Goal: Transaction & Acquisition: Purchase product/service

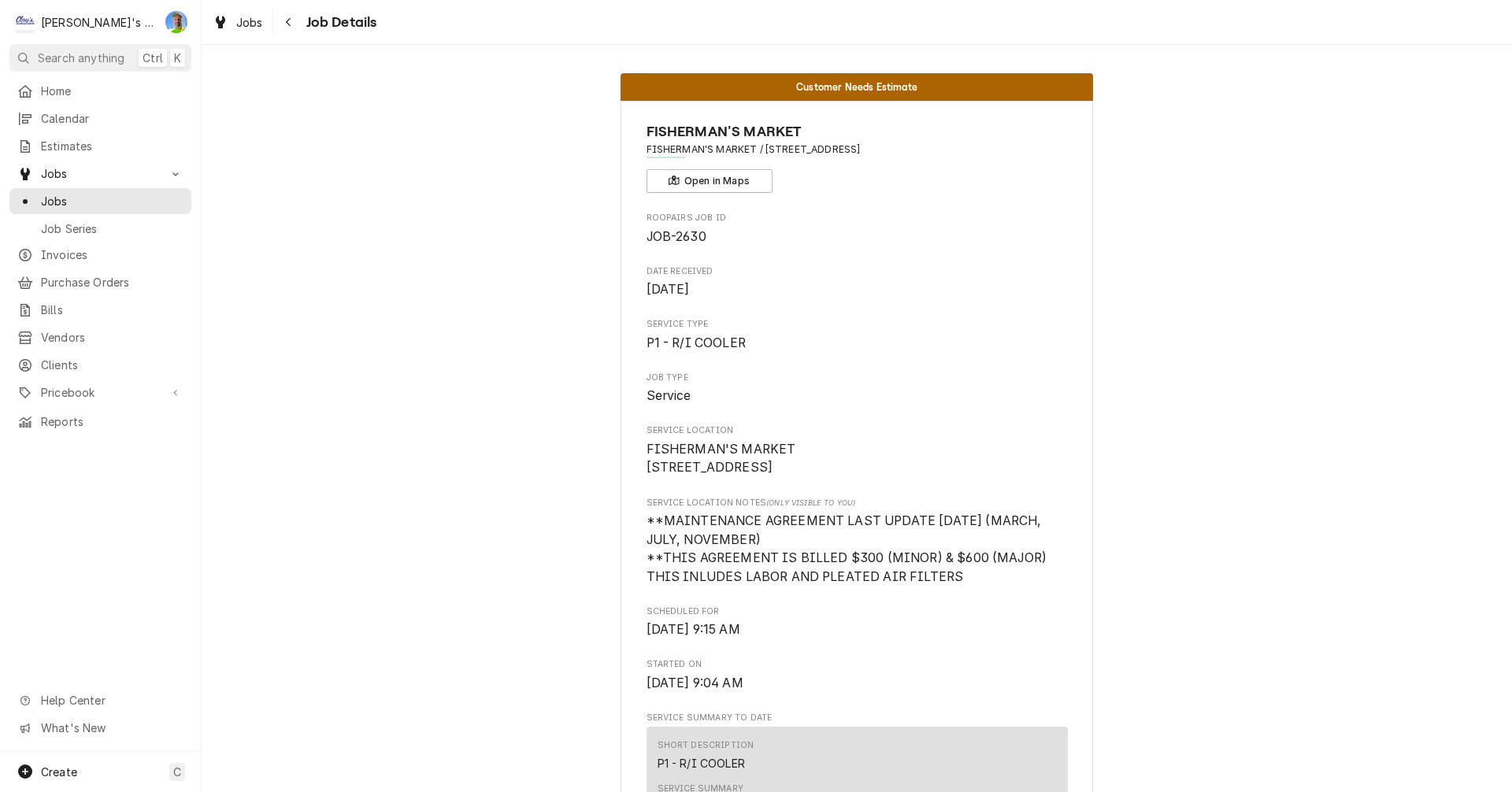
scroll to position [1731, 0]
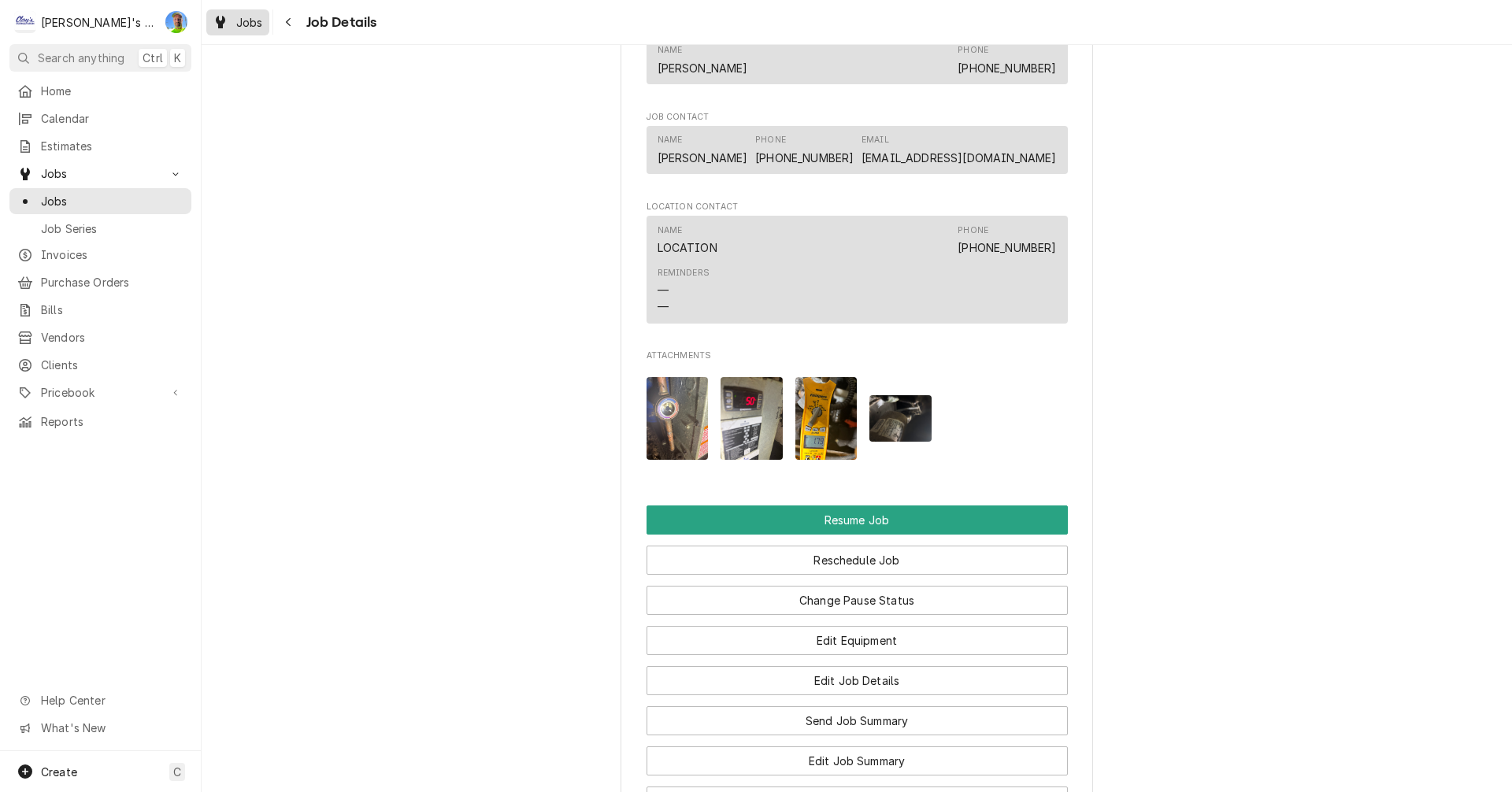
click at [220, 22] on icon "Dynamic Content Wrapper" at bounding box center [220, 22] width 9 height 12
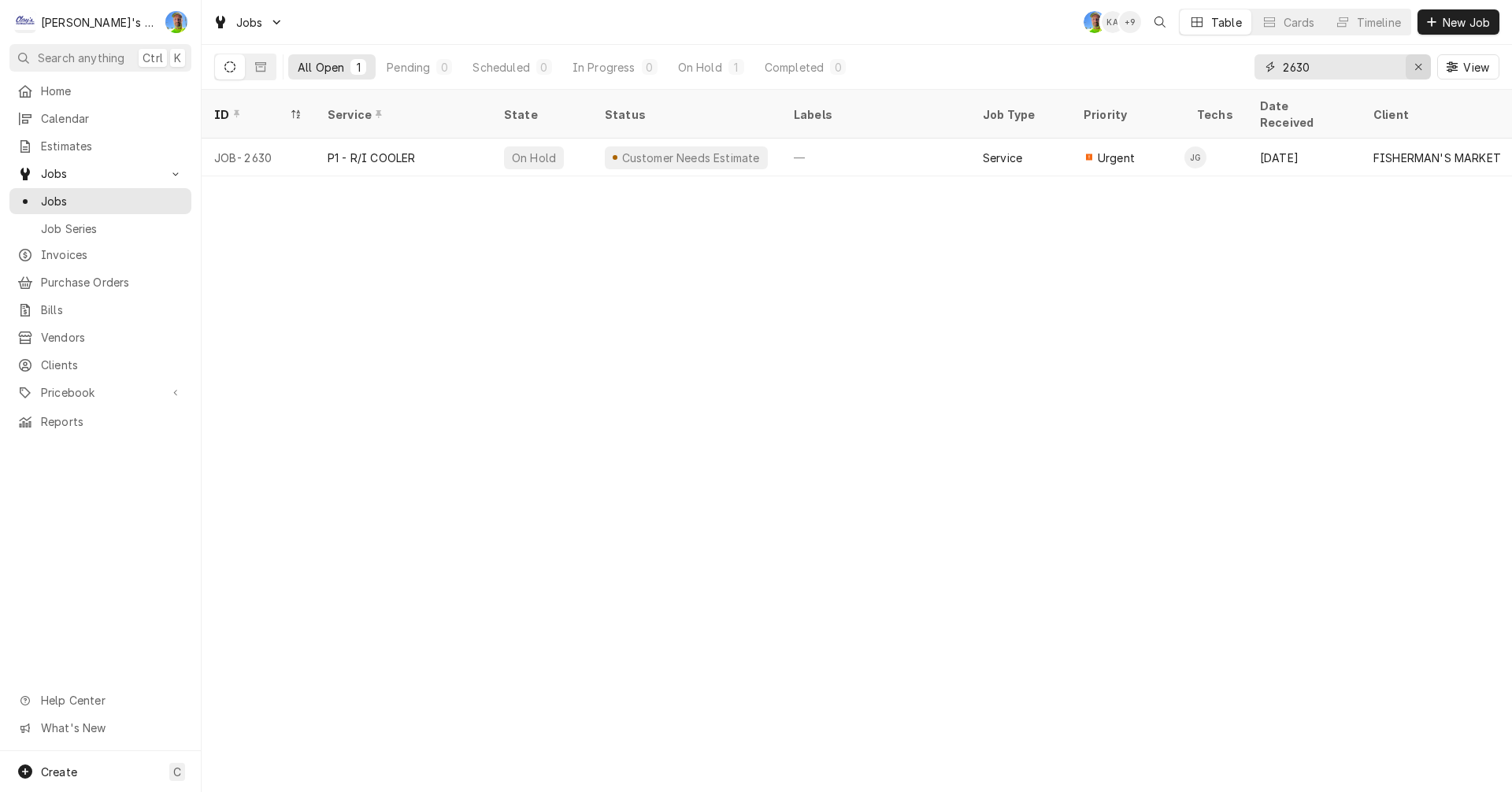
click at [1418, 65] on icon "Erase input" at bounding box center [1418, 67] width 8 height 11
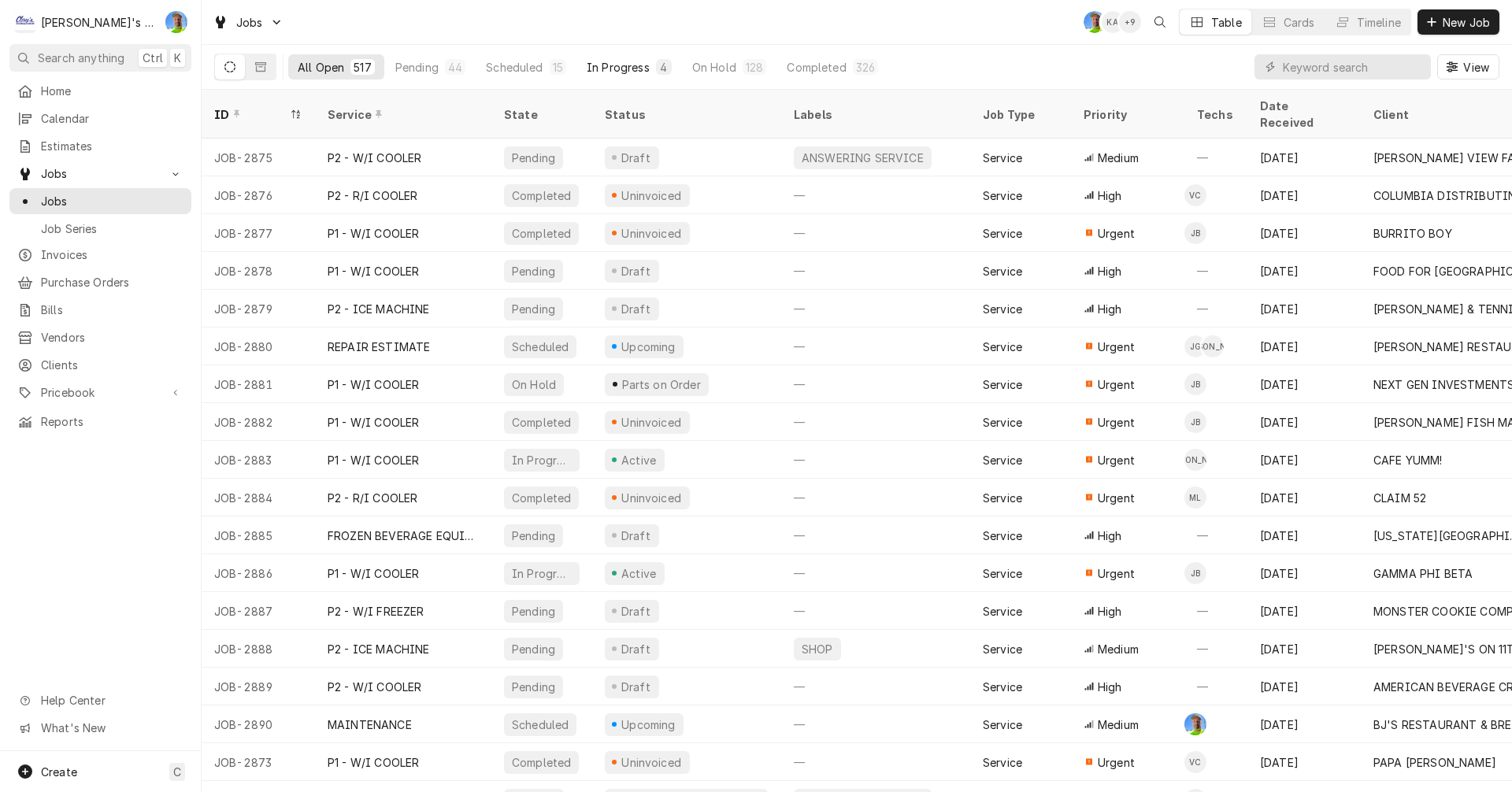
click at [609, 63] on div "In Progress" at bounding box center [618, 68] width 63 height 17
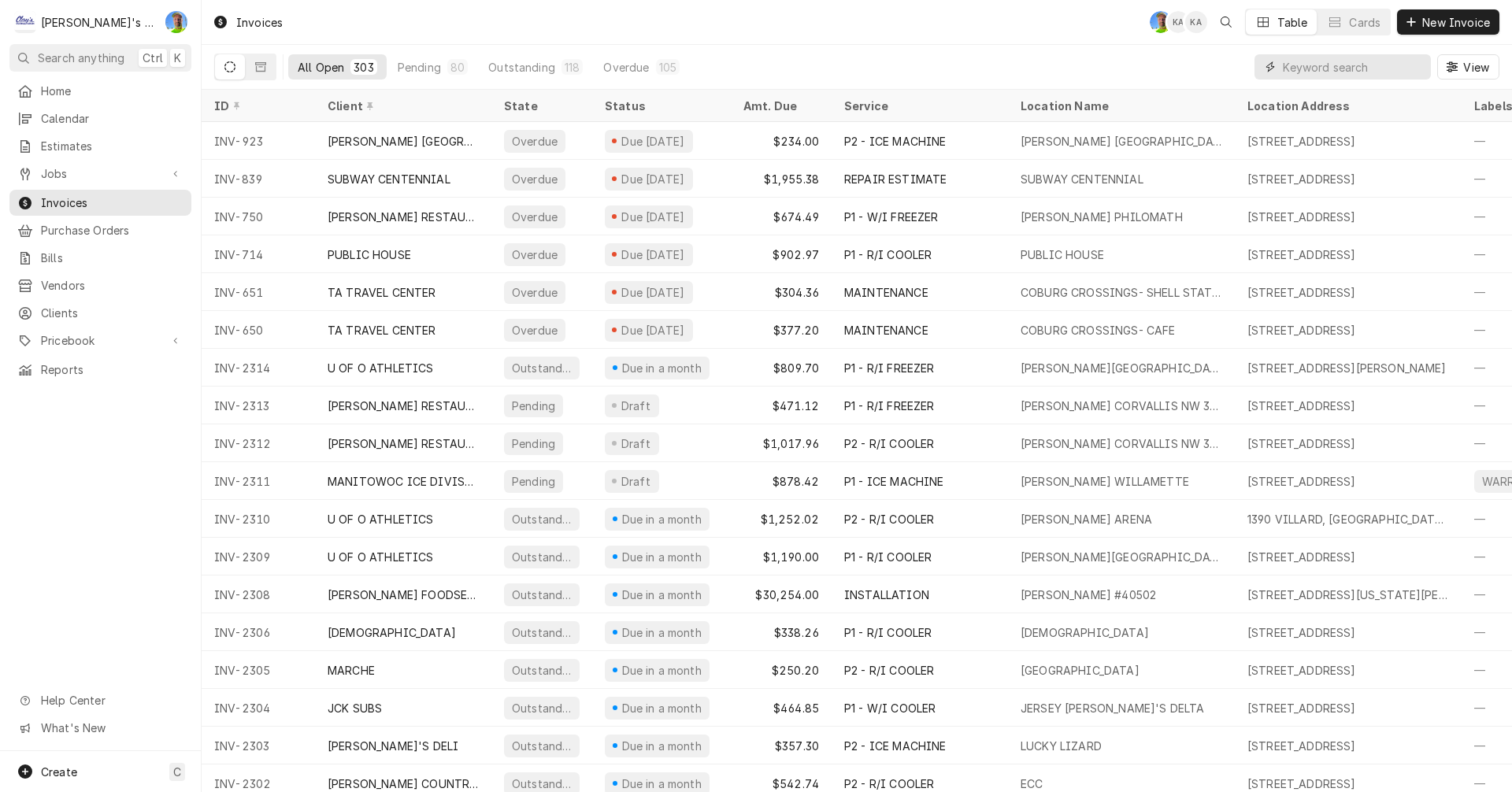
click at [1311, 70] on input "Dynamic Content Wrapper" at bounding box center [1352, 67] width 140 height 25
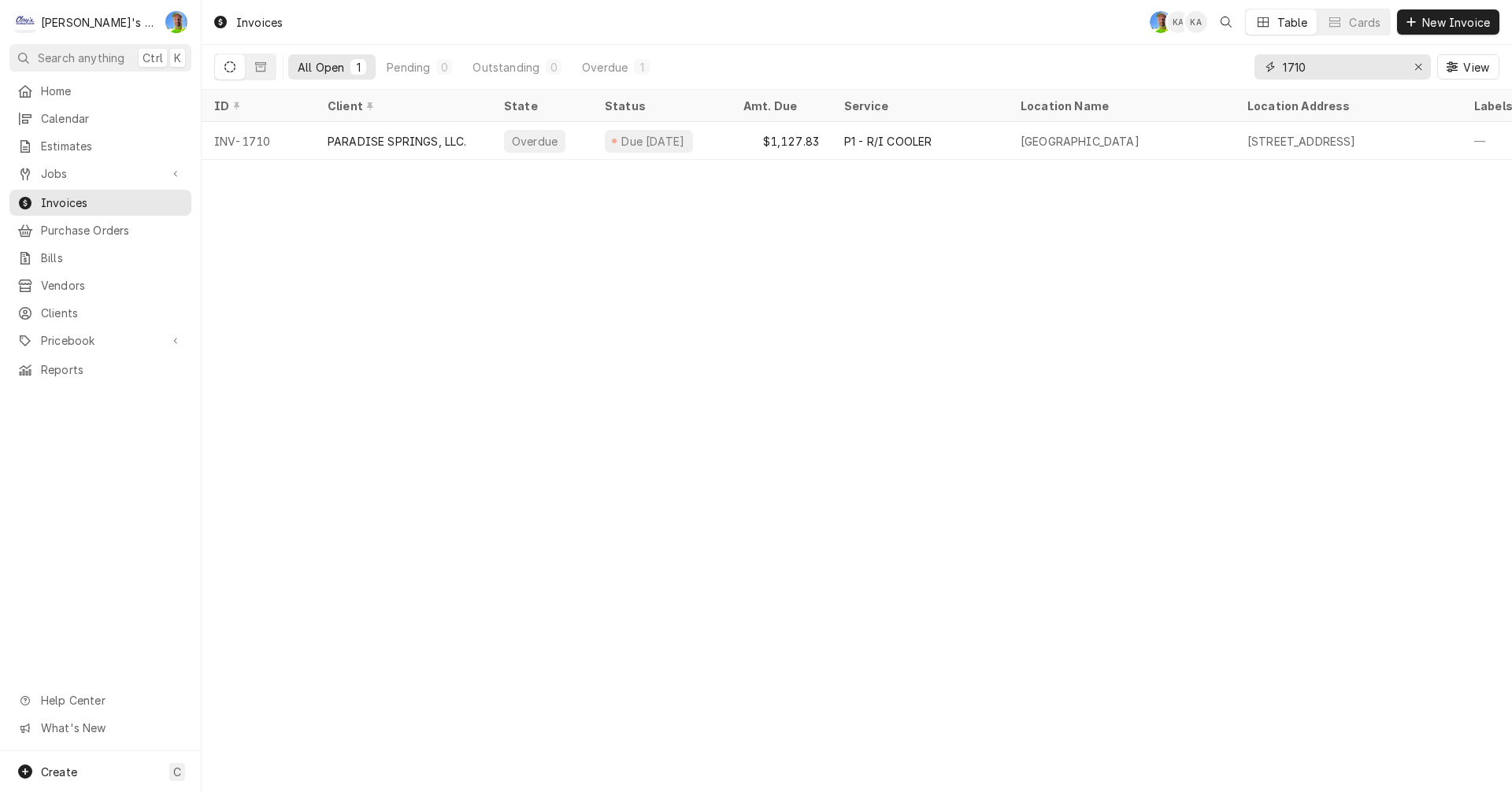
click at [1364, 69] on input "1710" at bounding box center [1341, 67] width 118 height 25
type input "1"
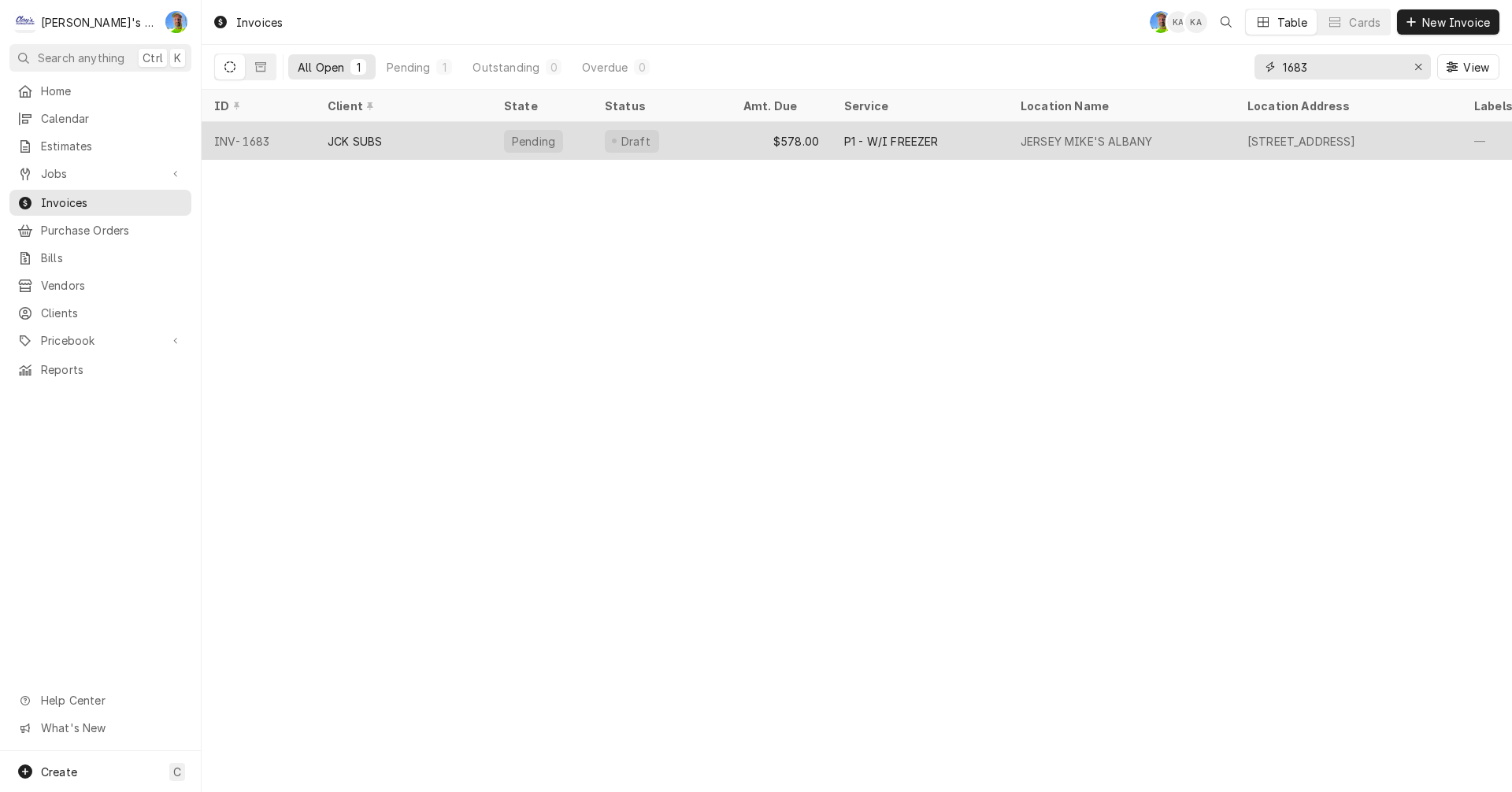
type input "1683"
click at [1139, 143] on div "JERSEY MIKE'S ALBANY" at bounding box center [1085, 142] width 131 height 17
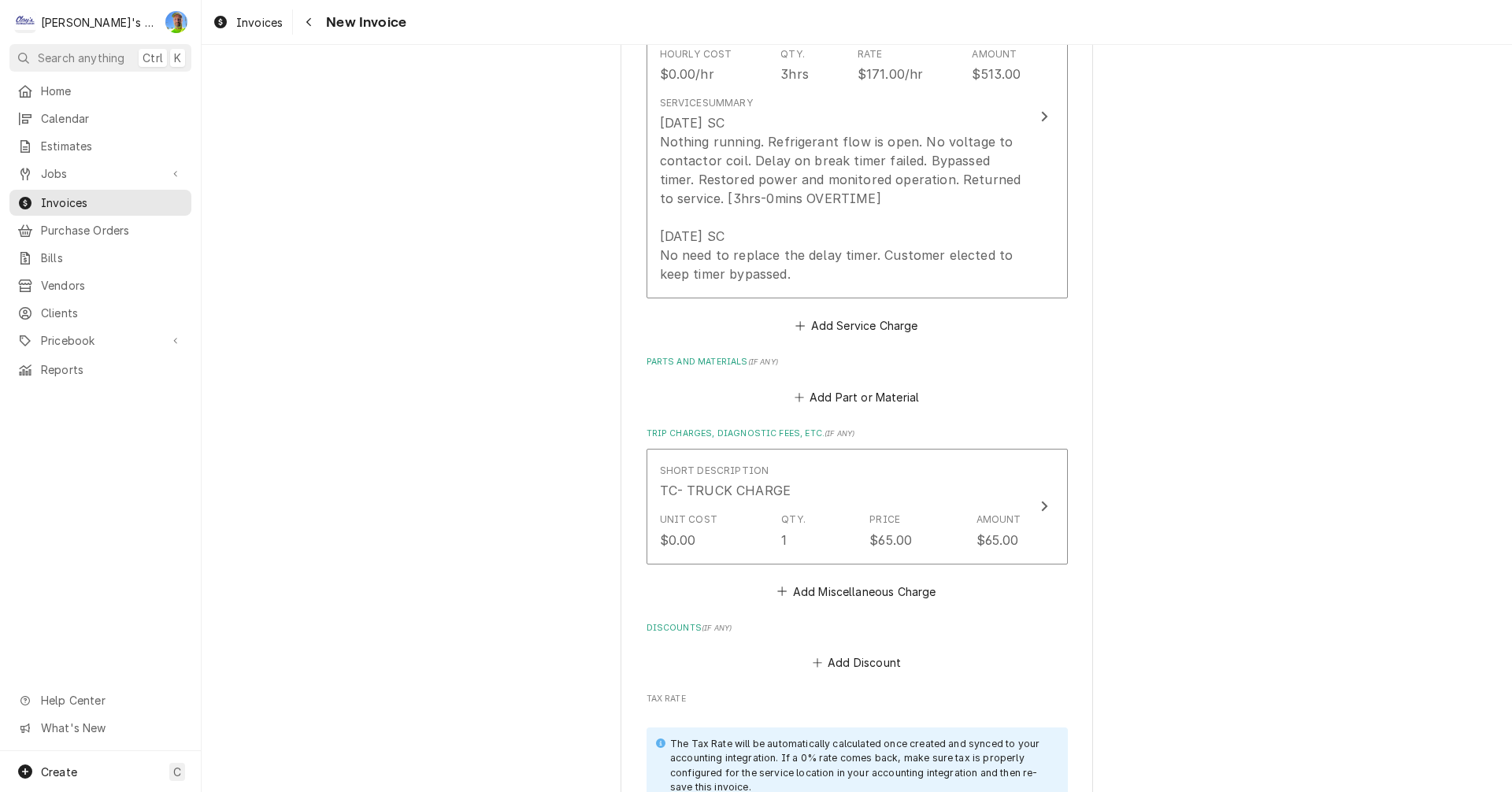
scroll to position [1338, 0]
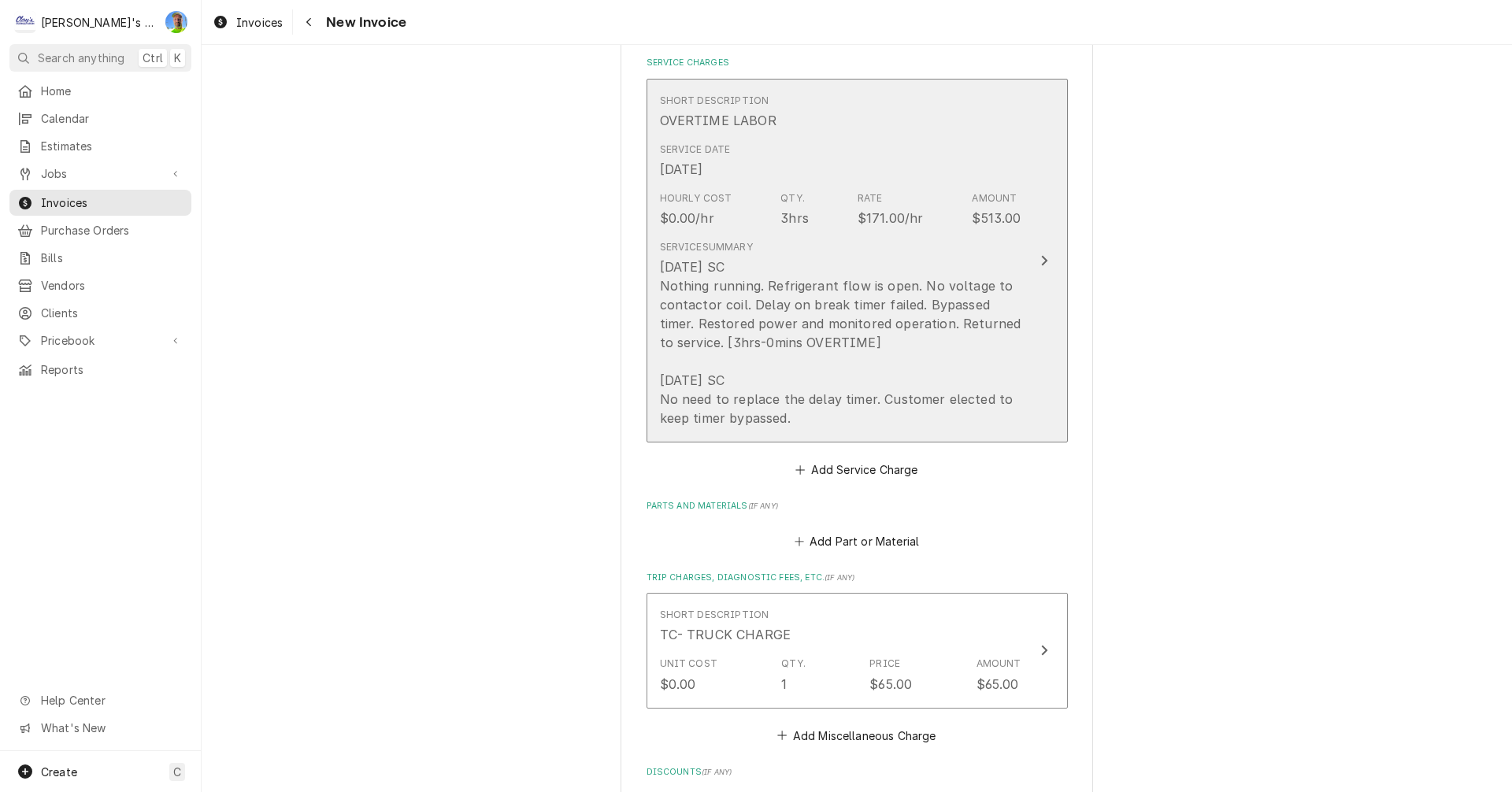
click at [981, 357] on div "4/4/2025 SC Nothing running. Refrigerant flow is open. No voltage to contactor …" at bounding box center [841, 343] width 362 height 170
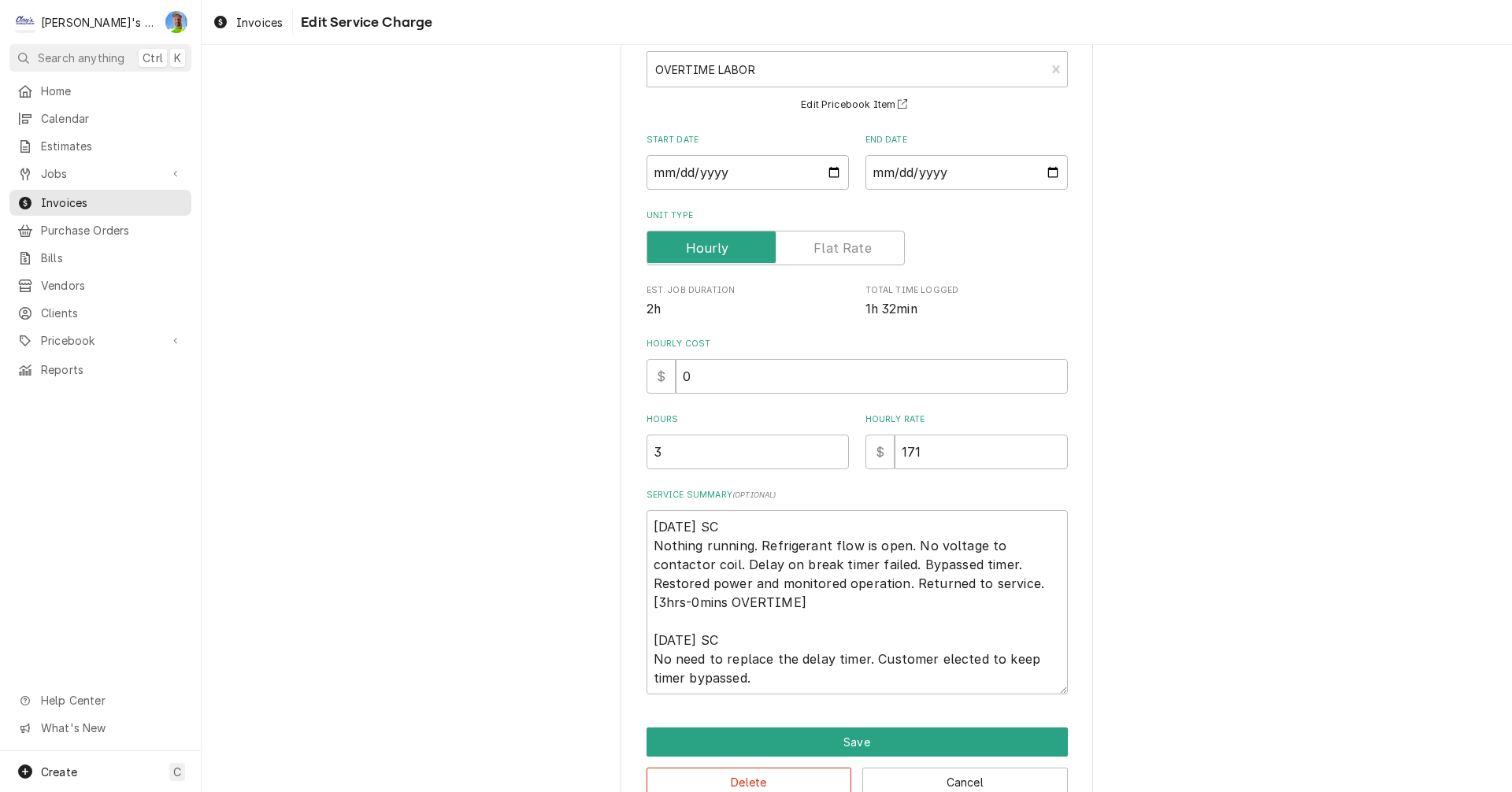
scroll to position [136, 0]
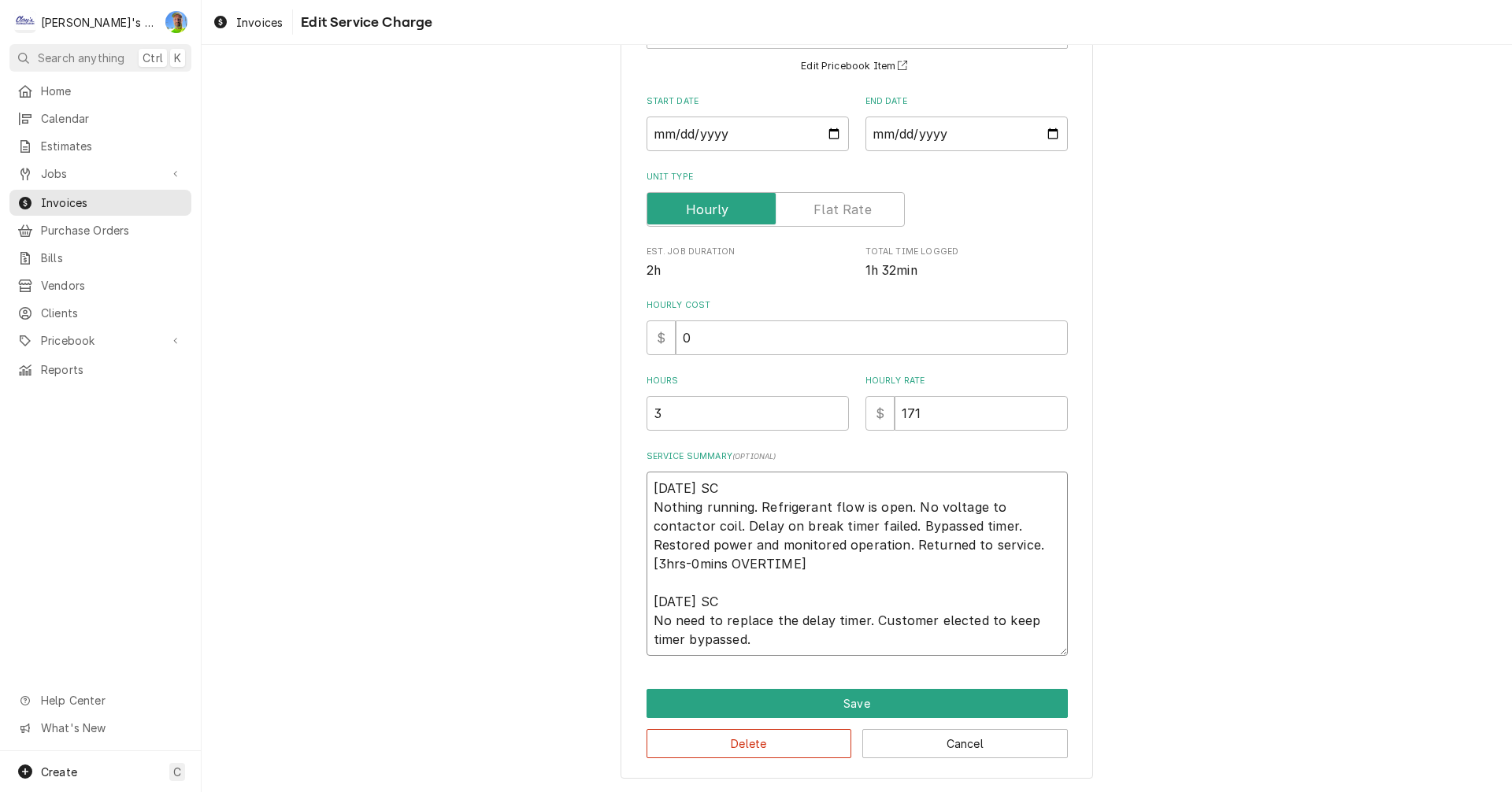
click at [651, 619] on textarea "4/4/2025 SC Nothing running. Refrigerant flow is open. No voltage to contactor …" at bounding box center [857, 563] width 421 height 184
type textarea "x"
type textarea "4/4/2025 SC Nothing running. Refrigerant flow is open. No voltage to contactor …"
type textarea "x"
type textarea "4/4/2025 SC Nothing running. Refrigerant flow is open. No voltage to contactor …"
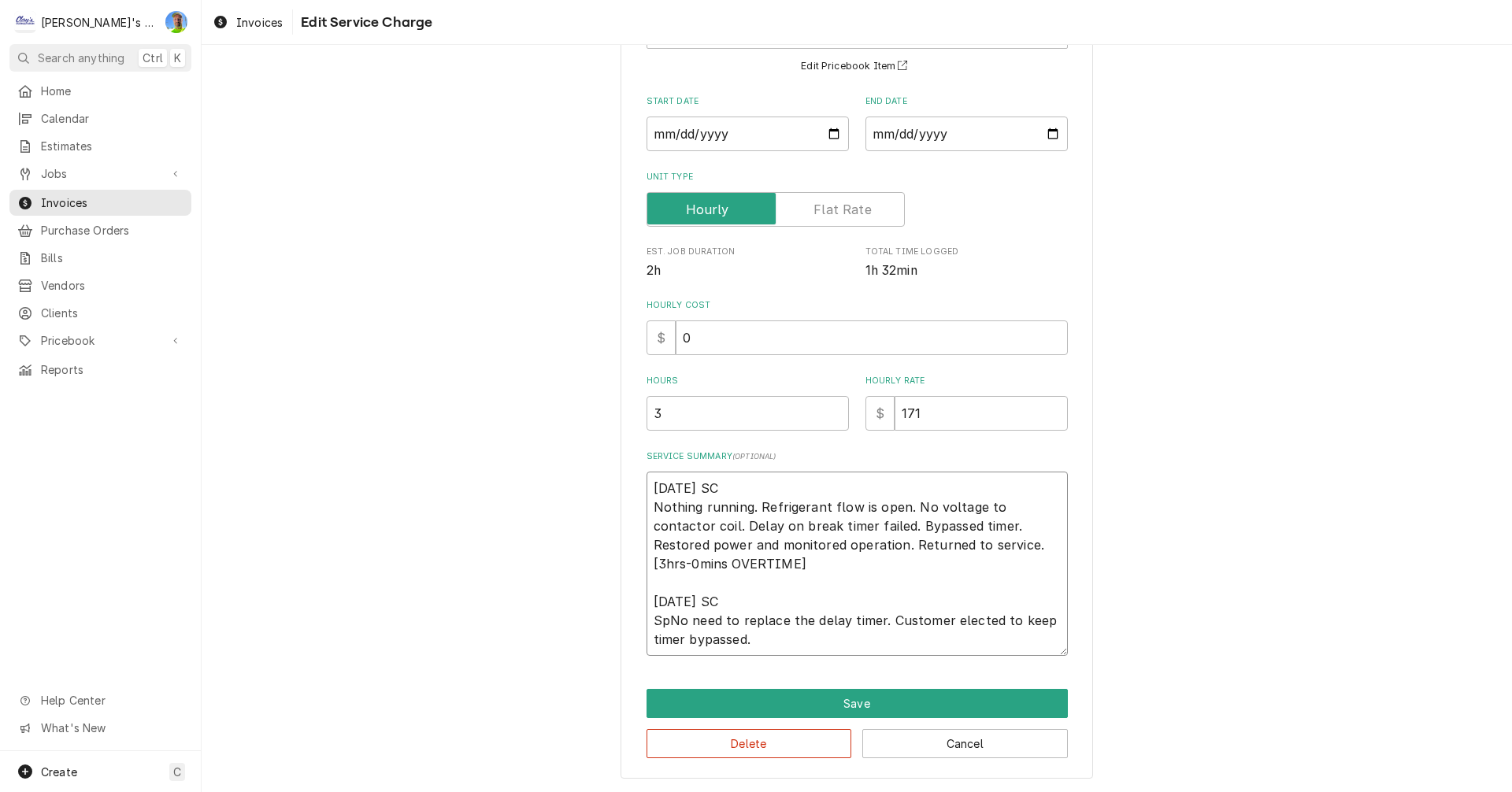
type textarea "x"
type textarea "4/4/2025 SC Nothing running. Refrigerant flow is open. No voltage to contactor …"
type textarea "x"
type textarea "4/4/2025 SC Nothing running. Refrigerant flow is open. No voltage to contactor …"
type textarea "x"
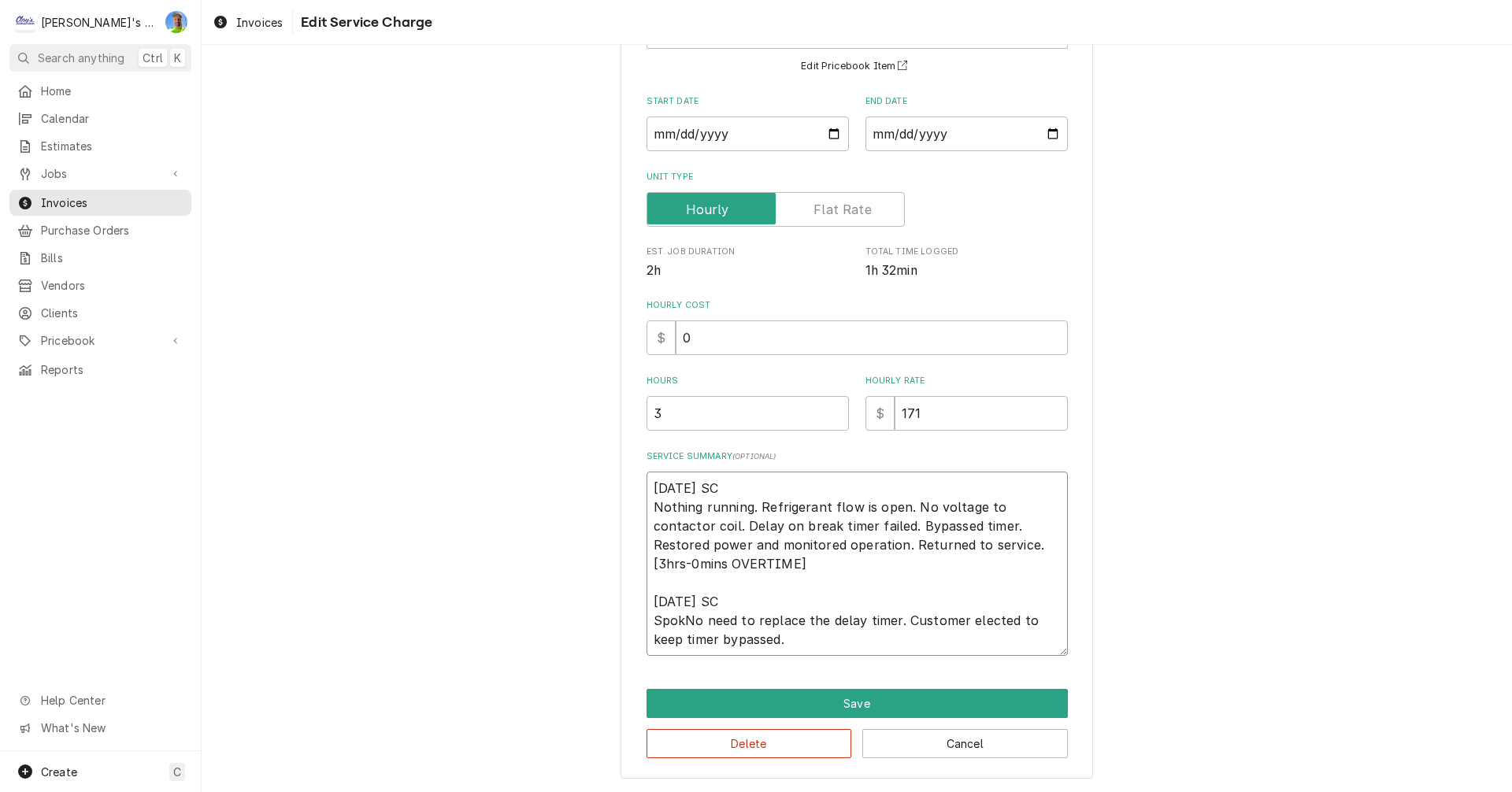
type textarea "4/4/2025 SC Nothing running. Refrigerant flow is open. No voltage to contactor …"
type textarea "x"
type textarea "4/4/2025 SC Nothing running. Refrigerant flow is open. No voltage to contactor …"
type textarea "x"
type textarea "4/4/2025 SC Nothing running. Refrigerant flow is open. No voltage to contactor …"
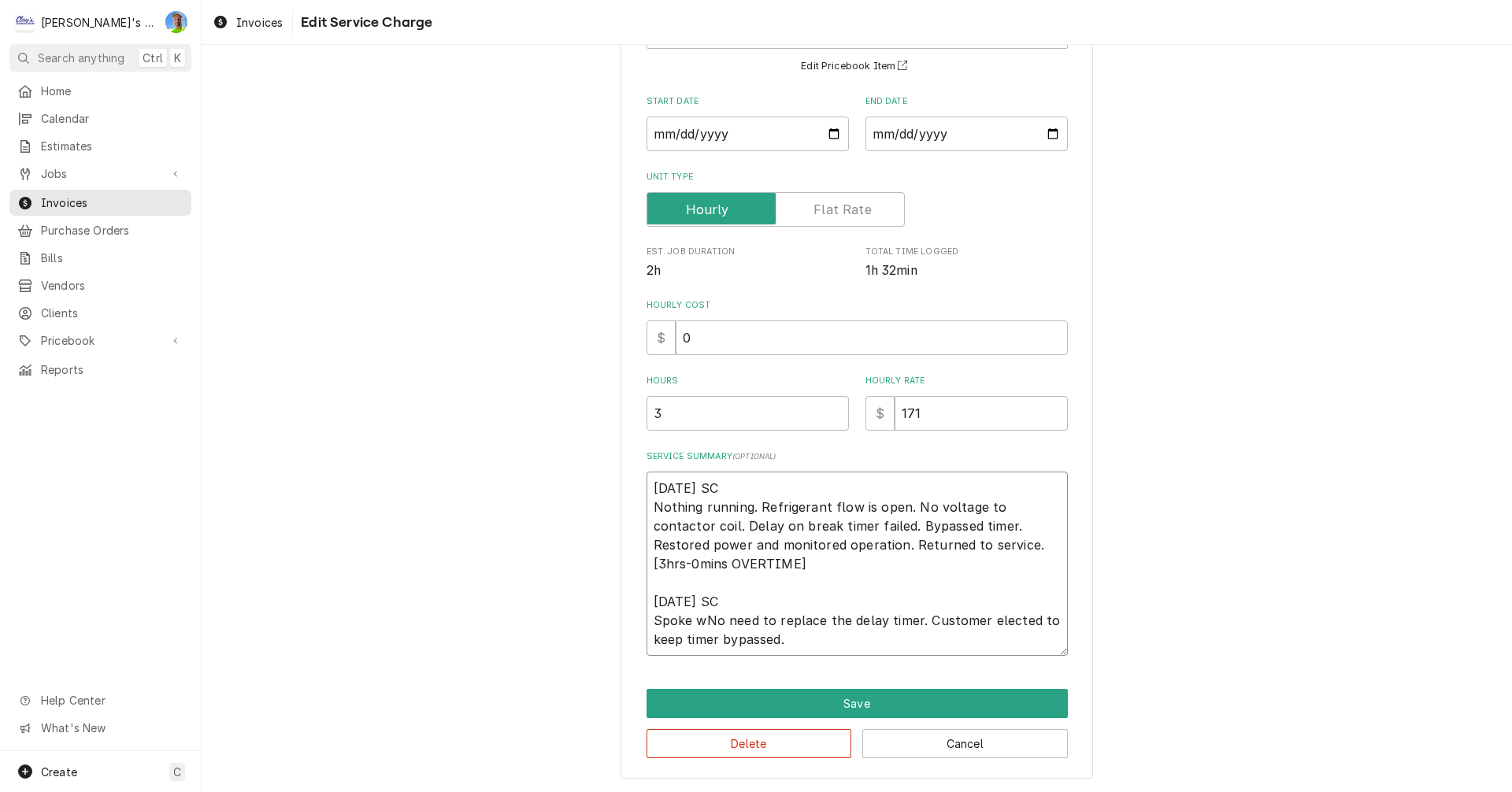
type textarea "x"
type textarea "4/4/2025 SC Nothing running. Refrigerant flow is open. No voltage to contactor …"
type textarea "x"
type textarea "4/4/2025 SC Nothing running. Refrigerant flow is open. No voltage to contactor …"
type textarea "x"
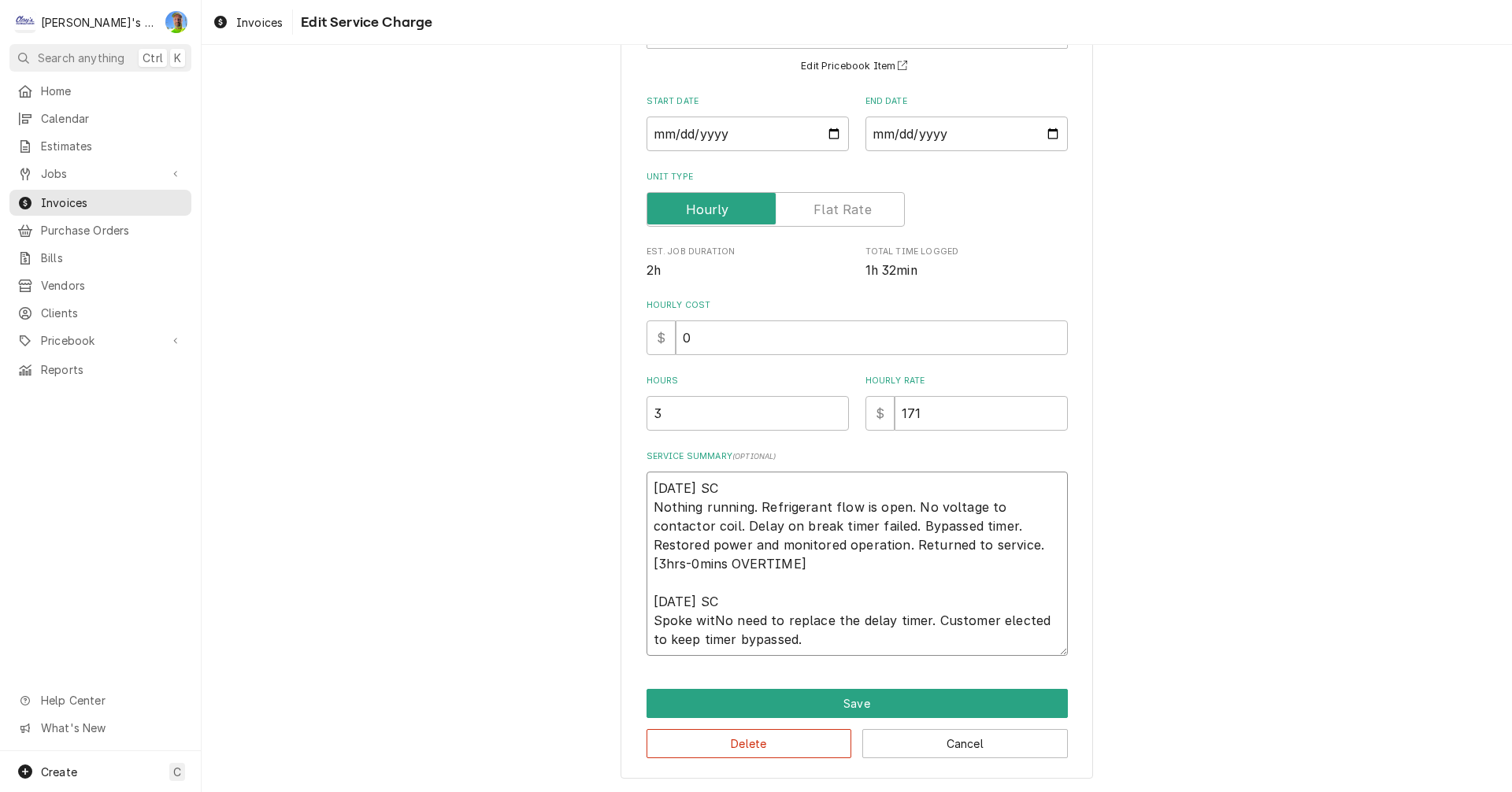
type textarea "4/4/2025 SC Nothing running. Refrigerant flow is open. No voltage to contactor …"
type textarea "x"
type textarea "4/4/2025 SC Nothing running. Refrigerant flow is open. No voltage to contactor …"
type textarea "x"
type textarea "4/4/2025 SC Nothing running. Refrigerant flow is open. No voltage to contactor …"
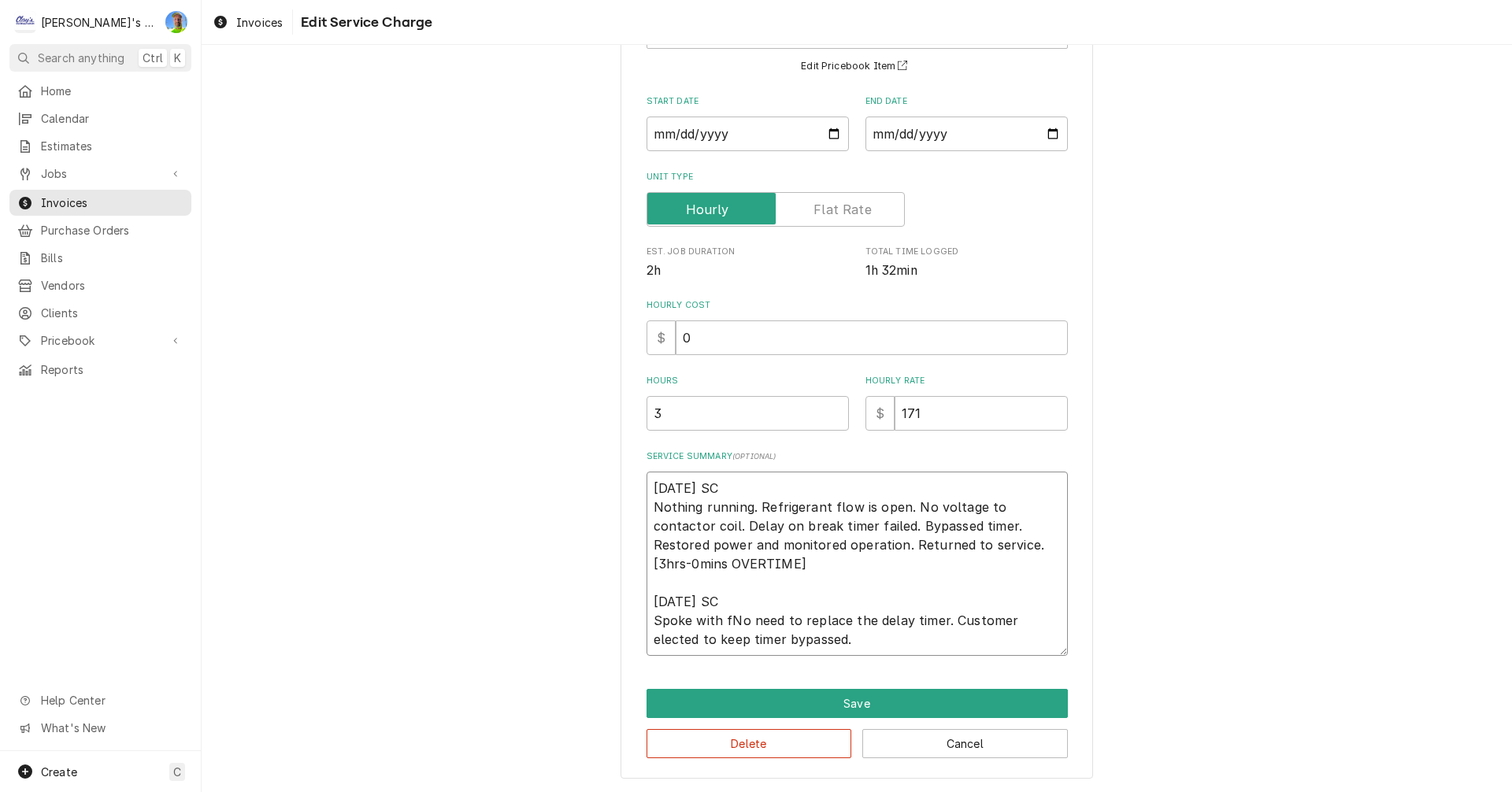
type textarea "x"
type textarea "4/4/2025 SC Nothing running. Refrigerant flow is open. No voltage to contactor …"
type textarea "x"
type textarea "4/4/2025 SC Nothing running. Refrigerant flow is open. No voltage to contactor …"
type textarea "x"
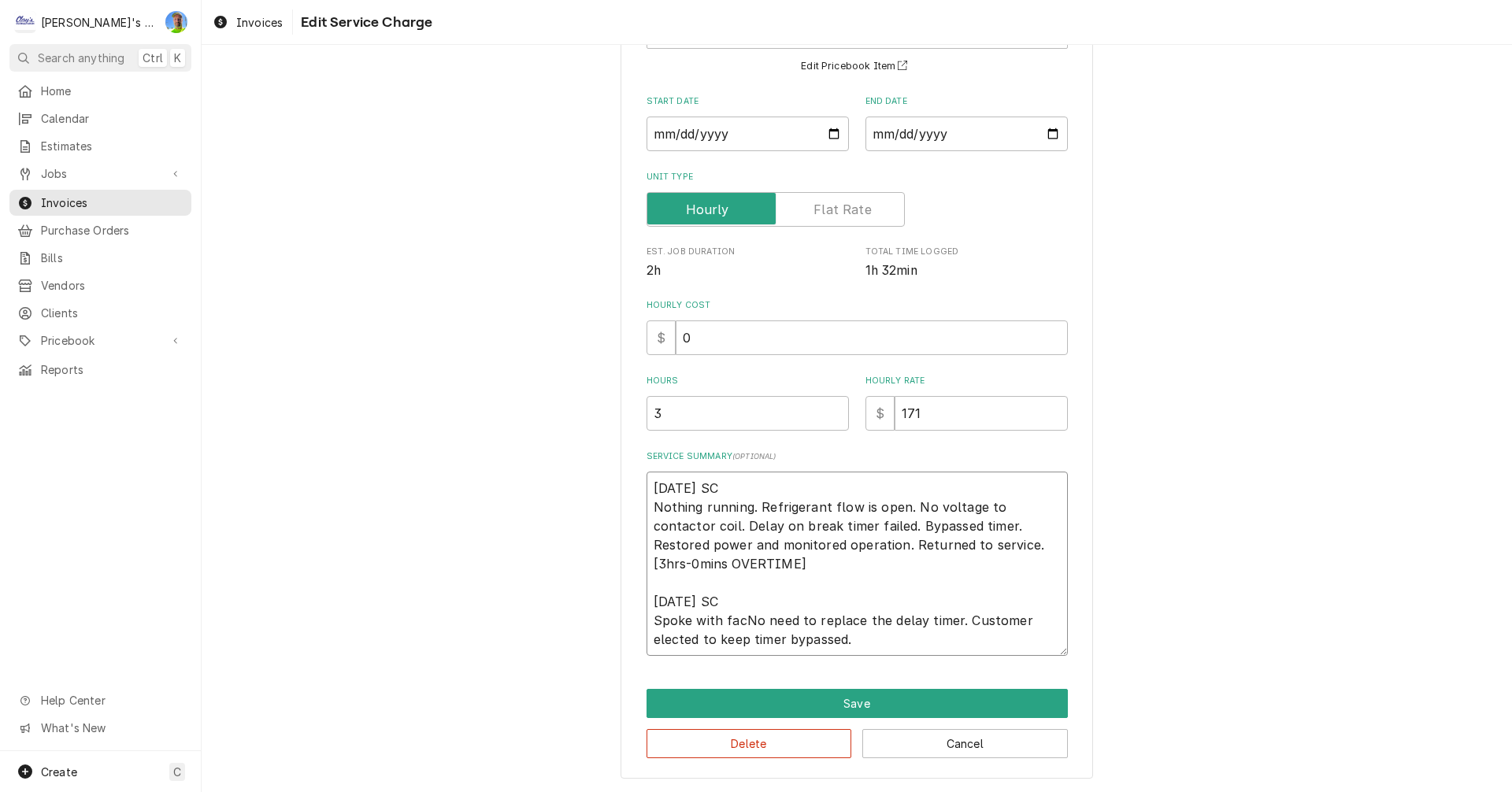
type textarea "4/4/2025 SC Nothing running. Refrigerant flow is open. No voltage to contactor …"
type textarea "x"
type textarea "4/4/2025 SC Nothing running. Refrigerant flow is open. No voltage to contactor …"
type textarea "x"
type textarea "4/4/2025 SC Nothing running. Refrigerant flow is open. No voltage to contactor …"
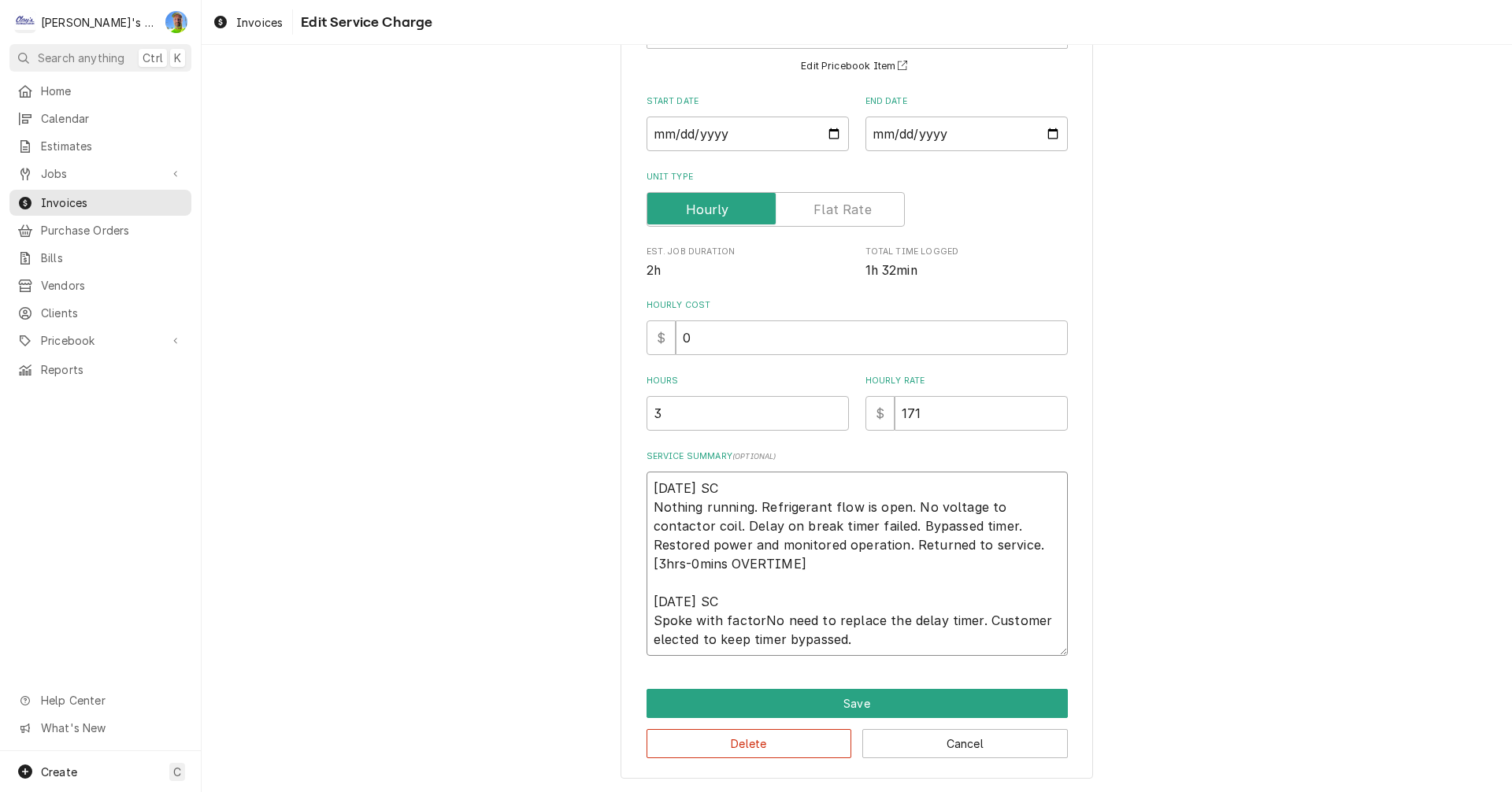
type textarea "x"
type textarea "4/4/2025 SC Nothing running. Refrigerant flow is open. No voltage to contactor …"
type textarea "x"
type textarea "4/4/2025 SC Nothing running. Refrigerant flow is open. No voltage to contactor …"
type textarea "x"
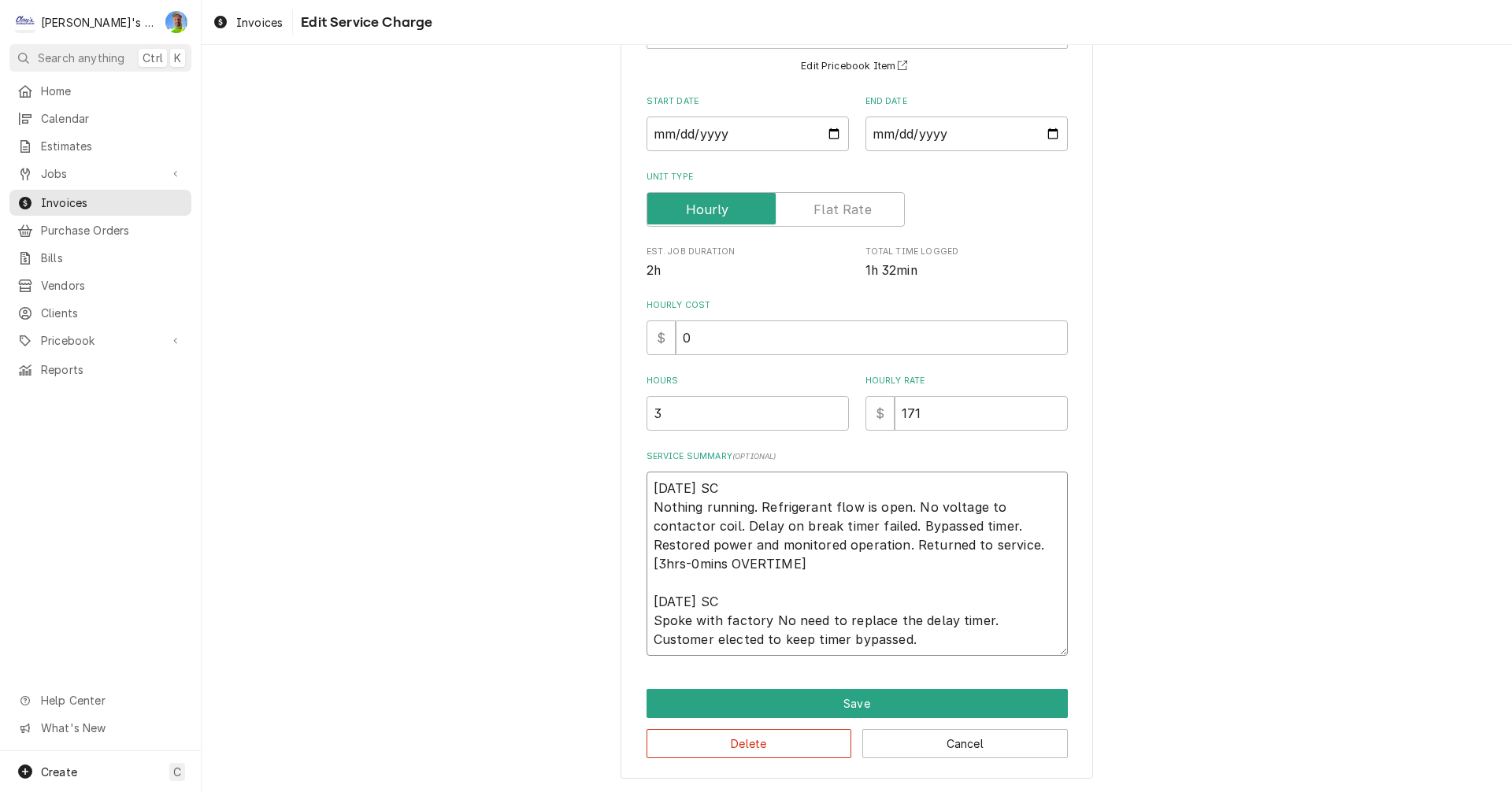
type textarea "4/4/2025 SC Nothing running. Refrigerant flow is open. No voltage to contactor …"
type textarea "x"
type textarea "4/4/2025 SC Nothing running. Refrigerant flow is open. No voltage to contactor …"
type textarea "x"
type textarea "4/4/2025 SC Nothing running. Refrigerant flow is open. No voltage to contactor …"
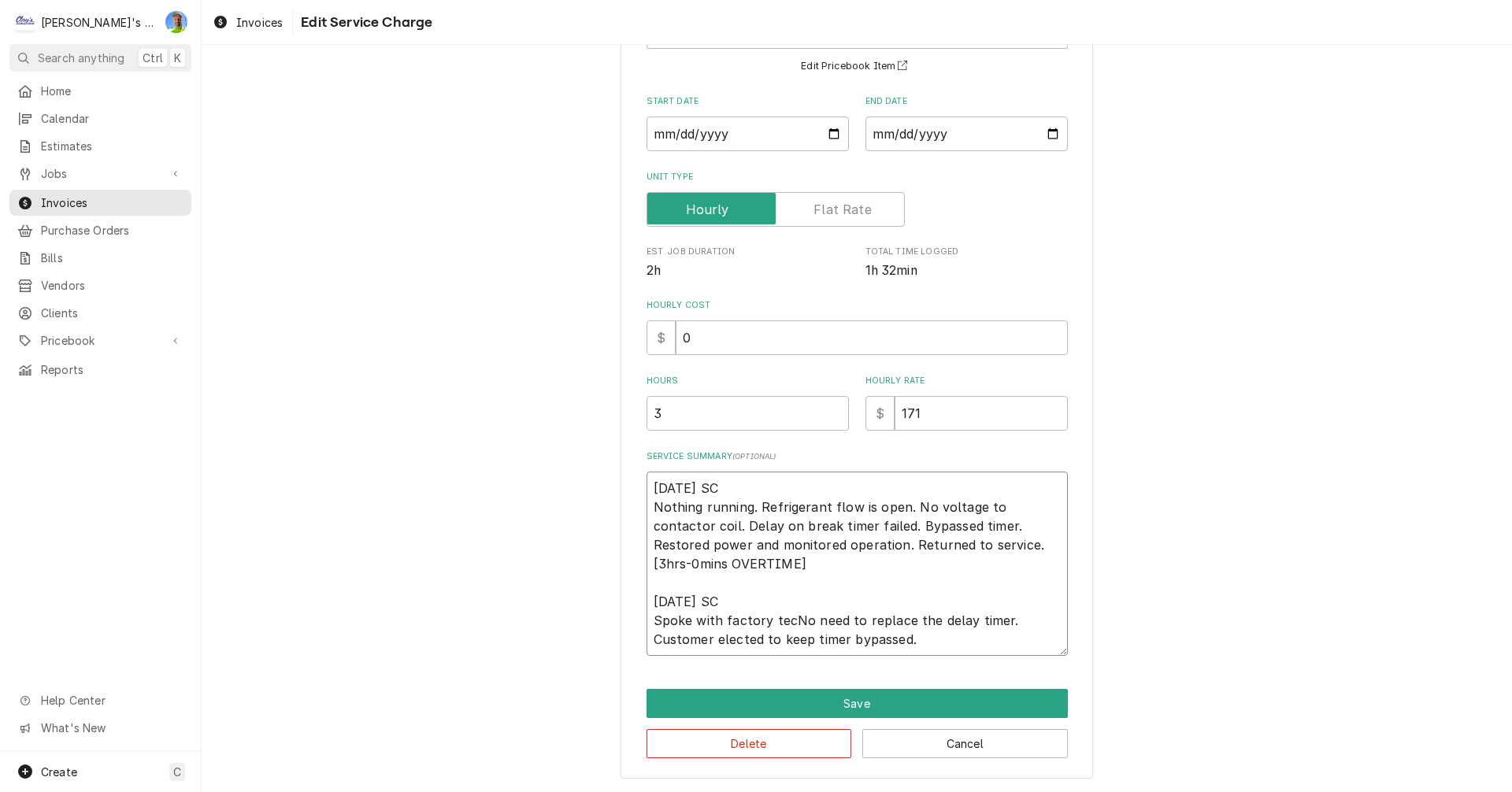
type textarea "x"
type textarea "4/4/2025 SC Nothing running. Refrigerant flow is open. No voltage to contactor …"
type textarea "x"
type textarea "4/4/2025 SC Nothing running. Refrigerant flow is open. No voltage to contactor …"
type textarea "x"
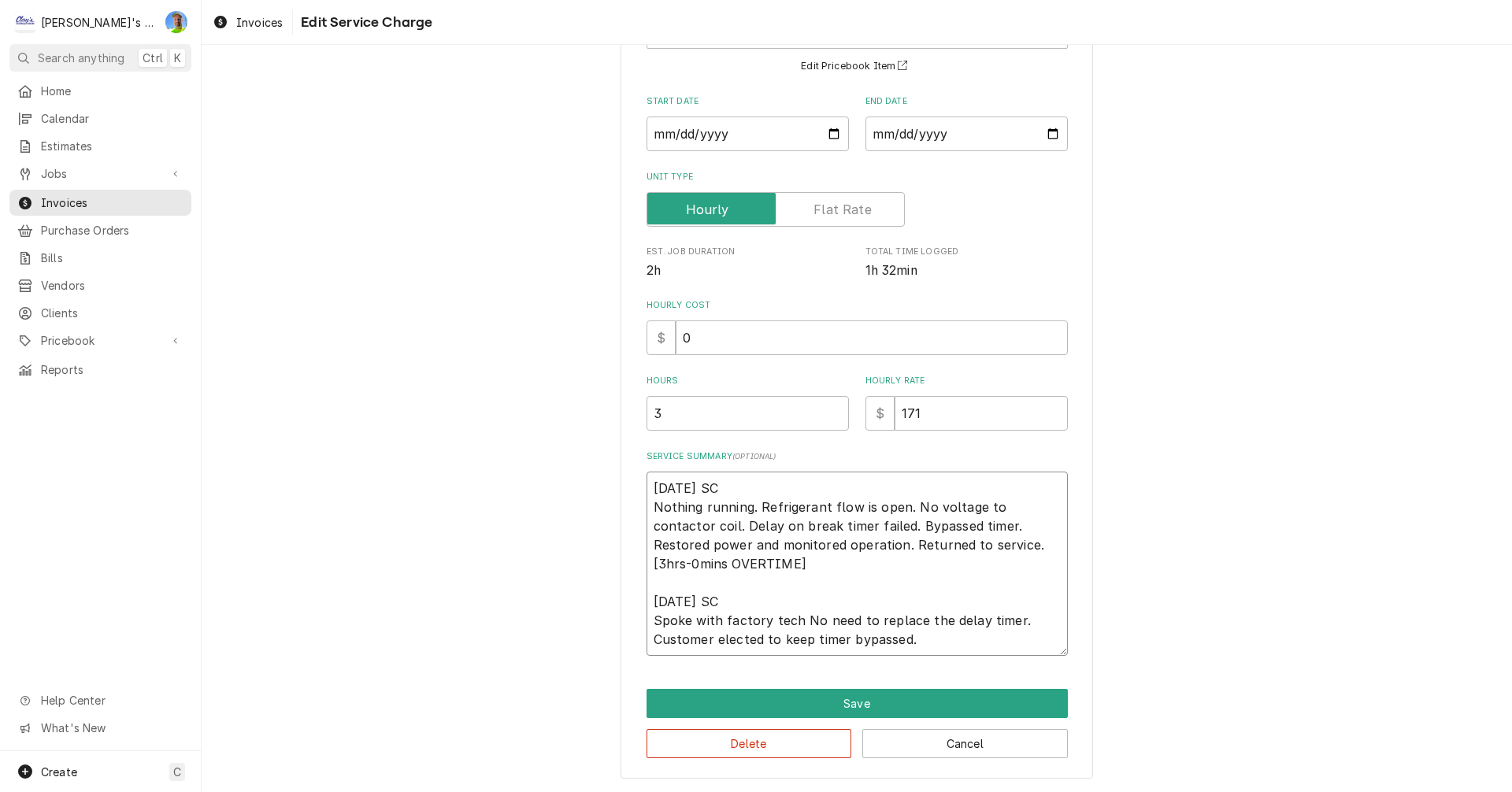
type textarea "4/4/2025 SC Nothing running. Refrigerant flow is open. No voltage to contactor …"
type textarea "x"
type textarea "4/4/2025 SC Nothing running. Refrigerant flow is open. No voltage to contactor …"
type textarea "x"
type textarea "4/4/2025 SC Nothing running. Refrigerant flow is open. No voltage to contactor …"
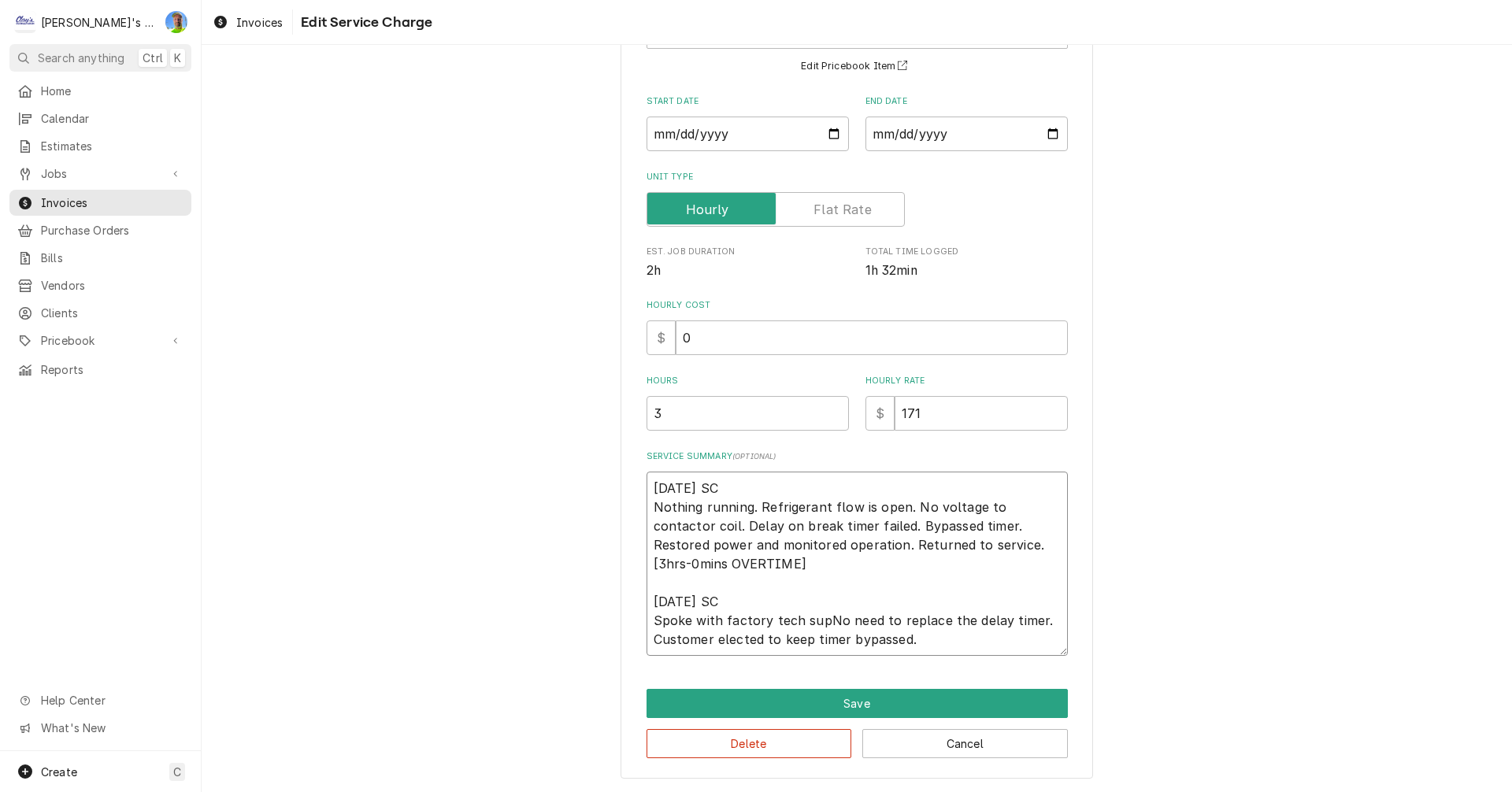
type textarea "x"
type textarea "4/4/2025 SC Nothing running. Refrigerant flow is open. No voltage to contactor …"
type textarea "x"
type textarea "4/4/2025 SC Nothing running. Refrigerant flow is open. No voltage to contactor …"
type textarea "x"
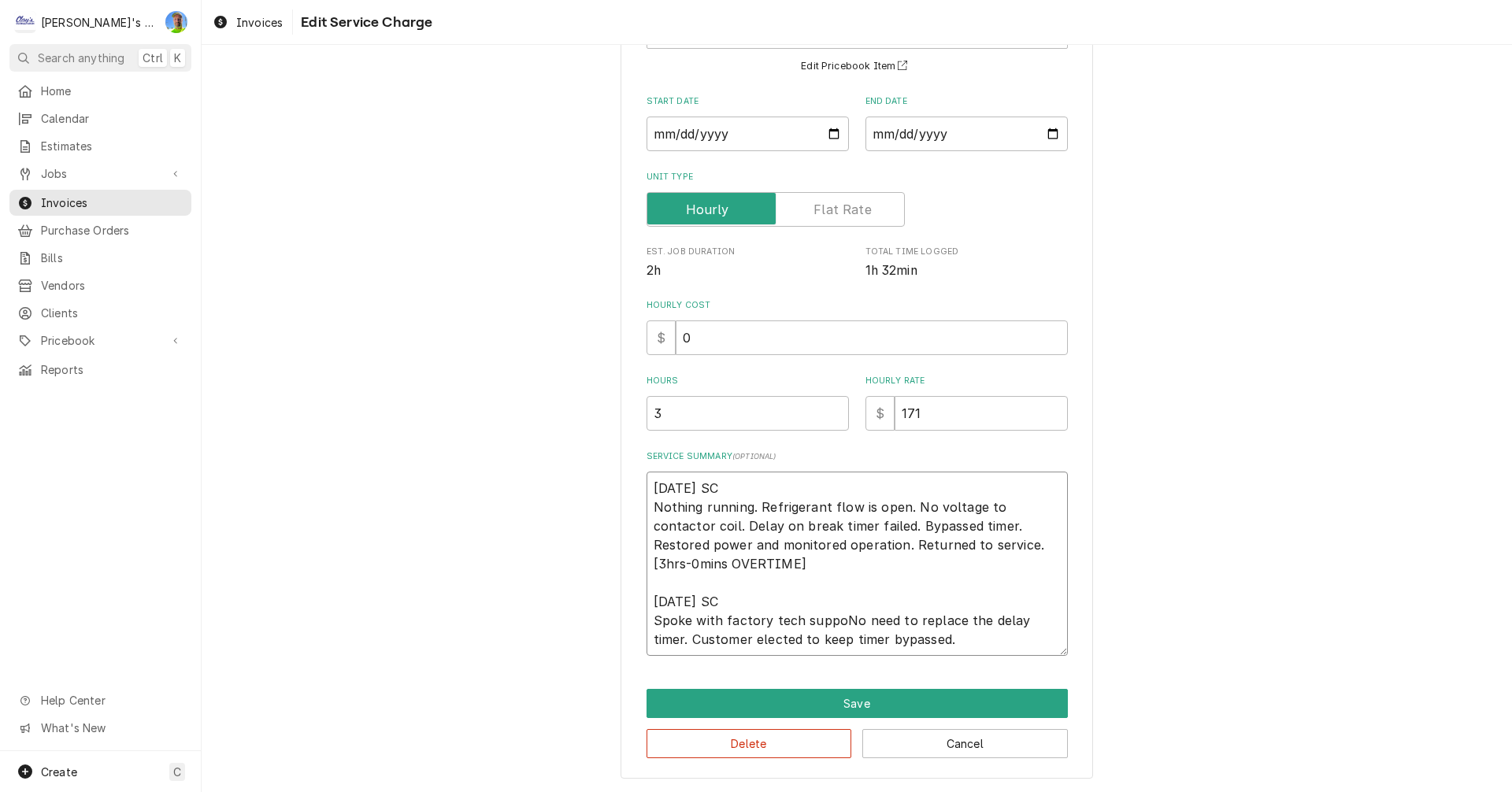
type textarea "4/4/2025 SC Nothing running. Refrigerant flow is open. No voltage to contactor …"
type textarea "x"
type textarea "4/4/2025 SC Nothing running. Refrigerant flow is open. No voltage to contactor …"
type textarea "x"
type textarea "4/4/2025 SC Nothing running. Refrigerant flow is open. No voltage to contactor …"
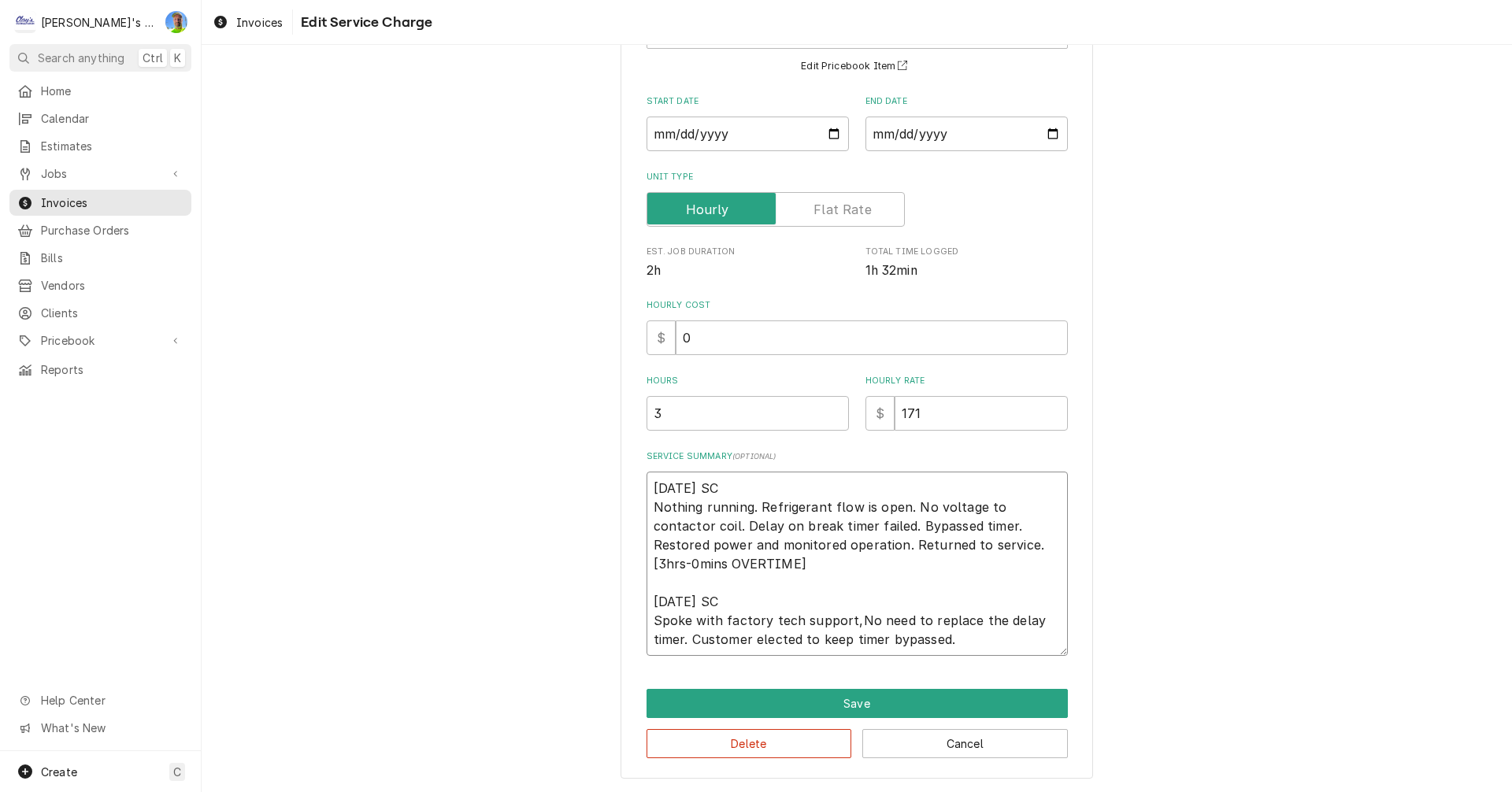
type textarea "x"
type textarea "4/4/2025 SC Nothing running. Refrigerant flow is open. No voltage to contactor …"
type textarea "x"
type textarea "4/4/2025 SC Nothing running. Refrigerant flow is open. No voltage to contactor …"
type textarea "x"
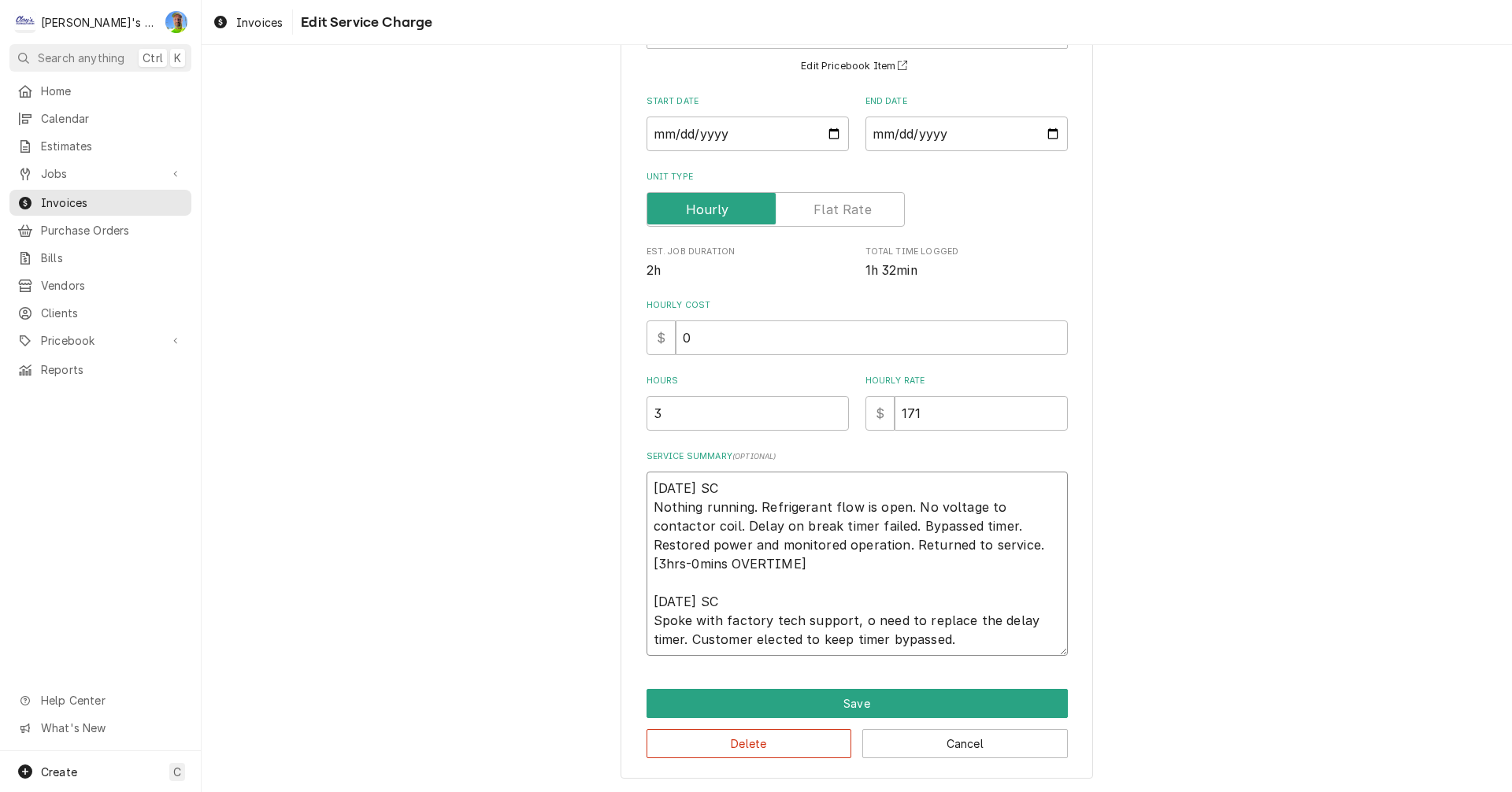
type textarea "4/4/2025 SC Nothing running. Refrigerant flow is open. No voltage to contactor …"
type textarea "x"
type textarea "4/4/2025 SC Nothing running. Refrigerant flow is open. No voltage to contactor …"
type textarea "x"
type textarea "4/4/2025 SC Nothing running. Refrigerant flow is open. No voltage to contactor …"
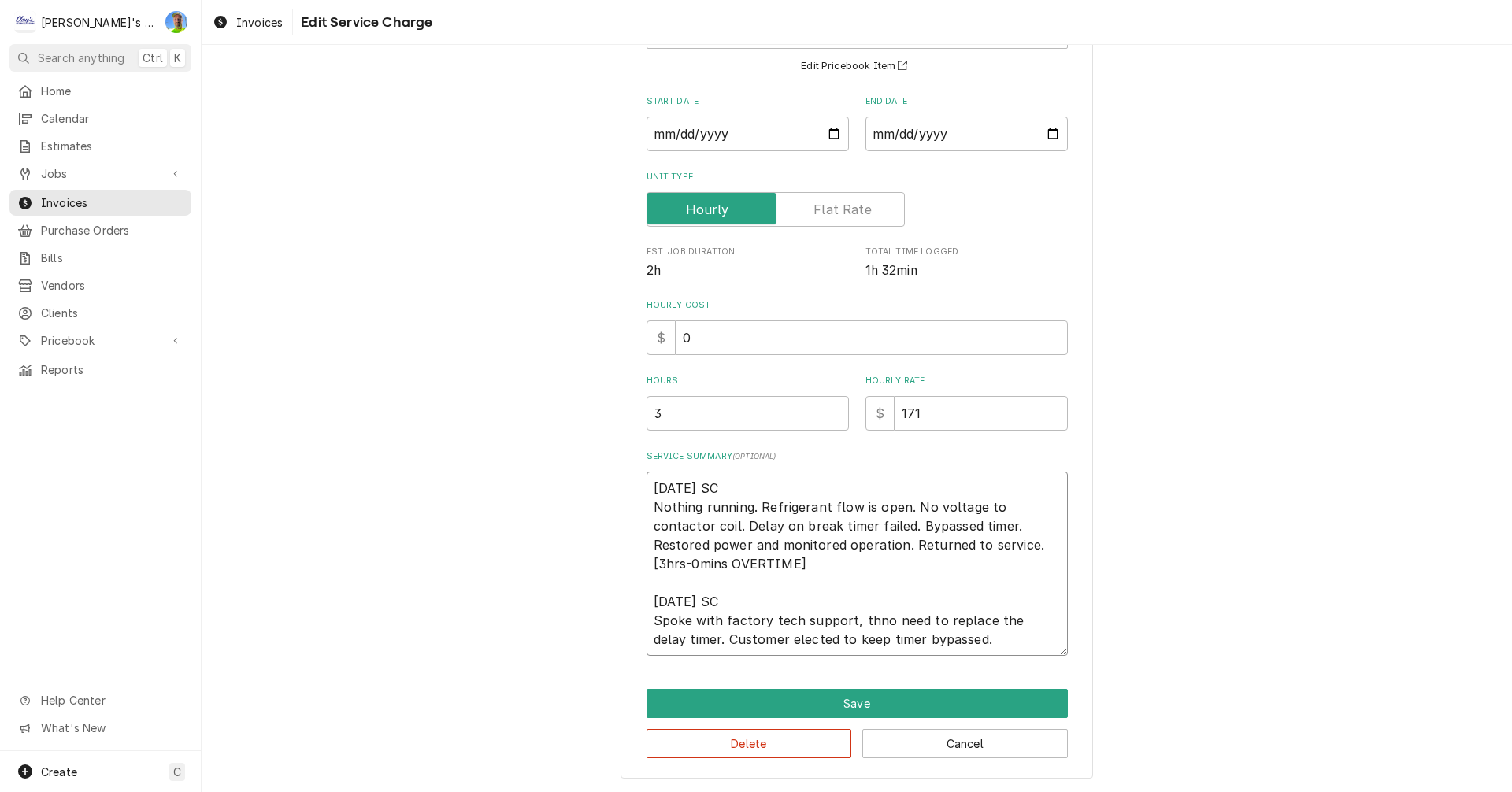
type textarea "x"
type textarea "4/4/2025 SC Nothing running. Refrigerant flow is open. No voltage to contactor …"
type textarea "x"
type textarea "4/4/2025 SC Nothing running. Refrigerant flow is open. No voltage to contactor …"
type textarea "x"
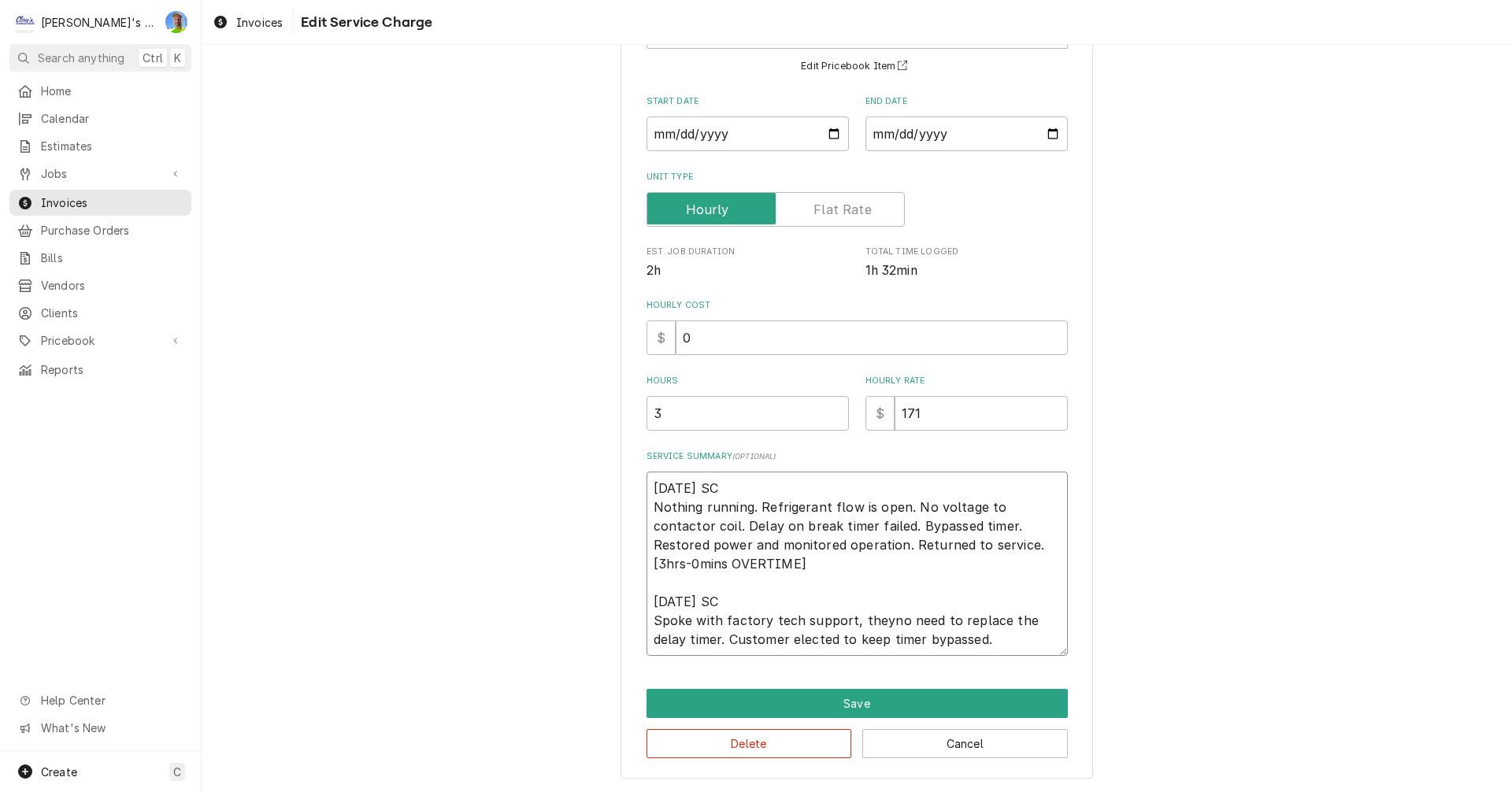
type textarea "4/4/2025 SC Nothing running. Refrigerant flow is open. No voltage to contactor …"
type textarea "x"
type textarea "4/4/2025 SC Nothing running. Refrigerant flow is open. No voltage to contactor …"
type textarea "x"
type textarea "4/4/2025 SC Nothing running. Refrigerant flow is open. No voltage to contactor …"
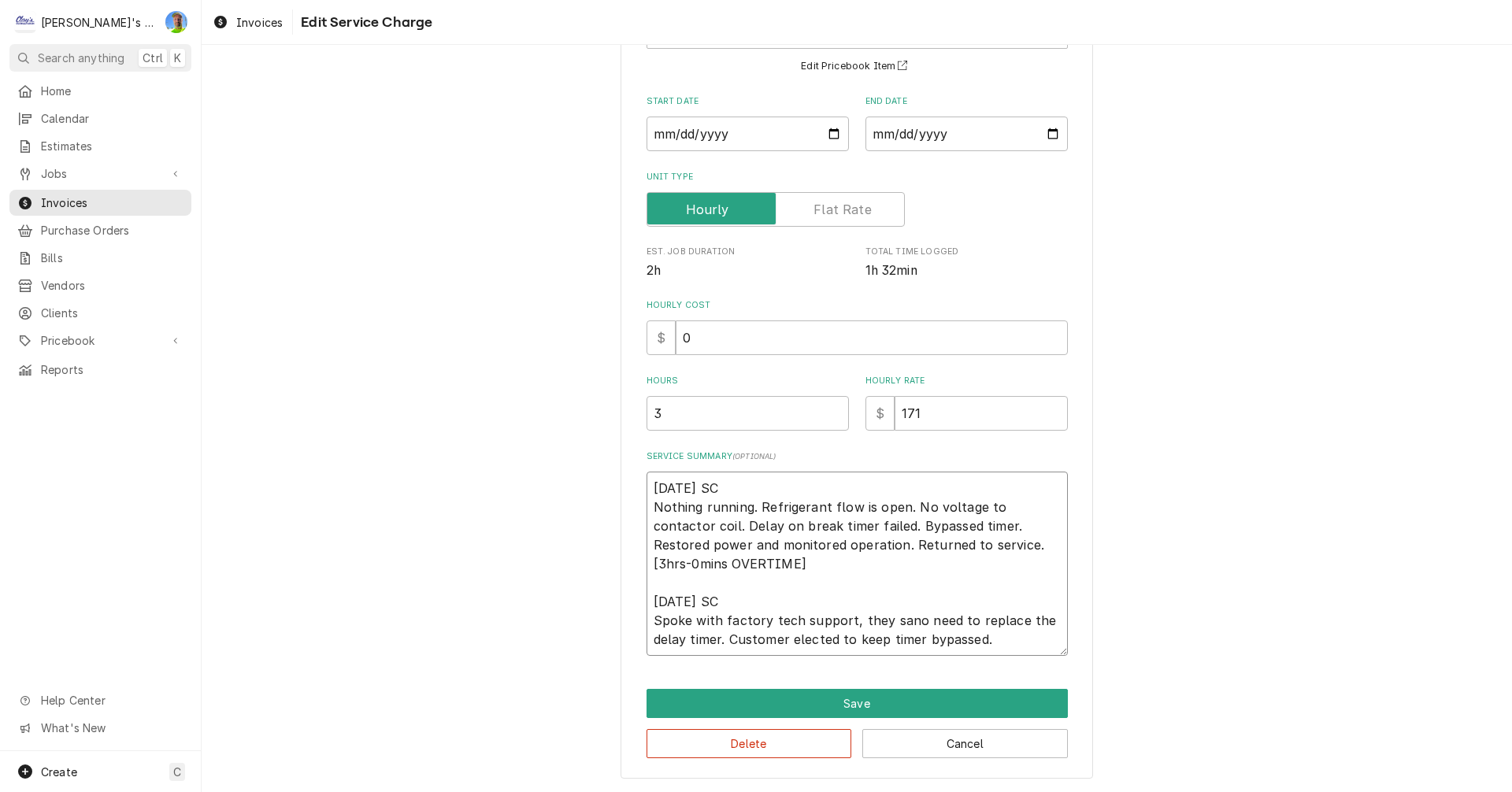
type textarea "x"
type textarea "4/4/2025 SC Nothing running. Refrigerant flow is open. No voltage to contactor …"
type textarea "x"
type textarea "4/4/2025 SC Nothing running. Refrigerant flow is open. No voltage to contactor …"
type textarea "x"
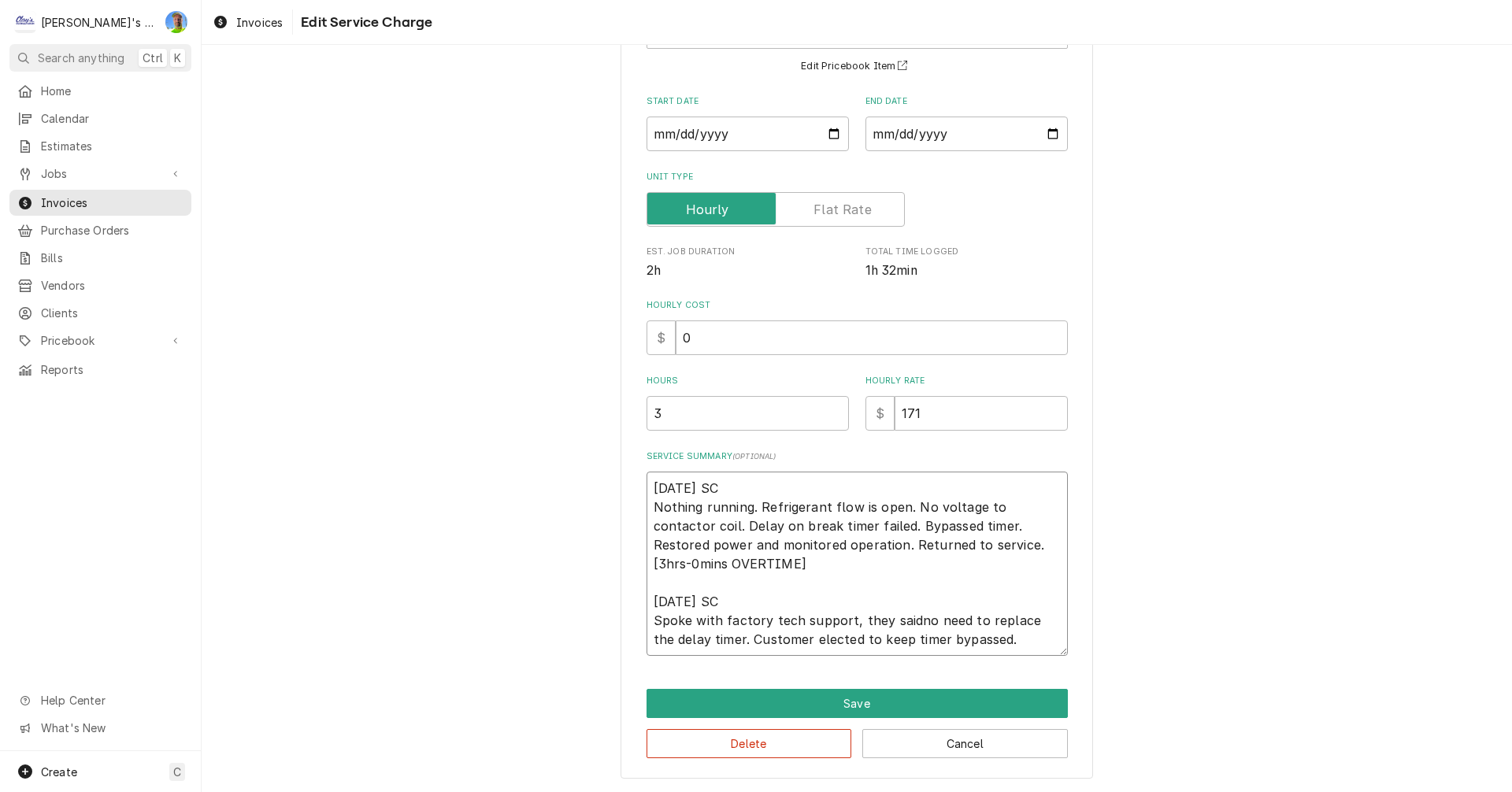
type textarea "4/4/2025 SC Nothing running. Refrigerant flow is open. No voltage to contactor …"
type textarea "x"
type textarea "4/4/2025 SC Nothing running. Refrigerant flow is open. No voltage to contactor …"
type textarea "x"
type textarea "4/4/2025 SC Nothing running. Refrigerant flow is open. No voltage to contactor …"
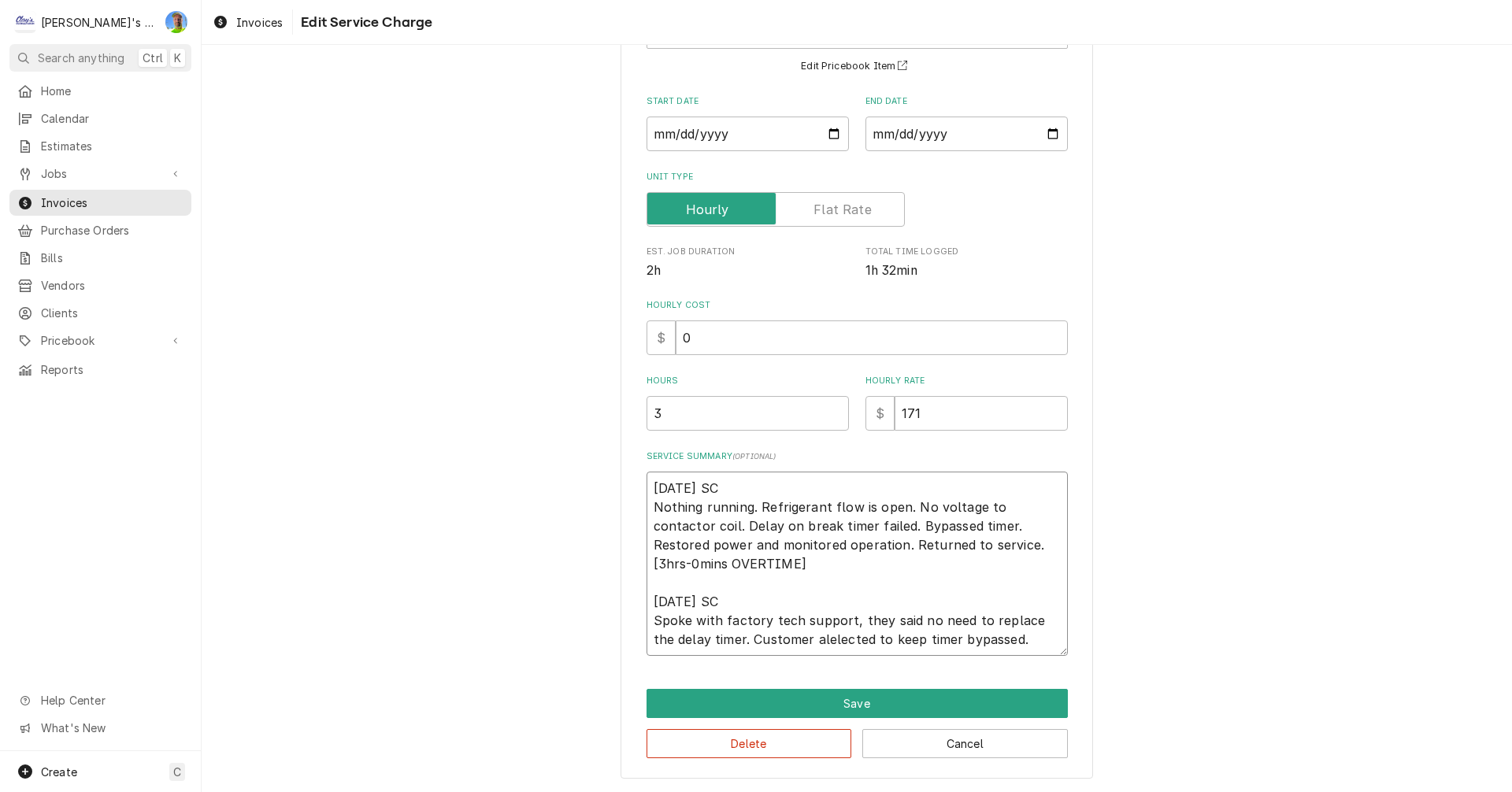
type textarea "x"
type textarea "4/4/2025 SC Nothing running. Refrigerant flow is open. No voltage to contactor …"
type textarea "x"
type textarea "4/4/2025 SC Nothing running. Refrigerant flow is open. No voltage to contactor …"
type textarea "x"
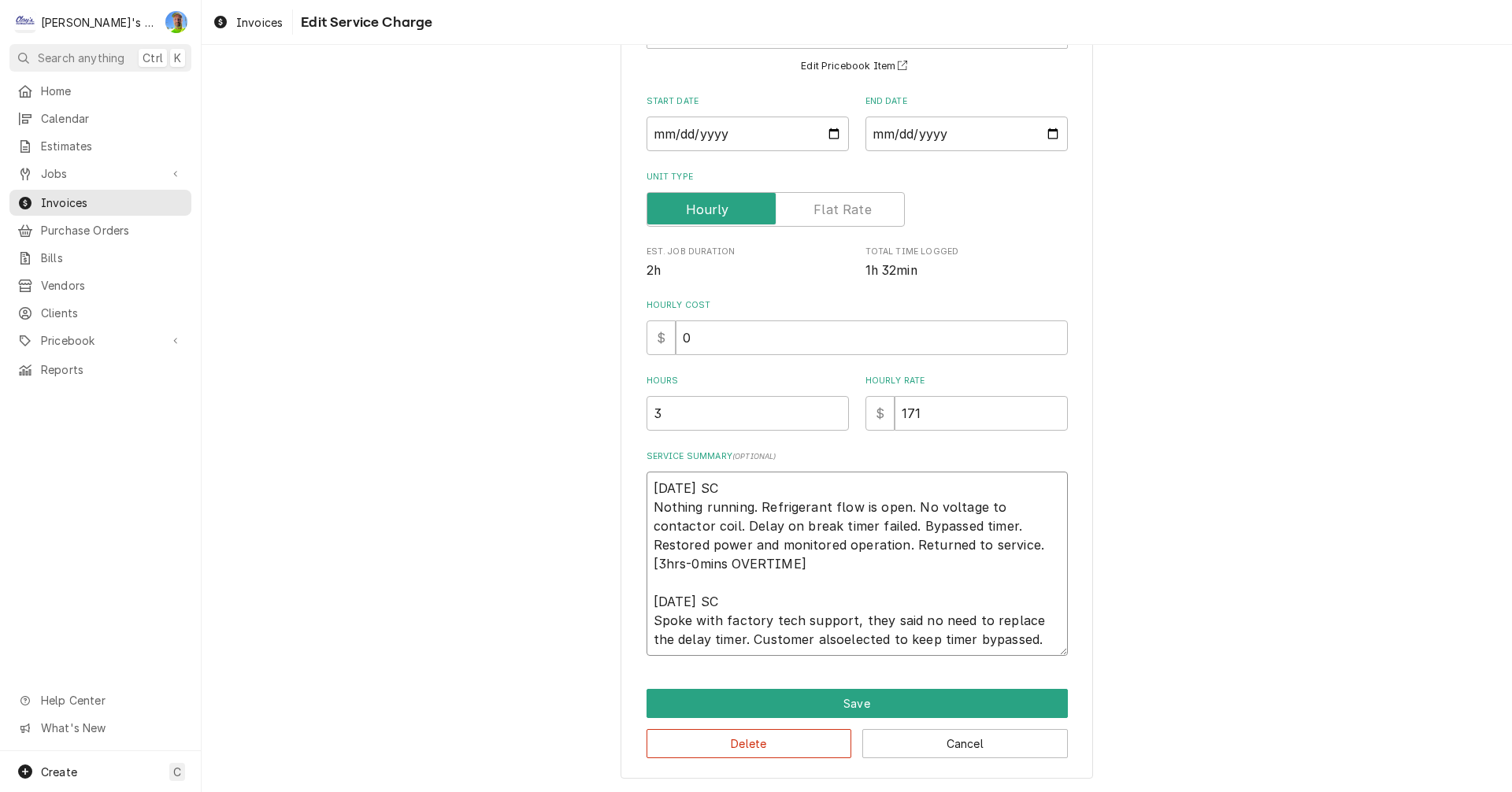
type textarea "4/4/2025 SC Nothing running. Refrigerant flow is open. No voltage to contactor …"
type textarea "x"
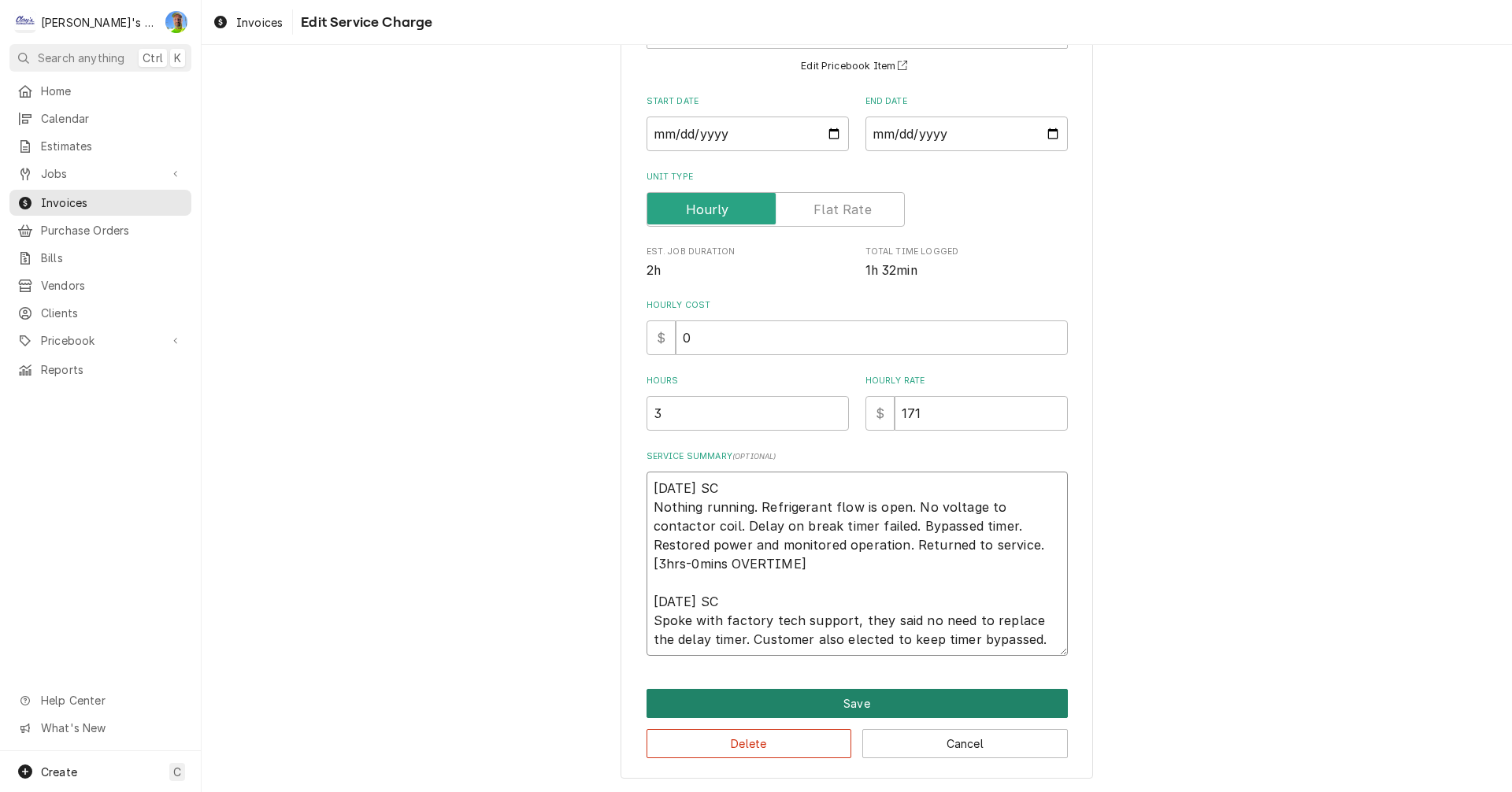
type textarea "4/4/2025 SC Nothing running. Refrigerant flow is open. No voltage to contactor …"
click at [819, 707] on button "Save" at bounding box center [857, 702] width 421 height 29
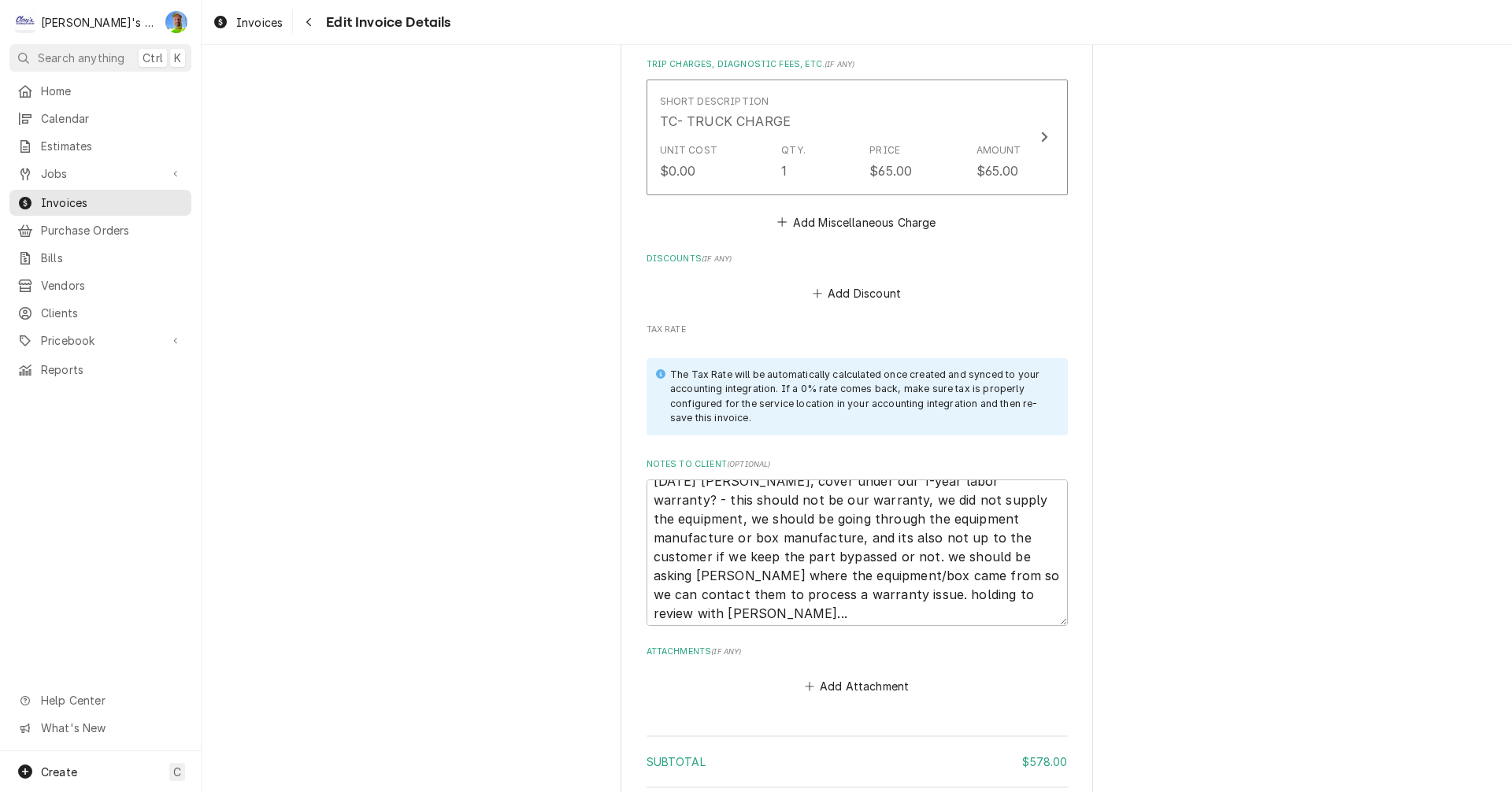
scroll to position [19, 0]
click at [963, 614] on textarea "6/14/2025 Sarah - Greg, cover under our 1-year labor warranty? - this should no…" at bounding box center [857, 552] width 421 height 146
drag, startPoint x: 646, startPoint y: 521, endPoint x: 925, endPoint y: 622, distance: 296.7
click at [925, 622] on textarea "6/14/2025 Sarah - Greg, cover under our 1-year labor warranty? - this should no…" at bounding box center [857, 552] width 421 height 146
type textarea "x"
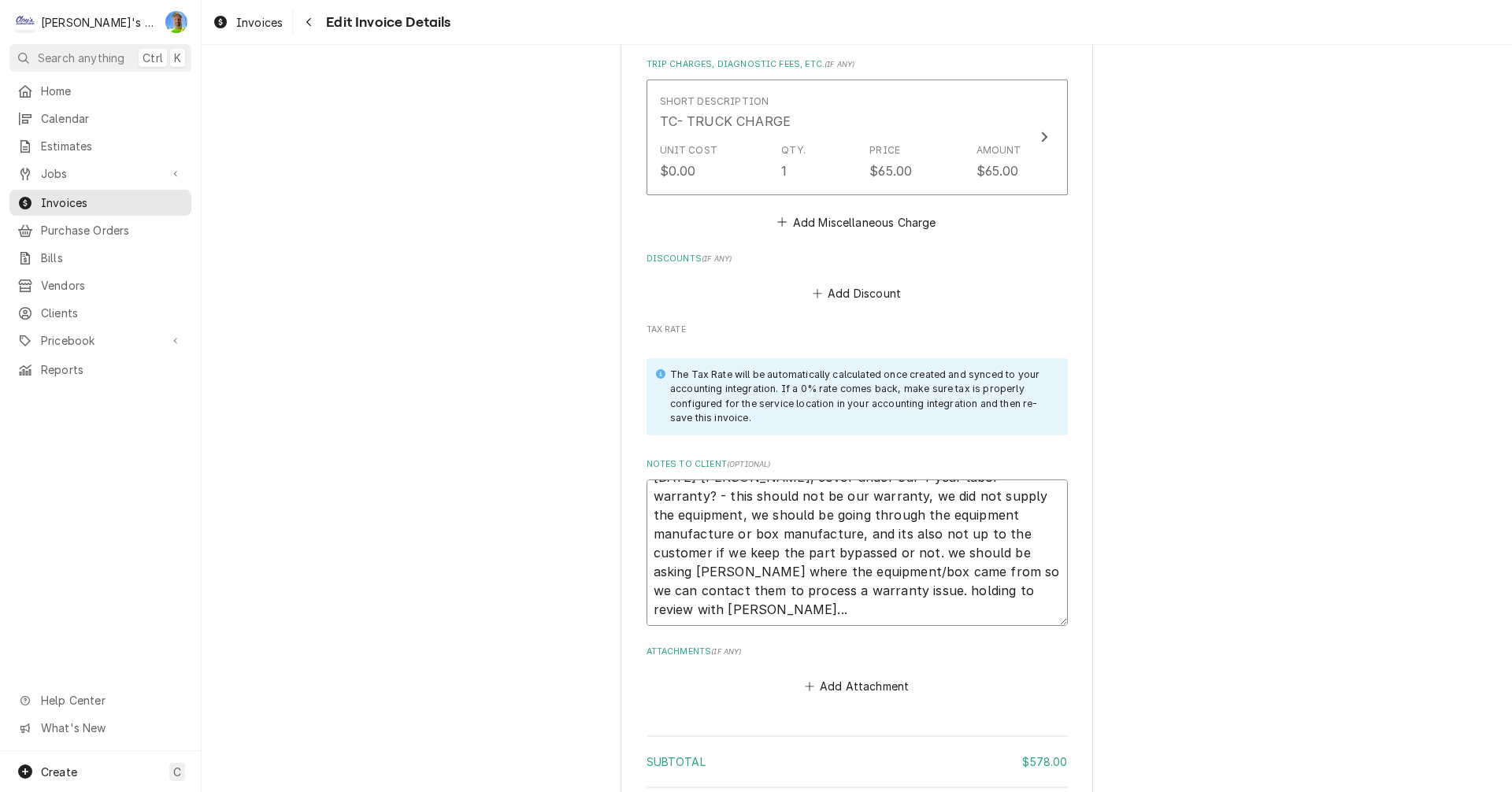
type textarea "6/14/2025 Sarah - Greg, cover under our 1-year labor warranty?"
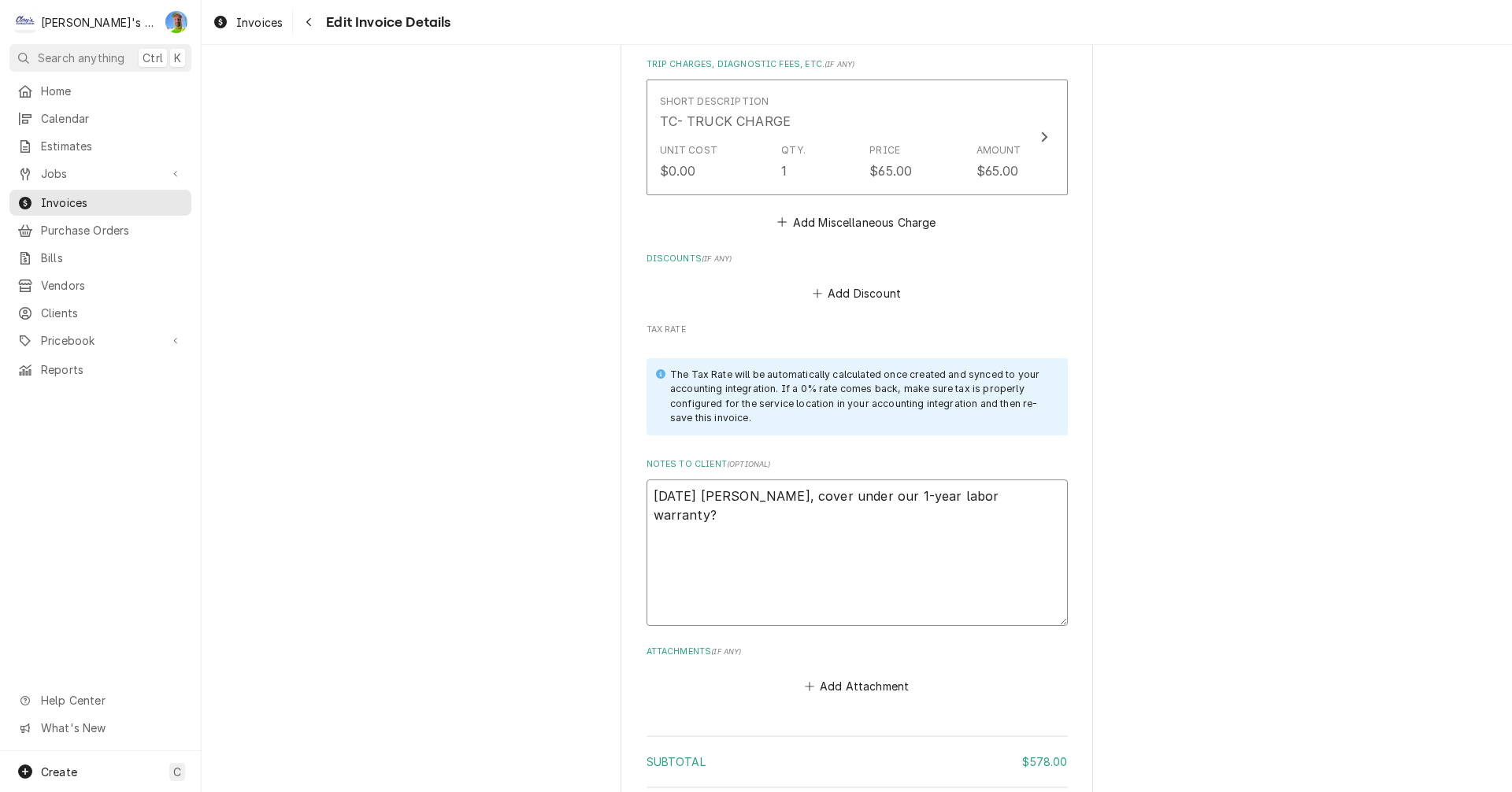
scroll to position [0, 0]
click at [752, 528] on textarea "6/14/2025 Sarah - Greg, cover under our 1-year labor warranty?" at bounding box center [857, 514] width 421 height 71
click at [1044, 503] on textarea "6/14/2025 Sarah - Greg, cover under our 1-year labor warranty?" at bounding box center [857, 514] width 421 height 71
type textarea "x"
type textarea "6/14/2025 Sarah - Greg, cover under our 1-year labor warranty?"
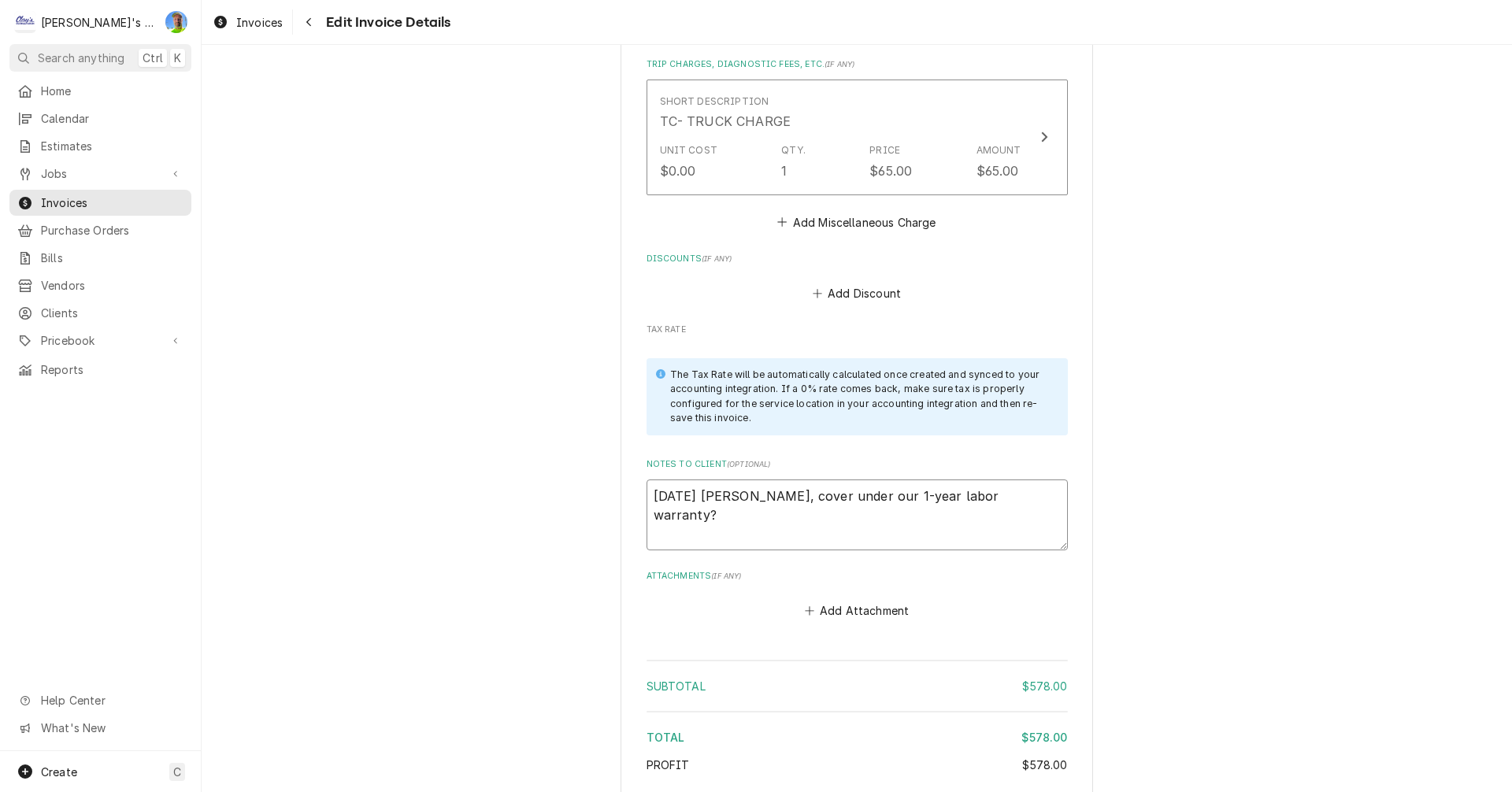
type textarea "x"
type textarea "6/14/2025 Sarah - Greg, cover under our 1-year labor warranty? -"
type textarea "x"
type textarea "6/14/2025 Sarah - Greg, cover under our 1-year labor warranty? -9"
type textarea "x"
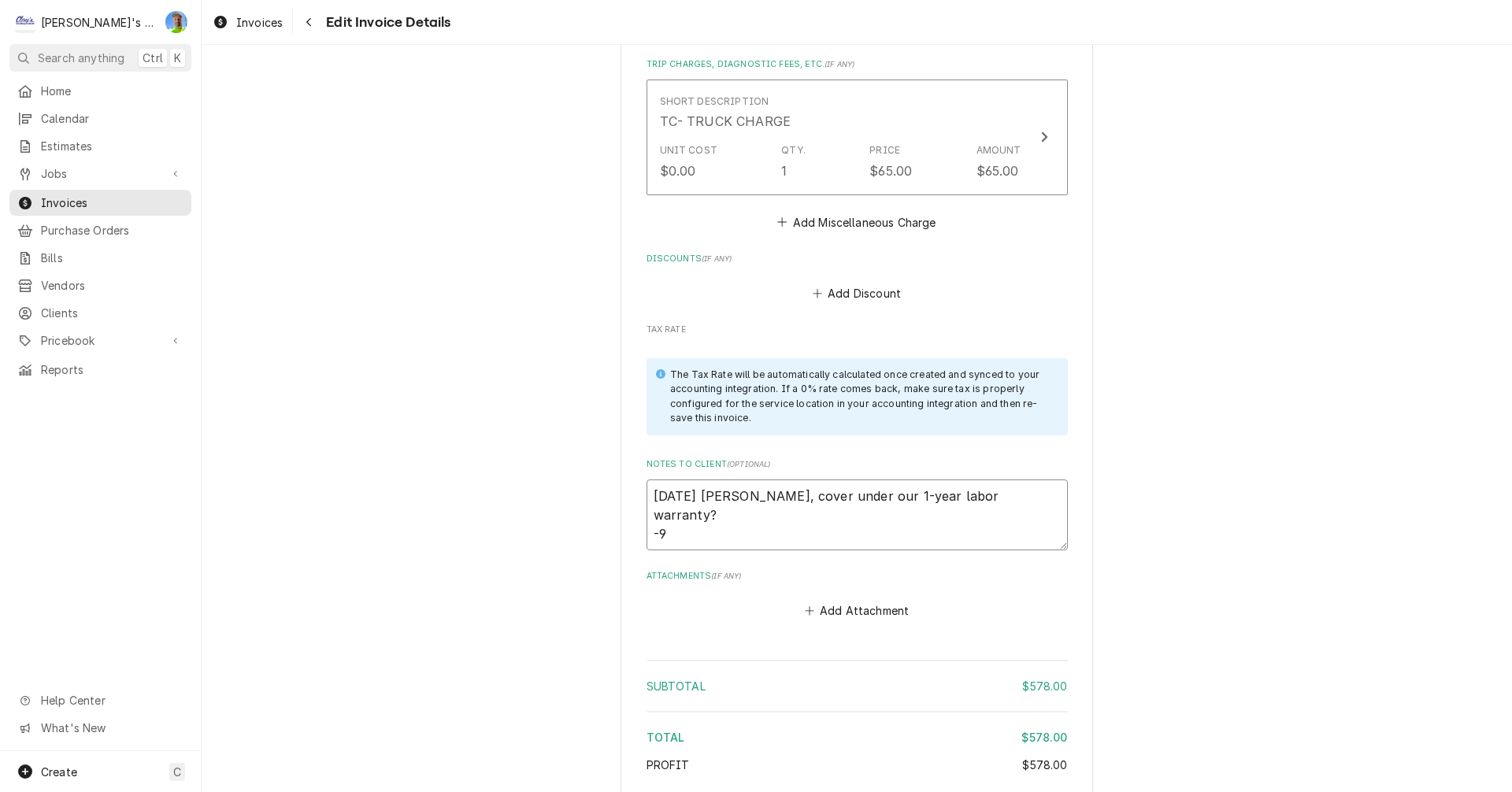
type textarea "6/14/2025 Sarah - Greg, cover under our 1-year labor warranty? -9/"
type textarea "x"
type textarea "6/14/2025 Sarah - Greg, cover under our 1-year labor warranty? -9/8"
type textarea "x"
type textarea "6/14/2025 Sarah - Greg, cover under our 1-year labor warranty? -9/8"
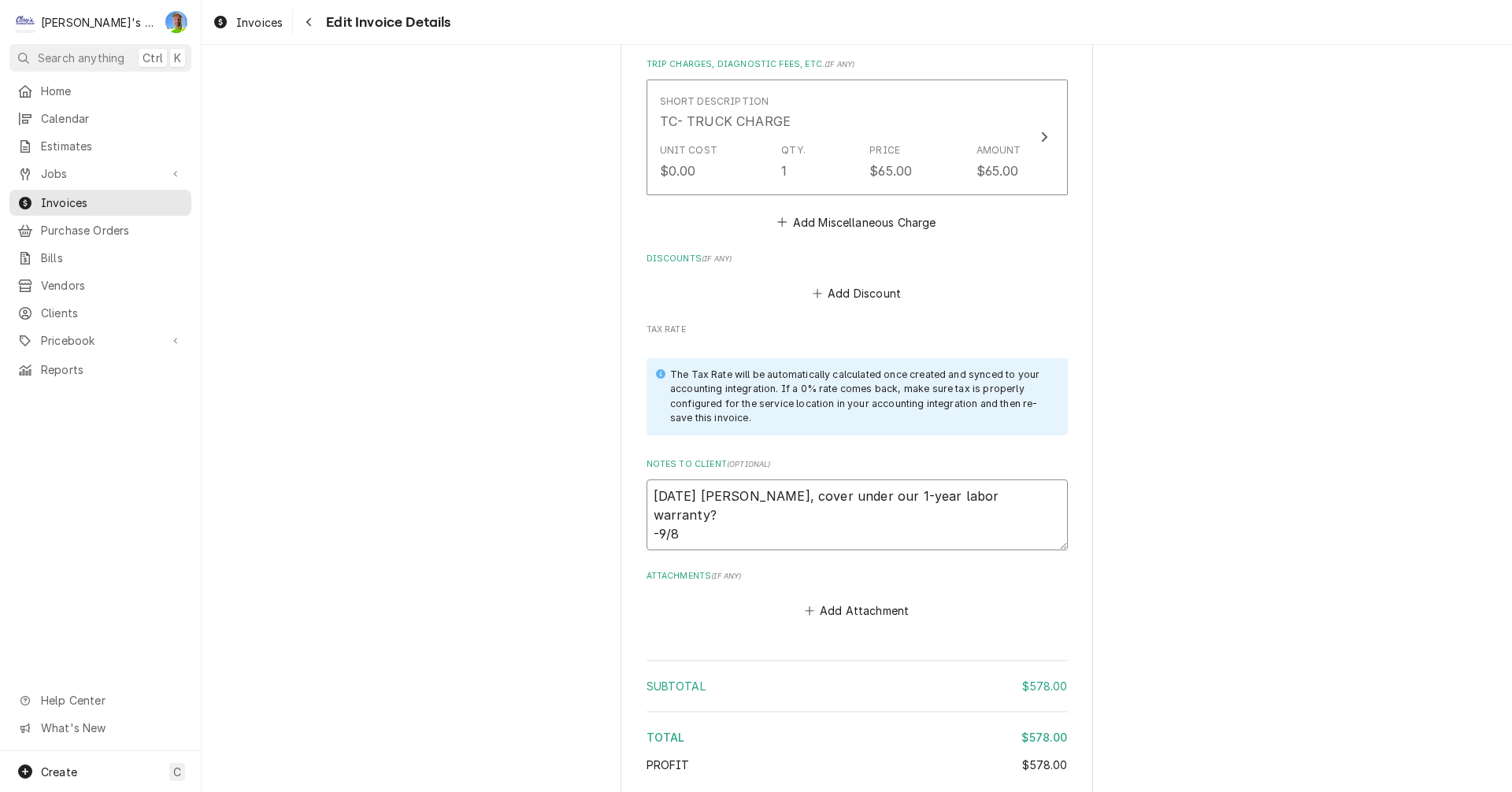
type textarea "x"
type textarea "6/14/2025 Sarah - Greg, cover under our 1-year labor warranty? -9/8 G"
type textarea "x"
type textarea "6/14/2025 Sarah - Greg, cover under our 1-year labor warranty? -9/8 GA"
type textarea "x"
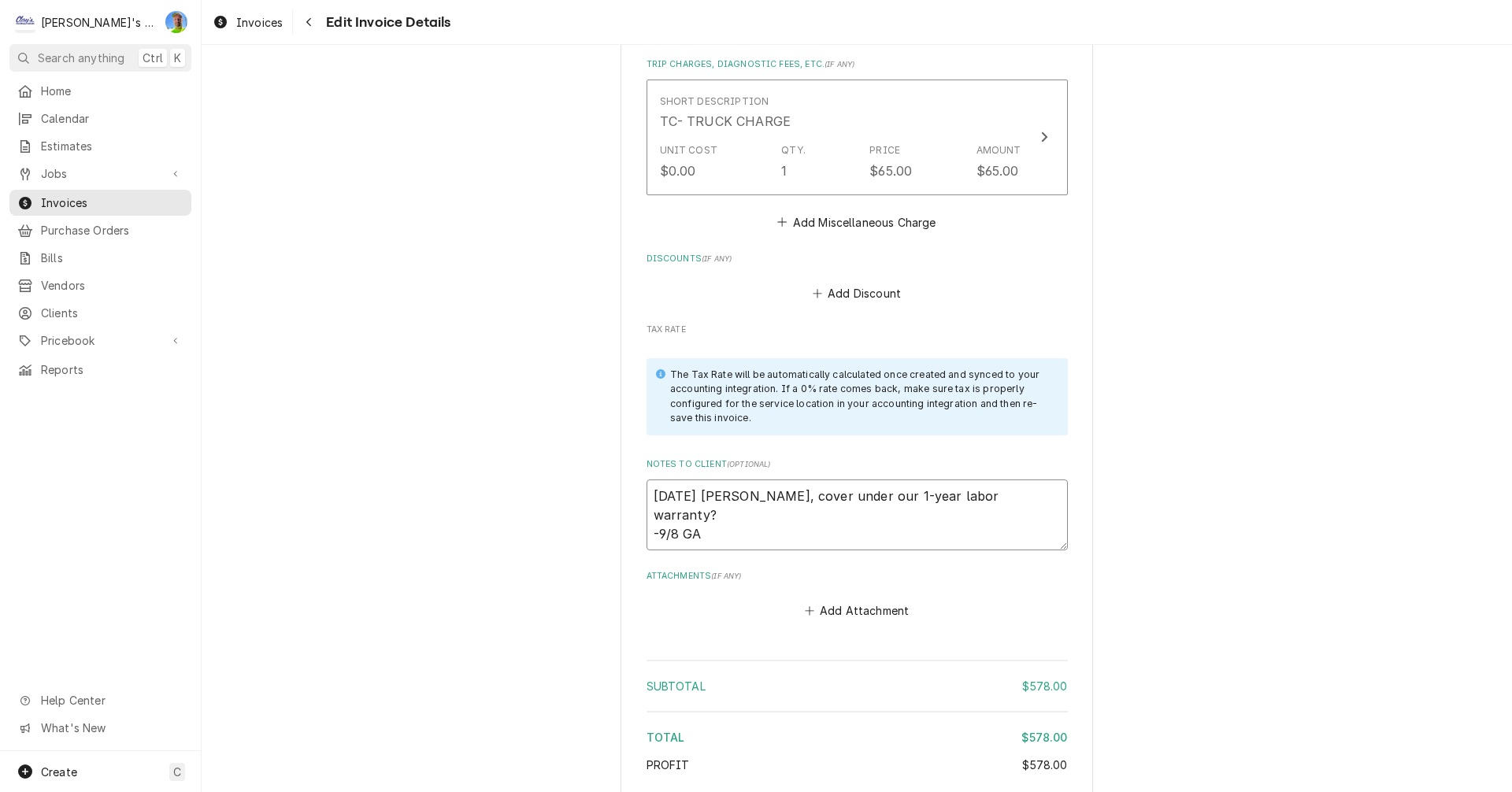
type textarea "6/14/2025 Sarah - Greg, cover under our 1-year labor warranty? -9/8 GA"
type textarea "x"
type textarea "6/14/2025 Sarah - Greg, cover under our 1-year labor warranty? -9/8 GA -"
type textarea "x"
type textarea "6/14/2025 Sarah - Greg, cover under our 1-year labor warranty? -9/8 GA -"
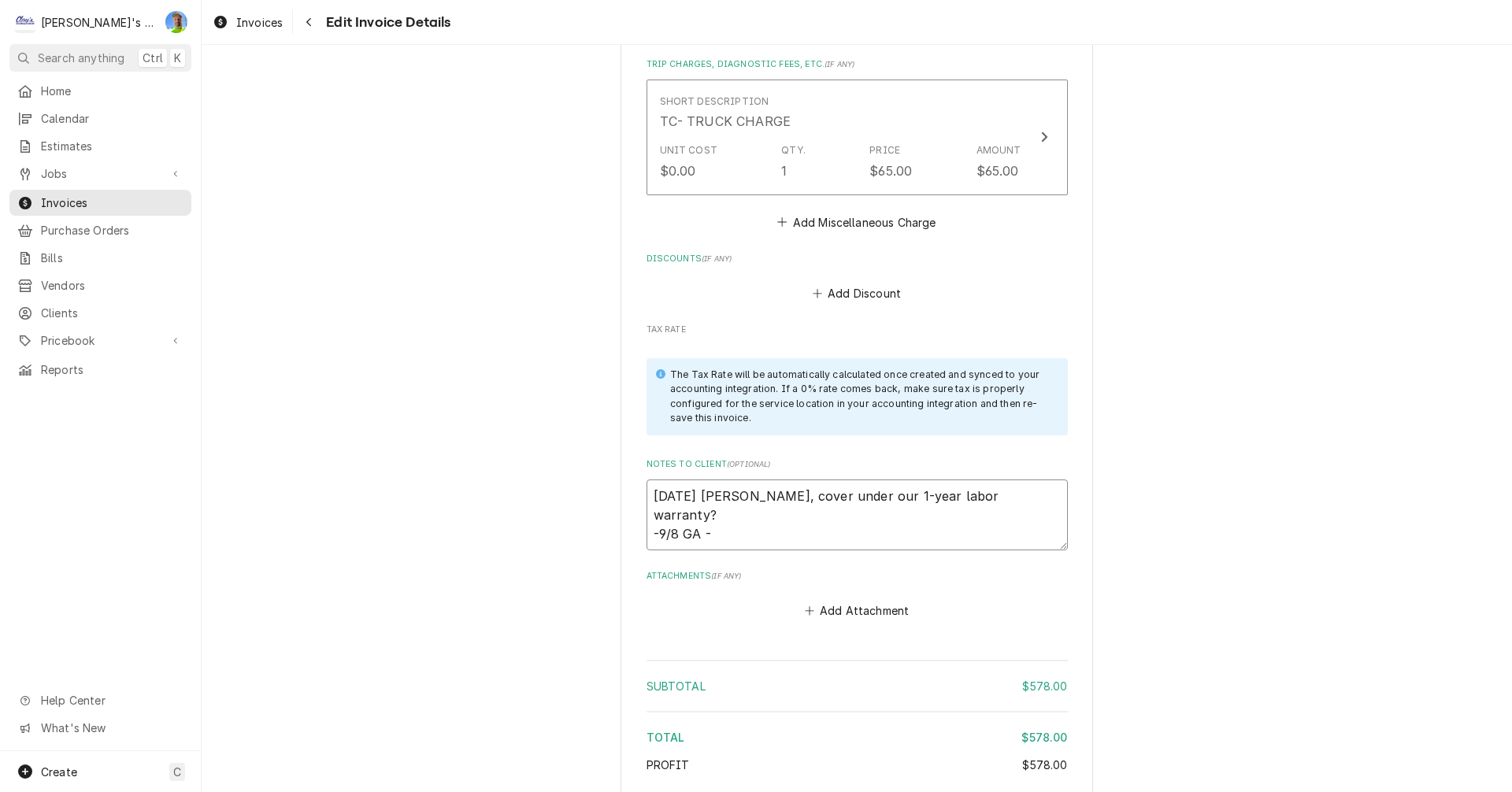
type textarea "x"
type textarea "6/14/2025 Sarah - Greg, cover under our 1-year labor warranty? -9/8 GA - I"
type textarea "x"
type textarea "6/14/2025 Sarah - Greg, cover under our 1-year labor warranty? -9/8 GA - I"
type textarea "x"
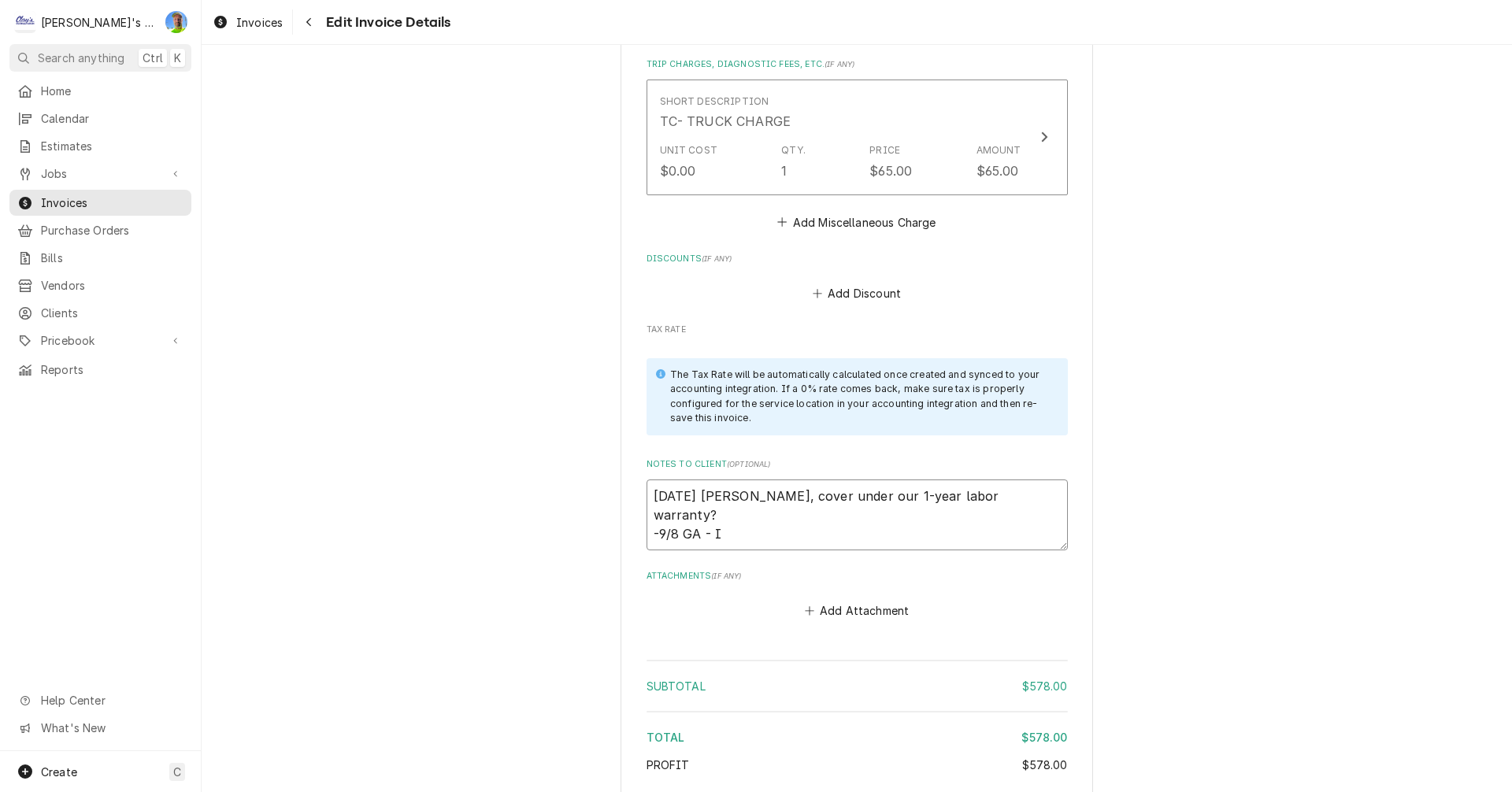
type textarea "6/14/2025 Sarah - Greg, cover under our 1-year labor warranty? -9/8 GA - I f"
type textarea "x"
type textarea "6/14/2025 Sarah - Greg, cover under our 1-year labor warranty? -9/8 GA - I fi"
type textarea "x"
type textarea "6/14/2025 Sarah - Greg, cover under our 1-year labor warranty? -9/8 GA - I fin"
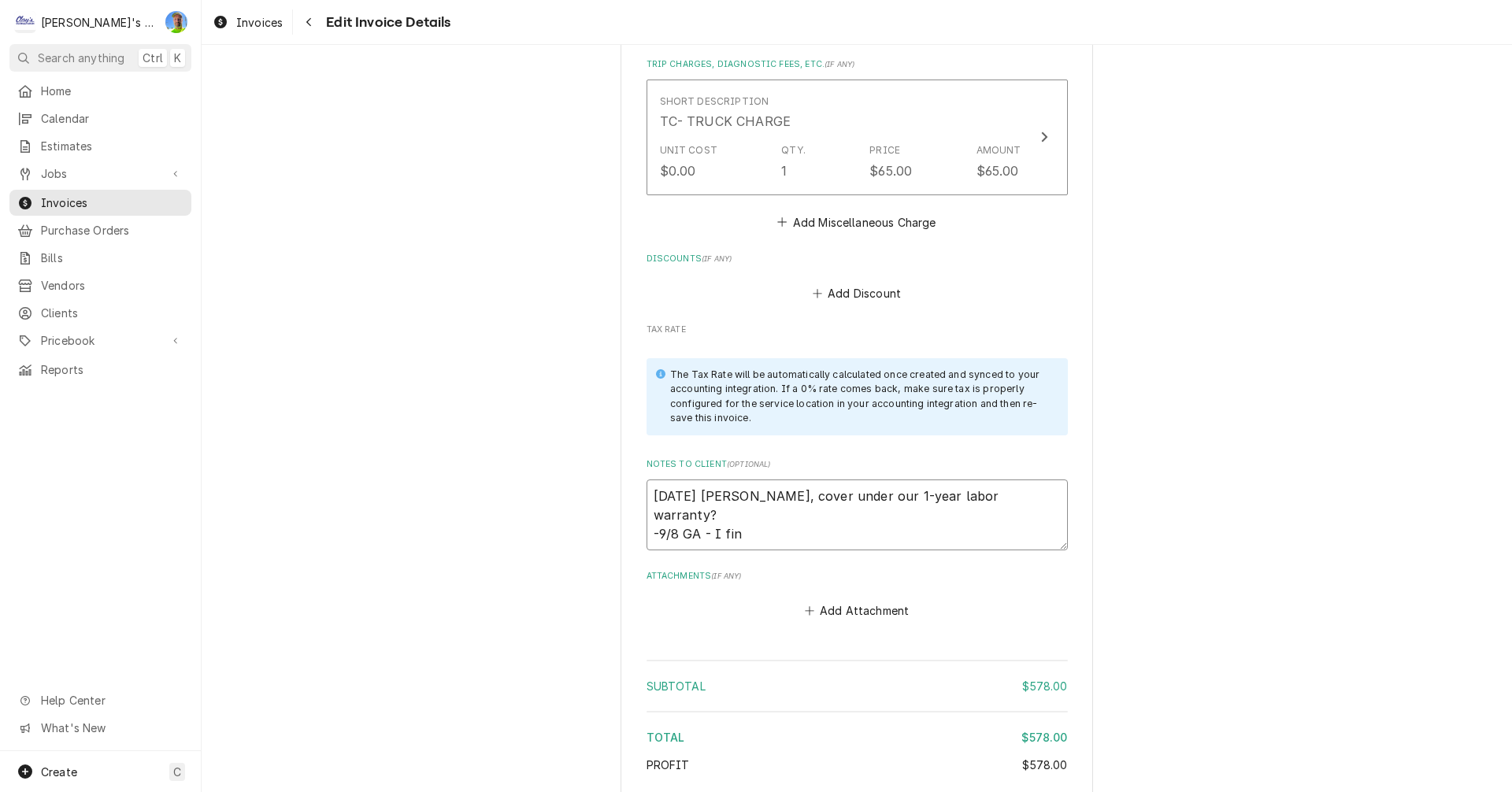
type textarea "x"
type textarea "6/14/2025 Sarah - Greg, cover under our 1-year labor warranty? -9/8 GA - I fina"
type textarea "x"
type textarea "6/14/2025 Sarah - Greg, cover under our 1-year labor warranty? -9/8 GA - I final"
type textarea "x"
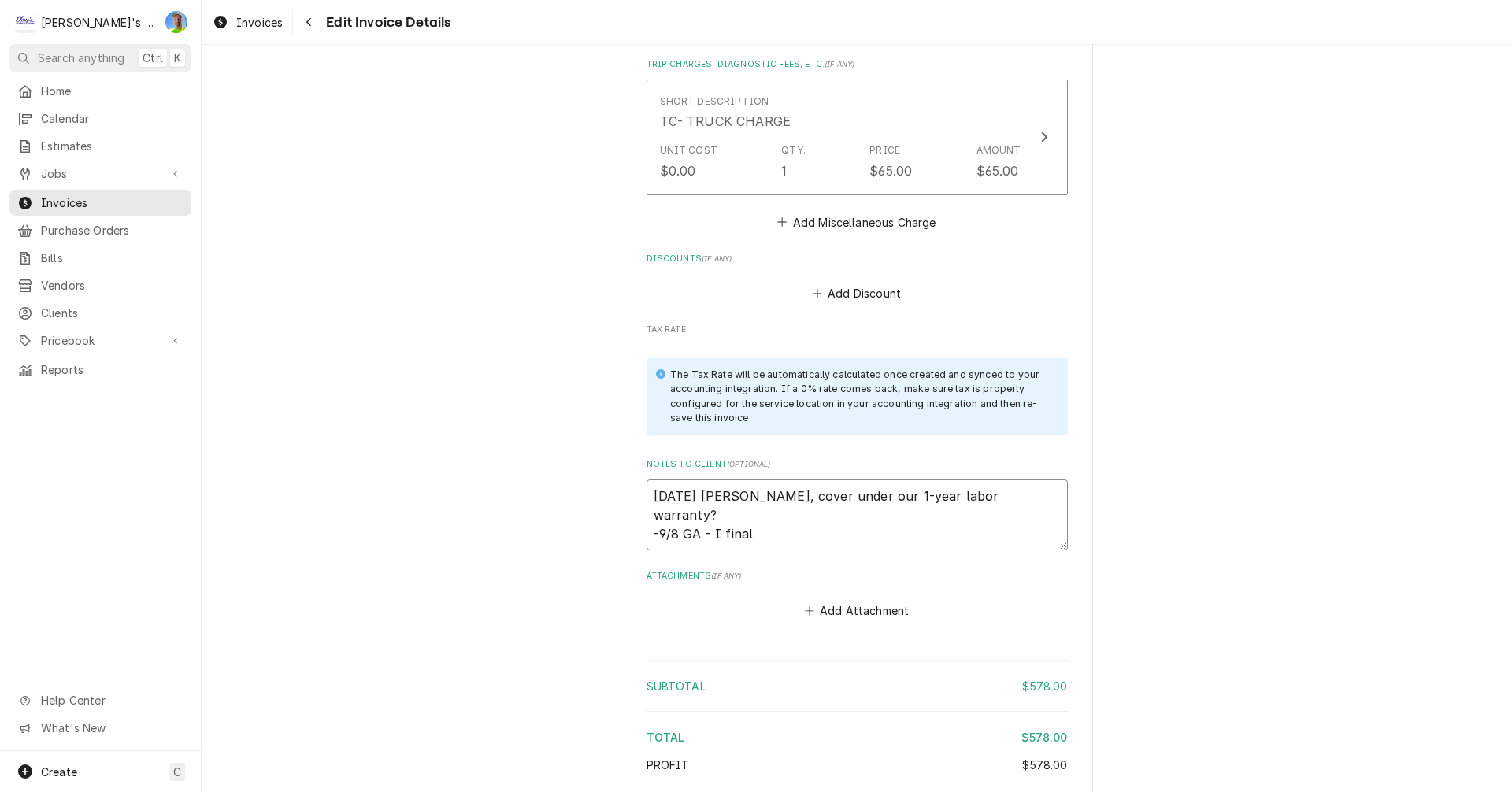
type textarea "6/14/2025 Sarah - Greg, cover under our 1-year labor warranty? -9/8 GA - I fina…"
type textarea "x"
type textarea "6/14/2025 Sarah - Greg, cover under our 1-year labor warranty? -9/8 GA - I fina…"
type textarea "x"
type textarea "6/14/2025 Sarah - Greg, cover under our 1-year labor warranty? -9/8 GA - I fina…"
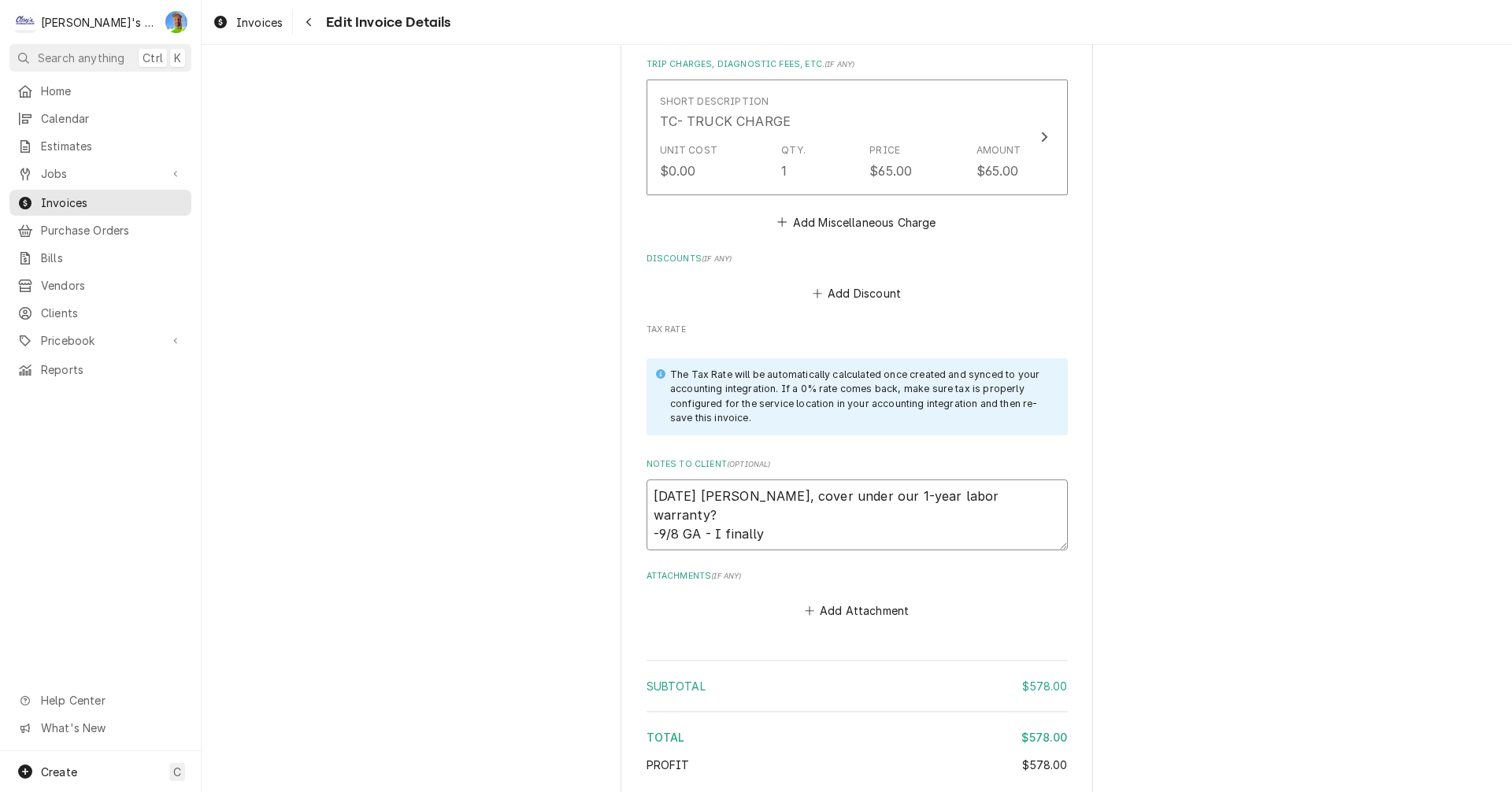
type textarea "x"
type textarea "6/14/2025 Sarah - Greg, cover under our 1-year labor warranty? -9/8 GA - I fina…"
type textarea "x"
type textarea "6/14/2025 Sarah - Greg, cover under our 1-year labor warranty? -9/8 GA - I fina…"
type textarea "x"
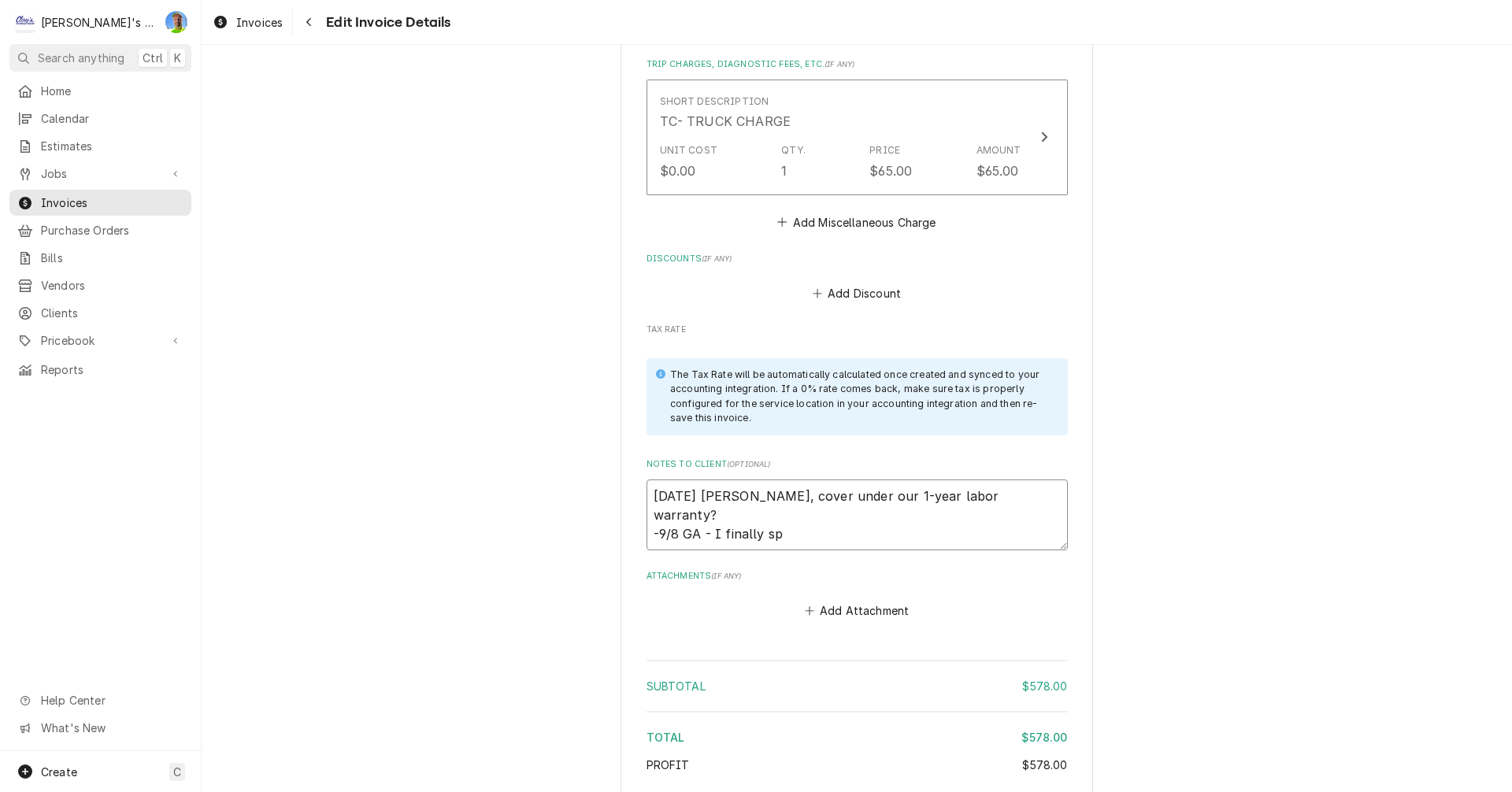
type textarea "6/14/2025 Sarah - Greg, cover under our 1-year labor warranty? -9/8 GA - I fina…"
type textarea "x"
type textarea "6/14/2025 Sarah - Greg, cover under our 1-year labor warranty? -9/8 GA - I fina…"
type textarea "x"
type textarea "6/14/2025 Sarah - Greg, cover under our 1-year labor warranty? -9/8 GA - I fina…"
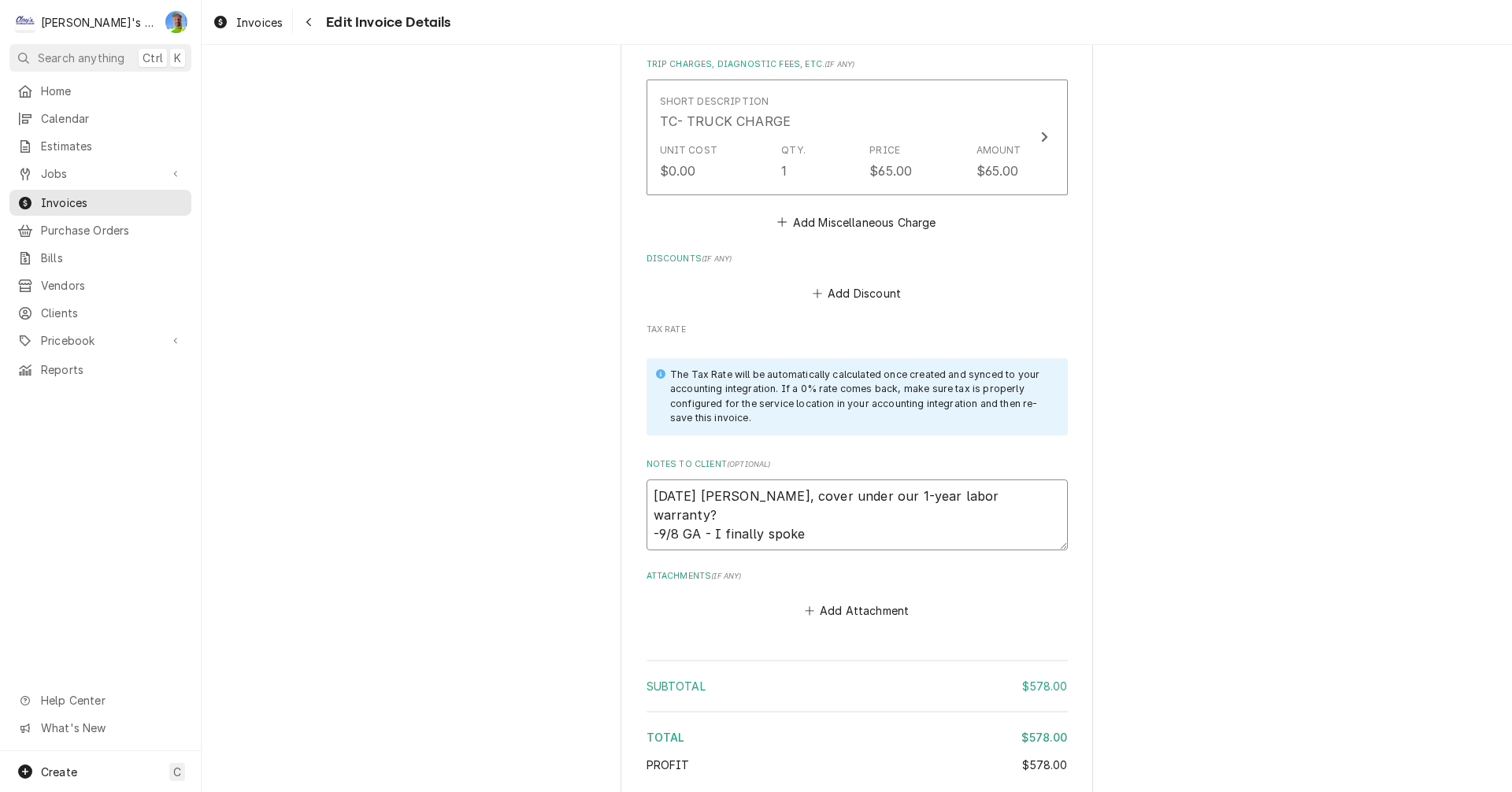
type textarea "x"
type textarea "6/14/2025 Sarah - Greg, cover under our 1-year labor warranty? -9/8 GA - I fina…"
type textarea "x"
type textarea "6/14/2025 Sarah - Greg, cover under our 1-year labor warranty? -9/8 GA - I fina…"
type textarea "x"
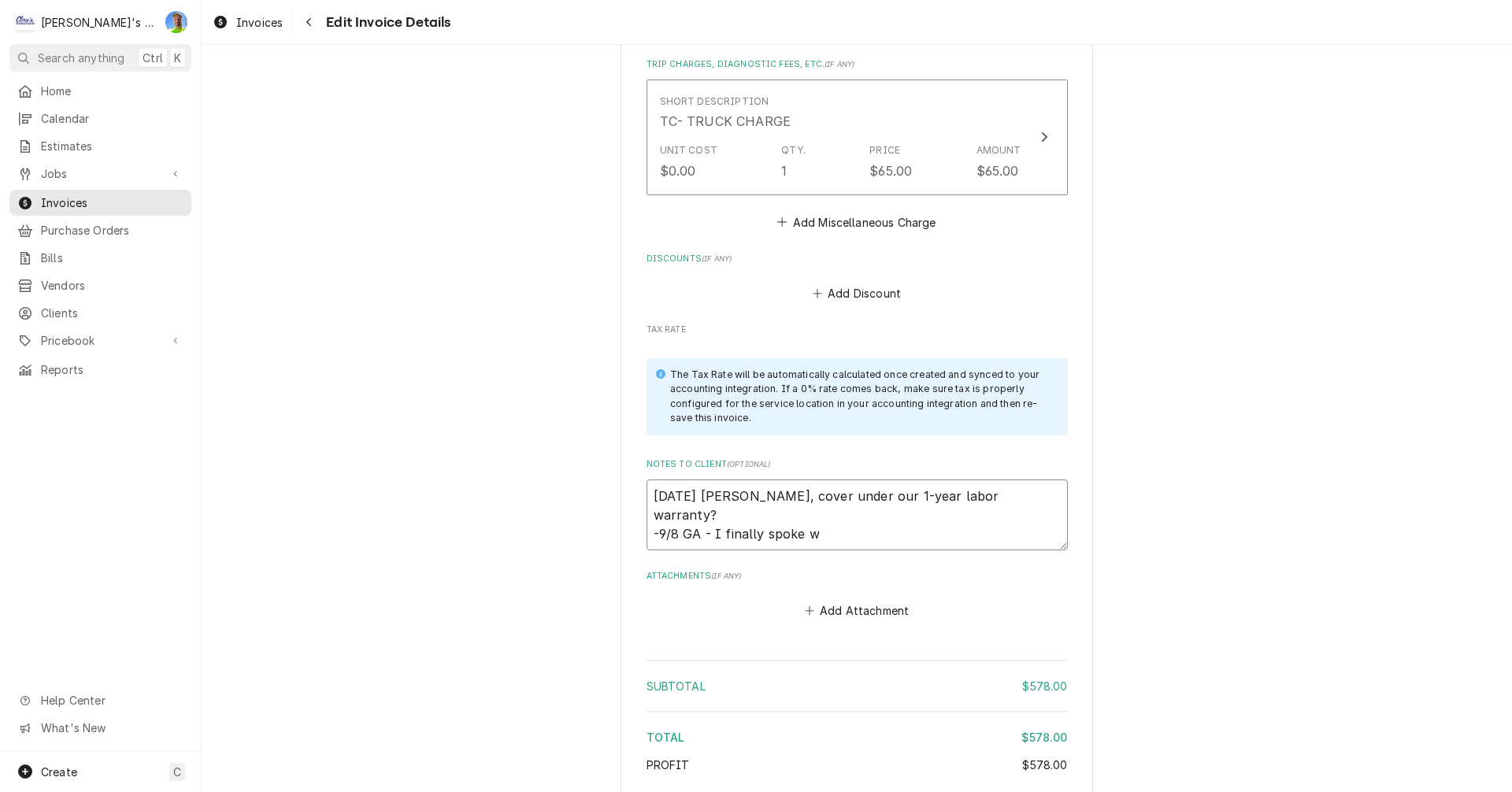
type textarea "6/14/2025 Sarah - Greg, cover under our 1-year labor warranty? -9/8 GA - I fina…"
type textarea "x"
type textarea "6/14/2025 Sarah - Greg, cover under our 1-year labor warranty? -9/8 GA - I fina…"
type textarea "x"
type textarea "6/14/2025 Sarah - Greg, cover under our 1-year labor warranty? -9/8 GA - I fina…"
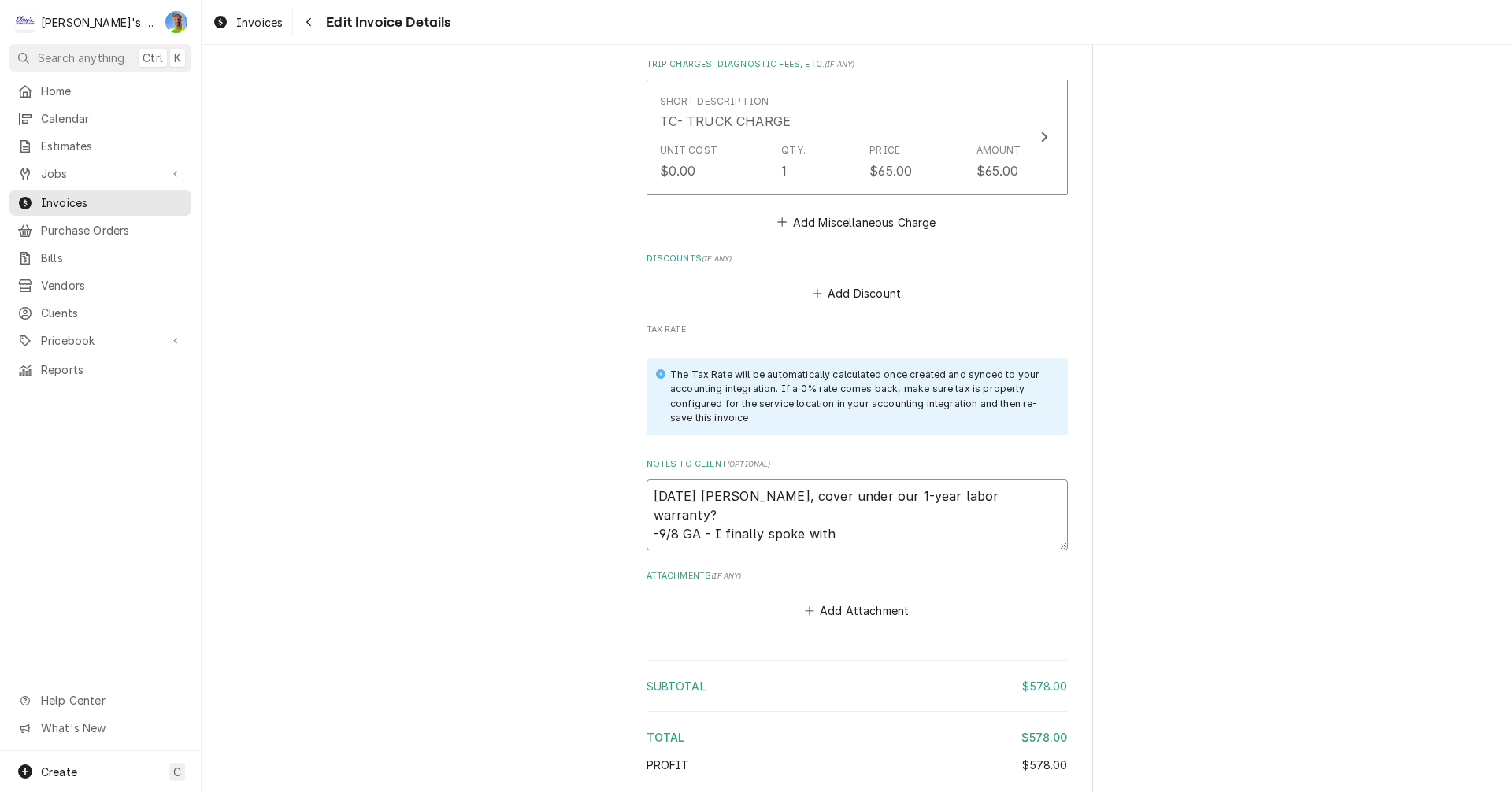
type textarea "x"
type textarea "6/14/2025 Sarah - Greg, cover under our 1-year labor warranty? -9/8 GA - I fina…"
type textarea "x"
type textarea "6/14/2025 Sarah - Greg, cover under our 1-year labor warranty? -9/8 GA - I fina…"
type textarea "x"
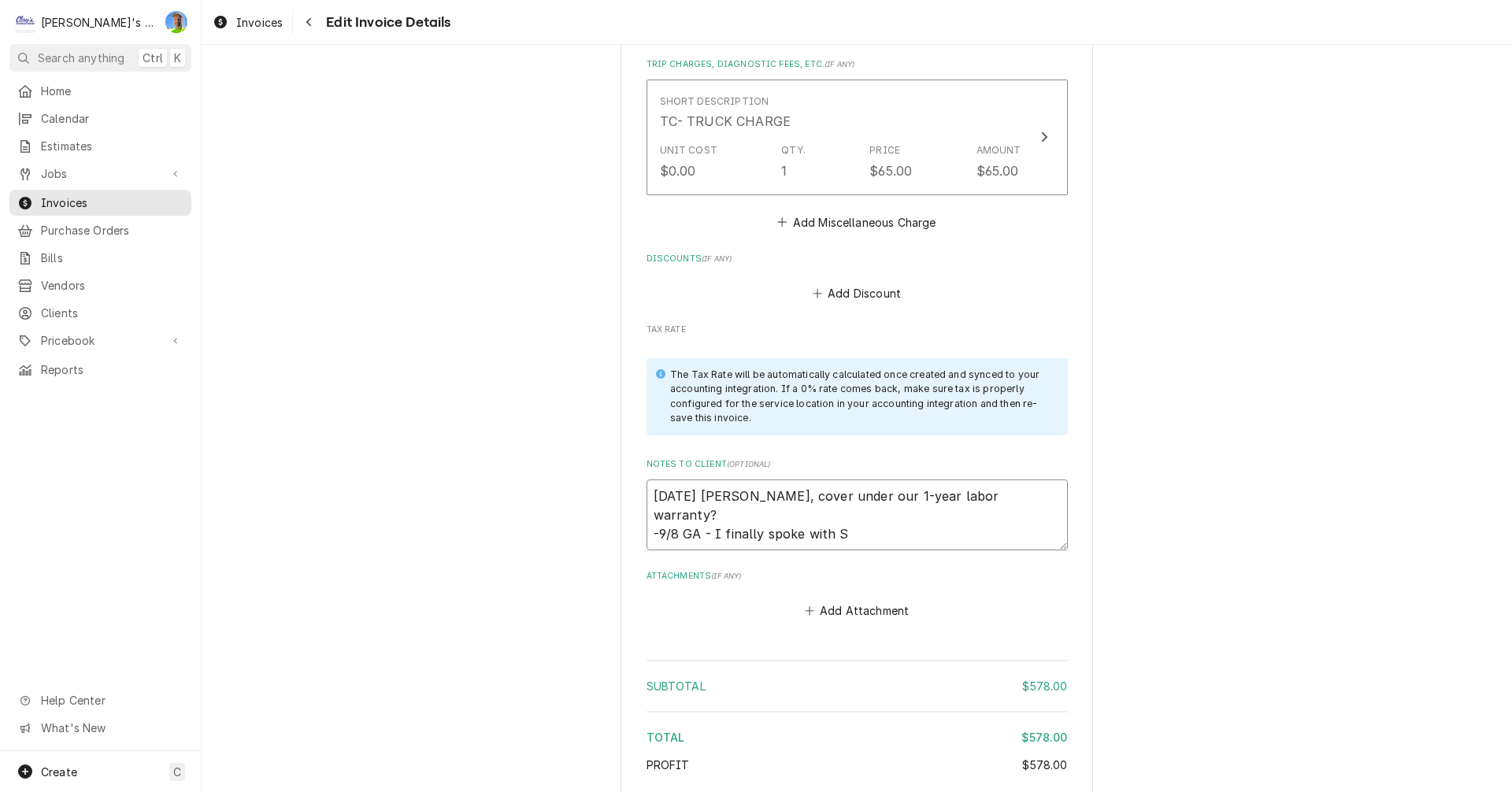
type textarea "6/14/2025 Sarah - Greg, cover under our 1-year labor warranty? -9/8 GA - I fina…"
type textarea "x"
type textarea "6/14/2025 Sarah - Greg, cover under our 1-year labor warranty? -9/8 GA - I fina…"
type textarea "x"
type textarea "6/14/2025 Sarah - Greg, cover under our 1-year labor warranty? -9/8 GA - I fina…"
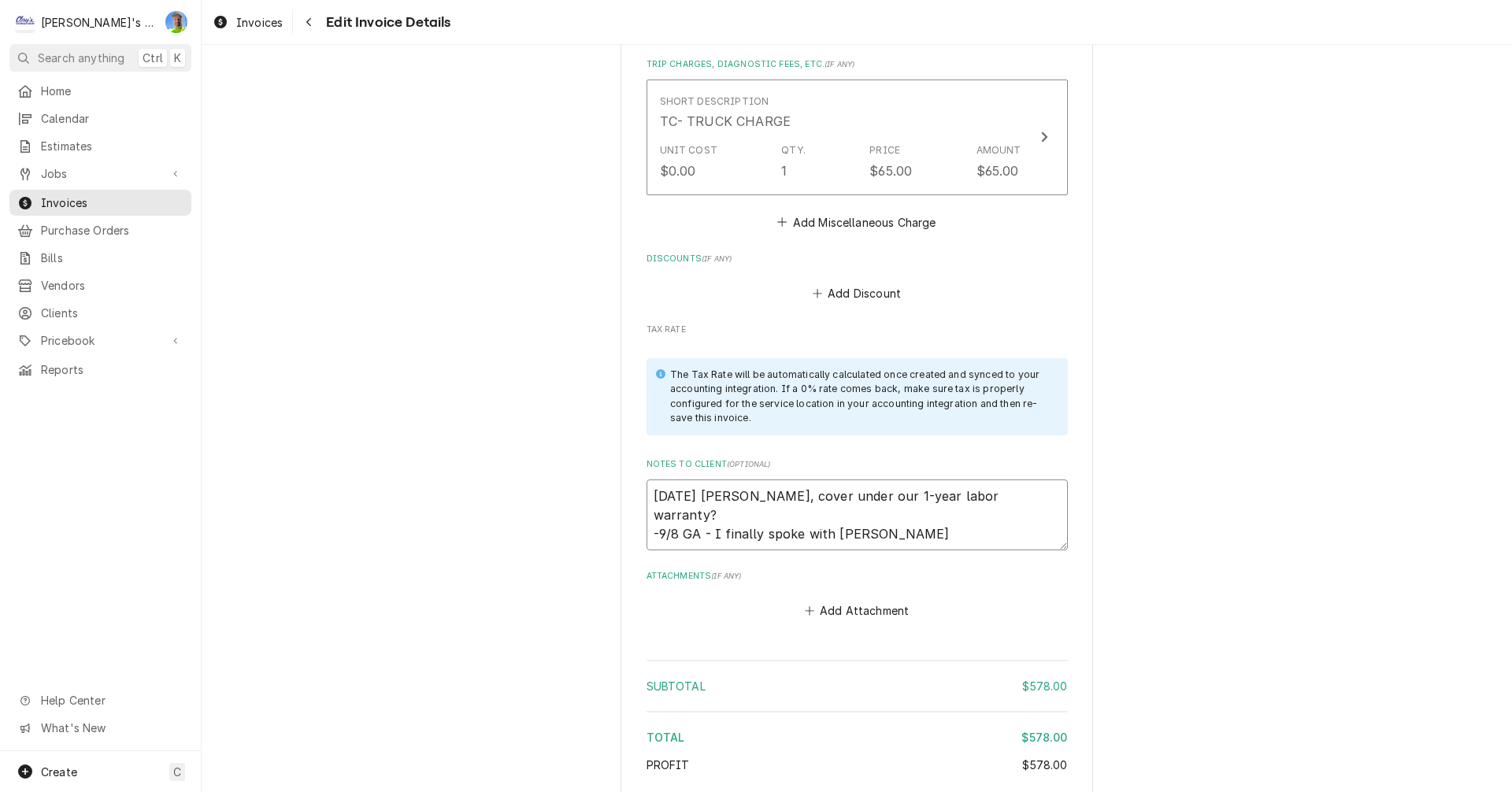
type textarea "x"
type textarea "6/14/2025 Sarah - Greg, cover under our 1-year labor warranty? -9/8 GA - I fina…"
type textarea "x"
type textarea "6/14/2025 Sarah - Greg, cover under our 1-year labor warranty? -9/8 GA - I fina…"
type textarea "x"
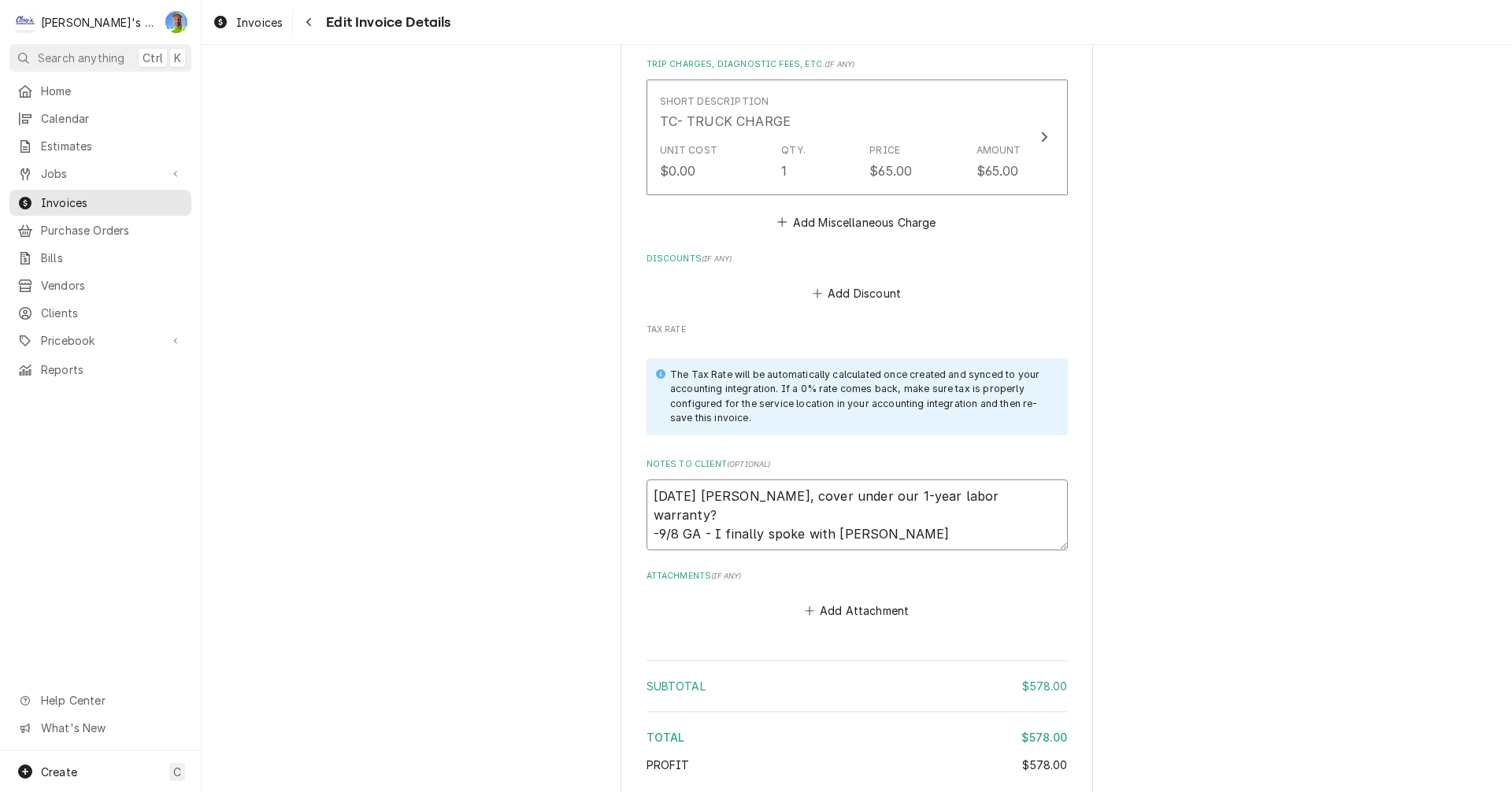
type textarea "6/14/2025 Sarah - Greg, cover under our 1-year labor warranty? -9/8 GA - I fina…"
type textarea "x"
type textarea "6/14/2025 Sarah - Greg, cover under our 1-year labor warranty? -9/8 GA - I fina…"
type textarea "x"
type textarea "6/14/2025 Sarah - Greg, cover under our 1-year labor warranty? -9/8 GA - I fina…"
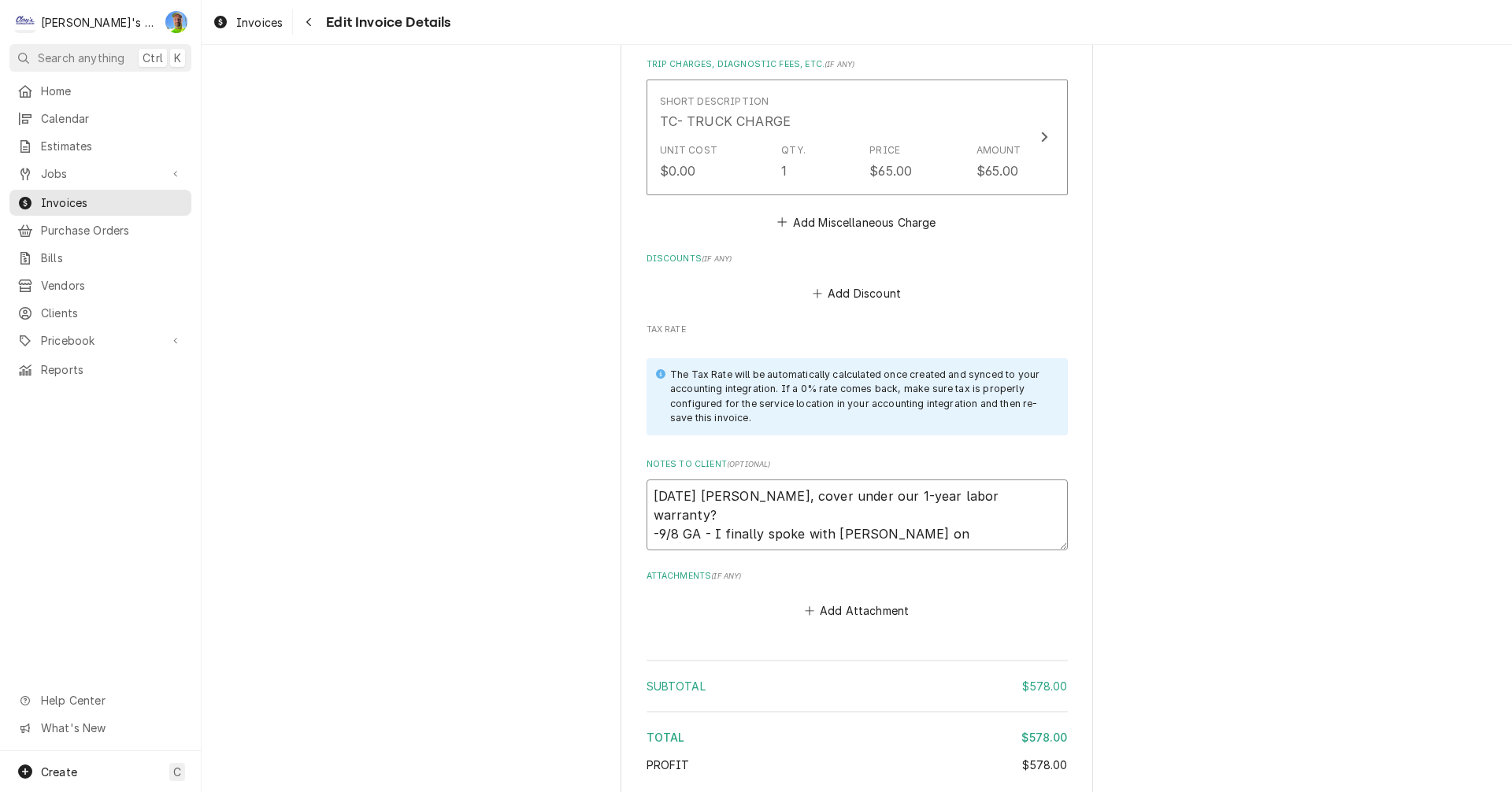
type textarea "x"
type textarea "6/14/2025 Sarah - Greg, cover under our 1-year labor warranty? -9/8 GA - I fina…"
type textarea "x"
type textarea "6/14/2025 Sarah - Greg, cover under our 1-year labor warranty? -9/8 GA - I fina…"
type textarea "x"
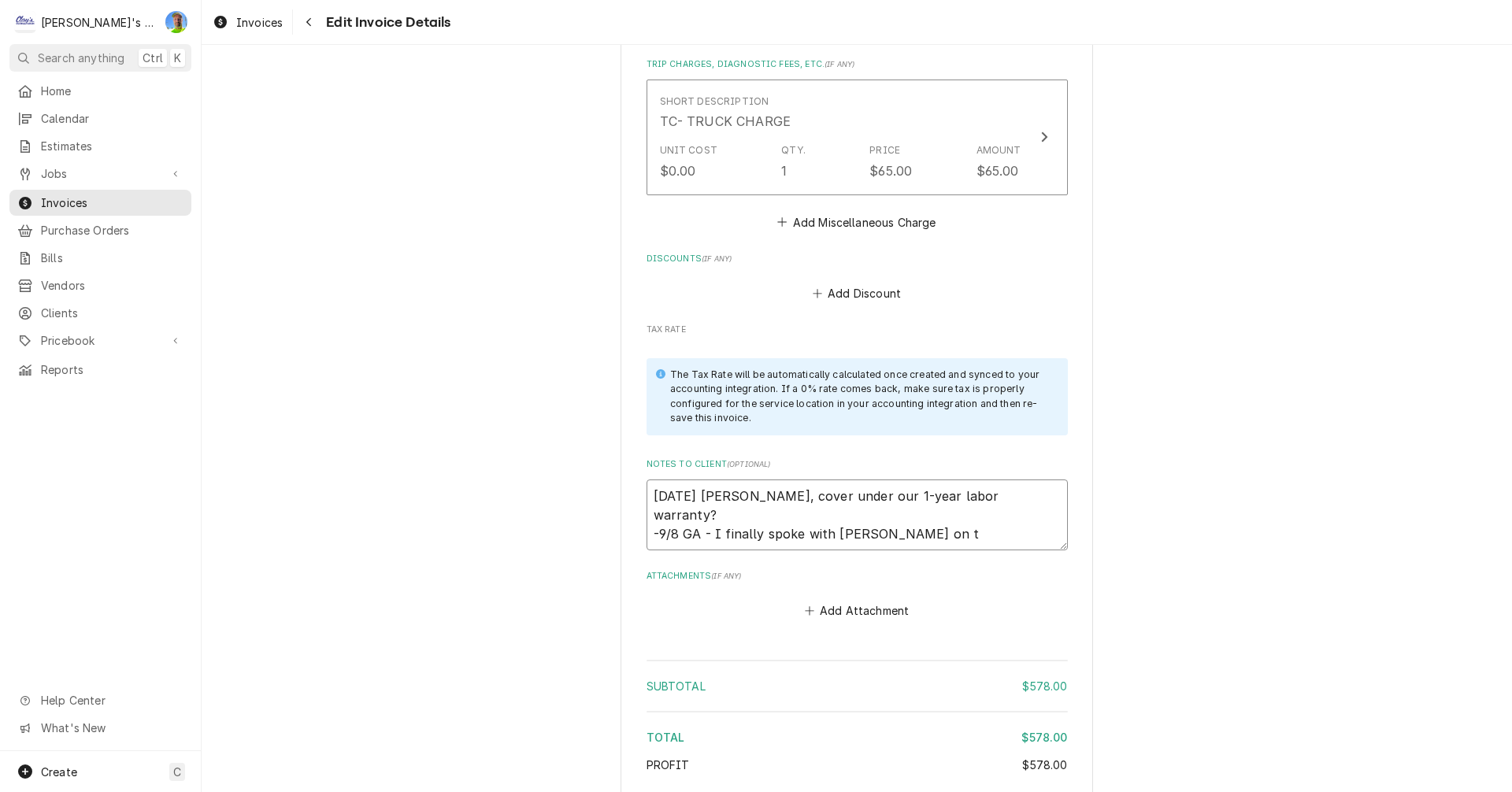
type textarea "6/14/2025 Sarah - Greg, cover under our 1-year labor warranty? -9/8 GA - I fina…"
type textarea "x"
type textarea "6/14/2025 Sarah - Greg, cover under our 1-year labor warranty? -9/8 GA - I fina…"
type textarea "x"
type textarea "6/14/2025 Sarah - Greg, cover under our 1-year labor warranty? -9/8 GA - I fina…"
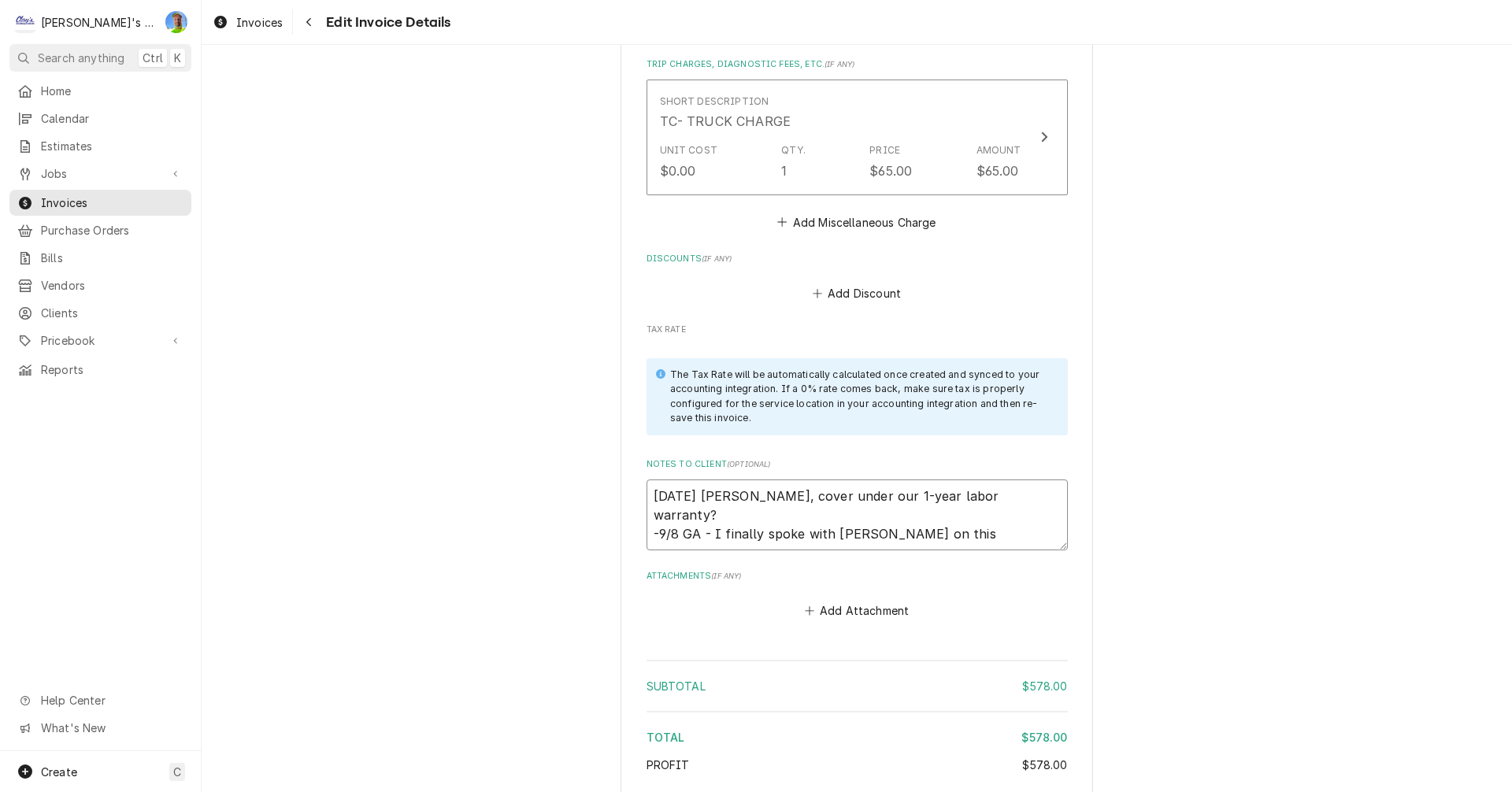
type textarea "x"
type textarea "6/14/2025 Sarah - Greg, cover under our 1-year labor warranty? -9/8 GA - I fina…"
type textarea "x"
type textarea "6/14/2025 Sarah - Greg, cover under our 1-year labor warranty? -9/8 GA - I fina…"
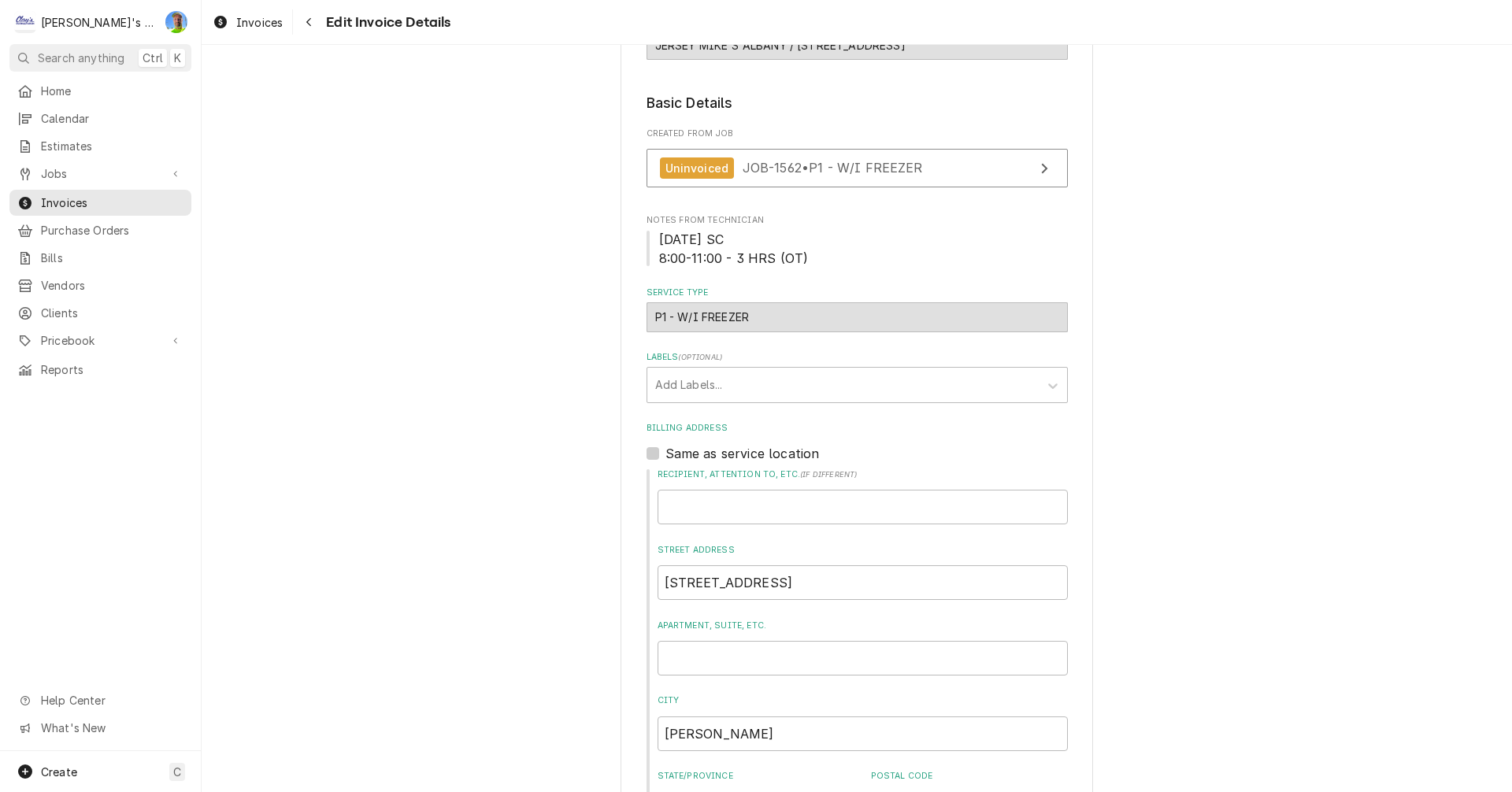
scroll to position [217, 0]
click at [886, 170] on span "JOB-1562 • P1 - W/I FREEZER" at bounding box center [832, 168] width 180 height 16
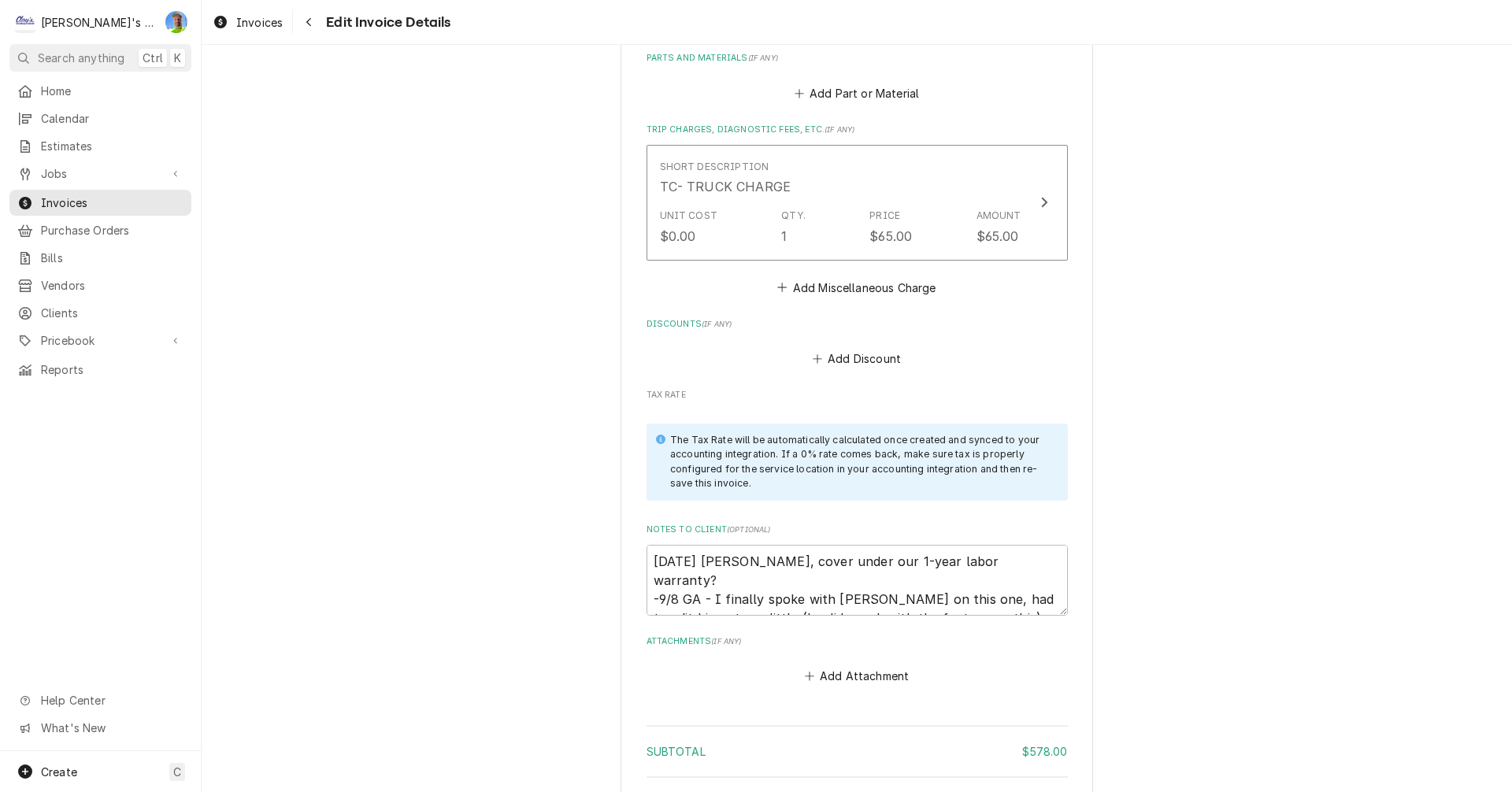
scroll to position [2028, 0]
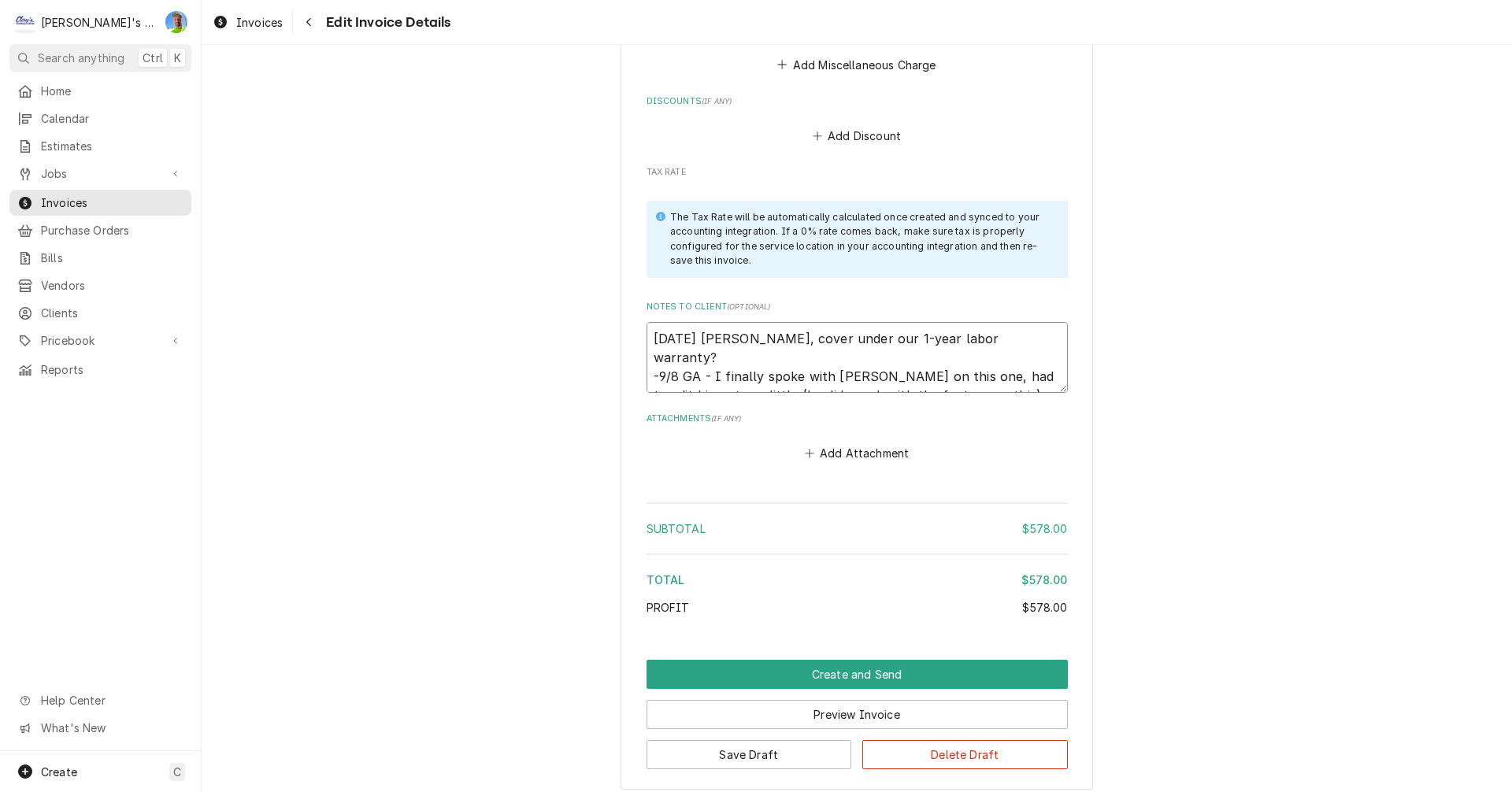
click at [970, 371] on textarea "6/14/2025 Sarah - Greg, cover under our 1-year labor warranty? -9/8 GA - I fina…" at bounding box center [857, 357] width 421 height 71
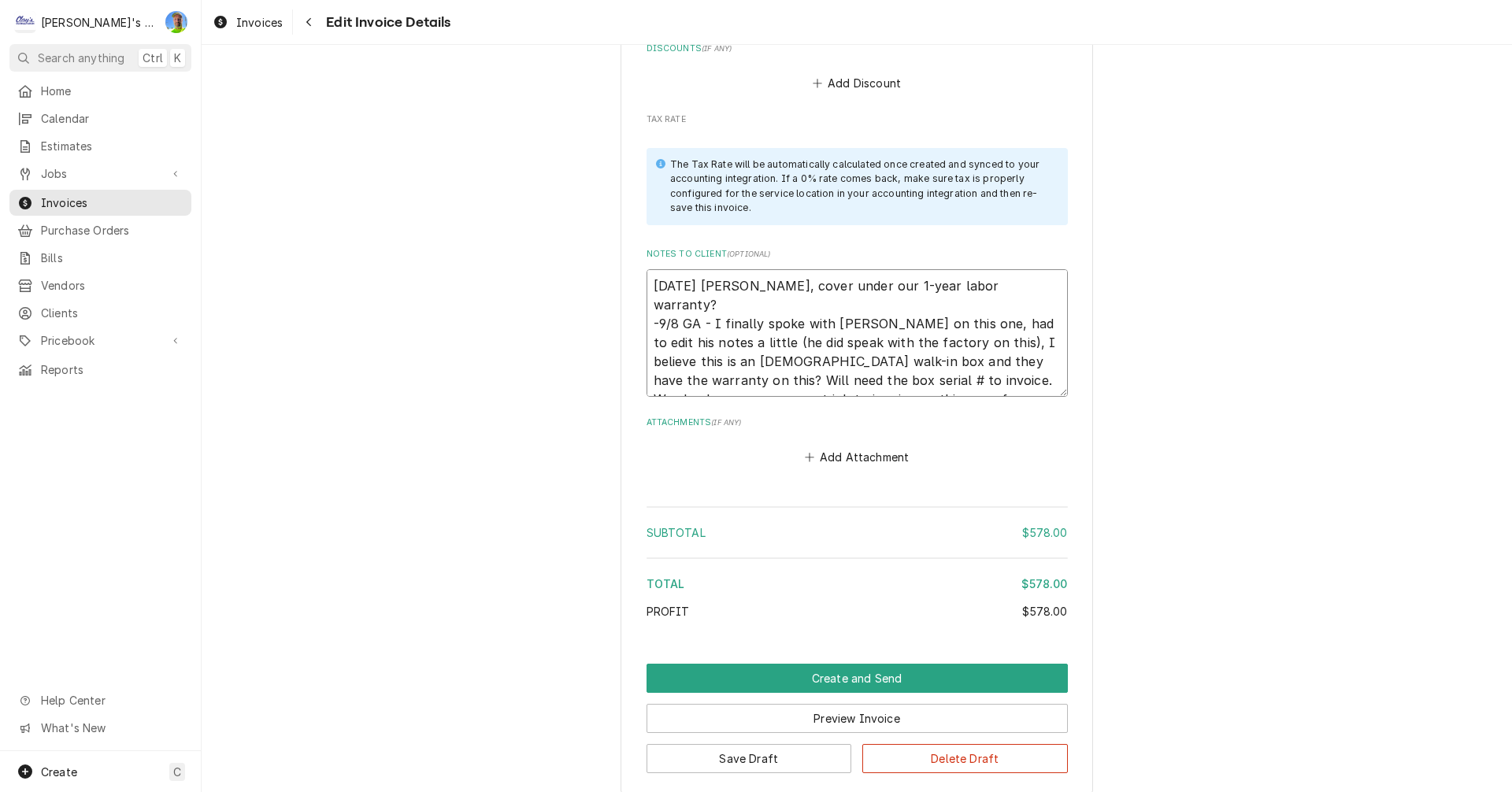
scroll to position [2169, 0]
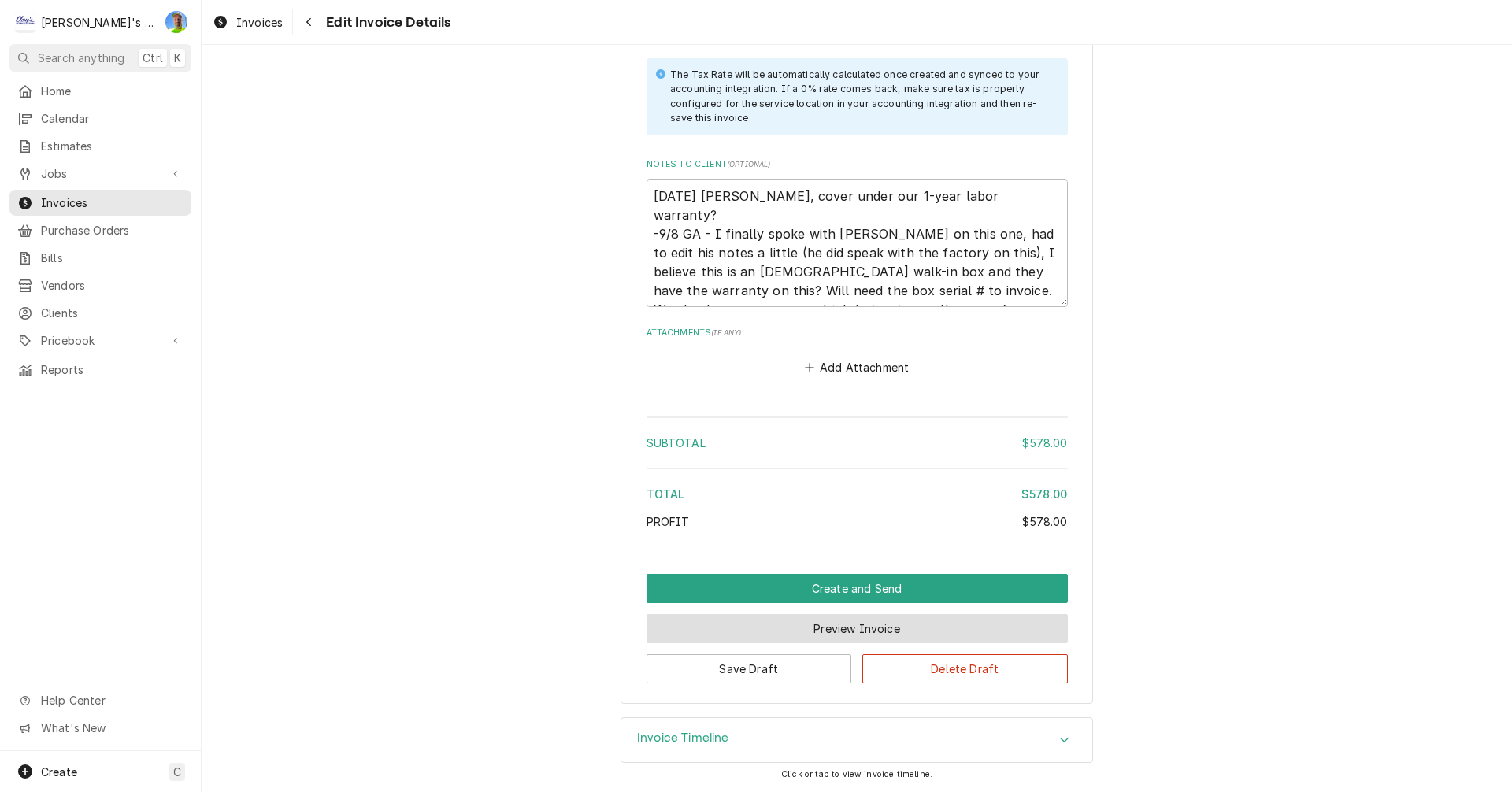
click at [906, 627] on button "Preview Invoice" at bounding box center [857, 628] width 421 height 29
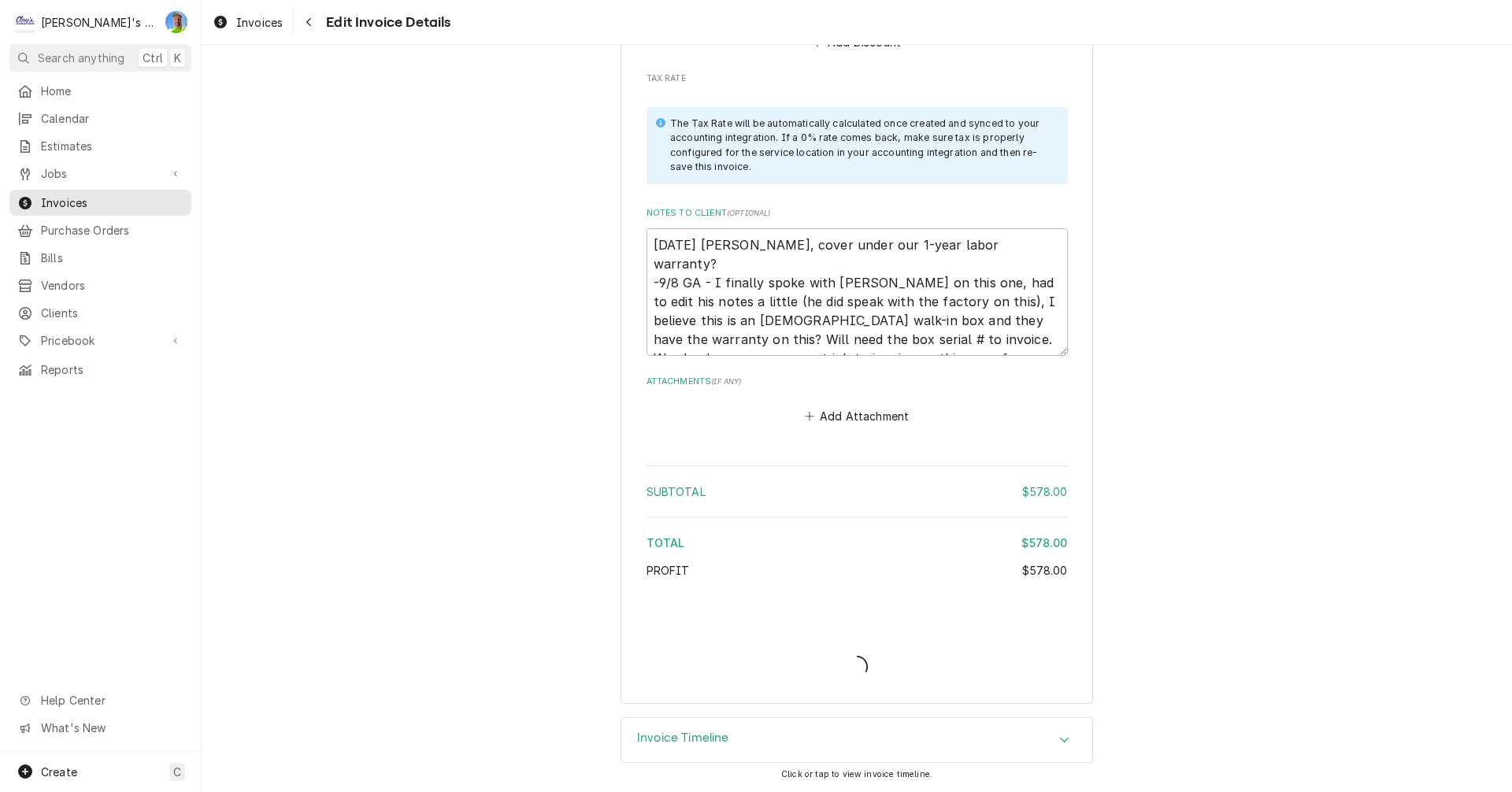
scroll to position [2121, 0]
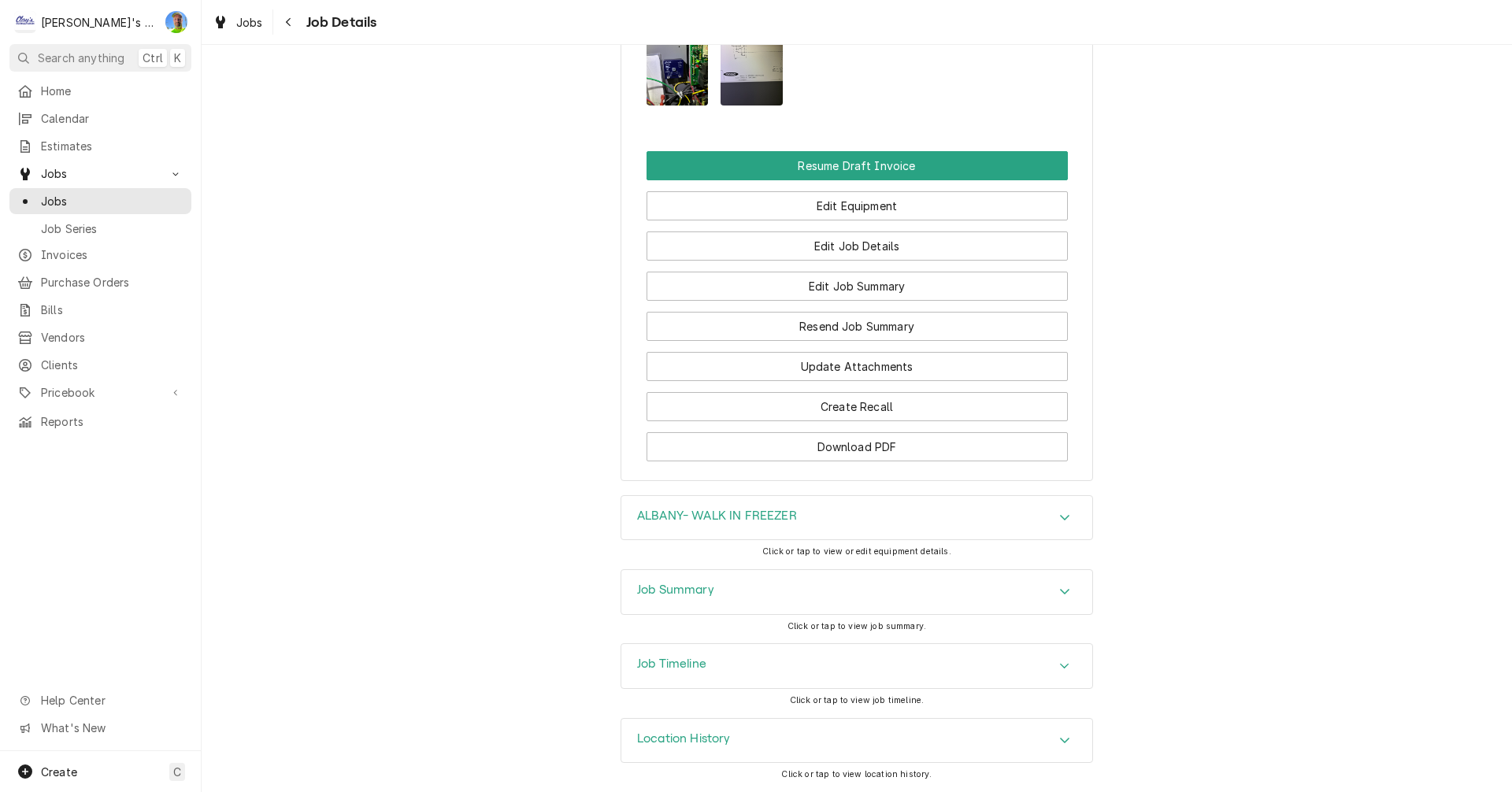
scroll to position [1587, 0]
click at [1063, 528] on div "ALBANY- WALK IN FREEZER" at bounding box center [857, 517] width 471 height 44
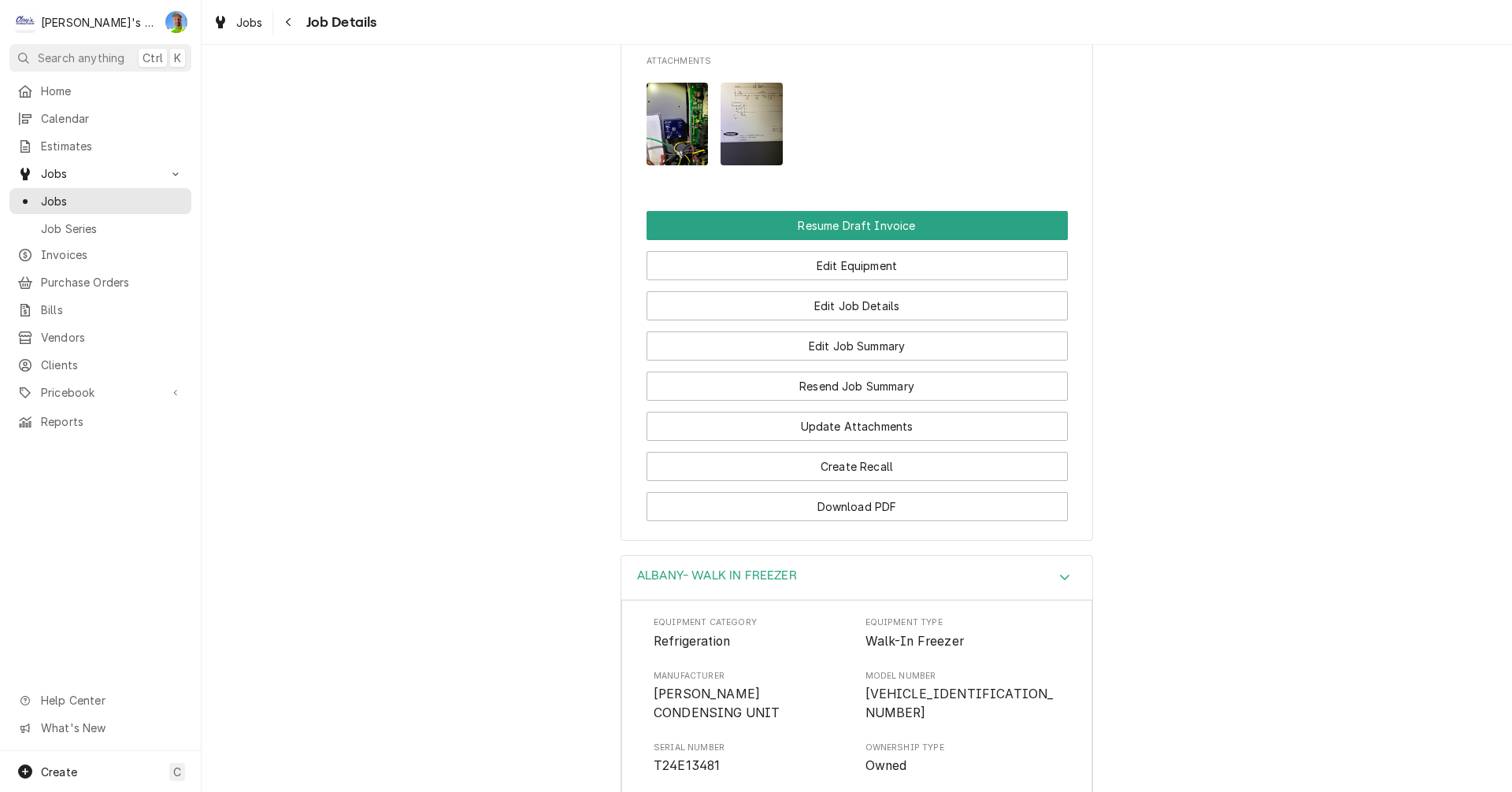
scroll to position [1429, 0]
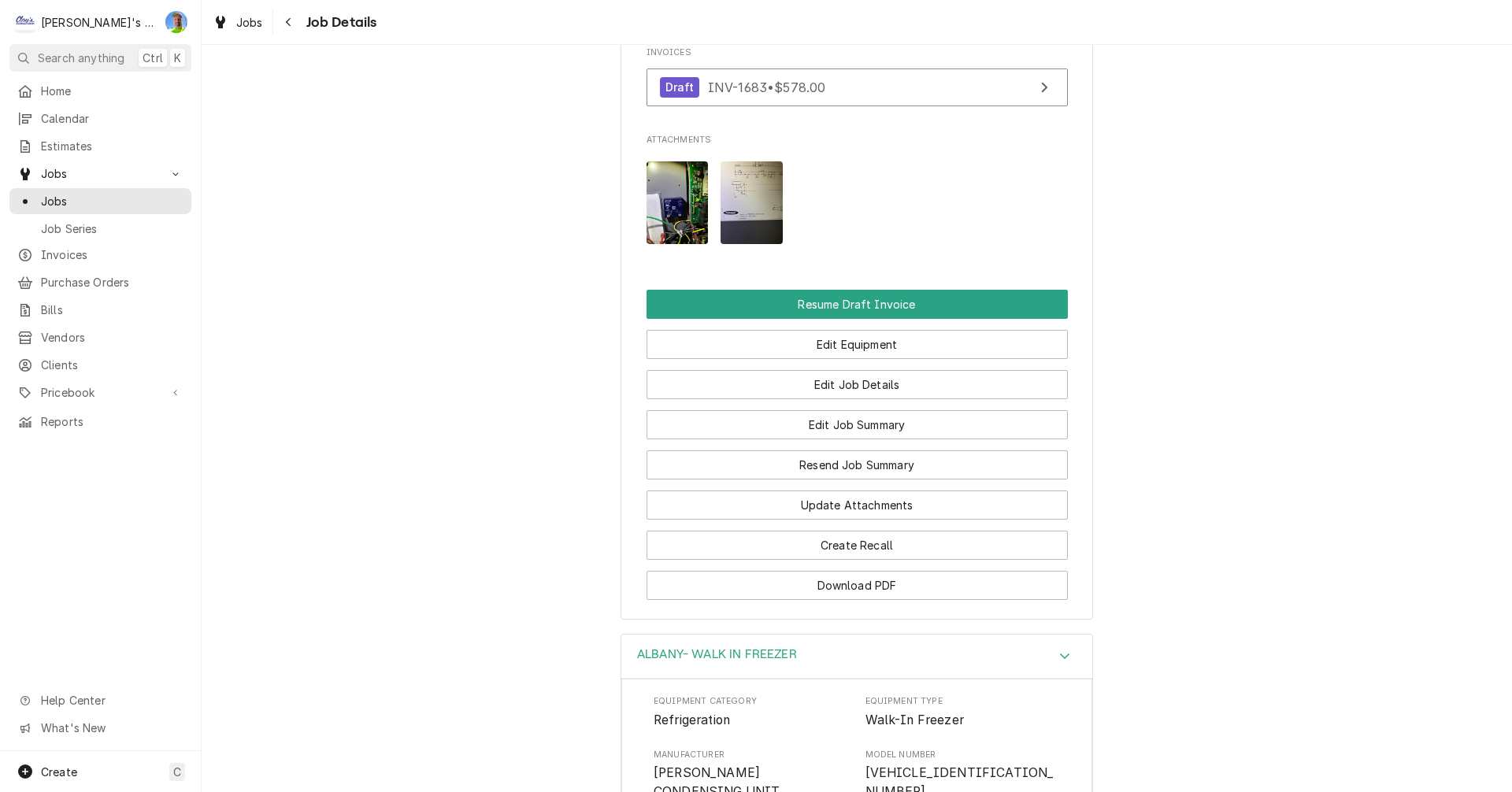
click at [752, 221] on img "Attachments" at bounding box center [752, 203] width 62 height 83
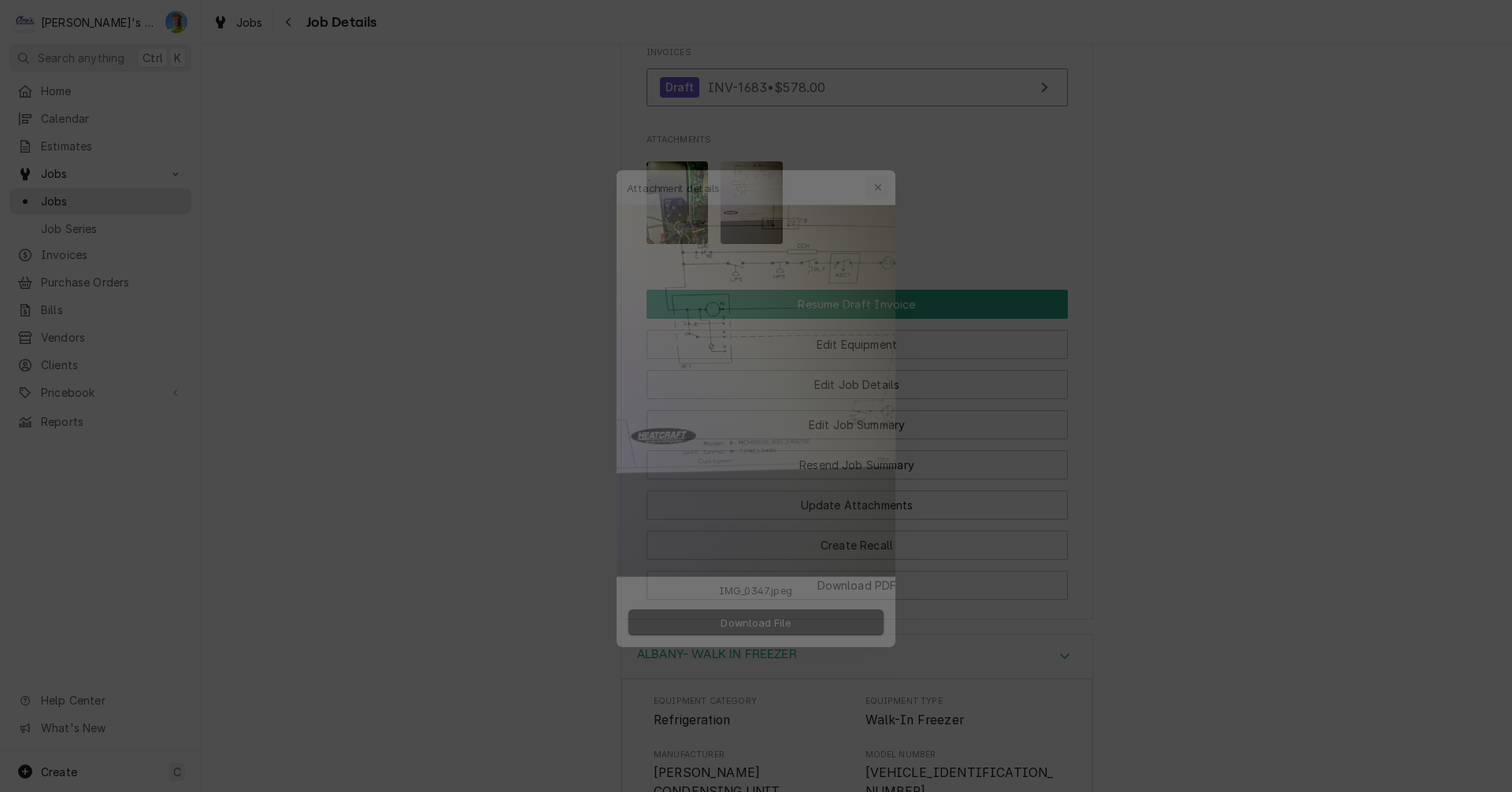
click at [893, 160] on div "button" at bounding box center [888, 157] width 16 height 16
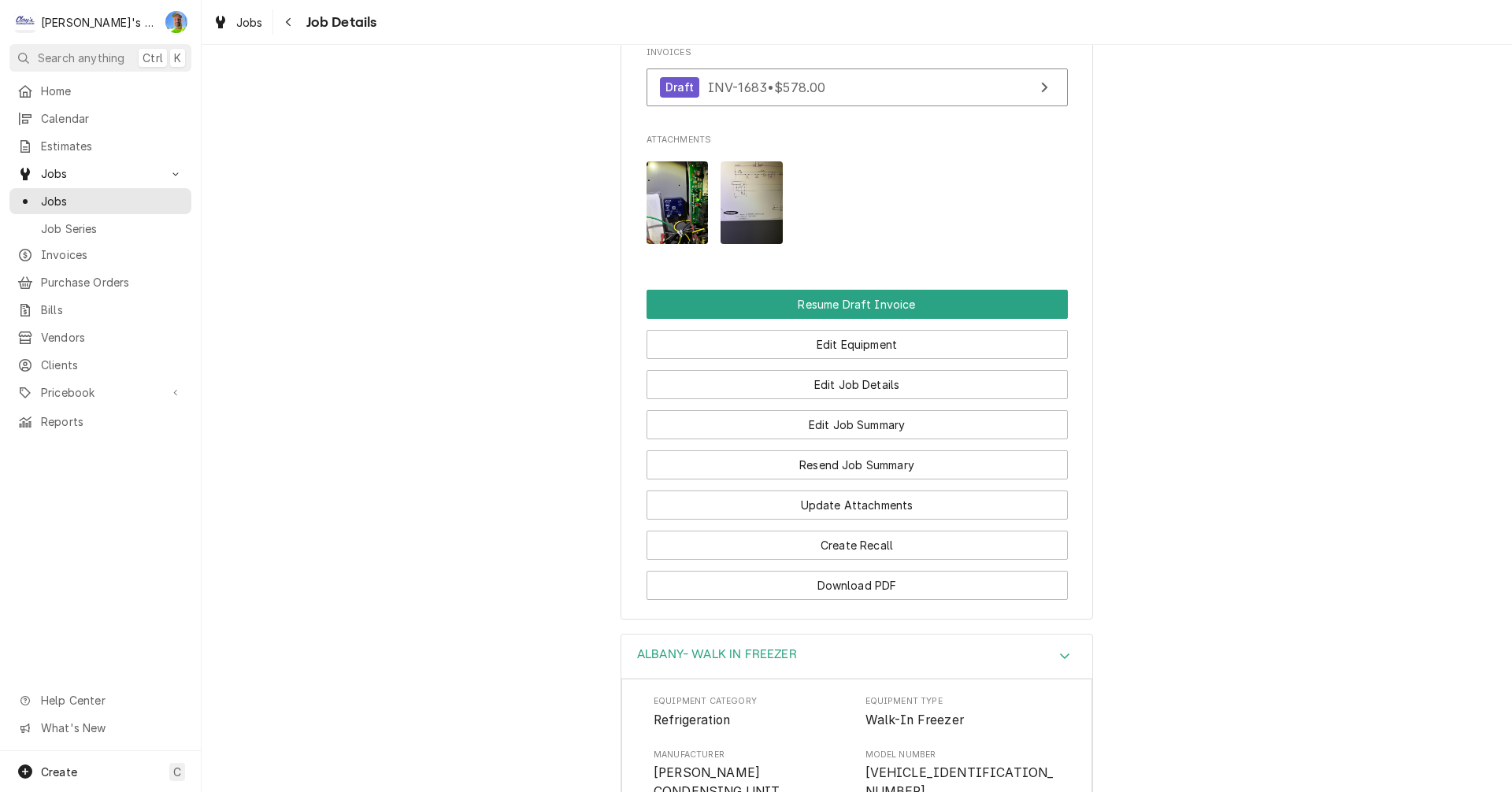
click at [672, 221] on img "Attachments" at bounding box center [677, 203] width 62 height 83
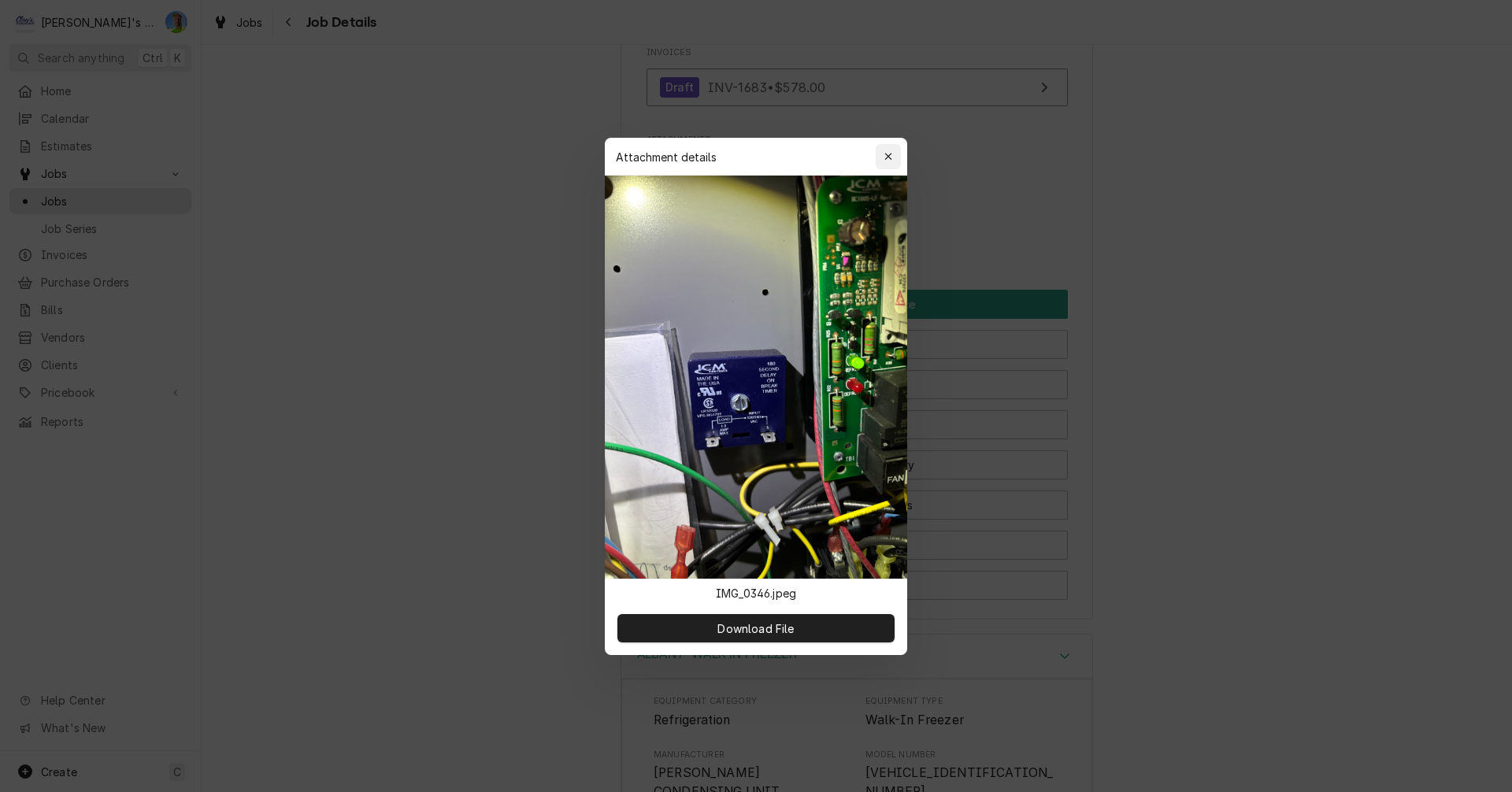
click at [889, 160] on icon "button" at bounding box center [888, 157] width 8 height 11
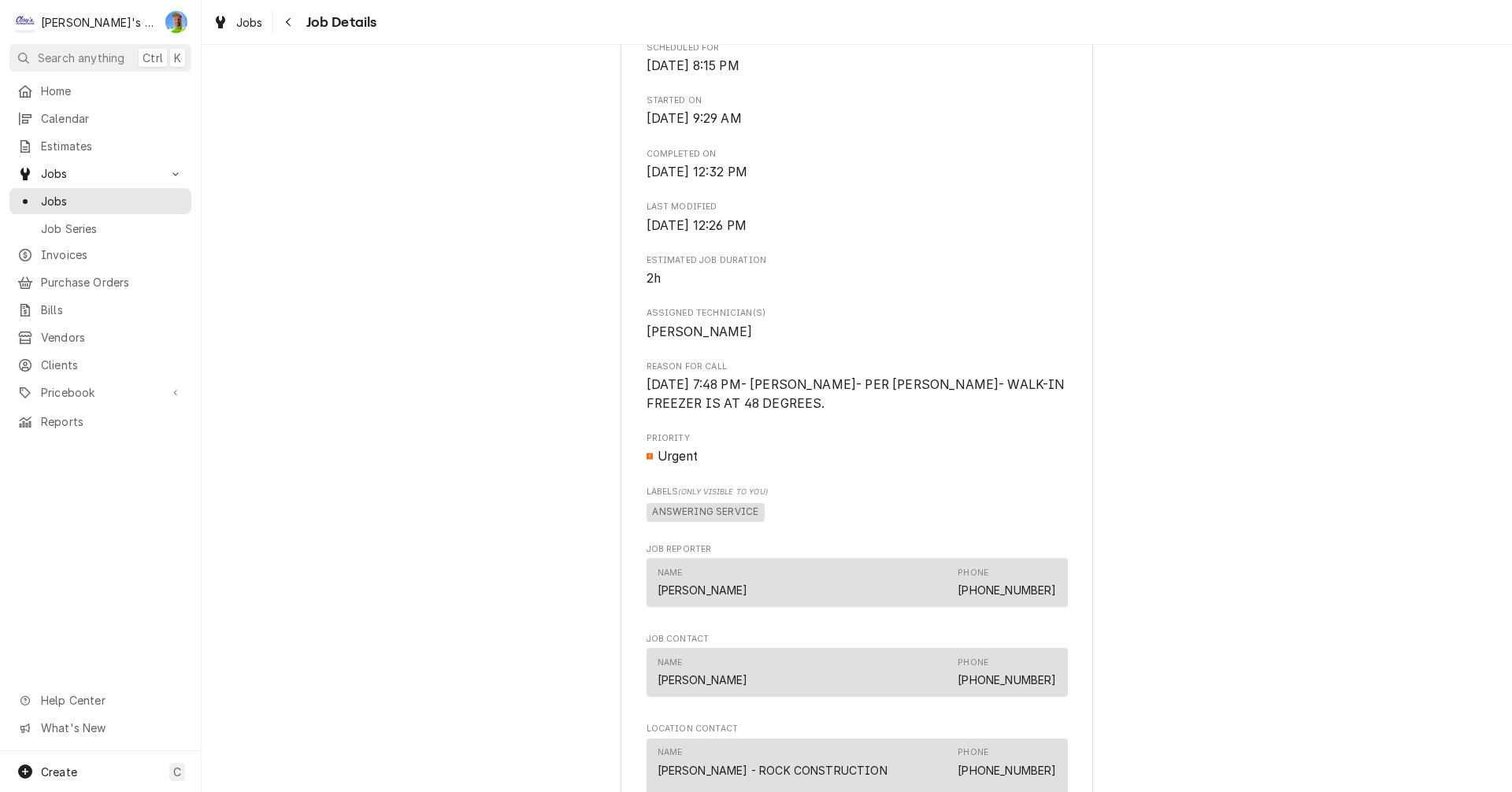
scroll to position [551, 0]
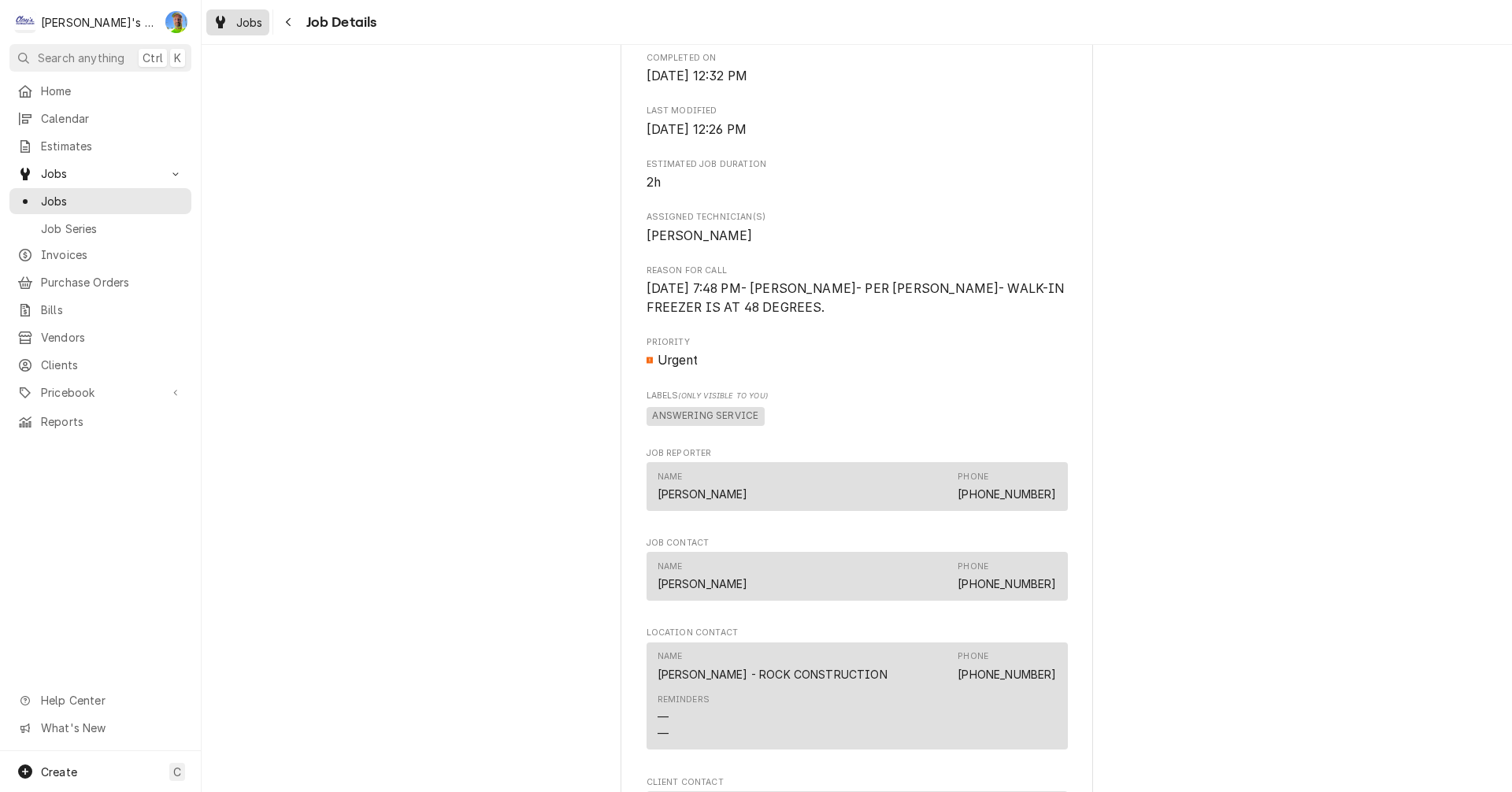
click at [222, 22] on icon "Dynamic Content Wrapper" at bounding box center [220, 22] width 9 height 12
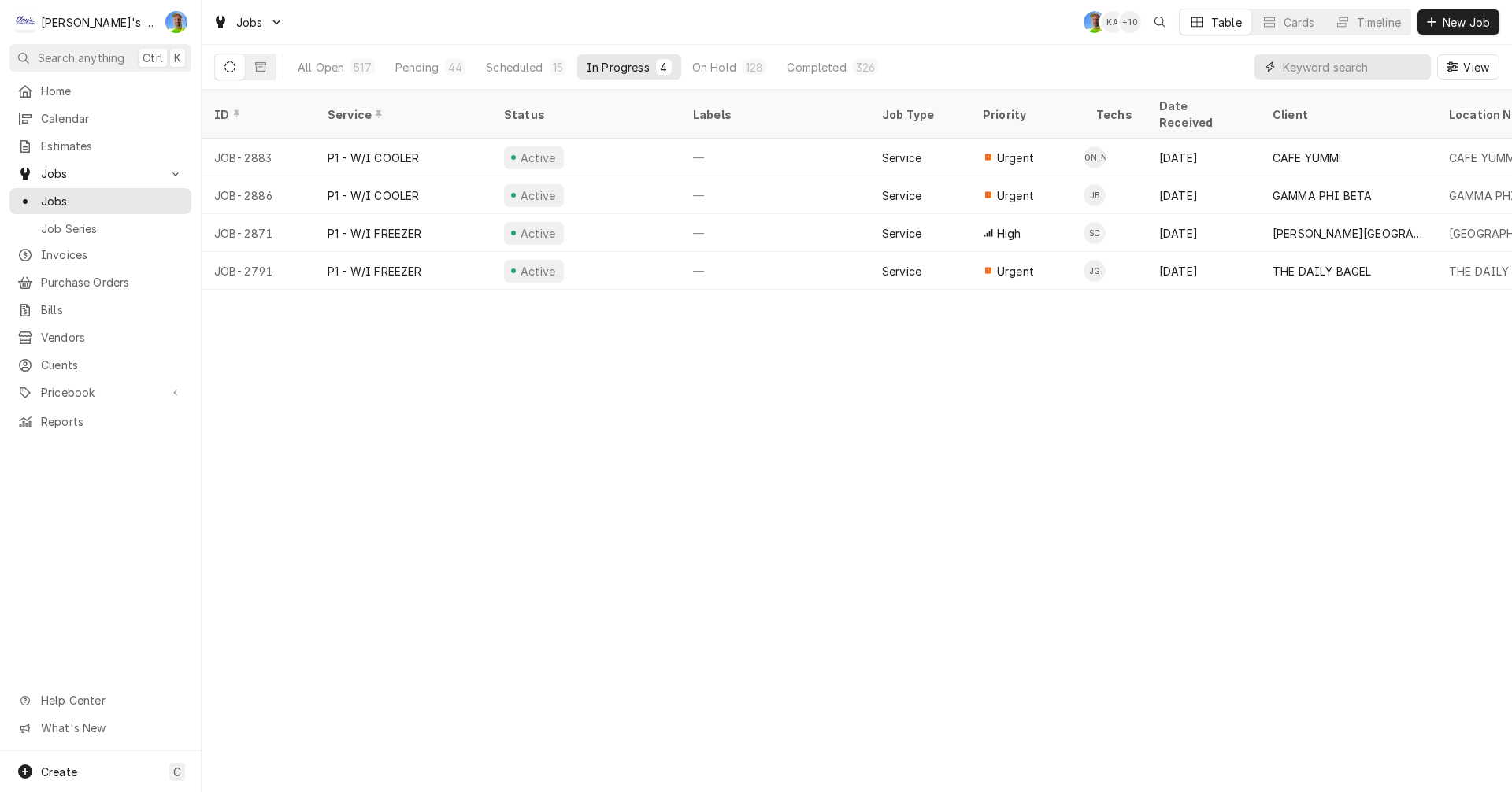
click at [1313, 73] on input "Dynamic Content Wrapper" at bounding box center [1352, 67] width 140 height 25
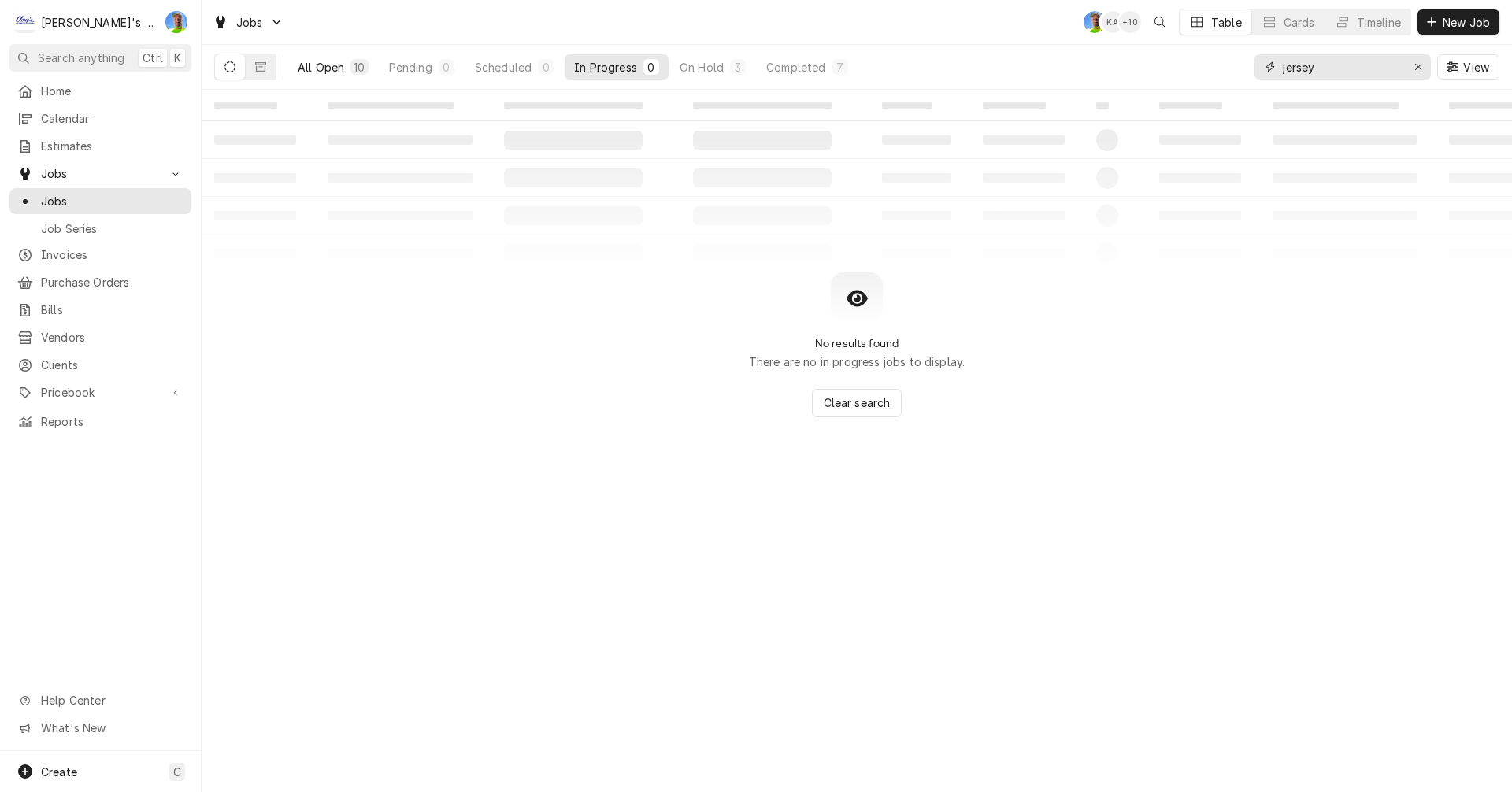
type input "jersey"
click at [325, 64] on div "All Open" at bounding box center [320, 68] width 46 height 17
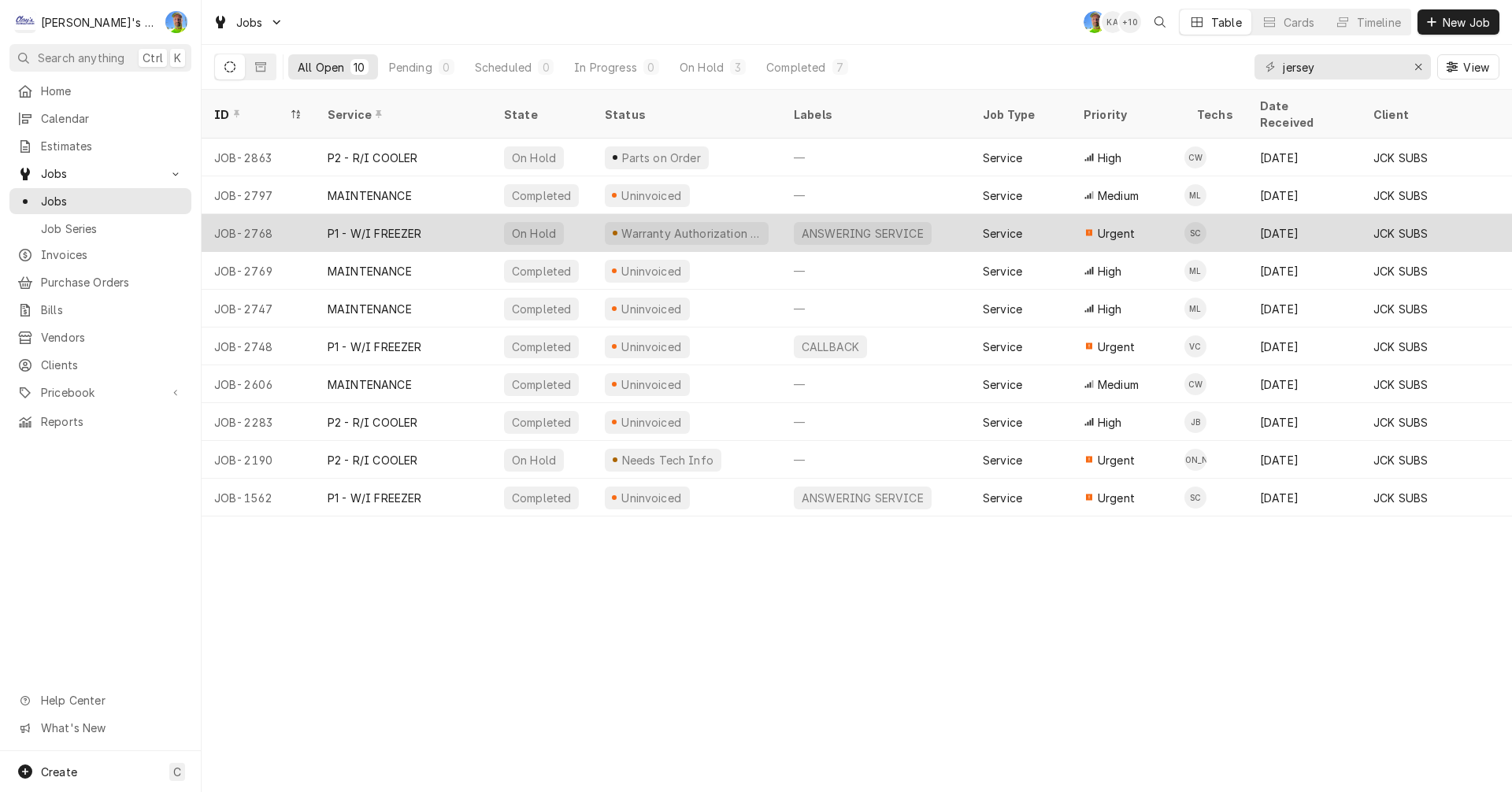
click at [829, 225] on div "ANSWERING SERVICE" at bounding box center [862, 233] width 126 height 17
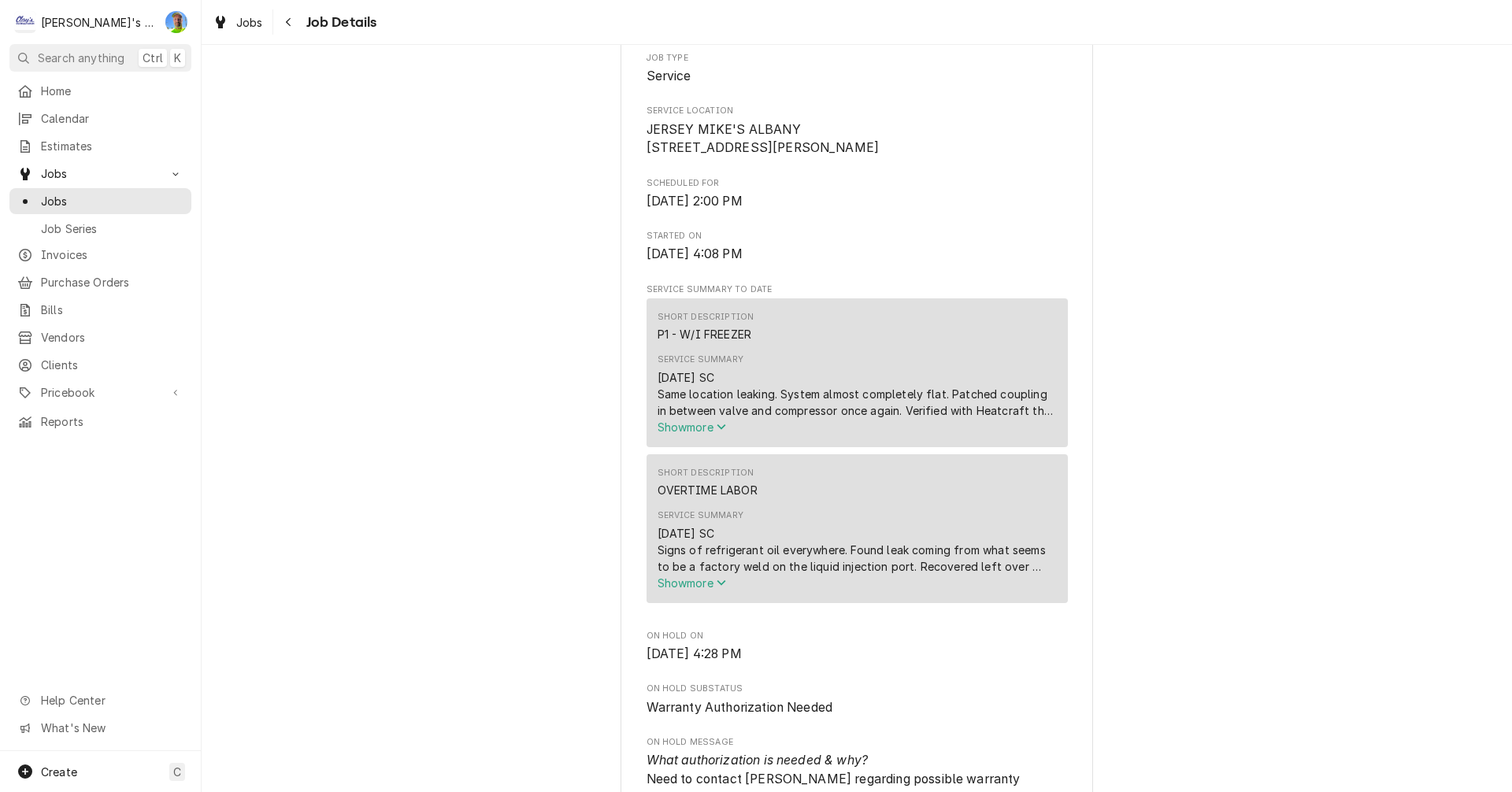
scroll to position [394, 0]
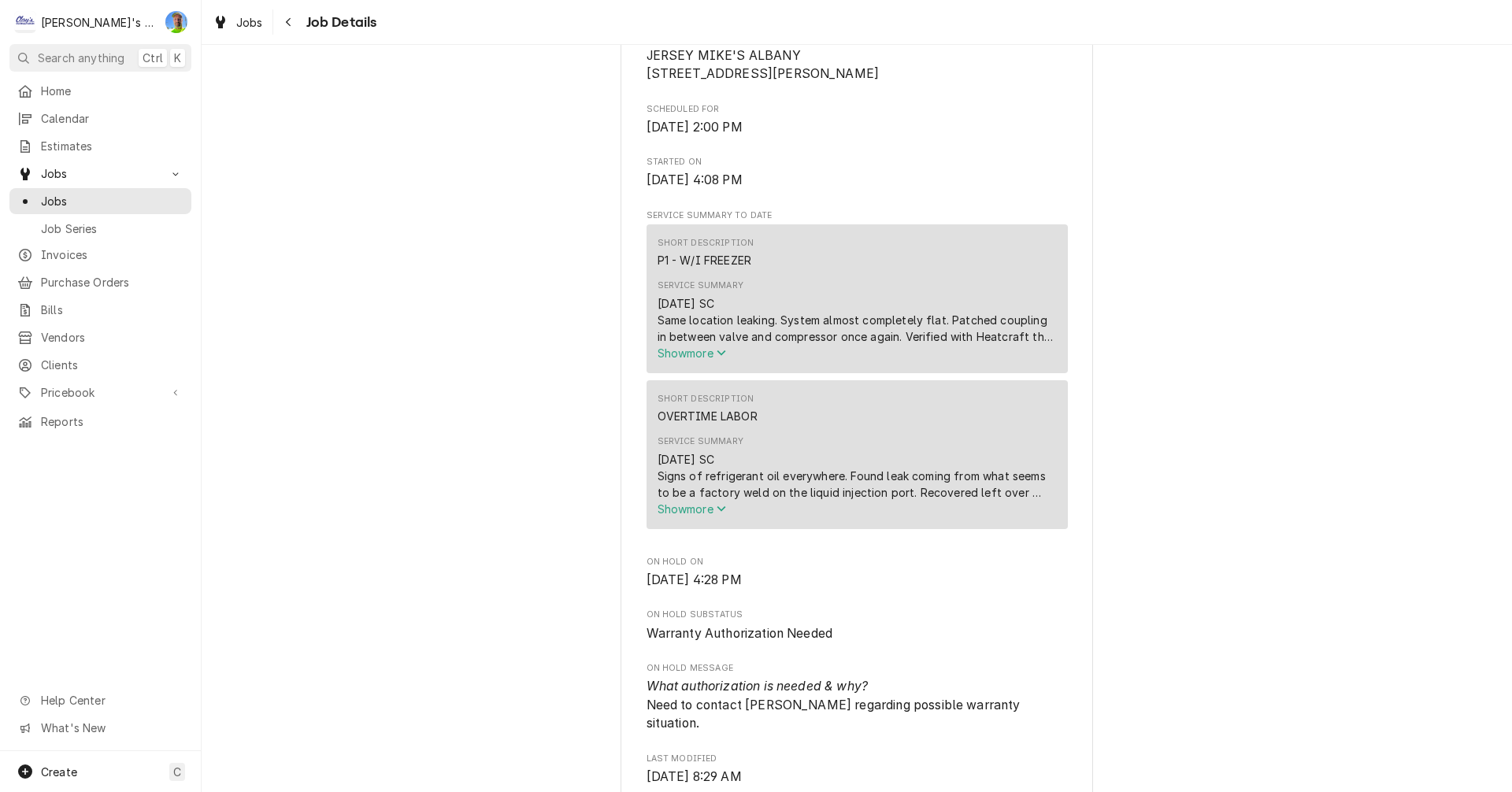
click at [710, 515] on span "Show more" at bounding box center [691, 509] width 69 height 13
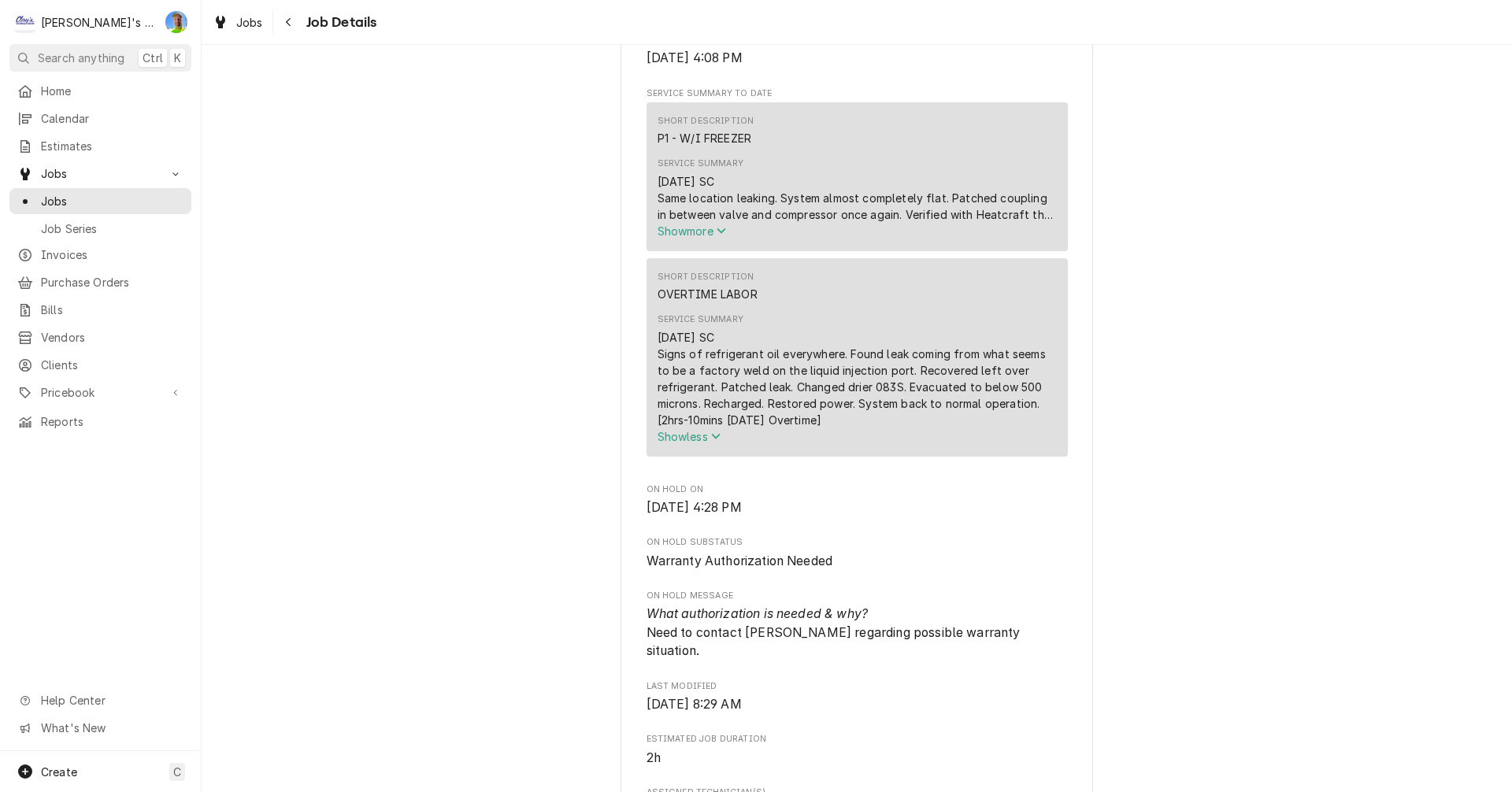
scroll to position [551, 0]
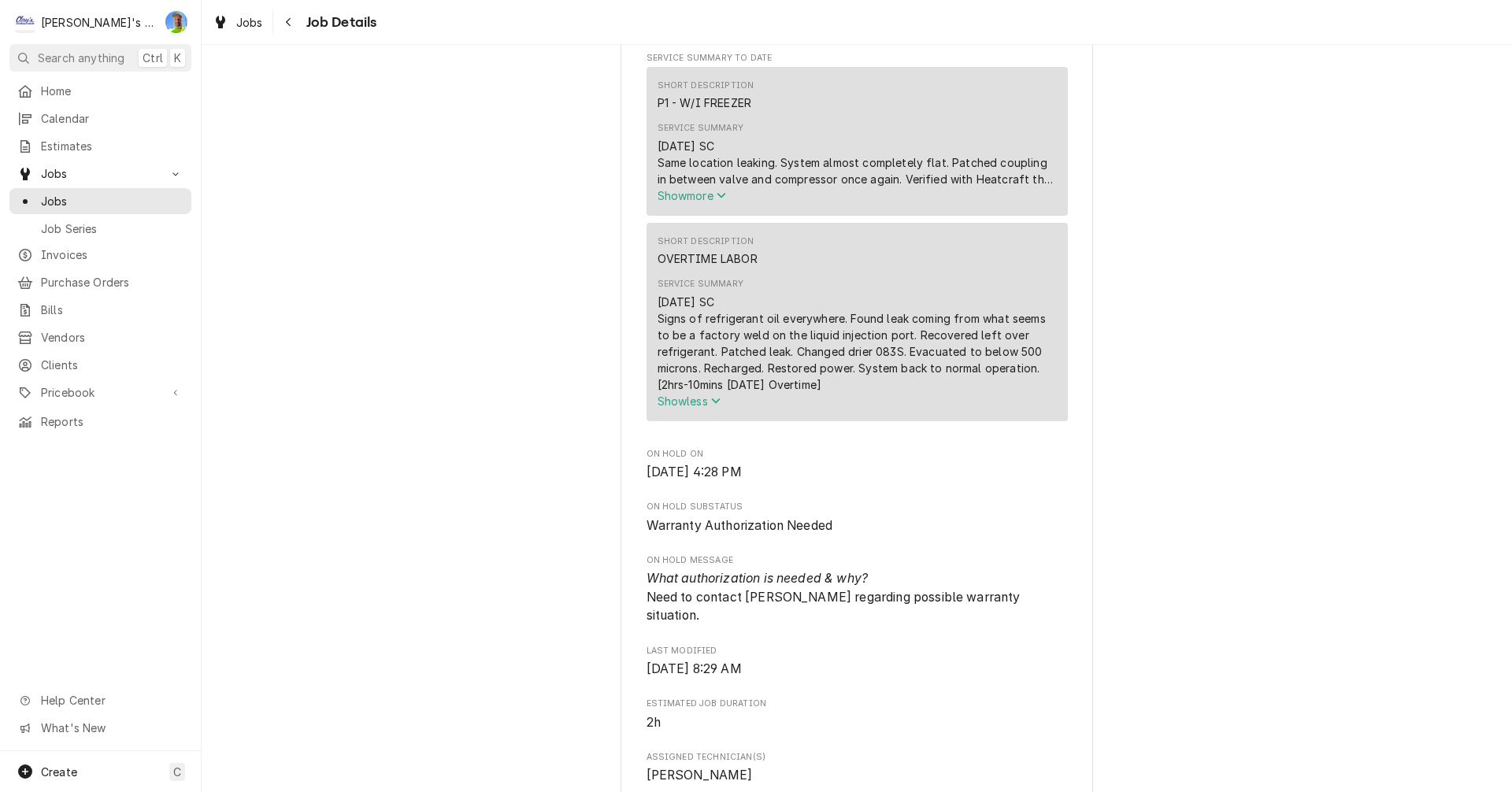
click at [699, 202] on span "Show more" at bounding box center [691, 195] width 69 height 13
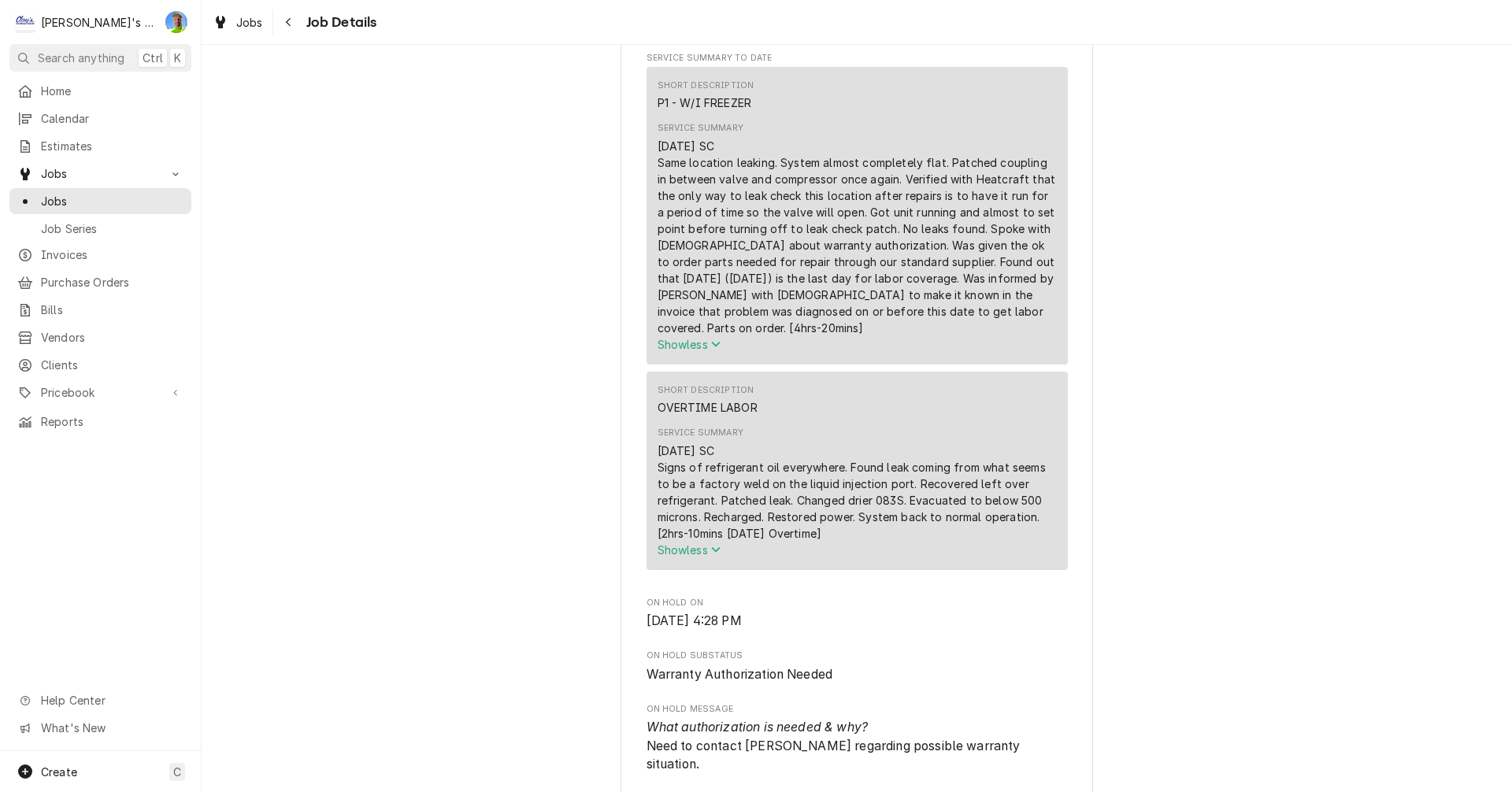
scroll to position [630, 0]
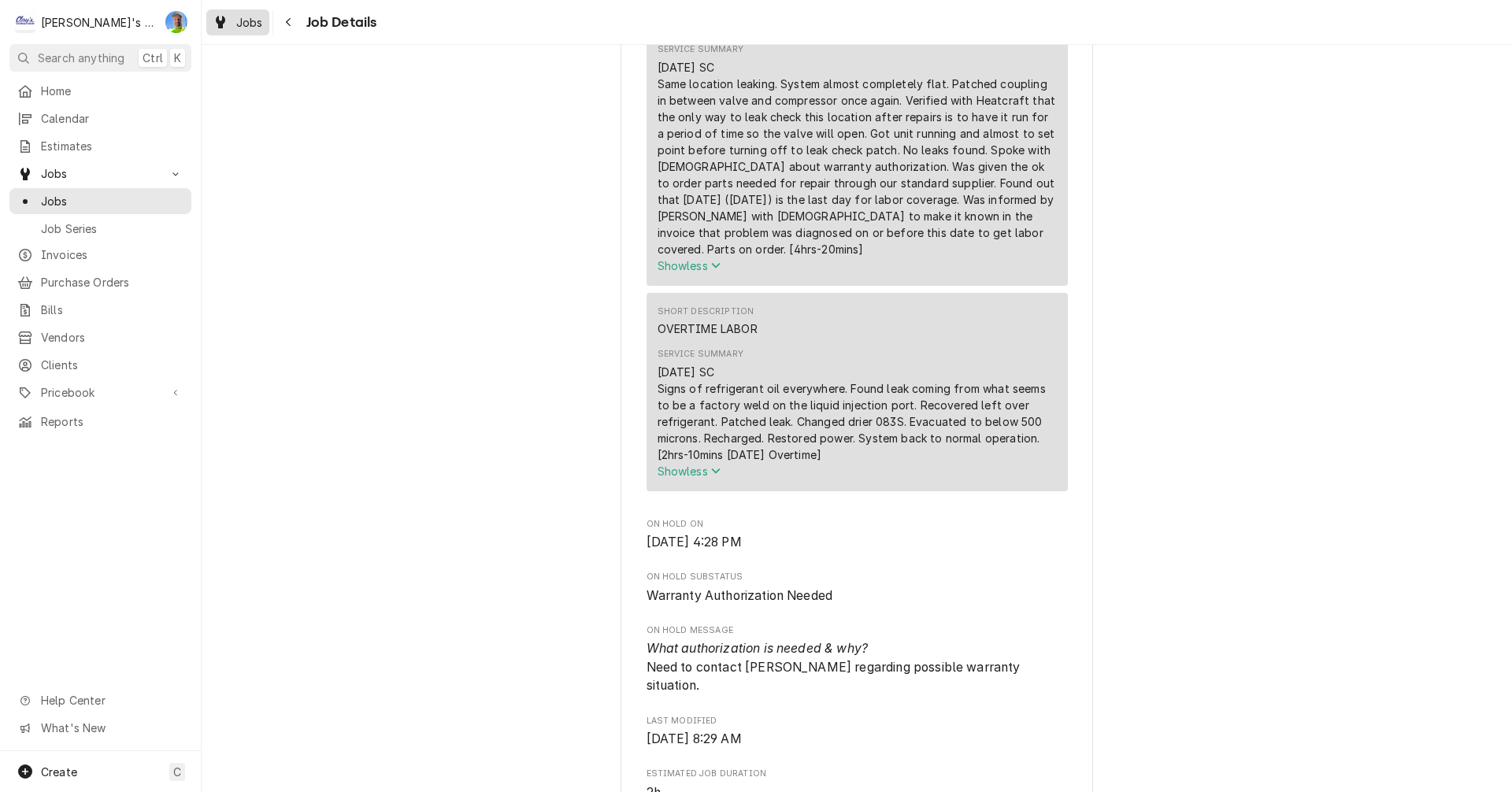
click at [229, 23] on div "Jobs" at bounding box center [238, 22] width 57 height 20
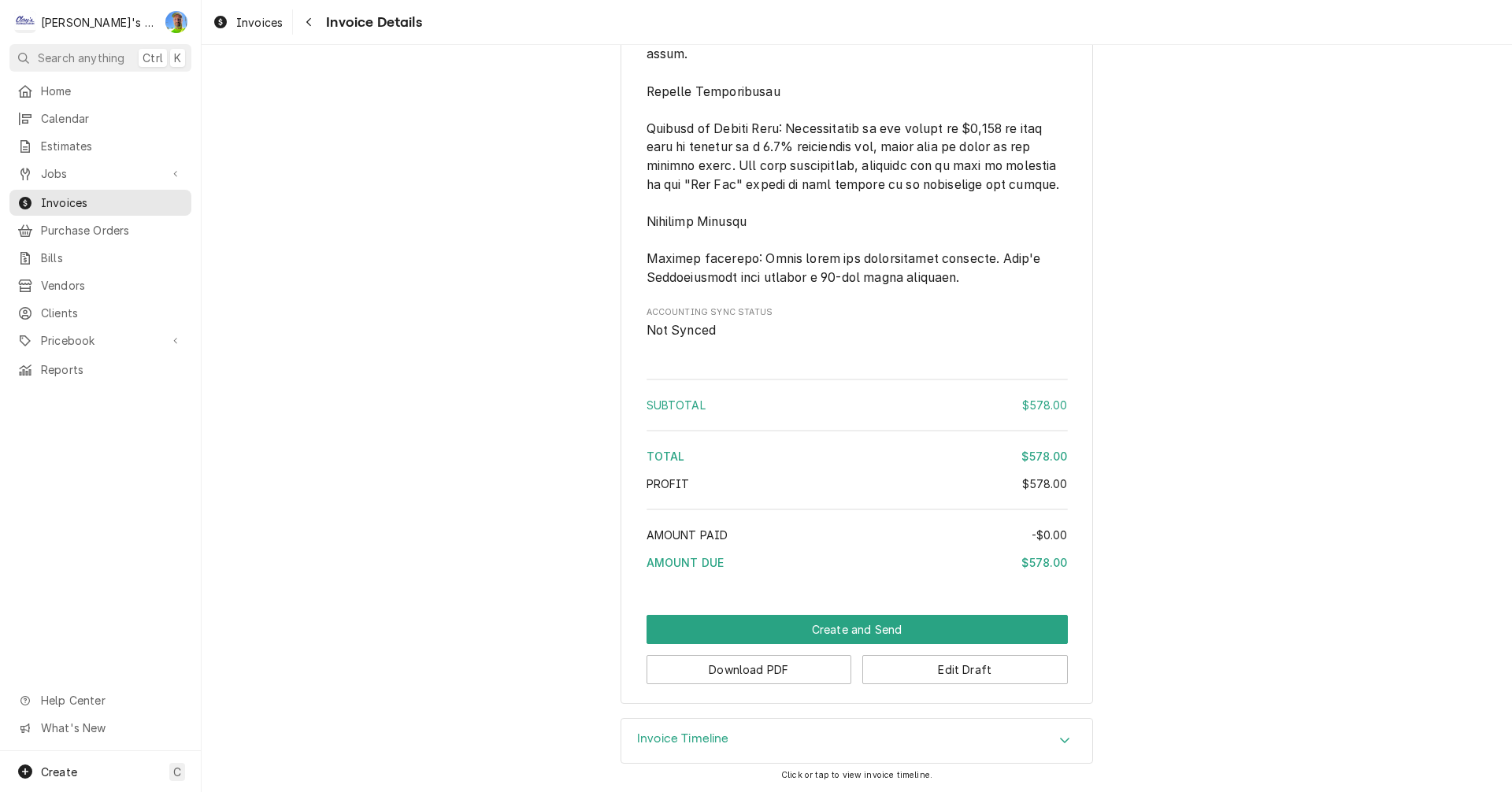
scroll to position [1927, 0]
click at [811, 665] on button "Download PDF" at bounding box center [749, 669] width 206 height 29
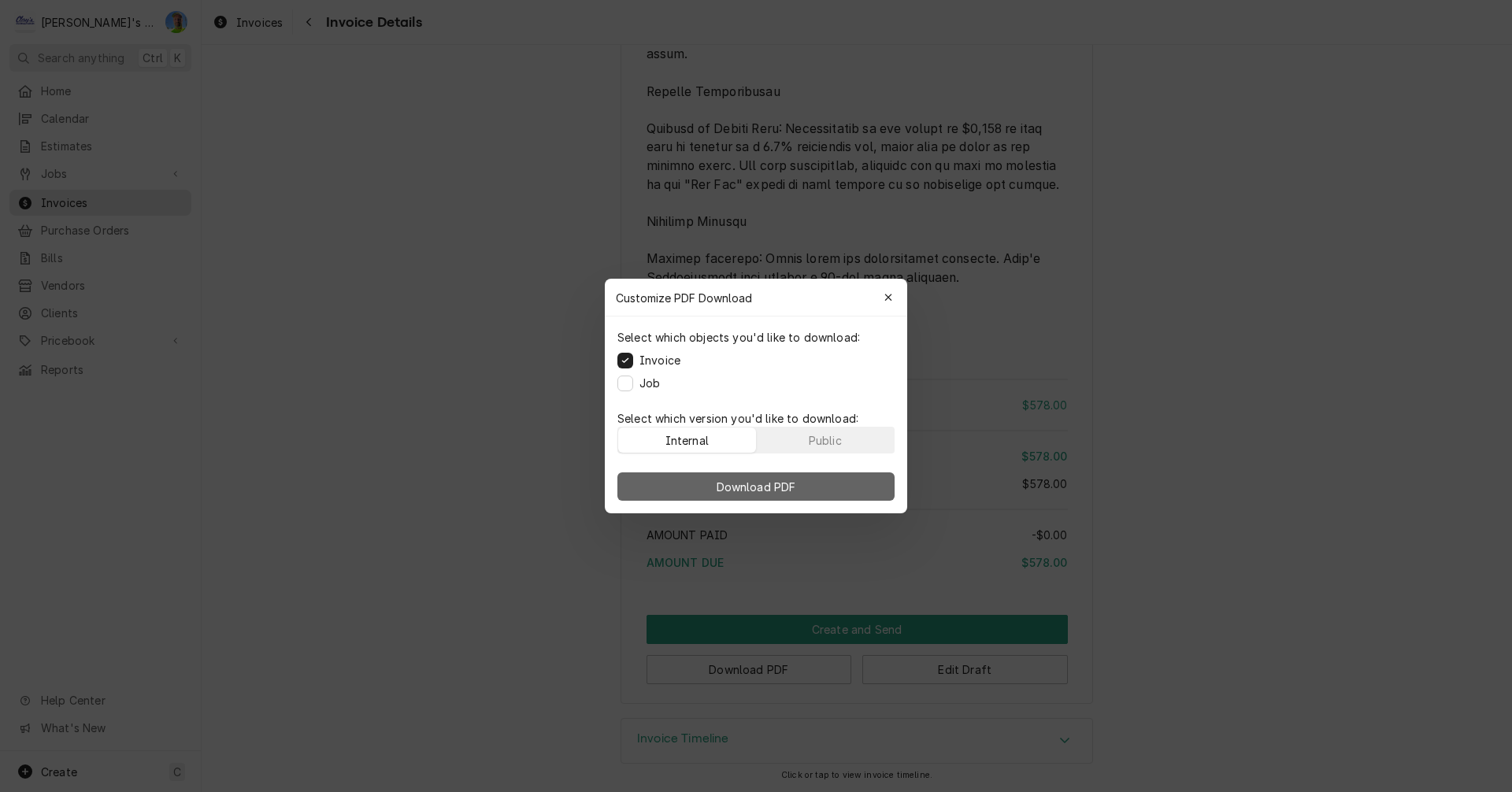
click at [713, 489] on span "Download PDF" at bounding box center [756, 487] width 86 height 17
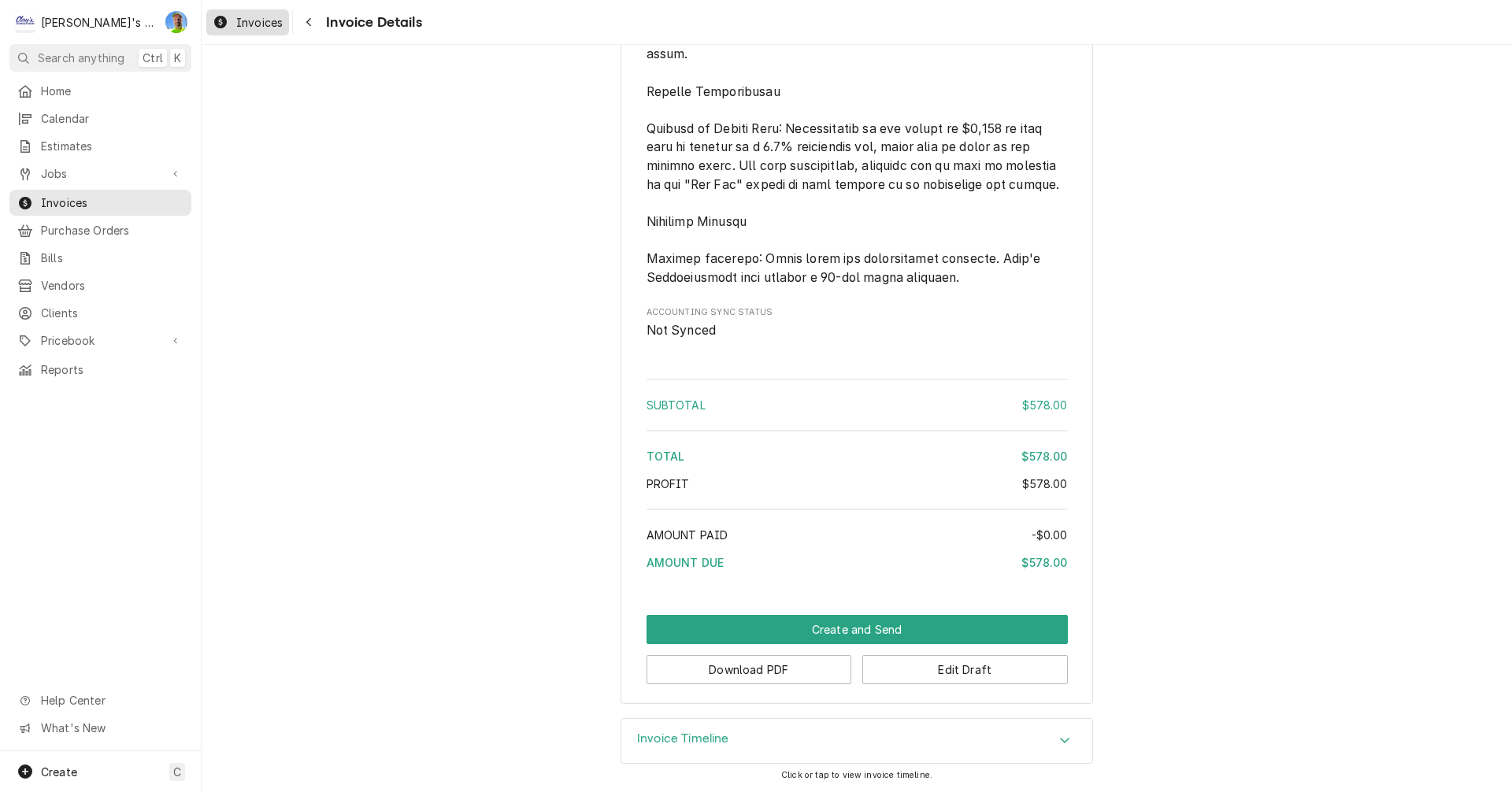
click at [258, 17] on span "Invoices" at bounding box center [259, 23] width 46 height 17
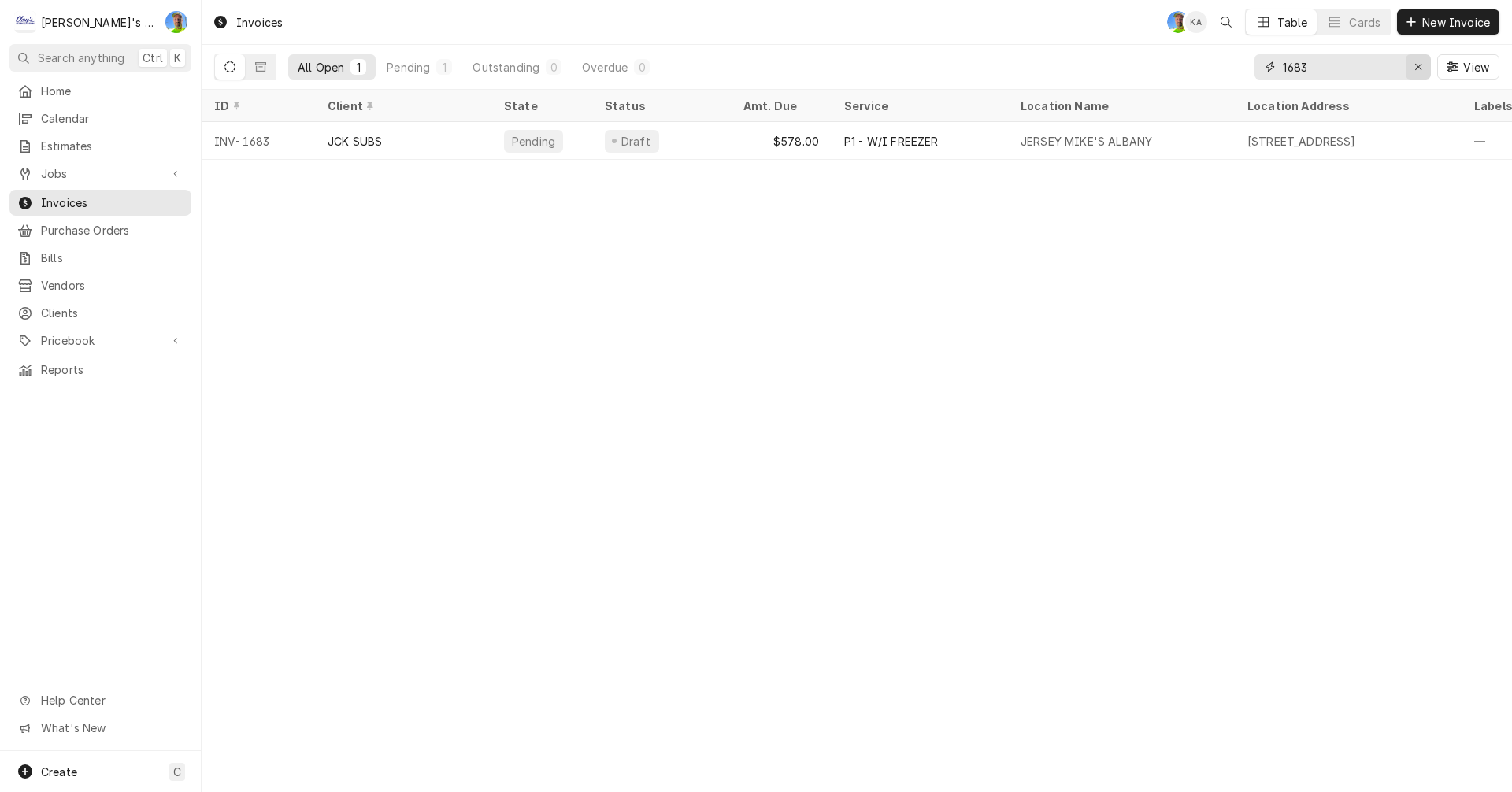
click at [1416, 64] on icon "Erase input" at bounding box center [1418, 67] width 8 height 11
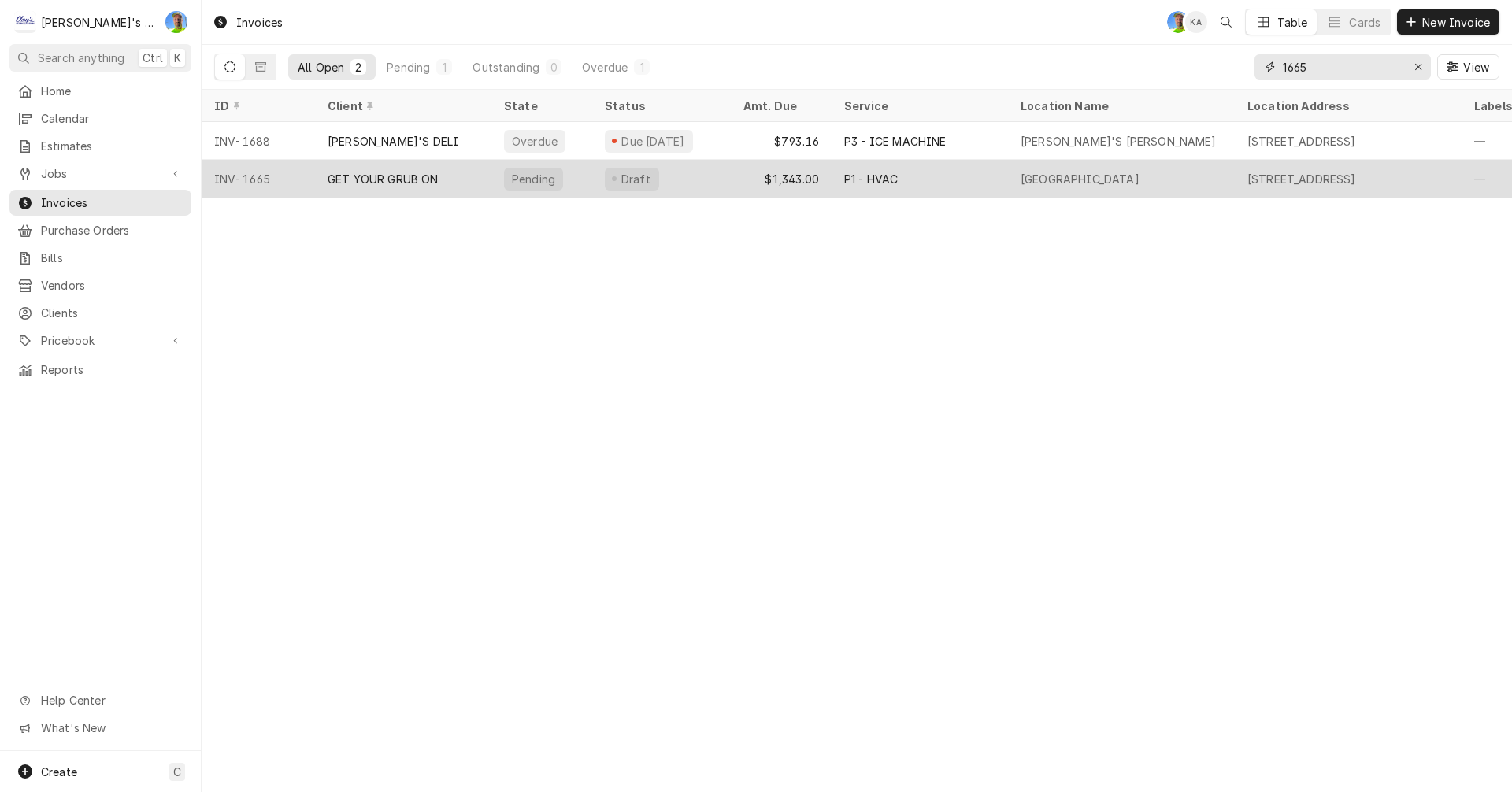
type input "1665"
click at [1235, 186] on div "[STREET_ADDRESS]" at bounding box center [1348, 178] width 227 height 38
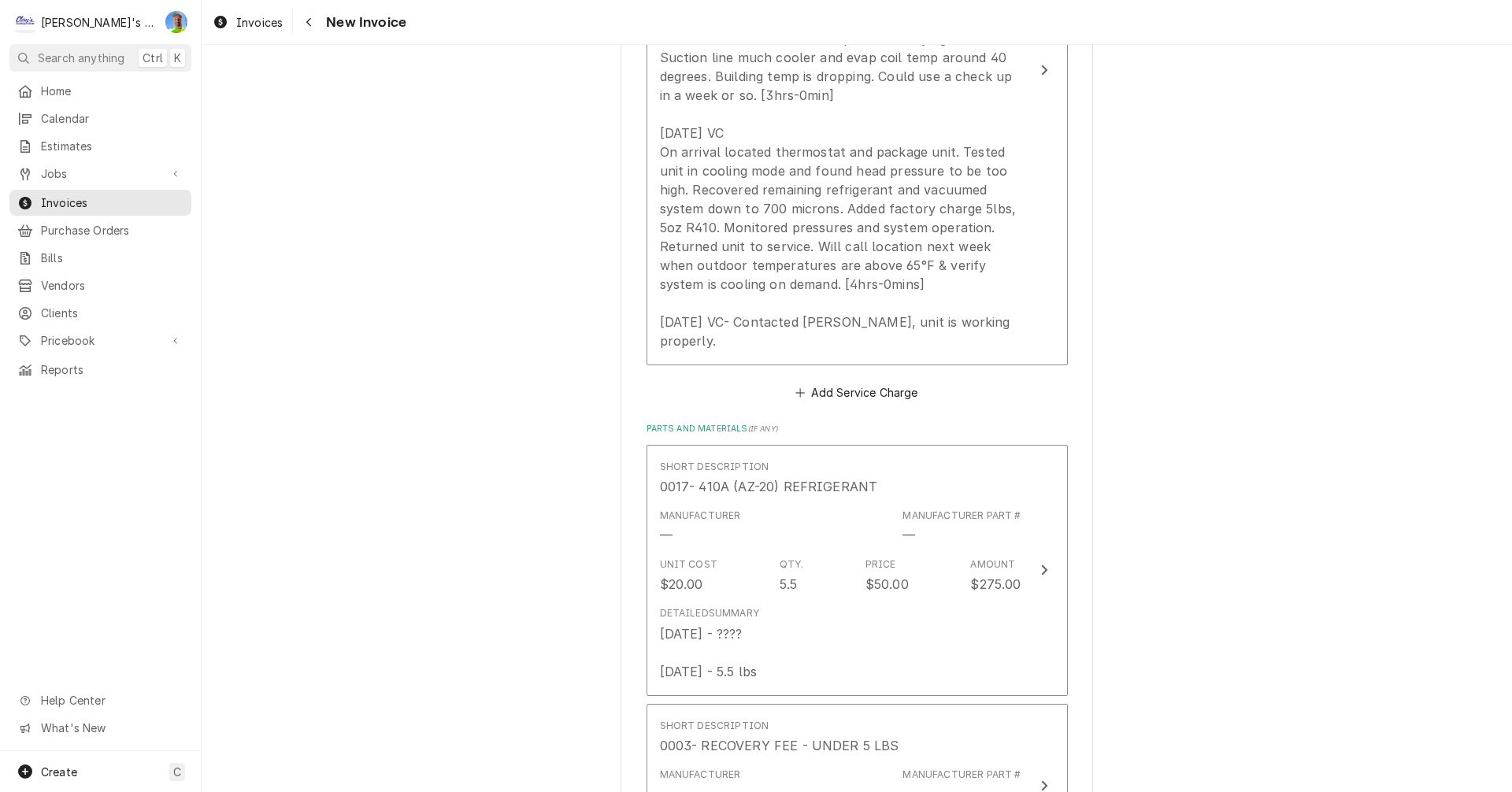
scroll to position [1810, 0]
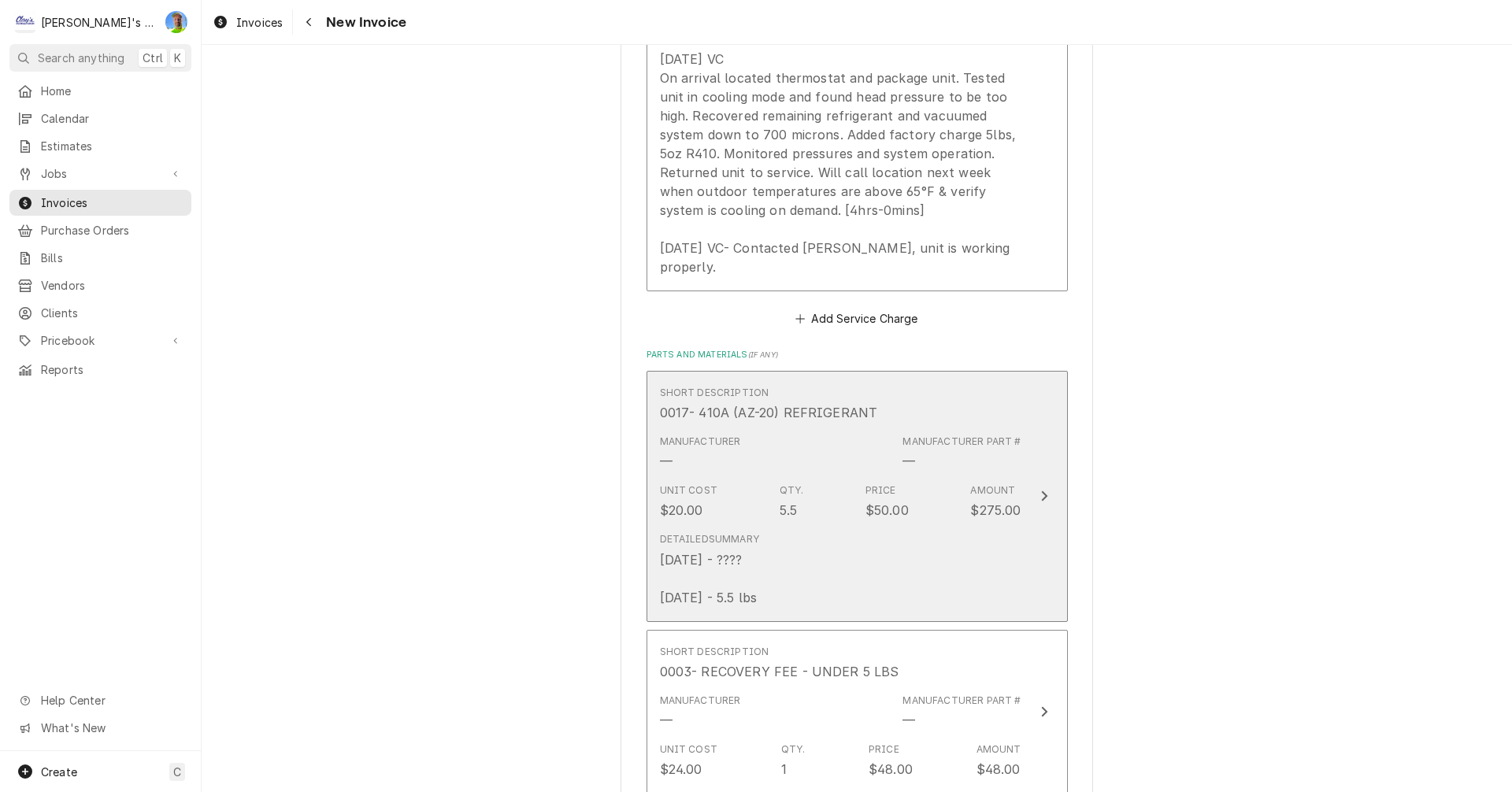
click at [822, 538] on div "Detailed Summary 5/9/25 - ???? 5/20/25 - 5.5 lbs" at bounding box center [841, 569] width 362 height 87
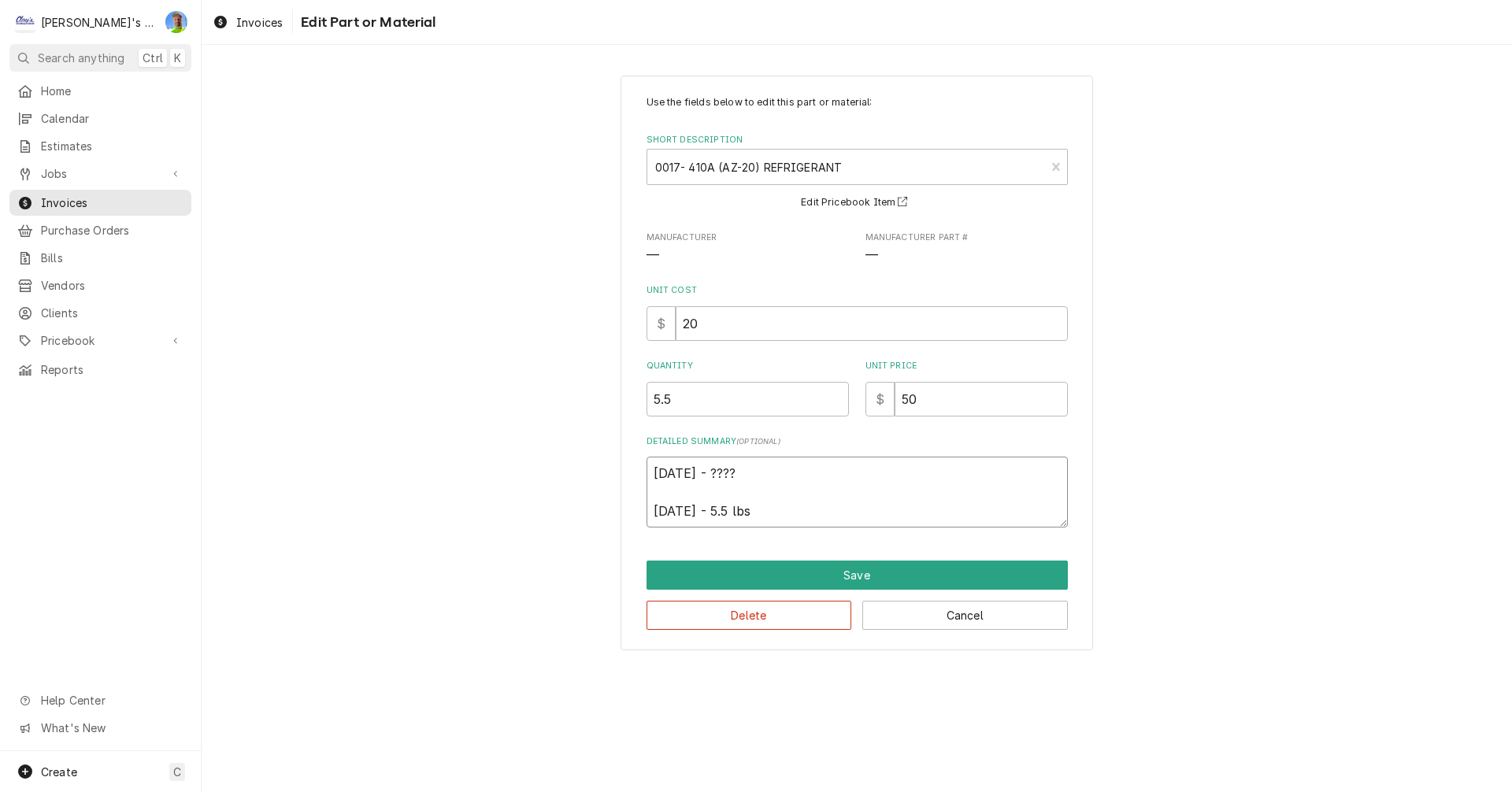
click at [732, 473] on textarea "5/9/25 - ???? 5/20/25 - 5.5 lbs" at bounding box center [857, 492] width 421 height 71
type textarea "x"
type textarea "5/9/25 - ??? 5/20/25 - 5.5 lbs"
type textarea "x"
type textarea "5/9/25 - ?? 5/20/25 - 5.5 lbs"
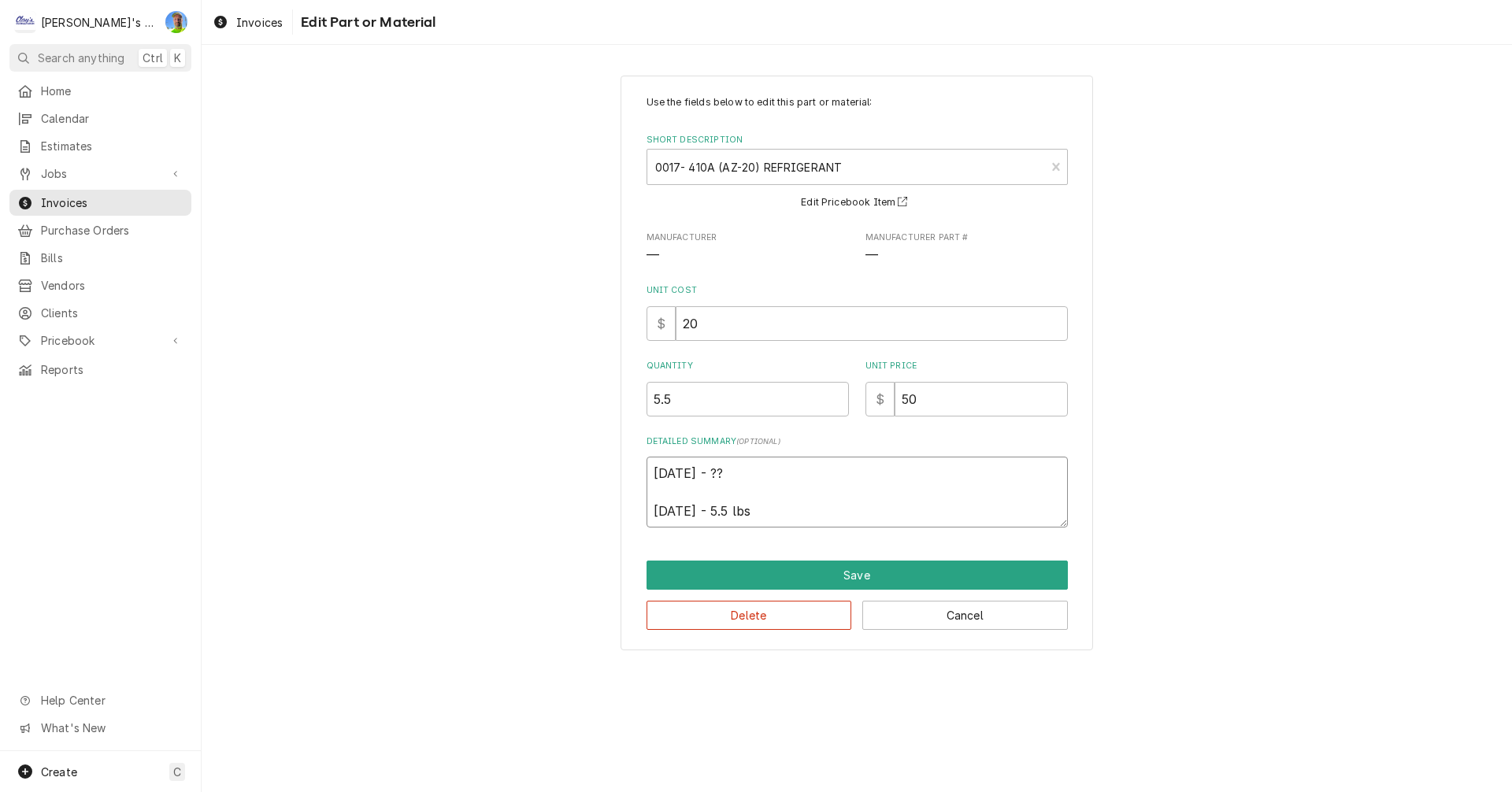
type textarea "x"
type textarea "5/9/25 - ? 5/20/25 - 5.5 lbs"
type textarea "x"
type textarea "5/9/25 - 5/20/25 - 5.5 lbs"
type textarea "x"
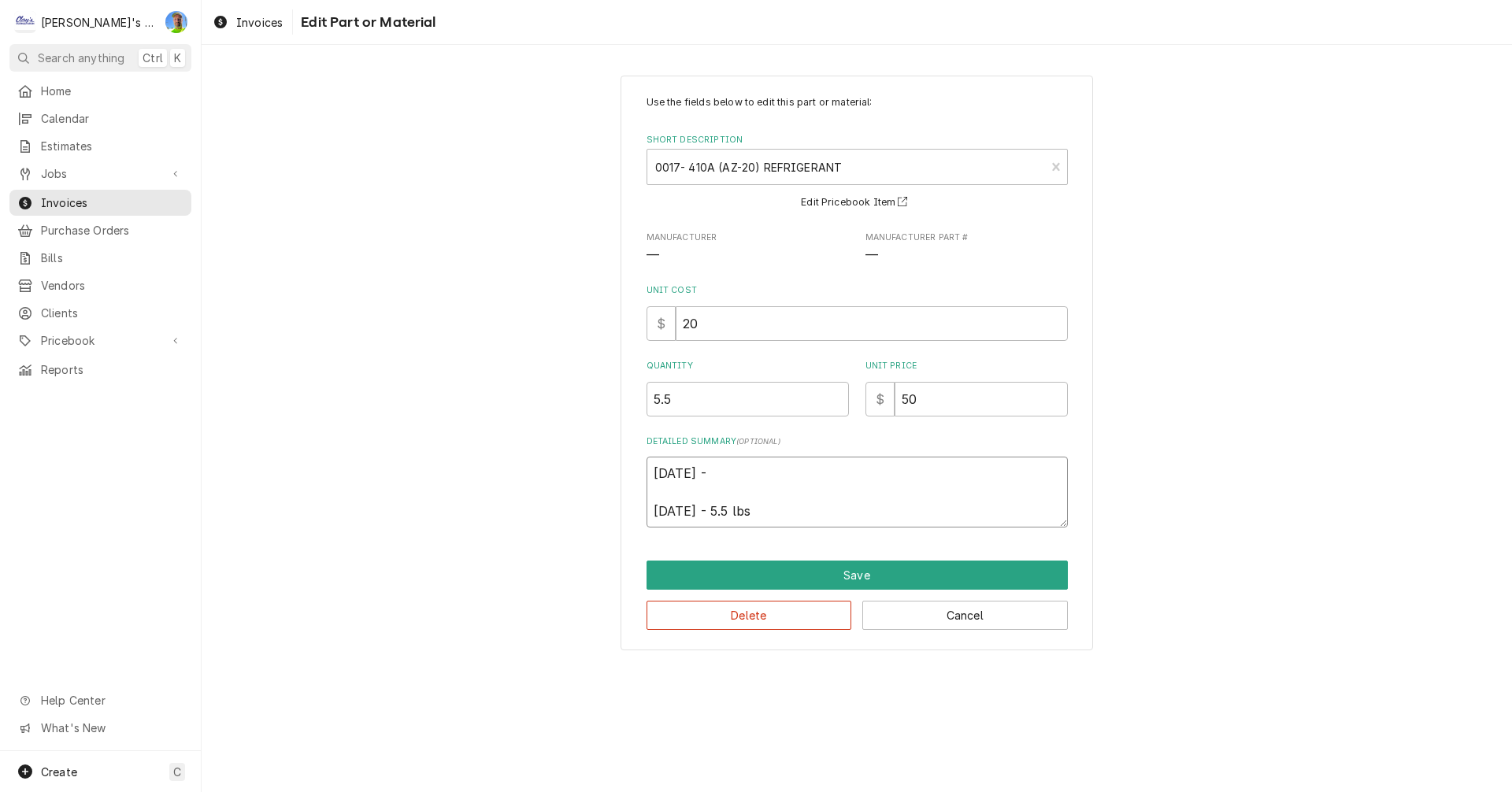
type textarea "5/9/25 - 5 5/20/25 - 5.5 lbs"
type textarea "x"
type textarea "5/9/25 - 5. 5/20/25 - 5.5 lbs"
type textarea "x"
type textarea "5/9/25 - 5.5 5/20/25 - 5.5 lbs"
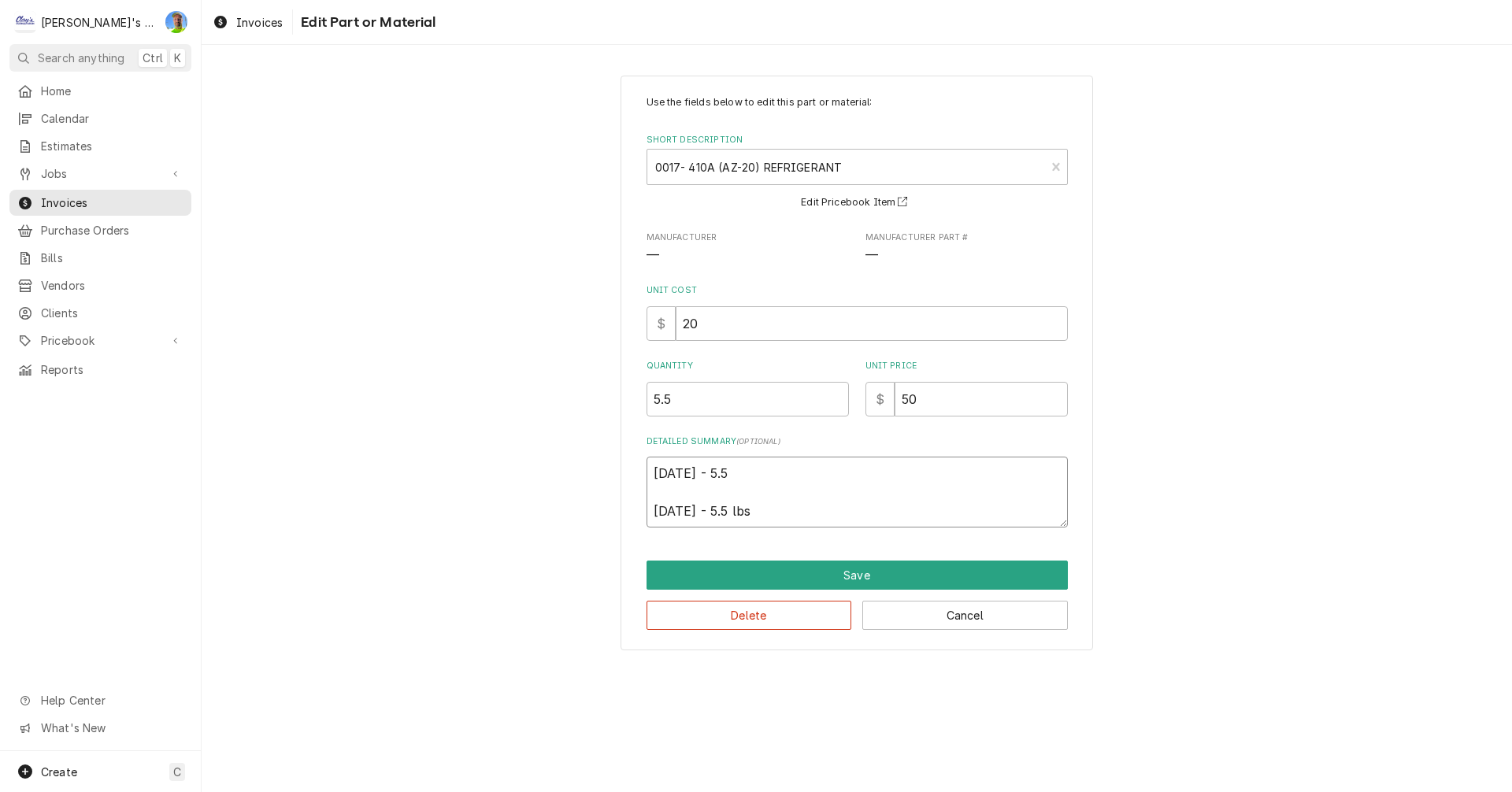
type textarea "x"
type textarea "5/9/25 - 5.5 5/20/25 - 5.5 lbs"
type textarea "x"
type textarea "5/9/25 - 5.5 l 5/20/25 - 5.5 lbs"
type textarea "x"
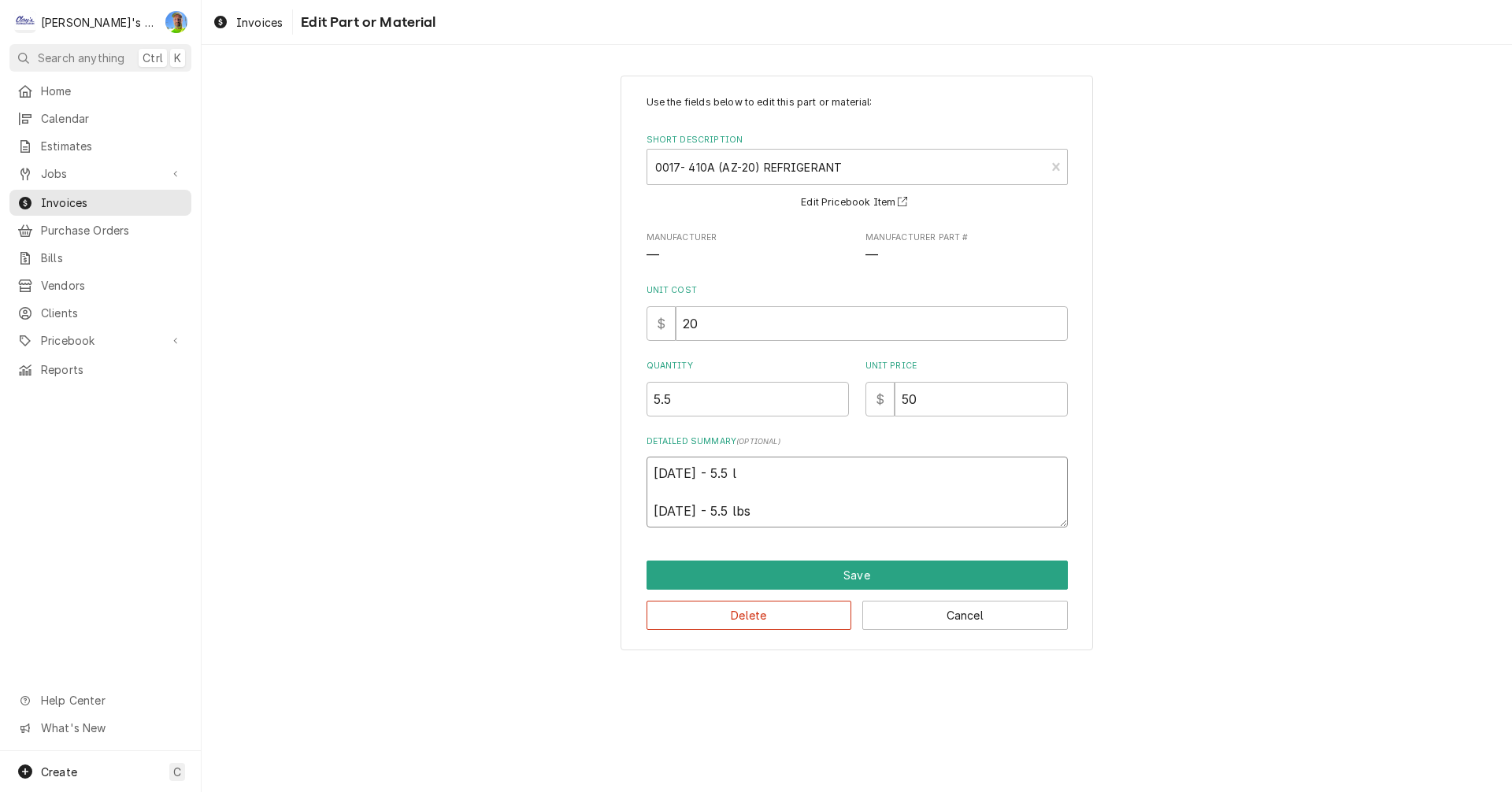
type textarea "5/9/25 - 5.5 lb 5/20/25 - 5.5 lbs"
type textarea "x"
type textarea "5/9/25 - 5.5 lbs 5/20/25 - 5.5 lbs"
click at [679, 397] on input "5.5" at bounding box center [747, 398] width 202 height 35
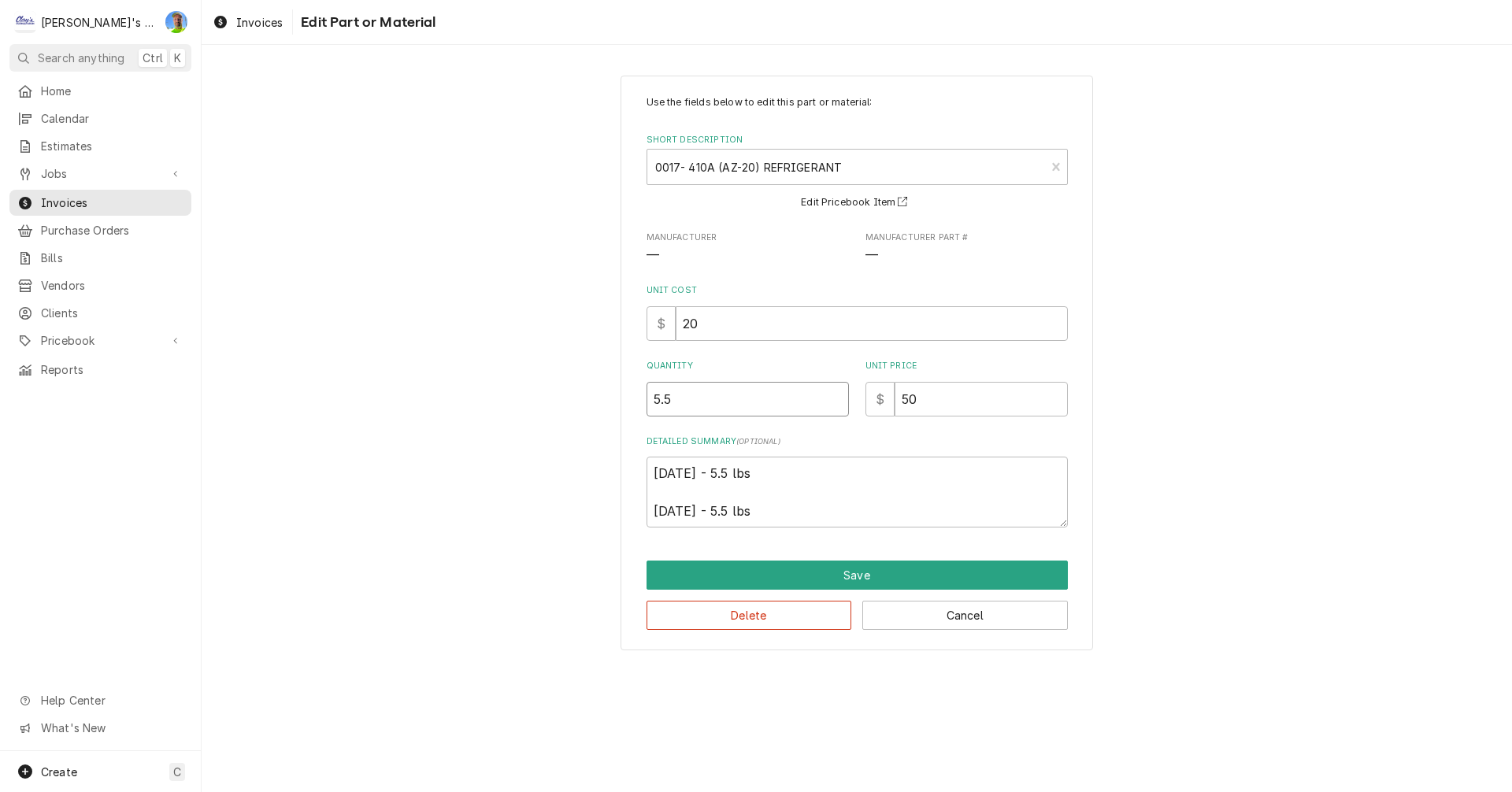
click at [679, 397] on input "5.5" at bounding box center [747, 398] width 202 height 35
type textarea "x"
type input "1"
type textarea "x"
type input "11"
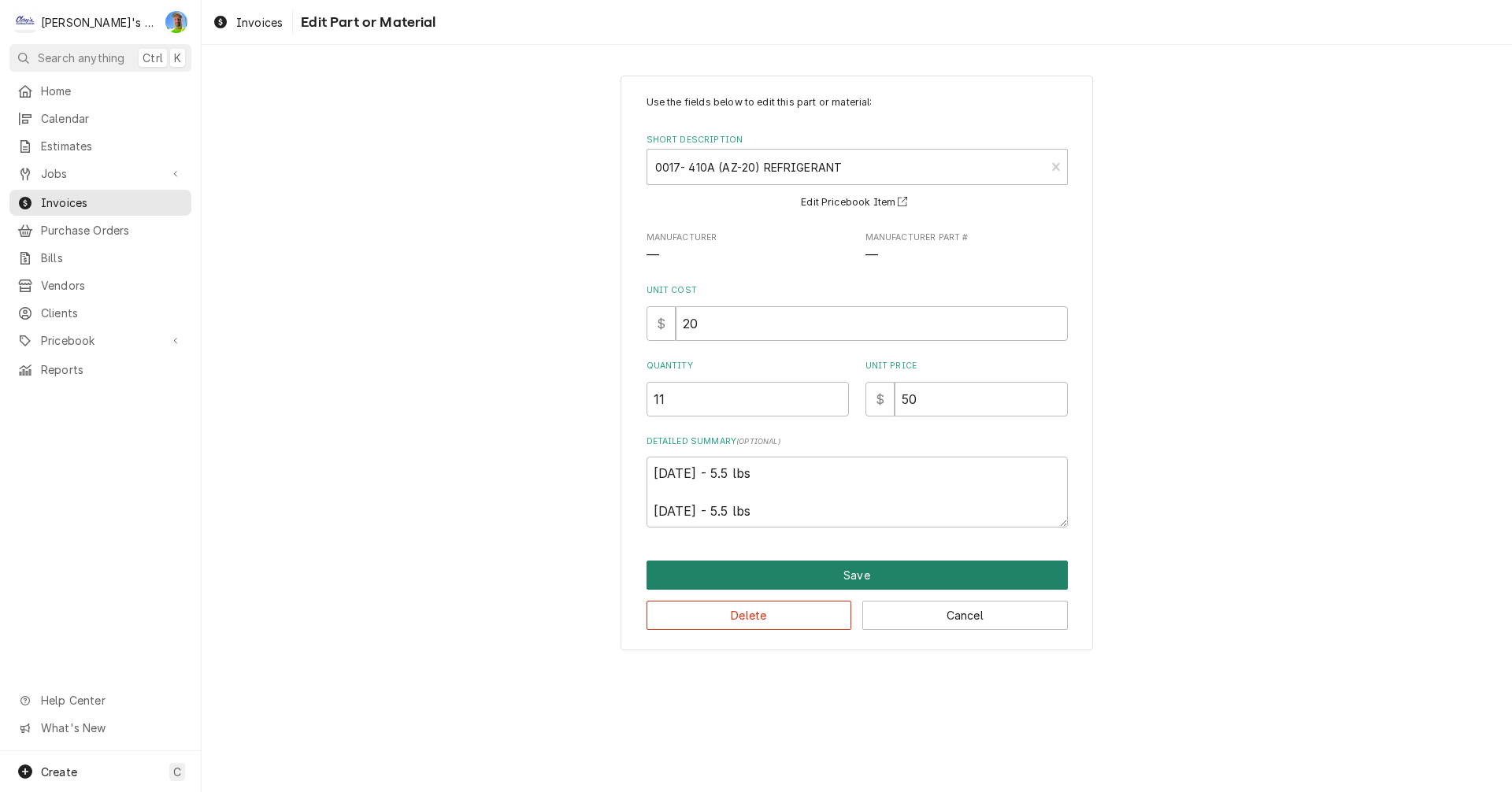
click at [807, 577] on button "Save" at bounding box center [857, 575] width 421 height 29
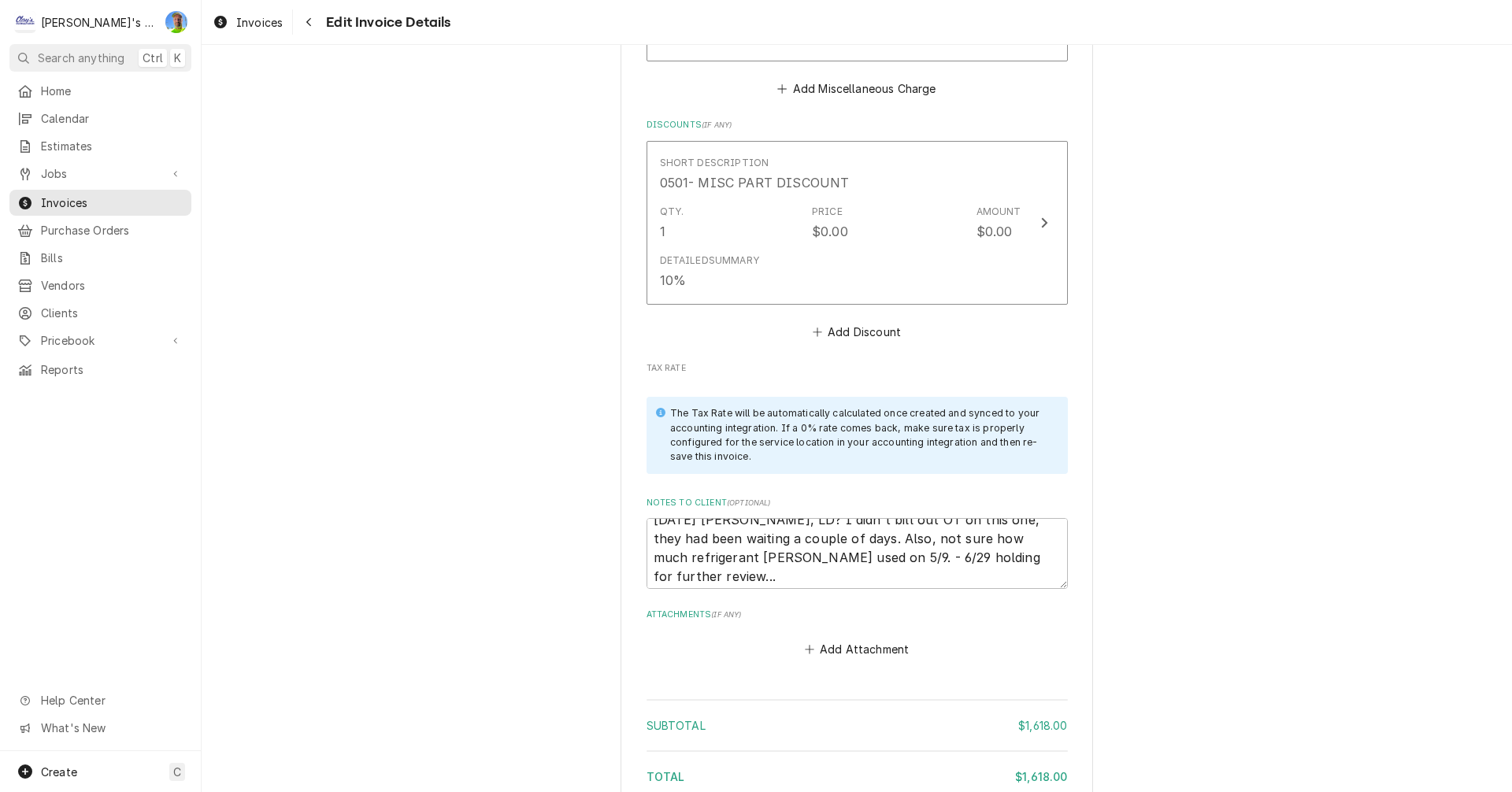
scroll to position [19, 0]
click at [953, 563] on textarea "6/13/25 Sarah - Greg, LD? I didn't bill out OT on this one, they had been waiti…" at bounding box center [857, 553] width 421 height 71
type textarea "x"
type textarea "6/13/25 Sarah - Greg, LD? I didn't bill out OT on this one, they had been waiti…"
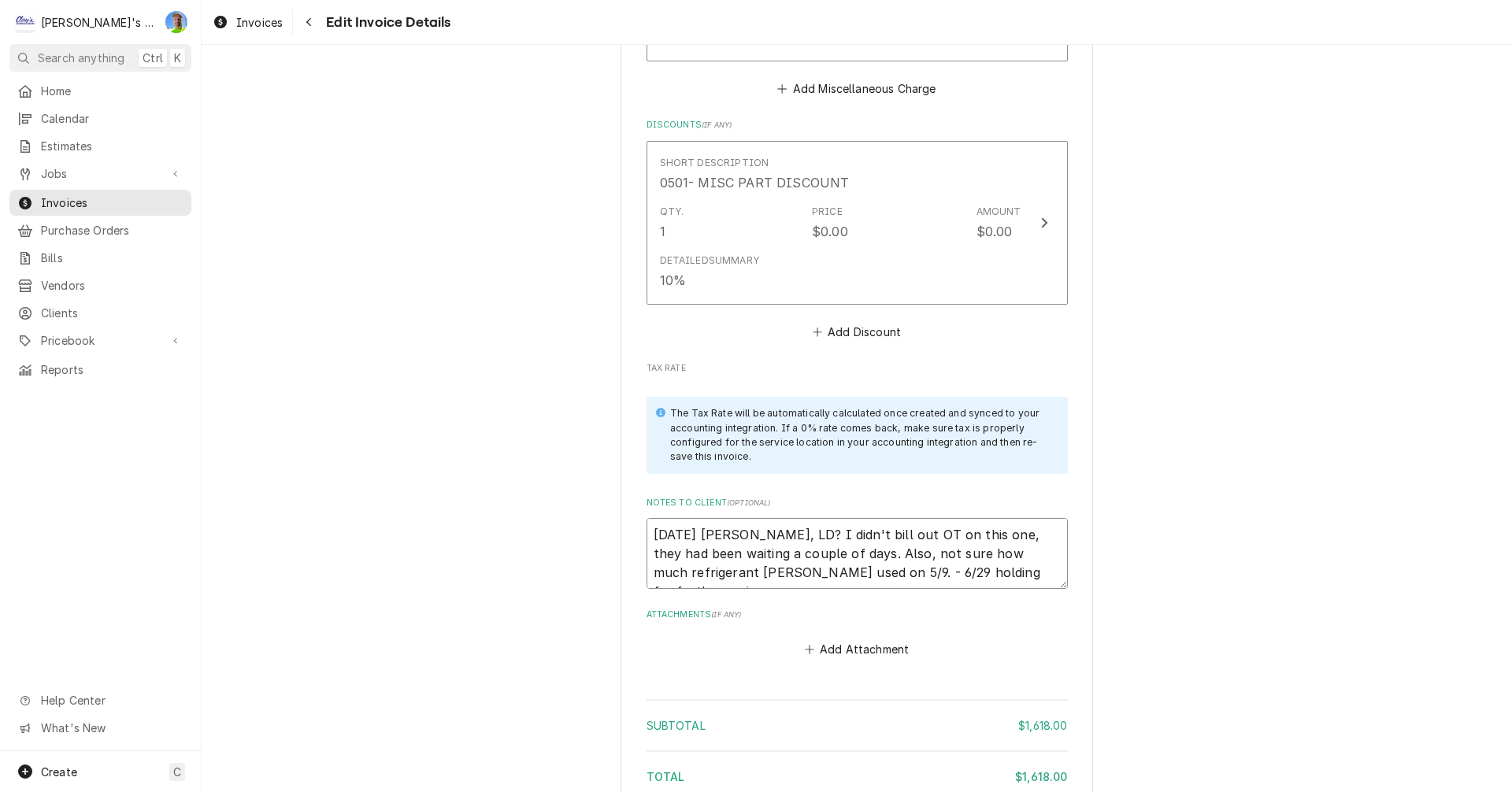
type textarea "x"
type textarea "6/13/25 Sarah - Greg, LD? I didn't bill out OT on this one, they had been waiti…"
type textarea "x"
type textarea "6/13/25 Sarah - Greg, LD? I didn't bill out OT on this one, they had been waiti…"
type textarea "x"
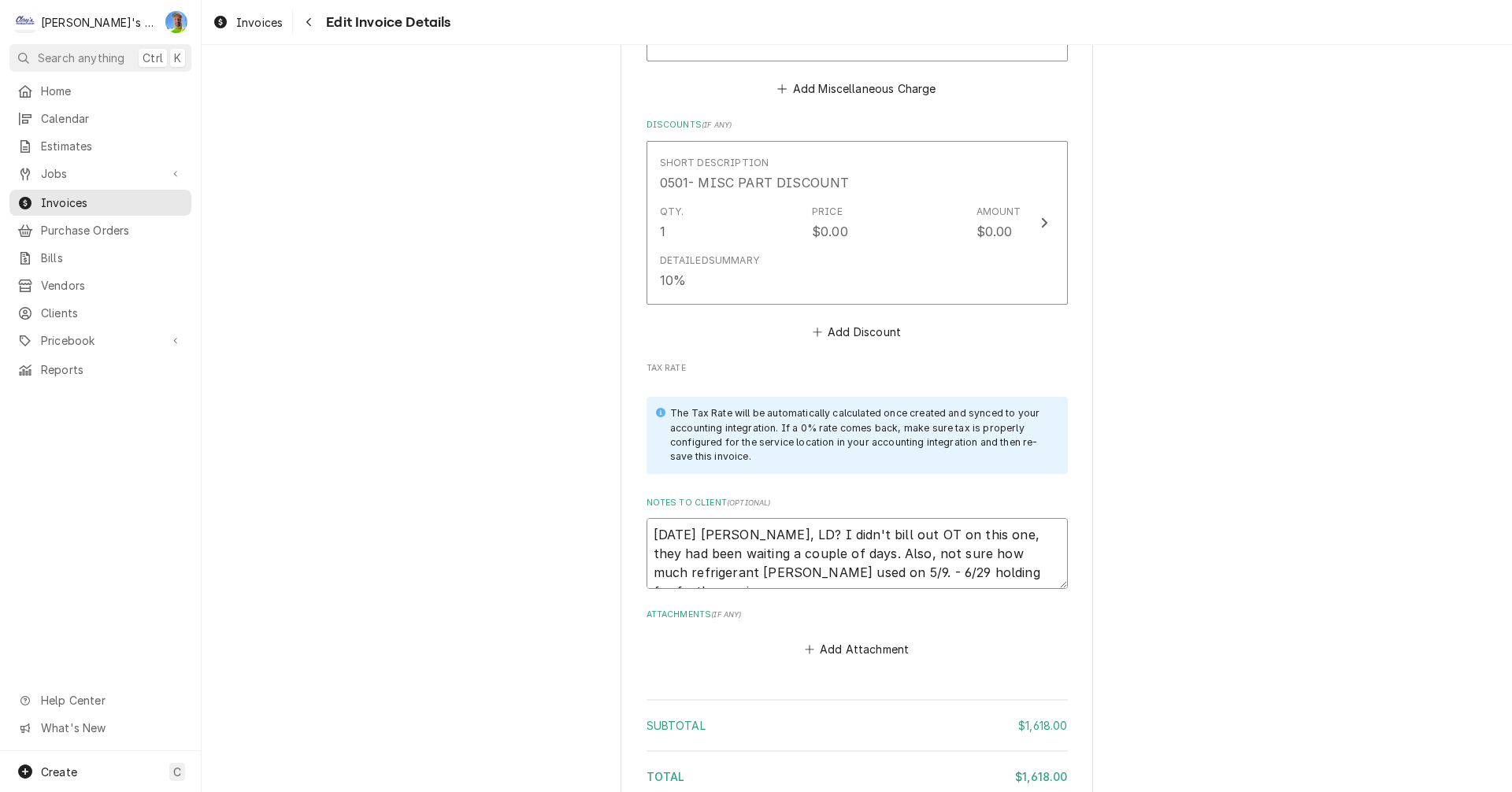
type textarea "6/13/25 Sarah - Greg, LD? I didn't bill out OT on this one, they had been waiti…"
type textarea "x"
type textarea "6/13/25 Sarah - Greg, LD? I didn't bill out OT on this one, they had been waiti…"
type textarea "x"
type textarea "6/13/25 Sarah - Greg, LD? I didn't bill out OT on this one, they had been waiti…"
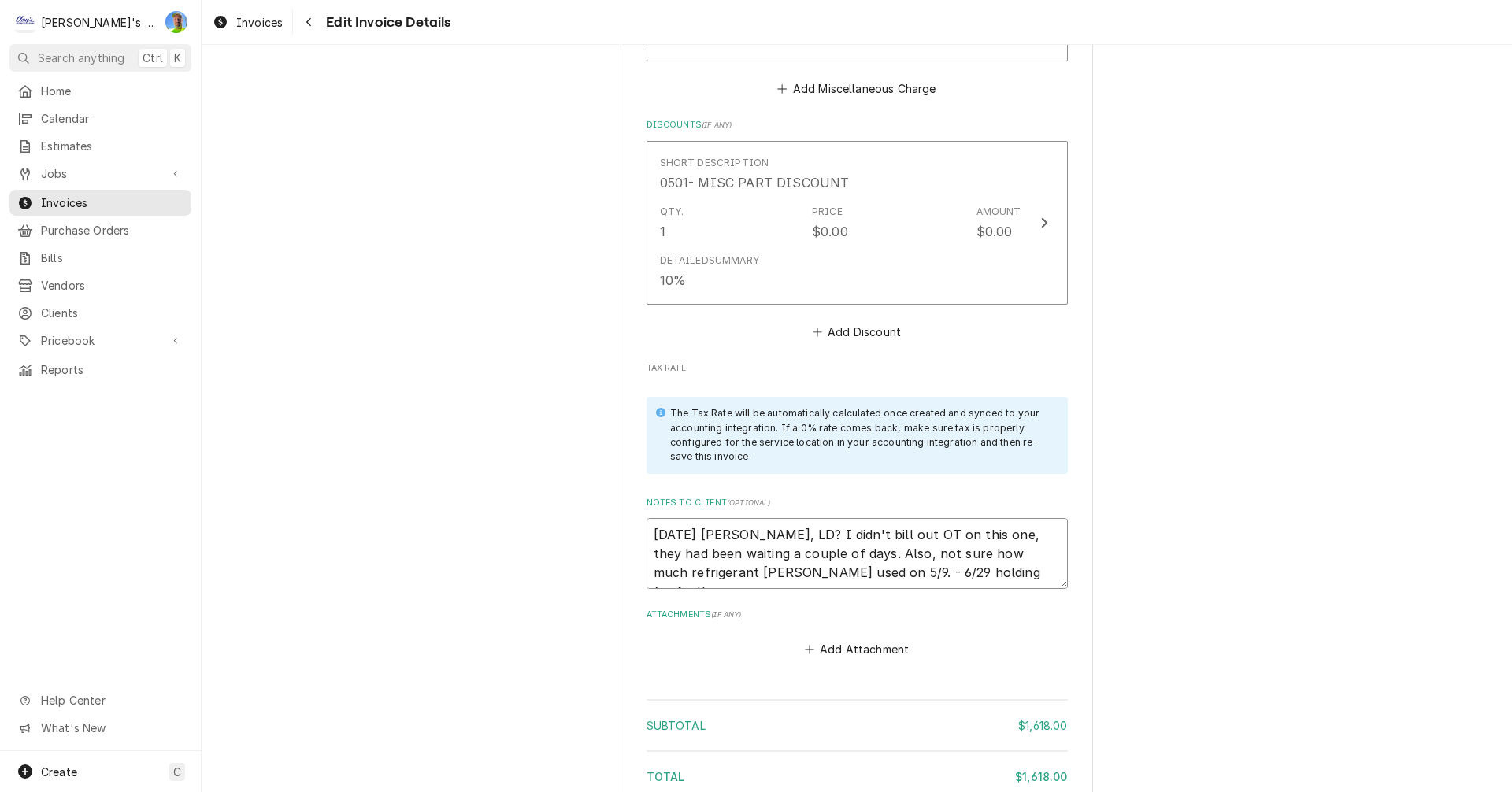
type textarea "x"
type textarea "6/13/25 Sarah - Greg, LD? I didn't bill out OT on this one, they had been waiti…"
type textarea "x"
type textarea "6/13/25 Sarah - Greg, LD? I didn't bill out OT on this one, they had been waiti…"
type textarea "x"
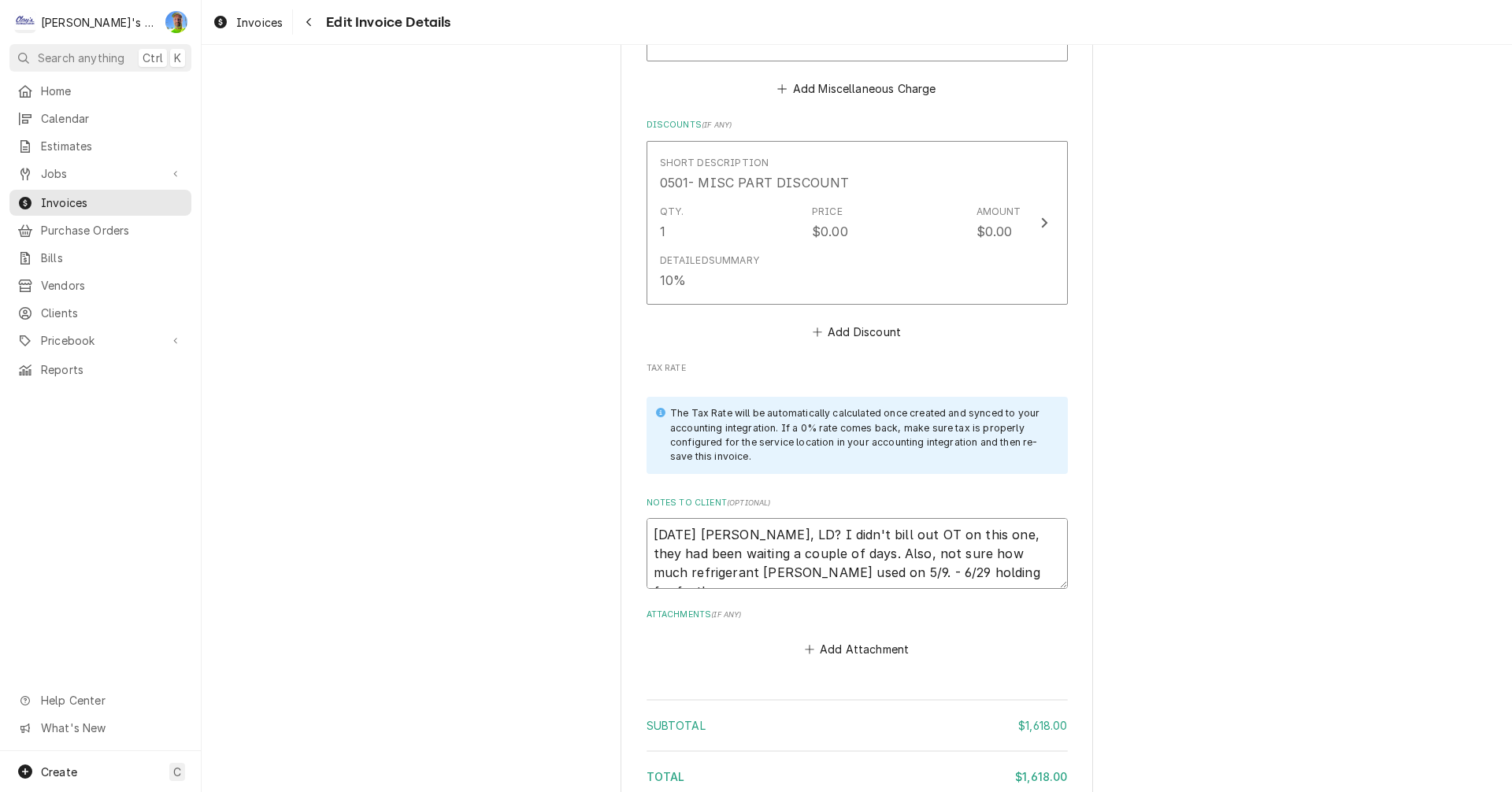
type textarea "6/13/25 Sarah - Greg, LD? I didn't bill out OT on this one, they had been waiti…"
type textarea "x"
type textarea "6/13/25 Sarah - Greg, LD? I didn't bill out OT on this one, they had been waiti…"
type textarea "x"
type textarea "6/13/25 Sarah - Greg, LD? I didn't bill out OT on this one, they had been waiti…"
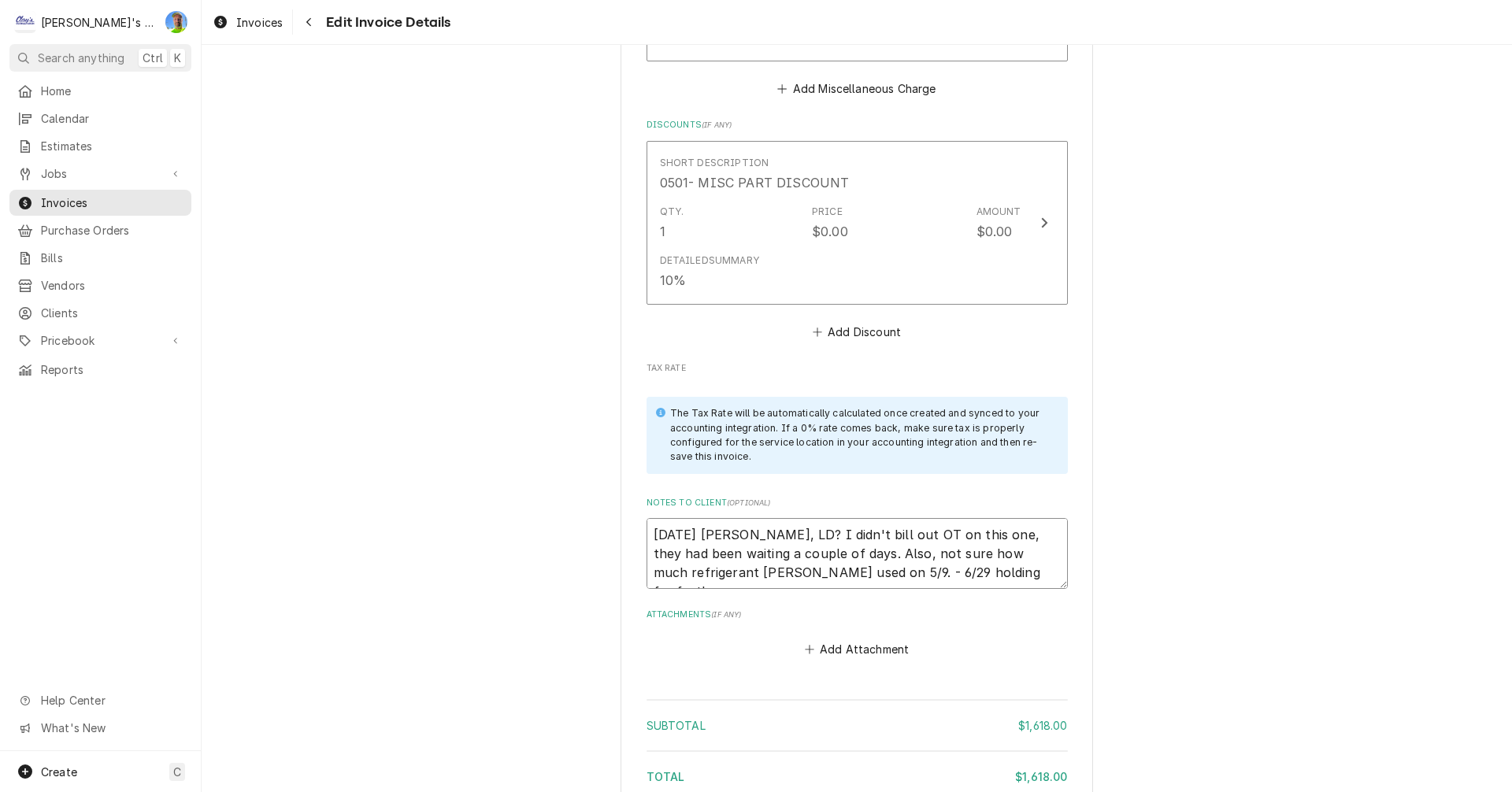
type textarea "x"
type textarea "6/13/25 Sarah - Greg, LD? I didn't bill out OT on this one, they had been waiti…"
type textarea "x"
type textarea "6/13/25 Sarah - Greg, LD? I didn't bill out OT on this one, they had been waiti…"
type textarea "x"
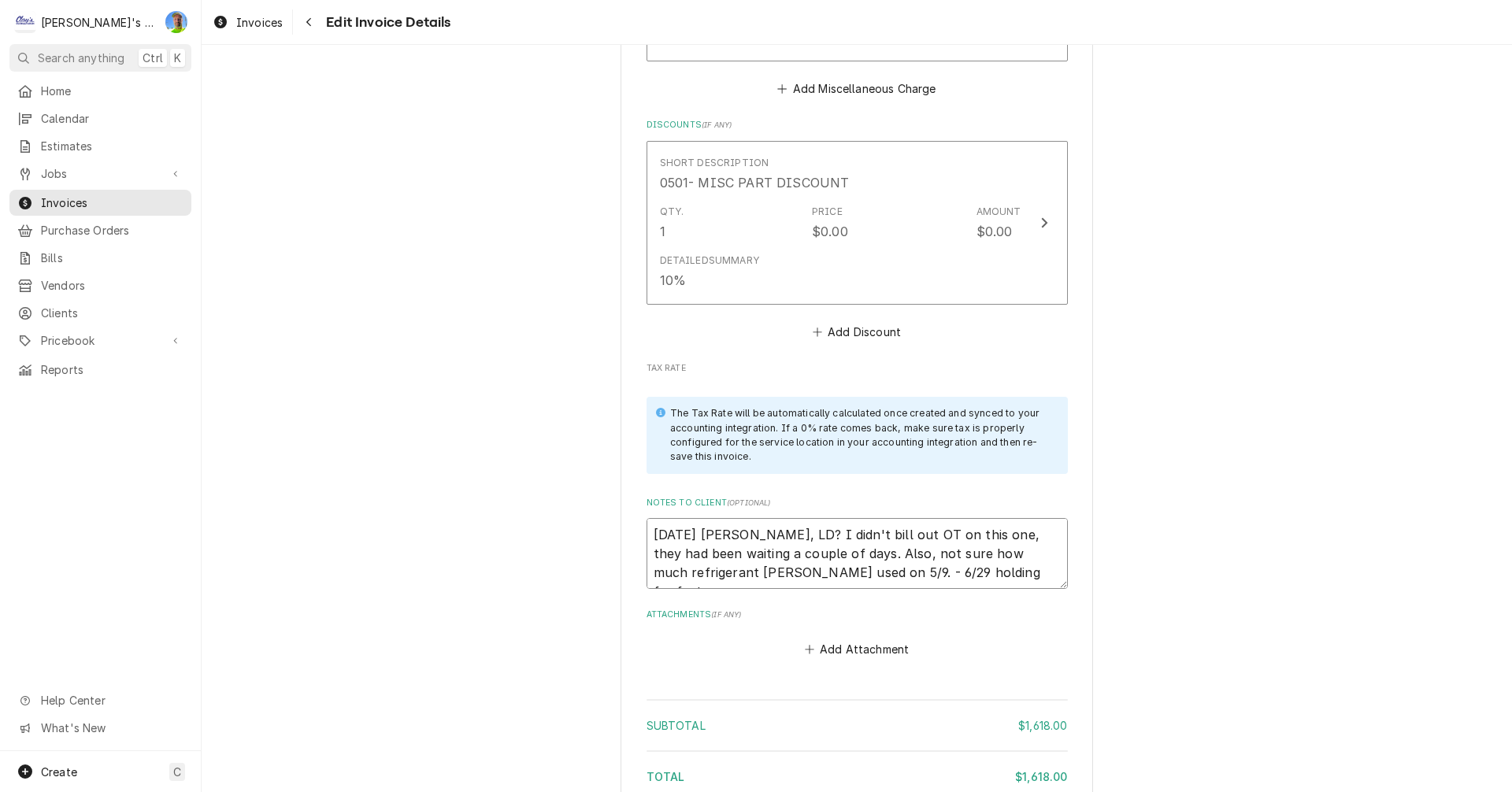
type textarea "6/13/25 Sarah - Greg, LD? I didn't bill out OT on this one, they had been waiti…"
type textarea "x"
type textarea "6/13/25 Sarah - Greg, LD? I didn't bill out OT on this one, they had been waiti…"
type textarea "x"
type textarea "6/13/25 Sarah - Greg, LD? I didn't bill out OT on this one, they had been waiti…"
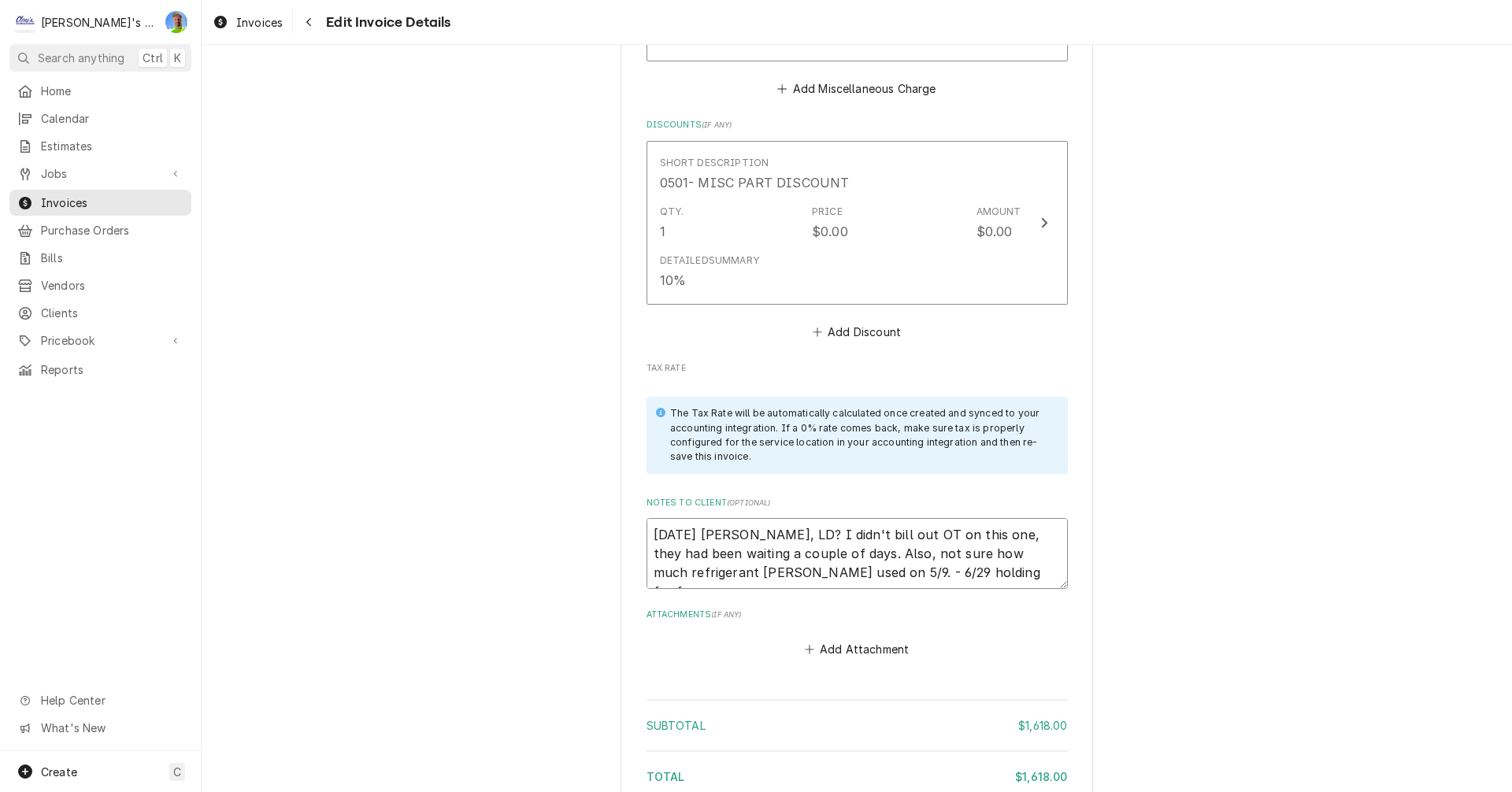
type textarea "x"
type textarea "6/13/25 Sarah - Greg, LD? I didn't bill out OT on this one, they had been waiti…"
type textarea "x"
type textarea "6/13/25 Sarah - Greg, LD? I didn't bill out OT on this one, they had been waiti…"
type textarea "x"
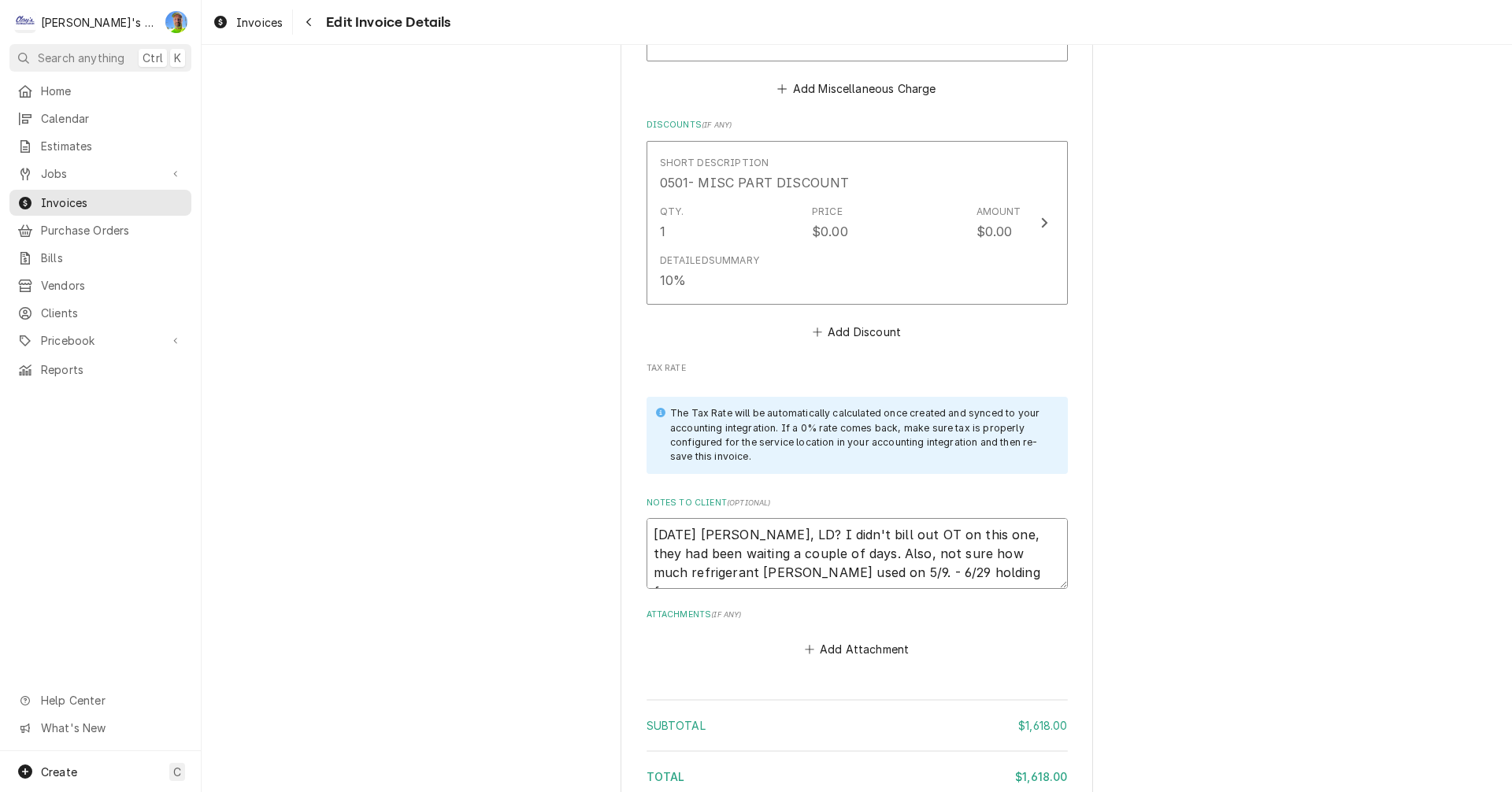
type textarea "6/13/25 Sarah - Greg, LD? I didn't bill out OT on this one, they had been waiti…"
type textarea "x"
type textarea "6/13/25 Sarah - Greg, LD? I didn't bill out OT on this one, they had been waiti…"
type textarea "x"
type textarea "6/13/25 Sarah - Greg, LD? I didn't bill out OT on this one, they had been waiti…"
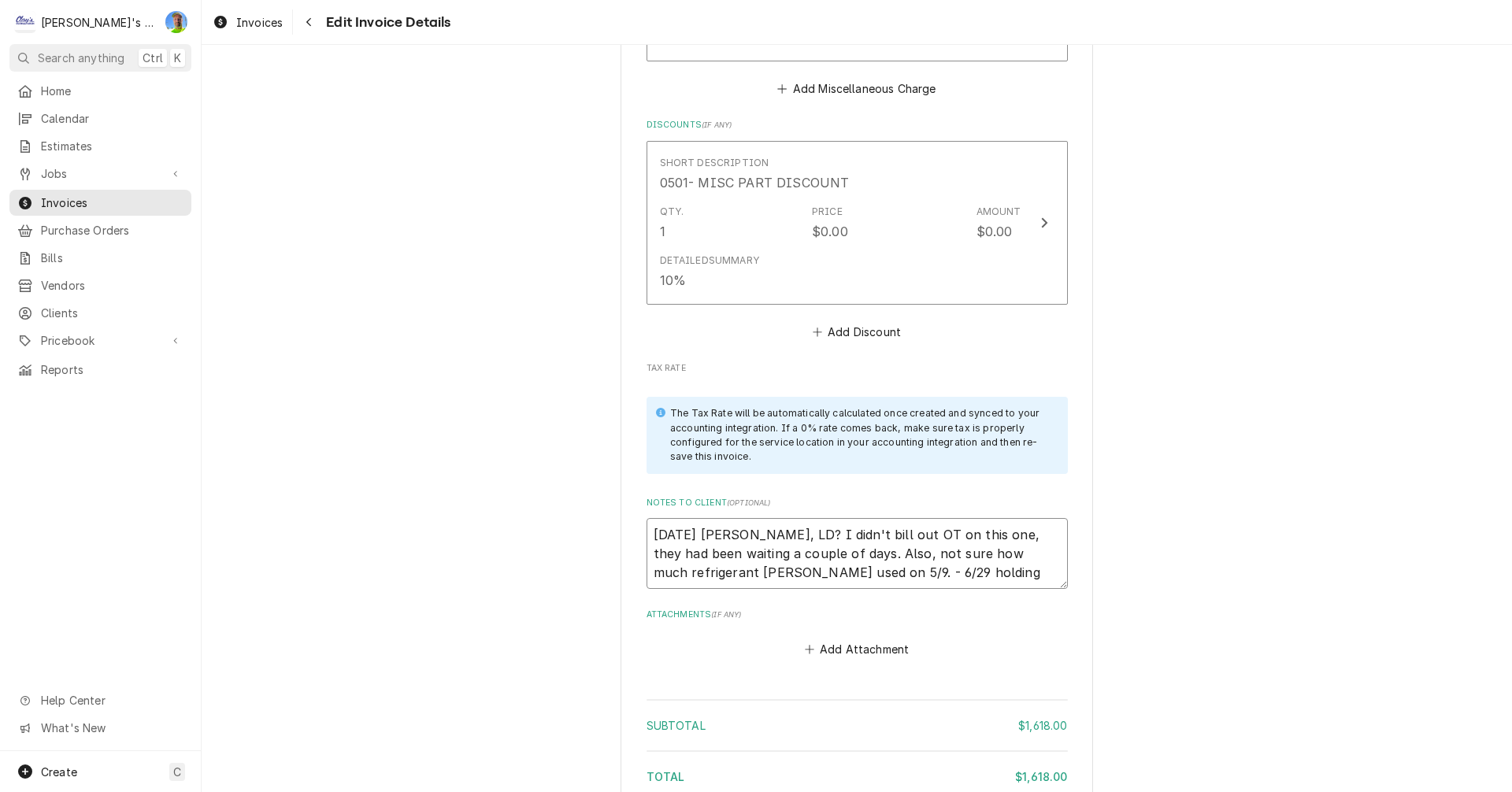
type textarea "x"
type textarea "6/13/25 Sarah - Greg, LD? I didn't bill out OT on this one, they had been waiti…"
type textarea "x"
type textarea "6/13/25 Sarah - Greg, LD? I didn't bill out OT on this one, they had been waiti…"
type textarea "x"
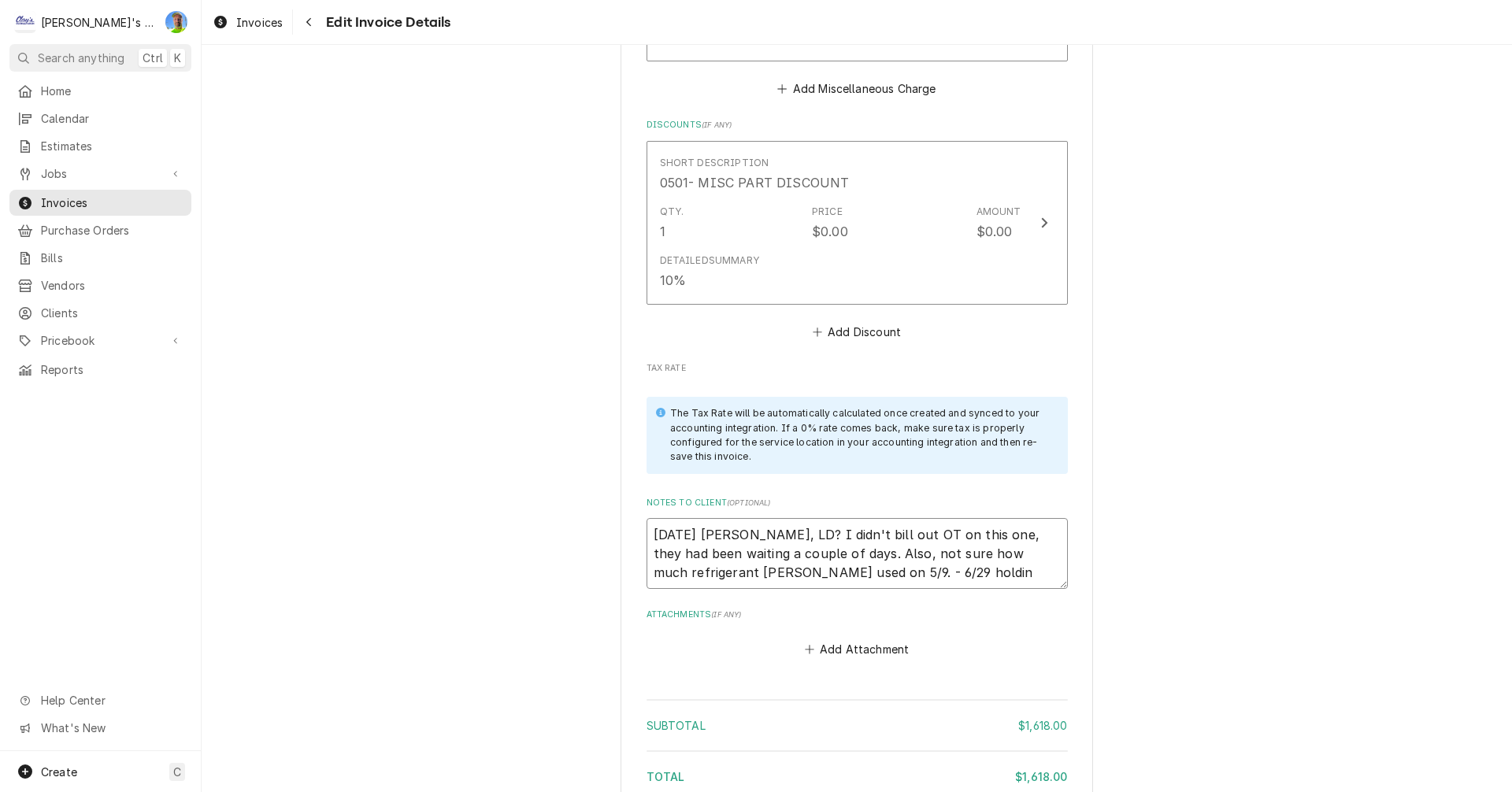
type textarea "6/13/25 Sarah - Greg, LD? I didn't bill out OT on this one, they had been waiti…"
type textarea "x"
type textarea "6/13/25 Sarah - Greg, LD? I didn't bill out OT on this one, they had been waiti…"
type textarea "x"
type textarea "6/13/25 Sarah - Greg, LD? I didn't bill out OT on this one, they had been waiti…"
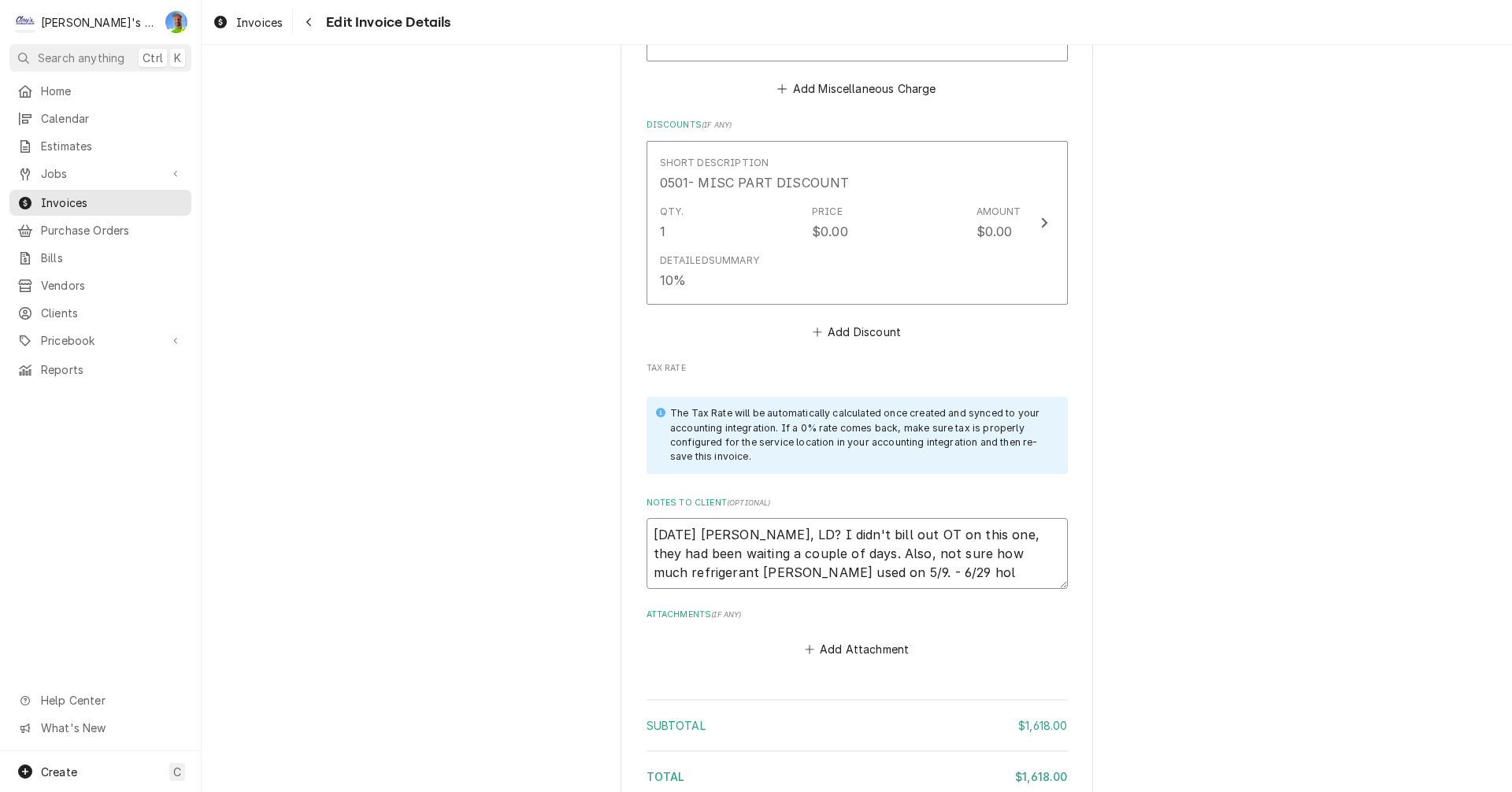
type textarea "x"
type textarea "6/13/25 Sarah - Greg, LD? I didn't bill out OT on this one, they had been waiti…"
type textarea "x"
type textarea "6/13/25 Sarah - Greg, LD? I didn't bill out OT on this one, they had been waiti…"
type textarea "x"
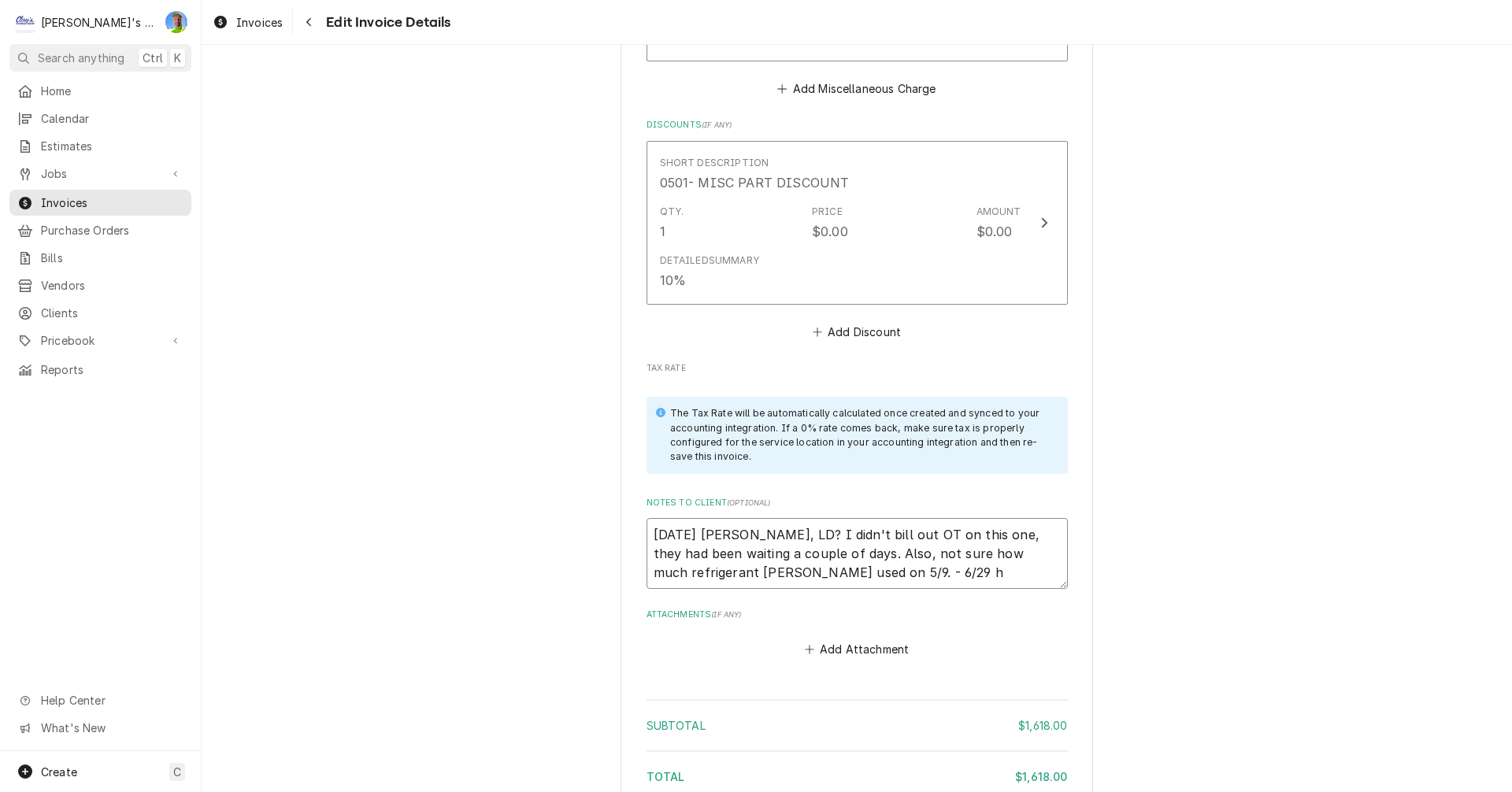
type textarea "6/13/25 Sarah - Greg, LD? I didn't bill out OT on this one, they had been waiti…"
type textarea "x"
type textarea "6/13/25 Sarah - Greg, LD? I didn't bill out OT on this one, they had been waiti…"
type textarea "x"
type textarea "6/13/25 Sarah - Greg, LD? I didn't bill out OT on this one, they had been waiti…"
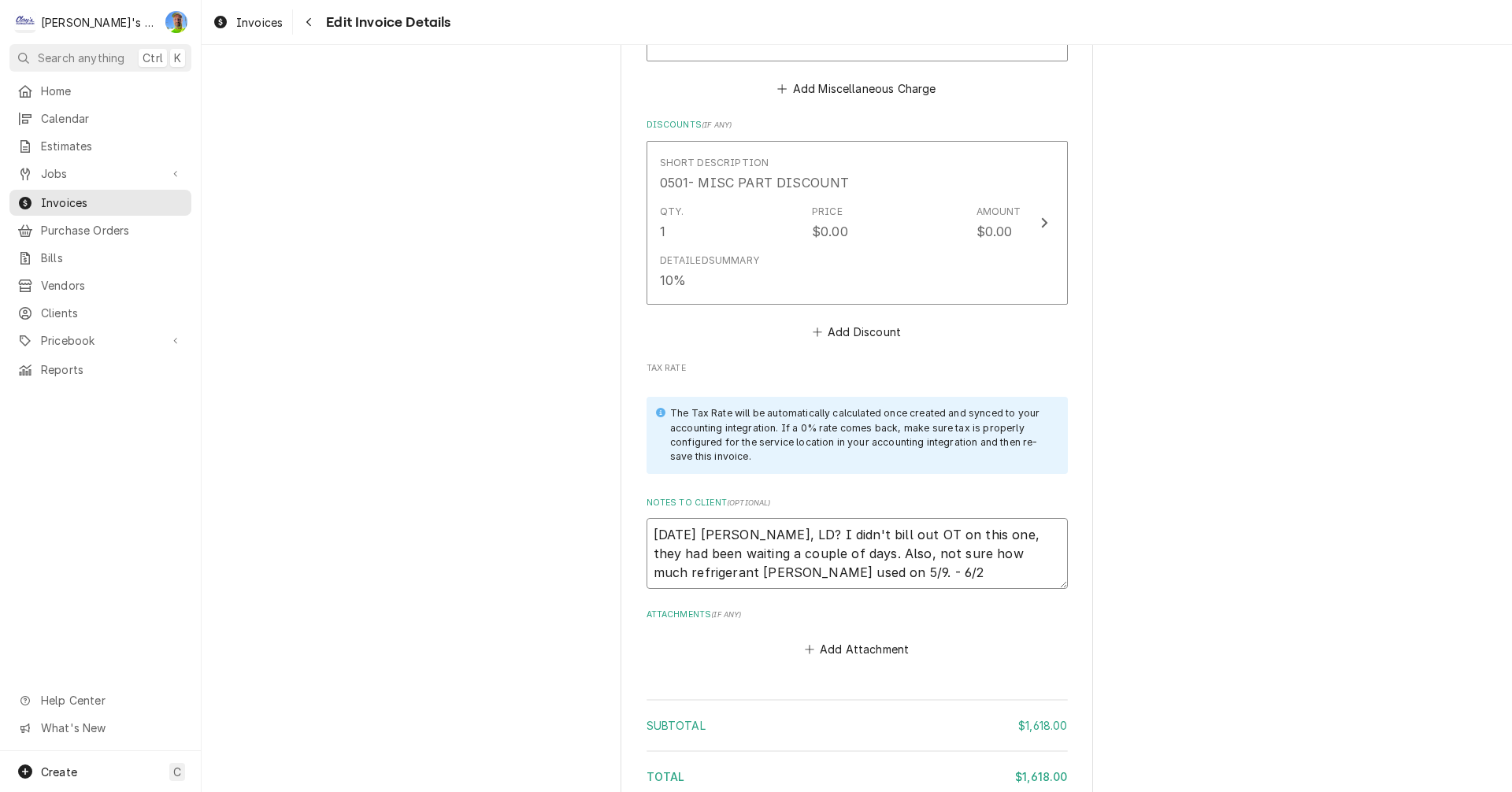
type textarea "x"
type textarea "6/13/25 Sarah - Greg, LD? I didn't bill out OT on this one, they had been waiti…"
type textarea "x"
type textarea "6/13/25 Sarah - Greg, LD? I didn't bill out OT on this one, they had been waiti…"
type textarea "x"
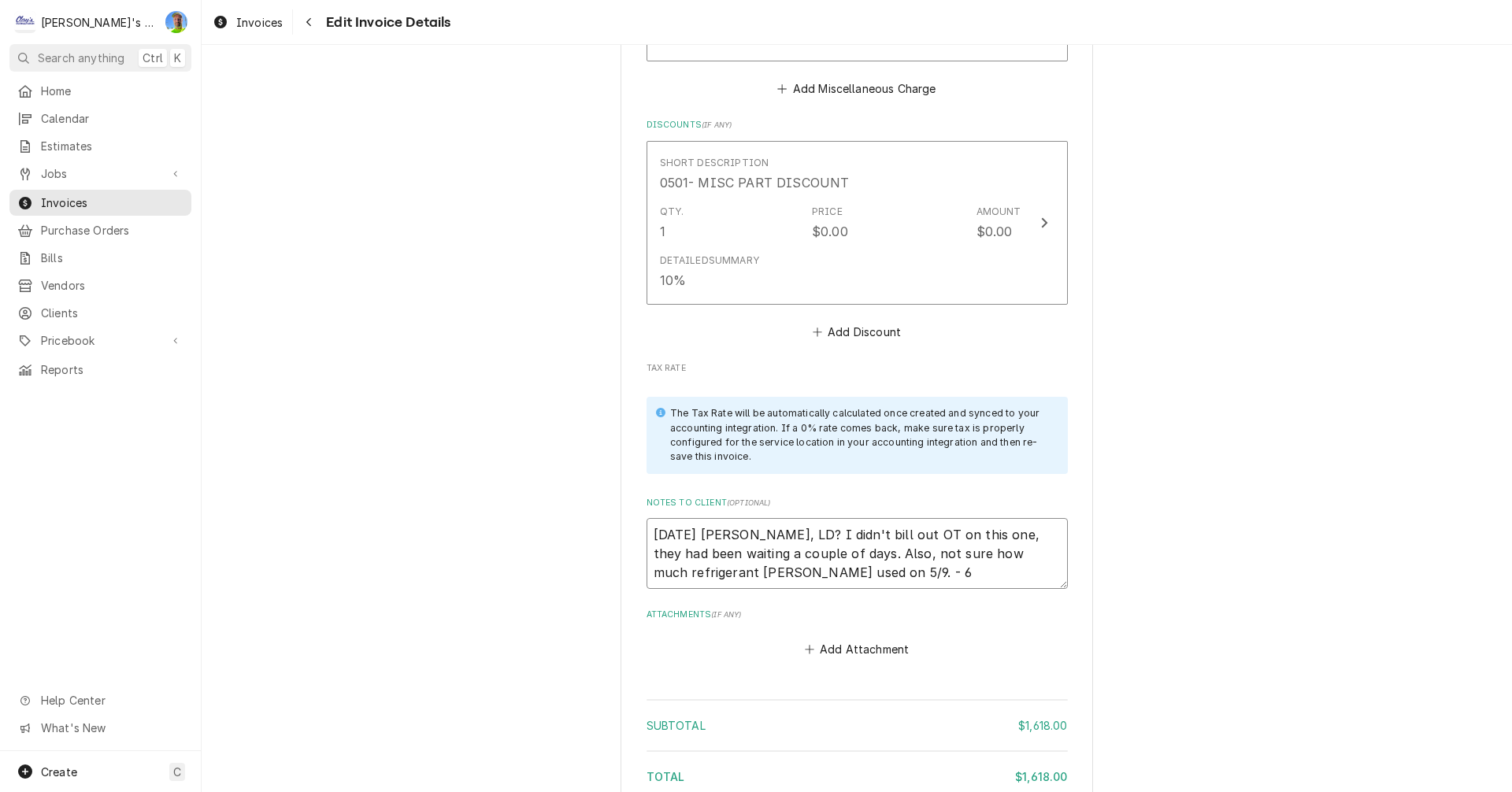
type textarea "6/13/25 Sarah - Greg, LD? I didn't bill out OT on this one, they had been waiti…"
type textarea "x"
type textarea "6/13/25 Sarah - Greg, LD? I didn't bill out OT on this one, they had been waiti…"
type textarea "x"
type textarea "6/13/25 Sarah - Greg, LD? I didn't bill out OT on this one, they had been waiti…"
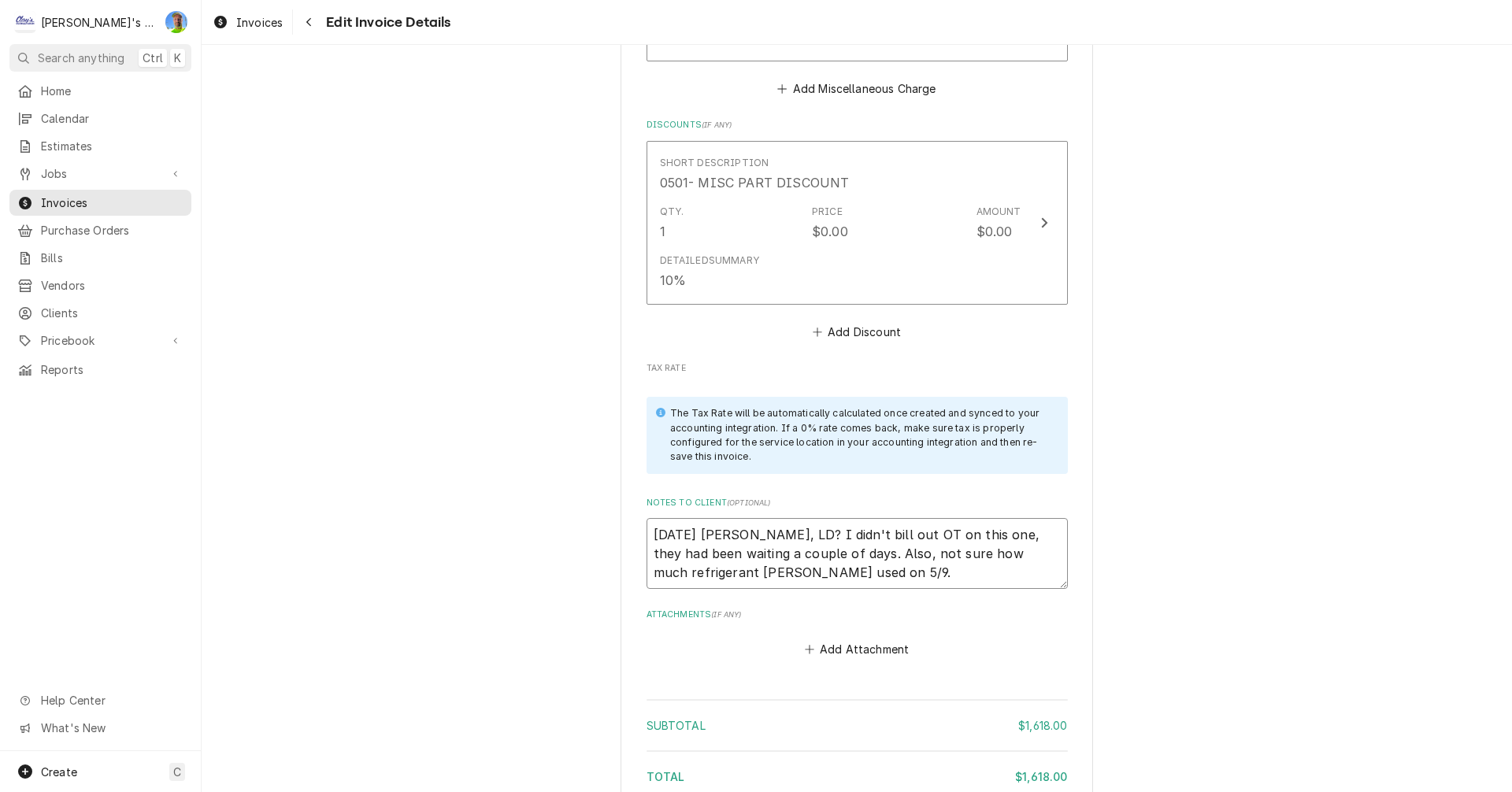
type textarea "x"
type textarea "6/13/25 Sarah - Greg, LD? I didn't bill out OT on this one, they had been waiti…"
type textarea "x"
type textarea "6/13/25 Sarah - Greg, LD? I didn't bill out OT on this one, they had been waiti…"
type textarea "x"
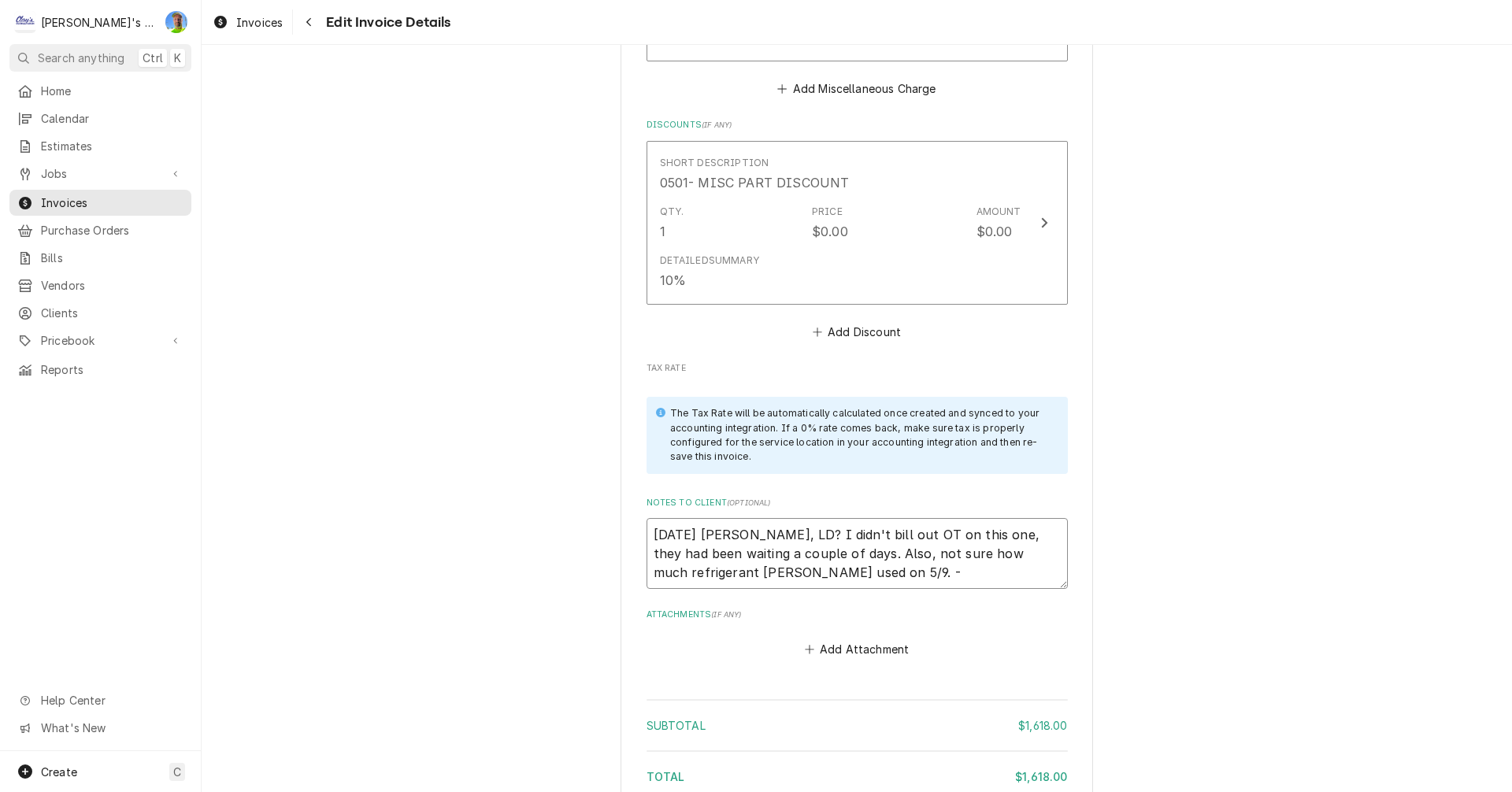
type textarea "6/13/25 Sarah - Greg, LD? I didn't bill out OT on this one, they had been waiti…"
type textarea "x"
type textarea "6/13/25 Sarah - Greg, LD? I didn't bill out OT on this one, they had been waiti…"
type textarea "x"
type textarea "6/13/25 Sarah - Greg, LD? I didn't bill out OT on this one, they had been waiti…"
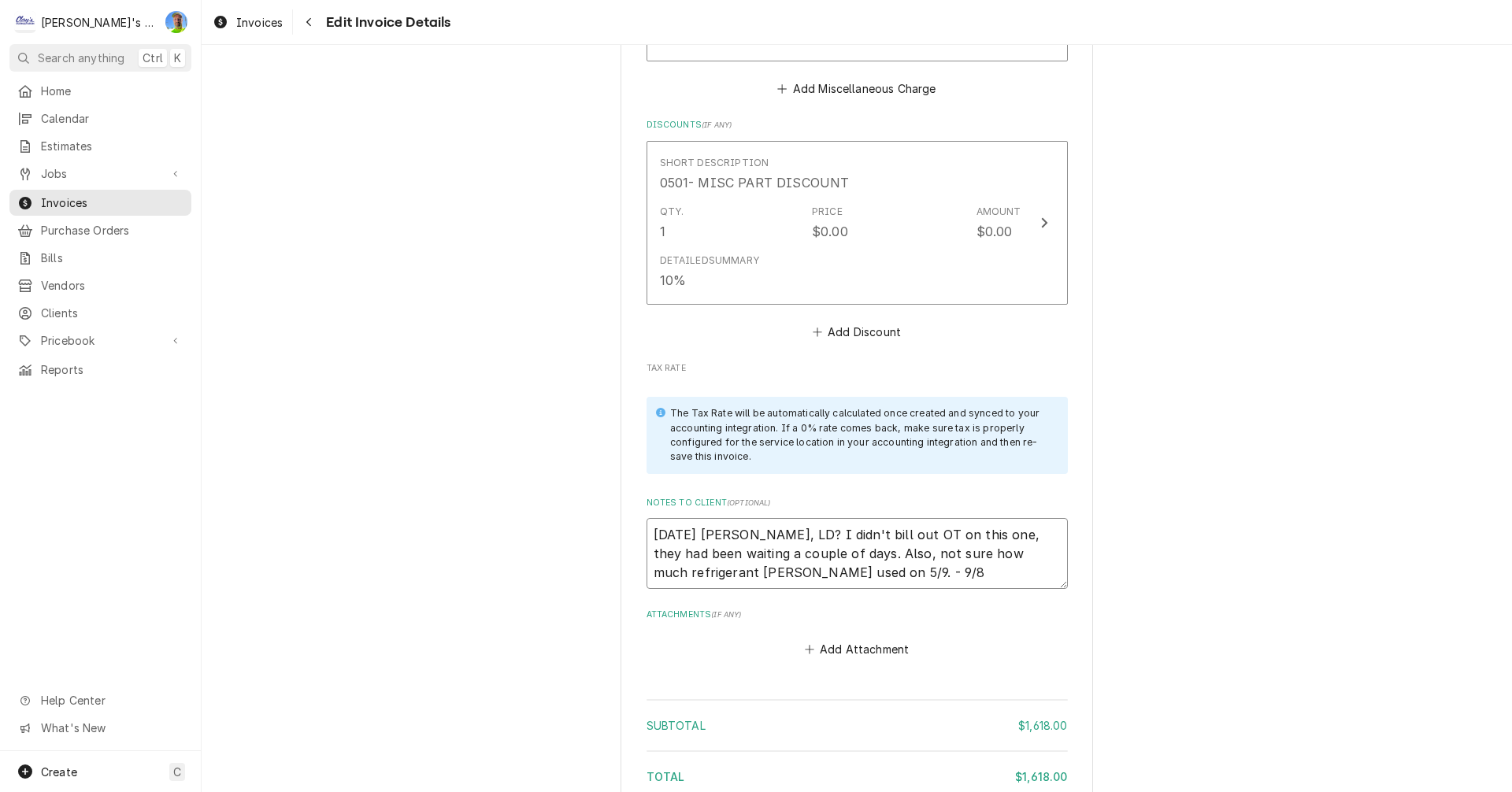
type textarea "x"
type textarea "6/13/25 Sarah - Greg, LD? I didn't bill out OT on this one, they had been waiti…"
type textarea "x"
type textarea "6/13/25 Sarah - Greg, LD? I didn't bill out OT on this one, they had been waiti…"
type textarea "x"
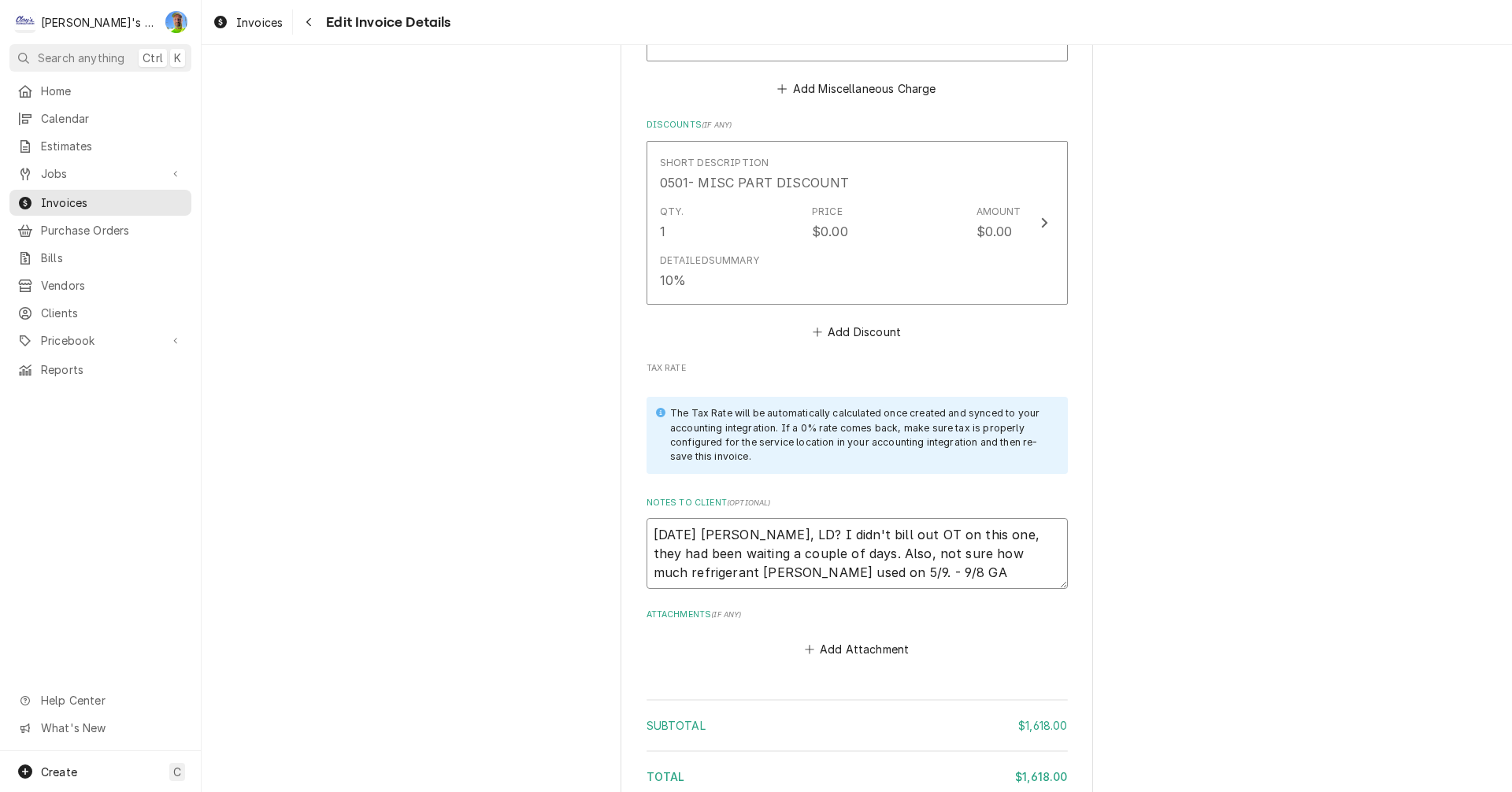
type textarea "6/13/25 Sarah - Greg, LD? I didn't bill out OT on this one, they had been waiti…"
click at [920, 551] on textarea "6/13/25 Sarah - Greg, LD? I didn't bill out OT on this one, they had been waiti…" at bounding box center [857, 553] width 421 height 71
type textarea "x"
type textarea "6/13/25 Sarah - Greg, LD? I didn't bill out OT on this one, they had been waiti…"
type textarea "x"
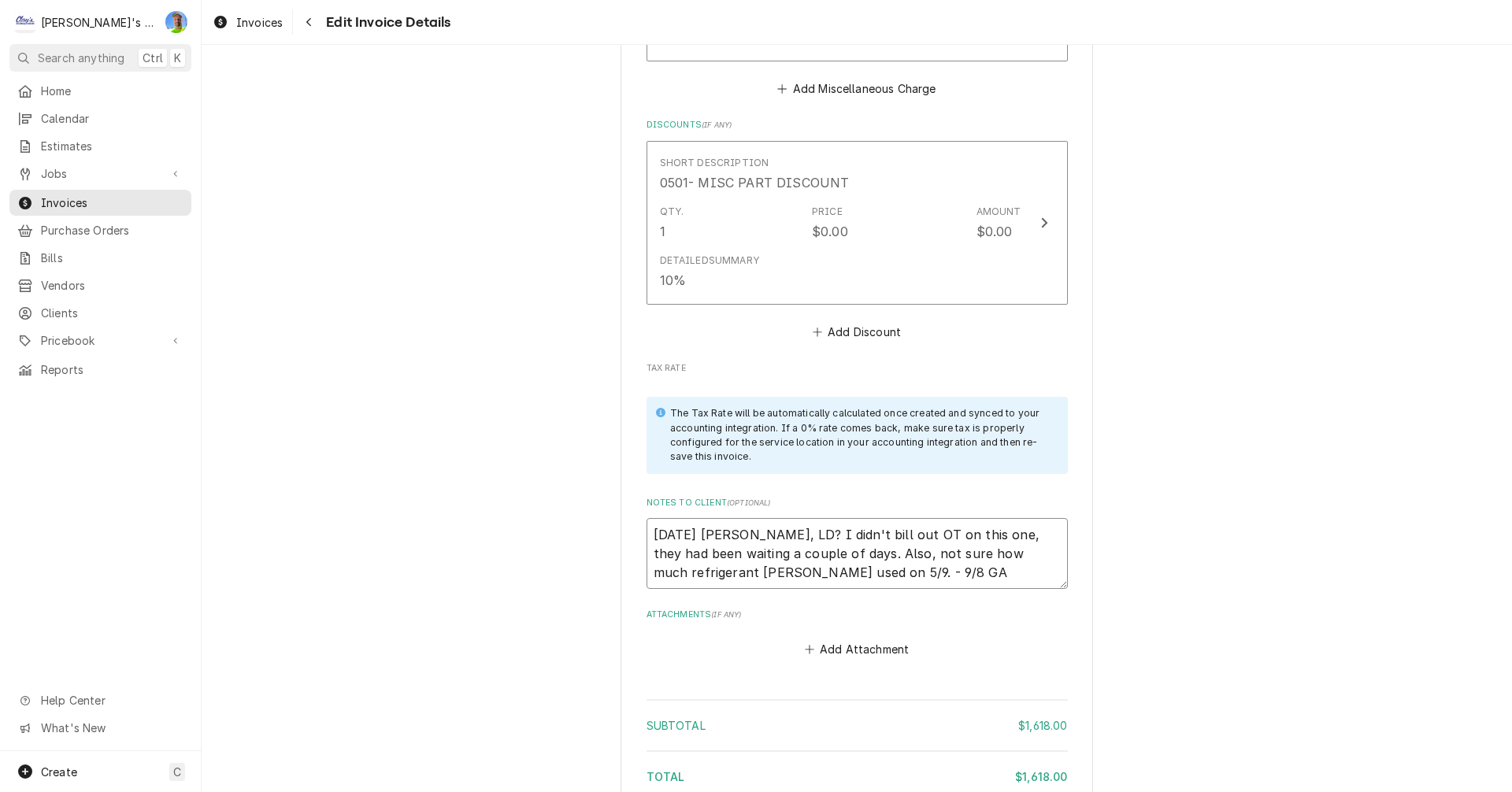
type textarea "6/13/25 Sarah - Greg, LD? I didn't bill out OT on this one, they had been waiti…"
type textarea "x"
type textarea "6/13/25 Sarah - Greg, LD? I didn't bill out OT on this one, they had been waiti…"
type textarea "x"
type textarea "6/13/25 Sarah - Greg, LD? I didn't bill out OT on this one, they had been waiti…"
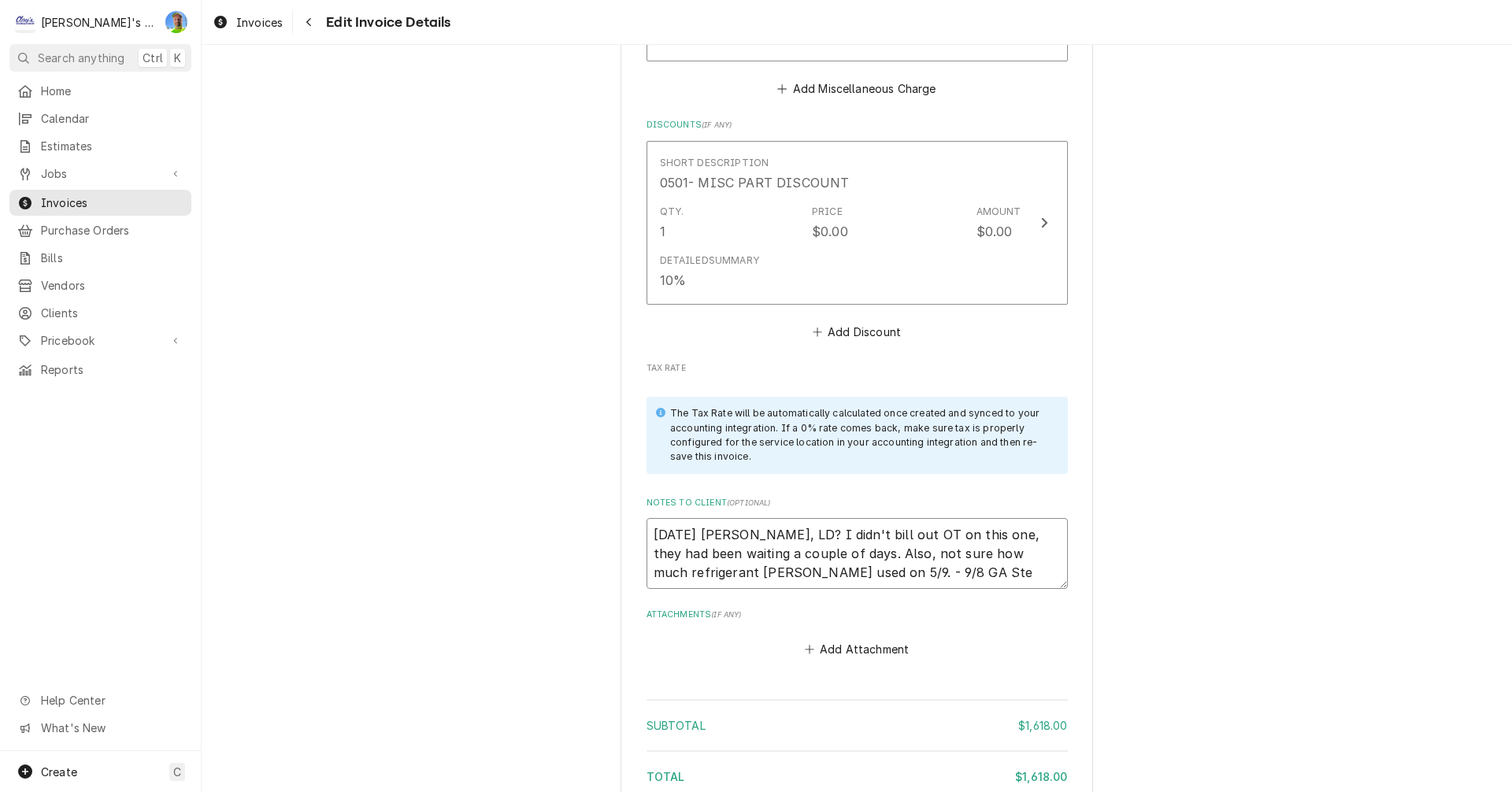
type textarea "x"
type textarea "6/13/25 Sarah - Greg, LD? I didn't bill out OT on this one, they had been waiti…"
type textarea "x"
type textarea "6/13/25 Sarah - Greg, LD? I didn't bill out OT on this one, they had been waiti…"
type textarea "x"
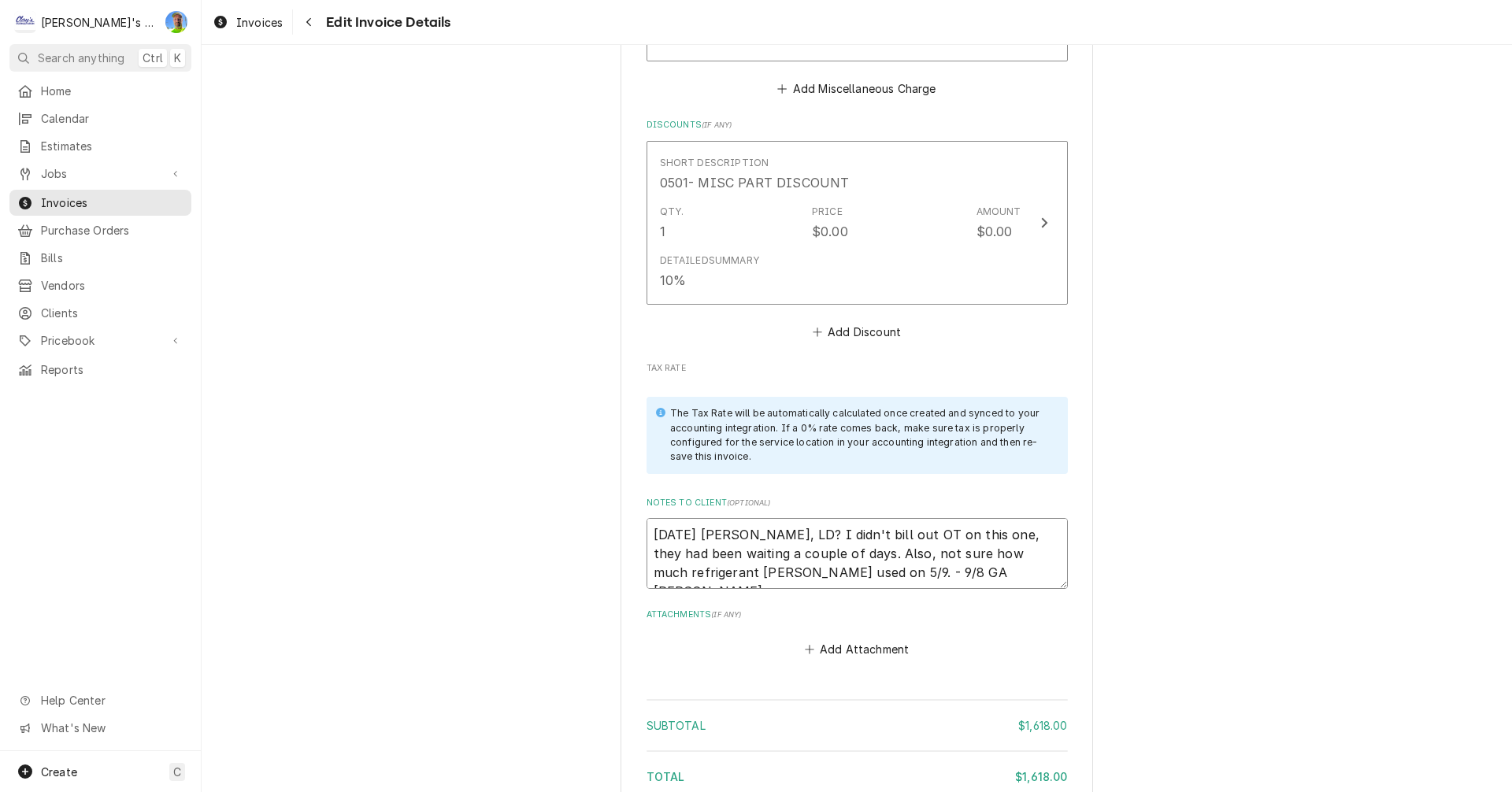
type textarea "6/13/25 Sarah - Greg, LD? I didn't bill out OT on this one, they had been waiti…"
type textarea "x"
type textarea "6/13/25 Sarah - Greg, LD? I didn't bill out OT on this one, they had been waiti…"
type textarea "x"
type textarea "6/13/25 Sarah - Greg, LD? I didn't bill out OT on this one, they had been waiti…"
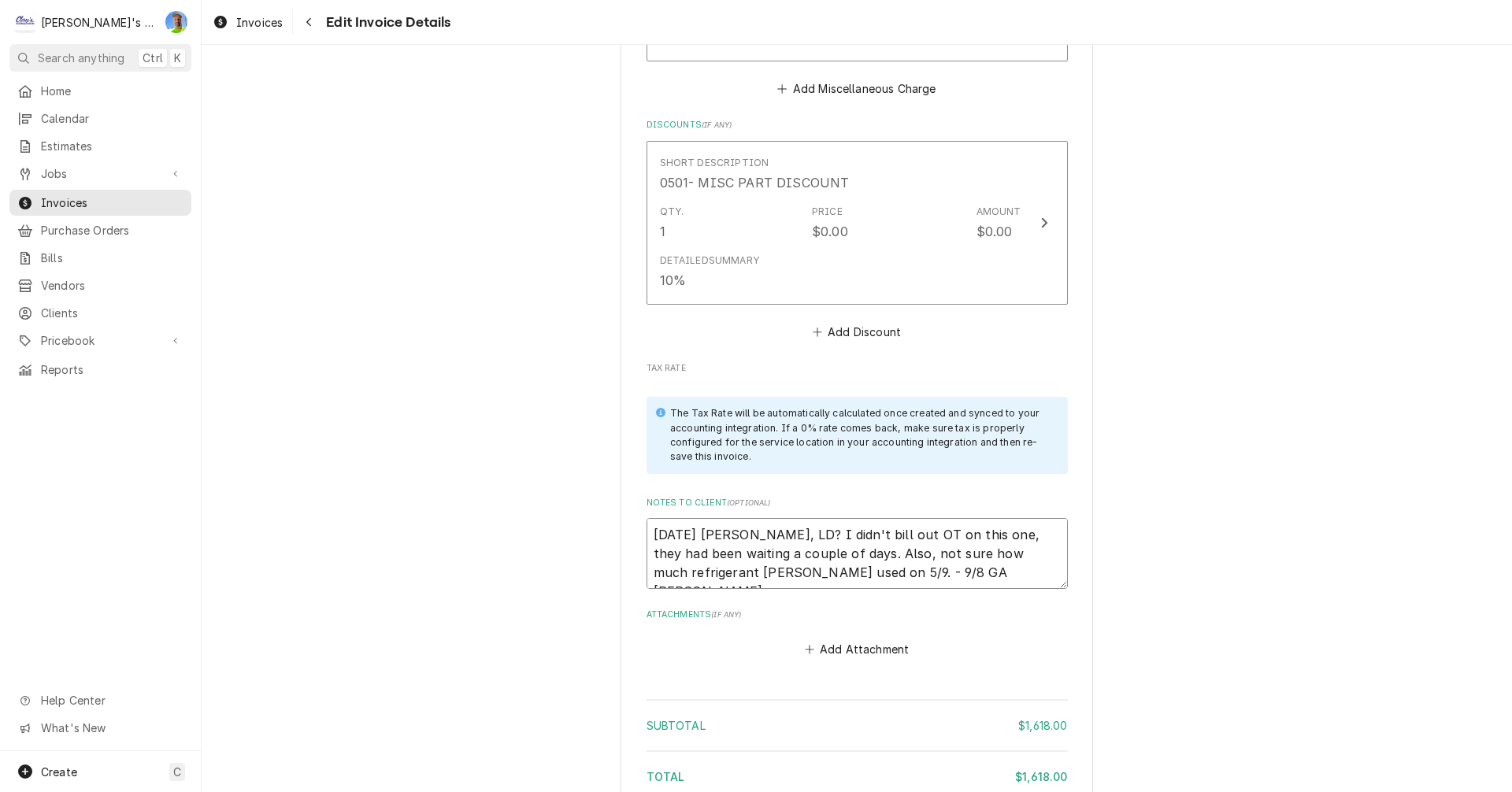
type textarea "x"
type textarea "6/13/25 Sarah - Greg, LD? I didn't bill out OT on this one, they had been waiti…"
type textarea "x"
type textarea "6/13/25 Sarah - Greg, LD? I didn't bill out OT on this one, they had been waiti…"
type textarea "x"
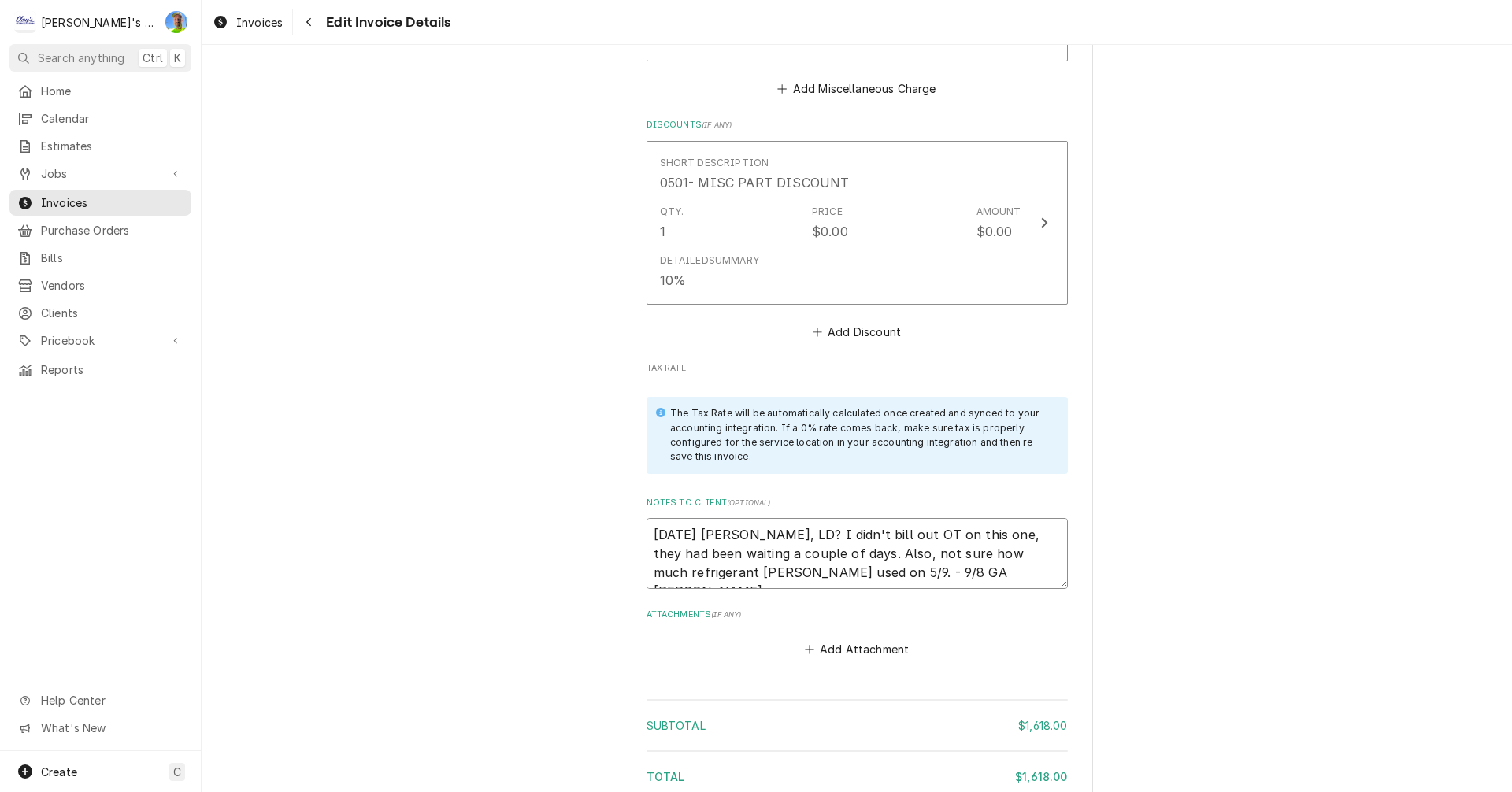
type textarea "6/13/25 Sarah - Greg, LD? I didn't bill out OT on this one, they had been waiti…"
type textarea "x"
type textarea "6/13/25 Sarah - Greg, LD? I didn't bill out OT on this one, they had been waiti…"
type textarea "x"
type textarea "6/13/25 Sarah - Greg, LD? I didn't bill out OT on this one, they had been waiti…"
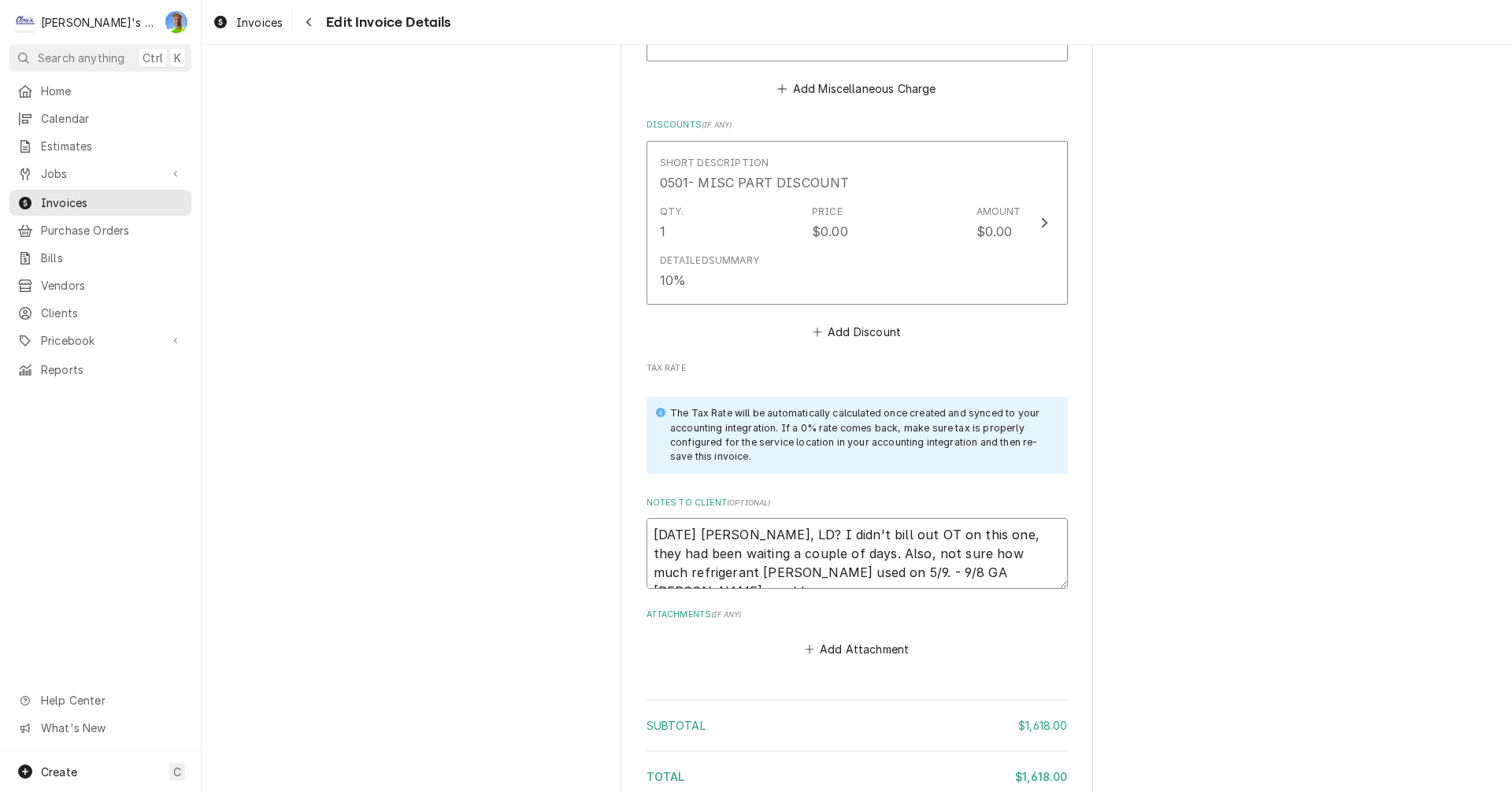
type textarea "x"
type textarea "6/13/25 Sarah - Greg, LD? I didn't bill out OT on this one, they had been waiti…"
type textarea "x"
type textarea "6/13/25 Sarah - Greg, LD? I didn't bill out OT on this one, they had been waiti…"
type textarea "x"
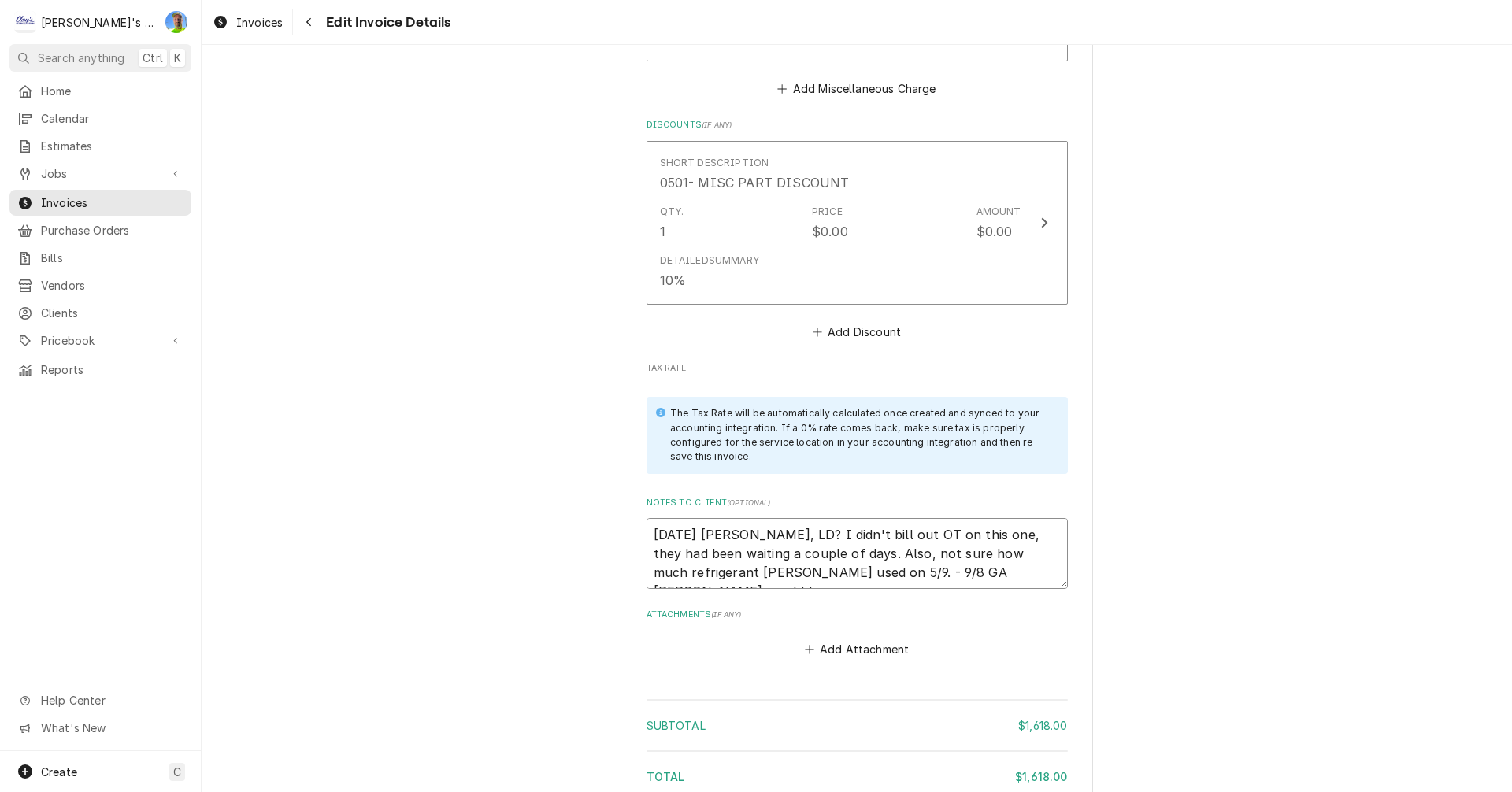
type textarea "6/13/25 Sarah - Greg, LD? I didn't bill out OT on this one, they had been waiti…"
type textarea "x"
type textarea "6/13/25 Sarah - Greg, LD? I didn't bill out OT on this one, they had been waiti…"
type textarea "x"
type textarea "6/13/25 Sarah - Greg, LD? I didn't bill out OT on this one, they had been waiti…"
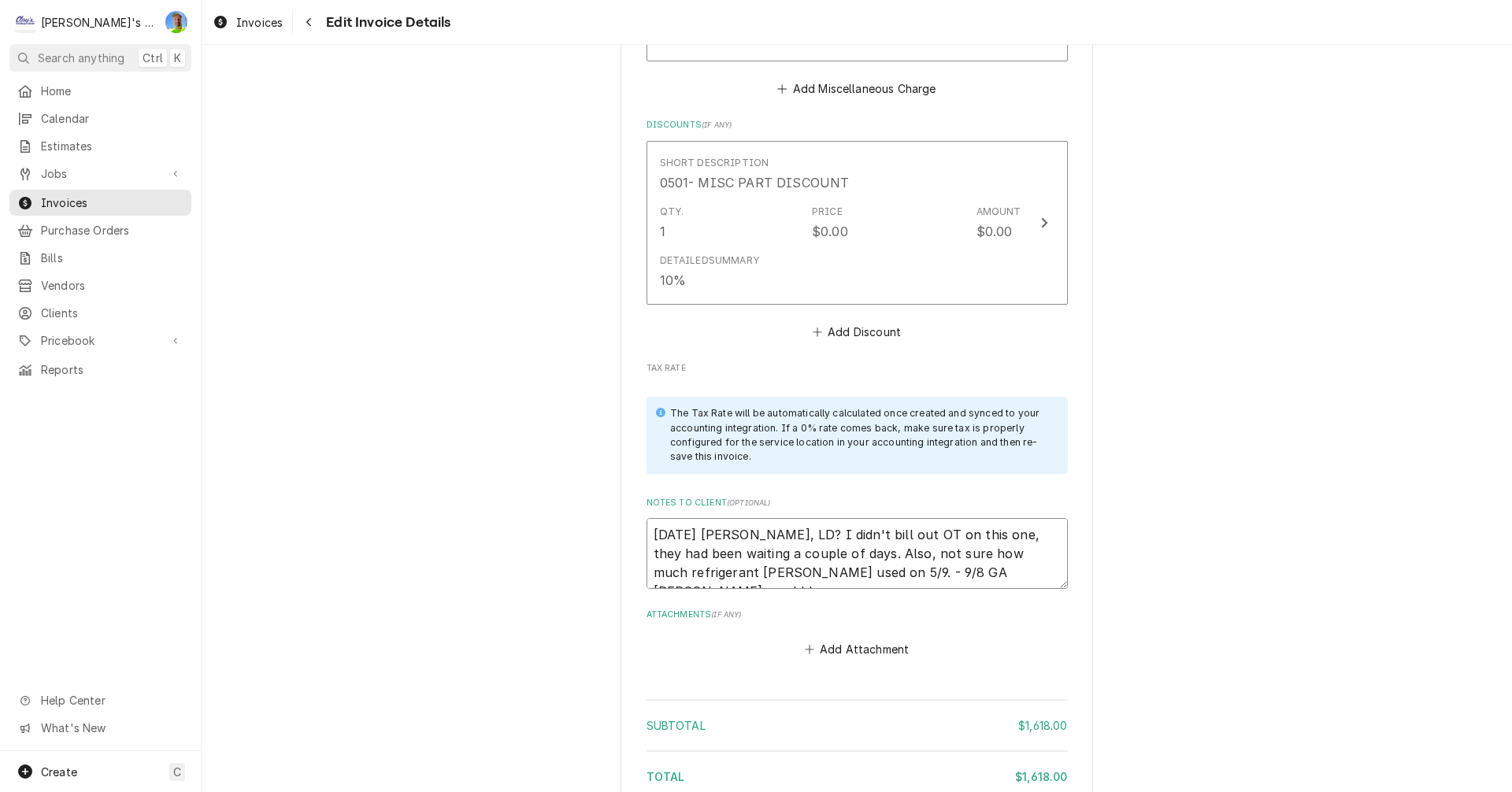
type textarea "x"
type textarea "6/13/25 Sarah - Greg, LD? I didn't bill out OT on this one, they had been waiti…"
type textarea "x"
type textarea "6/13/25 Sarah - Greg, LD? I didn't bill out OT on this one, they had been waiti…"
type textarea "x"
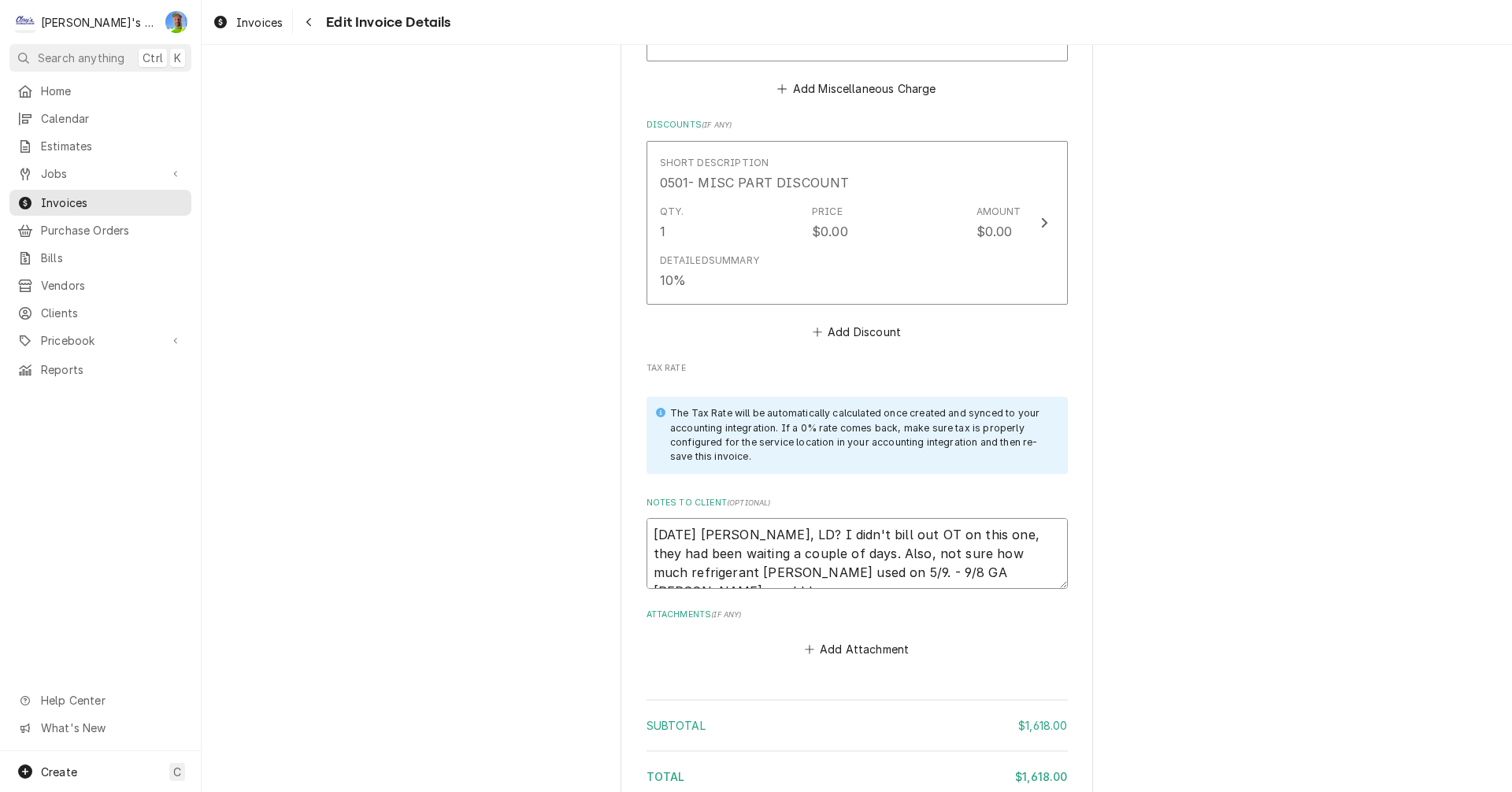
type textarea "6/13/25 Sarah - Greg, LD? I didn't bill out OT on this one, they had been waiti…"
type textarea "x"
type textarea "6/13/25 Sarah - Greg, LD? I didn't bill out OT on this one, they had been waiti…"
type textarea "x"
type textarea "6/13/25 Sarah - Greg, LD? I didn't bill out OT on this one, they had been waiti…"
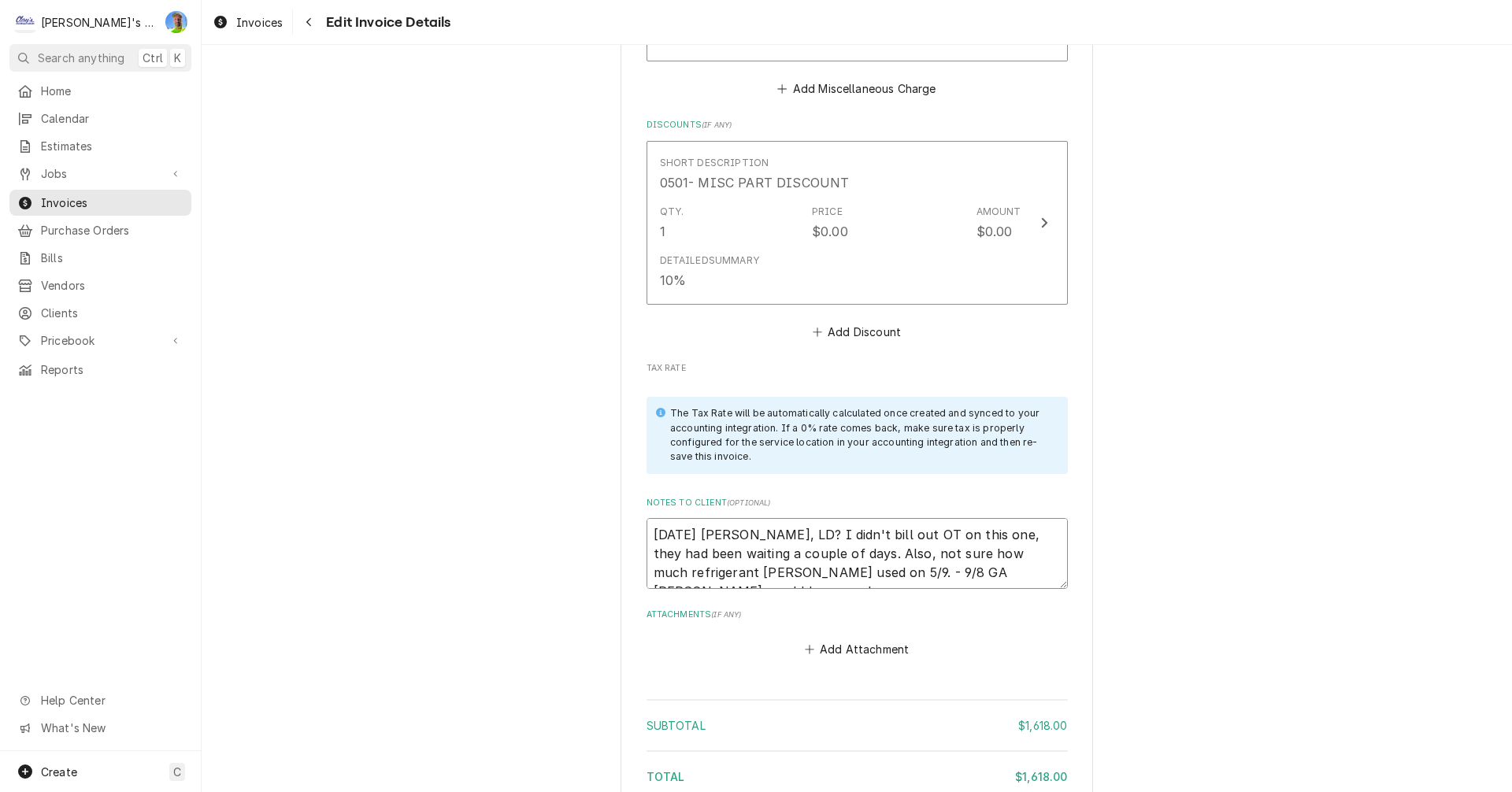
type textarea "x"
type textarea "6/13/25 Sarah - Greg, LD? I didn't bill out OT on this one, they had been waiti…"
type textarea "x"
type textarea "6/13/25 Sarah - Greg, LD? I didn't bill out OT on this one, they had been waiti…"
type textarea "x"
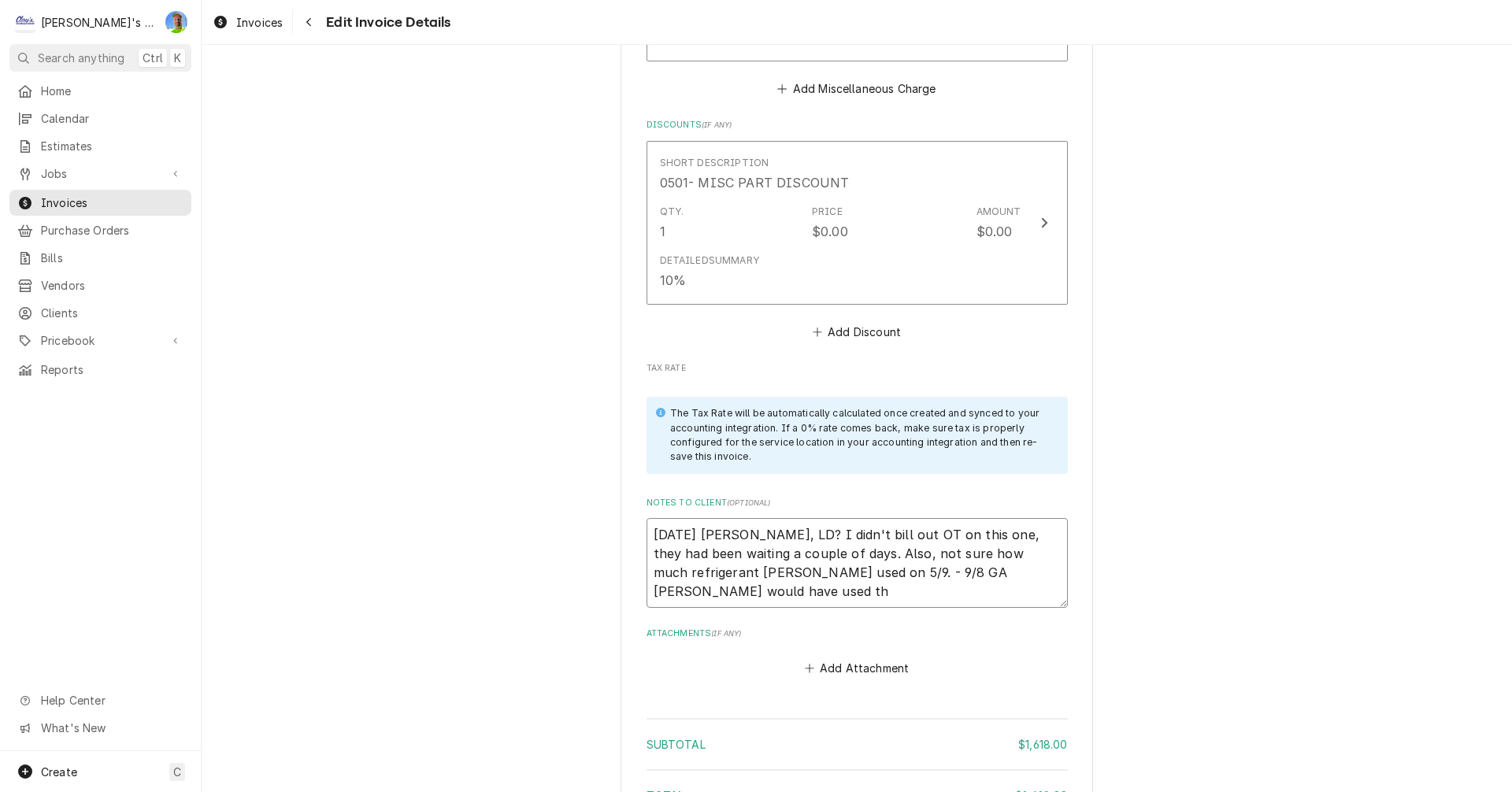
type textarea "6/13/25 Sarah - Greg, LD? I didn't bill out OT on this one, they had been waiti…"
type textarea "x"
type textarea "6/13/25 Sarah - Greg, LD? I didn't bill out OT on this one, they had been waiti…"
type textarea "x"
type textarea "6/13/25 Sarah - Greg, LD? I didn't bill out OT on this one, they had been waiti…"
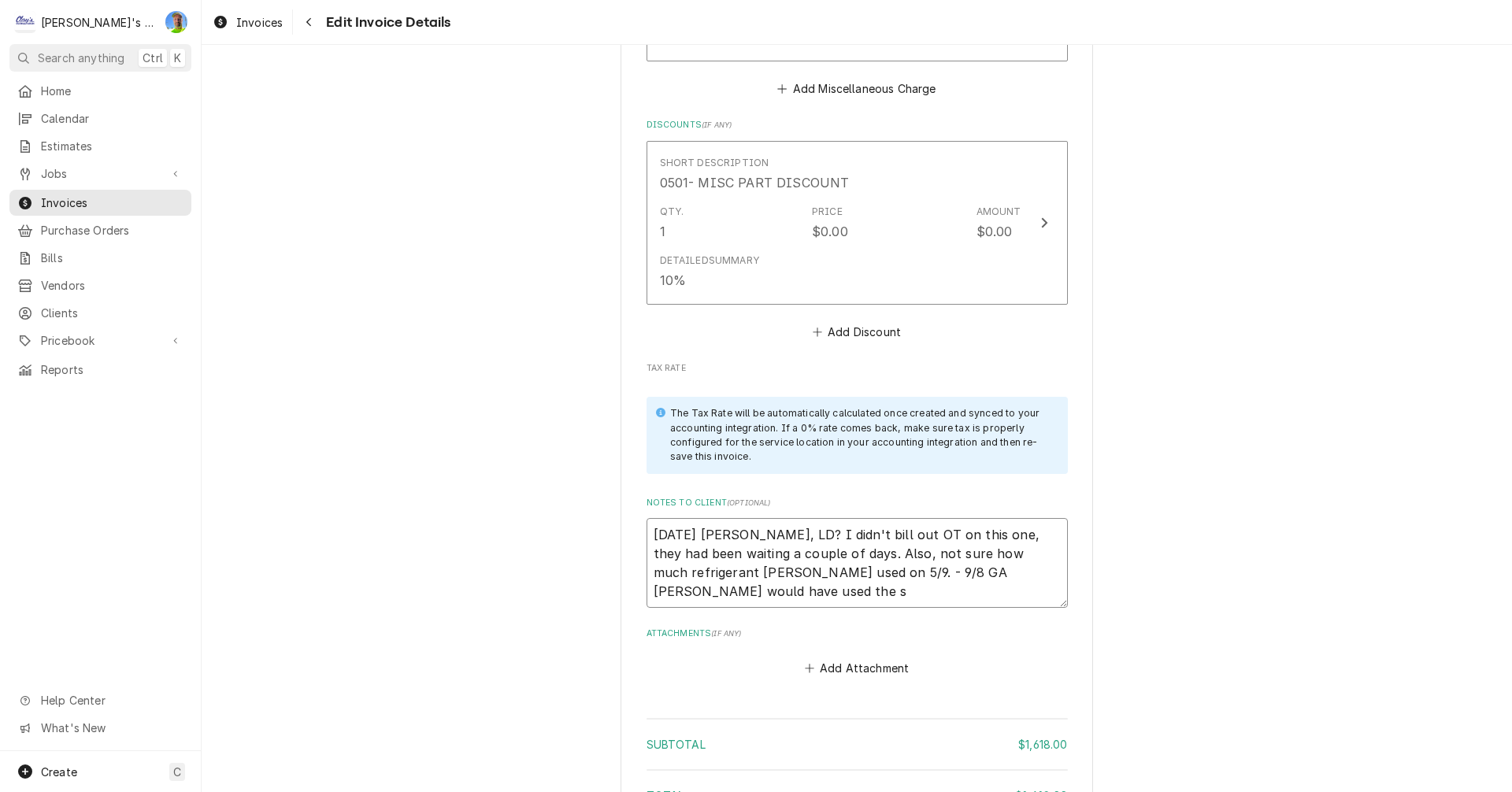
type textarea "x"
type textarea "6/13/25 Sarah - Greg, LD? I didn't bill out OT on this one, they had been waiti…"
type textarea "x"
type textarea "6/13/25 Sarah - Greg, LD? I didn't bill out OT on this one, they had been waiti…"
type textarea "x"
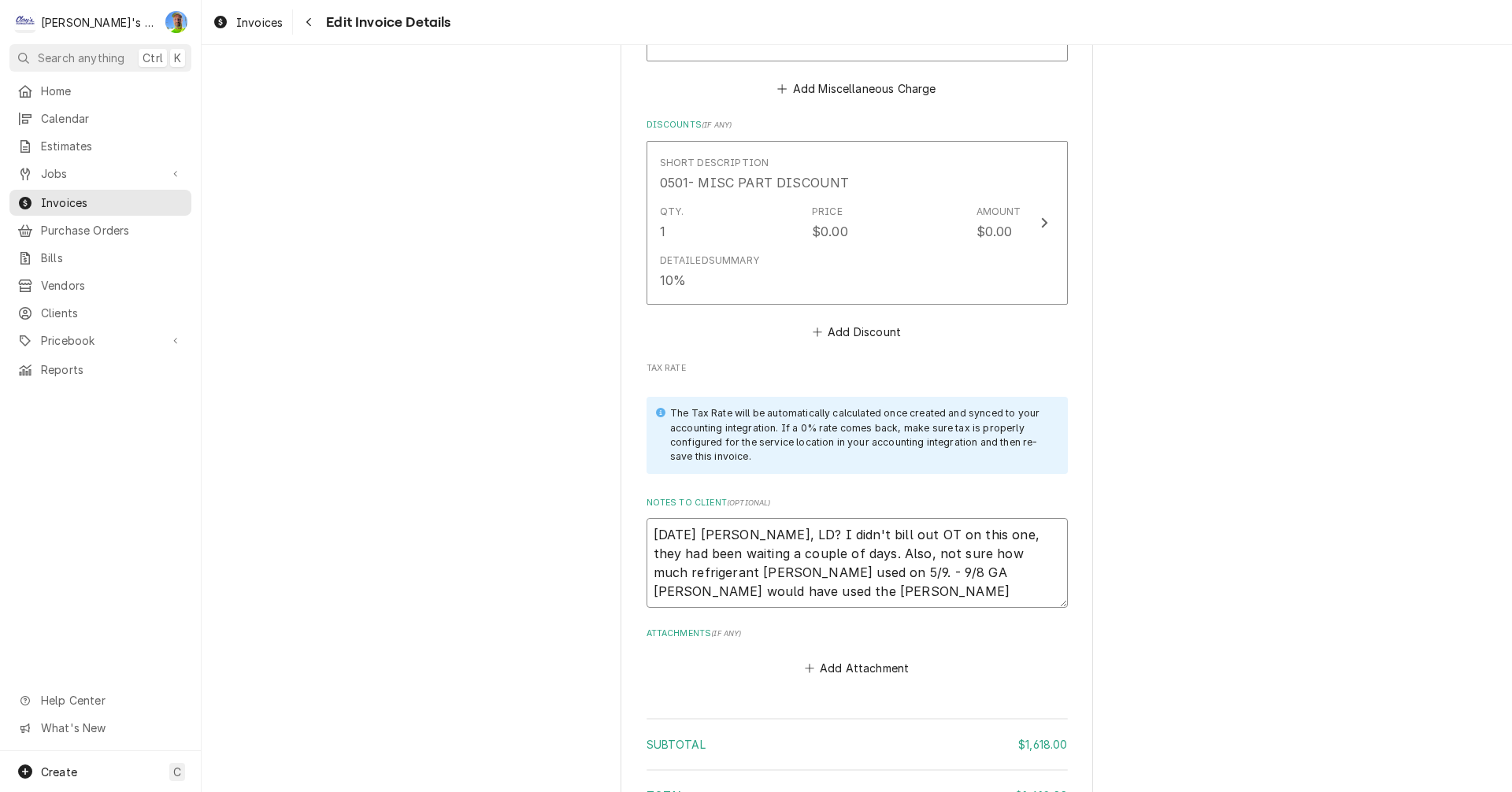
type textarea "6/13/25 Sarah - Greg, LD? I didn't bill out OT on this one, they had been waiti…"
type textarea "x"
type textarea "6/13/25 Sarah - Greg, LD? I didn't bill out OT on this one, they had been waiti…"
type textarea "x"
type textarea "6/13/25 Sarah - Greg, LD? I didn't bill out OT on this one, they had been waiti…"
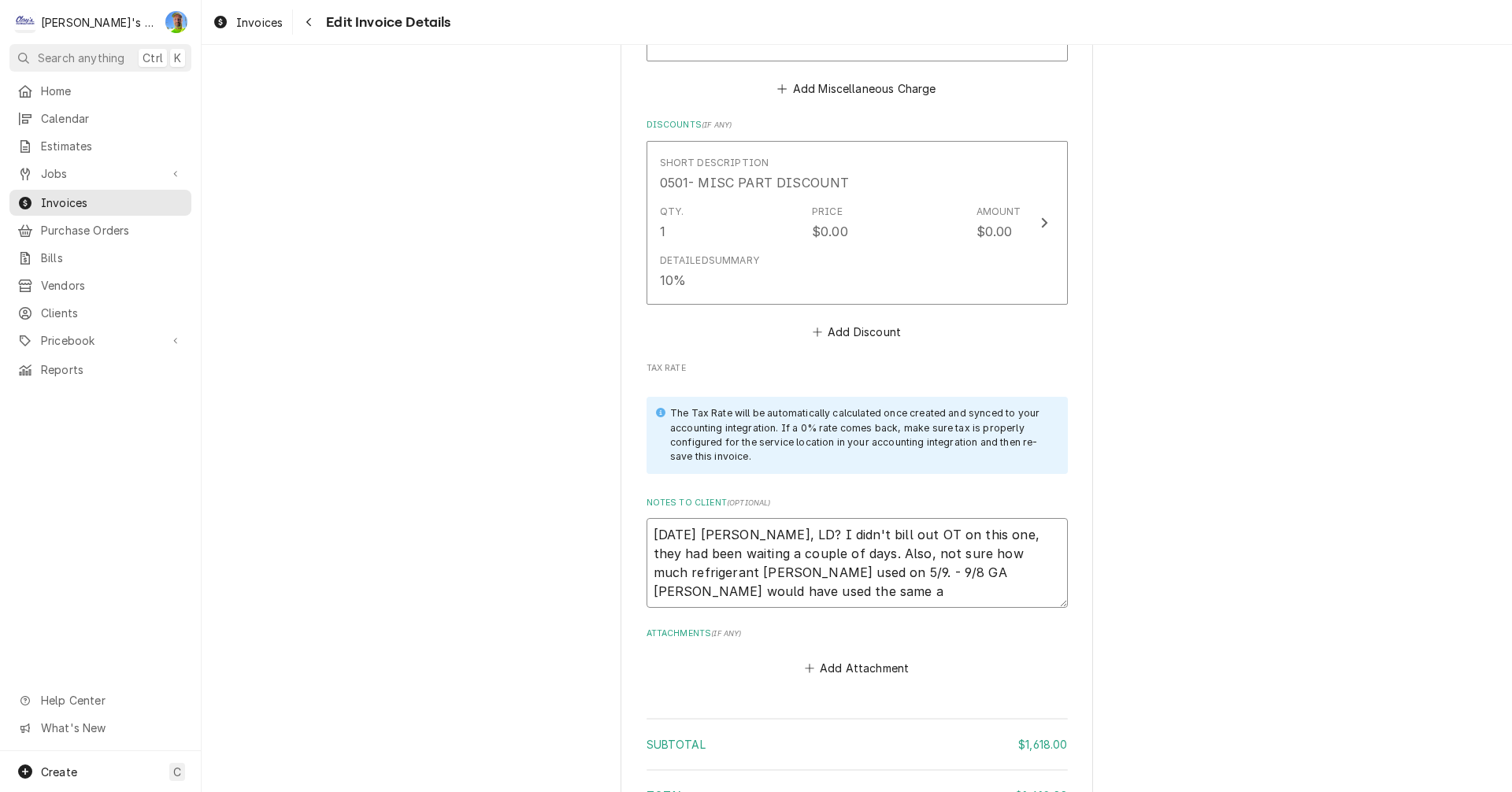
type textarea "x"
type textarea "6/13/25 Sarah - Greg, LD? I didn't bill out OT on this one, they had been waiti…"
type textarea "x"
type textarea "6/13/25 Sarah - Greg, LD? I didn't bill out OT on this one, they had been waiti…"
type textarea "x"
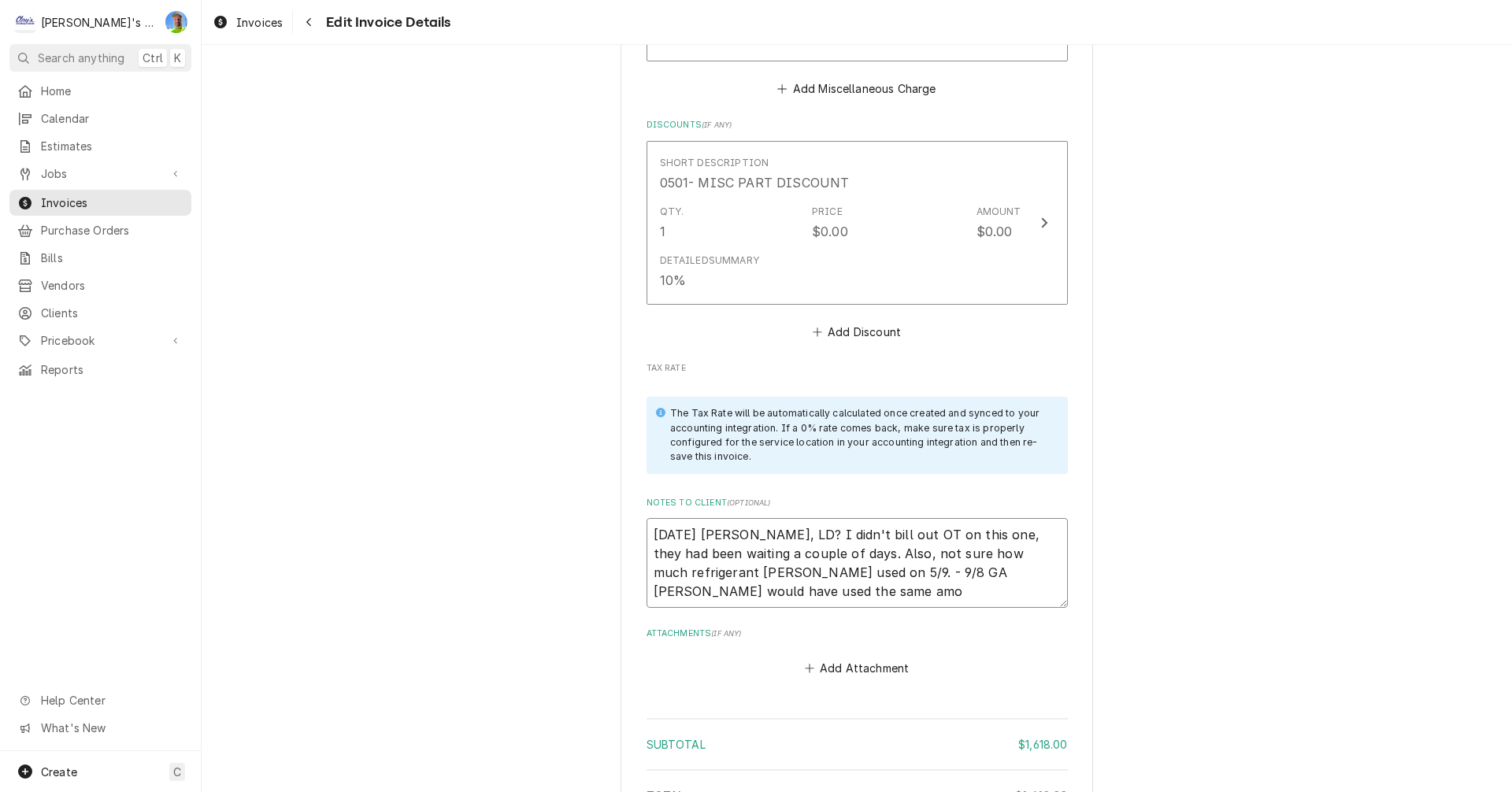
type textarea "6/13/25 Sarah - Greg, LD? I didn't bill out OT on this one, they had been waiti…"
type textarea "x"
type textarea "6/13/25 Sarah - Greg, LD? I didn't bill out OT on this one, they had been waiti…"
type textarea "x"
type textarea "6/13/25 Sarah - Greg, LD? I didn't bill out OT on this one, they had been waiti…"
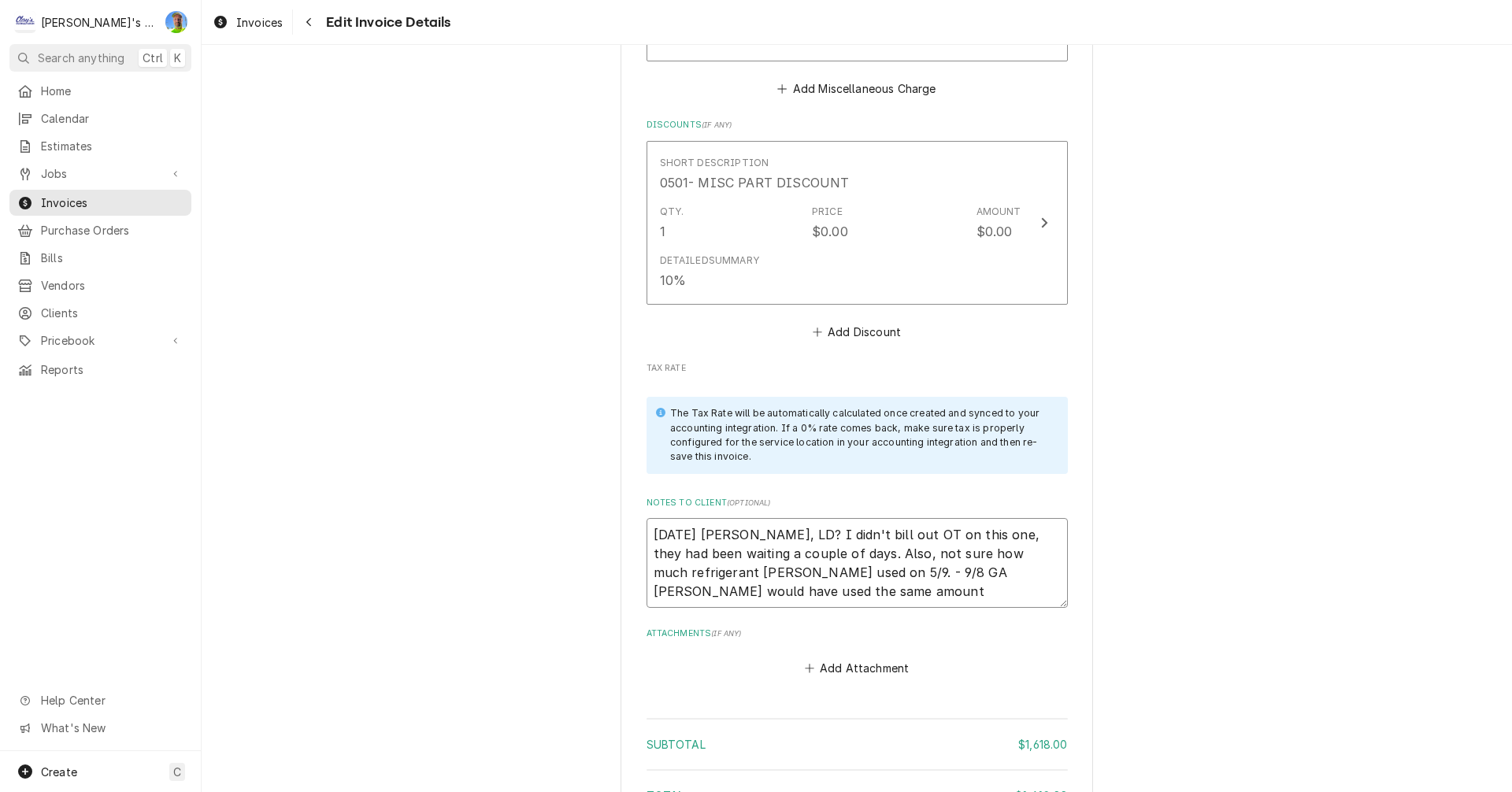
type textarea "x"
type textarea "6/13/25 Sarah - Greg, LD? I didn't bill out OT on this one, they had been waiti…"
type textarea "x"
type textarea "6/13/25 Sarah - Greg, LD? I didn't bill out OT on this one, they had been waiti…"
type textarea "x"
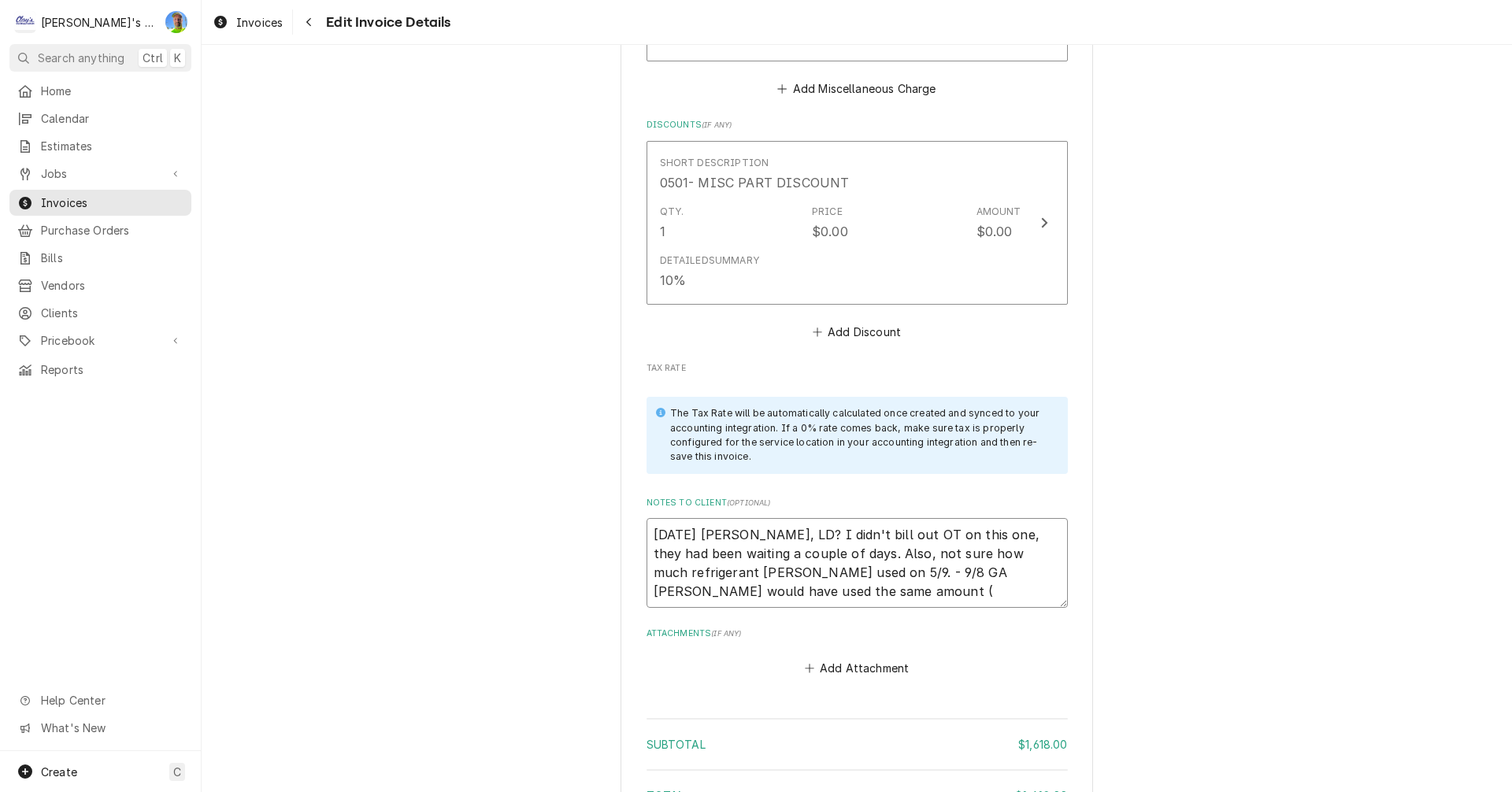
type textarea "6/13/25 Sarah - Greg, LD? I didn't bill out OT on this one, they had been waiti…"
type textarea "x"
type textarea "6/13/25 Sarah - Greg, LD? I didn't bill out OT on this one, they had been waiti…"
click at [871, 572] on textarea "6/13/25 Sarah - Greg, LD? I didn't bill out OT on this one, they had been waiti…" at bounding box center [857, 563] width 421 height 90
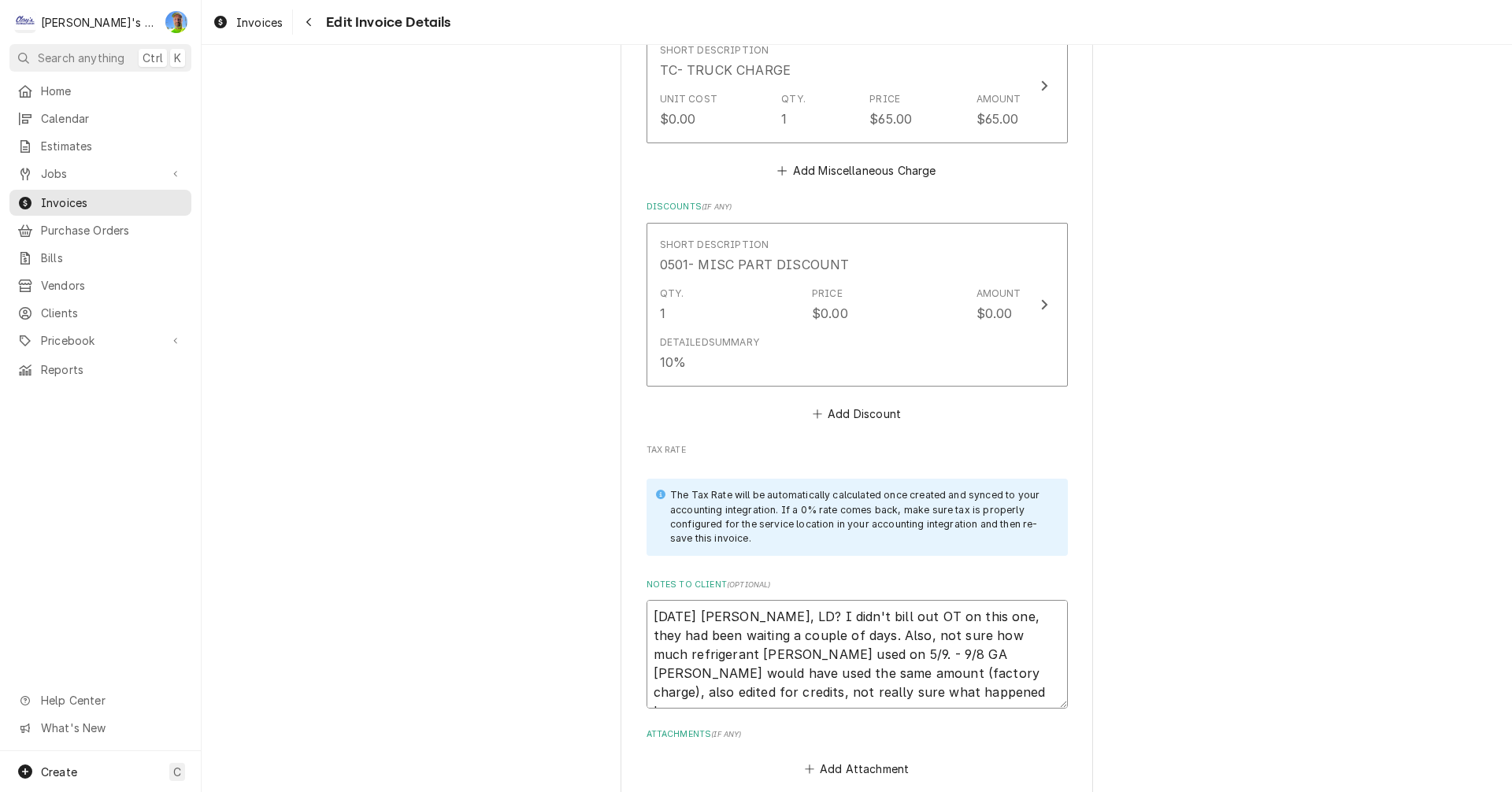
scroll to position [3129, 0]
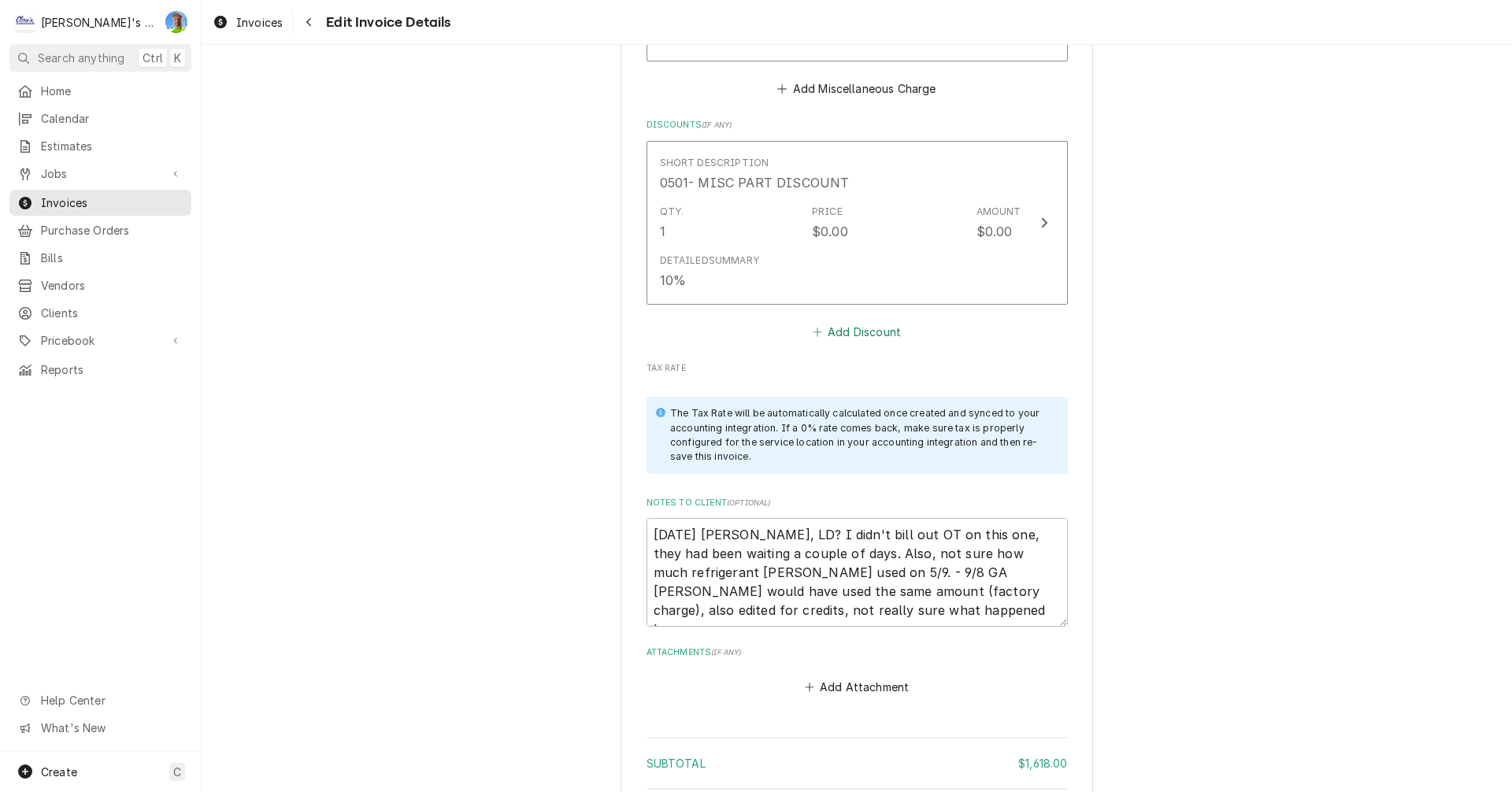
click at [859, 321] on button "Add Discount" at bounding box center [856, 331] width 93 height 22
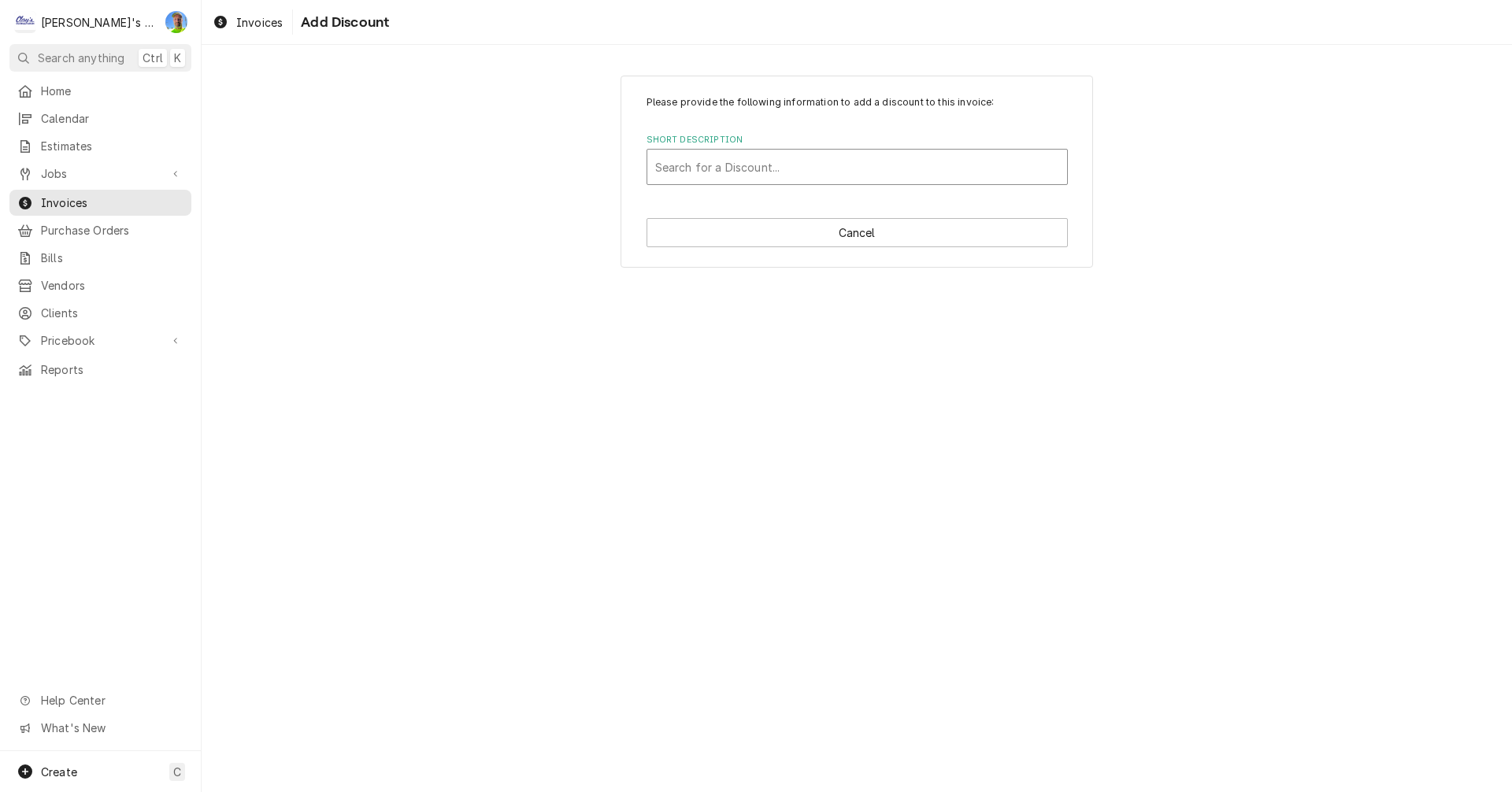
click at [821, 172] on div "Short Description" at bounding box center [858, 167] width 404 height 28
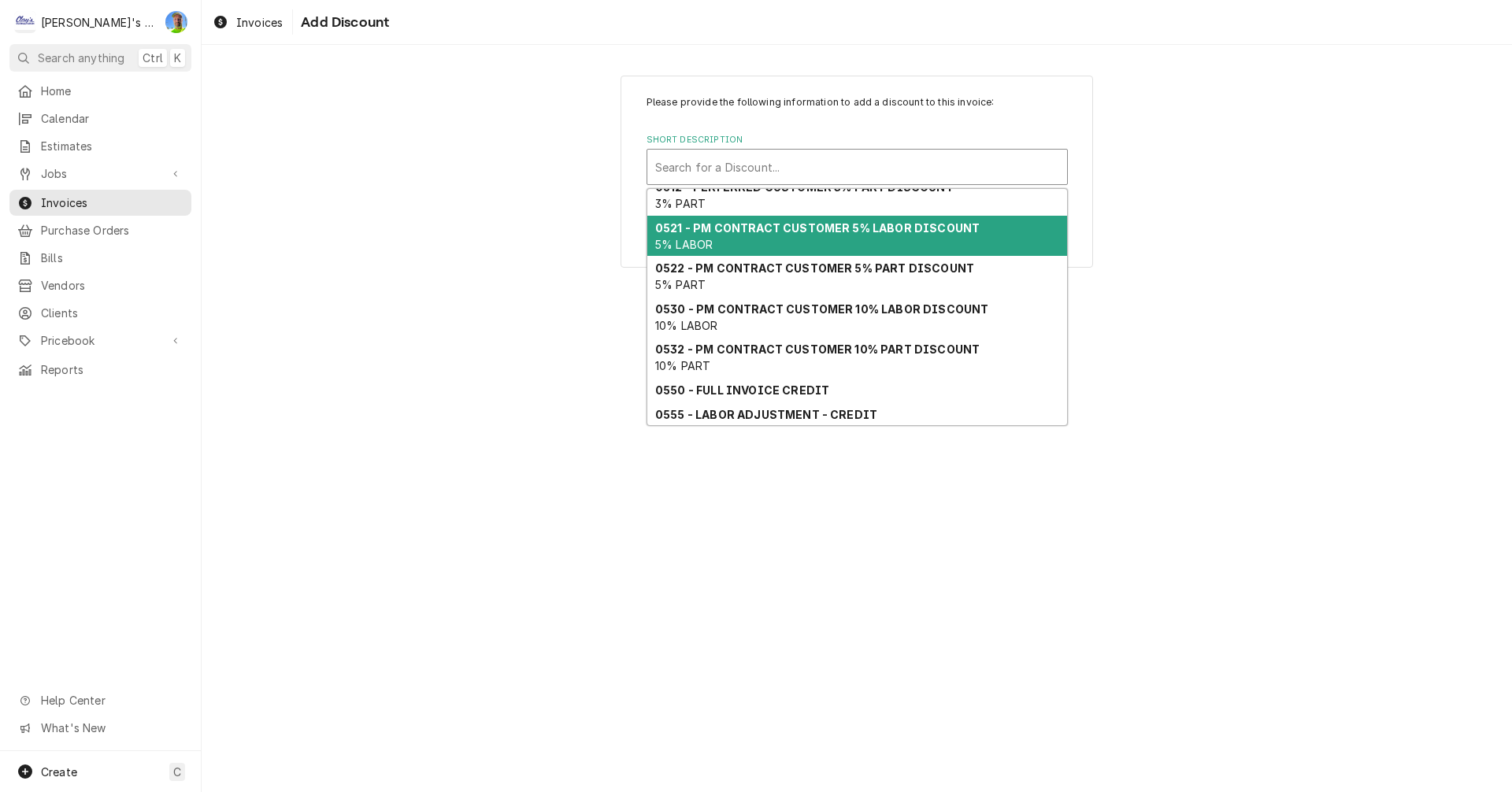
scroll to position [104, 0]
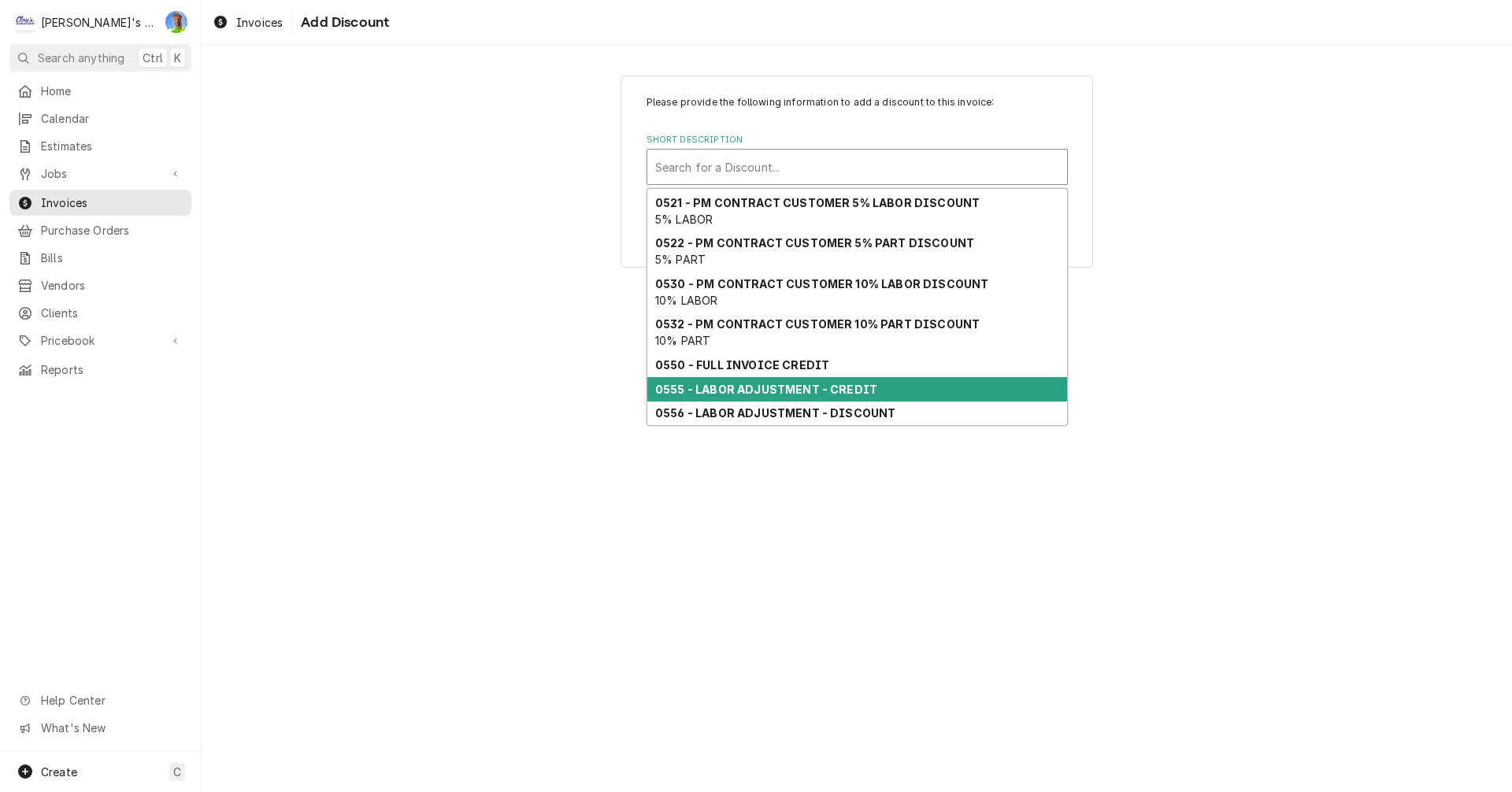
click at [790, 386] on strong "0555 - LABOR ADJUSTMENT - CREDIT" at bounding box center [766, 389] width 222 height 13
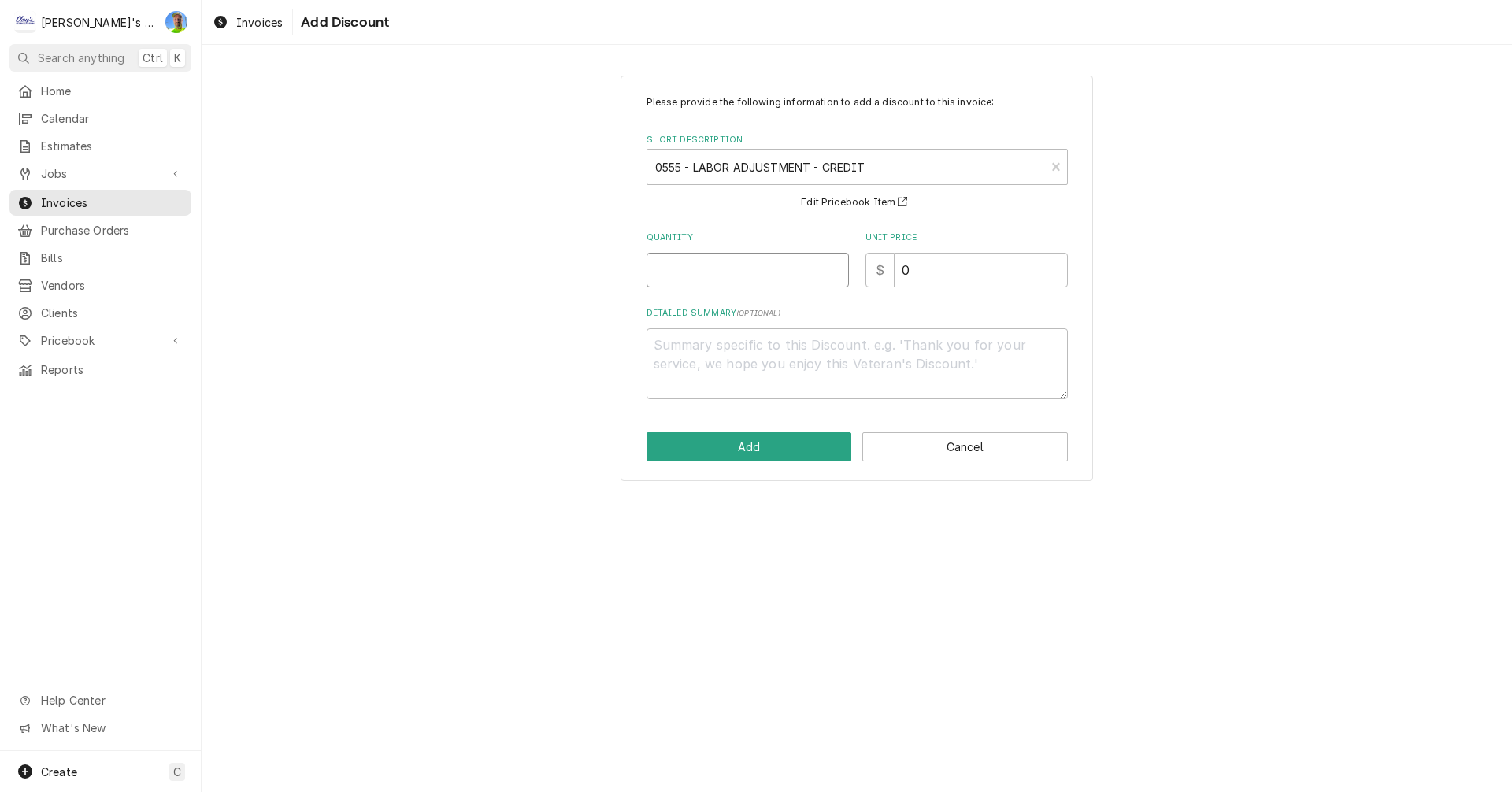
click at [749, 270] on input "Quantity" at bounding box center [747, 270] width 202 height 35
click at [743, 352] on textarea "Detailed Summary ( optional )" at bounding box center [857, 363] width 421 height 71
click at [739, 451] on button "Add" at bounding box center [749, 447] width 206 height 29
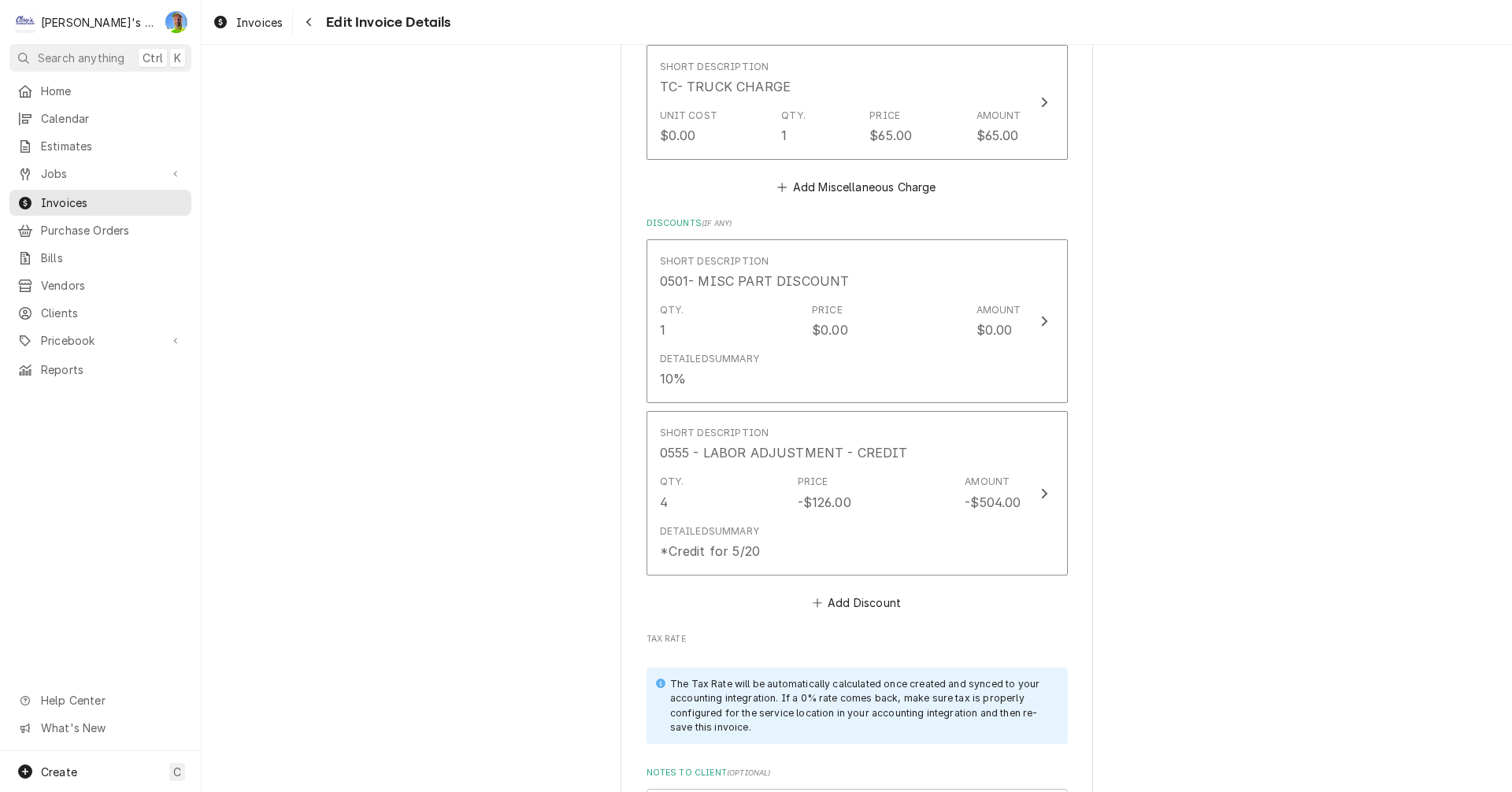
scroll to position [3110, 0]
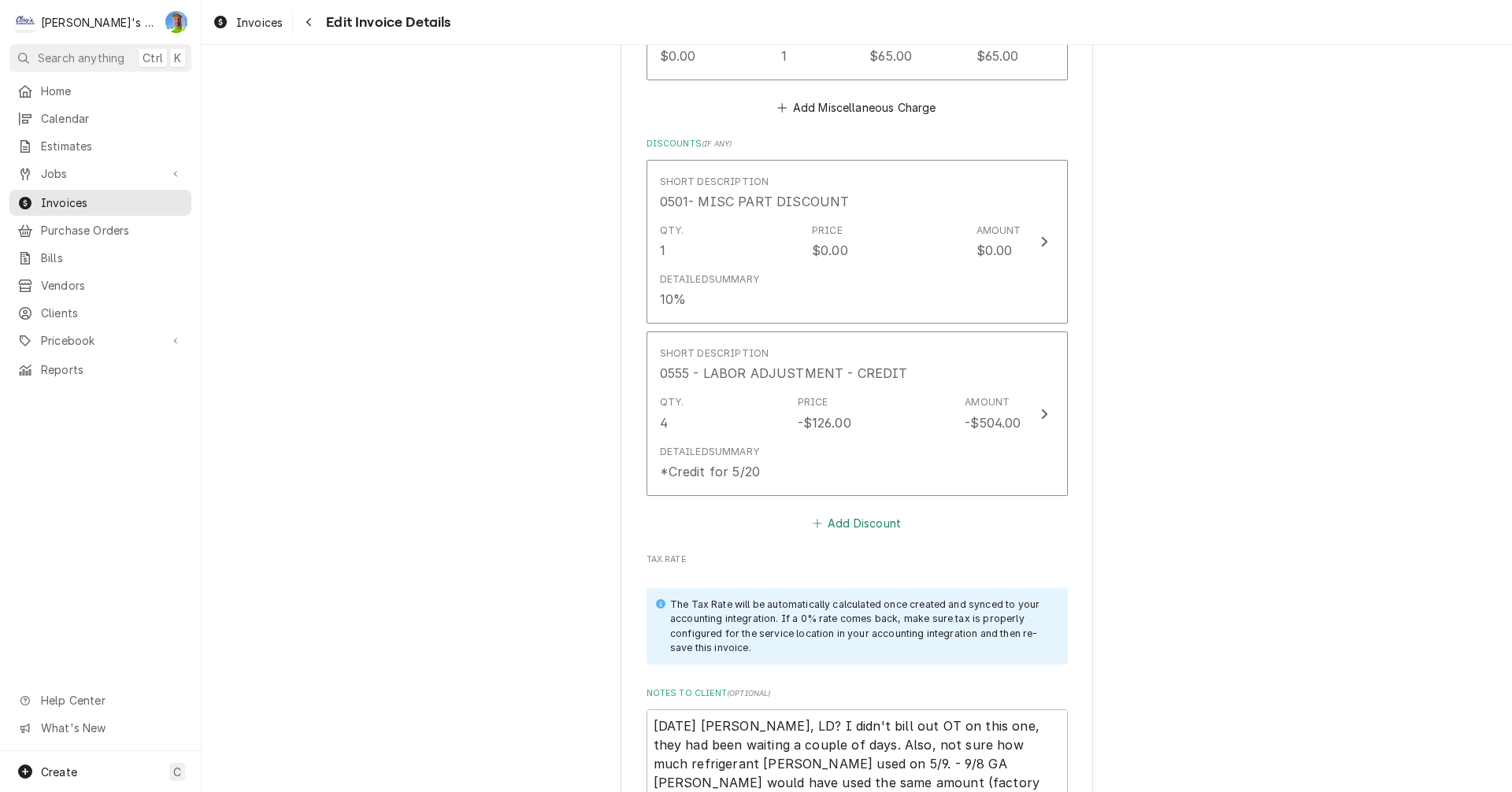
click at [841, 512] on button "Add Discount" at bounding box center [856, 522] width 93 height 22
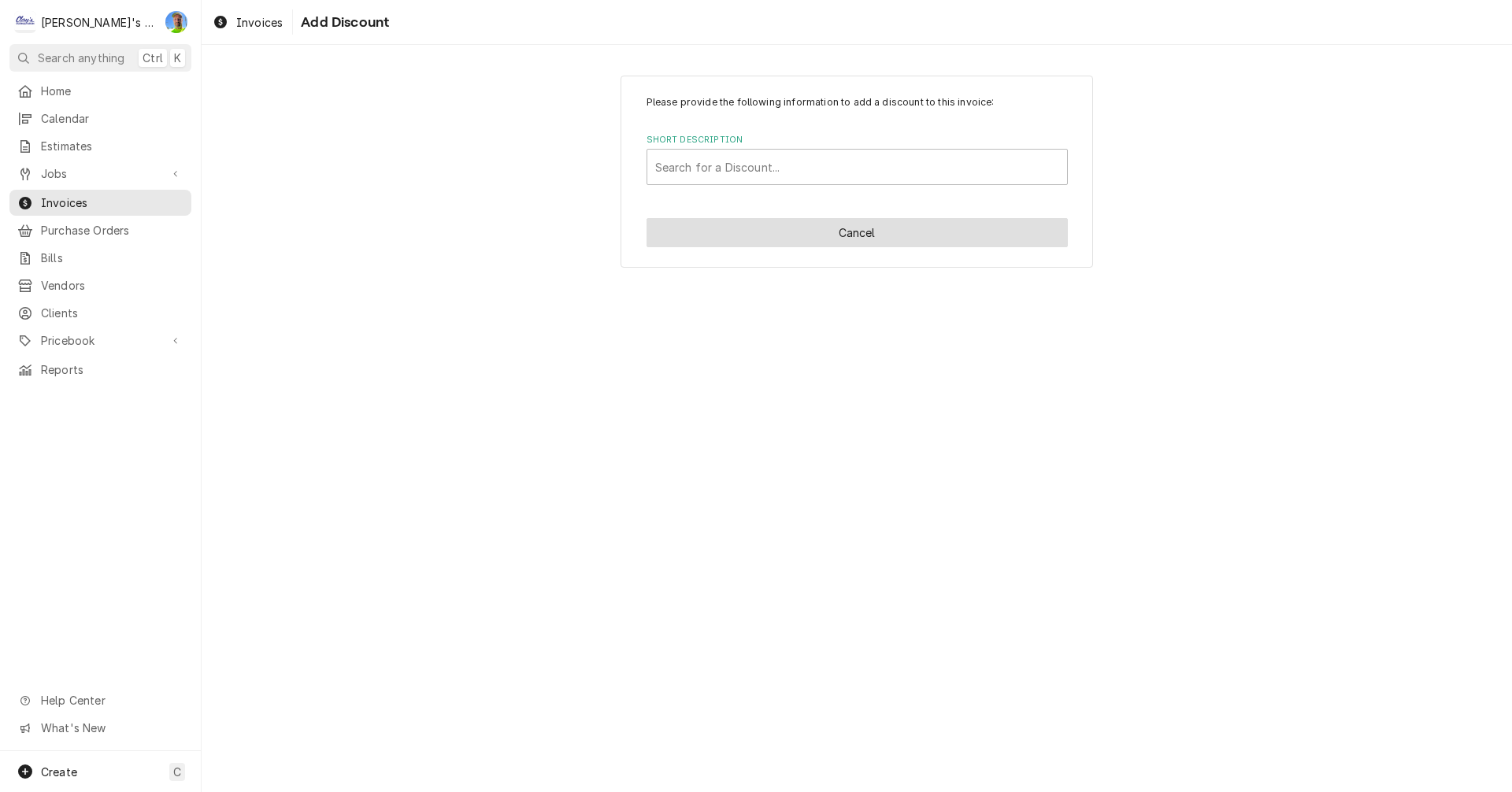
click at [831, 242] on button "Cancel" at bounding box center [857, 232] width 421 height 29
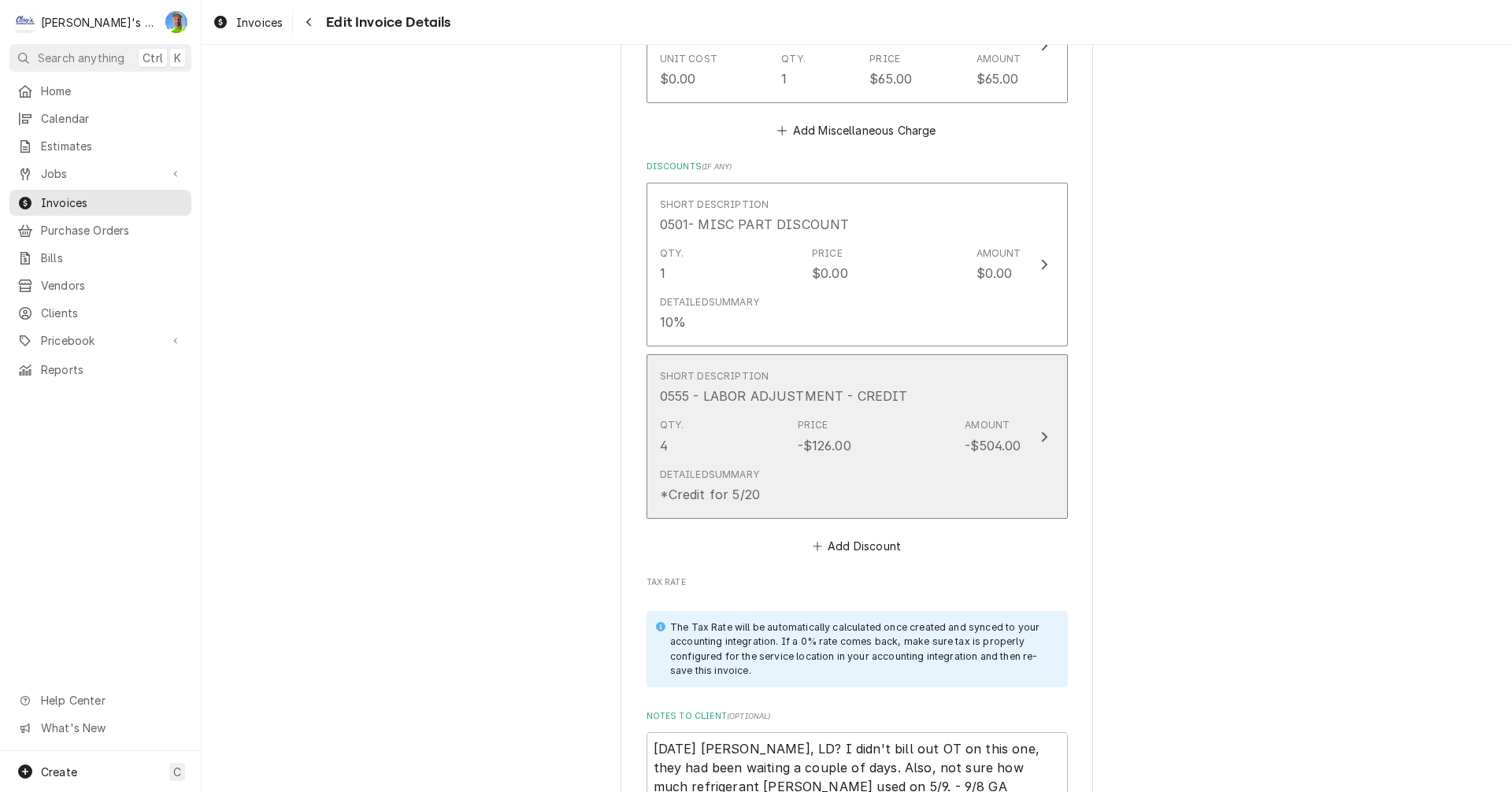
scroll to position [3092, 0]
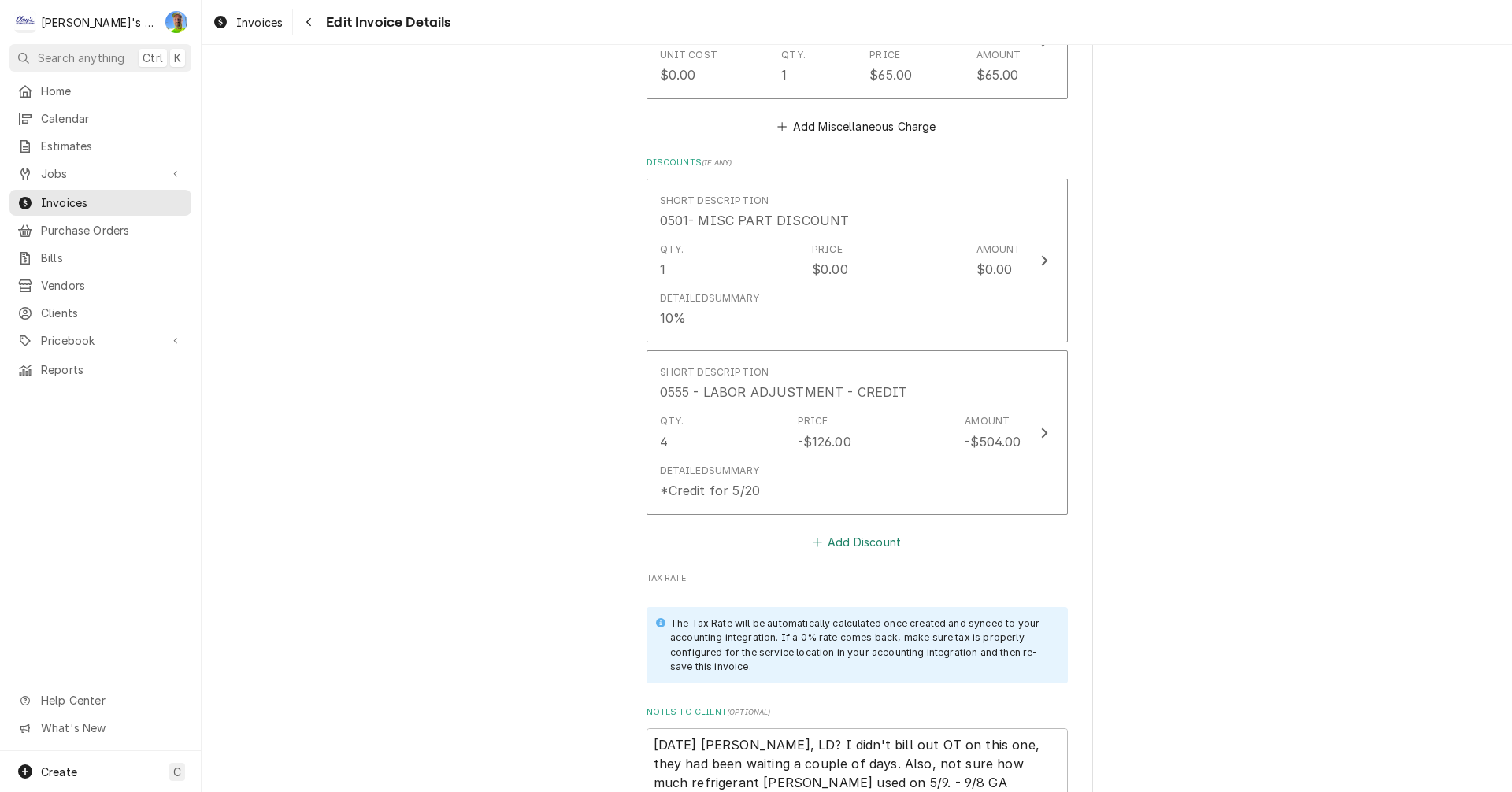
click at [821, 531] on button "Add Discount" at bounding box center [856, 541] width 93 height 22
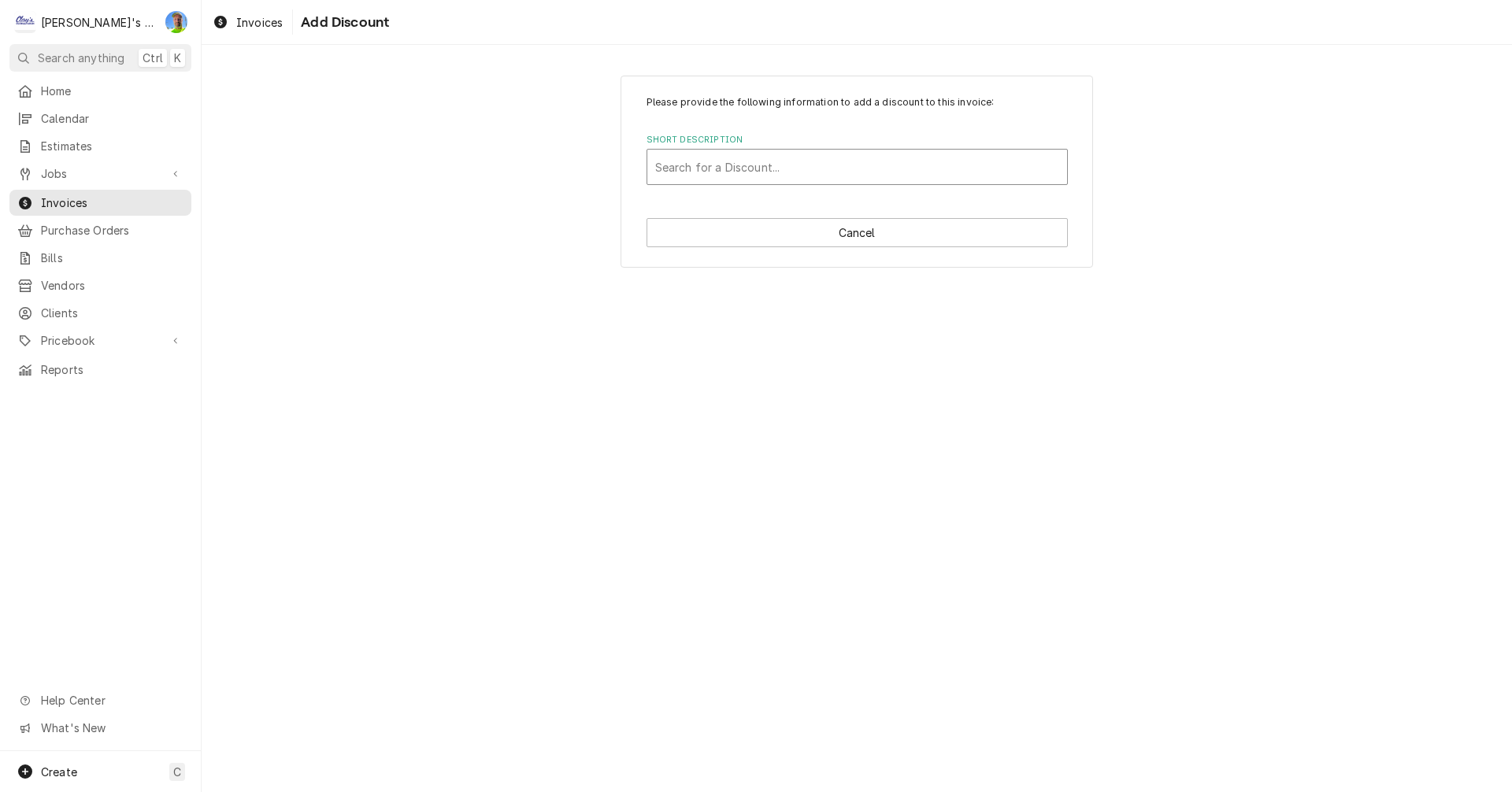
click at [823, 163] on div "Short Description" at bounding box center [858, 167] width 404 height 28
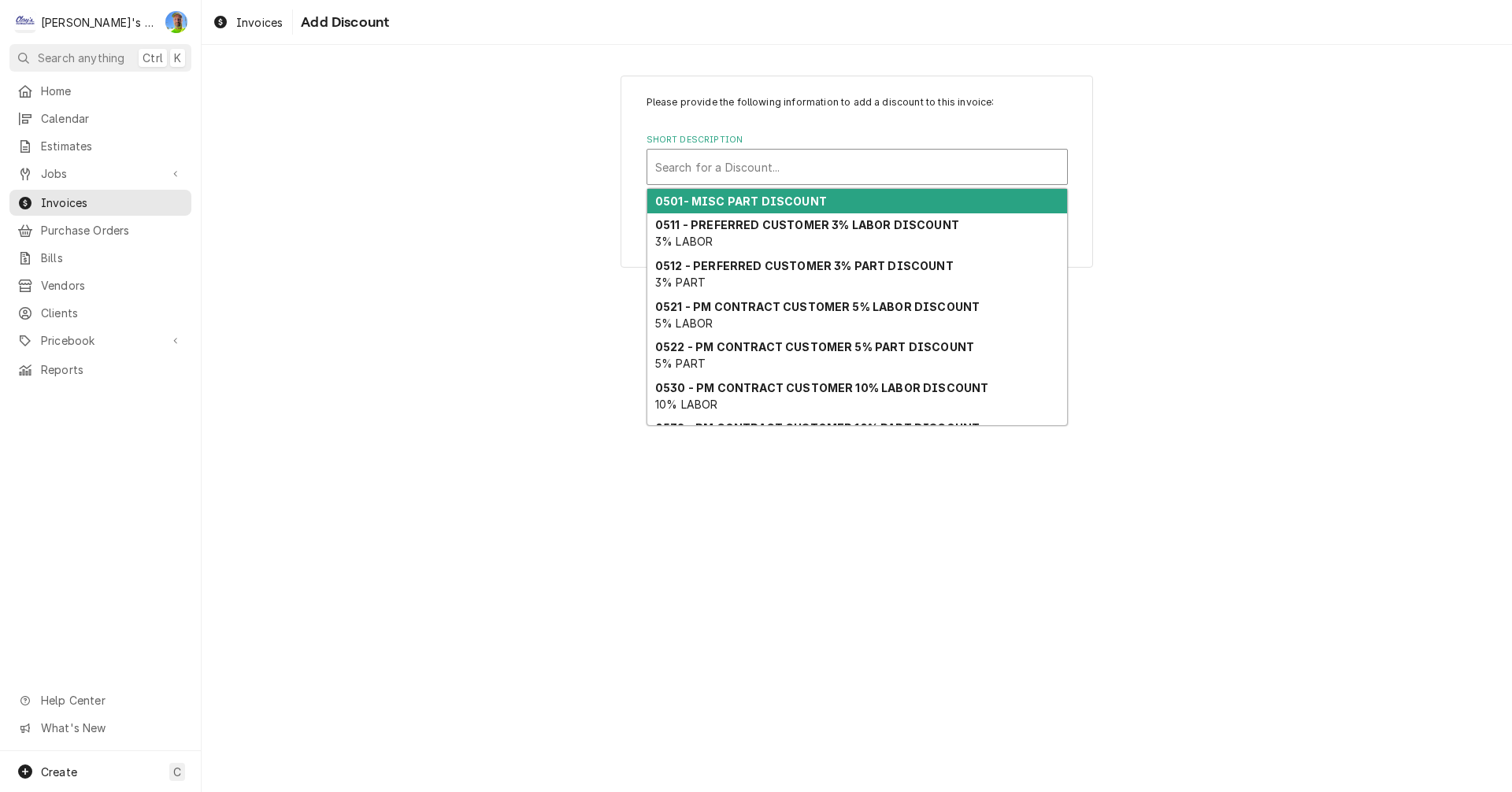
click at [817, 199] on strong "0501- MISC PART DISCOUNT" at bounding box center [741, 201] width 172 height 13
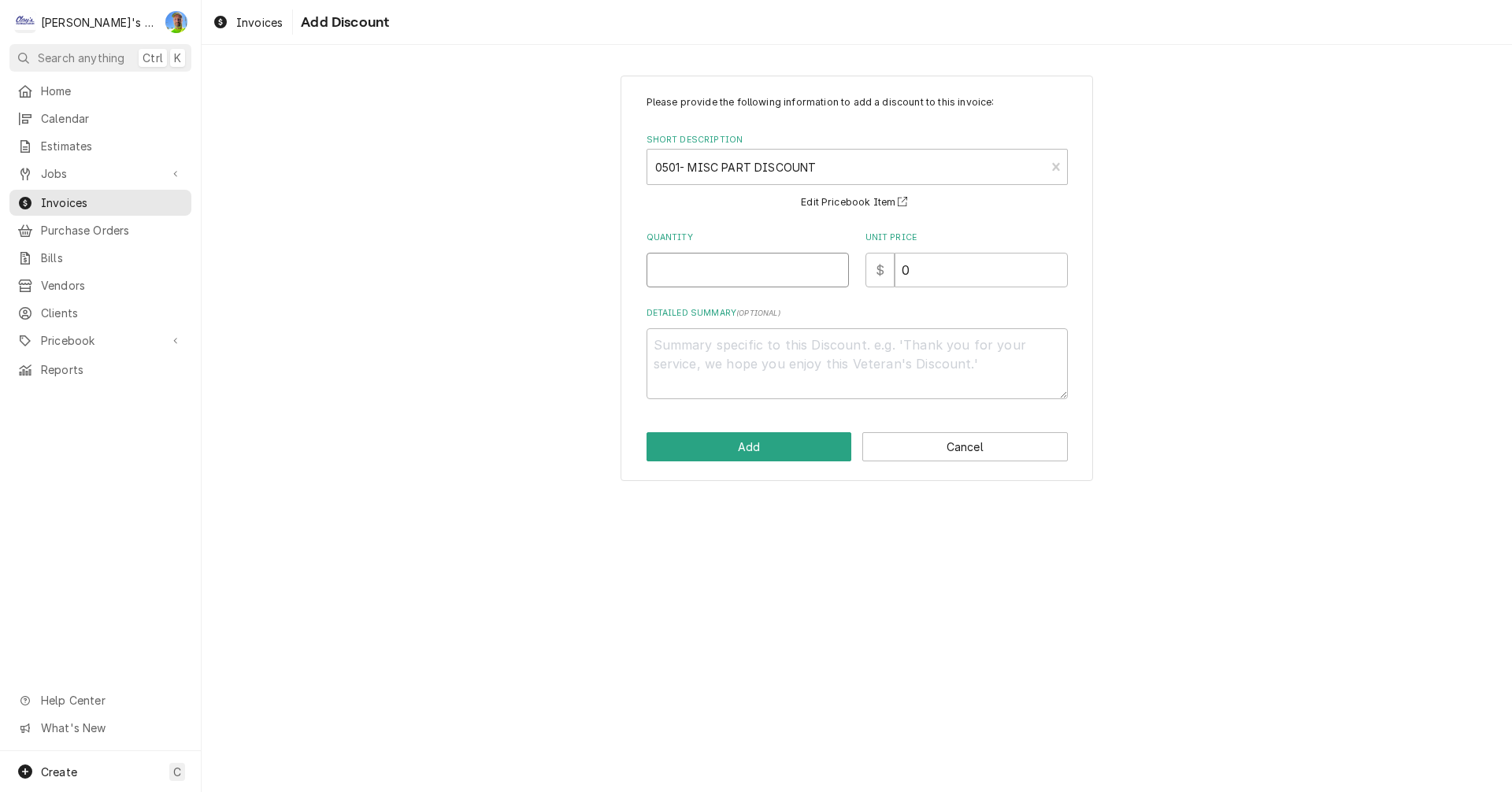
click input "Quantity"
click textarea "Detailed Summary ( optional )"
click button "Add"
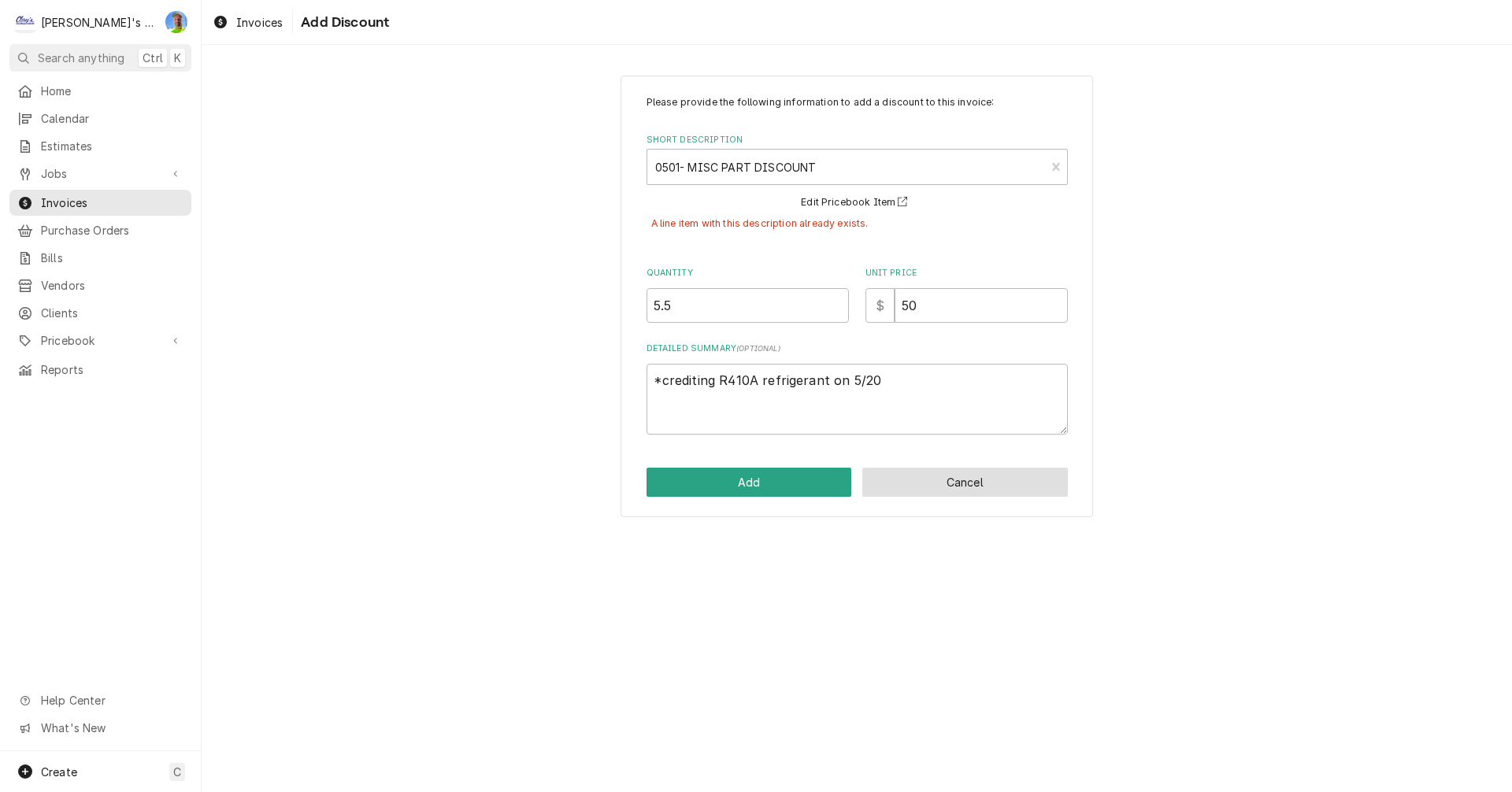
click button "Cancel"
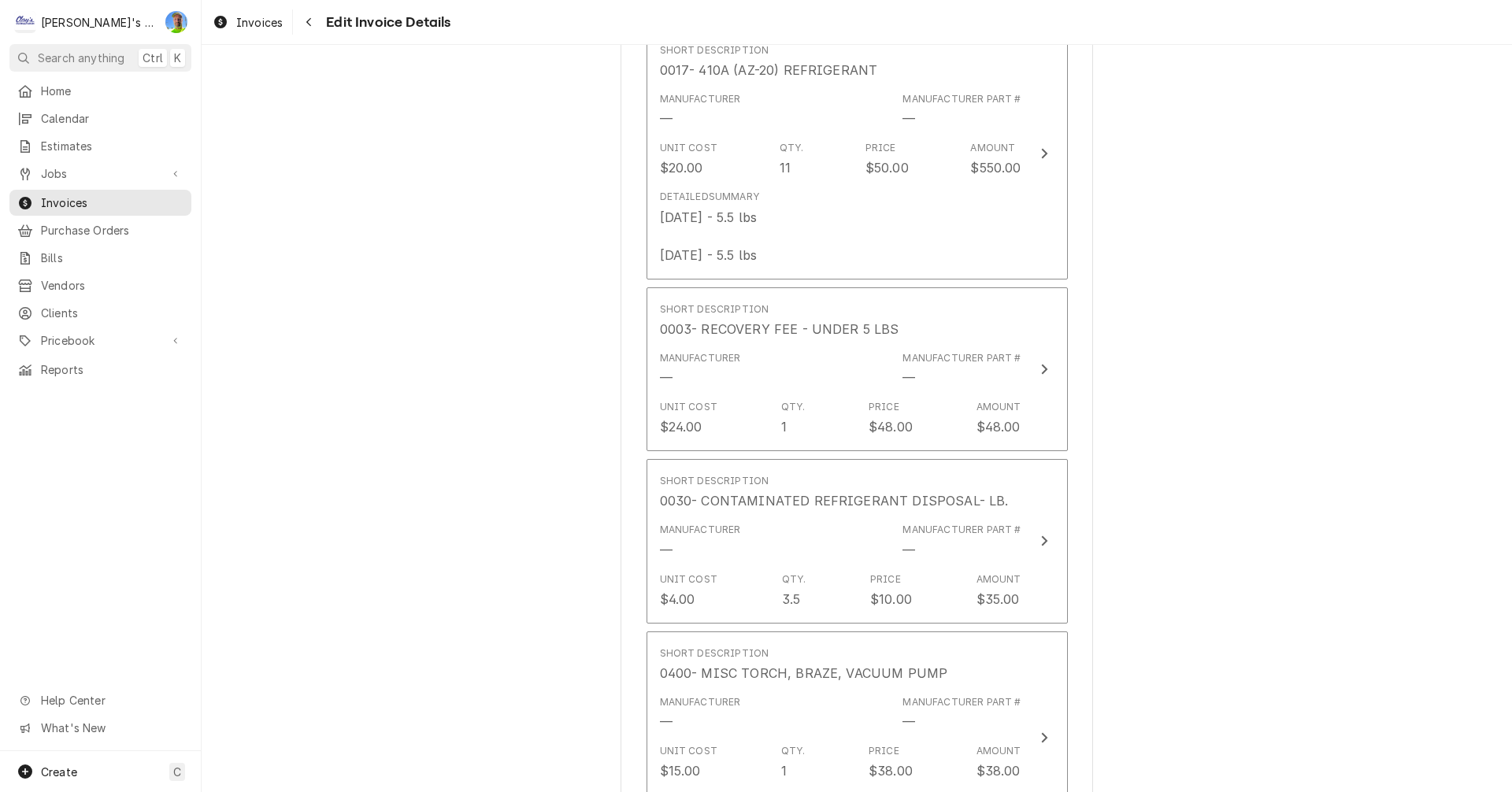
scroll to position [2128, 0]
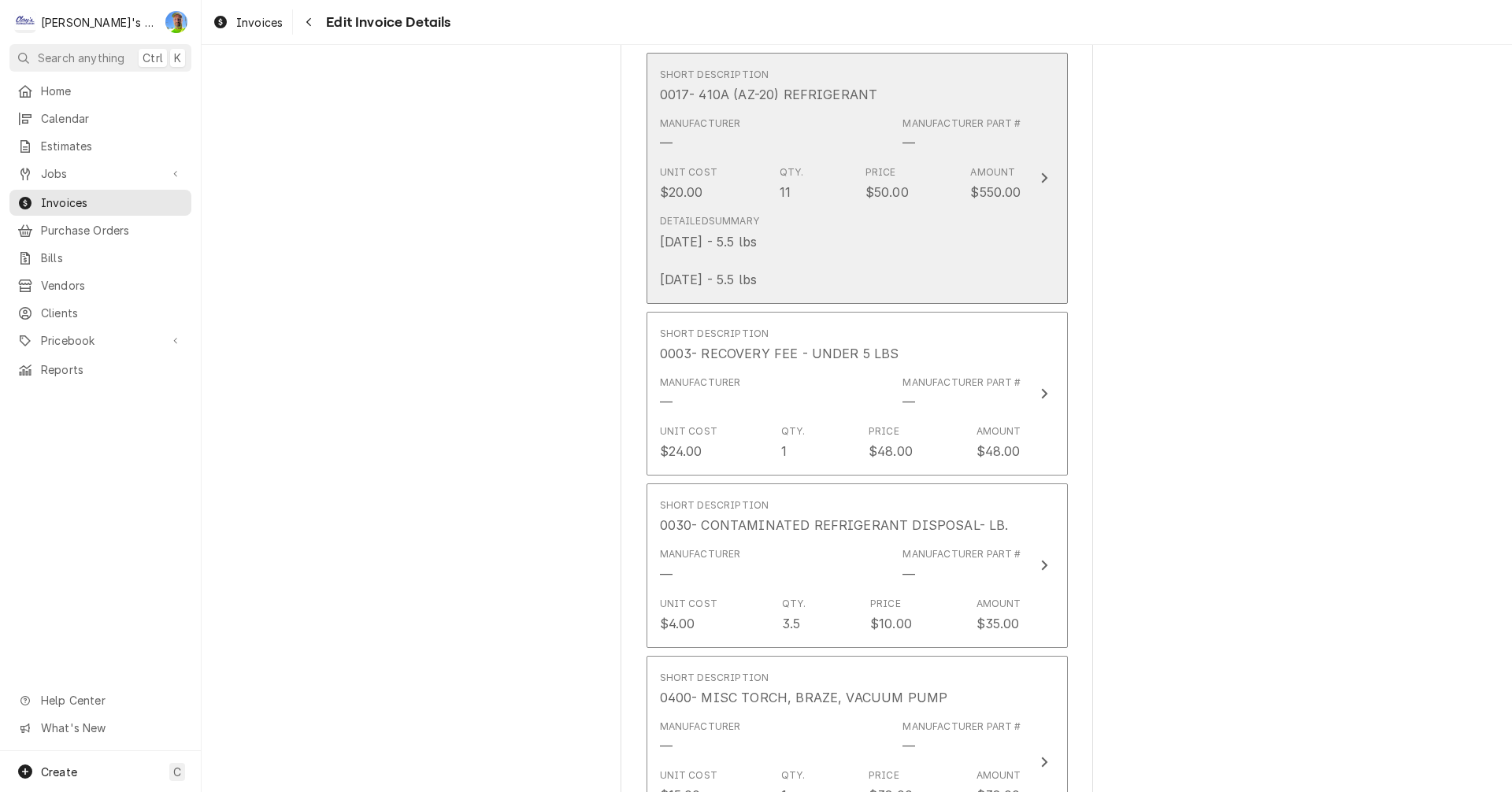
click div "Detailed Summary 5/9/25 - 5.5 lbs 5/20/25 - 5.5 lbs"
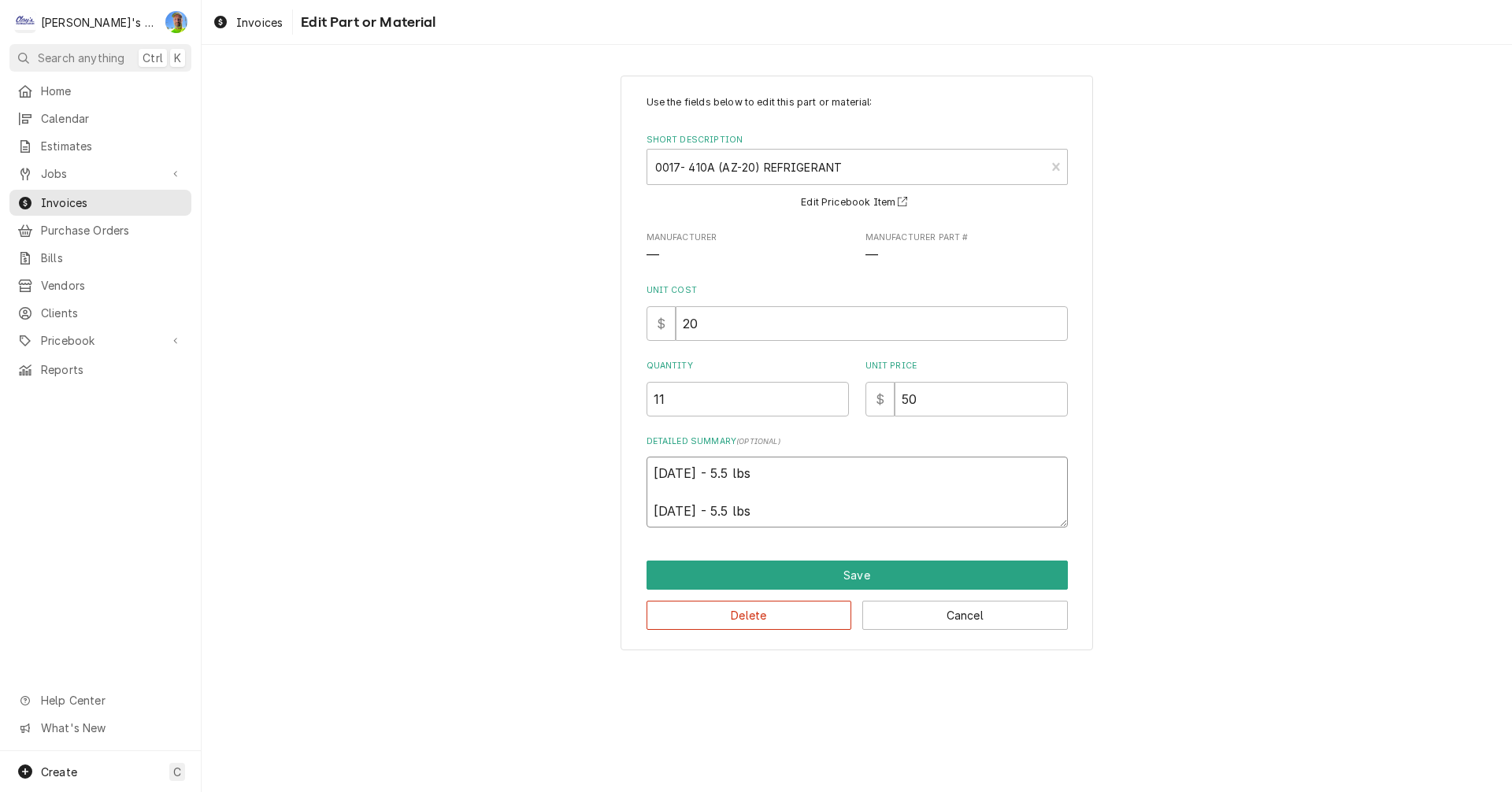
click textarea "5/9/25 - 5.5 lbs 5/20/25 - 5.5 lbs"
click input "11"
click button "Save"
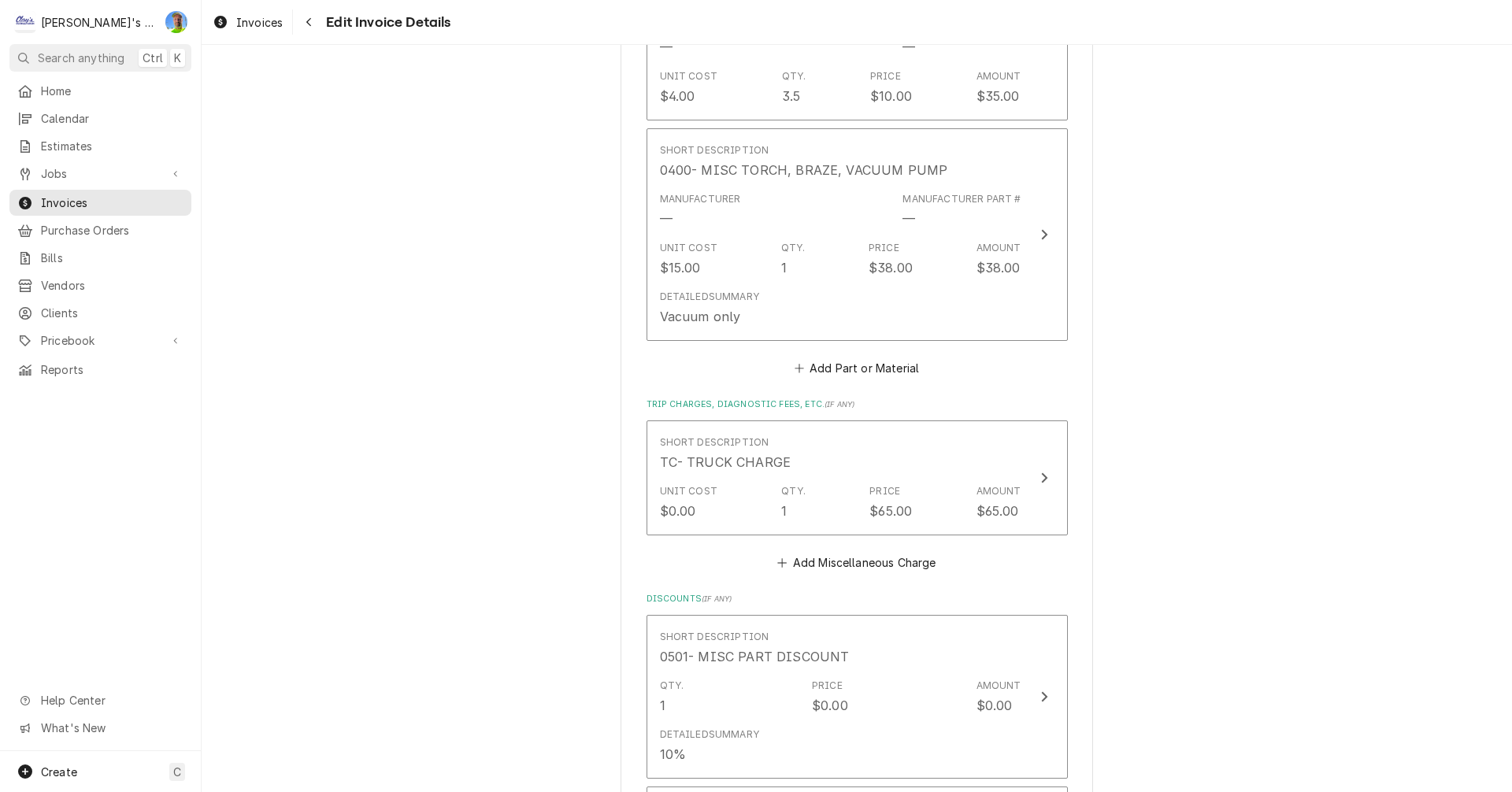
scroll to position [2738, 0]
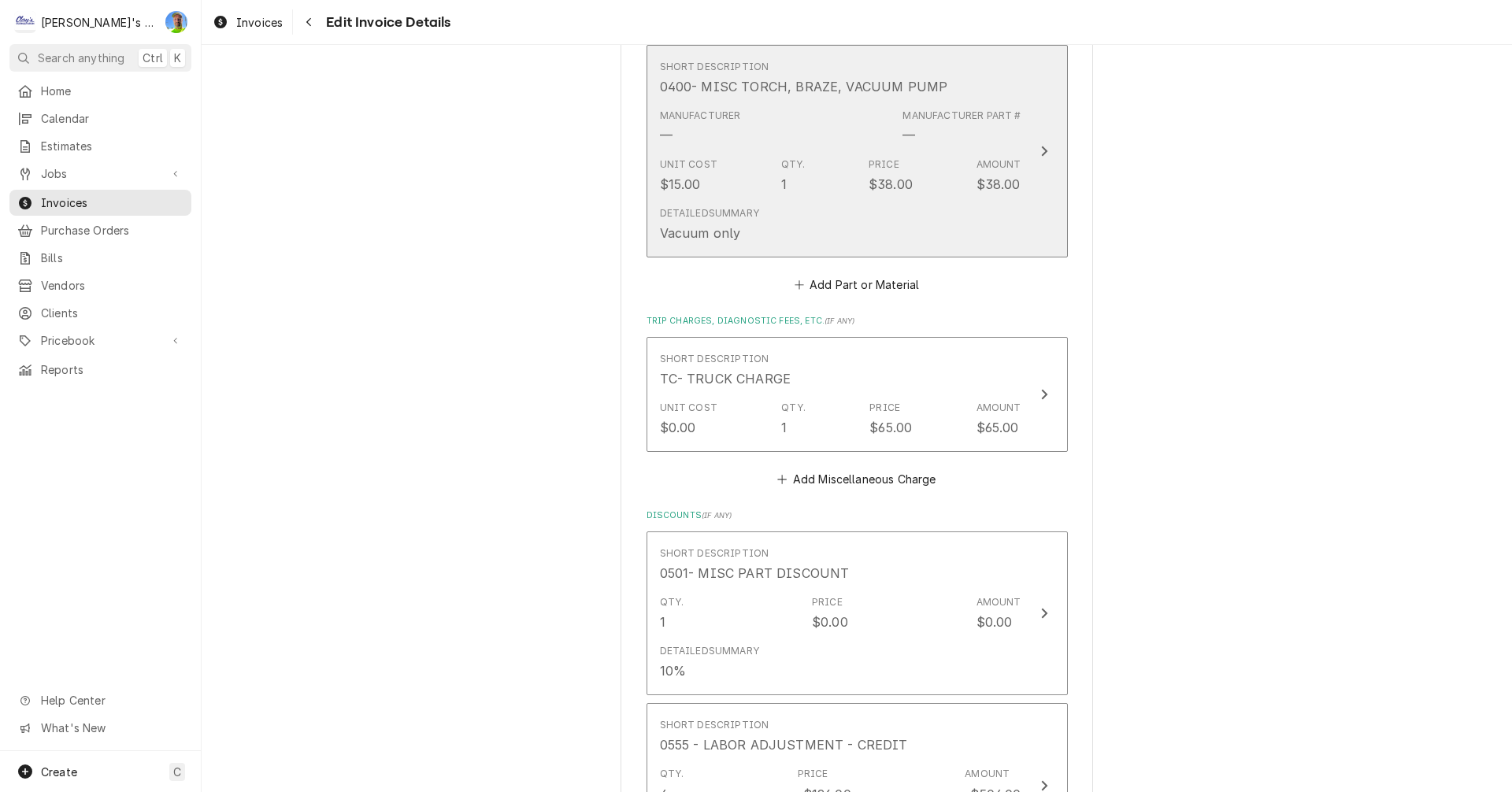
click button "Short Description 0400- MISC TORCH, BRAZE, VACUUM PUMP Manufacturer — Manufactu…"
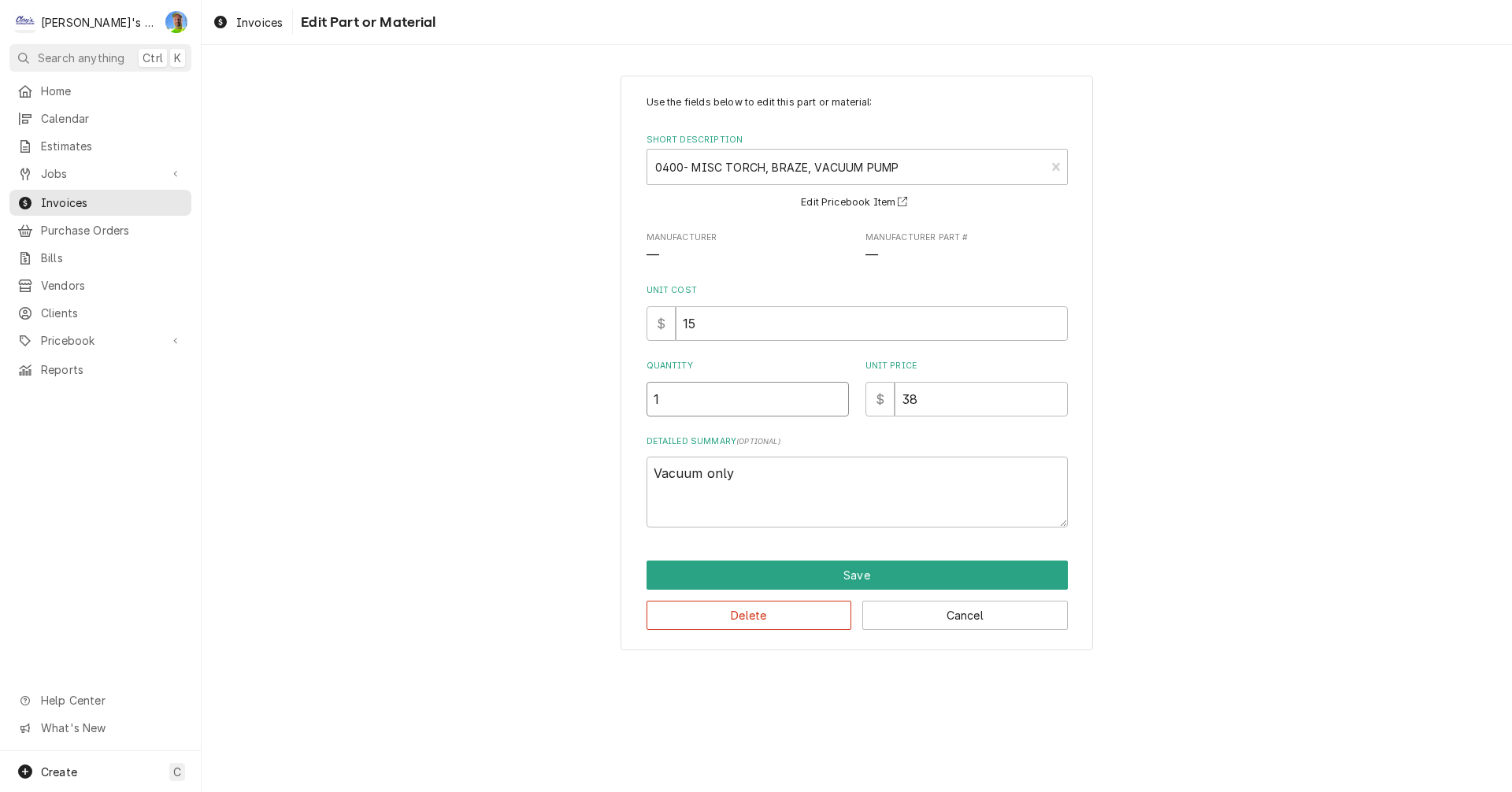
click input "1"
click textarea "Vacuum only"
click button "Save"
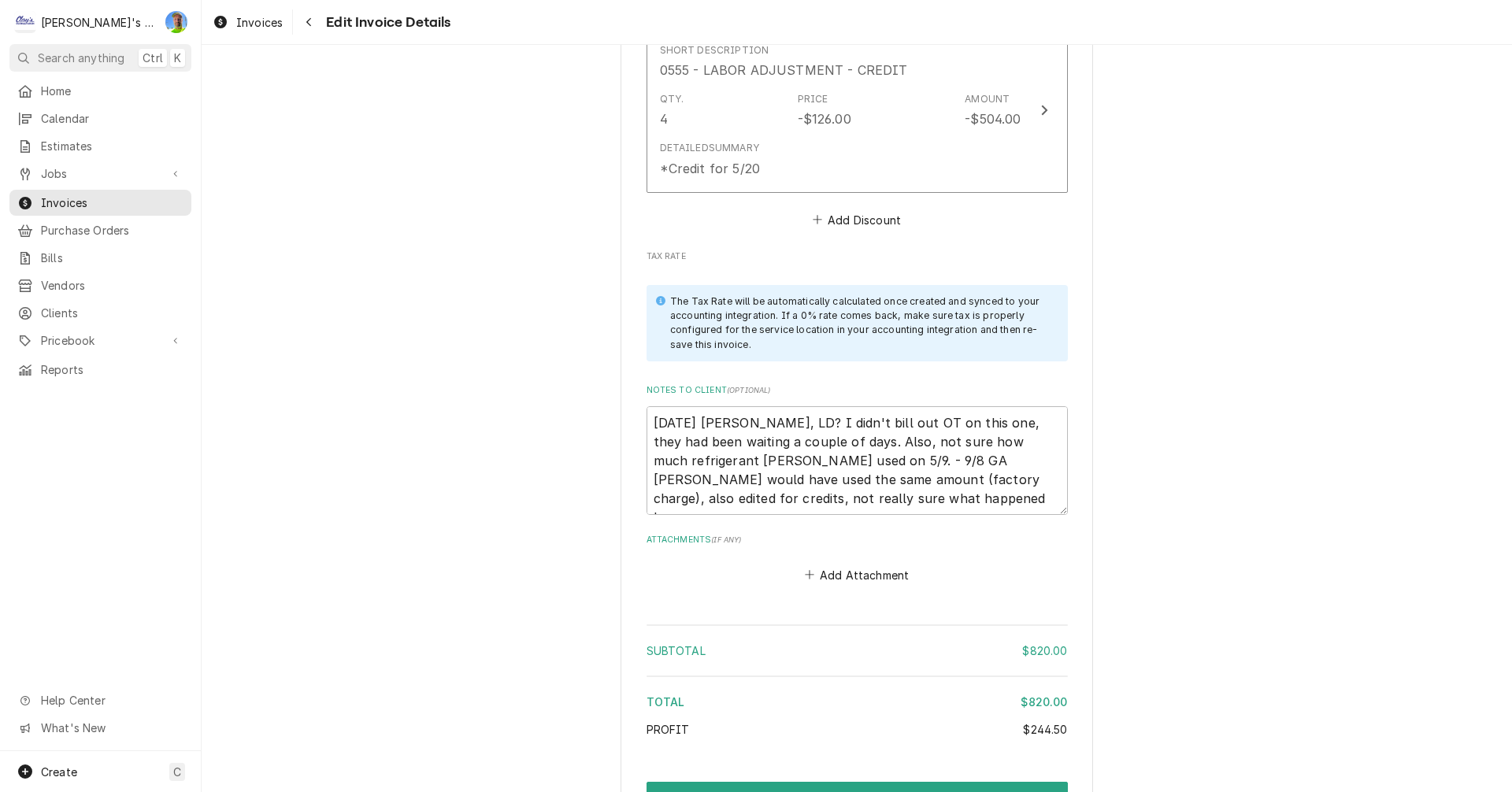
scroll to position [3429, 0]
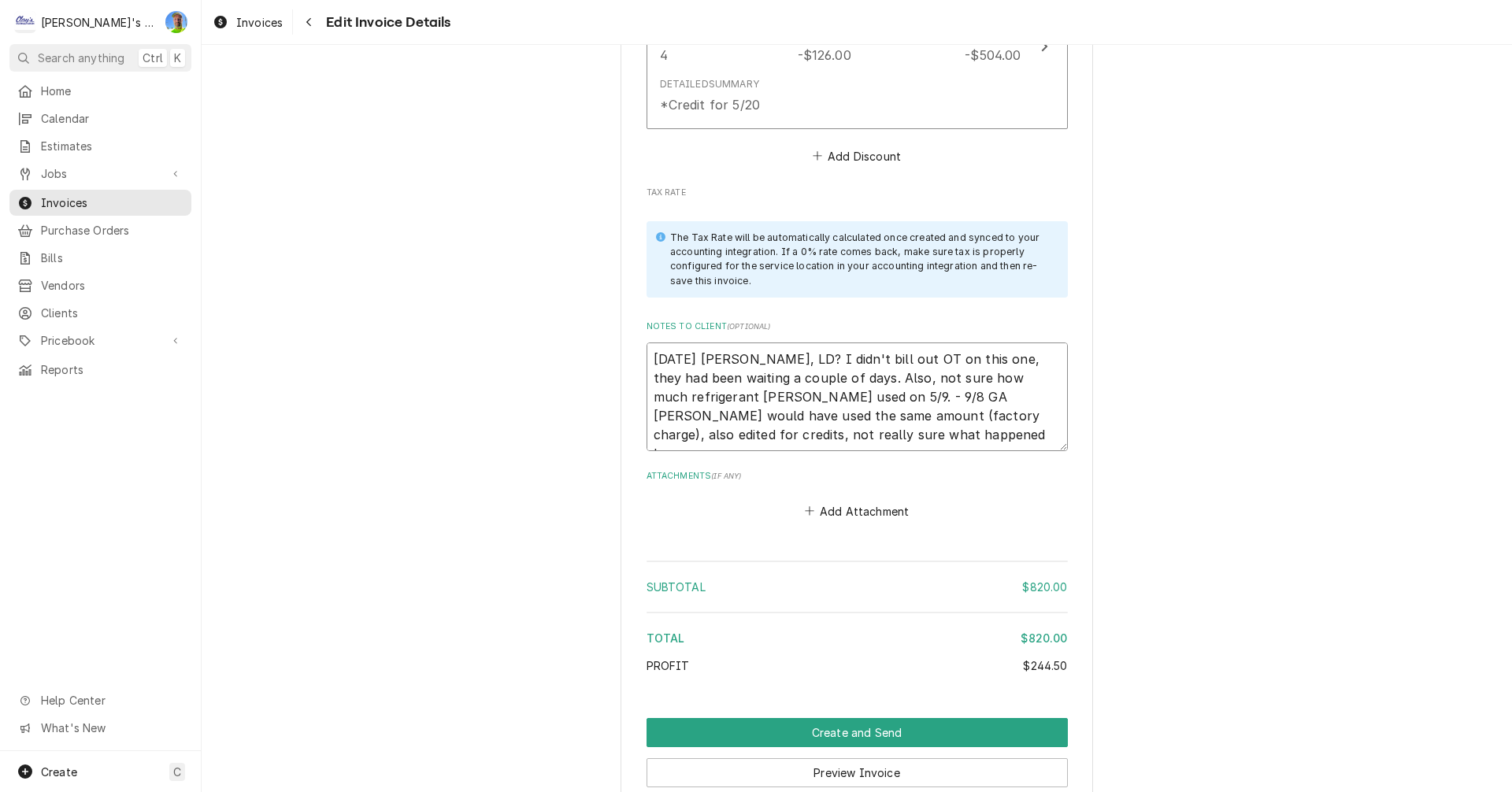
click textarea "6/13/25 Sarah - Greg, LD? I didn't bill out OT on this one, they had been waiti…"
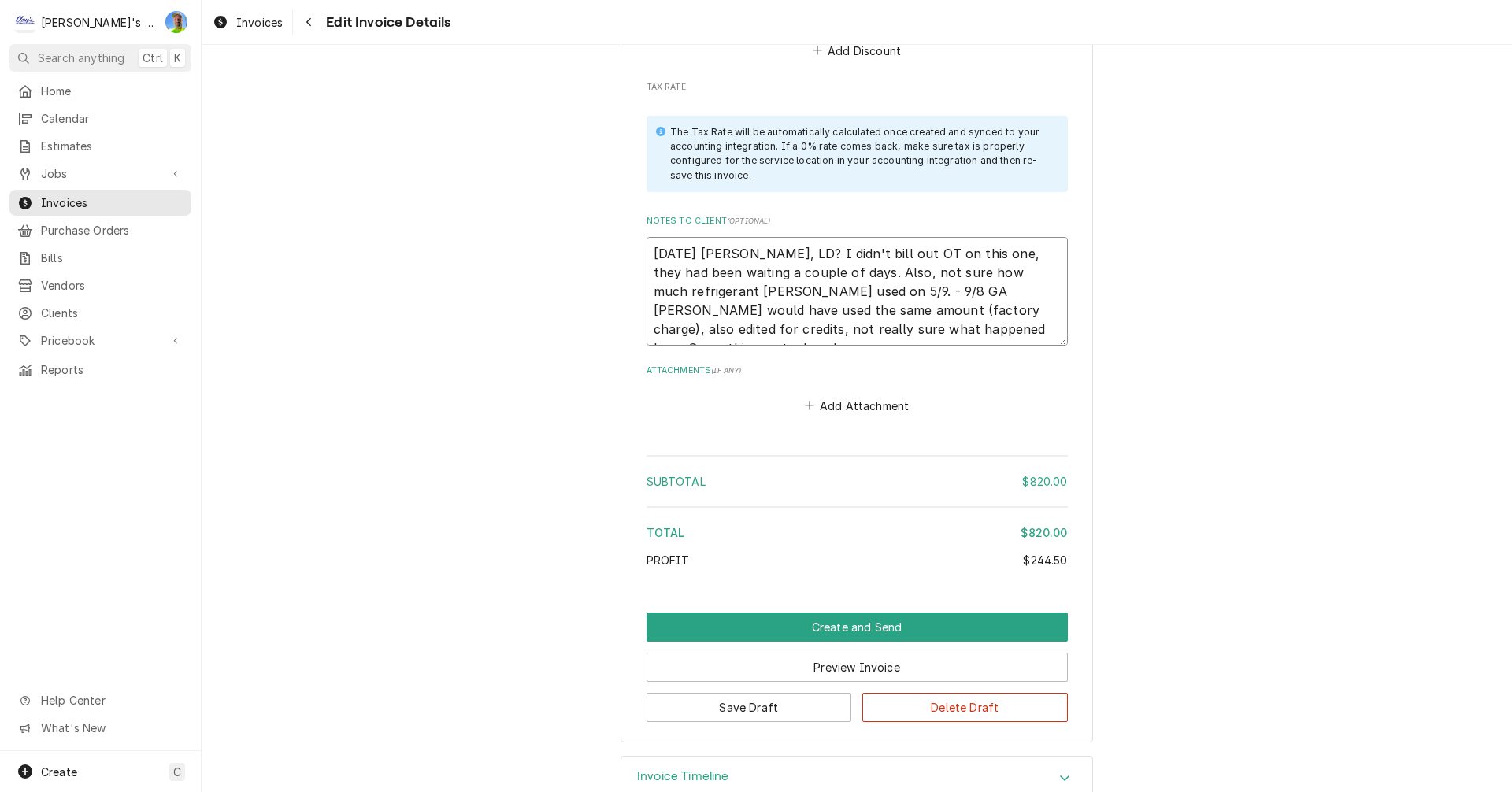
scroll to position [3552, 0]
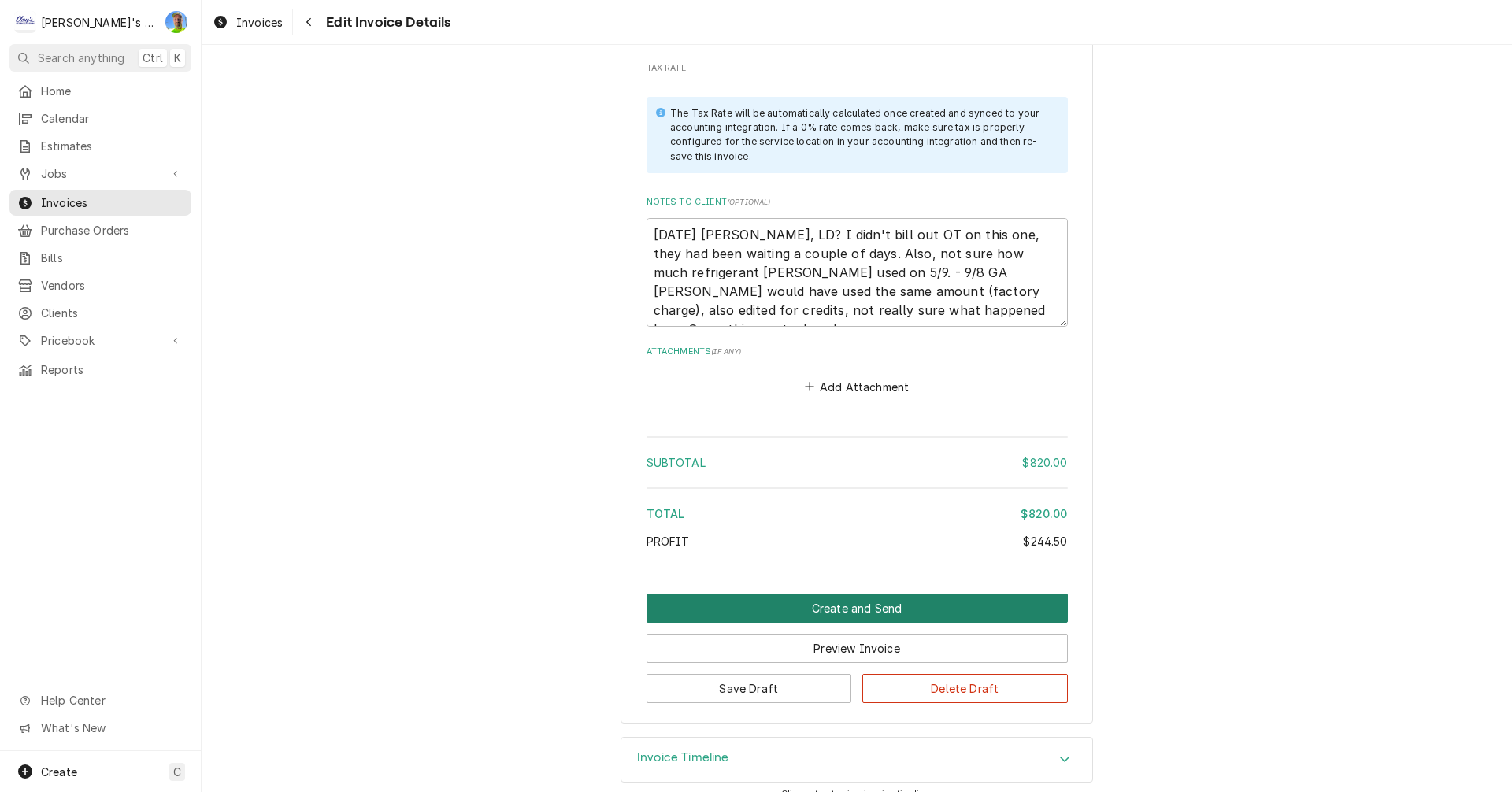
click button "Create and Send"
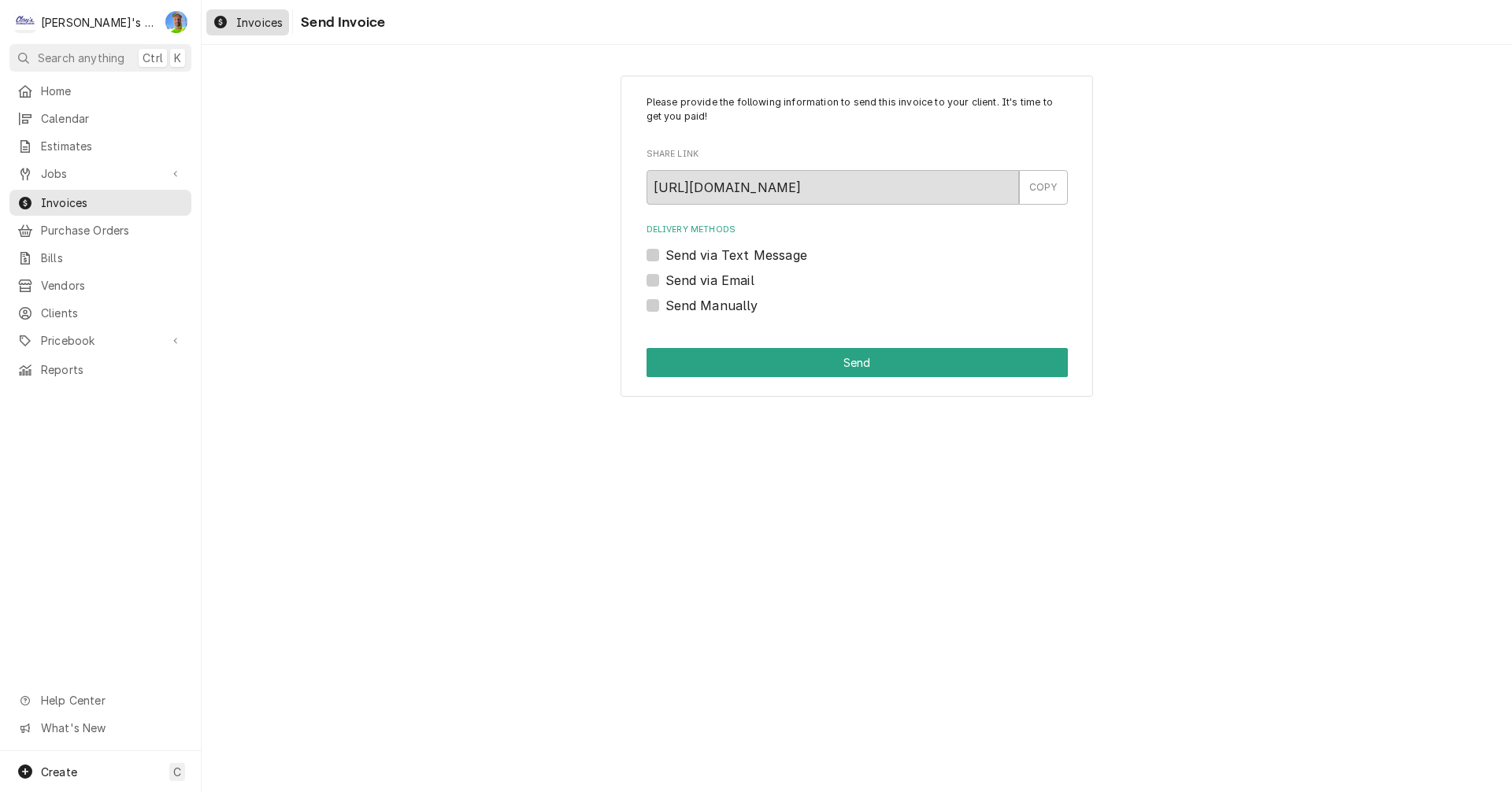
click at [244, 26] on span "Invoices" at bounding box center [259, 23] width 46 height 17
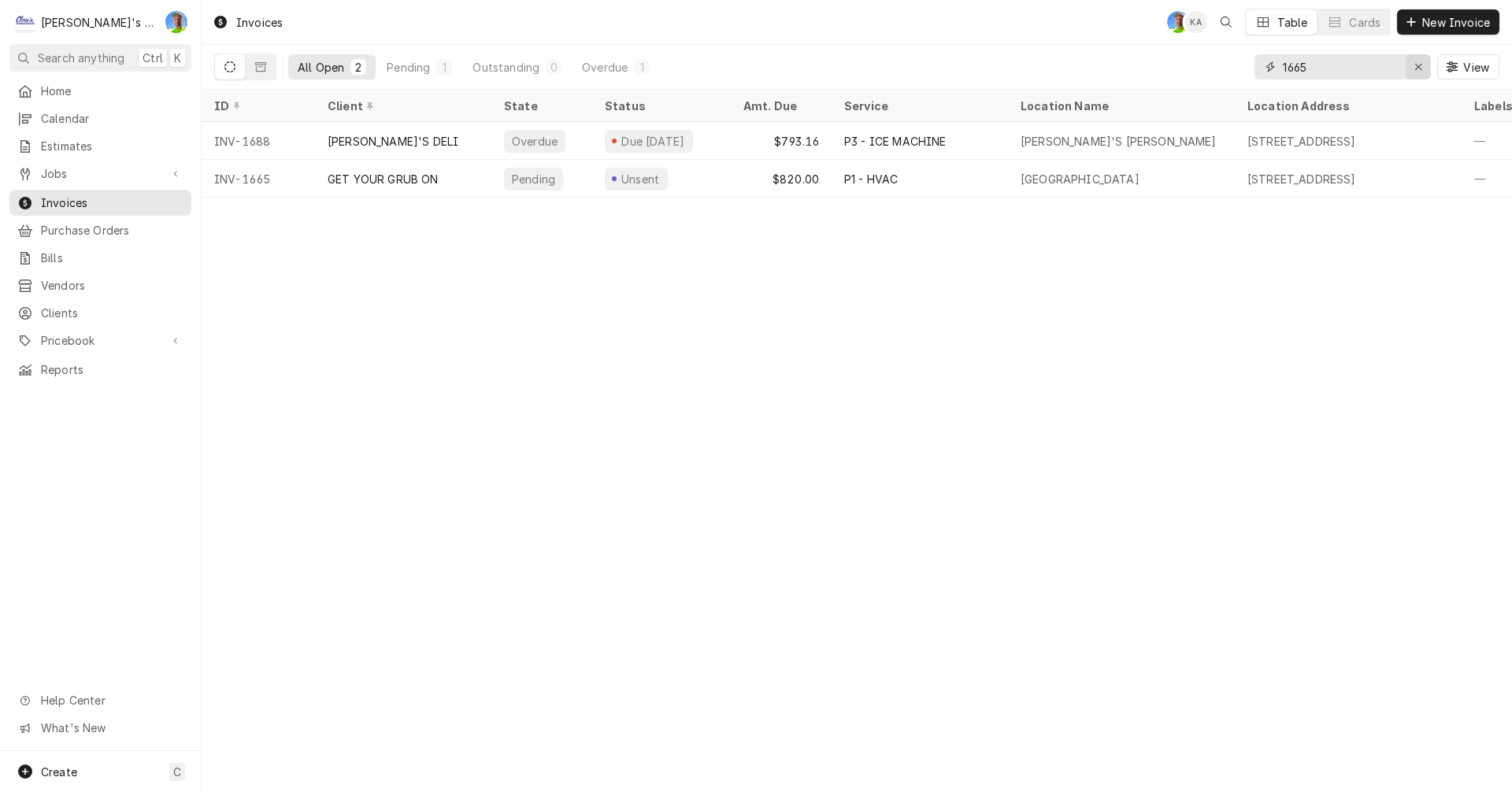
click at [1418, 70] on icon "Erase input" at bounding box center [1418, 67] width 8 height 11
click at [1380, 71] on input "2011" at bounding box center [1341, 67] width 118 height 25
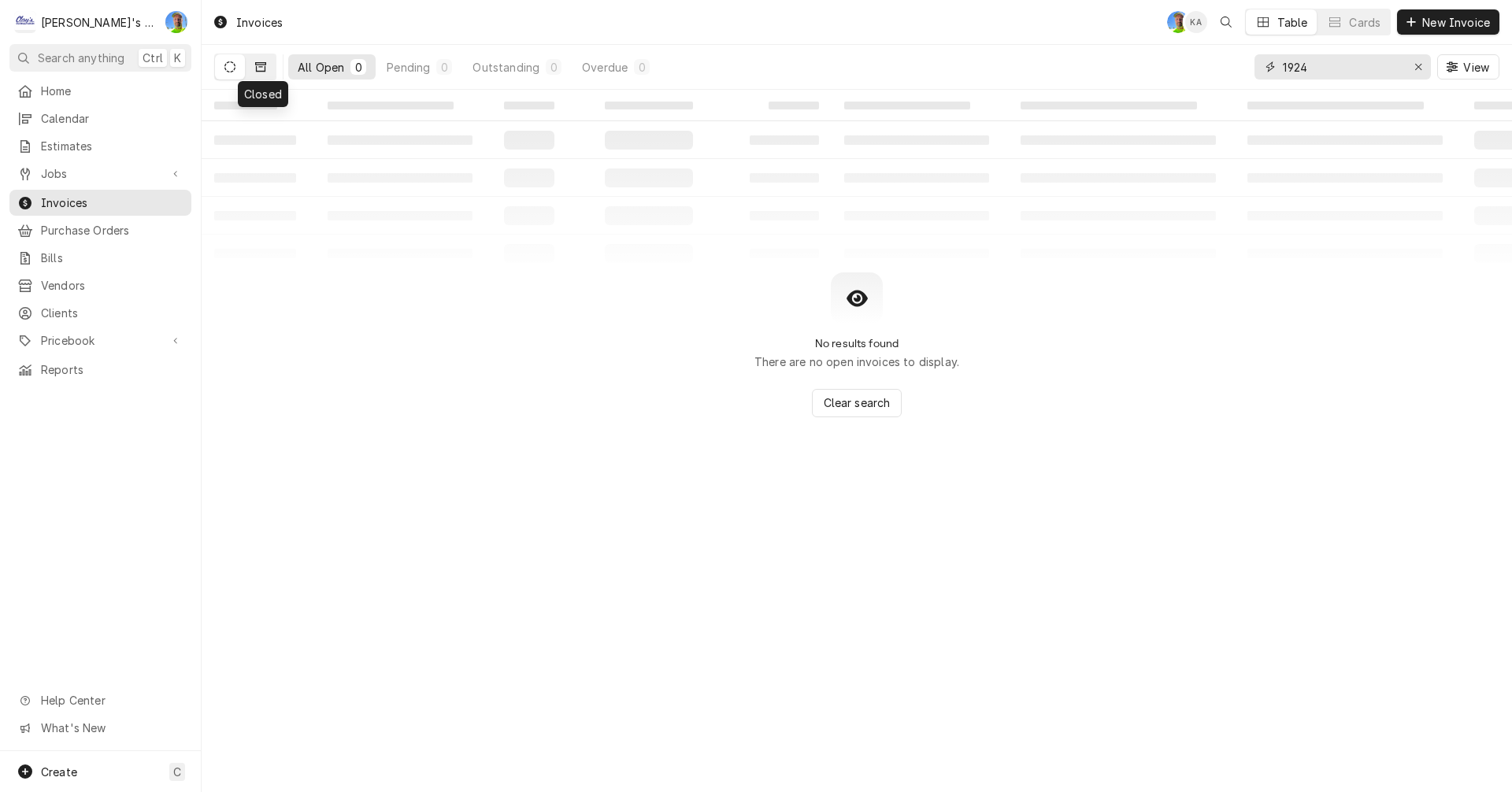
type input "1924"
click at [263, 72] on icon "Dynamic Content Wrapper" at bounding box center [261, 67] width 11 height 9
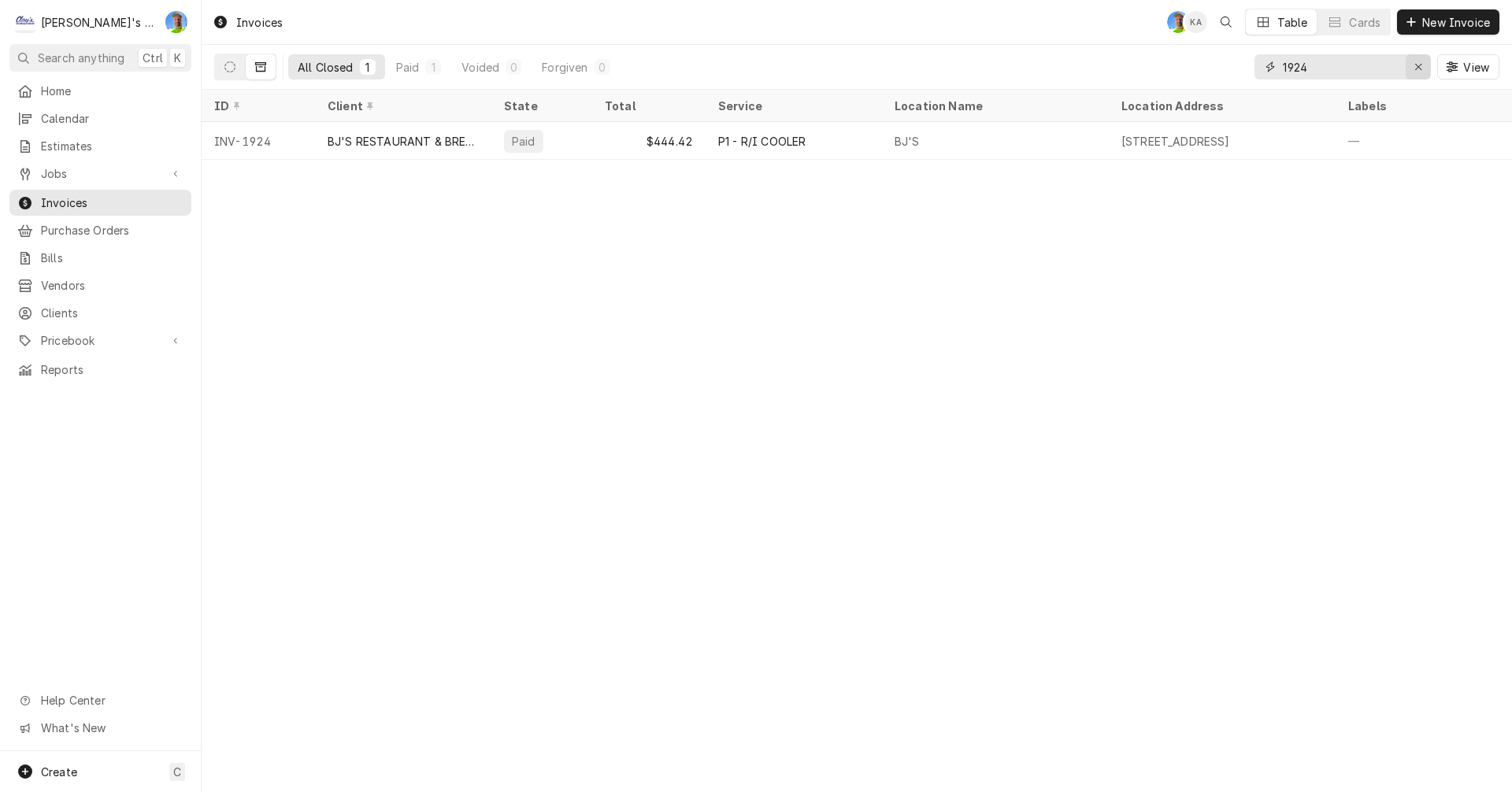
click at [1414, 60] on div "Erase input" at bounding box center [1418, 67] width 16 height 16
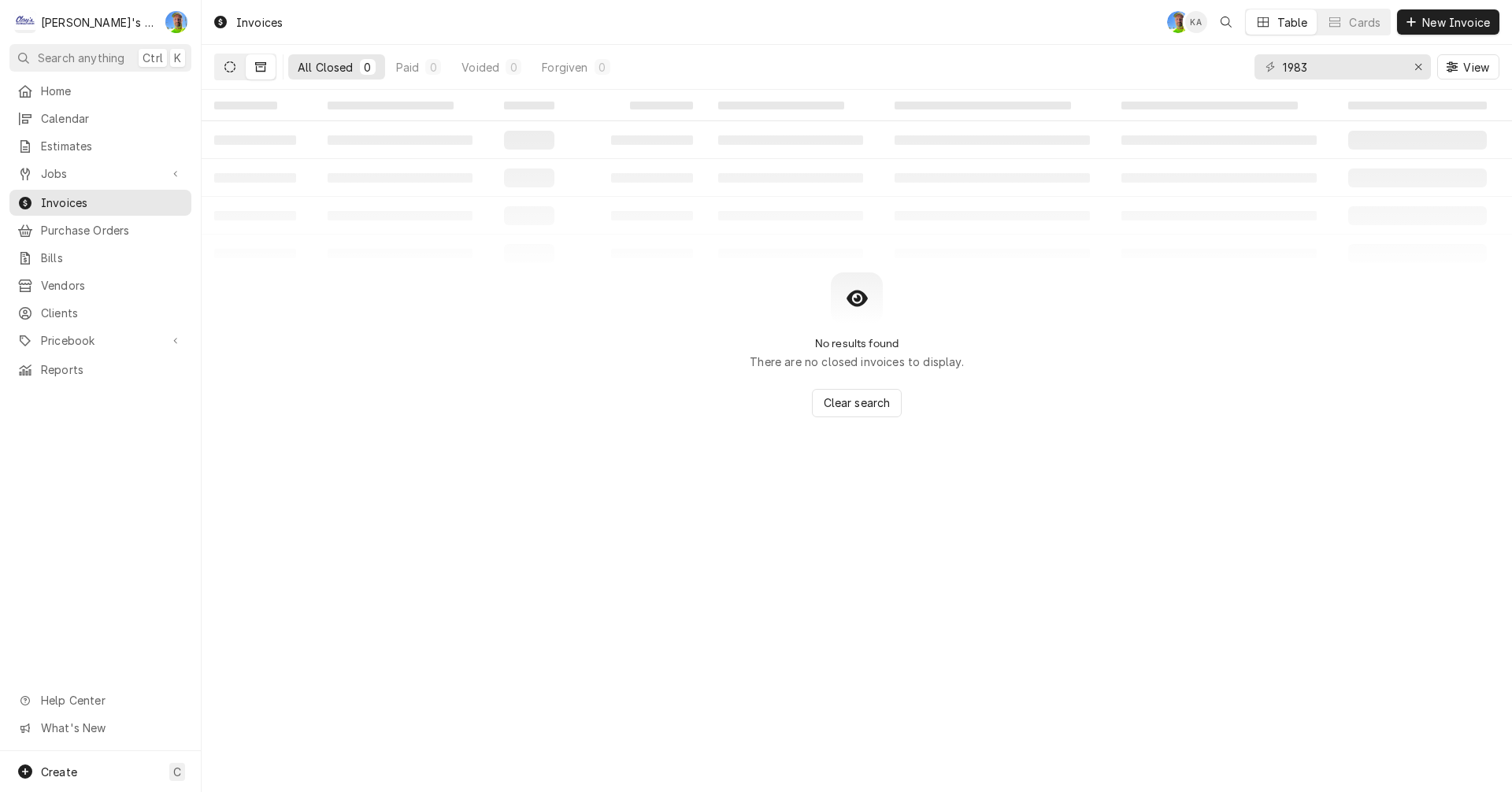
click at [227, 63] on icon "Dynamic Content Wrapper" at bounding box center [230, 67] width 11 height 11
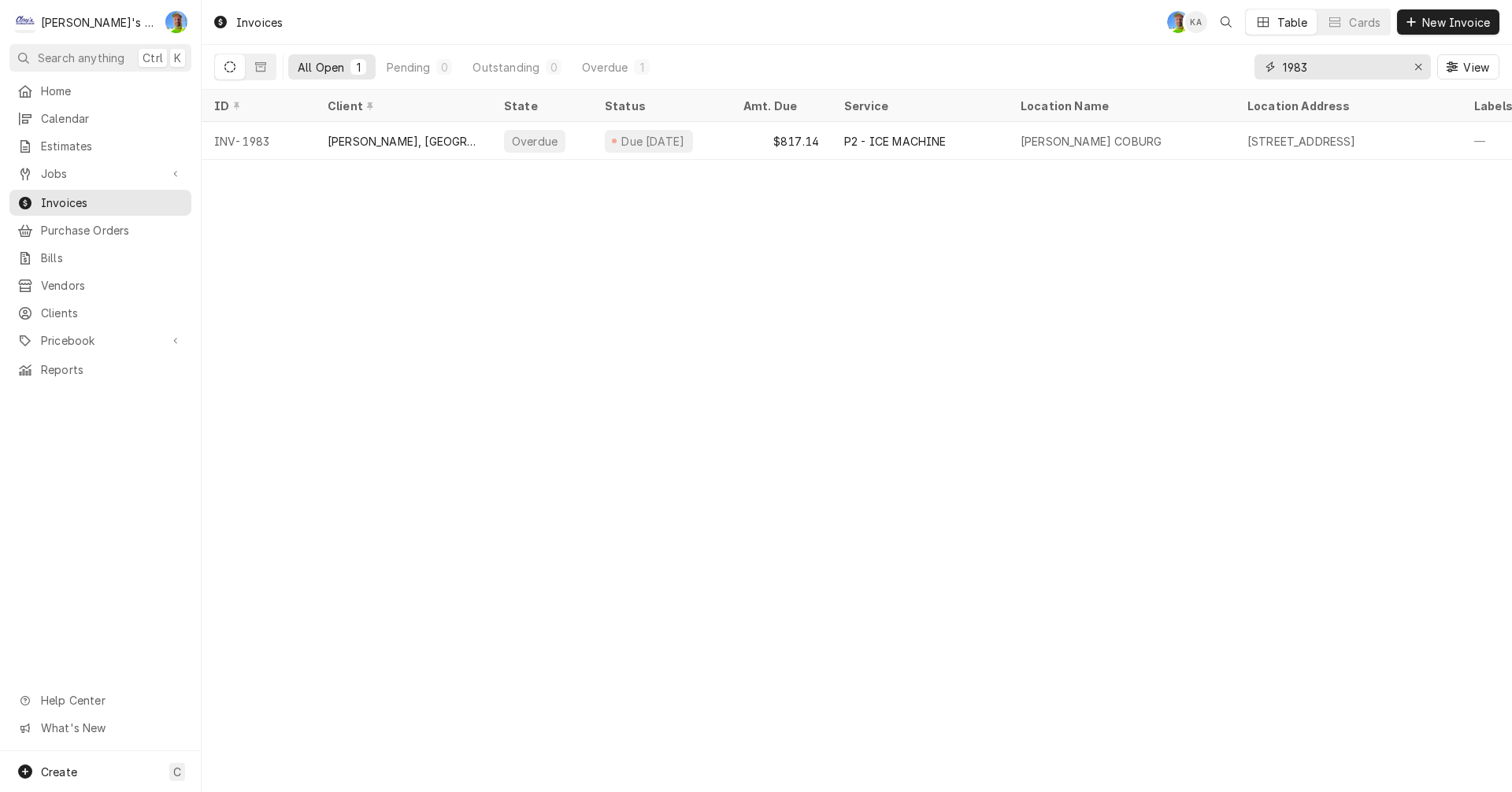
click at [1329, 66] on input "1983" at bounding box center [1341, 67] width 118 height 25
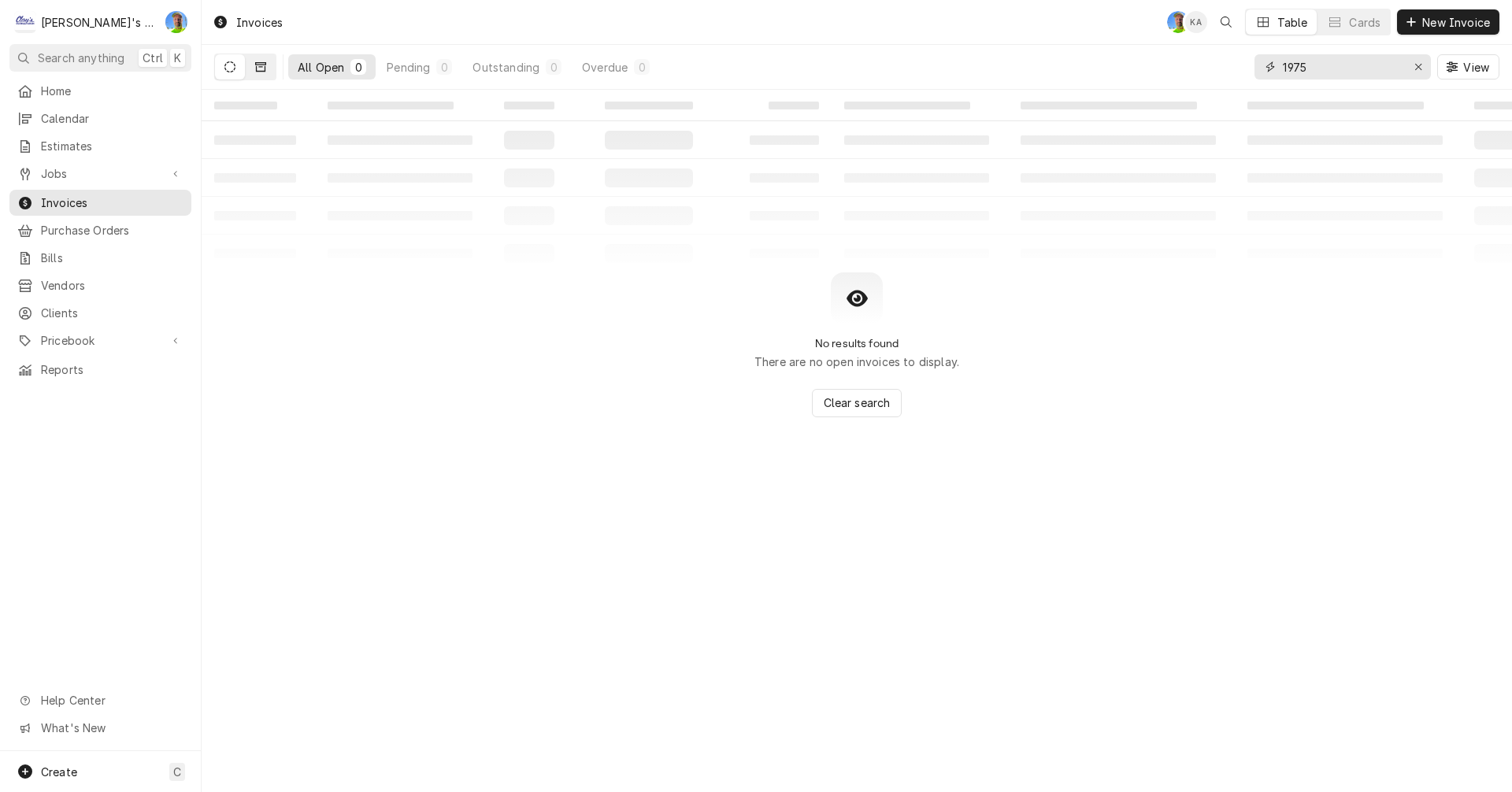
type input "1975"
click at [258, 64] on icon "Dynamic Content Wrapper" at bounding box center [261, 67] width 11 height 11
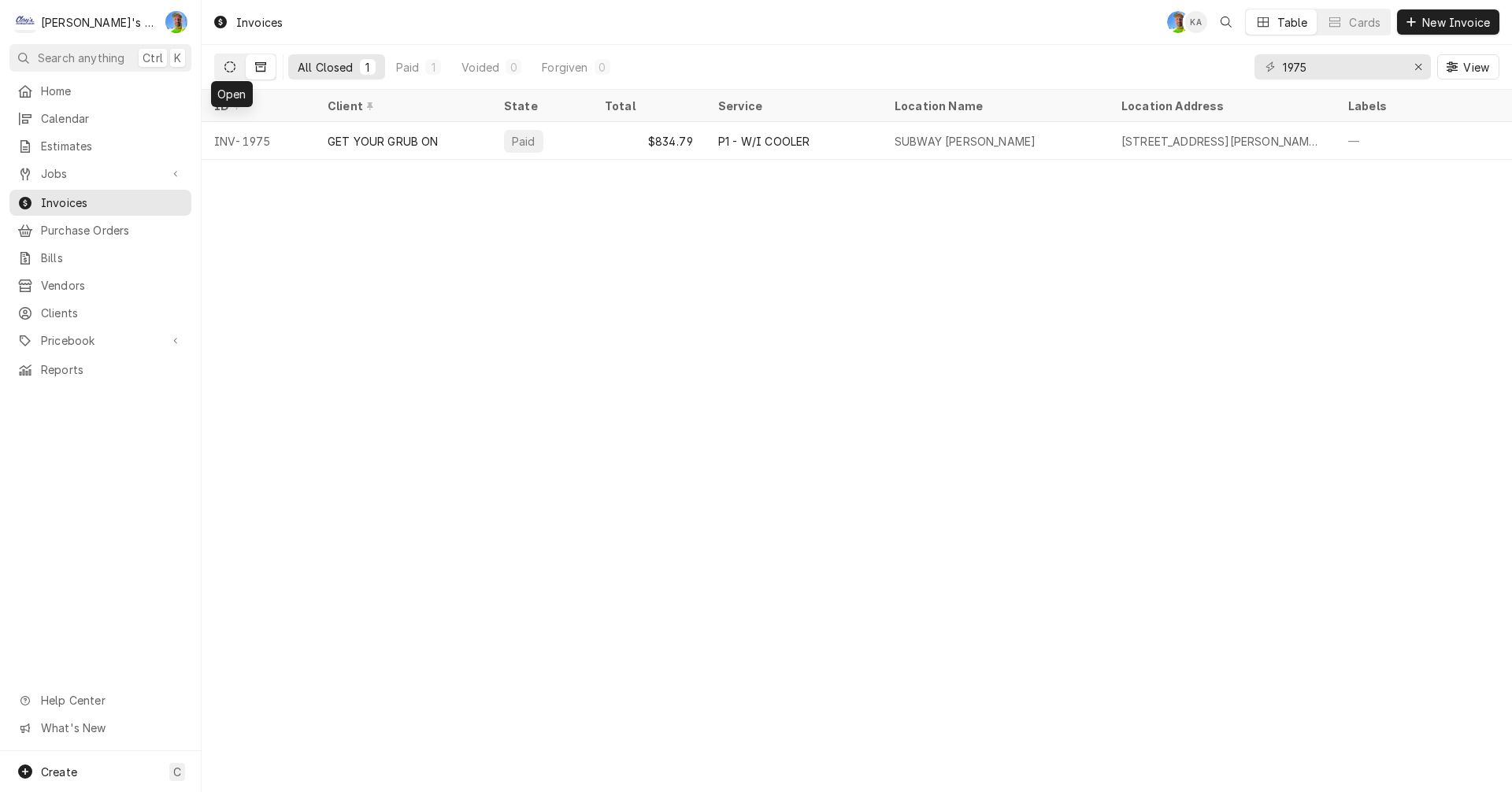
click at [229, 66] on icon "Dynamic Content Wrapper" at bounding box center [230, 67] width 11 height 11
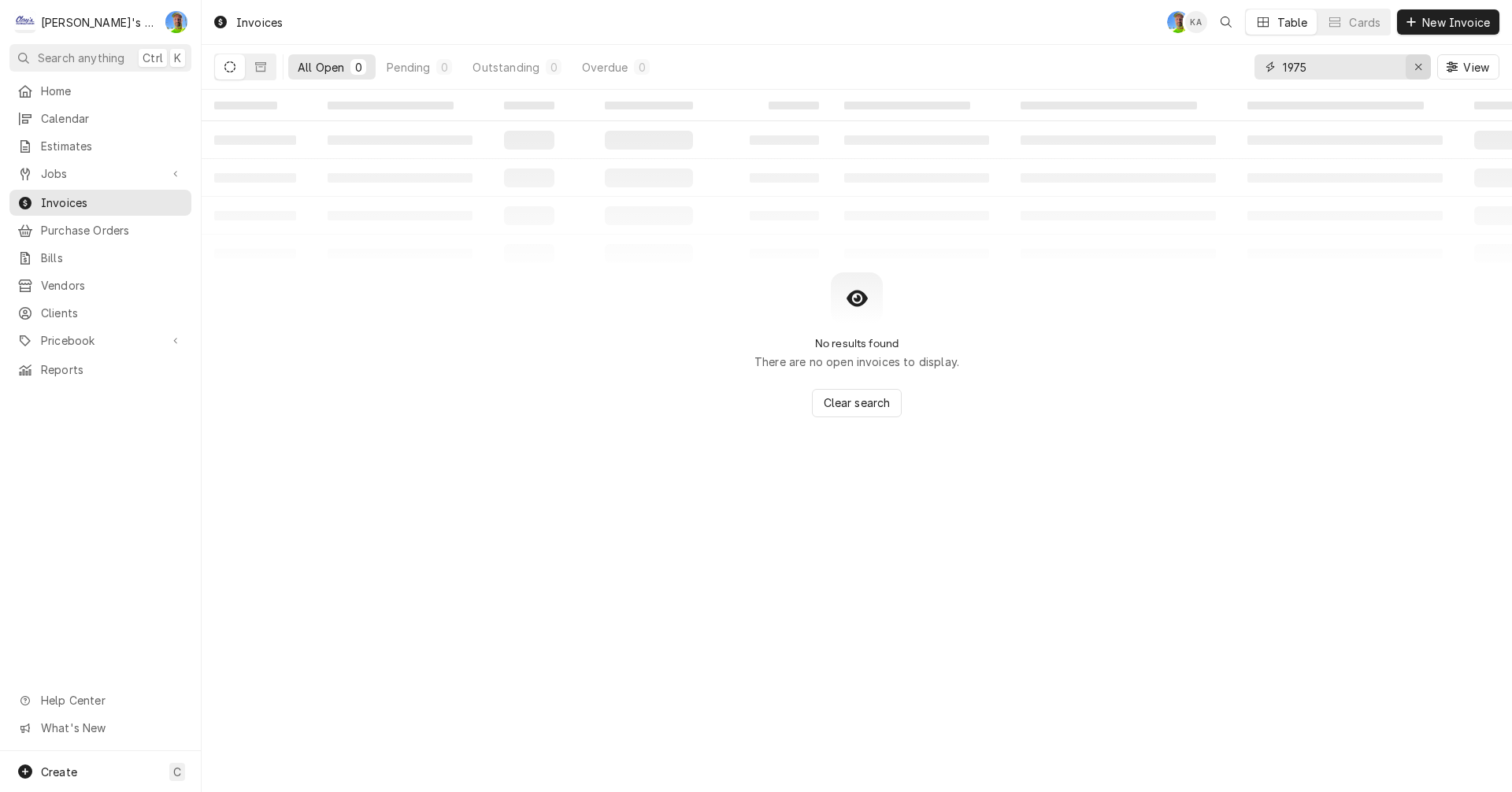
click at [1412, 66] on div "Erase input" at bounding box center [1418, 67] width 16 height 16
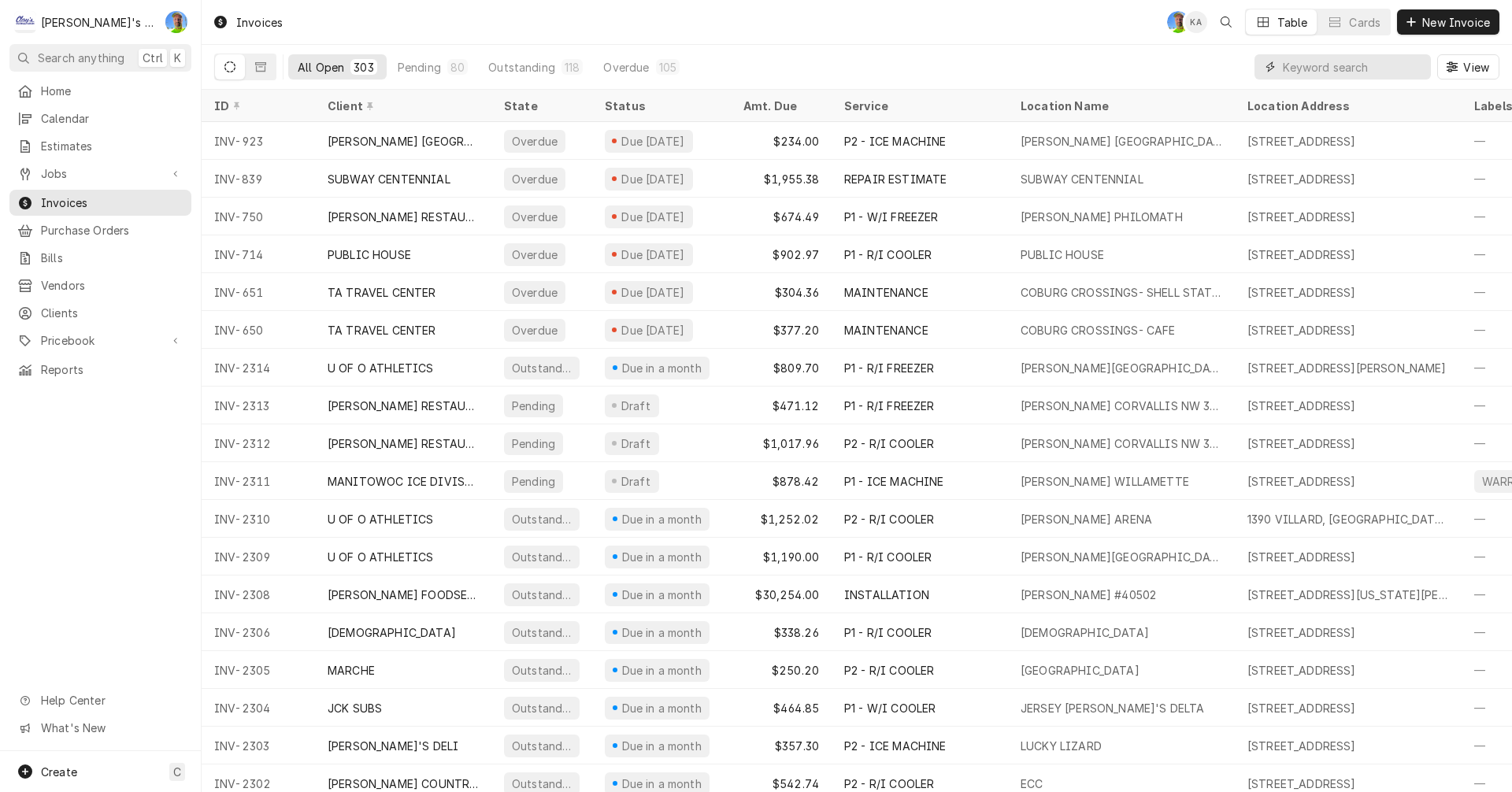
click at [1365, 69] on input "Dynamic Content Wrapper" at bounding box center [1352, 67] width 140 height 25
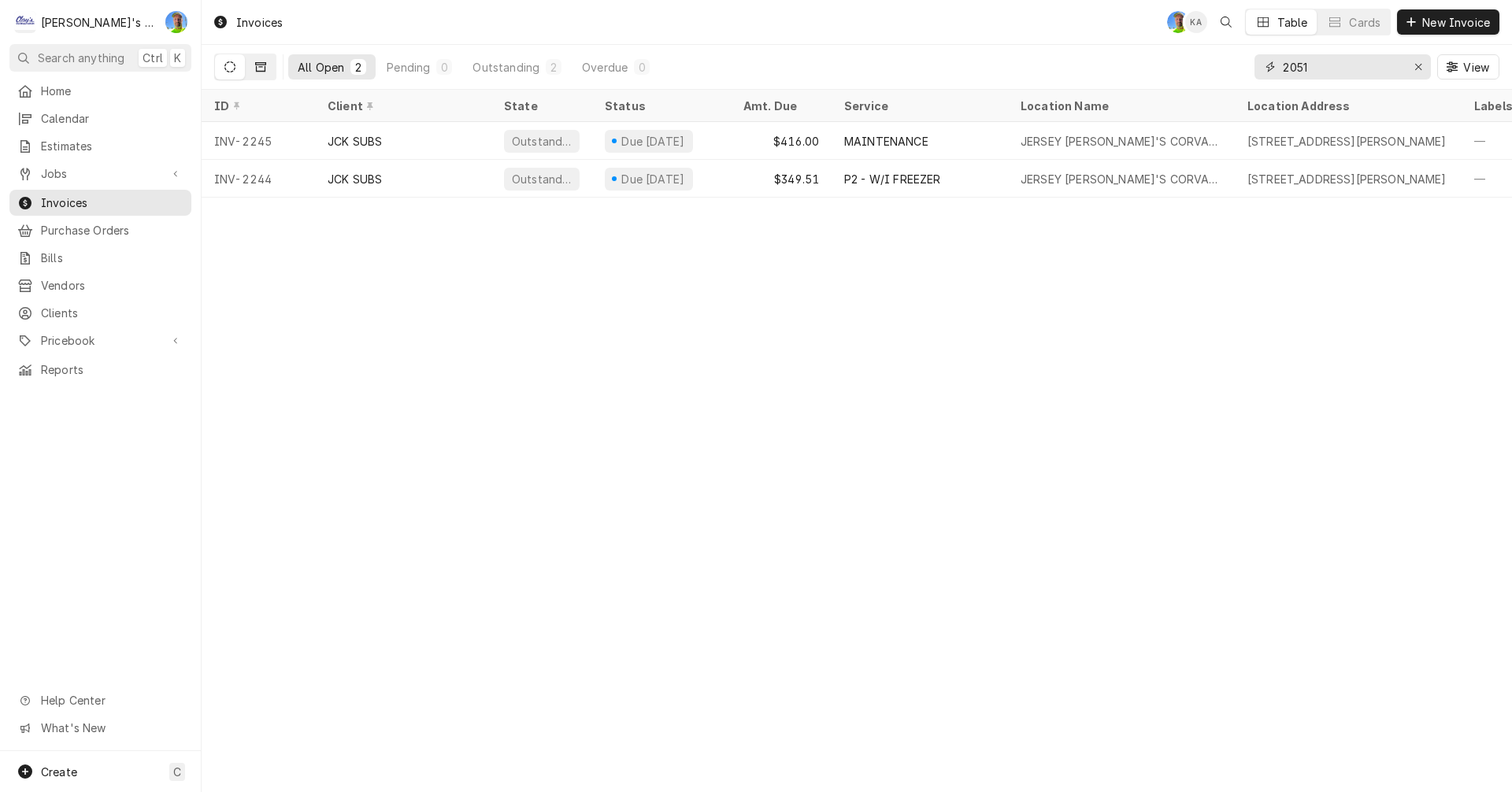
type input "2051"
click at [263, 69] on icon "Dynamic Content Wrapper" at bounding box center [261, 67] width 11 height 11
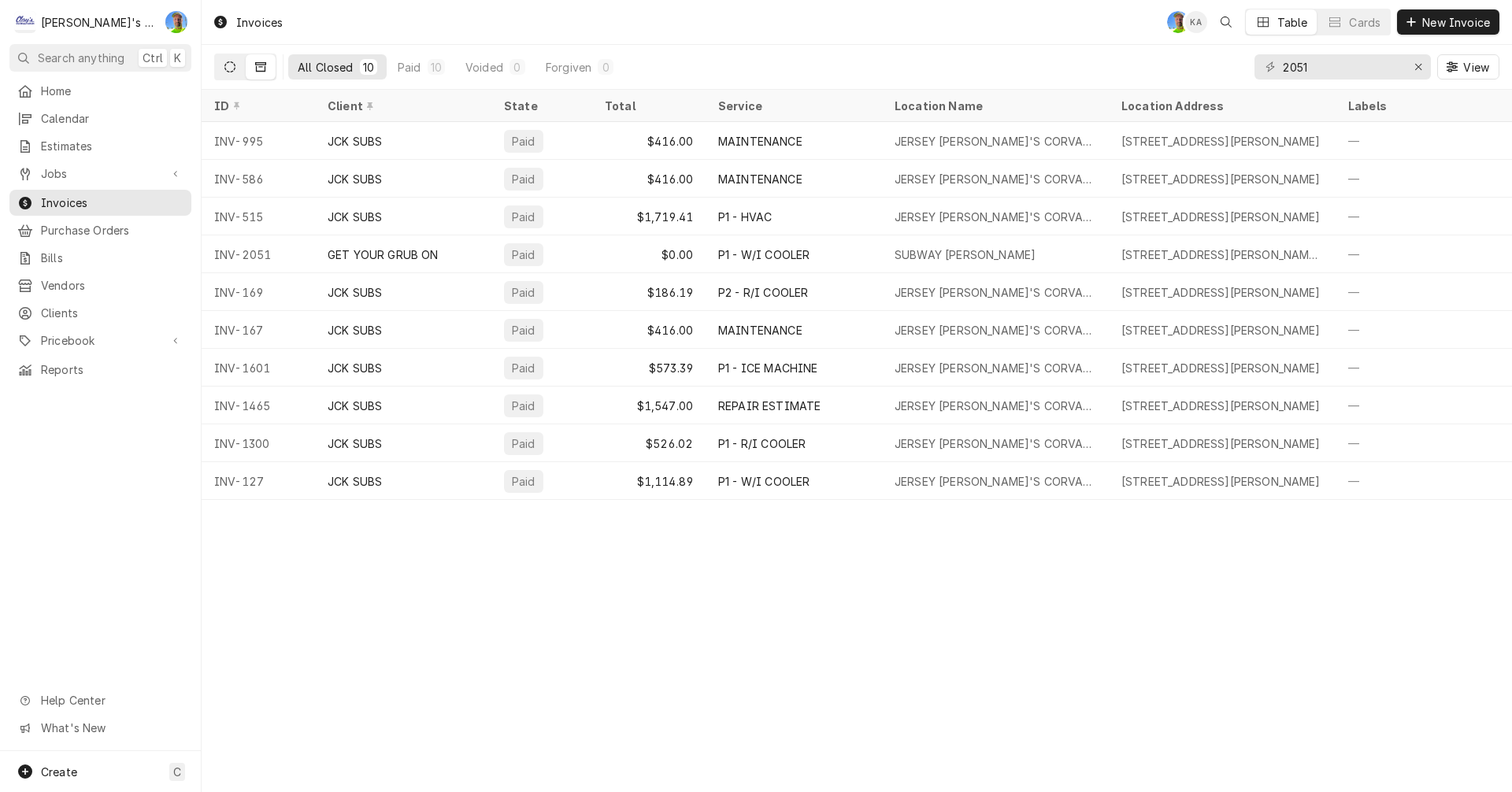
click at [225, 69] on icon "Dynamic Content Wrapper" at bounding box center [230, 67] width 11 height 11
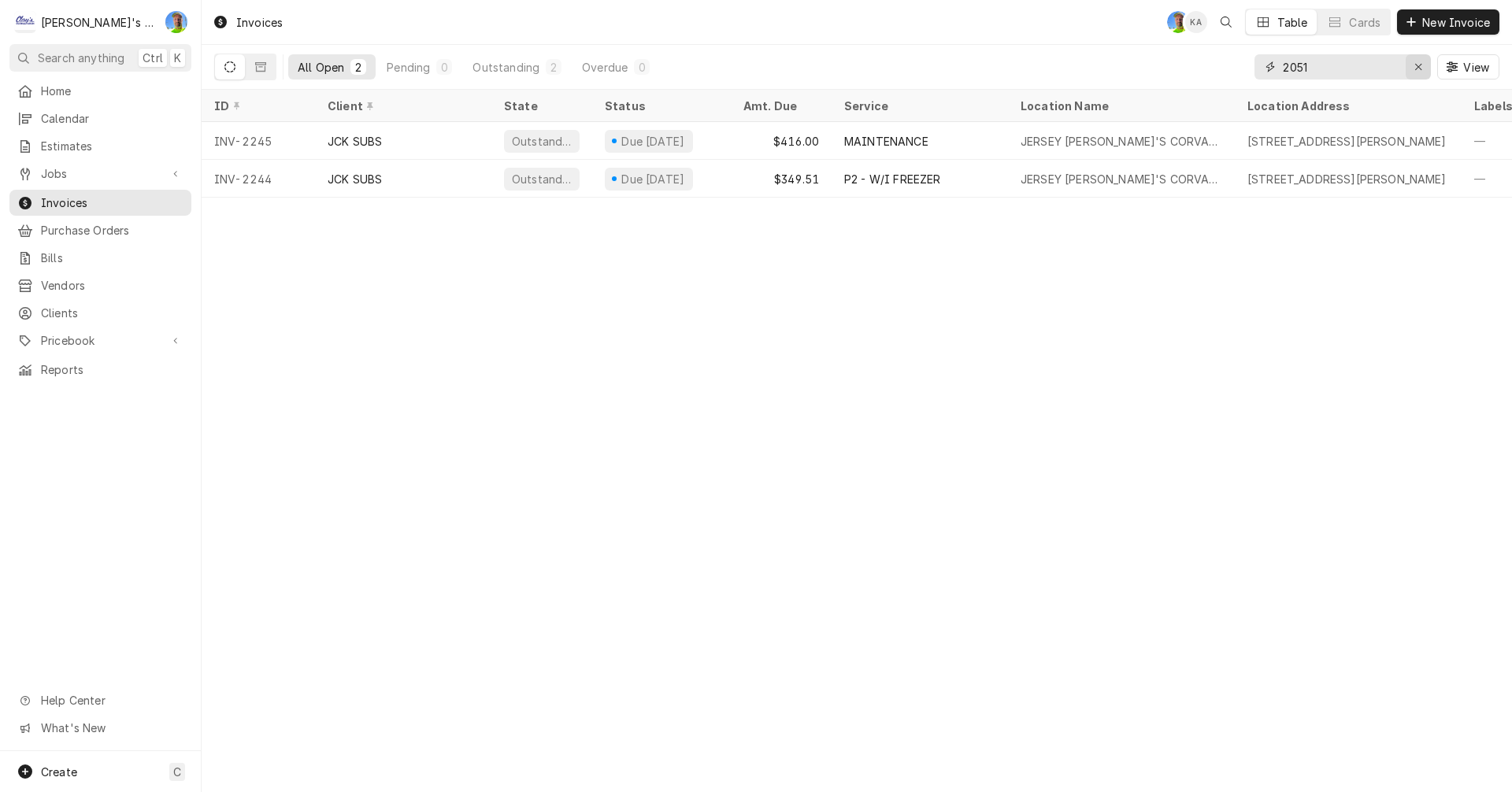
click at [1418, 73] on div "Erase input" at bounding box center [1418, 67] width 16 height 16
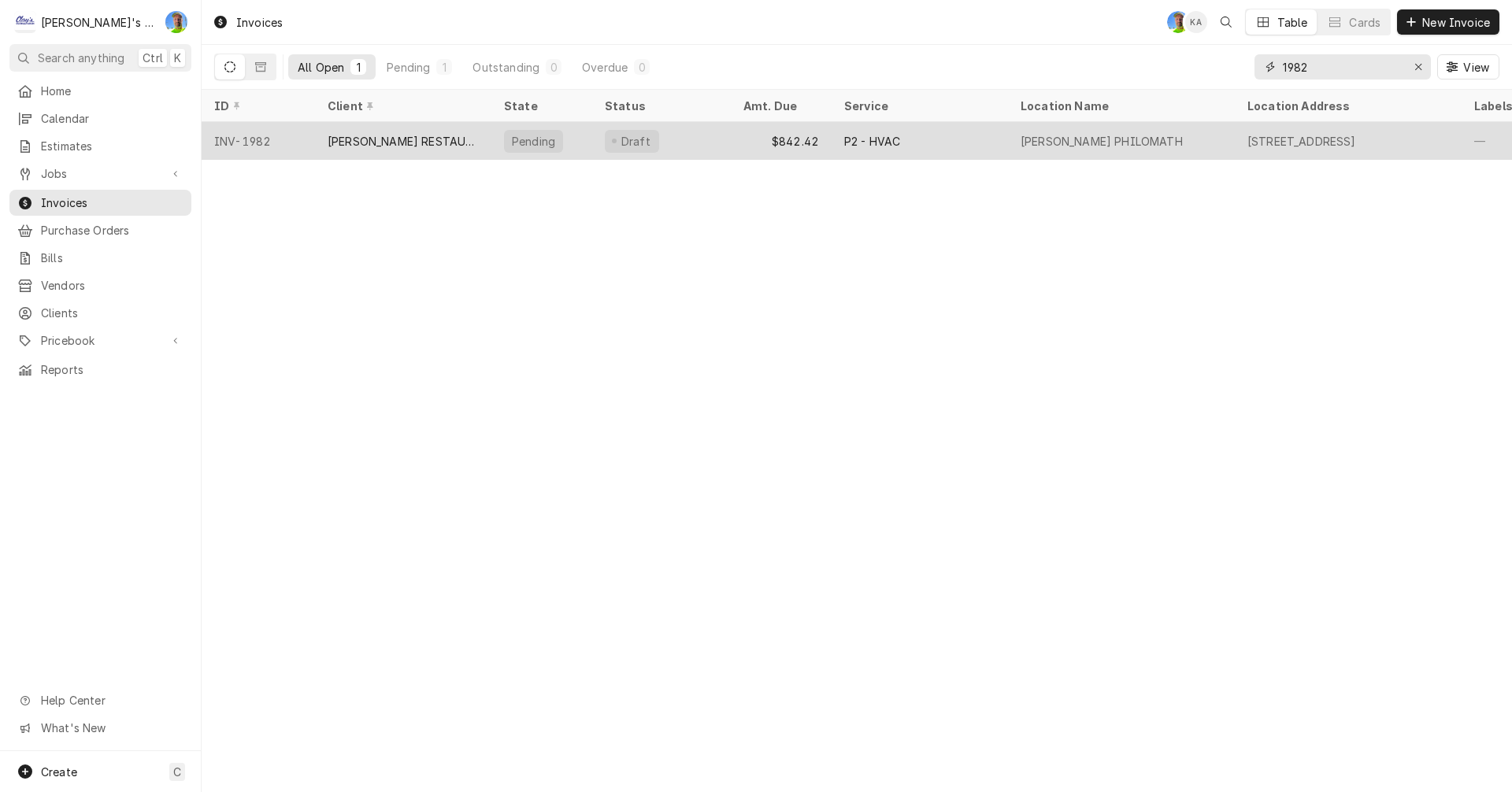
type input "1982"
click at [1325, 139] on div "125 S 14TH ST, PHILOMATH, OR 97370" at bounding box center [1301, 142] width 109 height 17
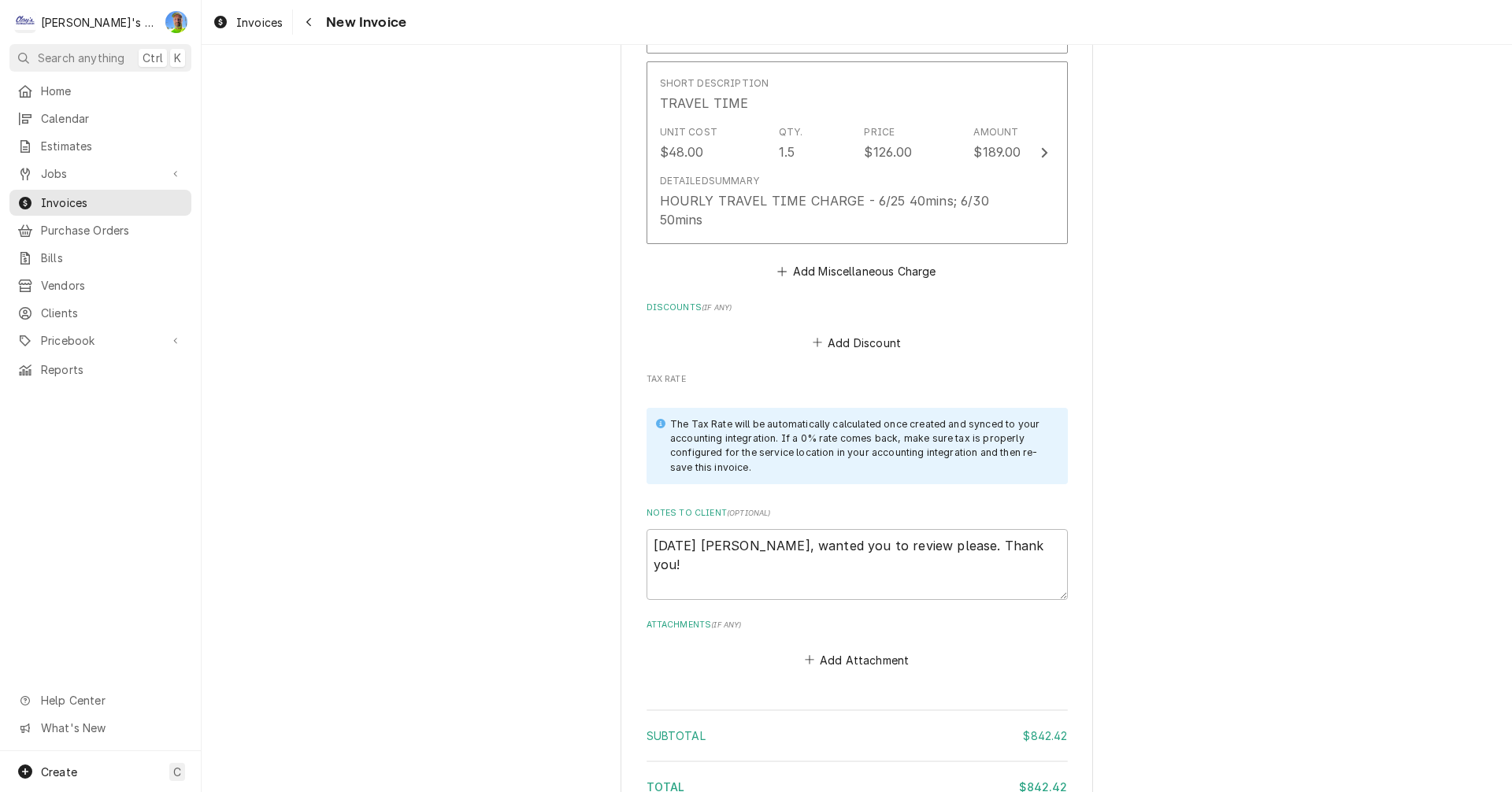
scroll to position [2361, 0]
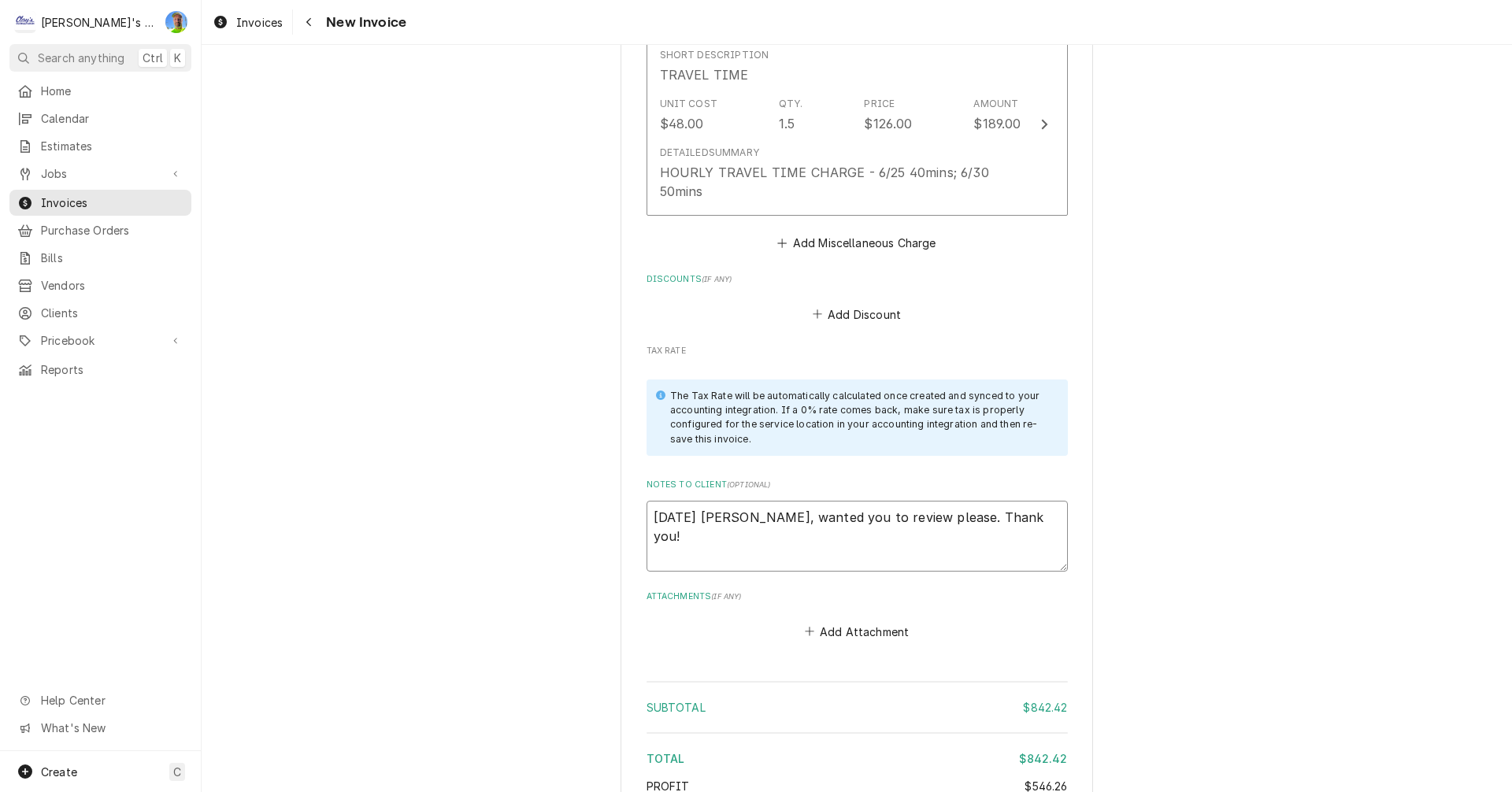
click at [1055, 535] on textarea "[DATE] [PERSON_NAME], wanted you to review please. Thank you!" at bounding box center [857, 535] width 421 height 71
type textarea "x"
type textarea "[DATE] [PERSON_NAME], wanted you to review please. Thank you!"
type textarea "x"
type textarea "[DATE] [PERSON_NAME], wanted you to review please. Thank you! 9"
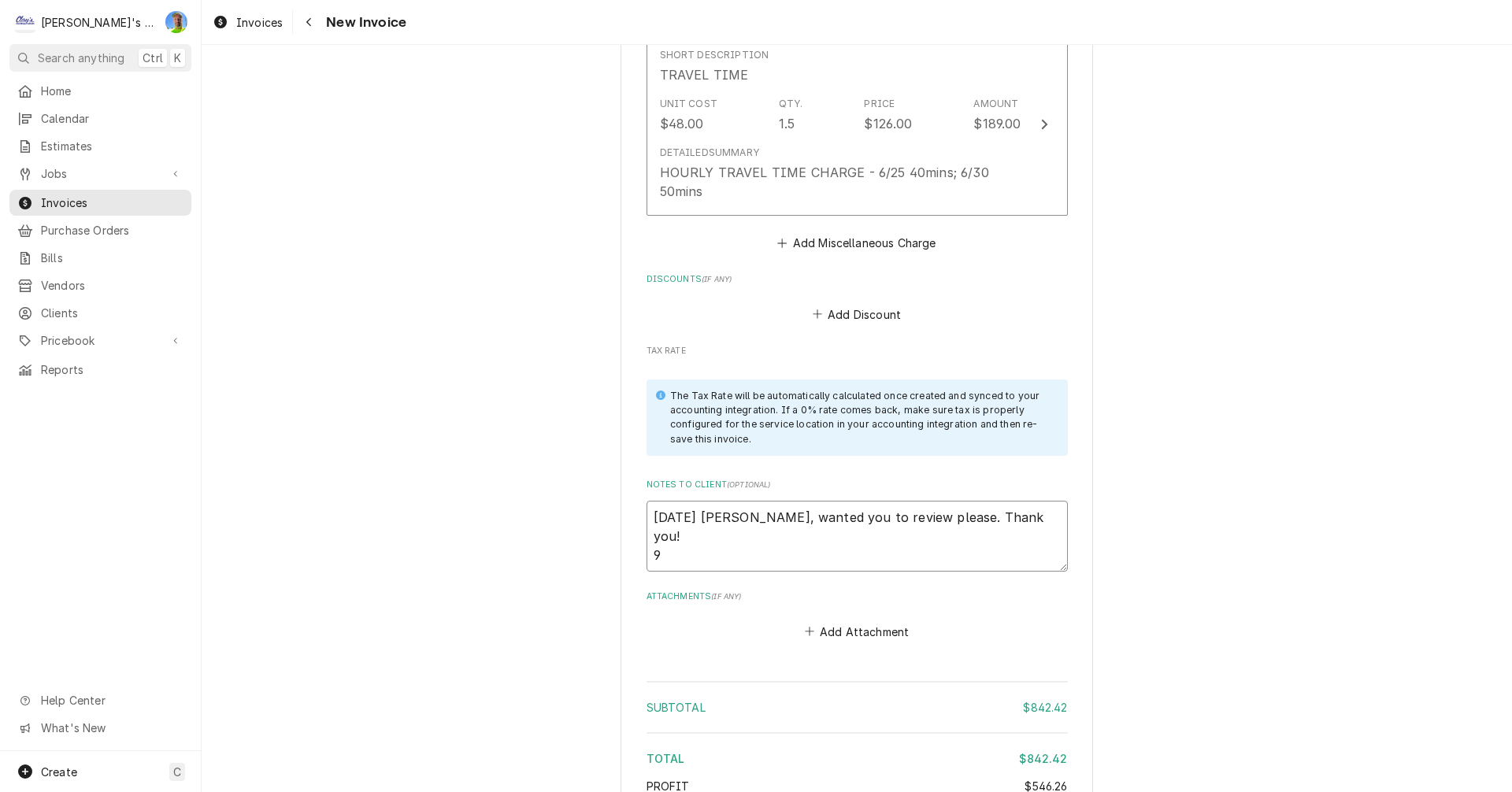
type textarea "x"
type textarea "[DATE] [PERSON_NAME], wanted you to review please. Thank you! 9/"
type textarea "x"
type textarea "[DATE] [PERSON_NAME], wanted you to review please. Thank you! 9/8"
type textarea "x"
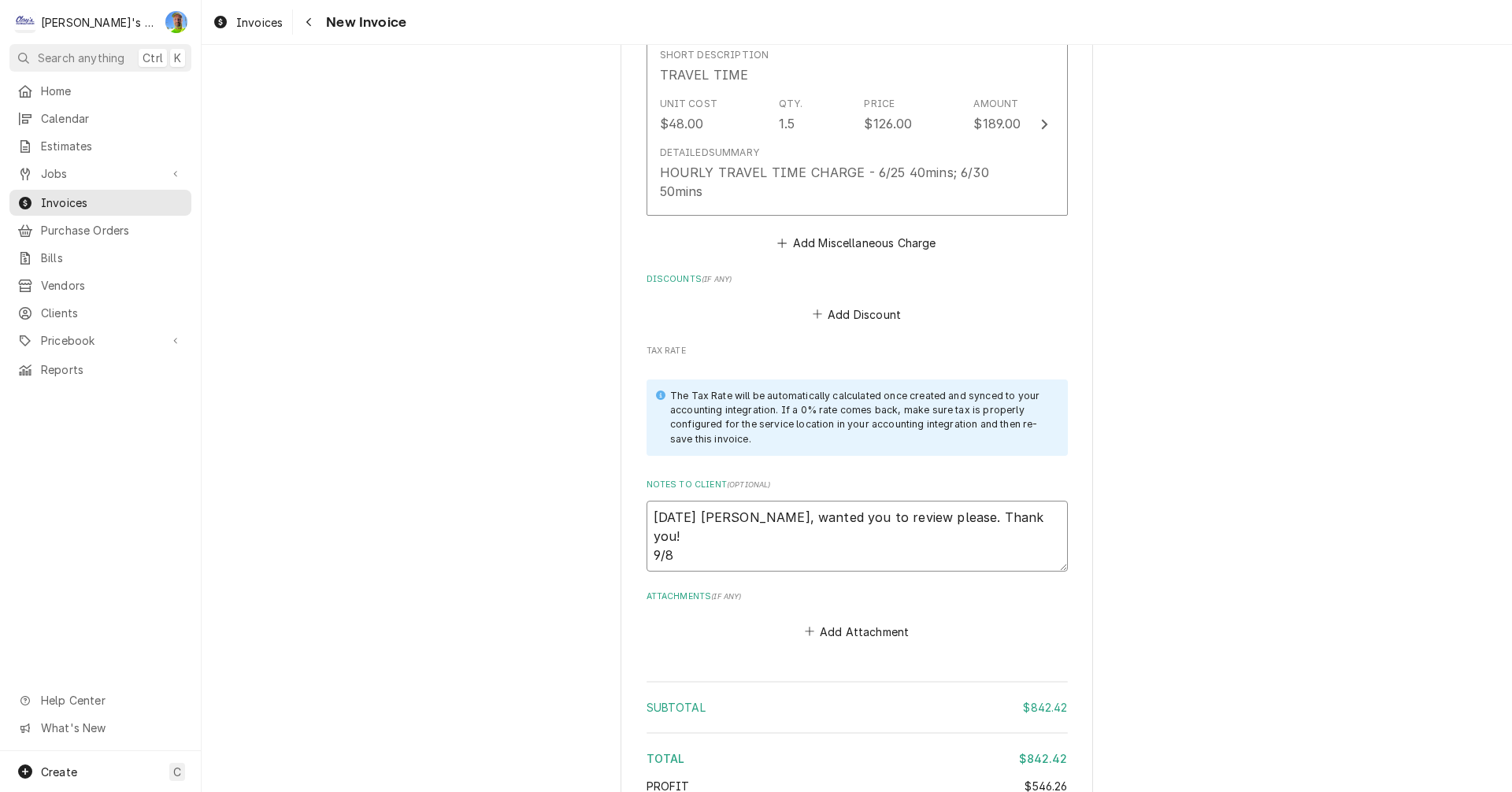
type textarea "[DATE] [PERSON_NAME], wanted you to review please. Thank you! 9/8"
type textarea "x"
type textarea "[DATE] [PERSON_NAME], wanted you to review please. Thank you! 9/8 G"
type textarea "x"
type textarea "[DATE] [PERSON_NAME], wanted you to review please. Thank you! 9/8 GA"
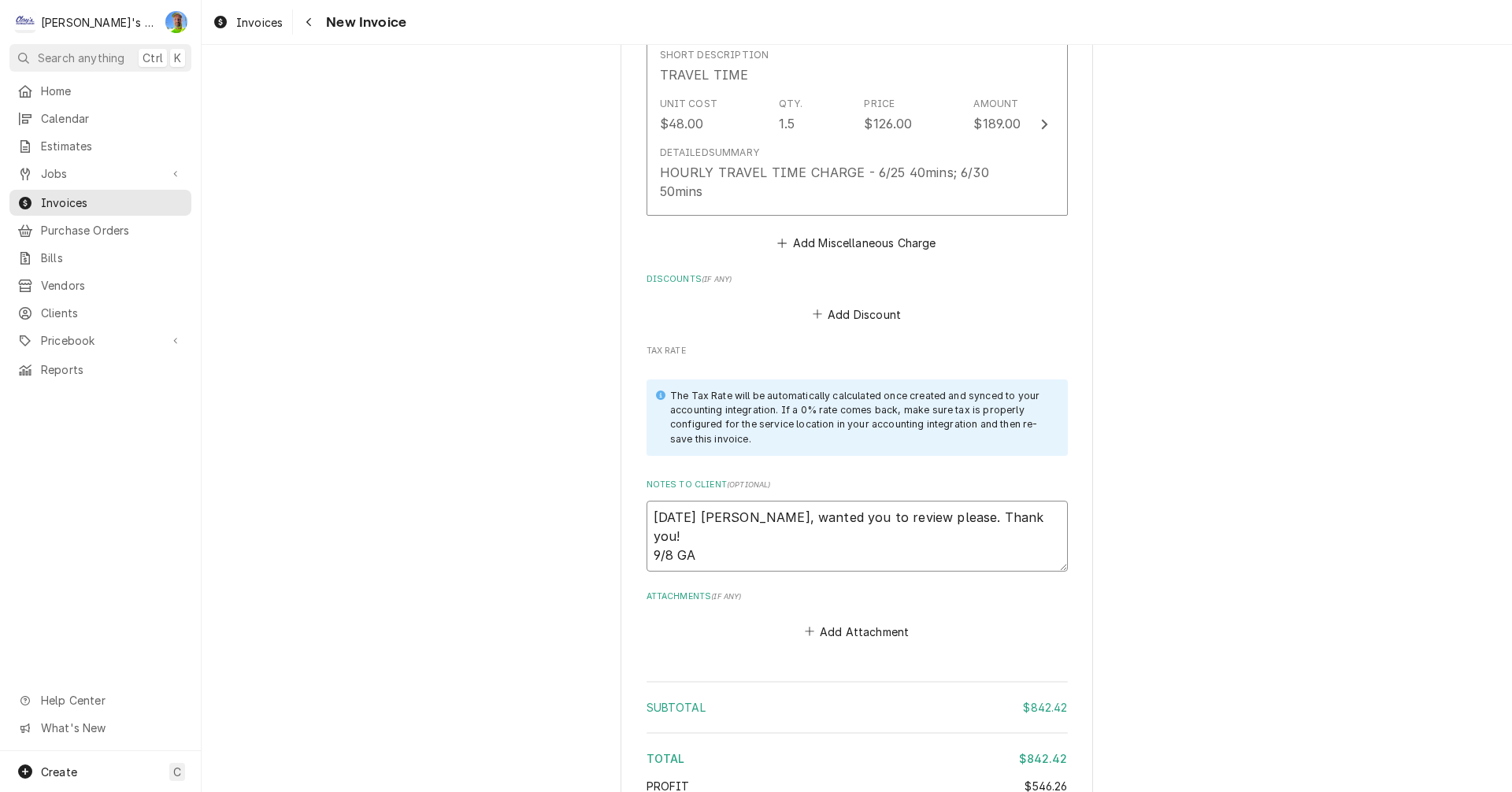
type textarea "x"
type textarea "[DATE] [PERSON_NAME], wanted you to review please. Thank you! 9/8 GA"
type textarea "x"
type textarea "[DATE] [PERSON_NAME], wanted you to review please. Thank you! 9/8 GA -"
type textarea "x"
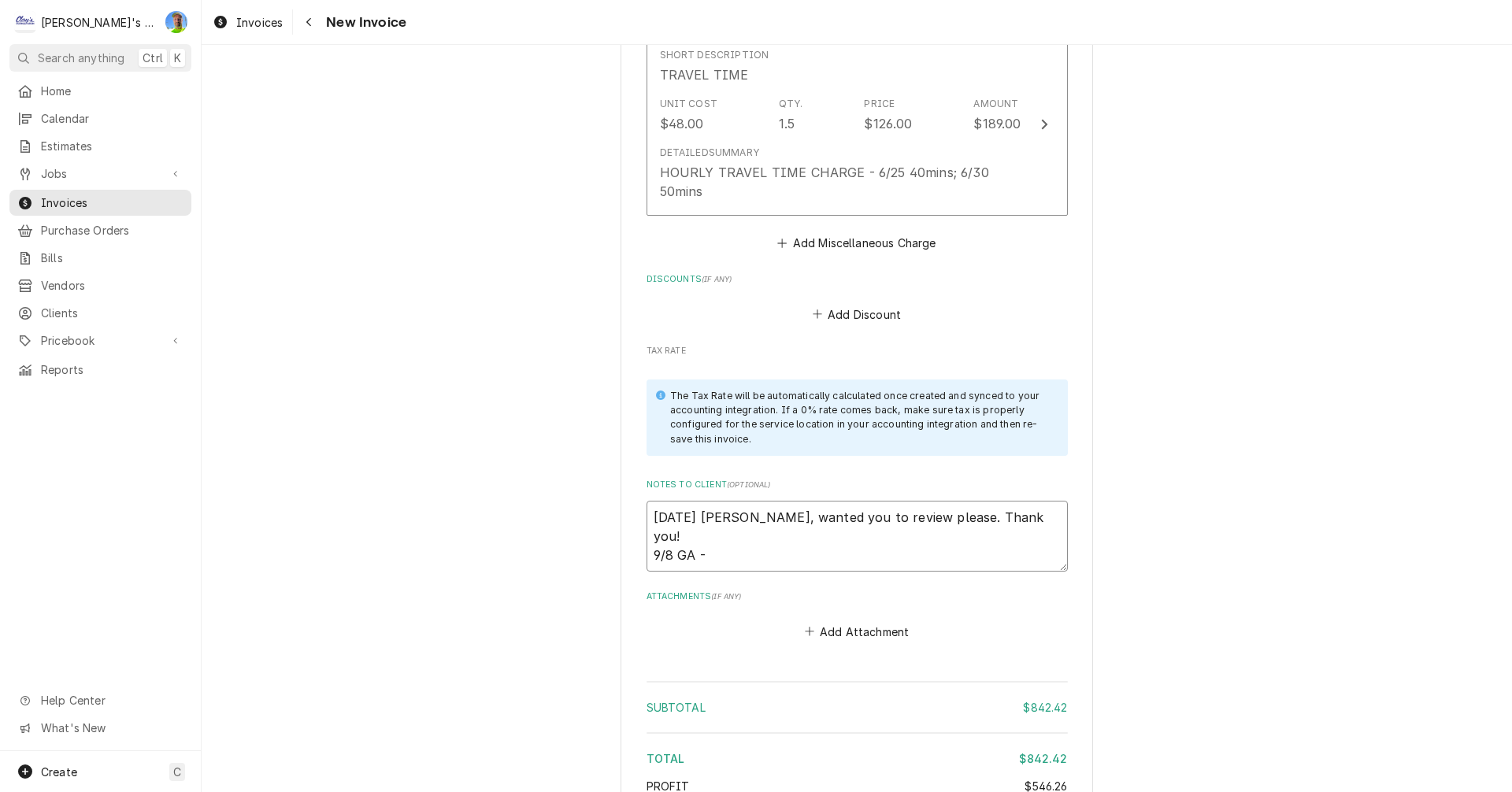
type textarea "[DATE] [PERSON_NAME], wanted you to review please. Thank you! 9/8 GA -"
type textarea "x"
type textarea "[DATE] [PERSON_NAME], wanted you to review please. Thank you! 9/8 GA - n"
type textarea "x"
type textarea "[DATE] [PERSON_NAME], wanted you to review please. Thank you! 9/8 GA - no"
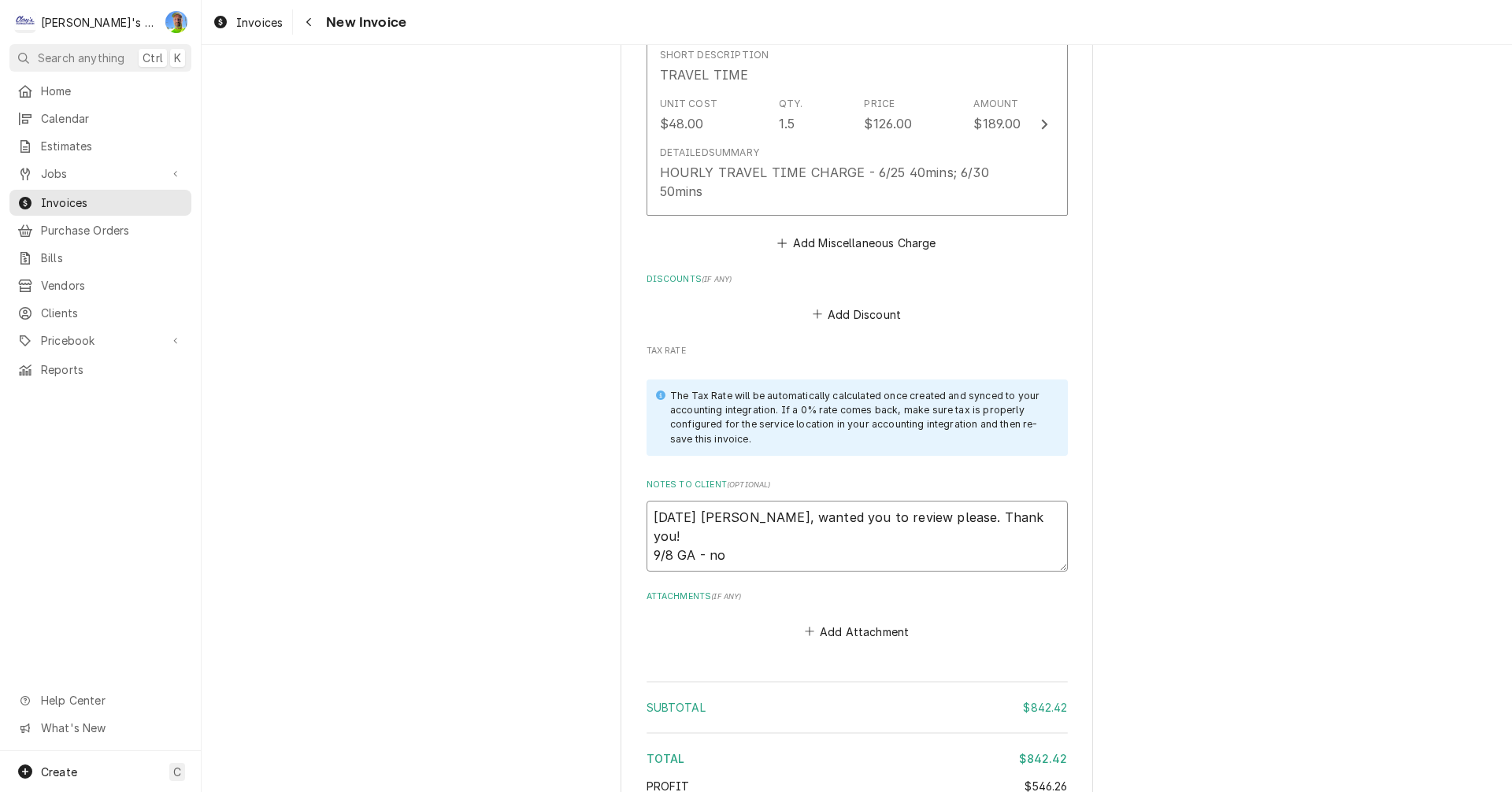
type textarea "x"
type textarea "[DATE] [PERSON_NAME], wanted you to review please. Thank you! 9/8 GA - not"
type textarea "x"
type textarea "[DATE] [PERSON_NAME], wanted you to review please. Thank you! 9/8 GA - not"
type textarea "x"
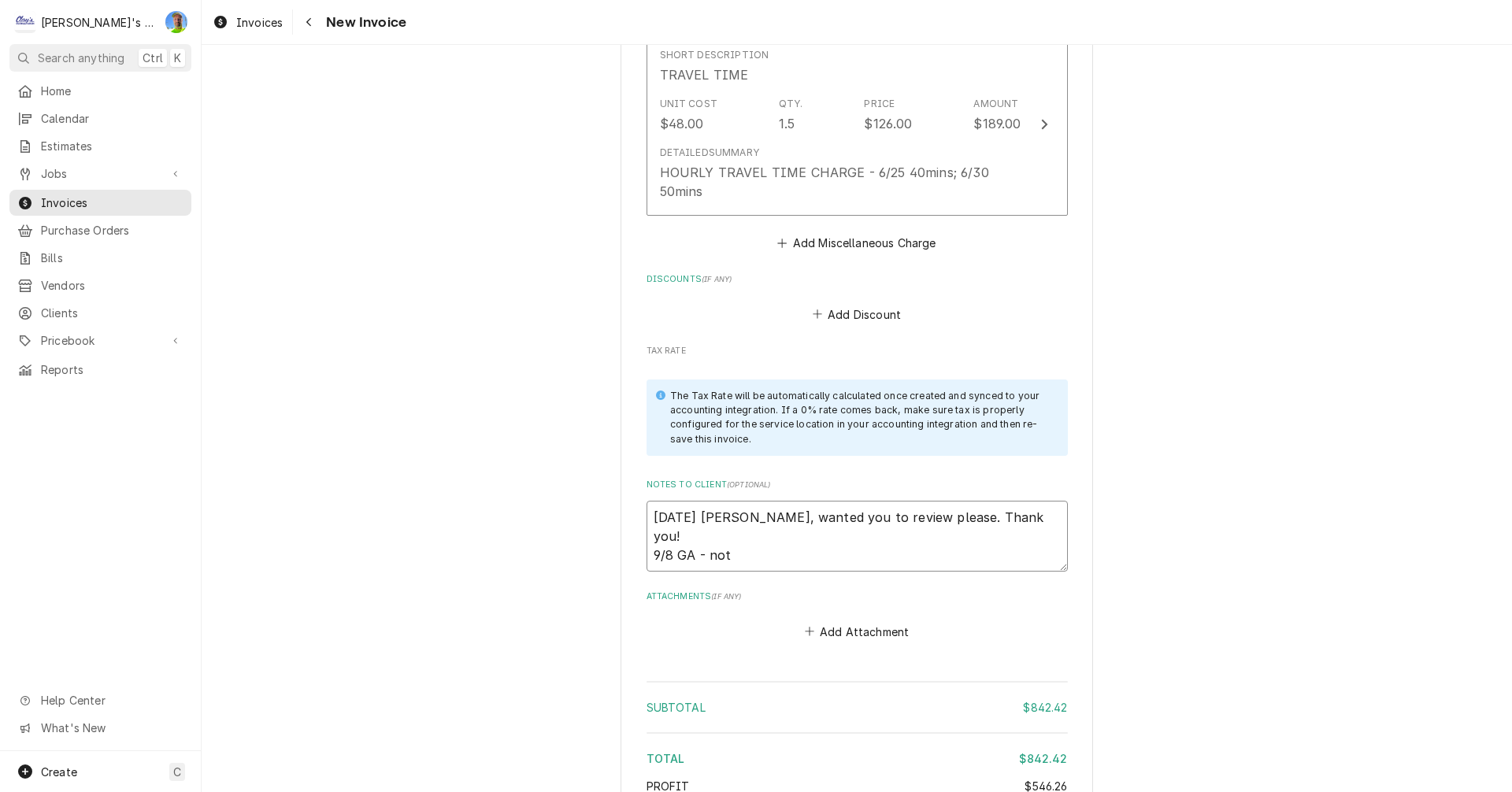
type textarea "[DATE] [PERSON_NAME], wanted you to review please. Thank you! 9/8 GA - not s"
type textarea "x"
type textarea "[DATE] [PERSON_NAME], wanted you to review please. Thank you! 9/8 GA - not su"
type textarea "x"
type textarea "7/24/2025 Sarah - Greg, wanted you to review please. Thank you! 9/8 GA - not sur"
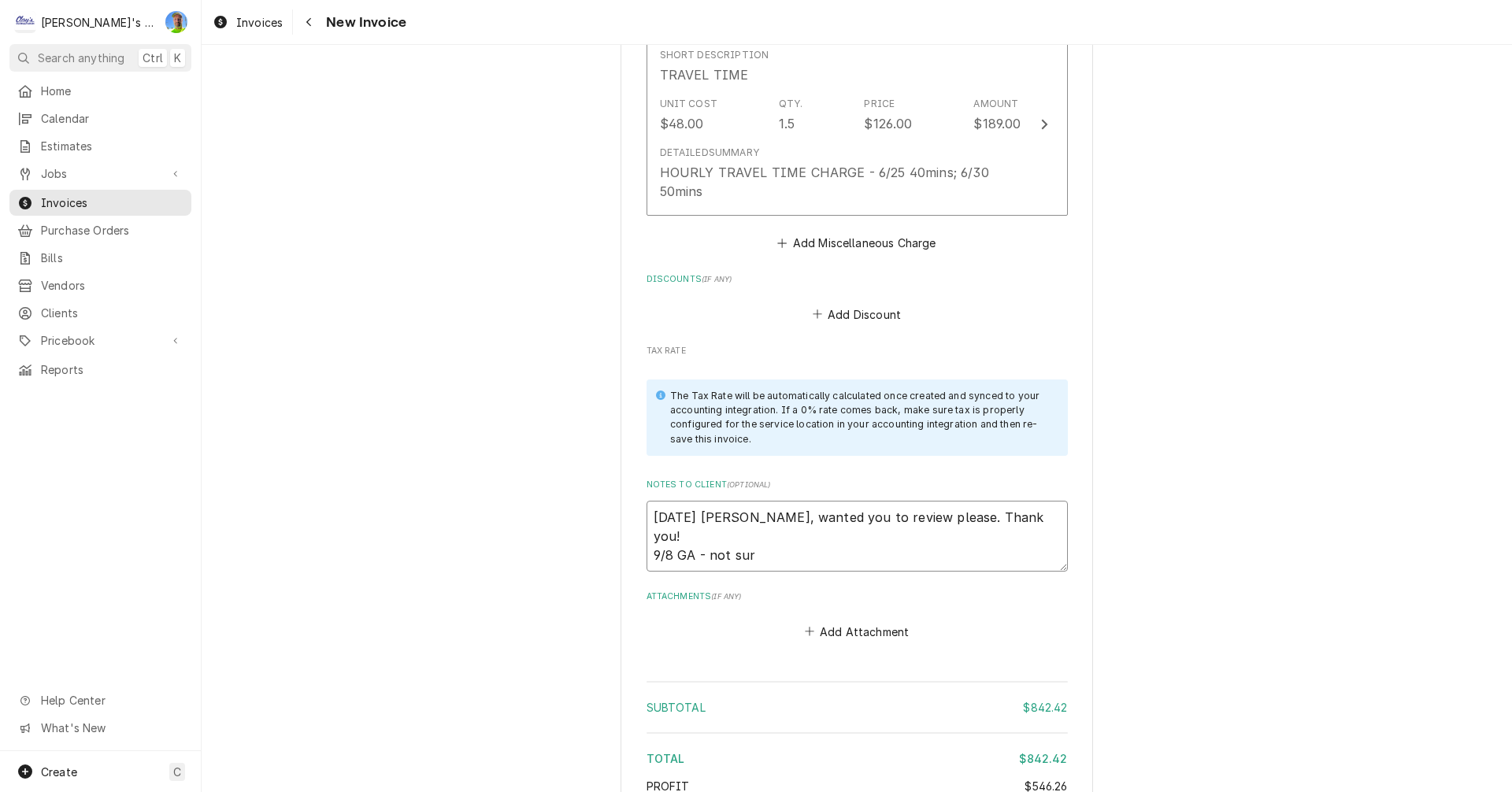
type textarea "x"
type textarea "7/24/2025 Sarah - Greg, wanted you to review please. Thank you! 9/8 GA - not su…"
type textarea "x"
type textarea "7/24/2025 Sarah - Greg, wanted you to review please. Thank you! 9/8 GA - not su…"
type textarea "x"
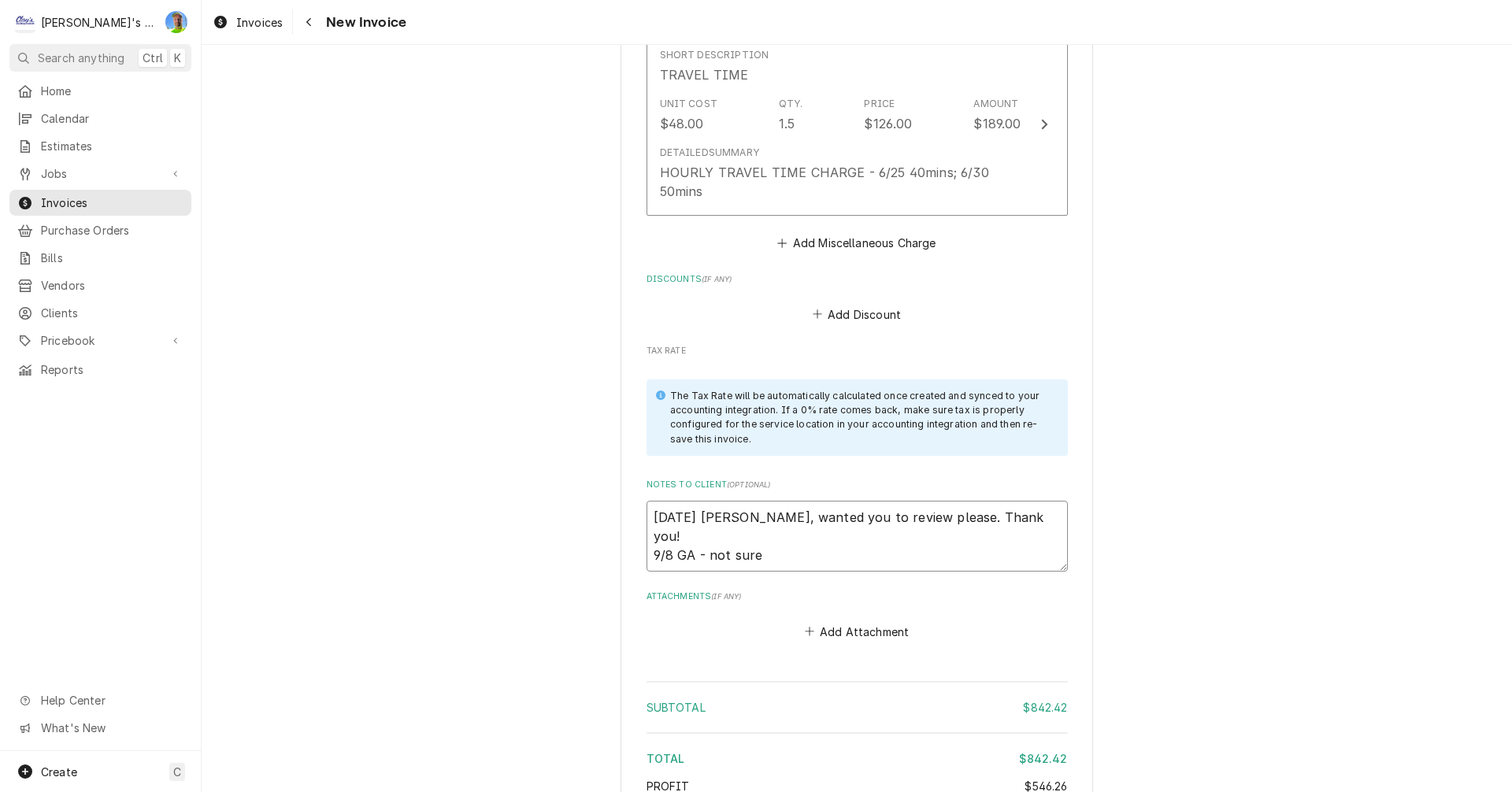
type textarea "7/24/2025 Sarah - Greg, wanted you to review please. Thank you! 9/8 GA - not su…"
type textarea "x"
type textarea "7/24/2025 Sarah - Greg, wanted you to review please. Thank you! 9/8 GA - not su…"
type textarea "x"
type textarea "7/24/2025 Sarah - Greg, wanted you to review please. Thank you! 9/8 GA - not su…"
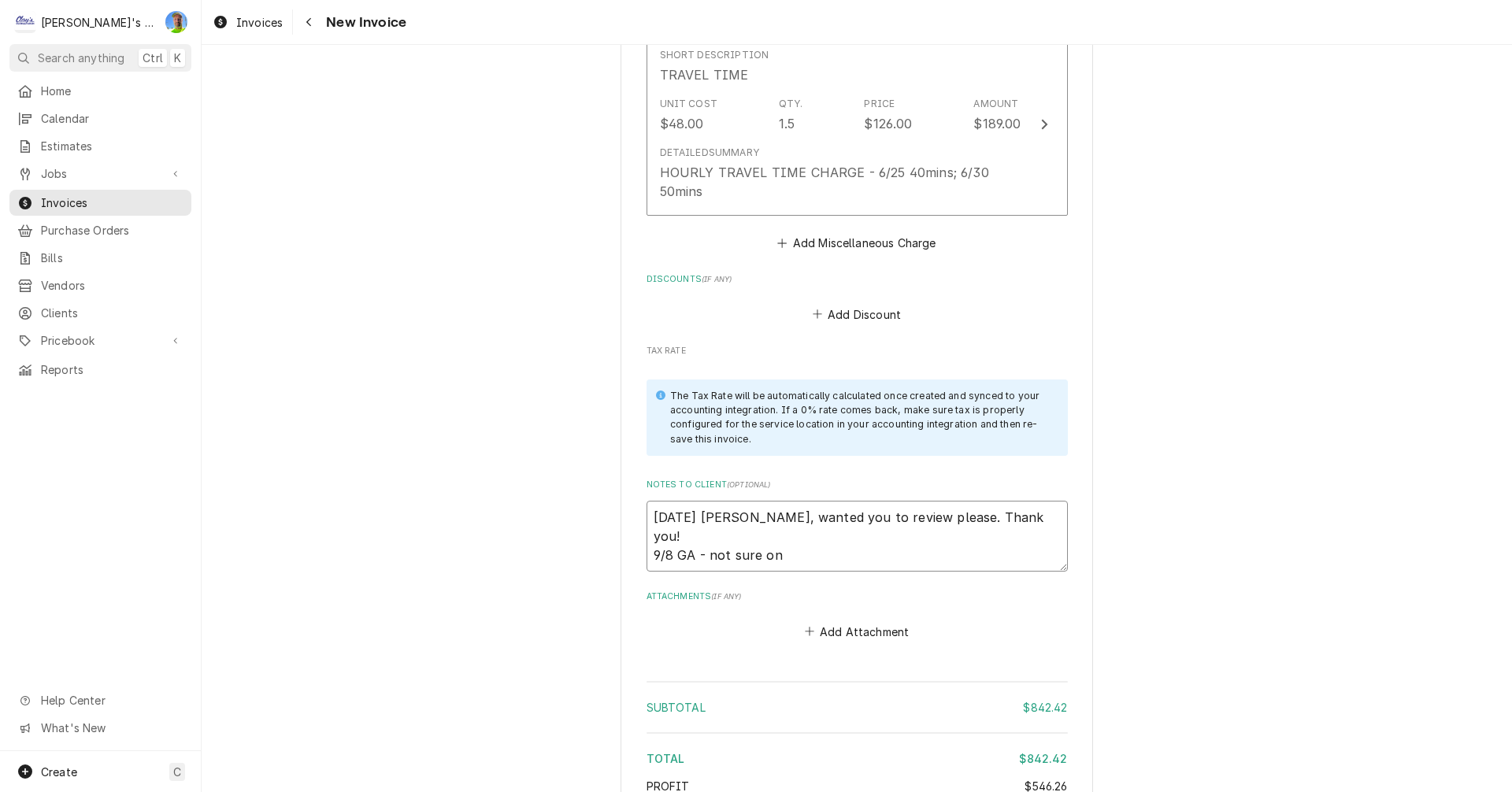
type textarea "x"
type textarea "7/24/2025 Sarah - Greg, wanted you to review please. Thank you! 9/8 GA - not su…"
type textarea "x"
type textarea "7/24/2025 Sarah - Greg, wanted you to review please. Thank you! 9/8 GA - not su…"
type textarea "x"
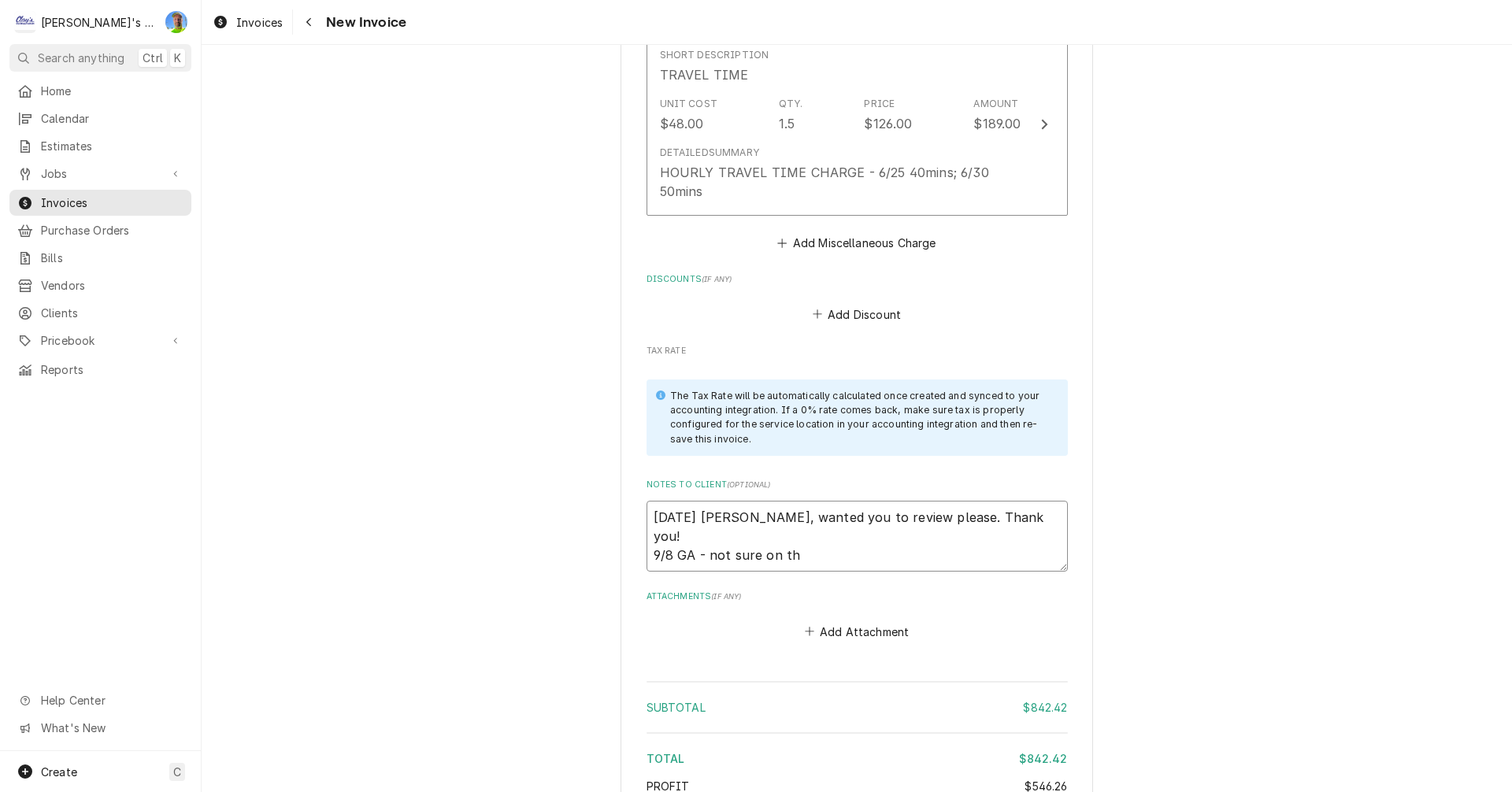
type textarea "7/24/2025 Sarah - Greg, wanted you to review please. Thank you! 9/8 GA - not su…"
type textarea "x"
type textarea "7/24/2025 Sarah - Greg, wanted you to review please. Thank you! 9/8 GA - not su…"
type textarea "x"
type textarea "7/24/2025 Sarah - Greg, wanted you to review please. Thank you! 9/8 GA - not su…"
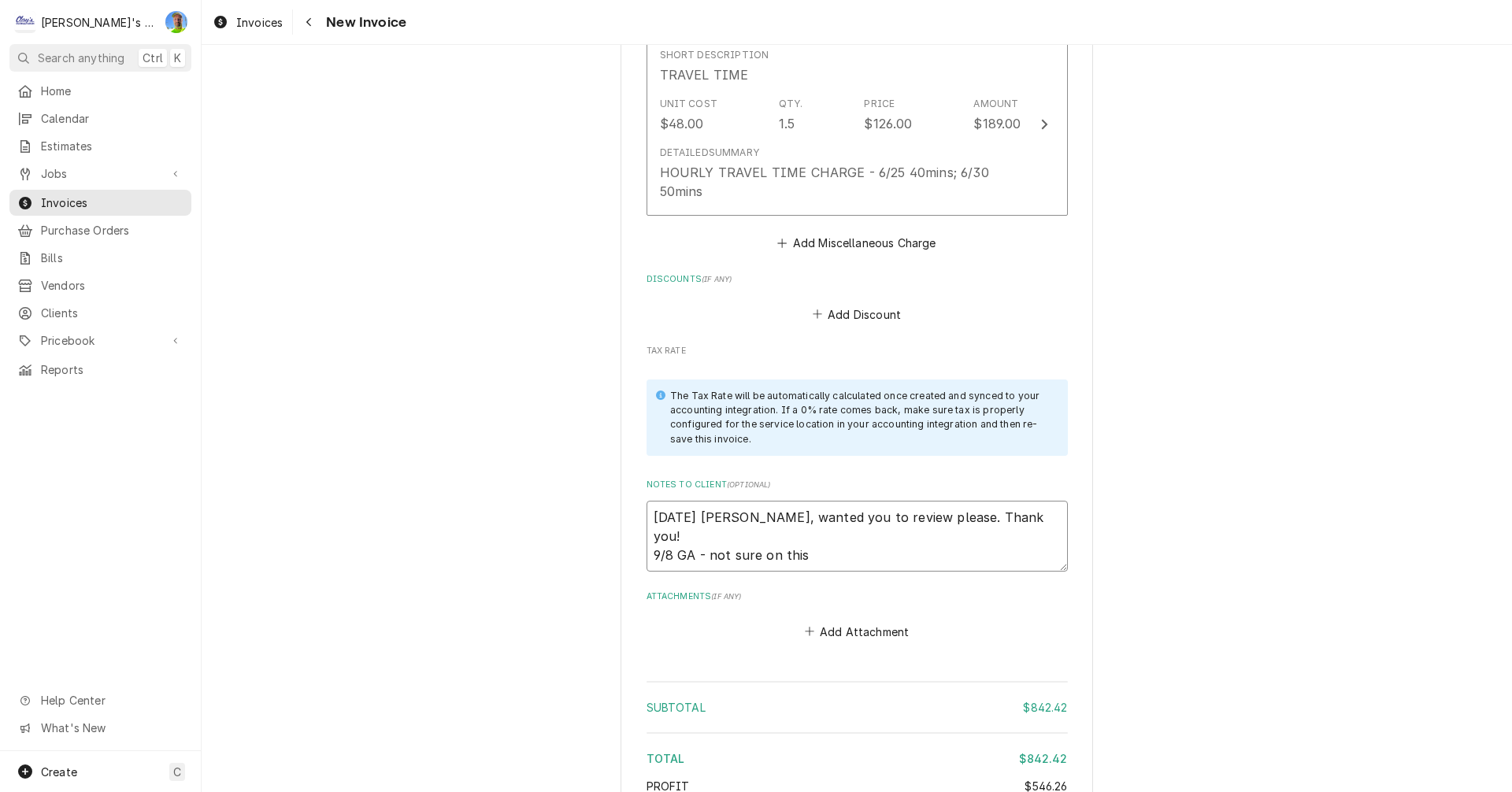
type textarea "x"
type textarea "7/24/2025 Sarah - Greg, wanted you to review please. Thank you! 9/8 GA - not su…"
type textarea "x"
type textarea "7/24/2025 Sarah - Greg, wanted you to review please. Thank you! 9/8 GA - not su…"
type textarea "x"
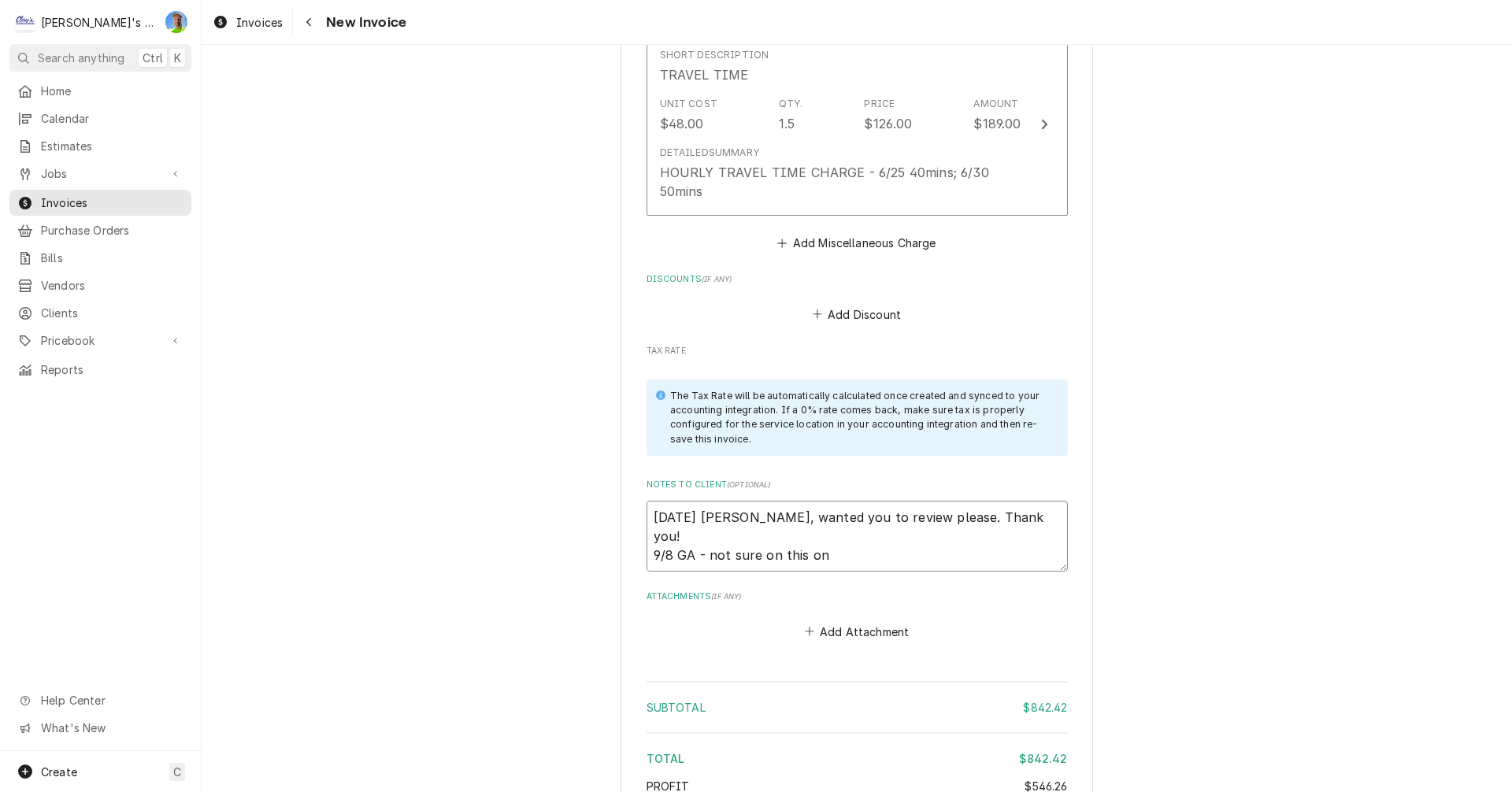
type textarea "7/24/2025 Sarah - Greg, wanted you to review please. Thank you! 9/8 GA - not su…"
type textarea "x"
type textarea "7/24/2025 Sarah - Greg, wanted you to review please. Thank you! 9/8 GA - not su…"
type textarea "x"
type textarea "7/24/2025 Sarah - Greg, wanted you to review please. Thank you! 9/8 GA - not su…"
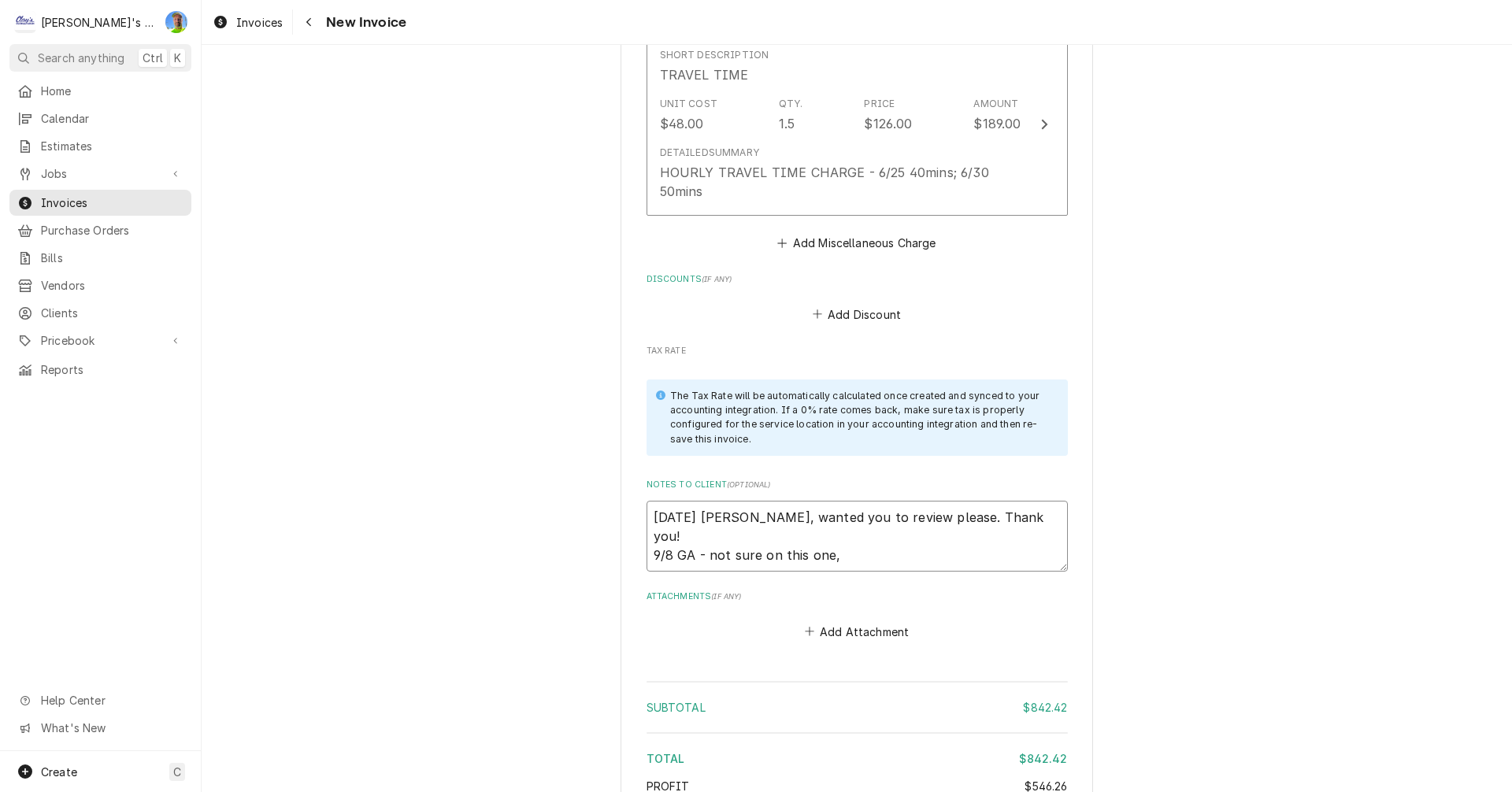
type textarea "x"
type textarea "7/24/2025 Sarah - Greg, wanted you to review please. Thank you! 9/8 GA - not su…"
type textarea "x"
type textarea "7/24/2025 Sarah - Greg, wanted you to review please. Thank you! 9/8 GA - not su…"
type textarea "x"
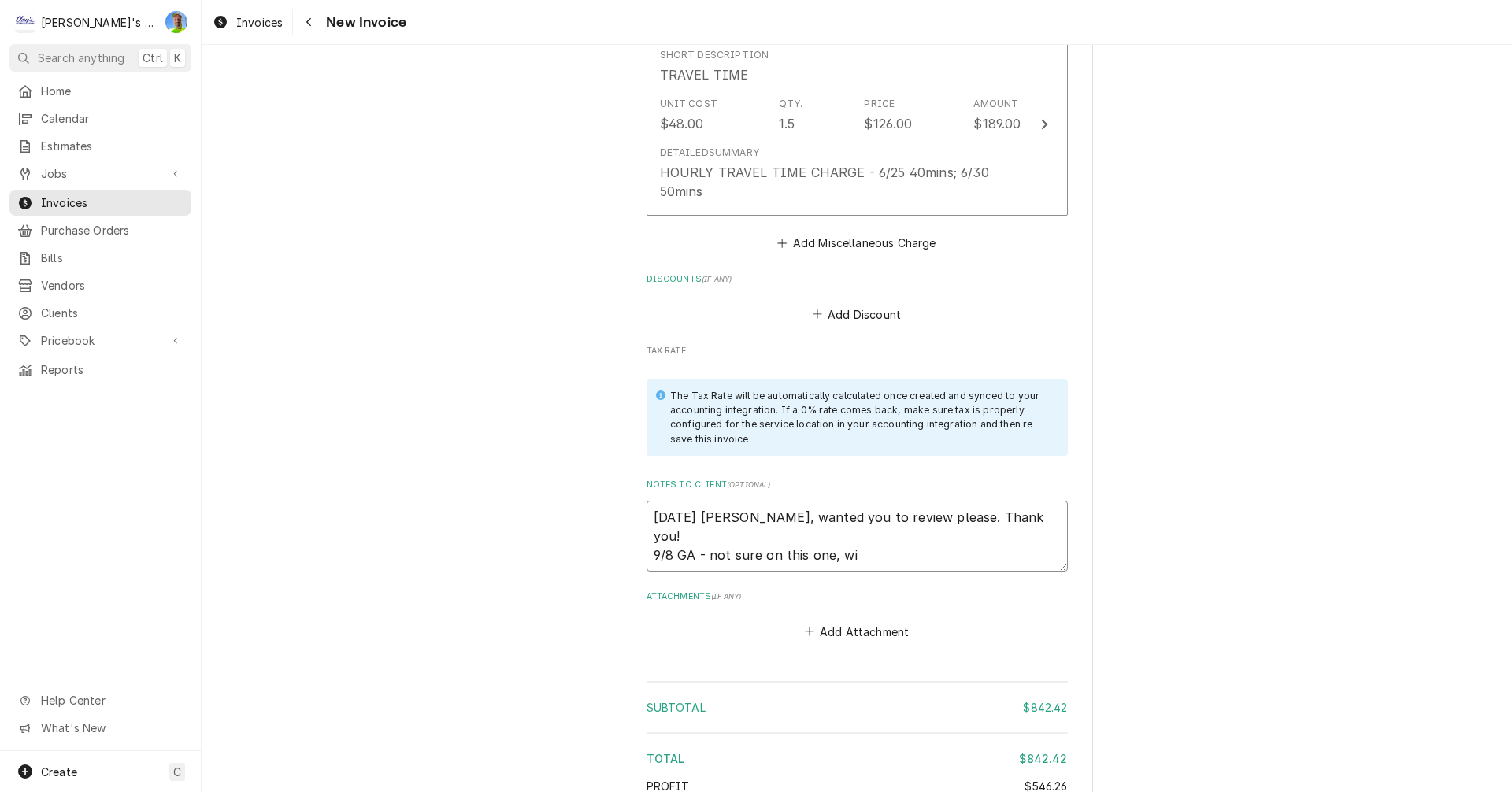
type textarea "7/24/2025 Sarah - Greg, wanted you to review please. Thank you! 9/8 GA - not su…"
type textarea "x"
type textarea "7/24/2025 Sarah - Greg, wanted you to review please. Thank you! 9/8 GA - not su…"
type textarea "x"
type textarea "7/24/2025 Sarah - Greg, wanted you to review please. Thank you! 9/8 GA - not su…"
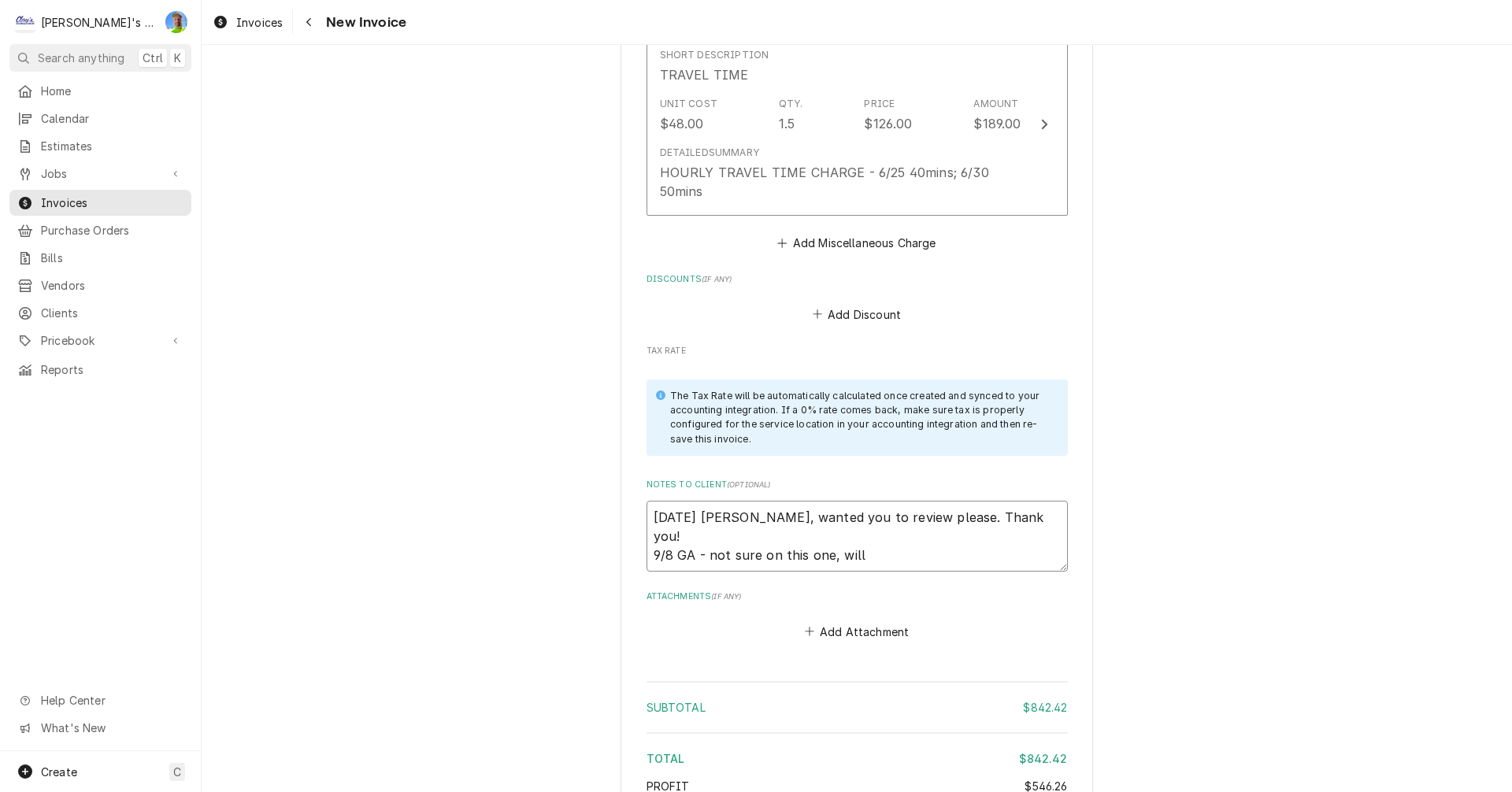
type textarea "x"
type textarea "7/24/2025 Sarah - Greg, wanted you to review please. Thank you! 9/8 GA - not su…"
type textarea "x"
type textarea "7/24/2025 Sarah - Greg, wanted you to review please. Thank you! 9/8 GA - not su…"
type textarea "x"
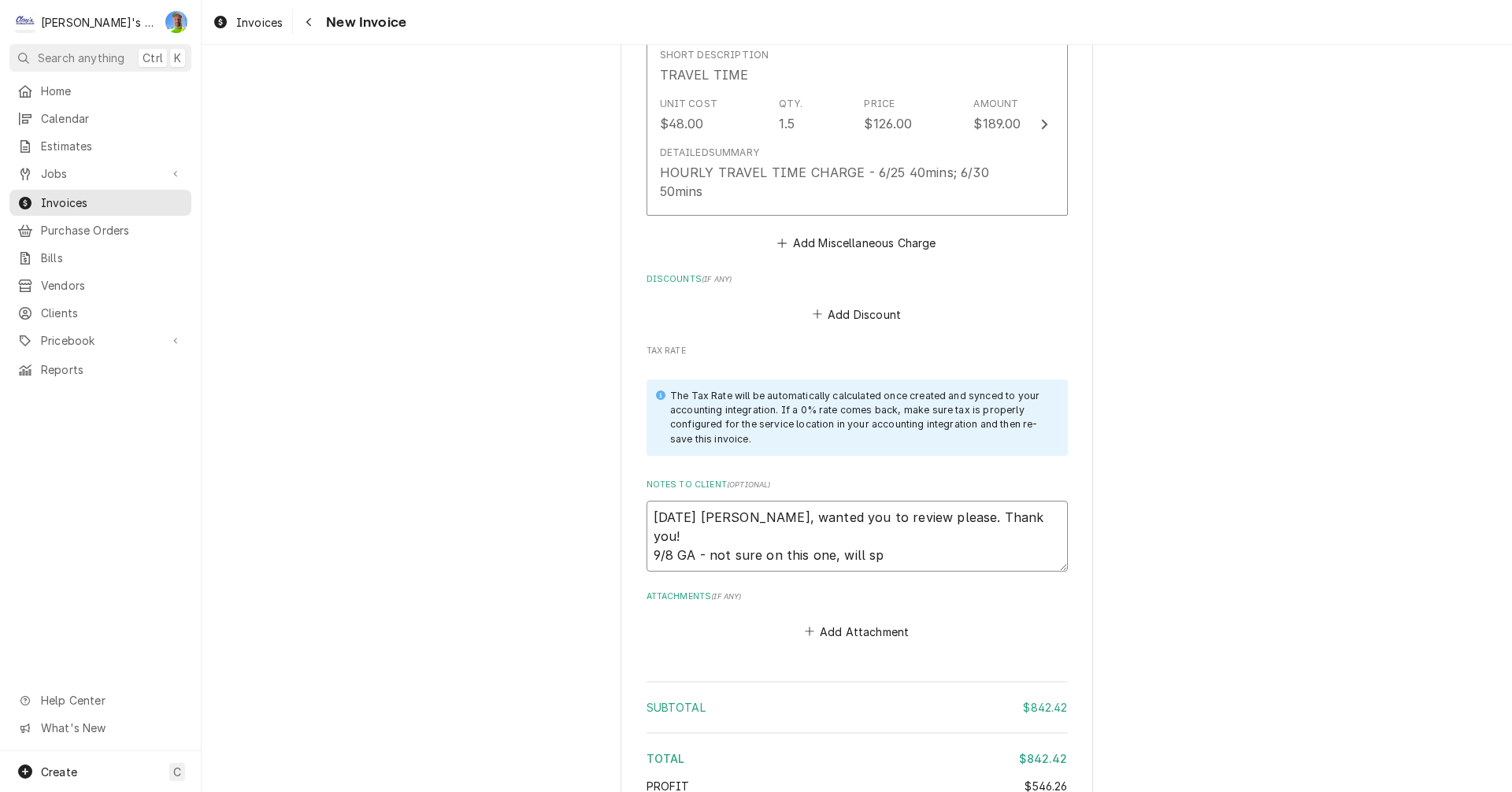
type textarea "7/24/2025 Sarah - Greg, wanted you to review please. Thank you! 9/8 GA - not su…"
type textarea "x"
type textarea "7/24/2025 Sarah - Greg, wanted you to review please. Thank you! 9/8 GA - not su…"
type textarea "x"
type textarea "7/24/2025 Sarah - Greg, wanted you to review please. Thank you! 9/8 GA - not su…"
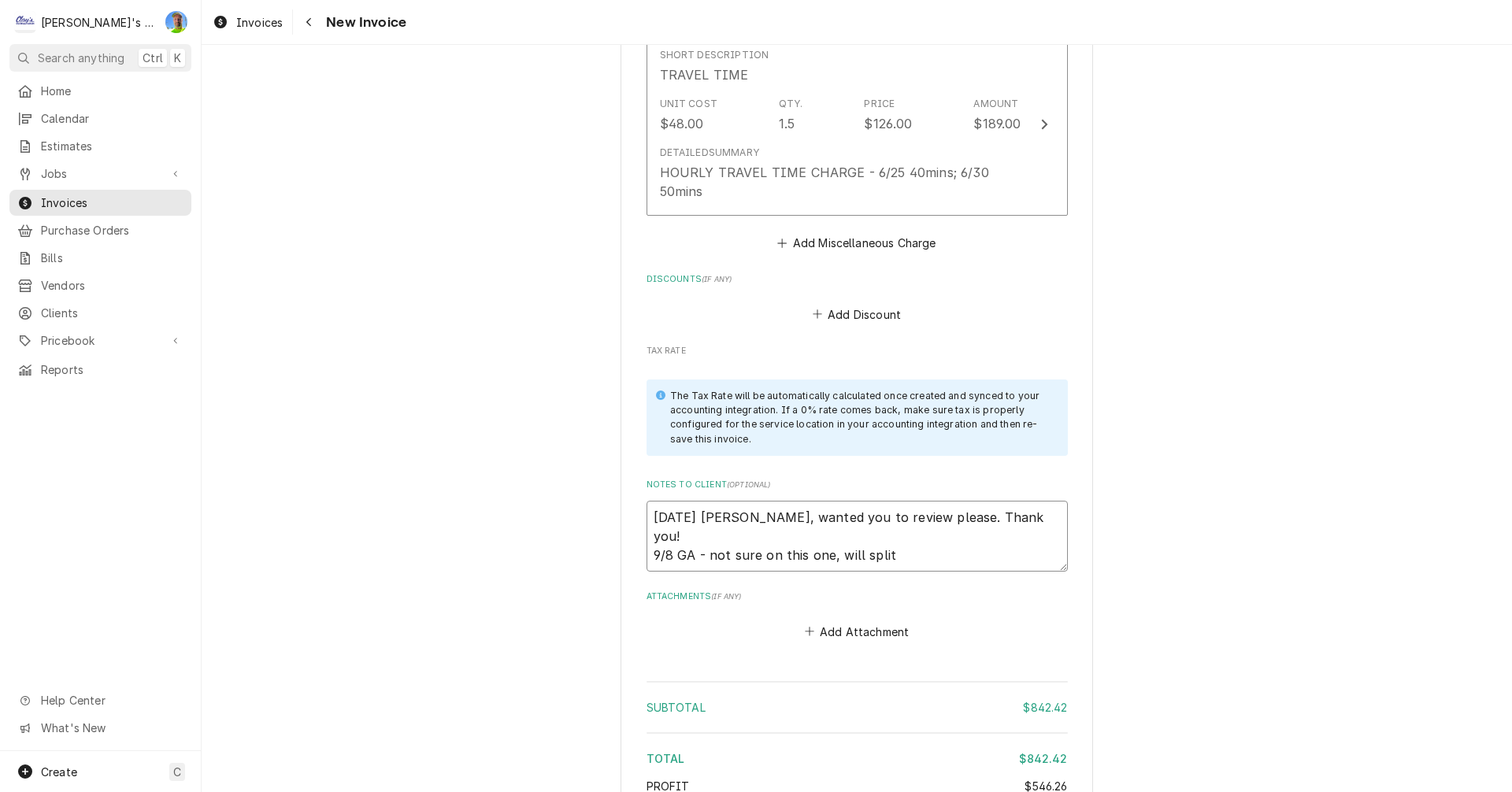
type textarea "x"
type textarea "7/24/2025 Sarah - Greg, wanted you to review please. Thank you! 9/8 GA - not su…"
type textarea "x"
type textarea "7/24/2025 Sarah - Greg, wanted you to review please. Thank you! 9/8 GA - not su…"
type textarea "x"
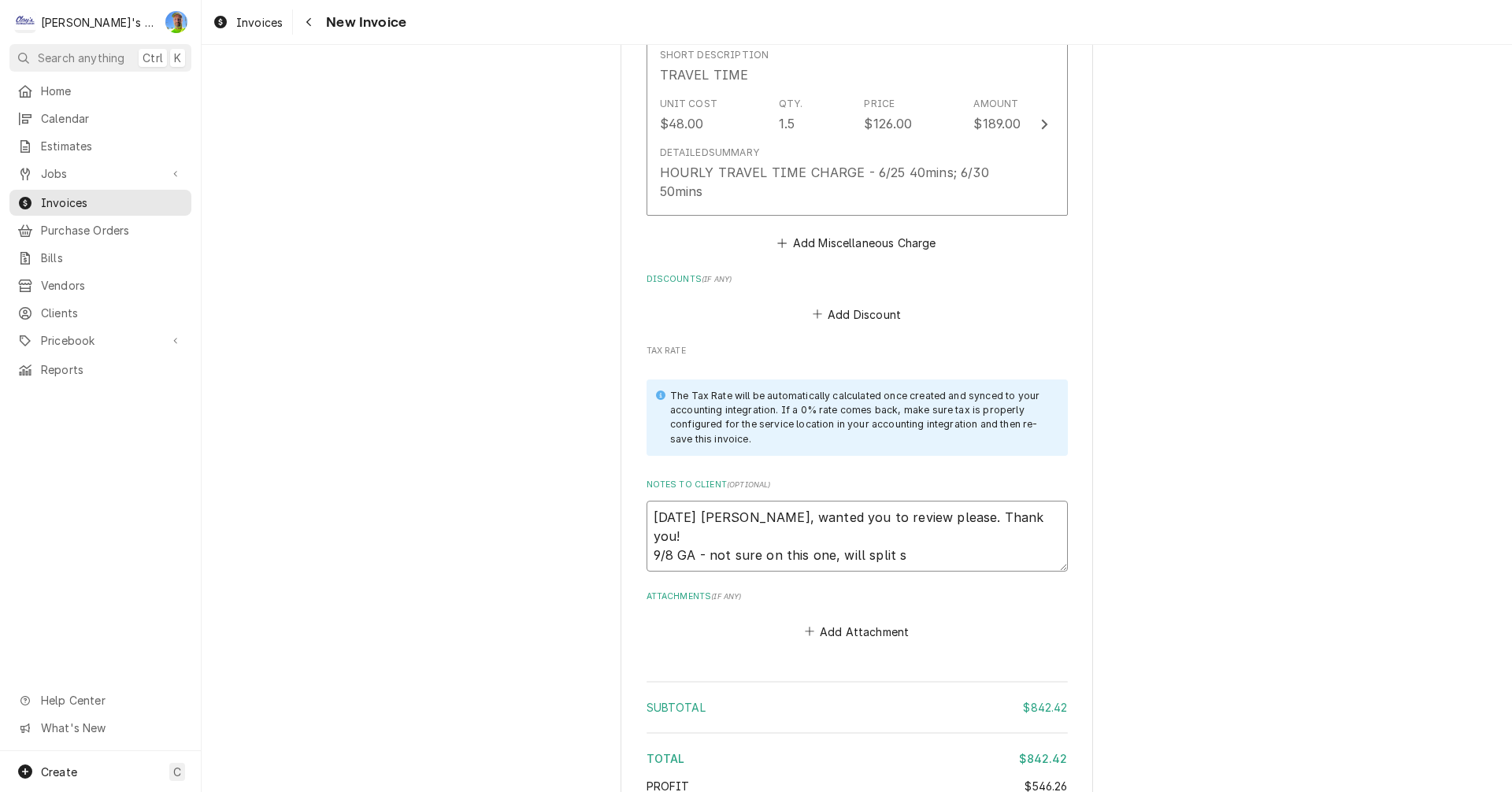
type textarea "7/24/2025 Sarah - Greg, wanted you to review please. Thank you! 9/8 GA - not su…"
type textarea "x"
type textarea "7/24/2025 Sarah - Greg, wanted you to review please. Thank you! 9/8 GA - not su…"
type textarea "x"
type textarea "7/24/2025 Sarah - Greg, wanted you to review please. Thank you! 9/8 GA - not su…"
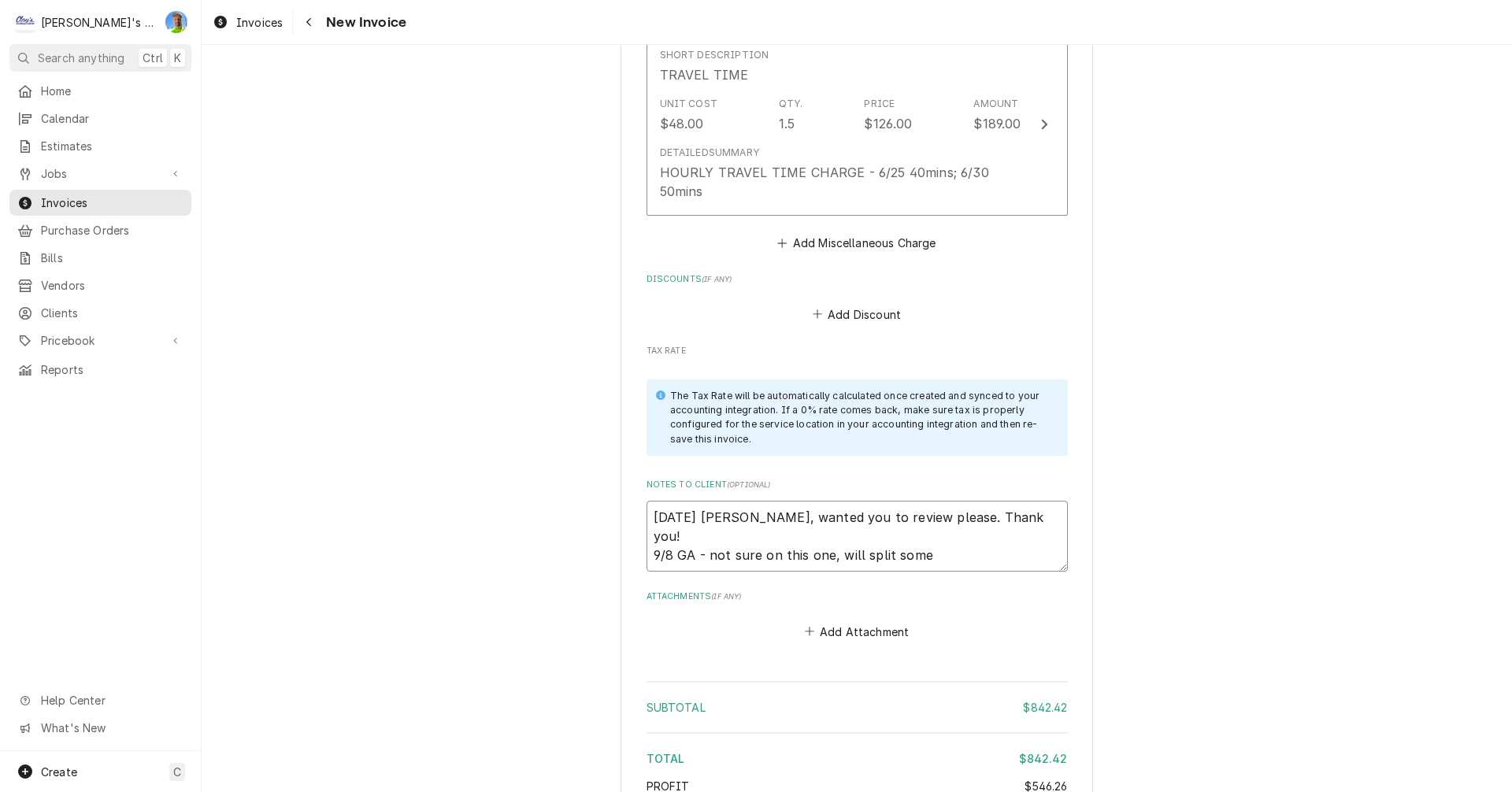
type textarea "x"
type textarea "7/24/2025 Sarah - Greg, wanted you to review please. Thank you! 9/8 GA - not su…"
type textarea "x"
type textarea "7/24/2025 Sarah - Greg, wanted you to review please. Thank you! 9/8 GA - not su…"
type textarea "x"
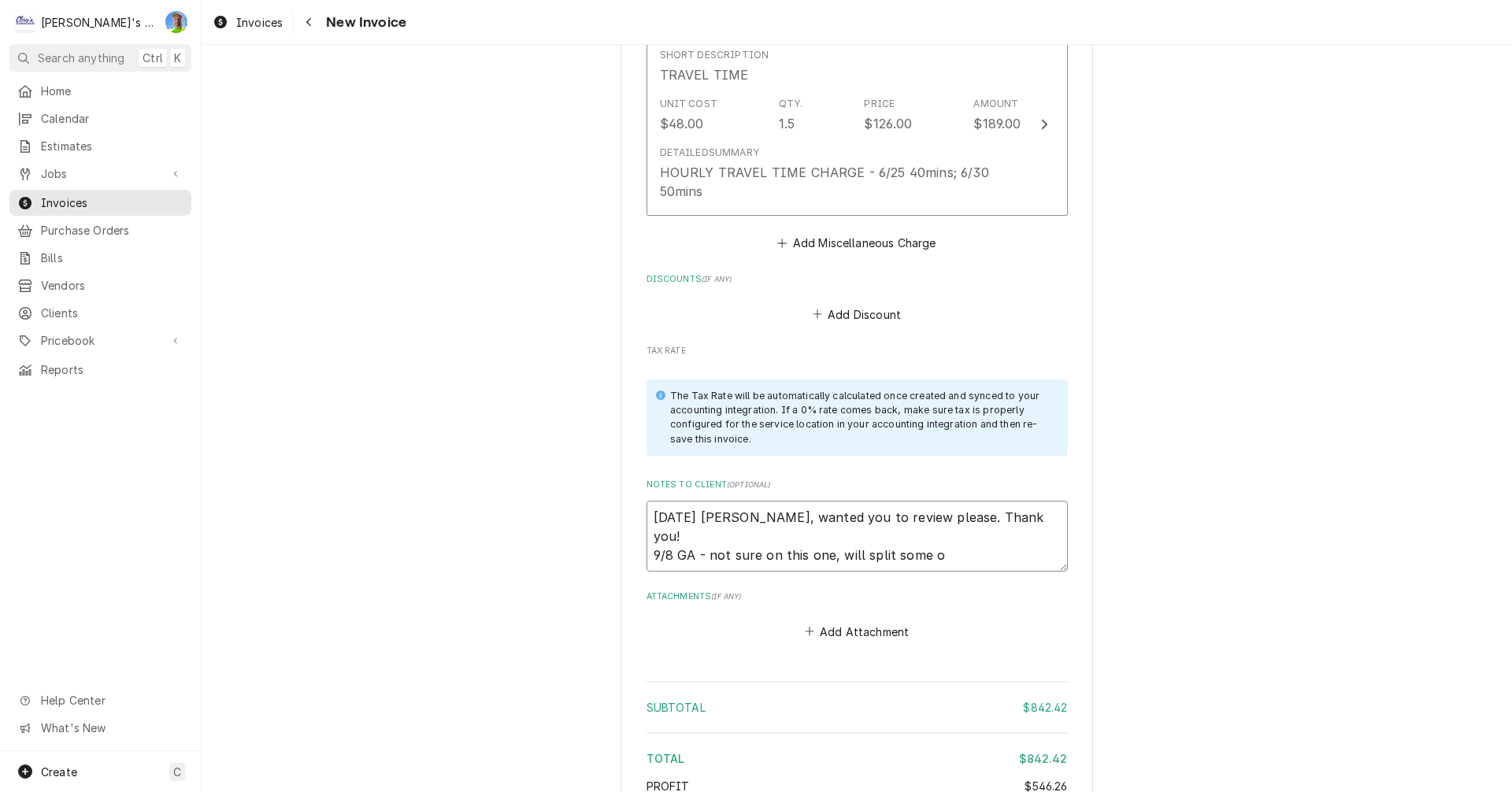
type textarea "7/24/2025 Sarah - Greg, wanted you to review please. Thank you! 9/8 GA - not su…"
type textarea "x"
type textarea "7/24/2025 Sarah - Greg, wanted you to review please. Thank you! 9/8 GA - not su…"
type textarea "x"
type textarea "7/24/2025 Sarah - Greg, wanted you to review please. Thank you! 9/8 GA - not su…"
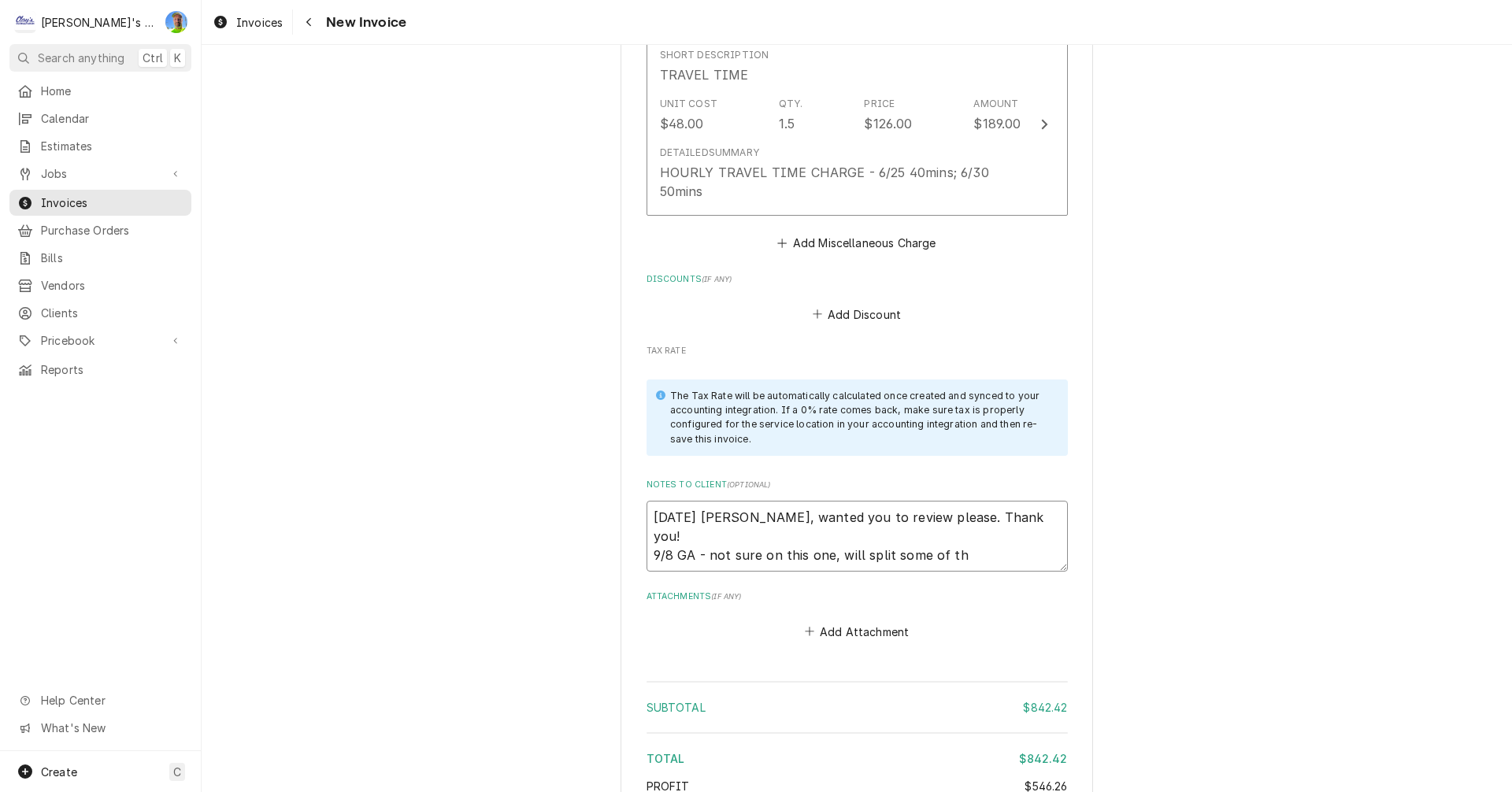
type textarea "x"
type textarea "7/24/2025 Sarah - Greg, wanted you to review please. Thank you! 9/8 GA - not su…"
type textarea "x"
type textarea "7/24/2025 Sarah - Greg, wanted you to review please. Thank you! 9/8 GA - not su…"
type textarea "x"
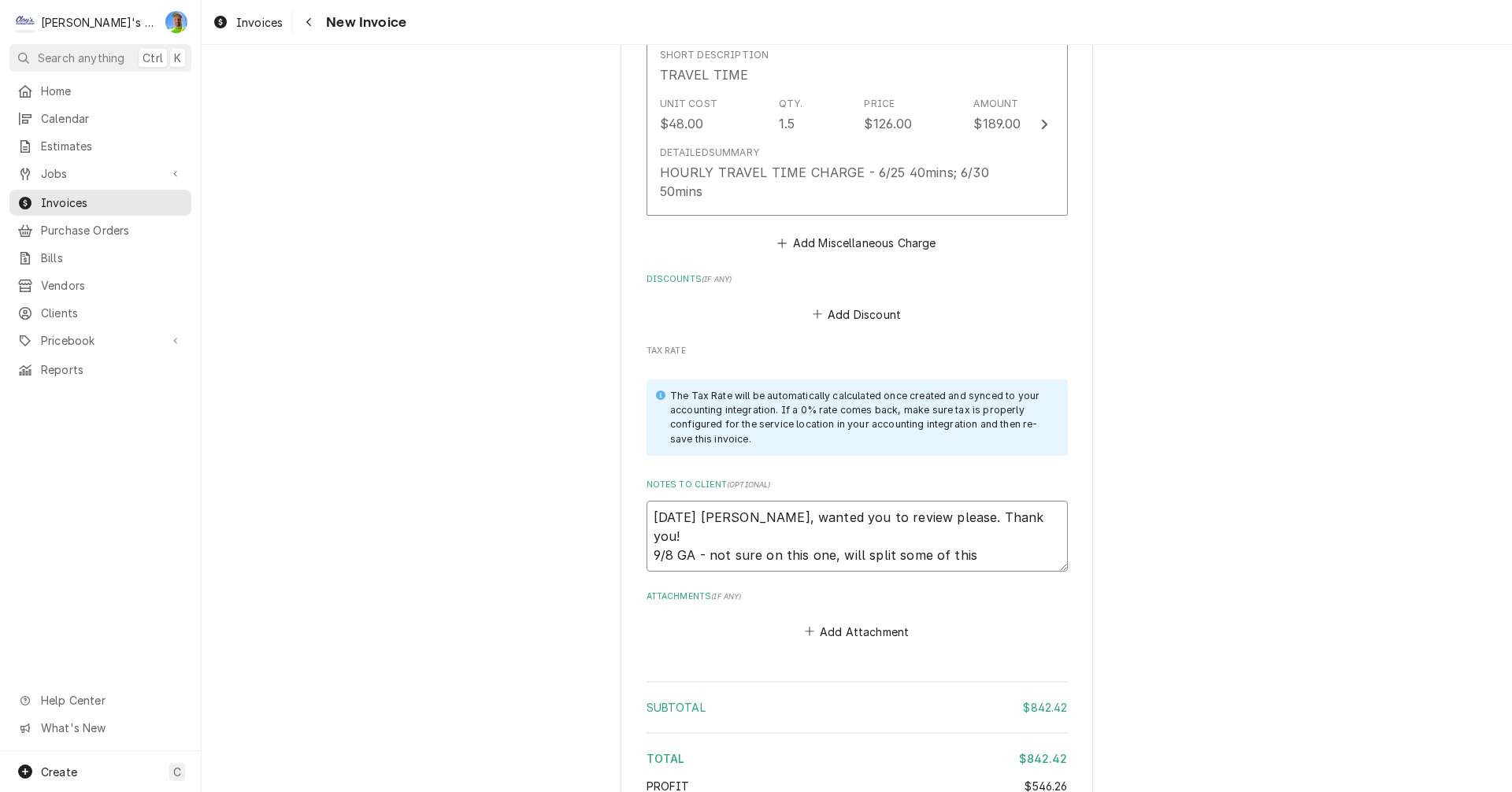
type textarea "7/24/2025 Sarah - Greg, wanted you to review please. Thank you! 9/8 GA - not su…"
type textarea "x"
type textarea "7/24/2025 Sarah - Greg, wanted you to review please. Thank you! 9/8 GA - not su…"
type textarea "x"
type textarea "7/24/2025 Sarah - Greg, wanted you to review please. Thank you! 9/8 GA - not su…"
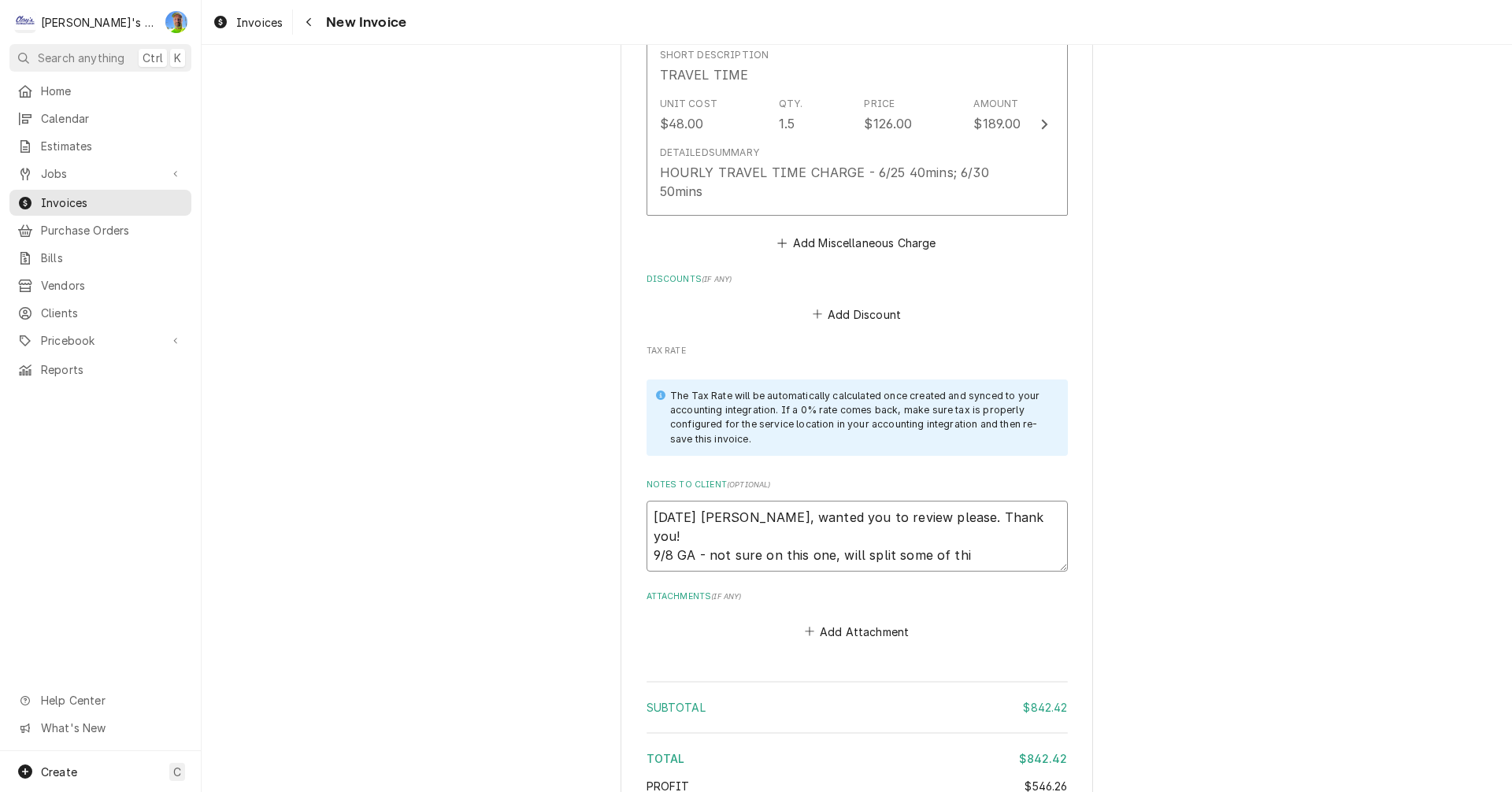
type textarea "x"
type textarea "7/24/2025 Sarah - Greg, wanted you to review please. Thank you! 9/8 GA - not su…"
type textarea "x"
type textarea "7/24/2025 Sarah - Greg, wanted you to review please. Thank you! 9/8 GA - not su…"
type textarea "x"
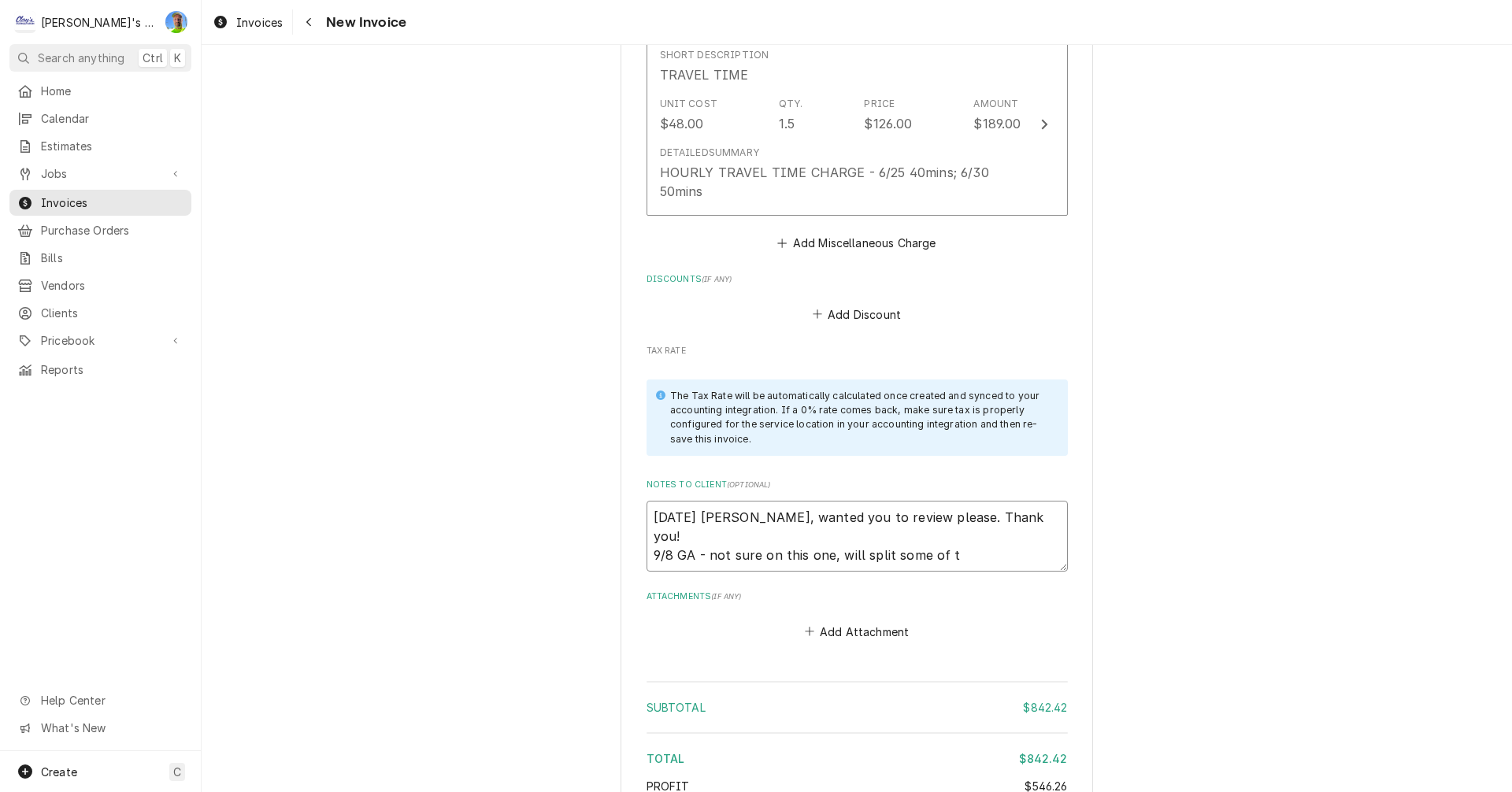
type textarea "7/24/2025 Sarah - Greg, wanted you to review please. Thank you! 9/8 GA - not su…"
type textarea "x"
type textarea "7/24/2025 Sarah - Greg, wanted you to review please. Thank you! 9/8 GA - not su…"
type textarea "x"
type textarea "7/24/2025 Sarah - Greg, wanted you to review please. Thank you! 9/8 GA - not su…"
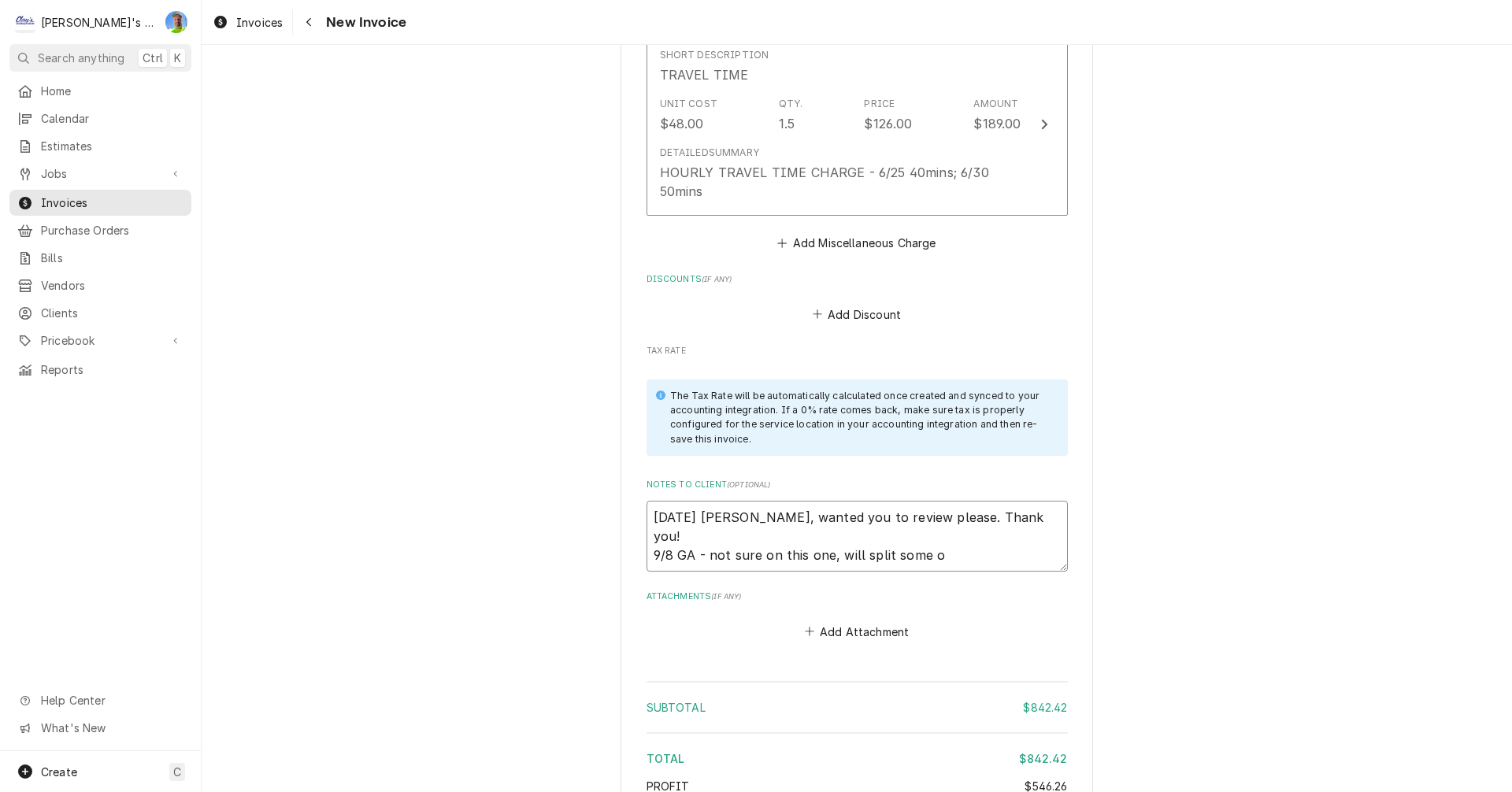
type textarea "x"
type textarea "7/24/2025 Sarah - Greg, wanted you to review please. Thank you! 9/8 GA - not su…"
type textarea "x"
type textarea "7/24/2025 Sarah - Greg, wanted you to review please. Thank you! 9/8 GA - not su…"
type textarea "x"
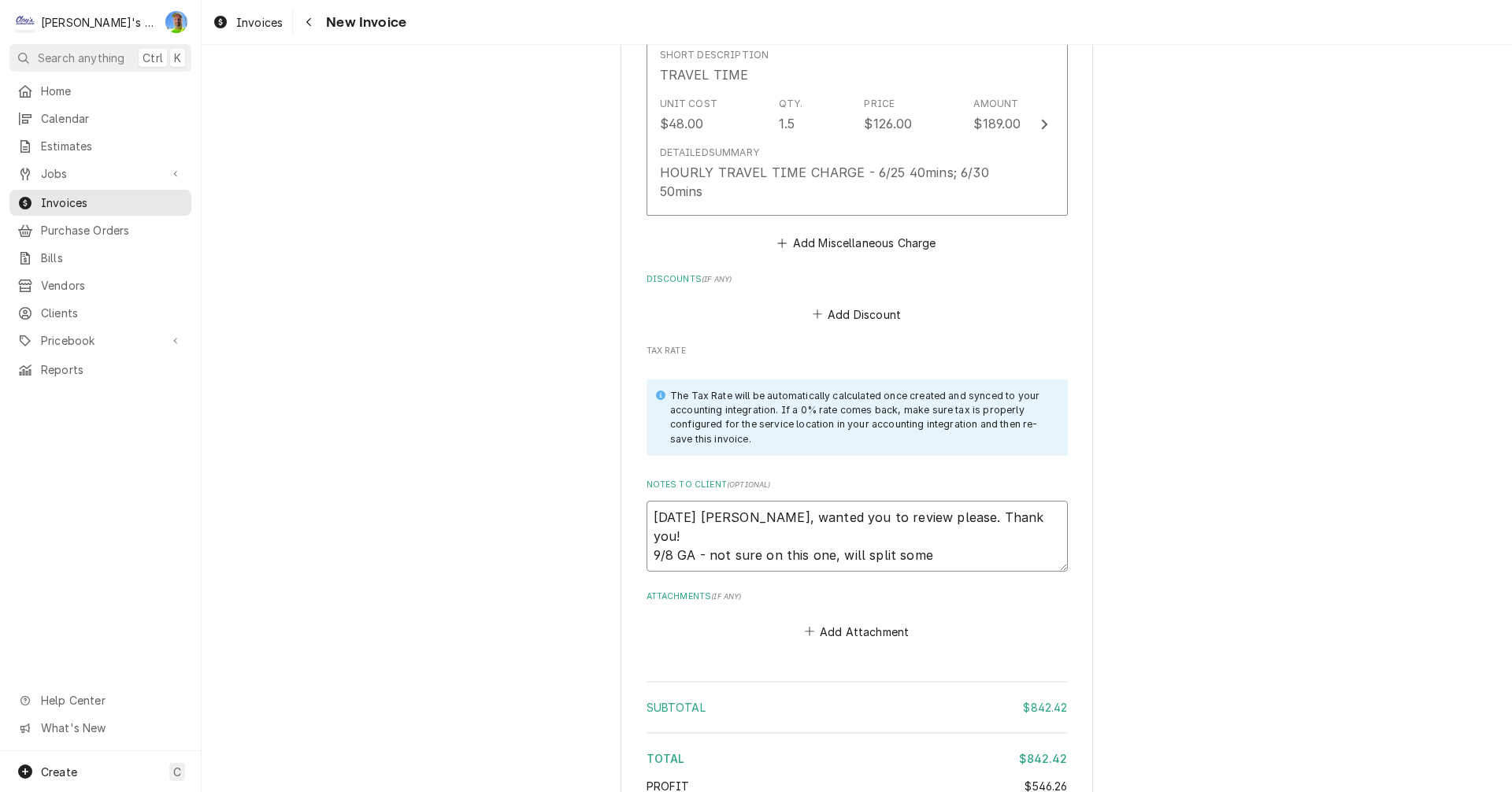
type textarea "7/24/2025 Sarah - Greg, wanted you to review please. Thank you! 9/8 GA - not su…"
type textarea "x"
type textarea "7/24/2025 Sarah - Greg, wanted you to review please. Thank you! 9/8 GA - not su…"
type textarea "x"
type textarea "7/24/2025 Sarah - Greg, wanted you to review please. Thank you! 9/8 GA - not su…"
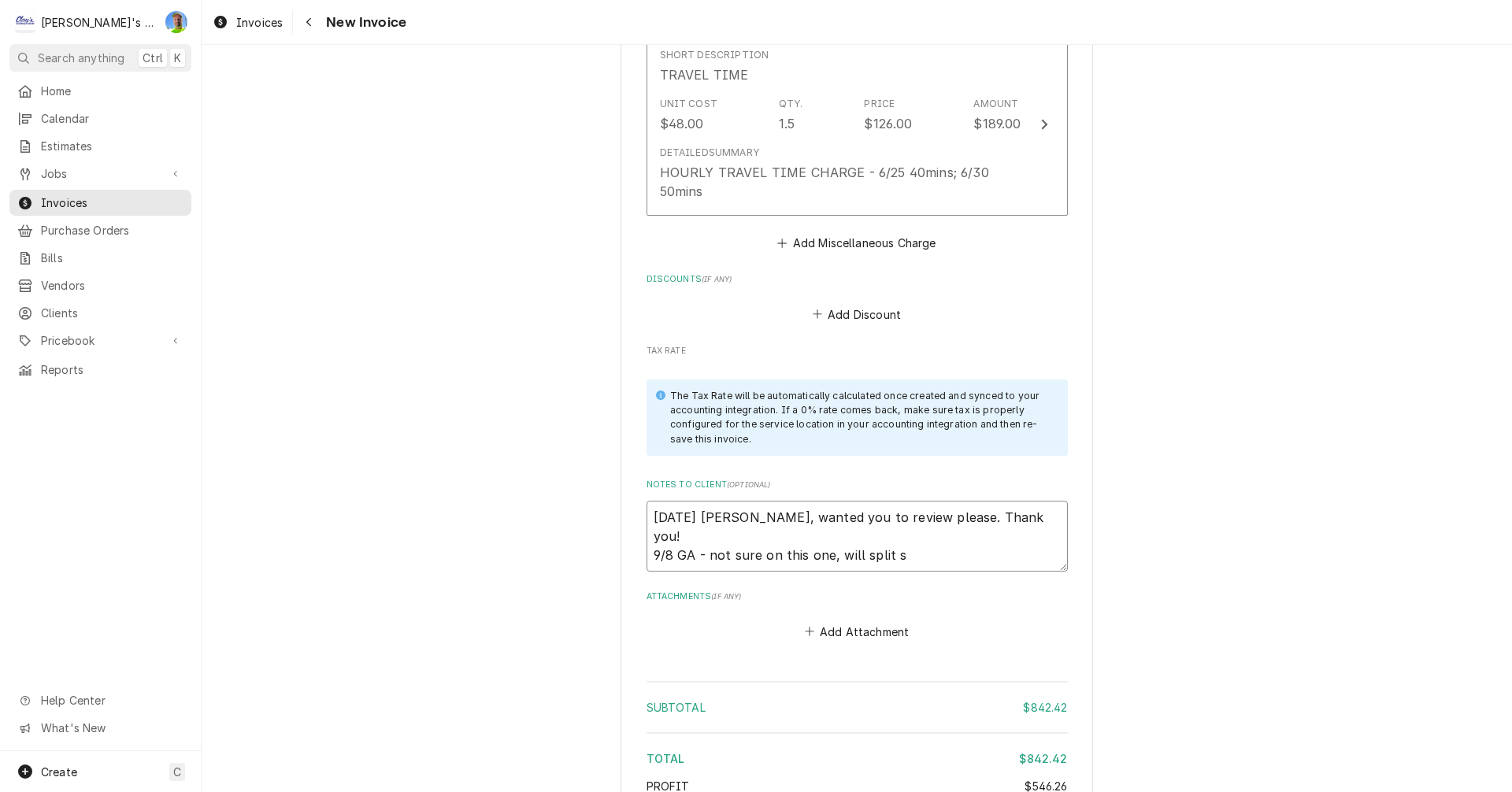
type textarea "x"
type textarea "7/24/2025 Sarah - Greg, wanted you to review please. Thank you! 9/8 GA - not su…"
type textarea "x"
type textarea "7/24/2025 Sarah - Greg, wanted you to review please. Thank you! 9/8 GA - not su…"
type textarea "x"
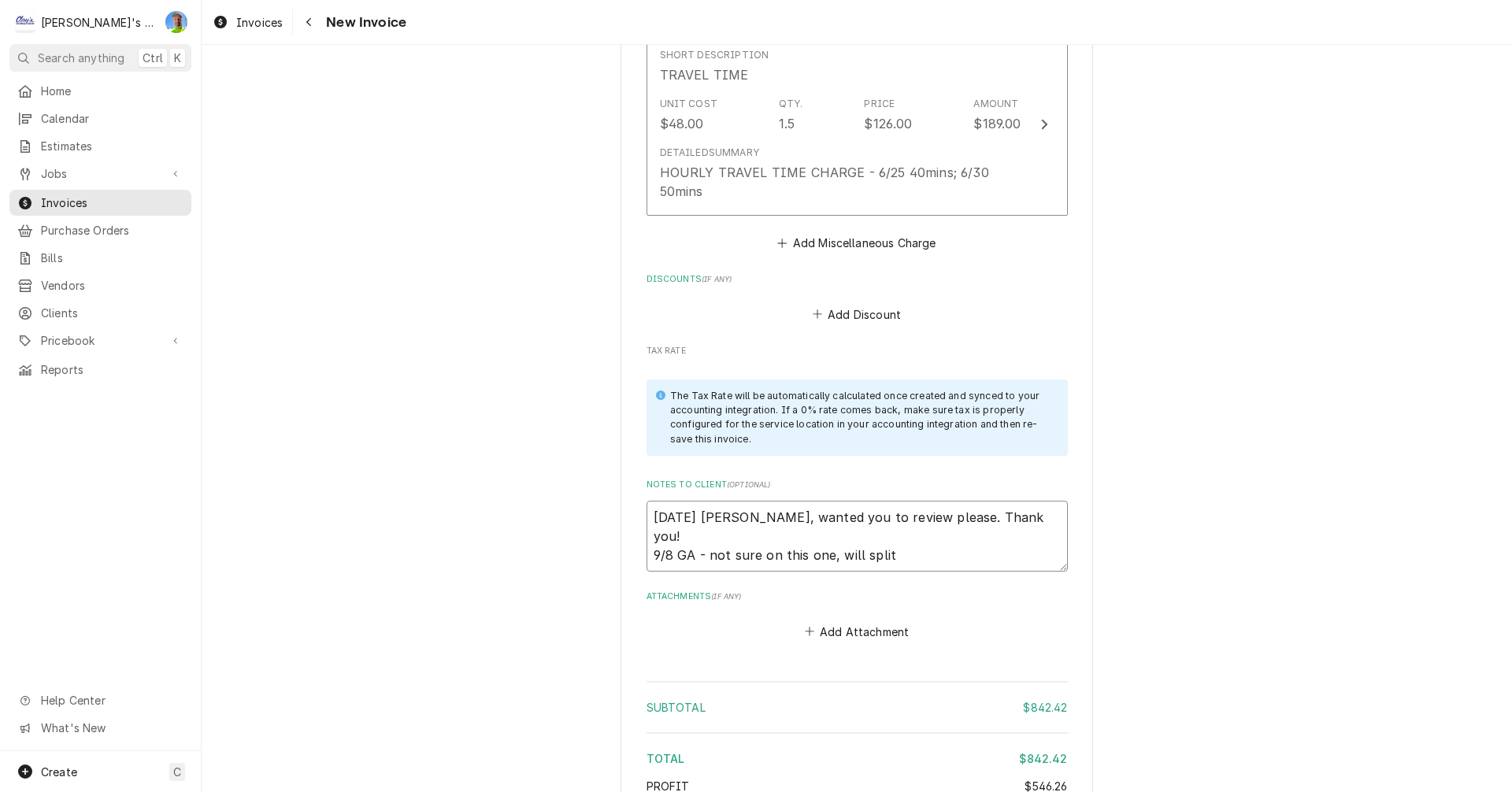
type textarea "7/24/2025 Sarah - Greg, wanted you to review please. Thank you! 9/8 GA - not su…"
type textarea "x"
type textarea "7/24/2025 Sarah - Greg, wanted you to review please. Thank you! 9/8 GA - not su…"
type textarea "x"
type textarea "7/24/2025 Sarah - Greg, wanted you to review please. Thank you! 9/8 GA - not su…"
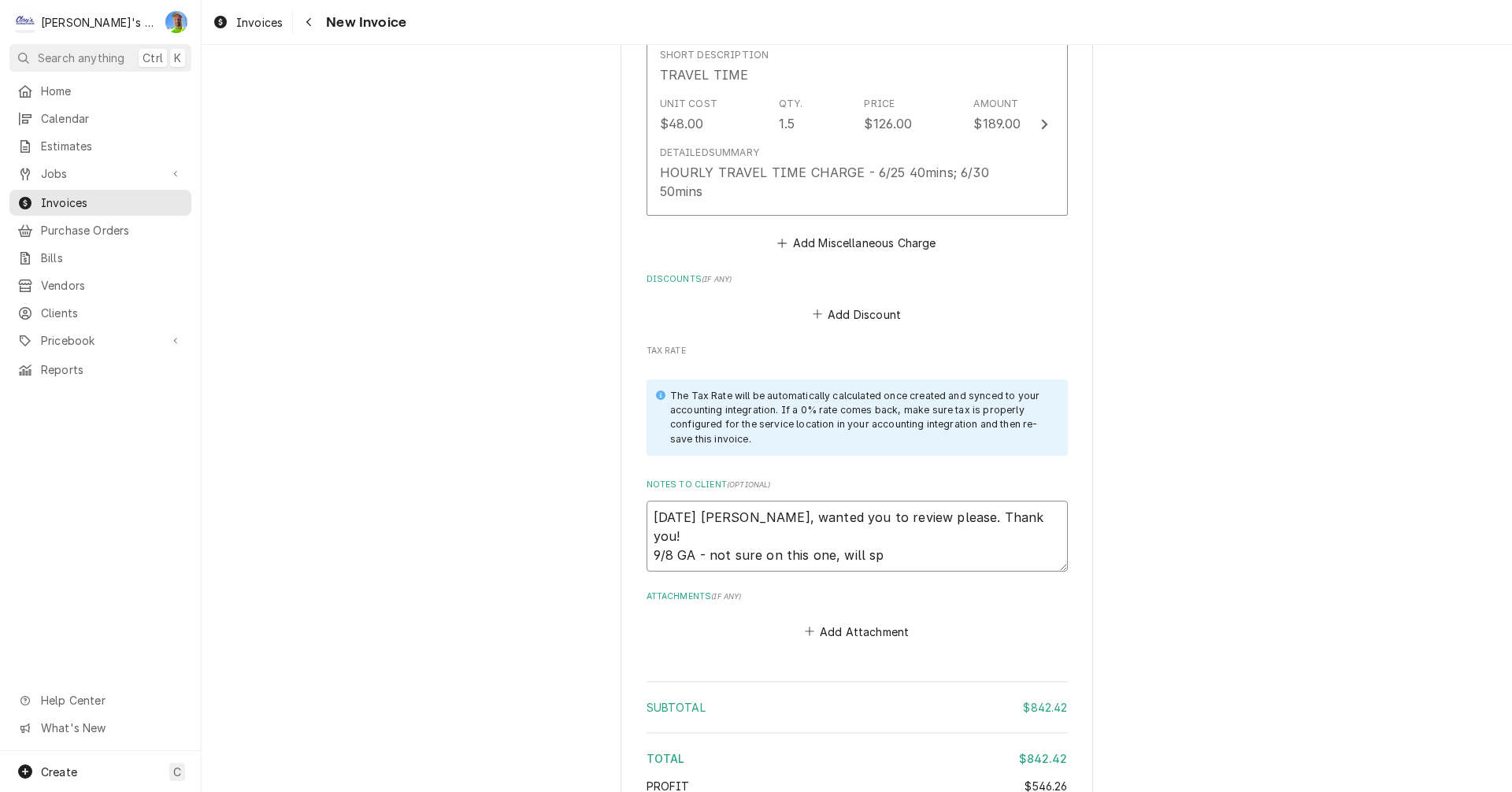
type textarea "x"
type textarea "7/24/2025 Sarah - Greg, wanted you to review please. Thank you! 9/8 GA - not su…"
type textarea "x"
type textarea "7/24/2025 Sarah - Greg, wanted you to review please. Thank you! 9/8 GA - not su…"
type textarea "x"
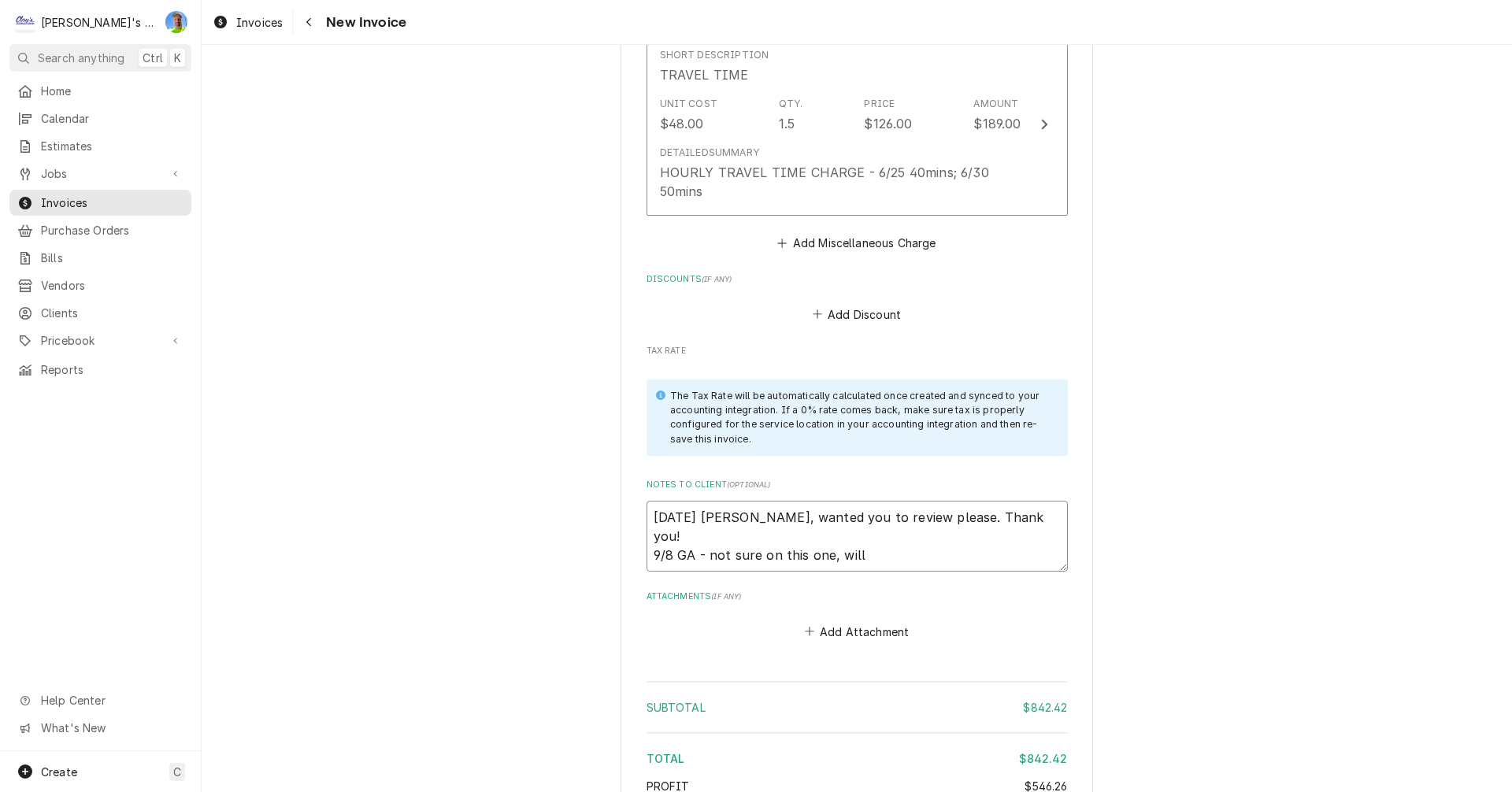
type textarea "7/24/2025 Sarah - Greg, wanted you to review please. Thank you! 9/8 GA - not su…"
type textarea "x"
type textarea "7/24/2025 Sarah - Greg, wanted you to review please. Thank you! 9/8 GA - not su…"
type textarea "x"
type textarea "7/24/2025 Sarah - Greg, wanted you to review please. Thank you! 9/8 GA - not su…"
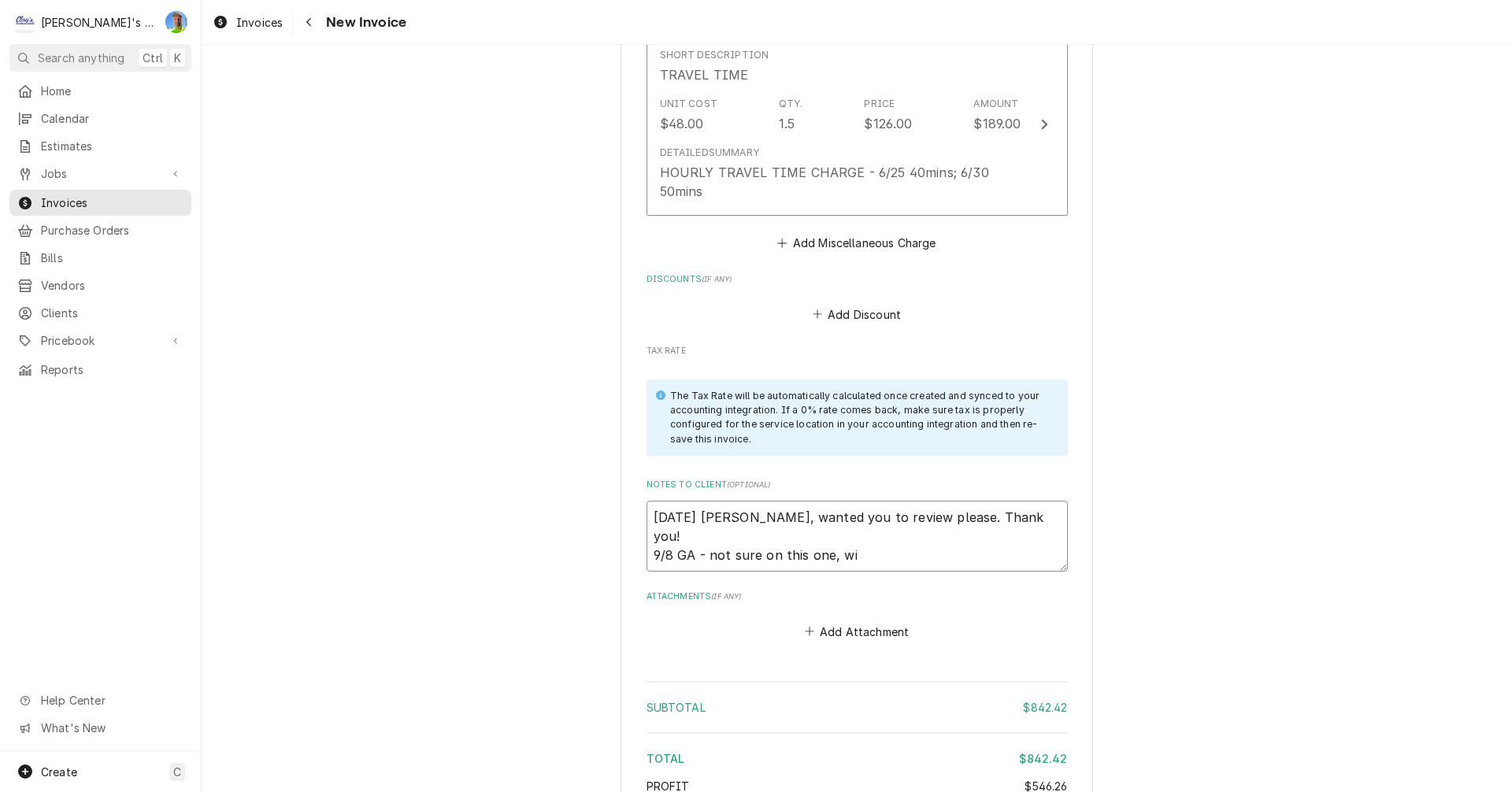
type textarea "x"
type textarea "7/24/2025 Sarah - Greg, wanted you to review please. Thank you! 9/8 GA - not su…"
type textarea "x"
type textarea "7/24/2025 Sarah - Greg, wanted you to review please. Thank you! 9/8 GA - not su…"
type textarea "x"
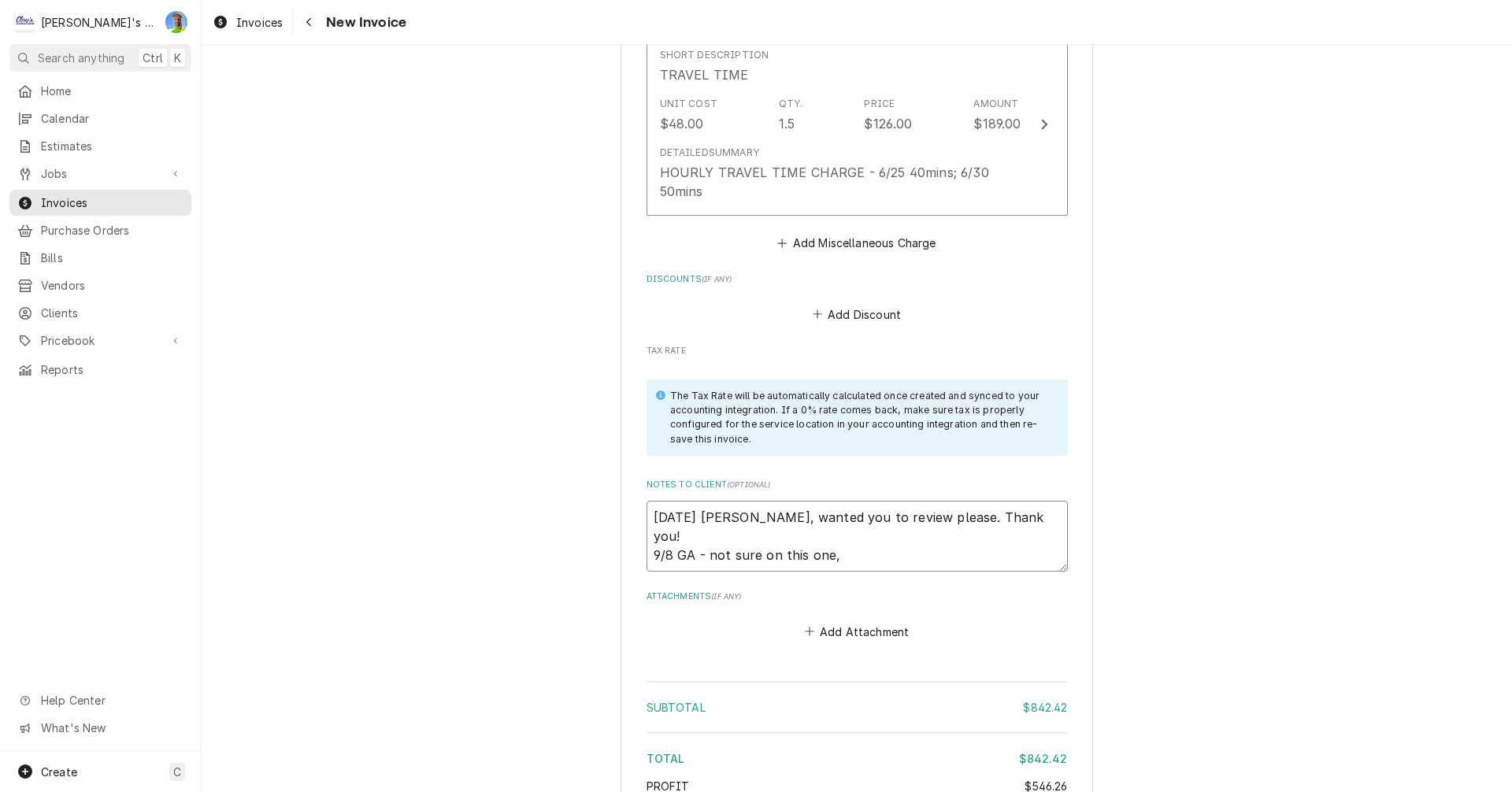
type textarea "7/24/2025 Sarah - Greg, wanted you to review please. Thank you! 9/8 GA - not su…"
type textarea "x"
type textarea "7/24/2025 Sarah - Greg, wanted you to review please. Thank you! 9/8 GA - not su…"
type textarea "x"
type textarea "7/24/2025 Sarah - Greg, wanted you to review please. Thank you! 9/8 GA - not su…"
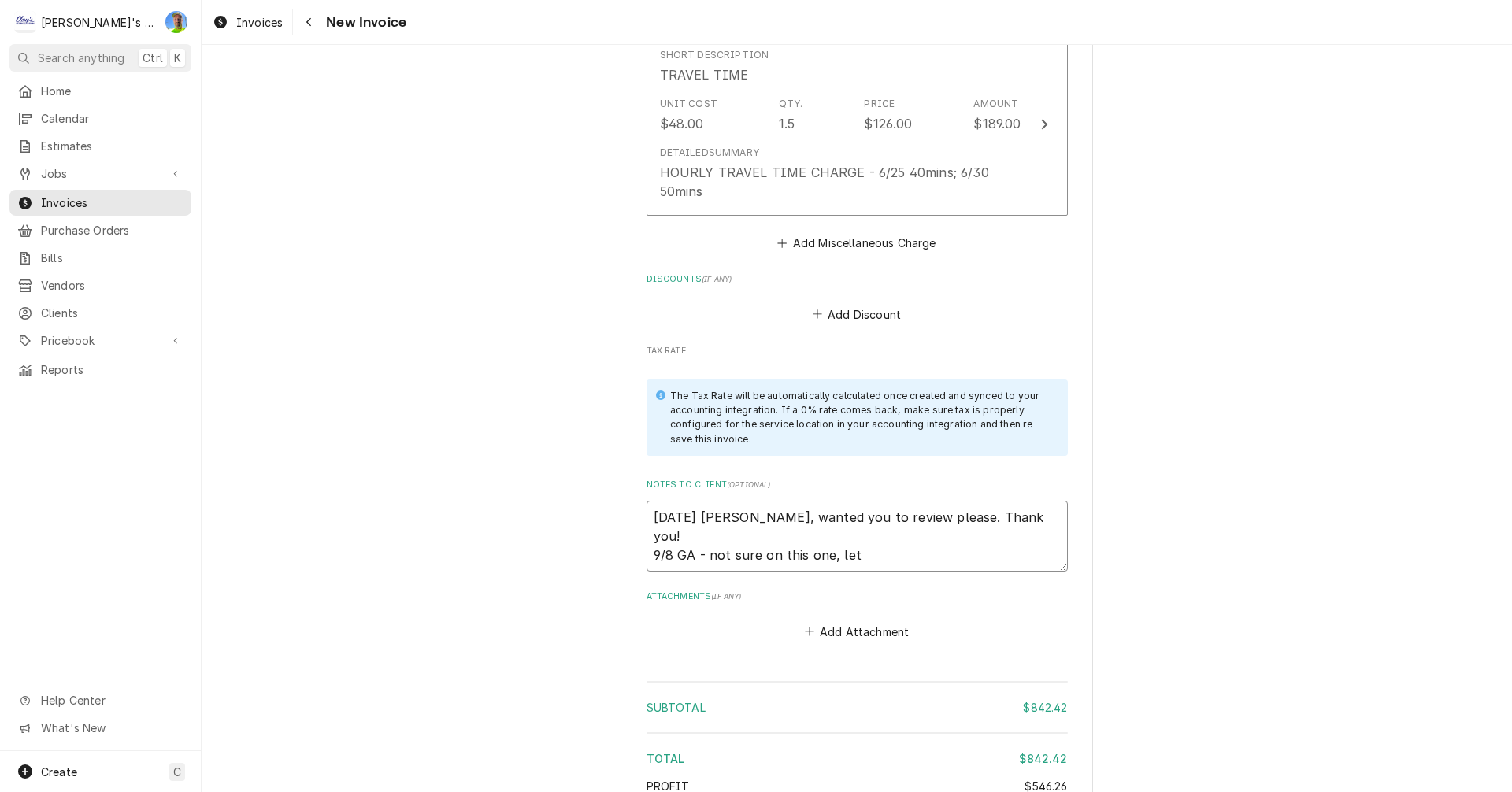
type textarea "x"
type textarea "7/24/2025 Sarah - Greg, wanted you to review please. Thank you! 9/8 GA - not su…"
type textarea "x"
type textarea "7/24/2025 Sarah - Greg, wanted you to review please. Thank you! 9/8 GA - not su…"
type textarea "x"
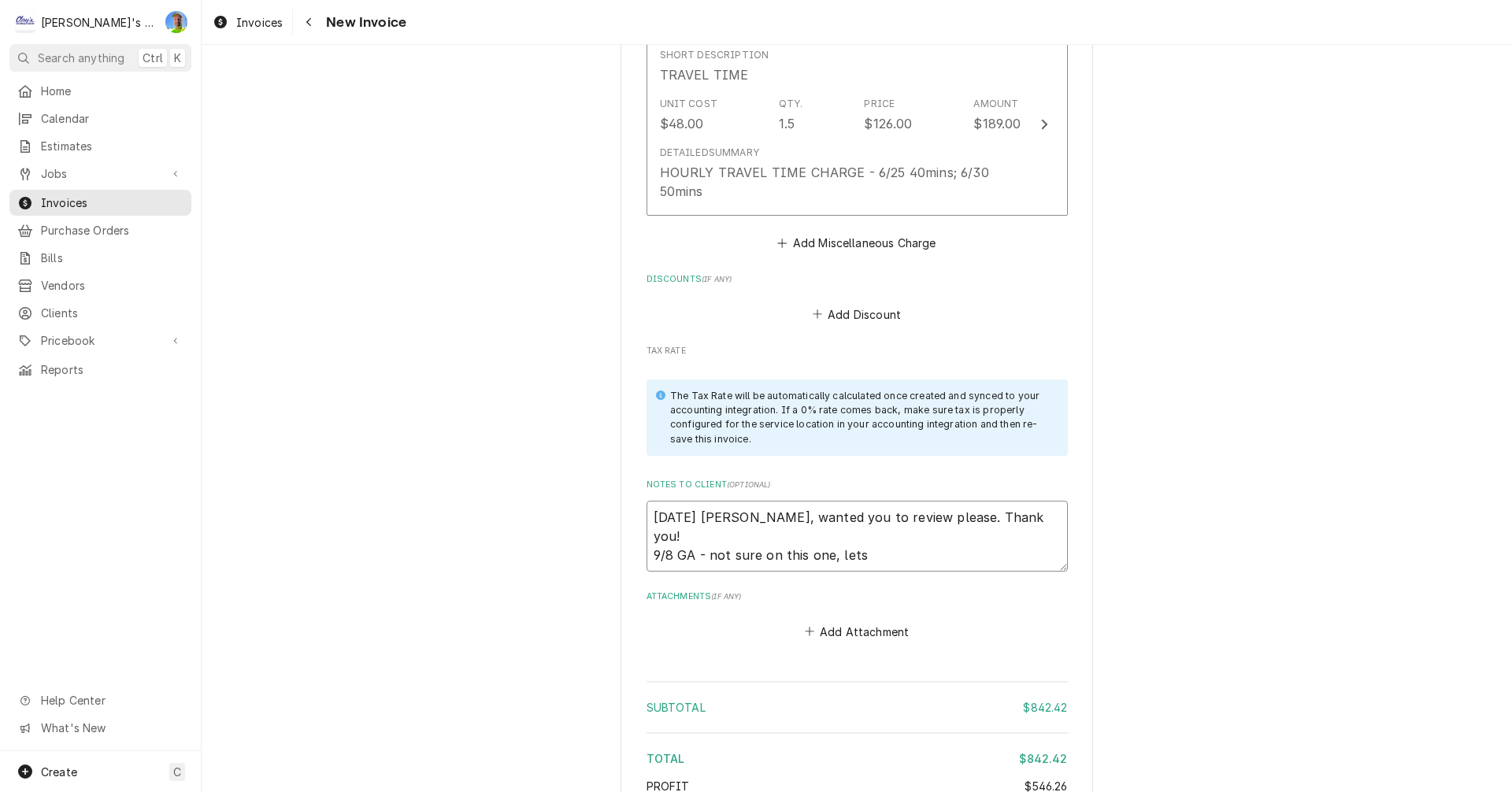
type textarea "7/24/2025 Sarah - Greg, wanted you to review please. Thank you! 9/8 GA - not su…"
type textarea "x"
type textarea "7/24/2025 Sarah - Greg, wanted you to review please. Thank you! 9/8 GA - not su…"
type textarea "x"
type textarea "7/24/2025 Sarah - Greg, wanted you to review please. Thank you! 9/8 GA - not su…"
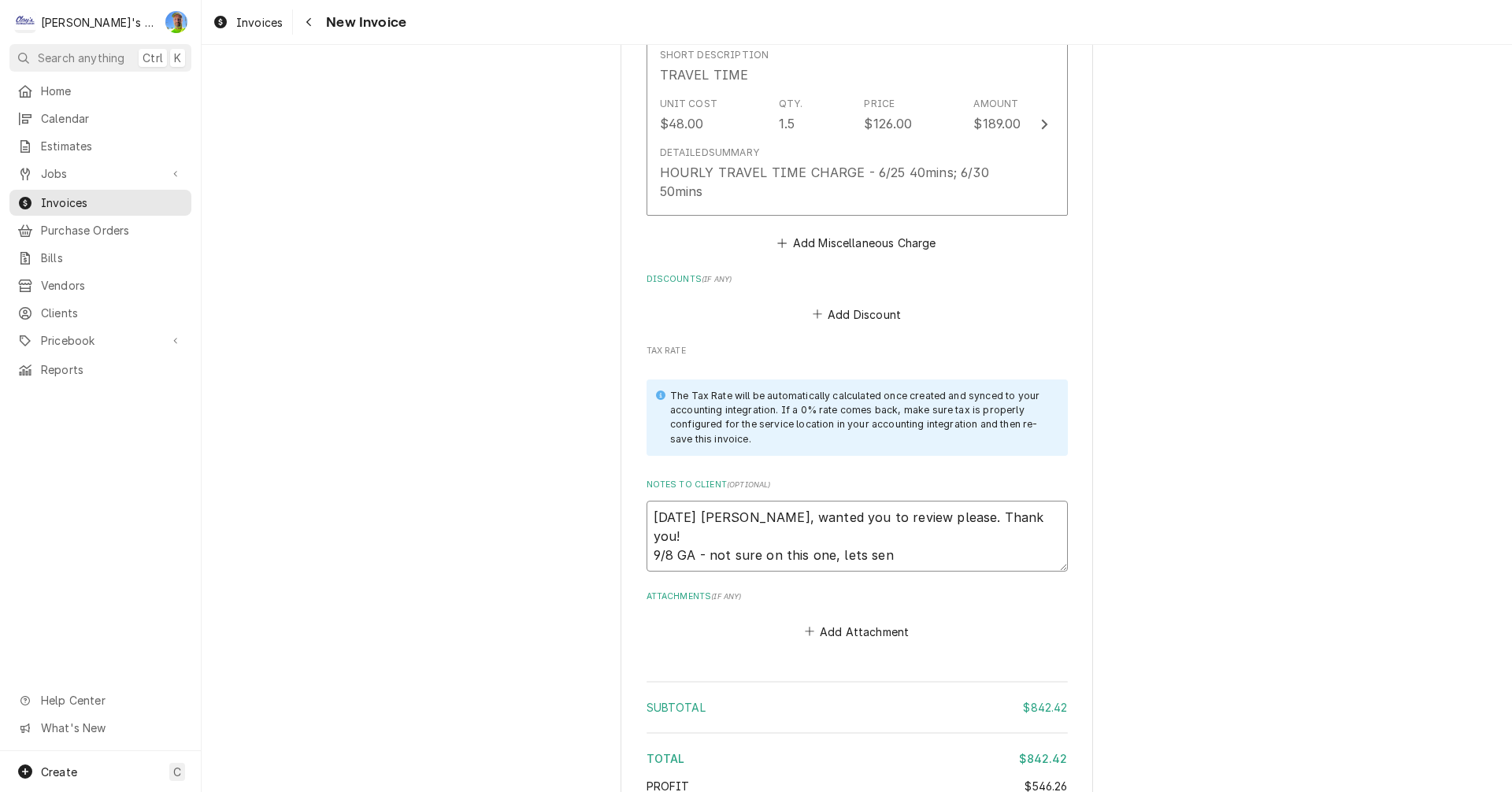
type textarea "x"
type textarea "7/24/2025 Sarah - Greg, wanted you to review please. Thank you! 9/8 GA - not su…"
type textarea "x"
type textarea "7/24/2025 Sarah - Greg, wanted you to review please. Thank you! 9/8 GA - not su…"
type textarea "x"
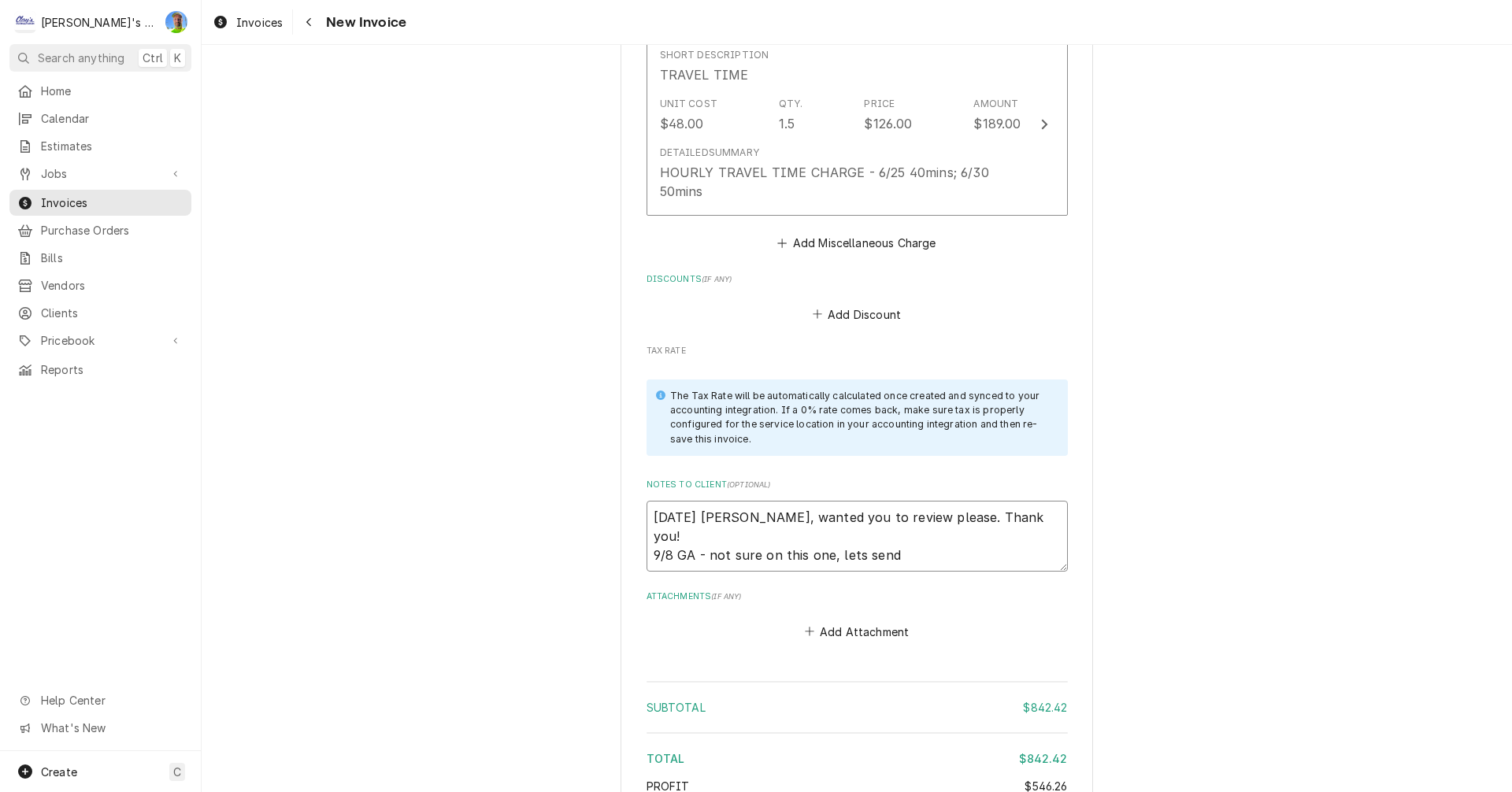
type textarea "7/24/2025 Sarah - Greg, wanted you to review please. Thank you! 9/8 GA - not su…"
type textarea "x"
type textarea "7/24/2025 Sarah - Greg, wanted you to review please. Thank you! 9/8 GA - not su…"
type textarea "x"
type textarea "7/24/2025 Sarah - Greg, wanted you to review please. Thank you! 9/8 GA - not su…"
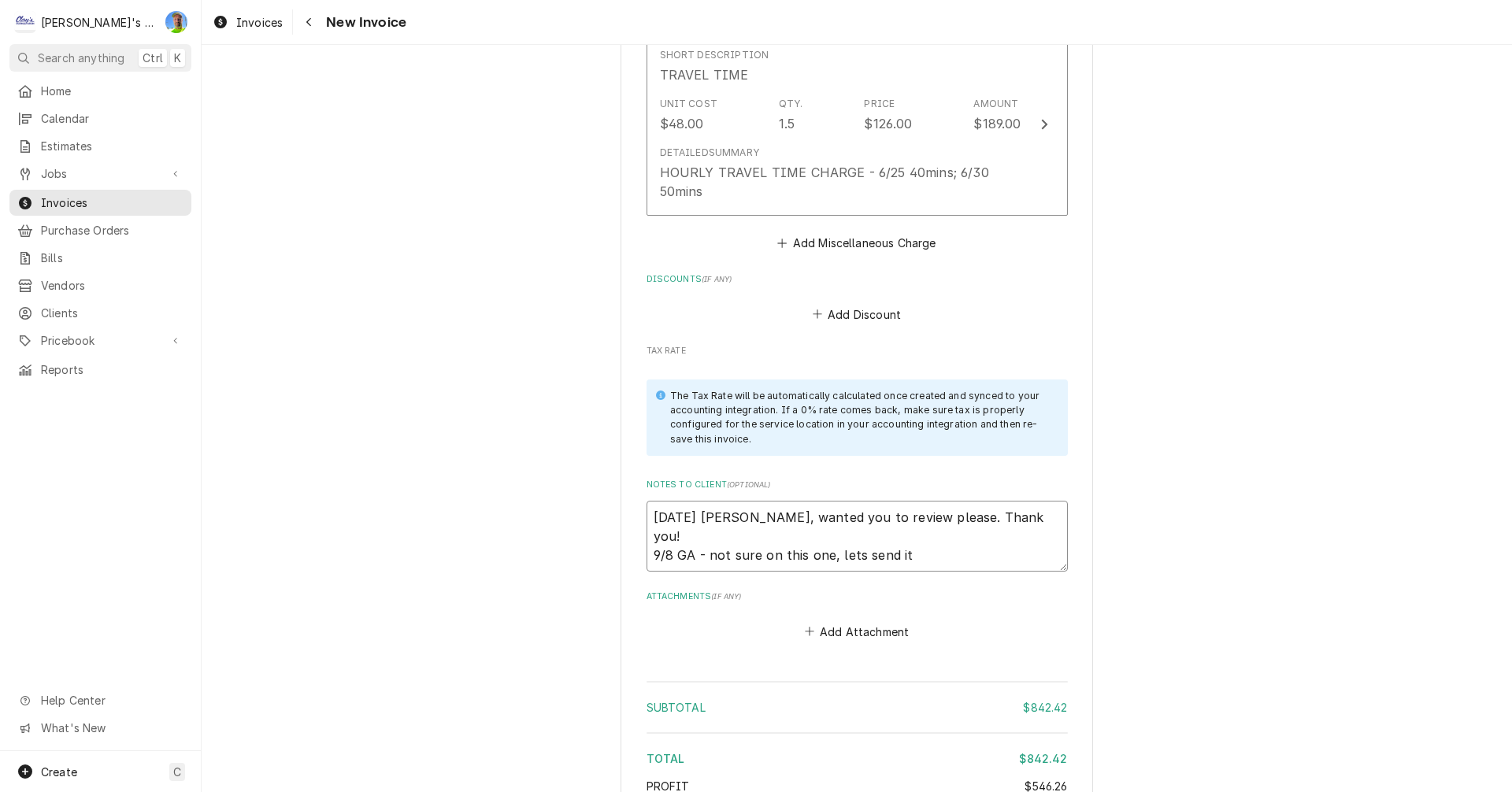
type textarea "x"
type textarea "7/24/2025 Sarah - Greg, wanted you to review please. Thank you! 9/8 GA - not su…"
type textarea "x"
type textarea "7/24/2025 Sarah - Greg, wanted you to review please. Thank you! 9/8 GA - not su…"
type textarea "x"
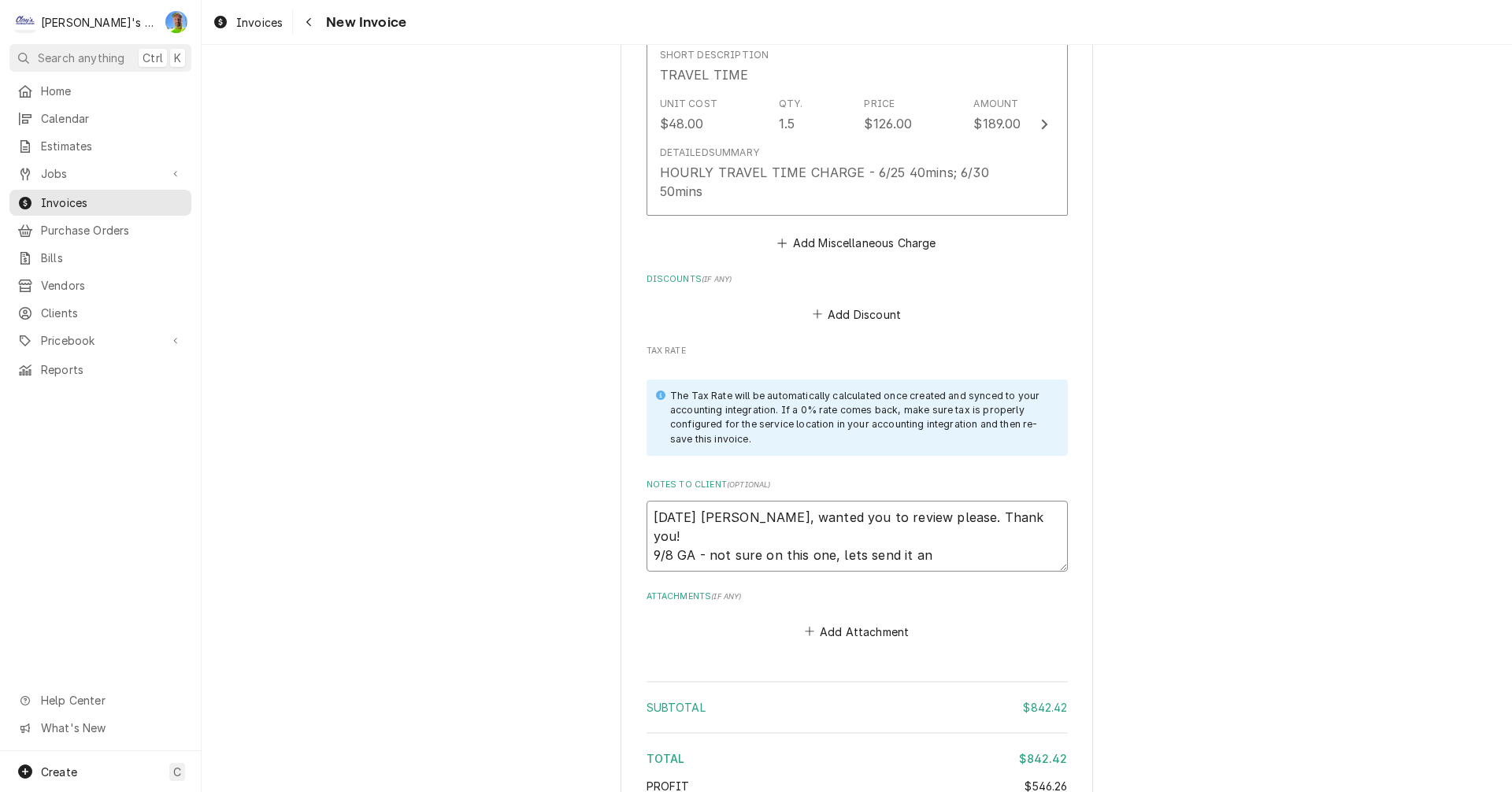
type textarea "7/24/2025 Sarah - Greg, wanted you to review please. Thank you! 9/8 GA - not su…"
type textarea "x"
type textarea "7/24/2025 Sarah - Greg, wanted you to review please. Thank you! 9/8 GA - not su…"
type textarea "x"
type textarea "7/24/2025 Sarah - Greg, wanted you to review please. Thank you! 9/8 GA - not su…"
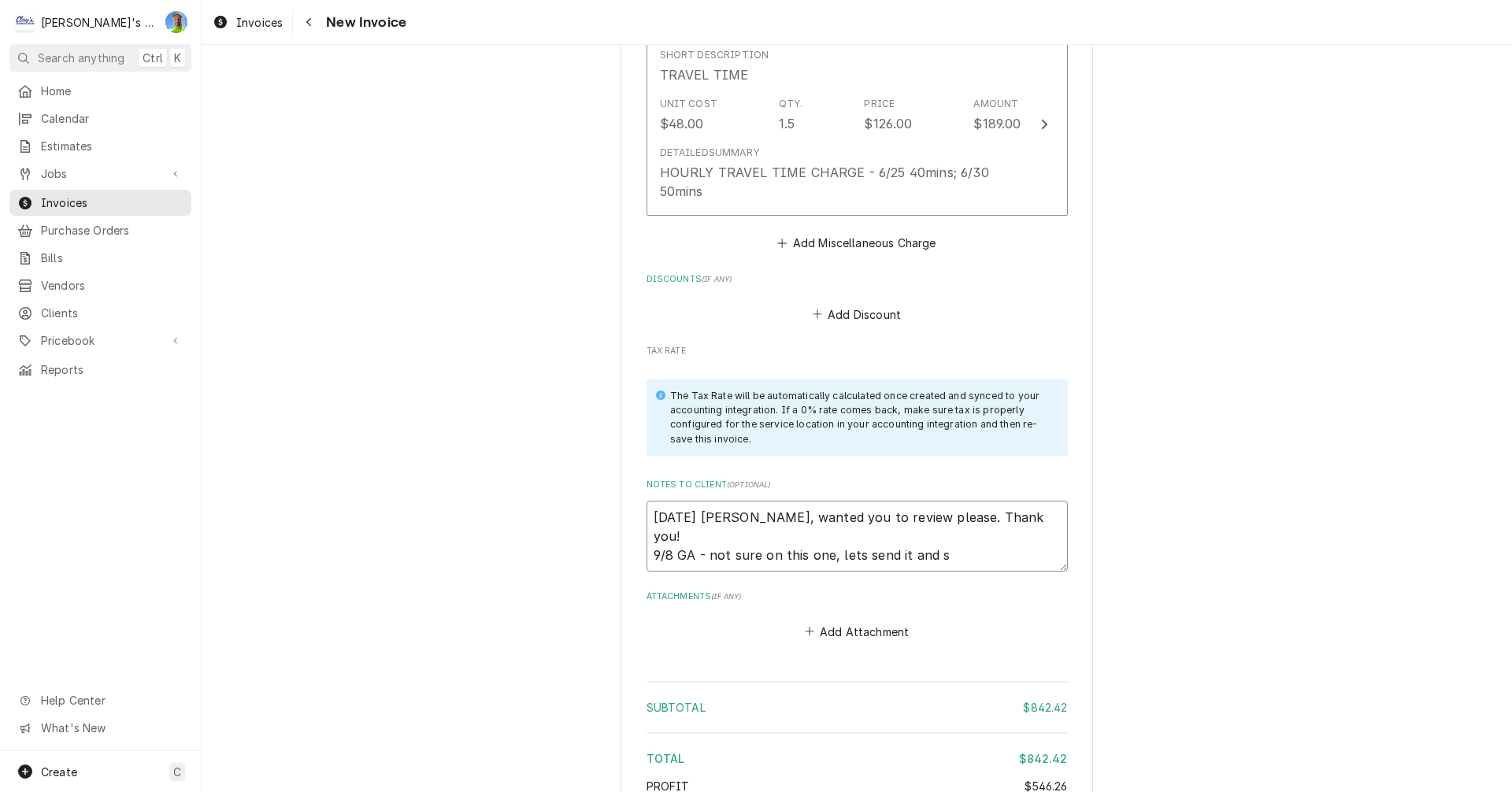
type textarea "x"
type textarea "7/24/2025 Sarah - Greg, wanted you to review please. Thank you! 9/8 GA - not su…"
type textarea "x"
type textarea "7/24/2025 Sarah - Greg, wanted you to review please. Thank you! 9/8 GA - not su…"
type textarea "x"
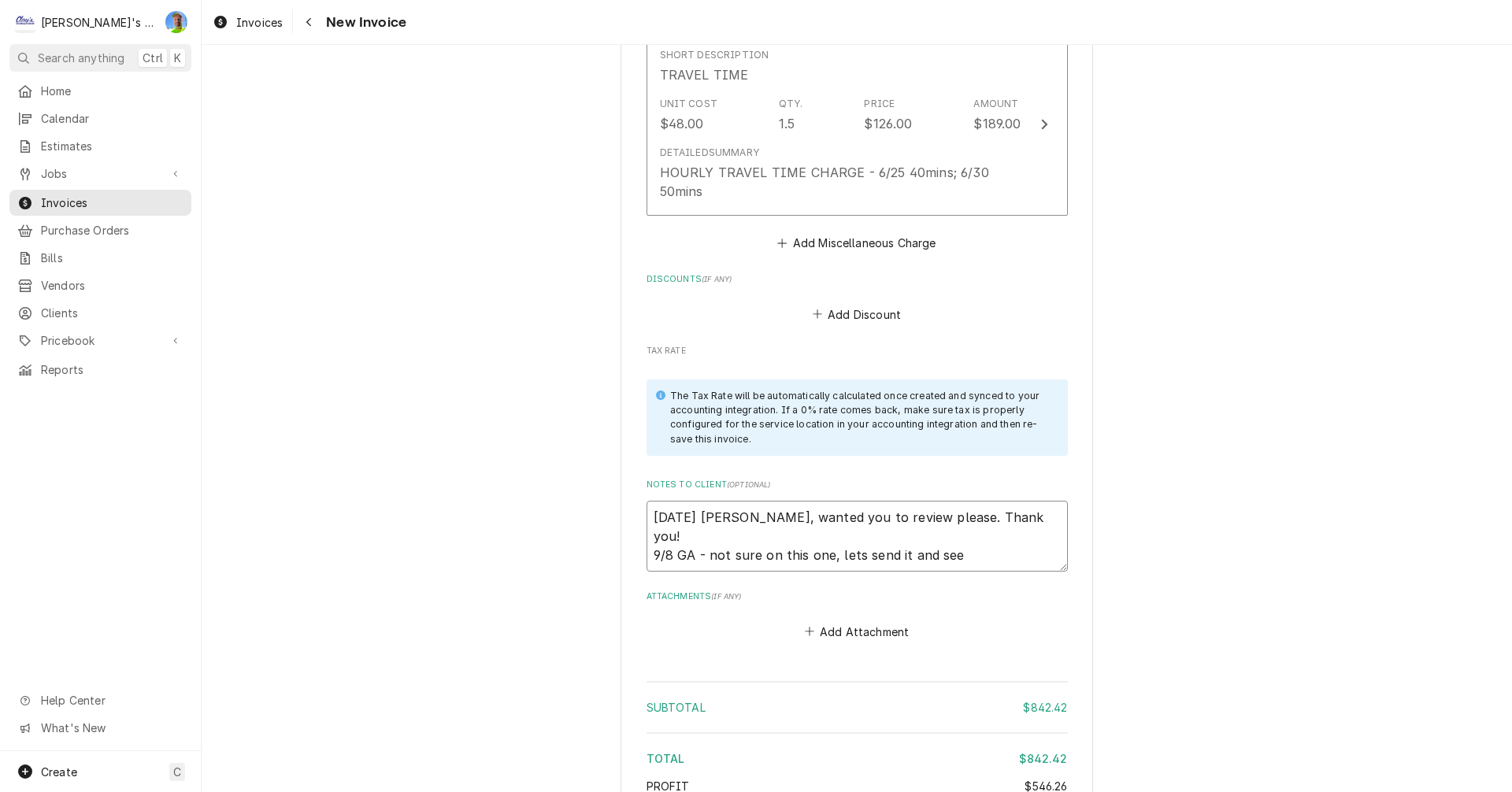
type textarea "7/24/2025 Sarah - Greg, wanted you to review please. Thank you! 9/8 GA - not su…"
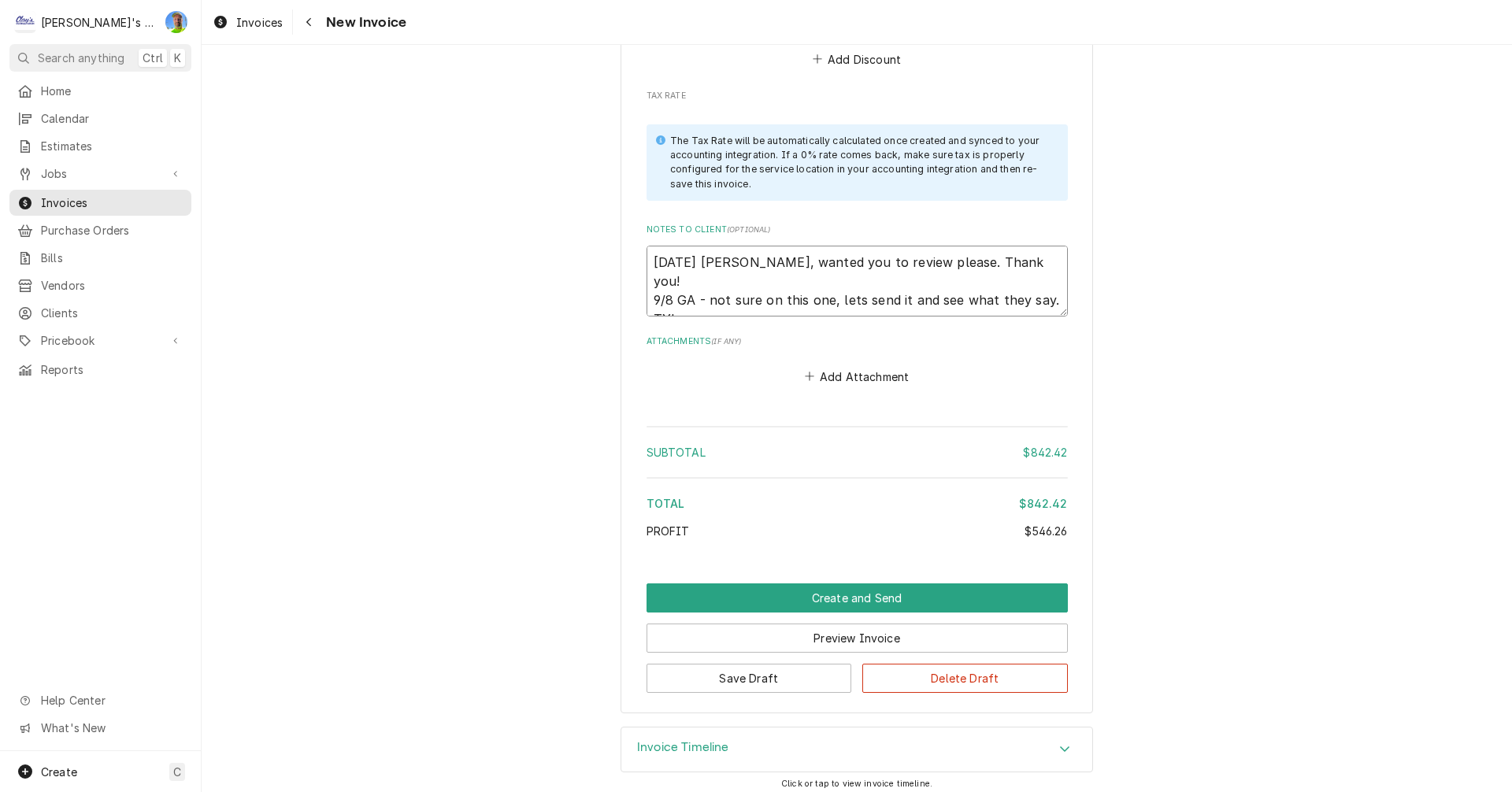
scroll to position [2624, 0]
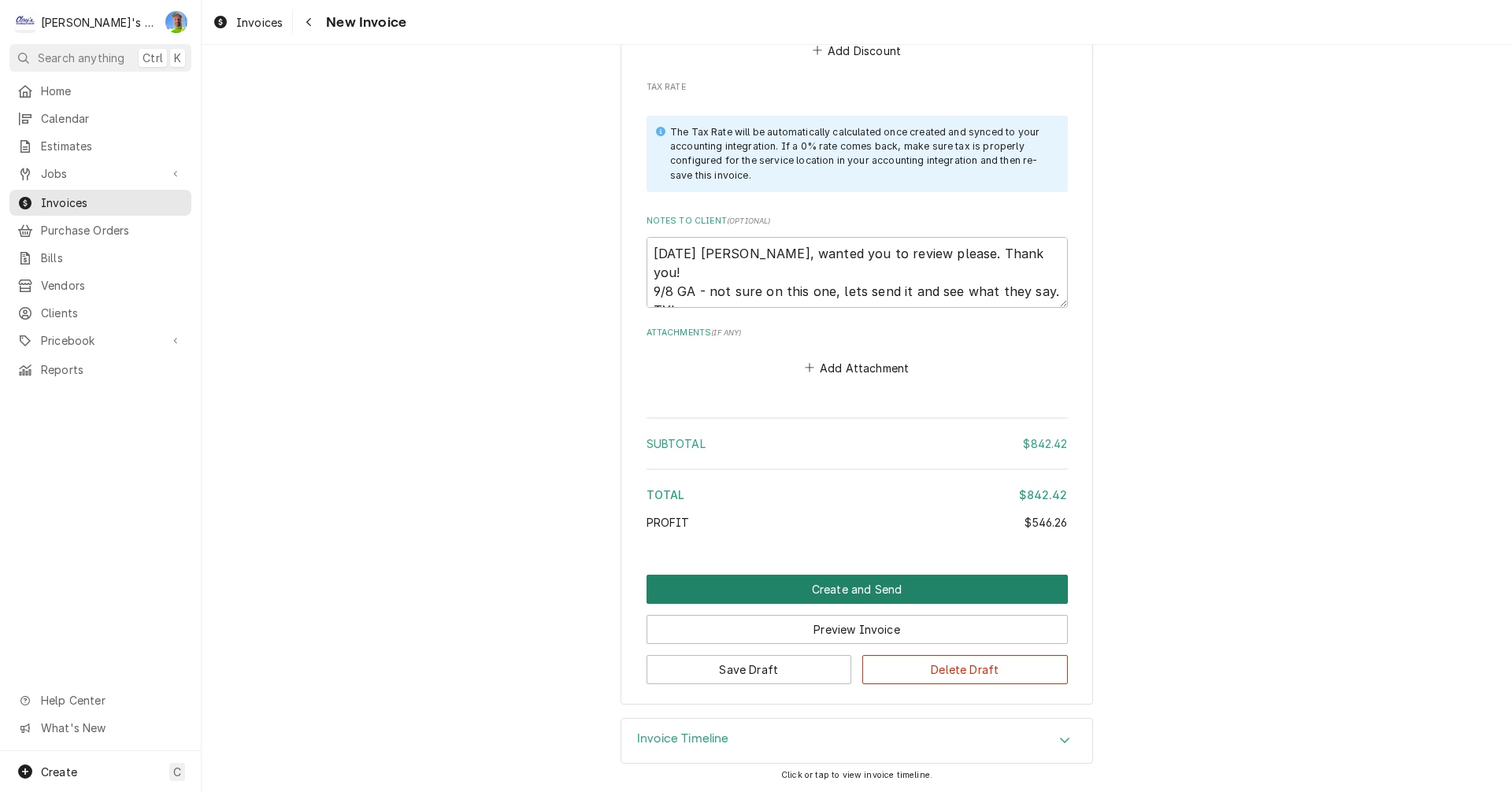
click at [908, 588] on button "Create and Send" at bounding box center [857, 589] width 421 height 29
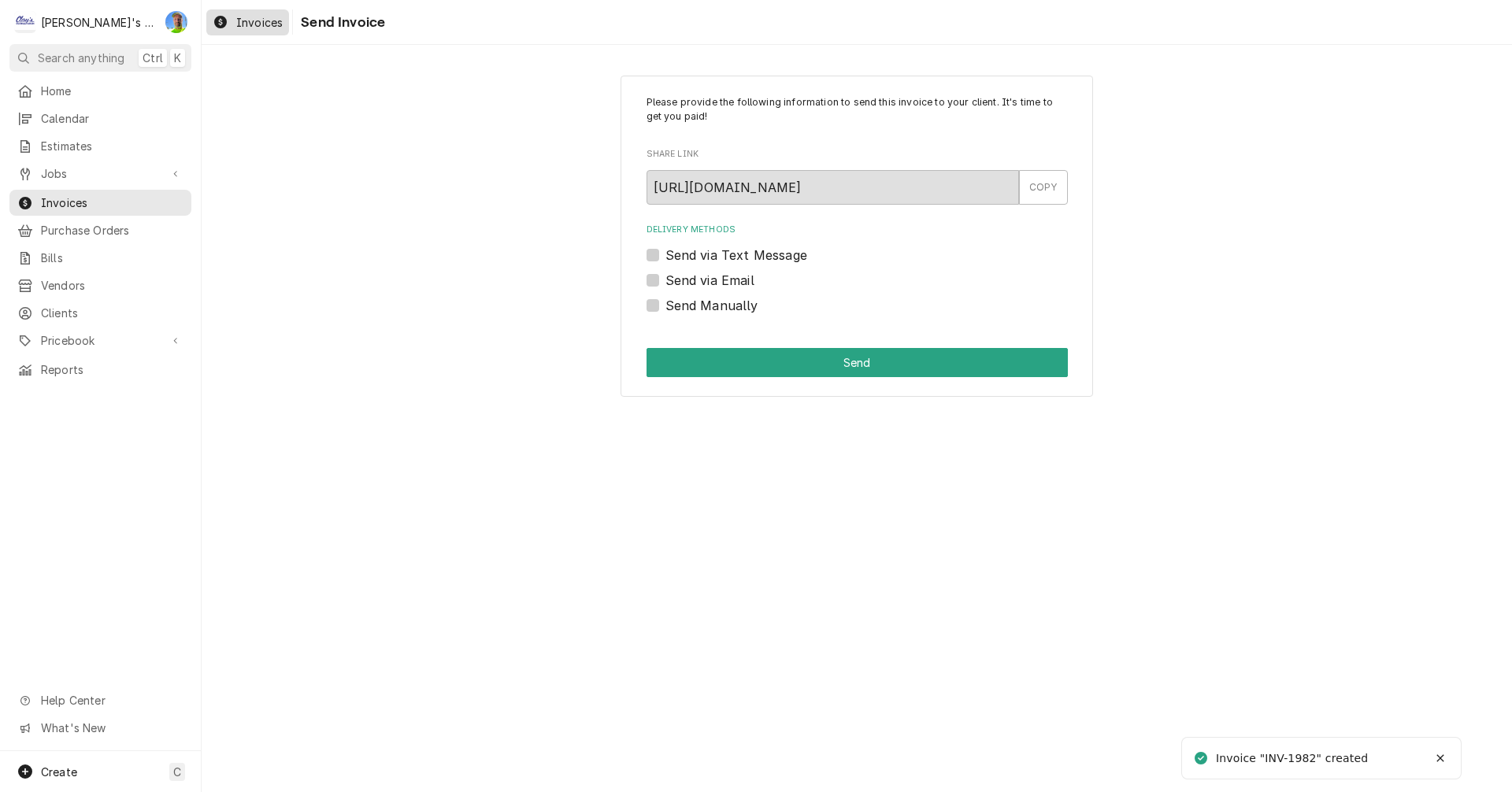
click at [245, 29] on span "Invoices" at bounding box center [259, 23] width 46 height 17
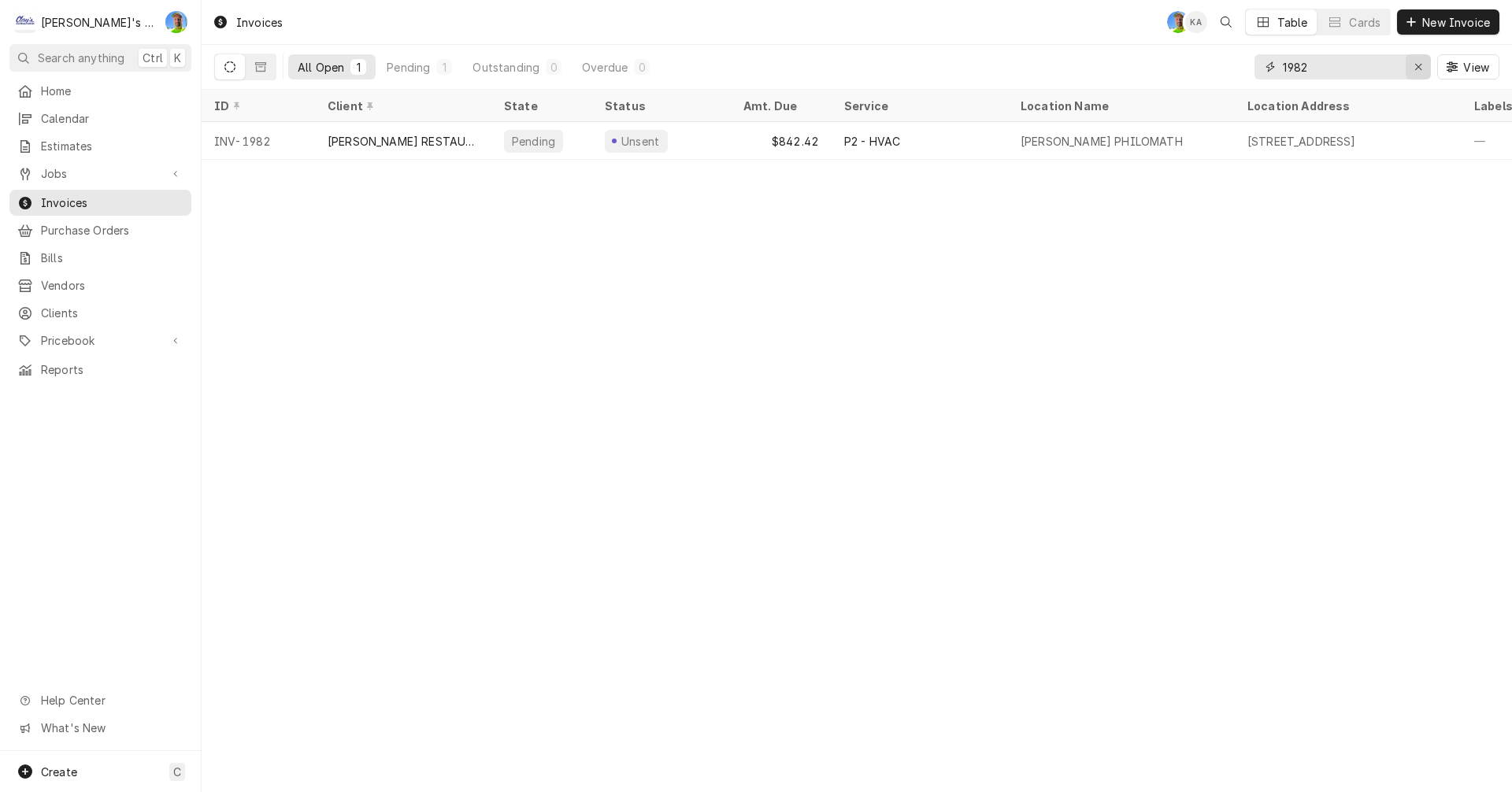
click at [1414, 67] on icon "Erase input" at bounding box center [1418, 67] width 8 height 11
type input "1962"
click at [1419, 71] on icon "Erase input" at bounding box center [1418, 67] width 8 height 11
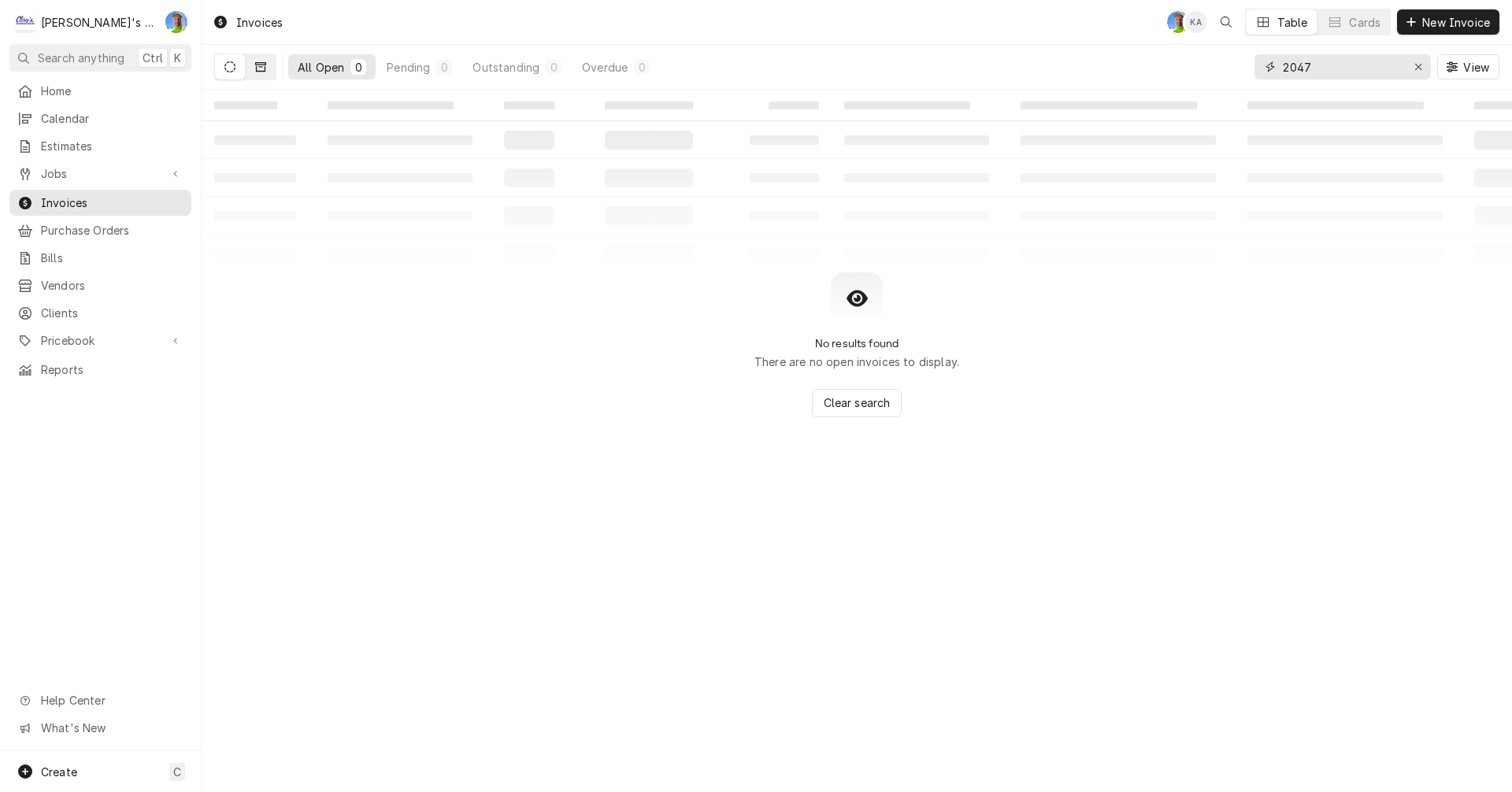
type input "2047"
click at [266, 68] on button "Dynamic Content Wrapper" at bounding box center [261, 67] width 30 height 25
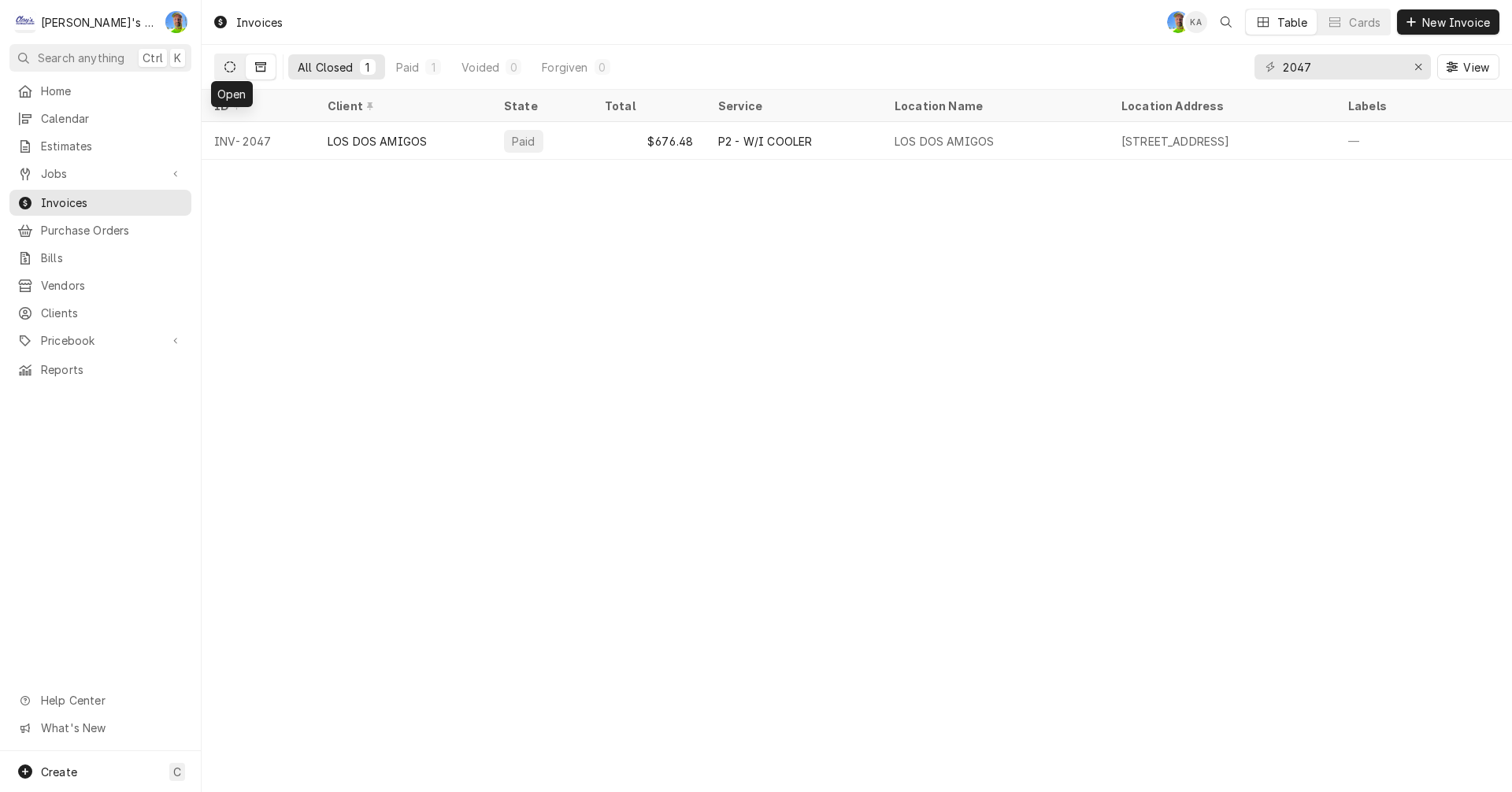
click at [229, 71] on icon "Dynamic Content Wrapper" at bounding box center [230, 67] width 11 height 11
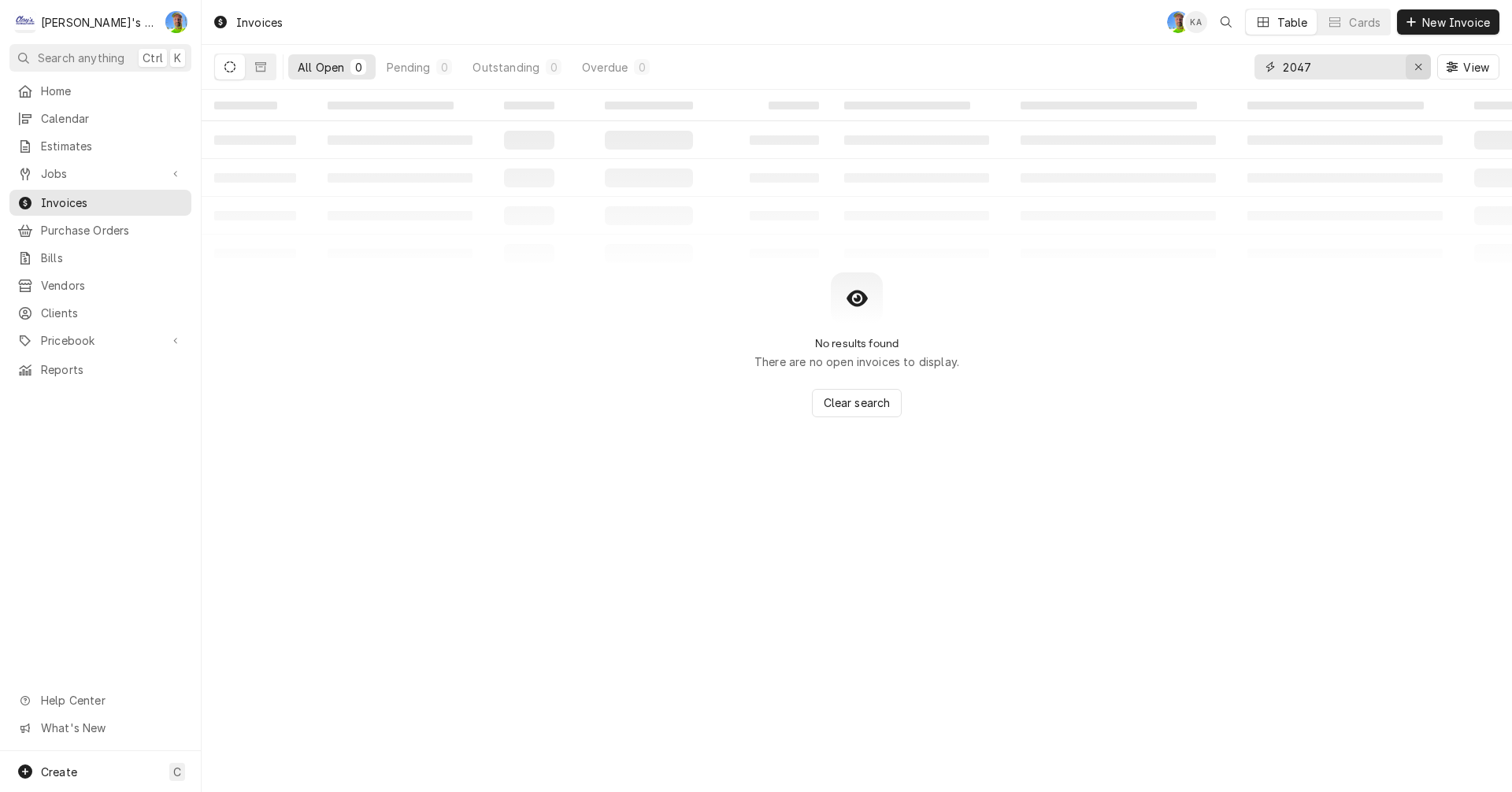
click at [1414, 67] on icon "Erase input" at bounding box center [1418, 67] width 8 height 11
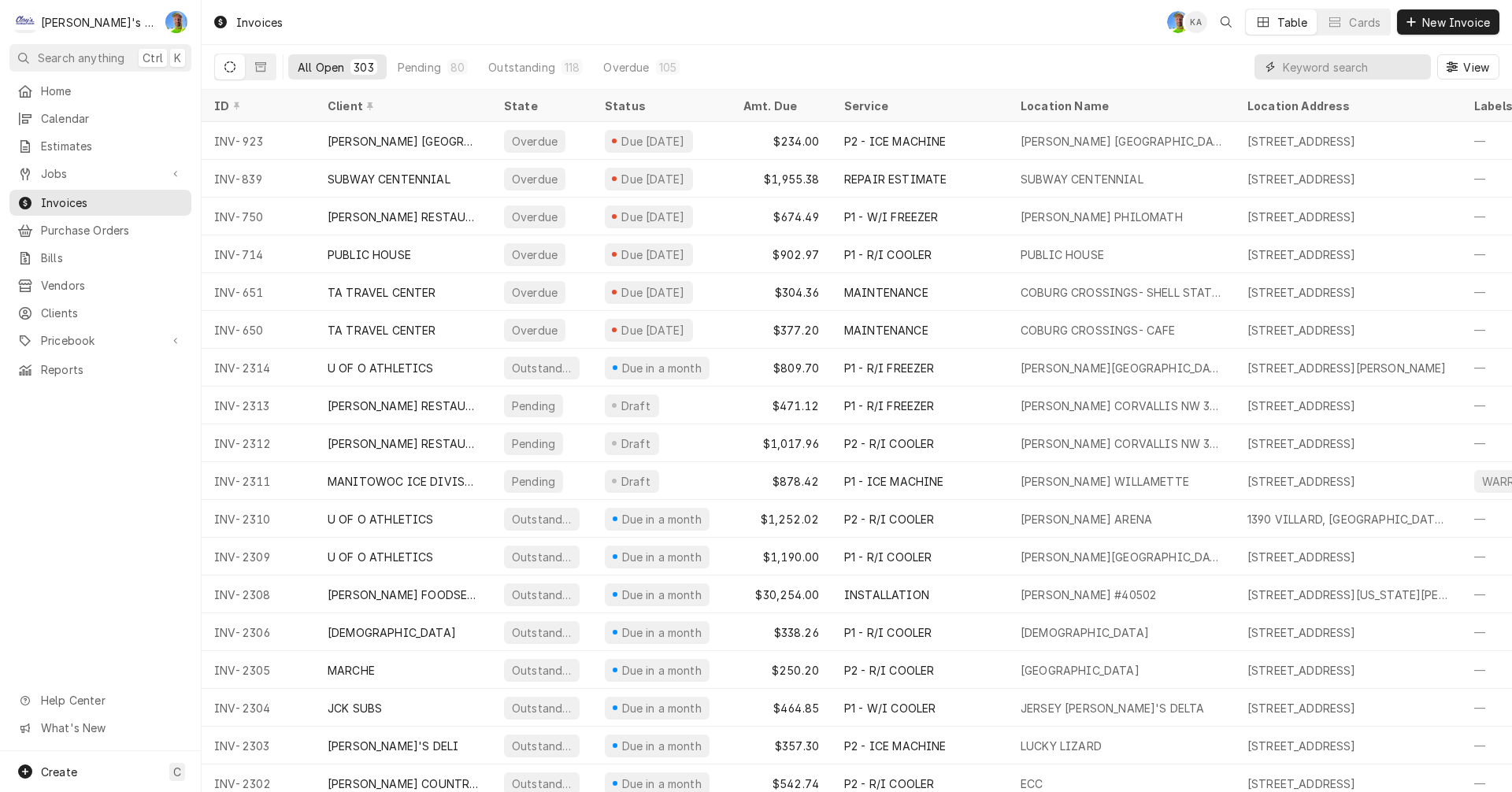
click at [1318, 76] on input "Dynamic Content Wrapper" at bounding box center [1352, 67] width 140 height 25
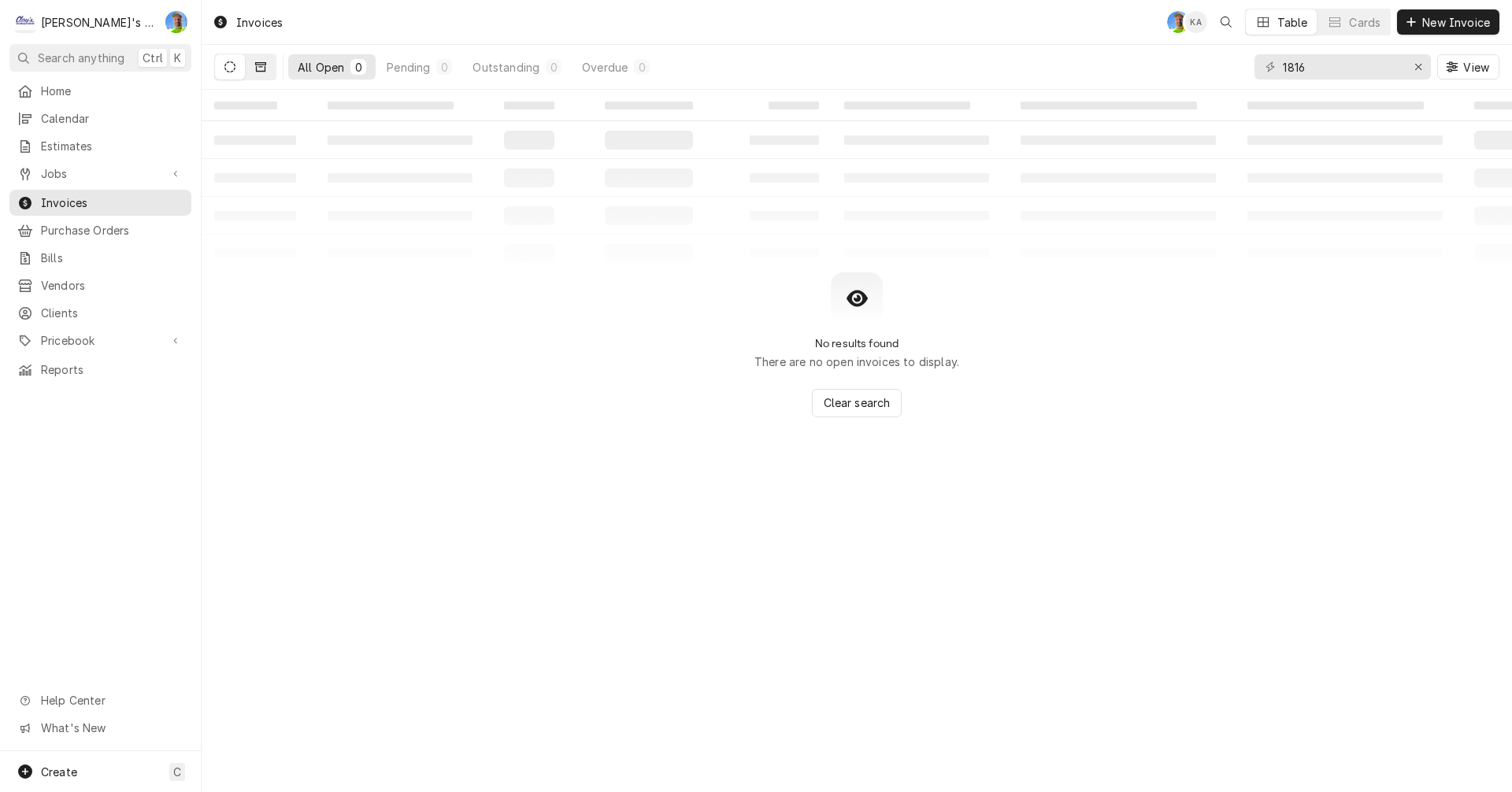
click at [256, 72] on icon "Dynamic Content Wrapper" at bounding box center [261, 67] width 11 height 9
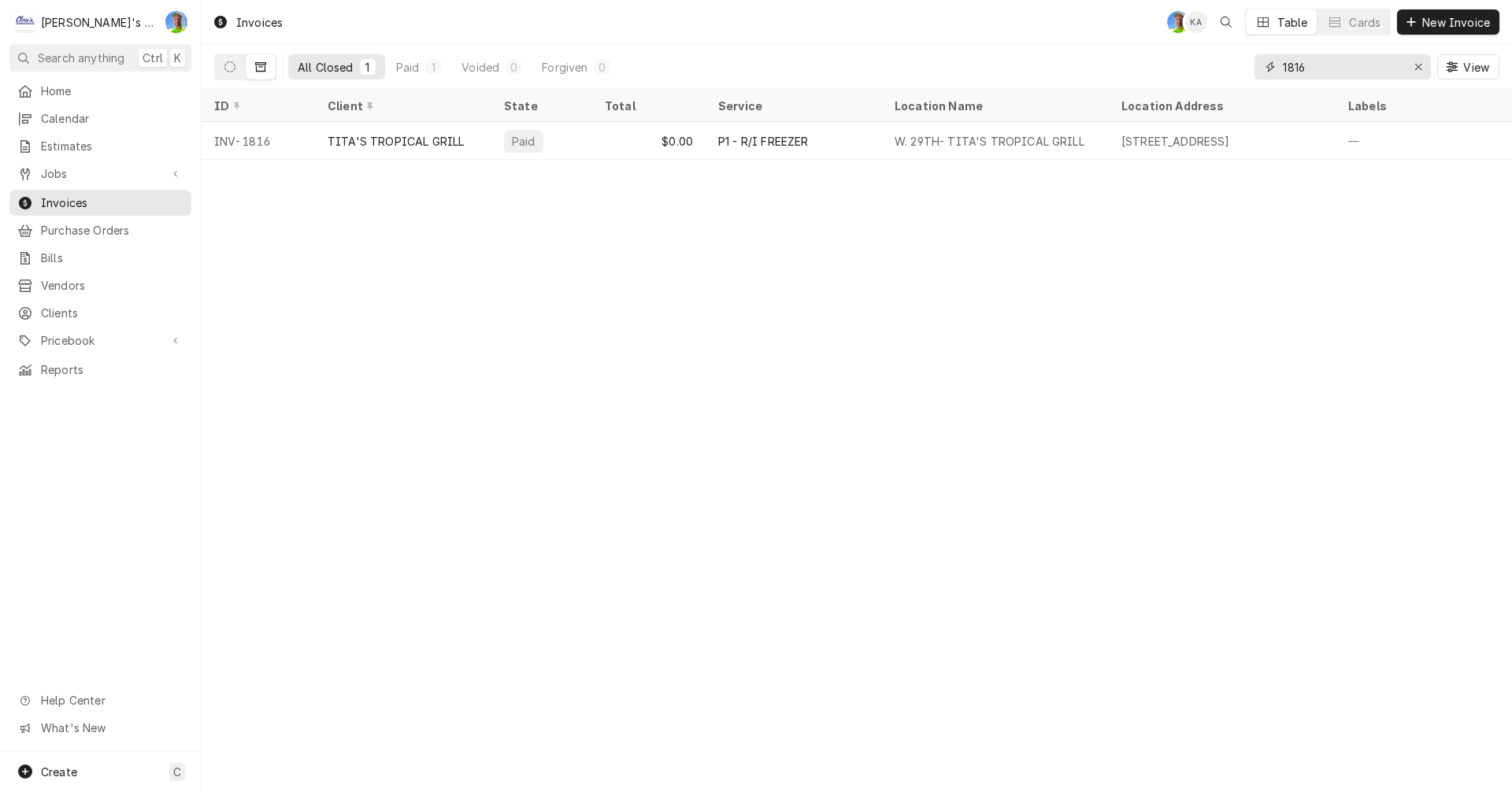
click at [1328, 71] on input "1816" at bounding box center [1341, 67] width 118 height 25
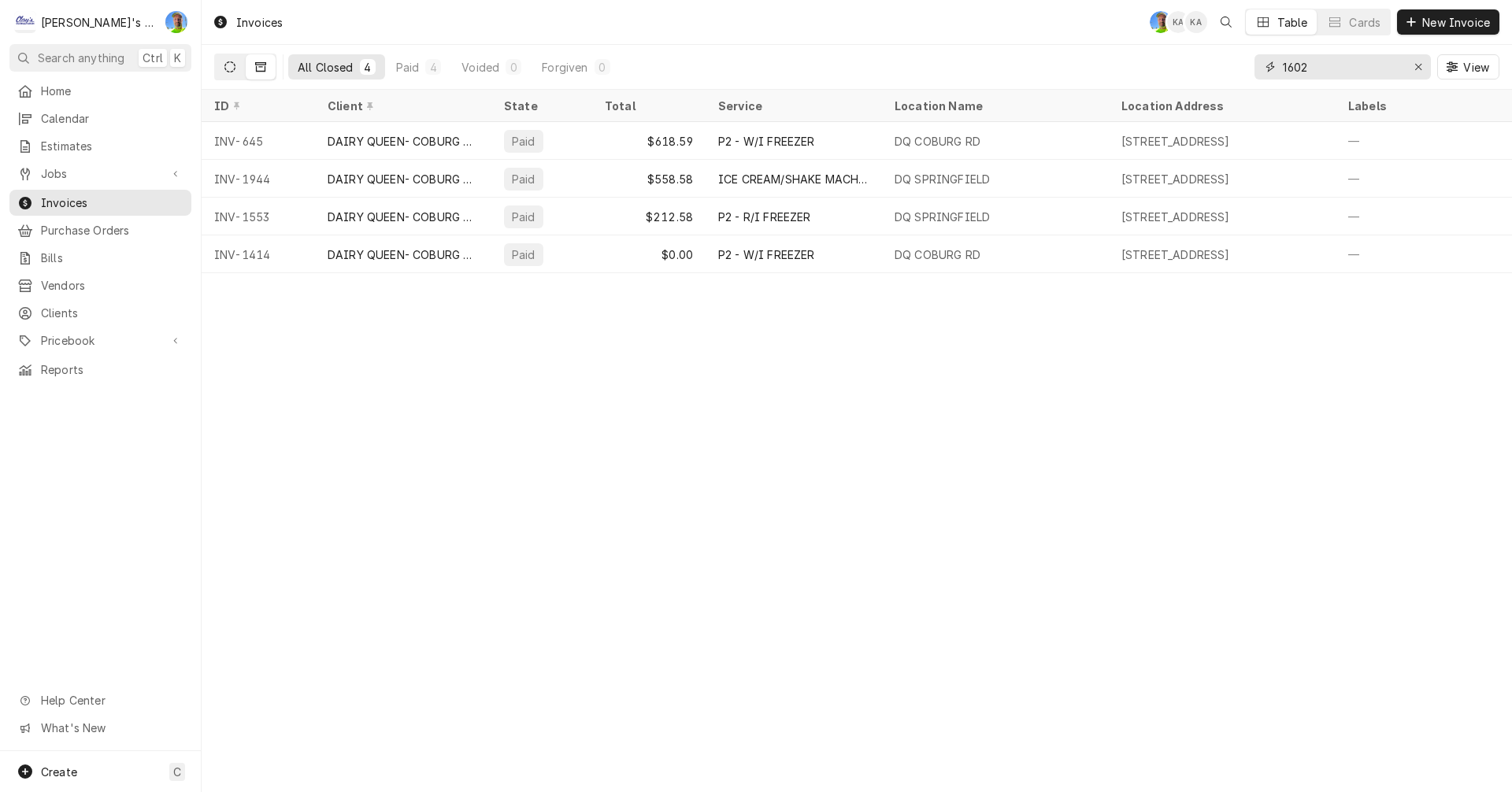
type input "1602"
click at [224, 61] on button "Dynamic Content Wrapper" at bounding box center [230, 67] width 30 height 25
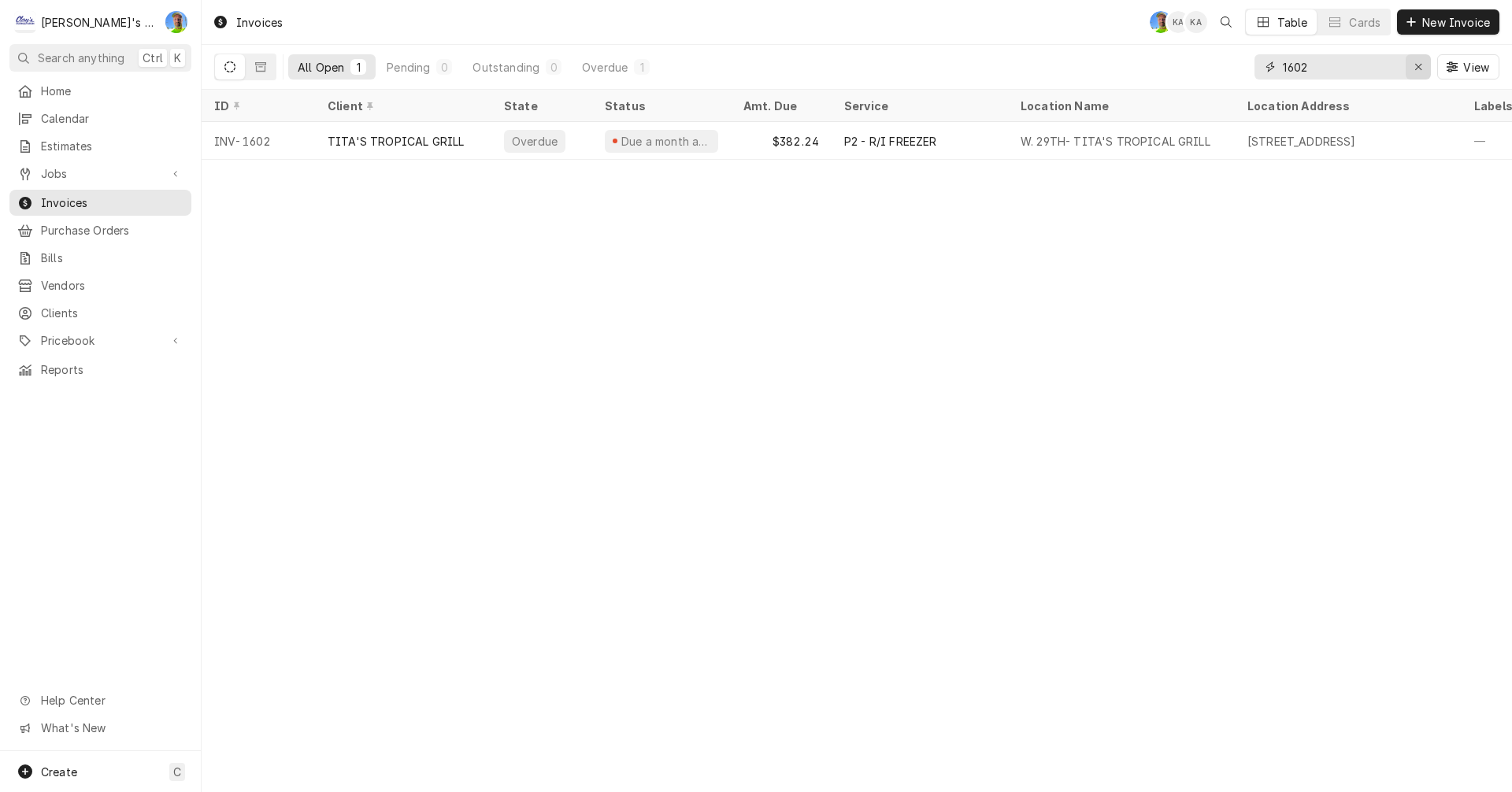
click at [1421, 68] on icon "Erase input" at bounding box center [1418, 67] width 8 height 11
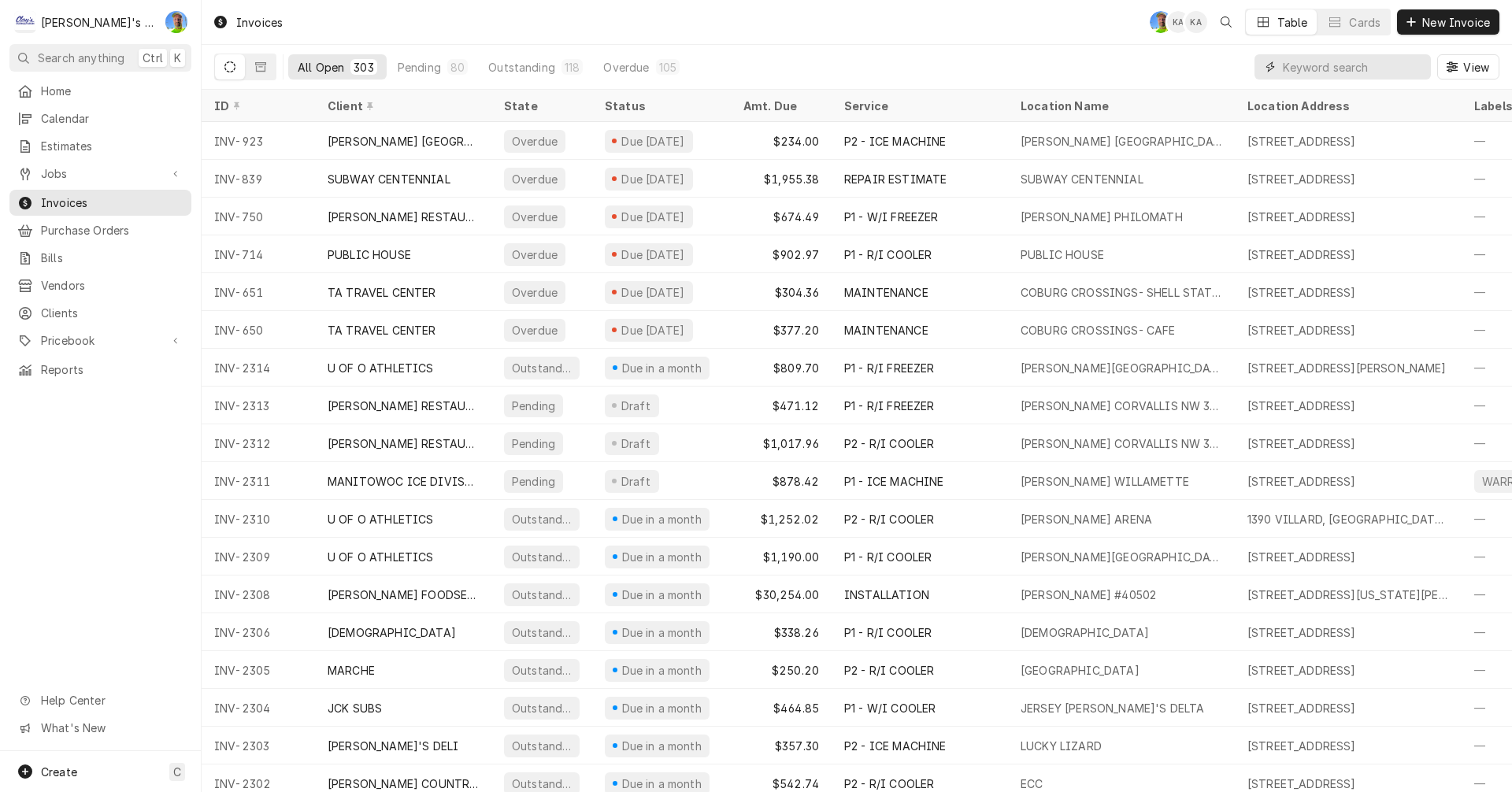
click at [1342, 68] on input "Dynamic Content Wrapper" at bounding box center [1352, 67] width 140 height 25
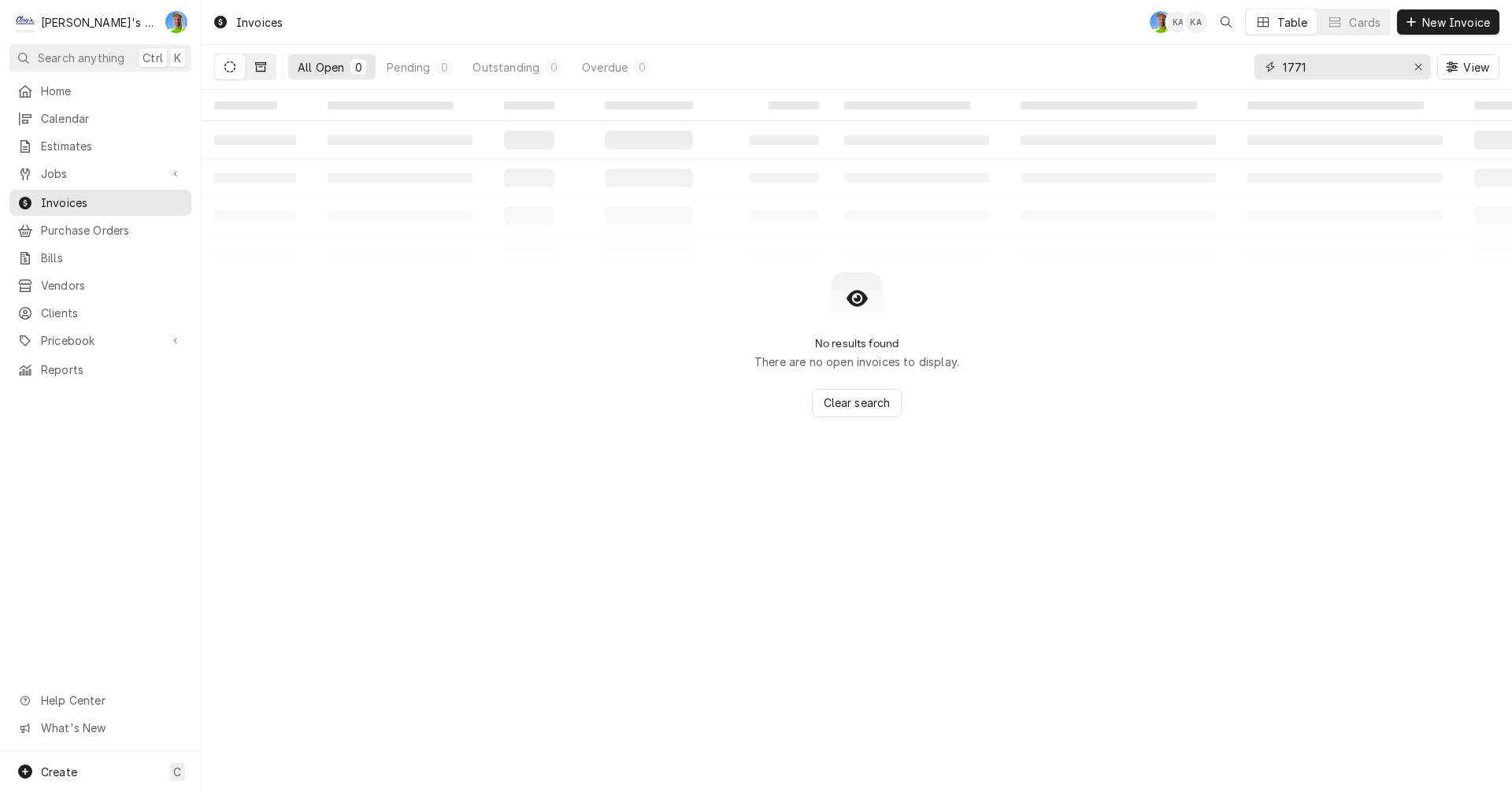
type input "1771"
click at [255, 68] on icon "Dynamic Content Wrapper" at bounding box center [261, 67] width 11 height 11
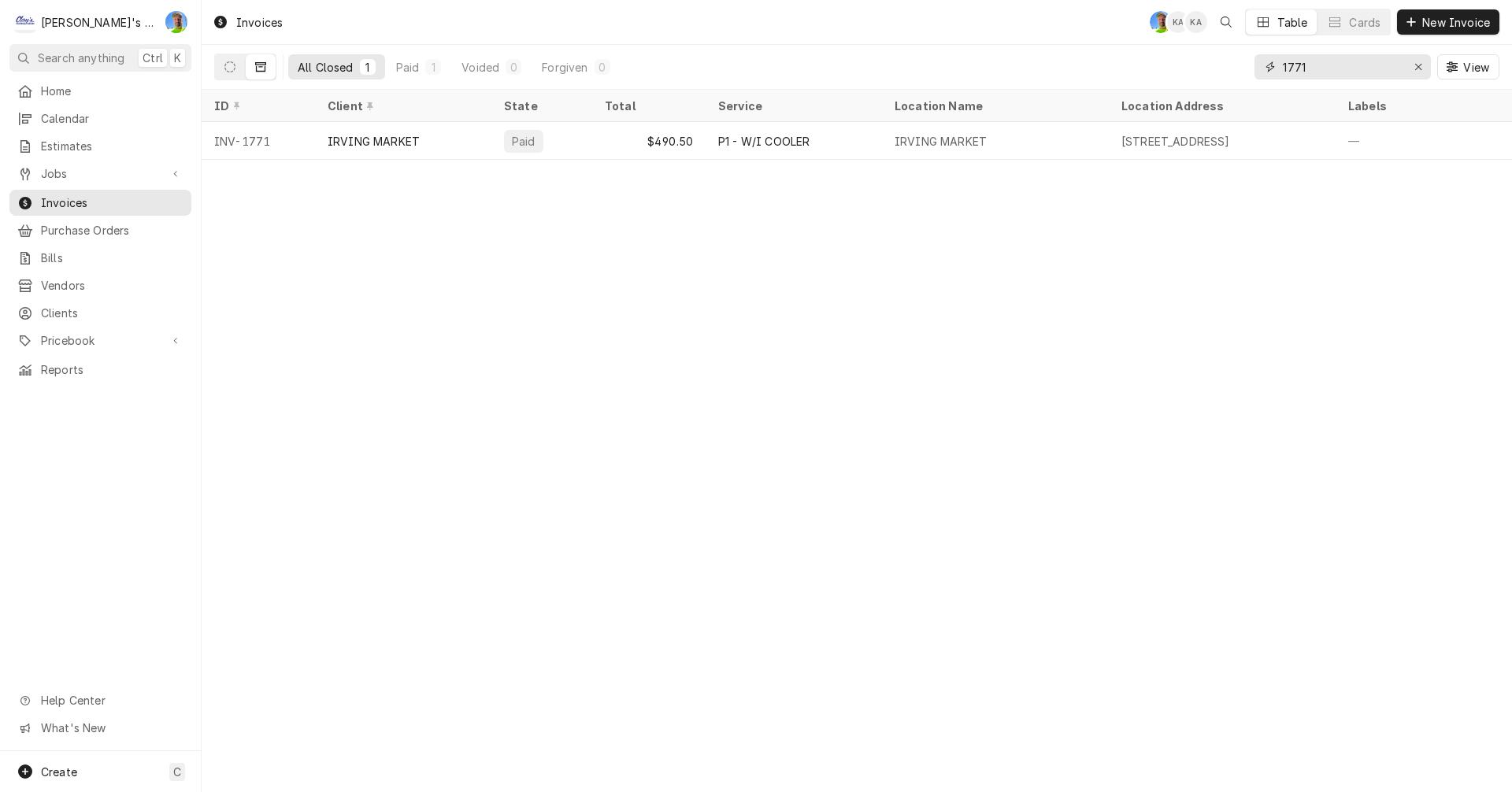
drag, startPoint x: 1414, startPoint y: 69, endPoint x: 1403, endPoint y: 69, distance: 11.0
click at [1414, 69] on icon "Erase input" at bounding box center [1418, 67] width 8 height 11
type input "1812"
click at [1418, 65] on icon "Erase input" at bounding box center [1418, 67] width 8 height 11
type input "1995"
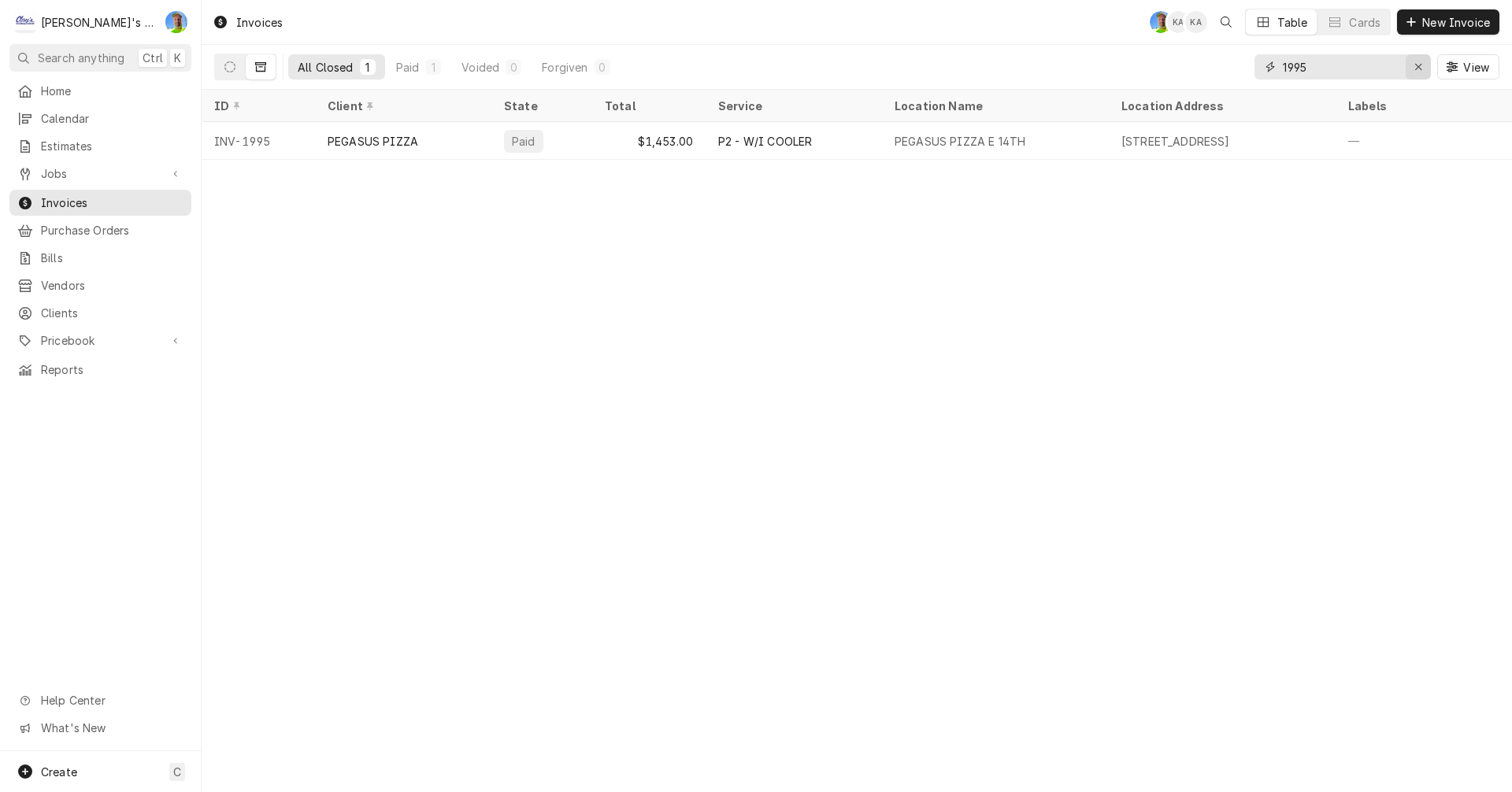
click at [1416, 59] on div "Erase input" at bounding box center [1418, 67] width 16 height 16
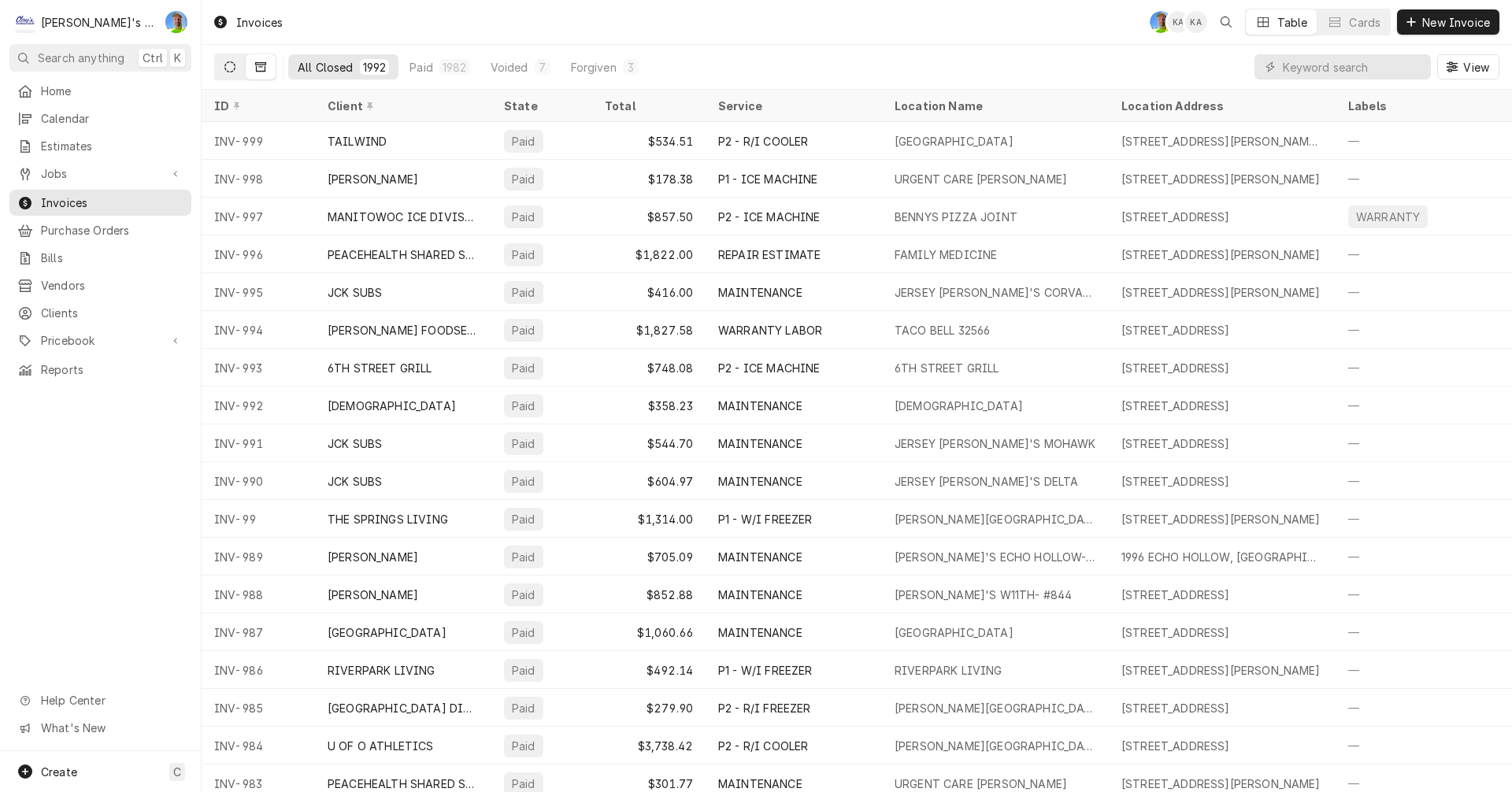
click at [223, 65] on button "Dynamic Content Wrapper" at bounding box center [230, 67] width 30 height 25
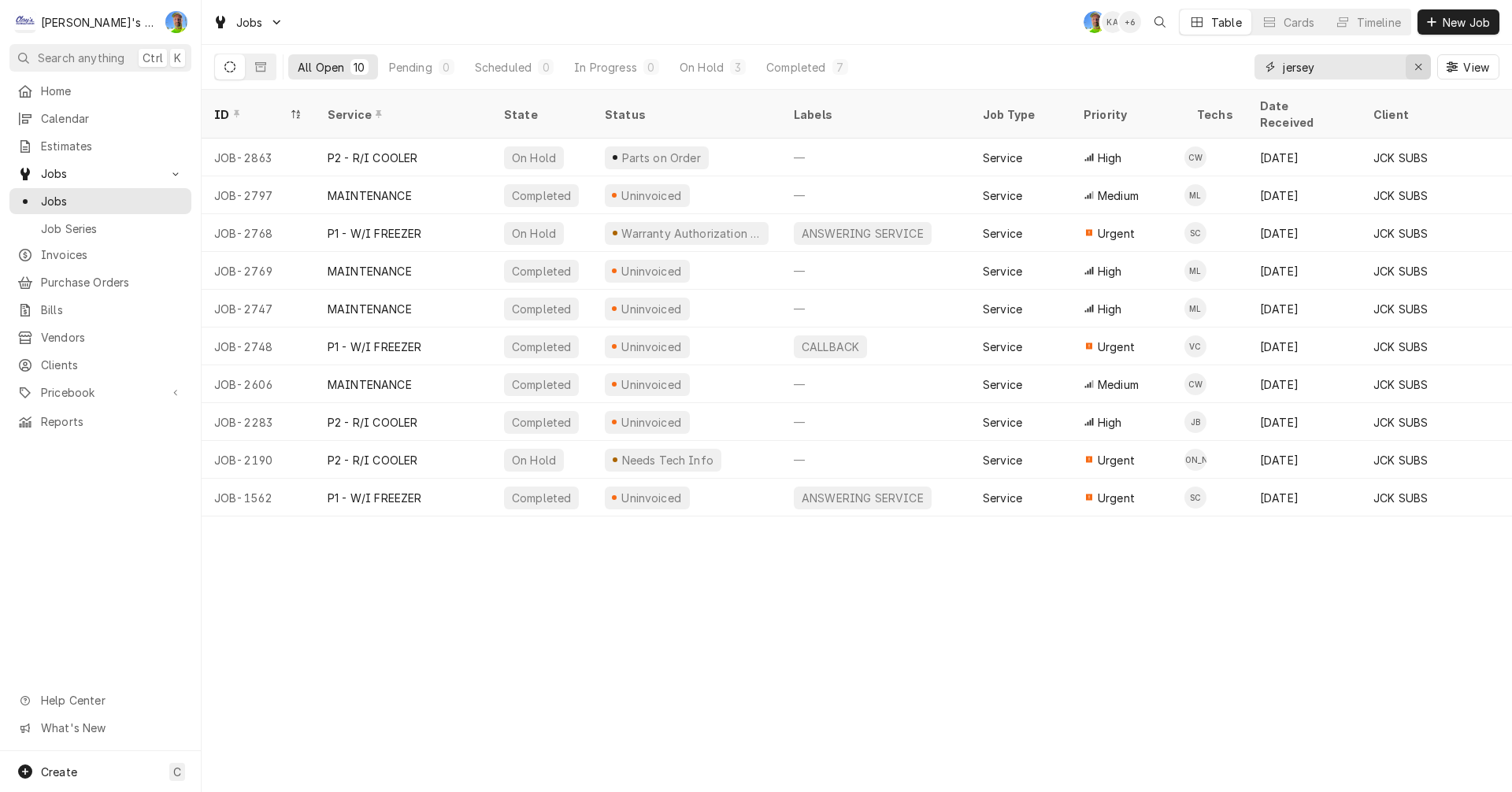
click at [1412, 65] on div "Erase input" at bounding box center [1418, 67] width 16 height 16
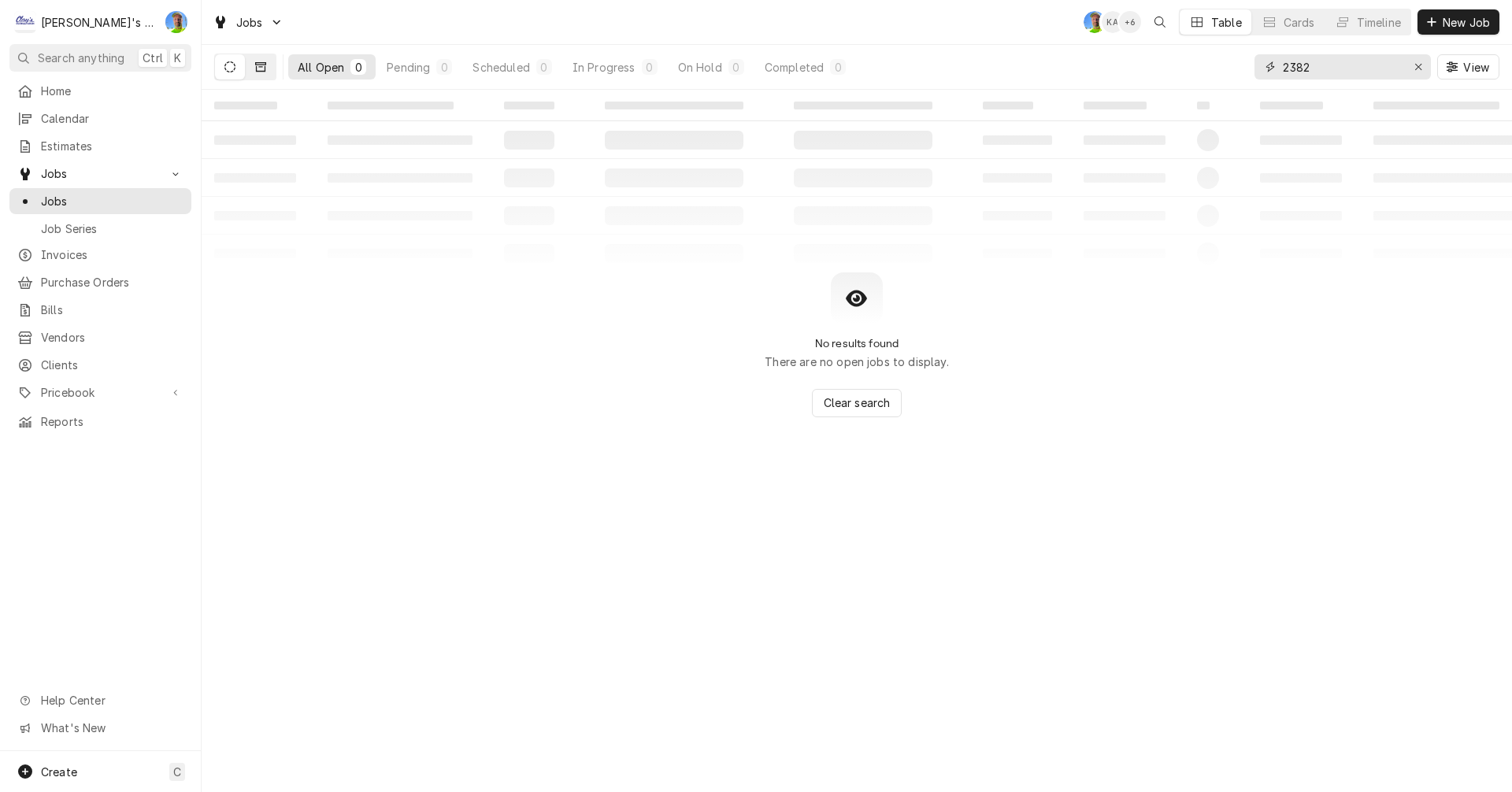
type input "2382"
click at [263, 67] on icon "Dynamic Content Wrapper" at bounding box center [261, 67] width 11 height 11
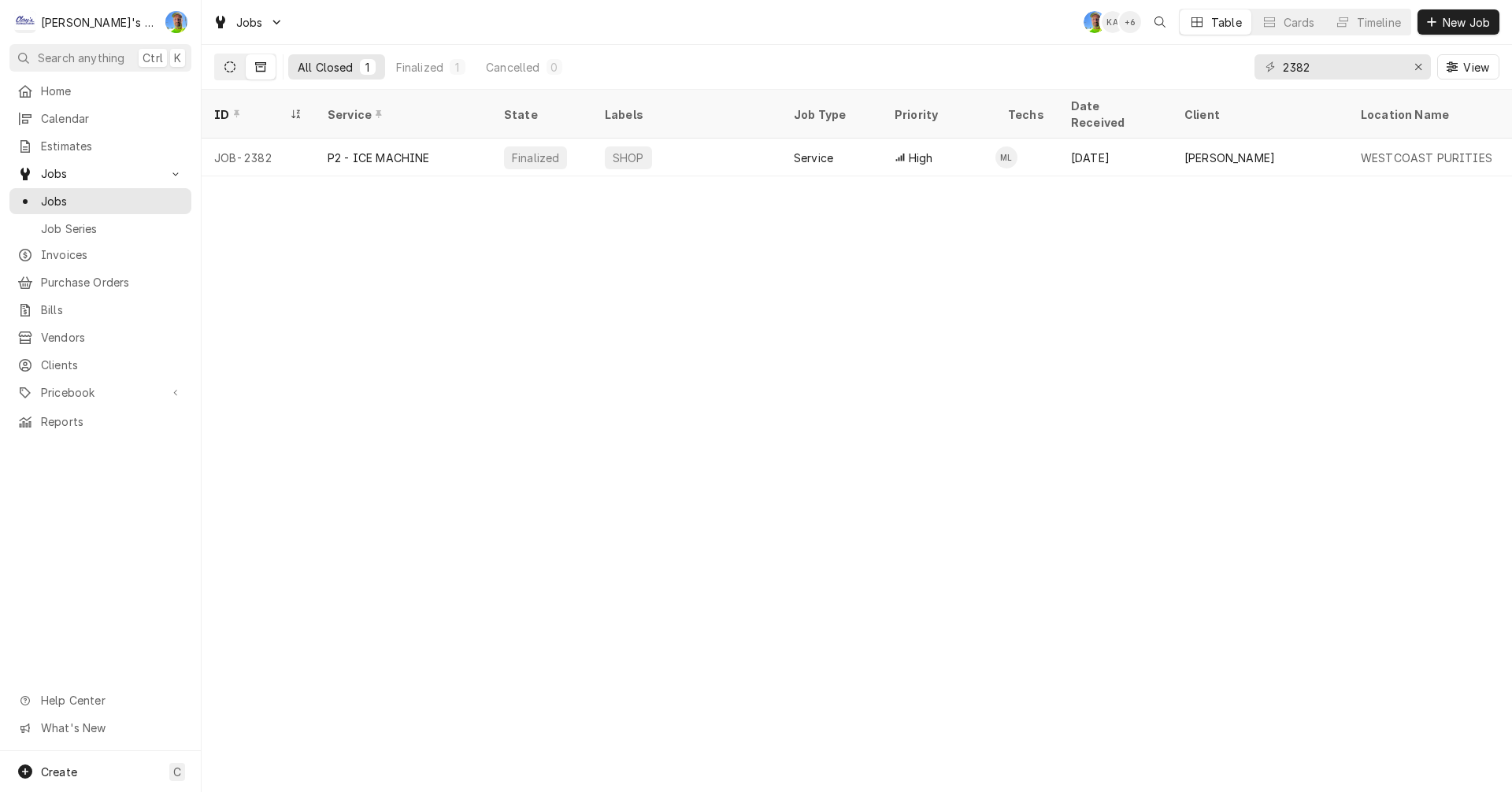
click at [234, 69] on icon "Dynamic Content Wrapper" at bounding box center [230, 67] width 11 height 11
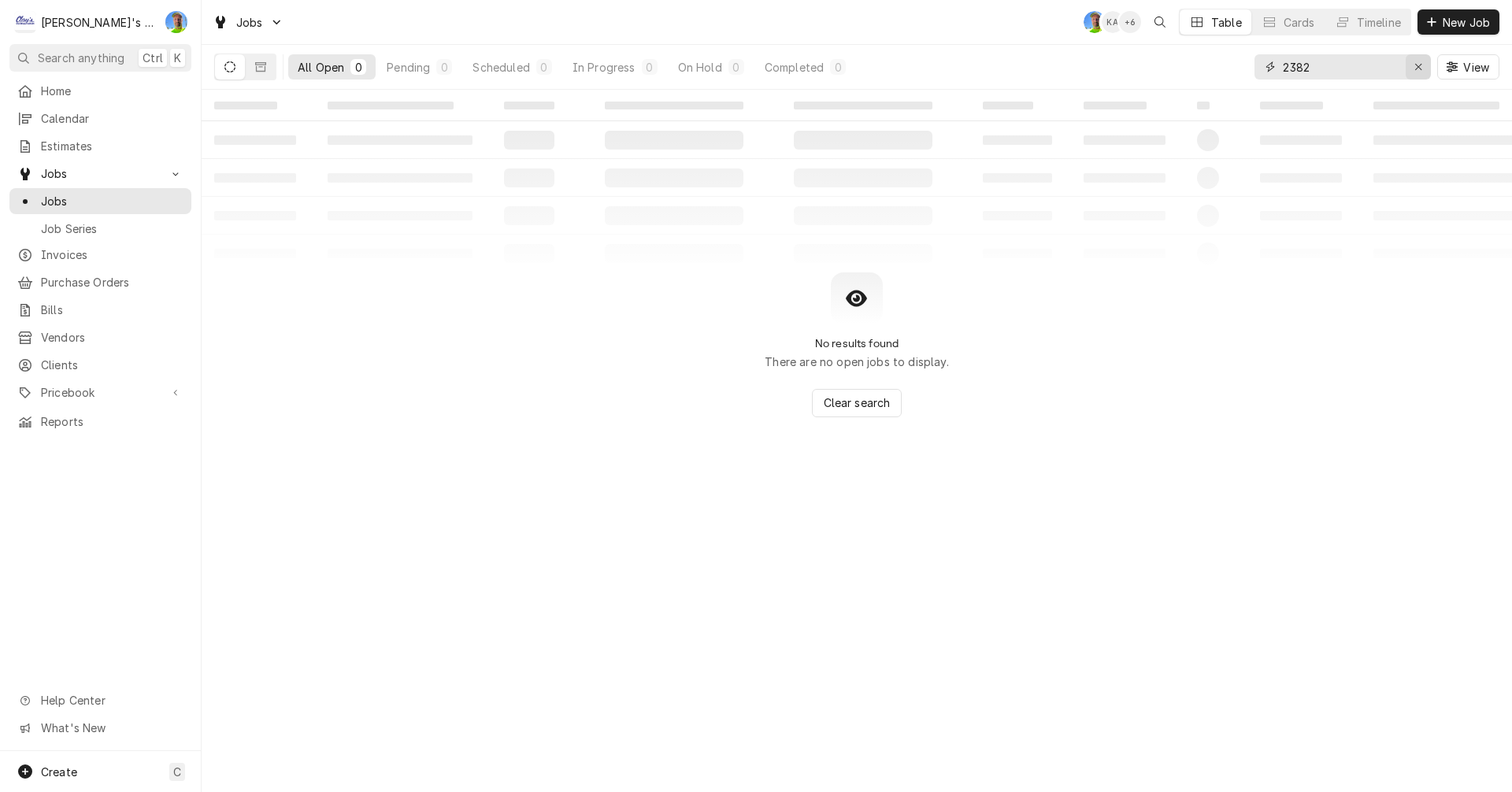
click at [1421, 68] on icon "Erase input" at bounding box center [1418, 67] width 8 height 11
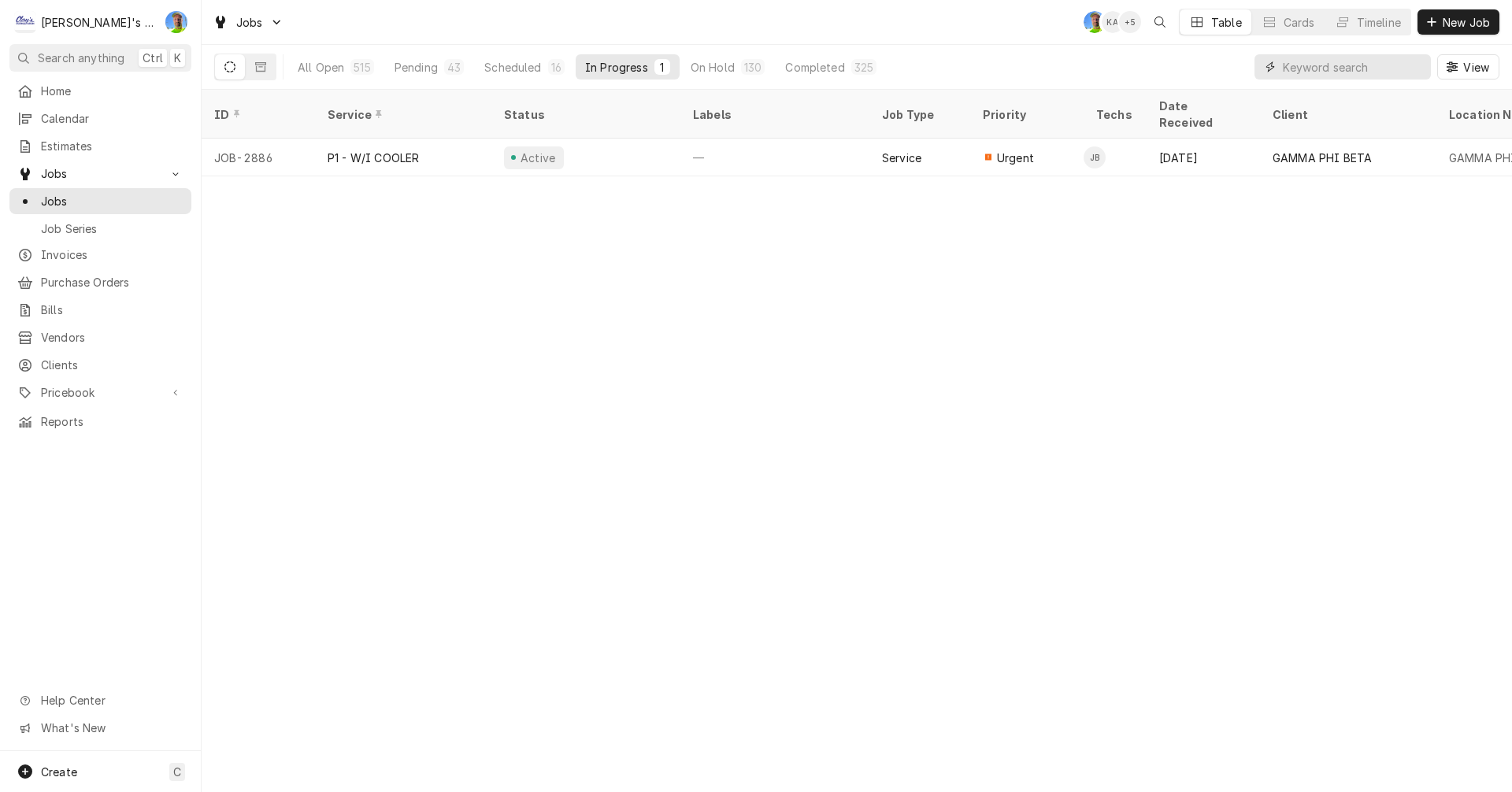
click at [1360, 71] on input "Dynamic Content Wrapper" at bounding box center [1352, 67] width 140 height 25
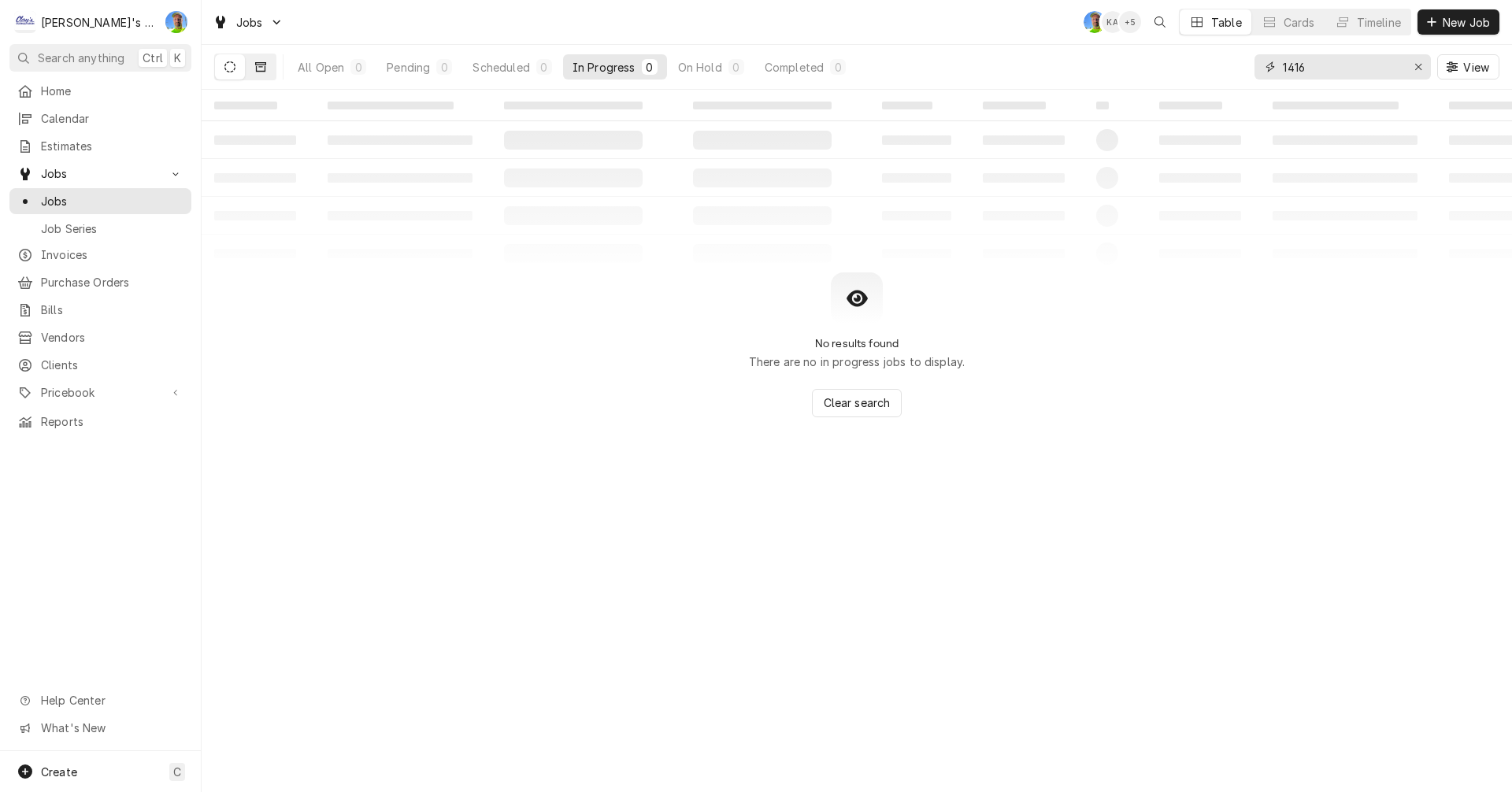
type input "1416"
click at [256, 58] on button "Dynamic Content Wrapper" at bounding box center [261, 67] width 30 height 25
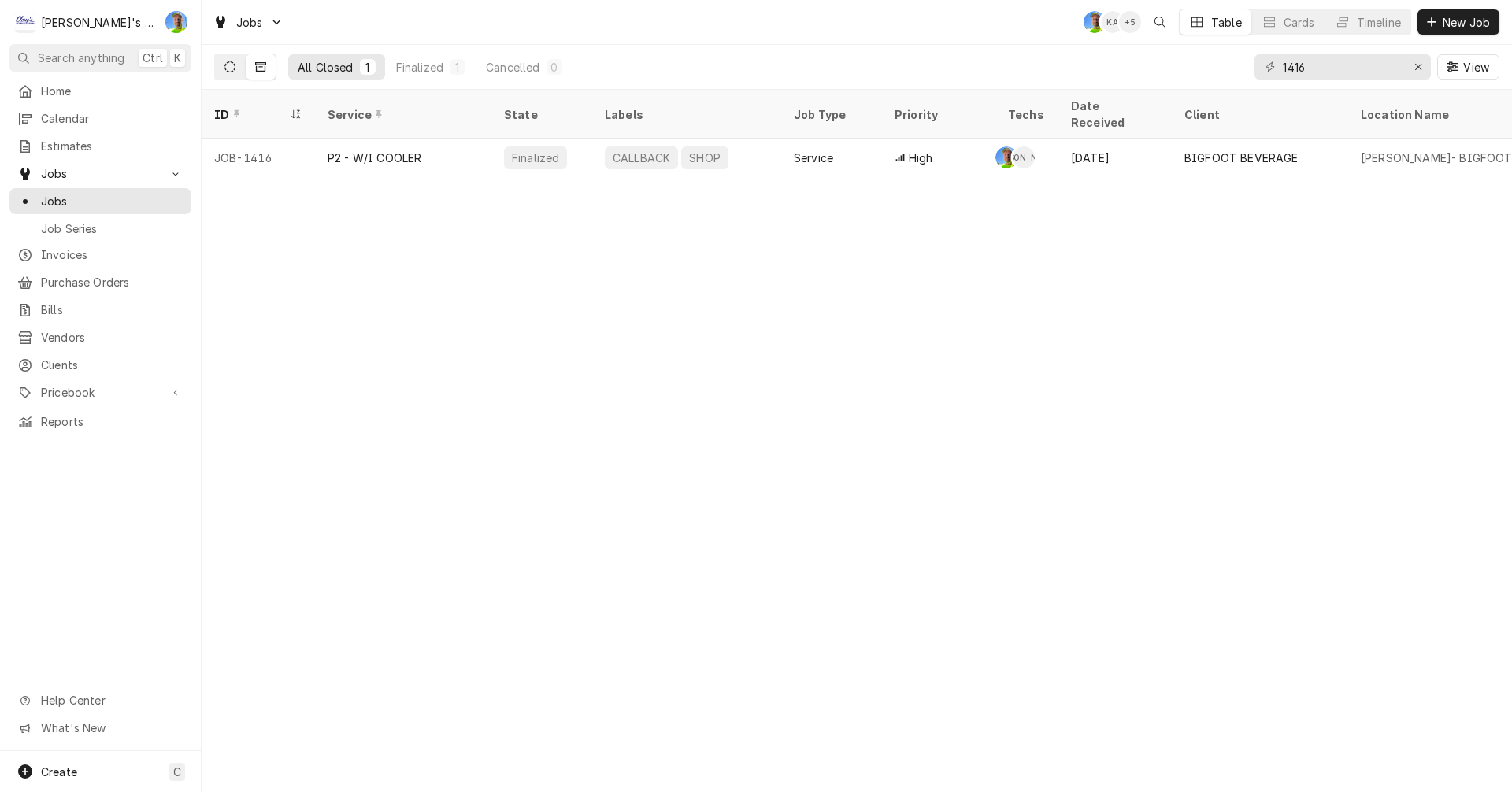
click at [231, 67] on icon "Dynamic Content Wrapper" at bounding box center [230, 67] width 11 height 11
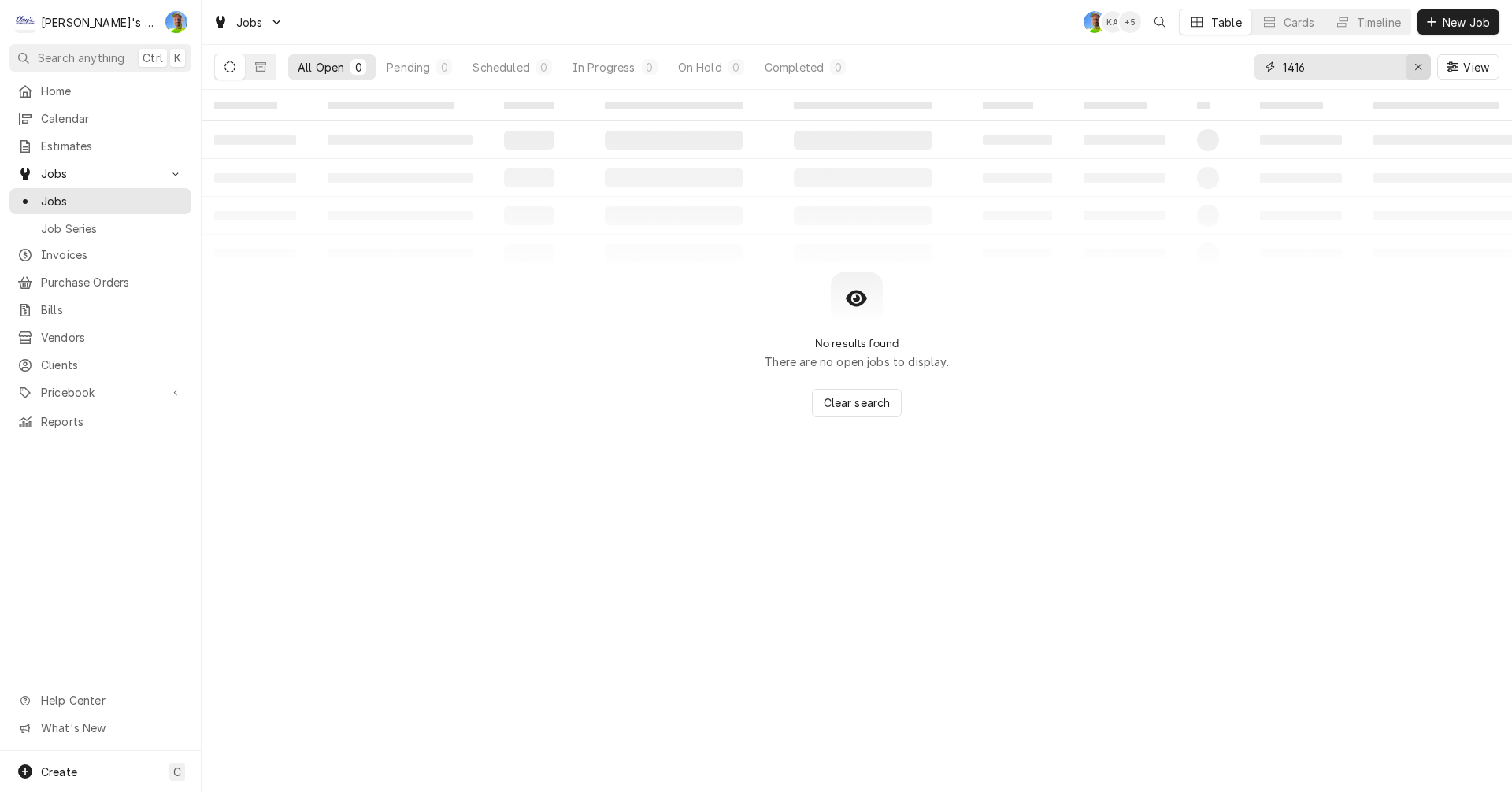
click at [1419, 76] on button "Erase input" at bounding box center [1418, 67] width 25 height 25
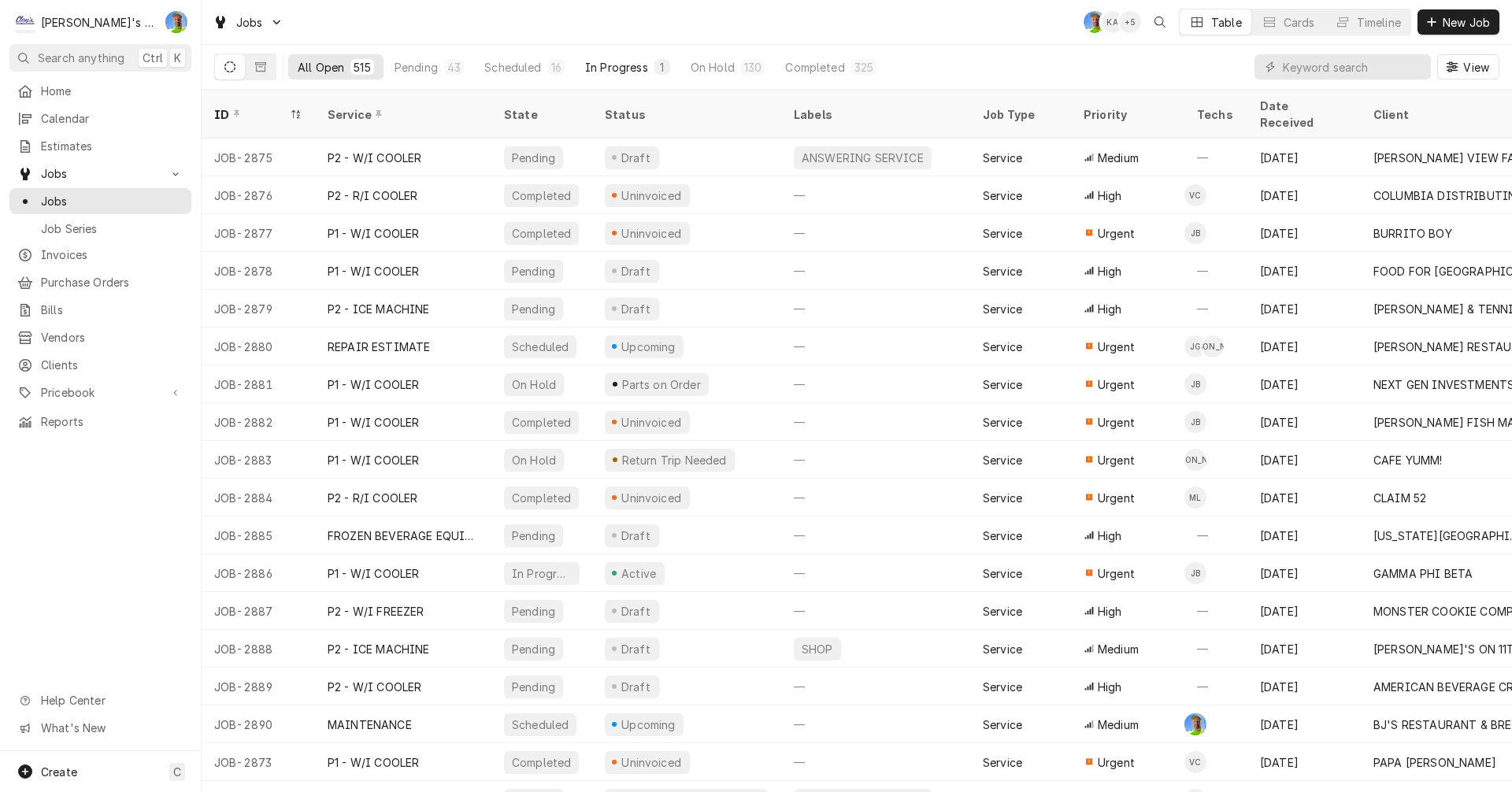
click at [589, 59] on div "In Progress" at bounding box center [616, 68] width 63 height 17
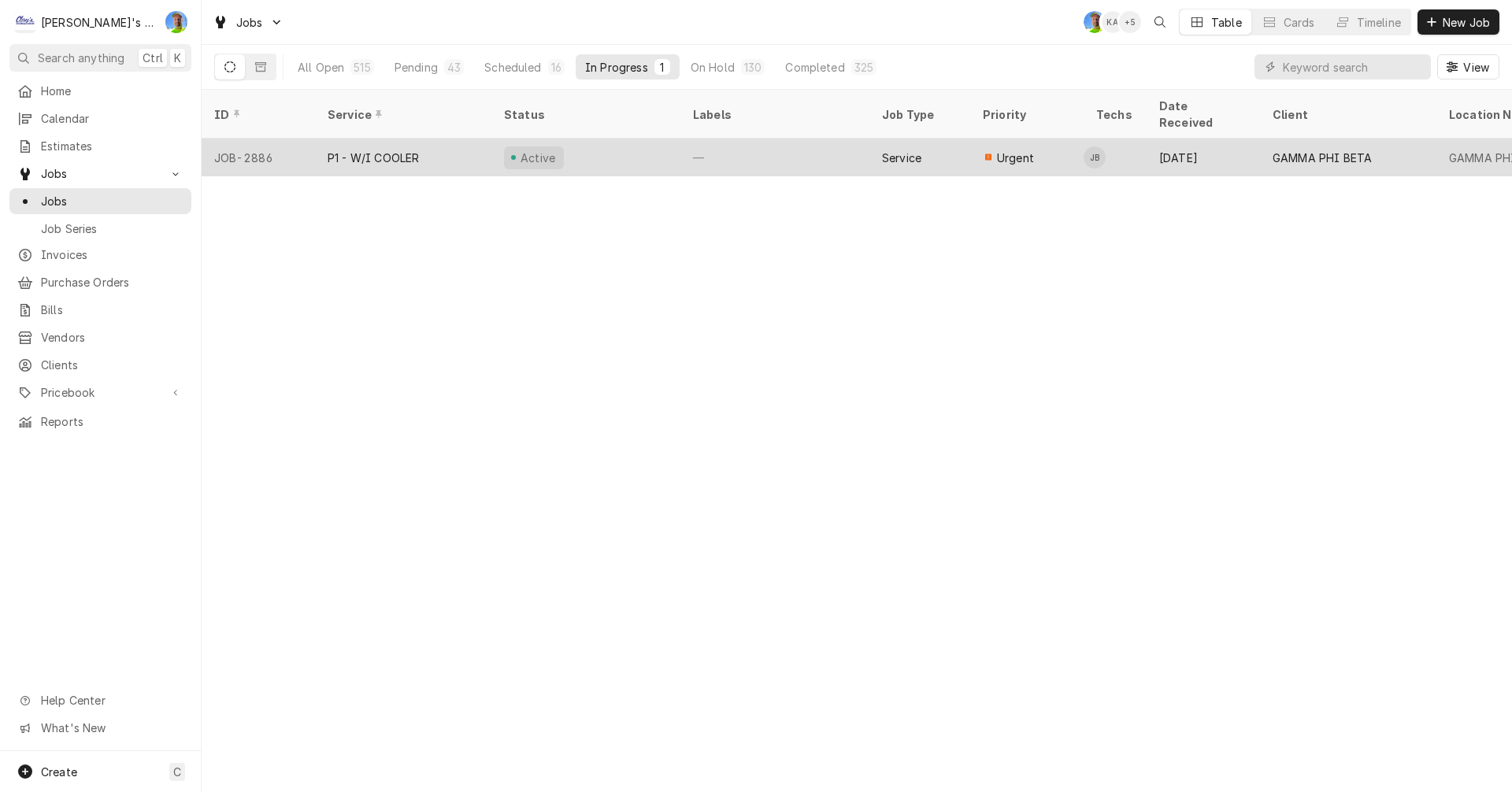
click at [594, 140] on div "Active" at bounding box center [586, 158] width 189 height 38
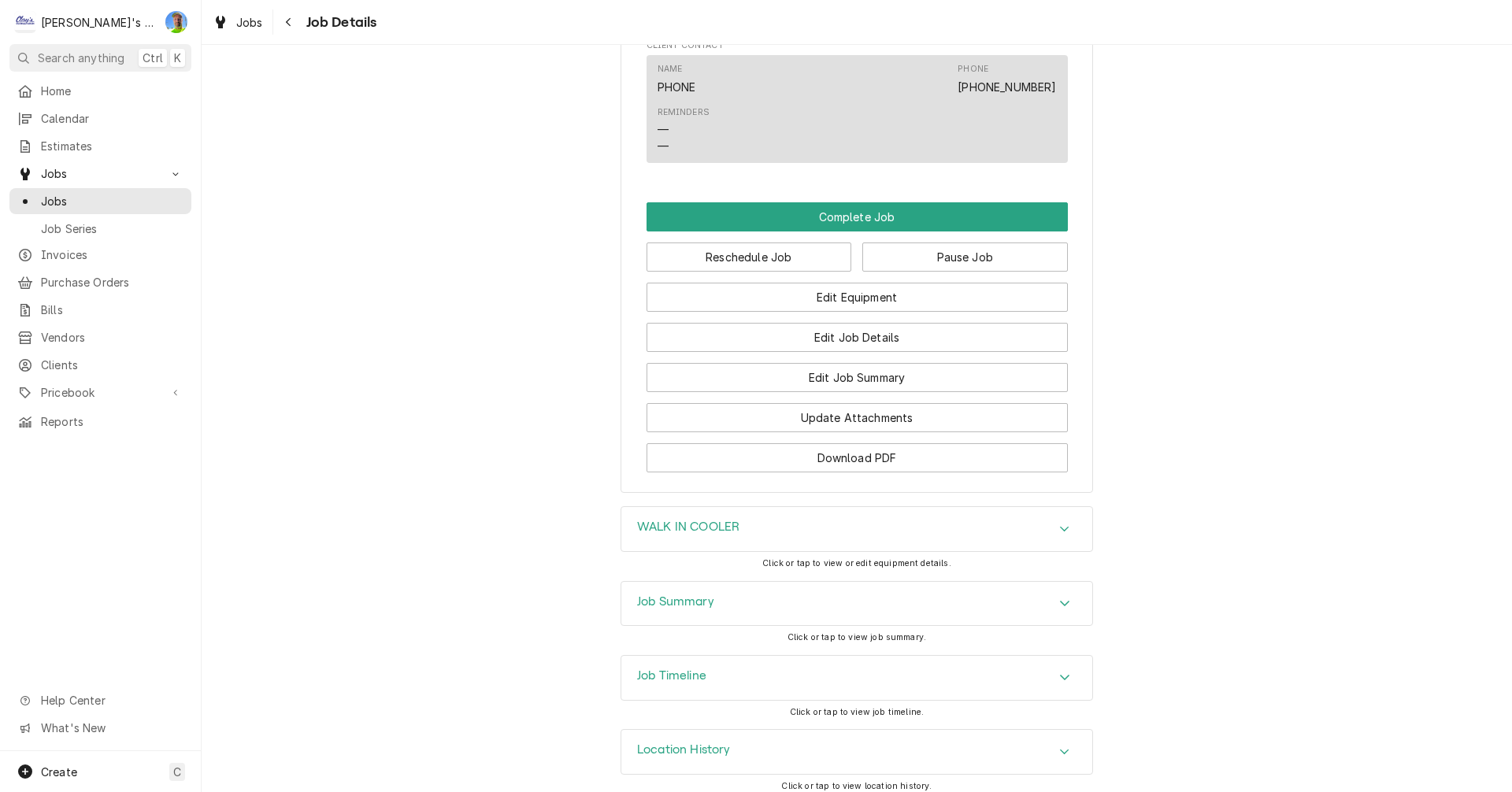
scroll to position [1290, 0]
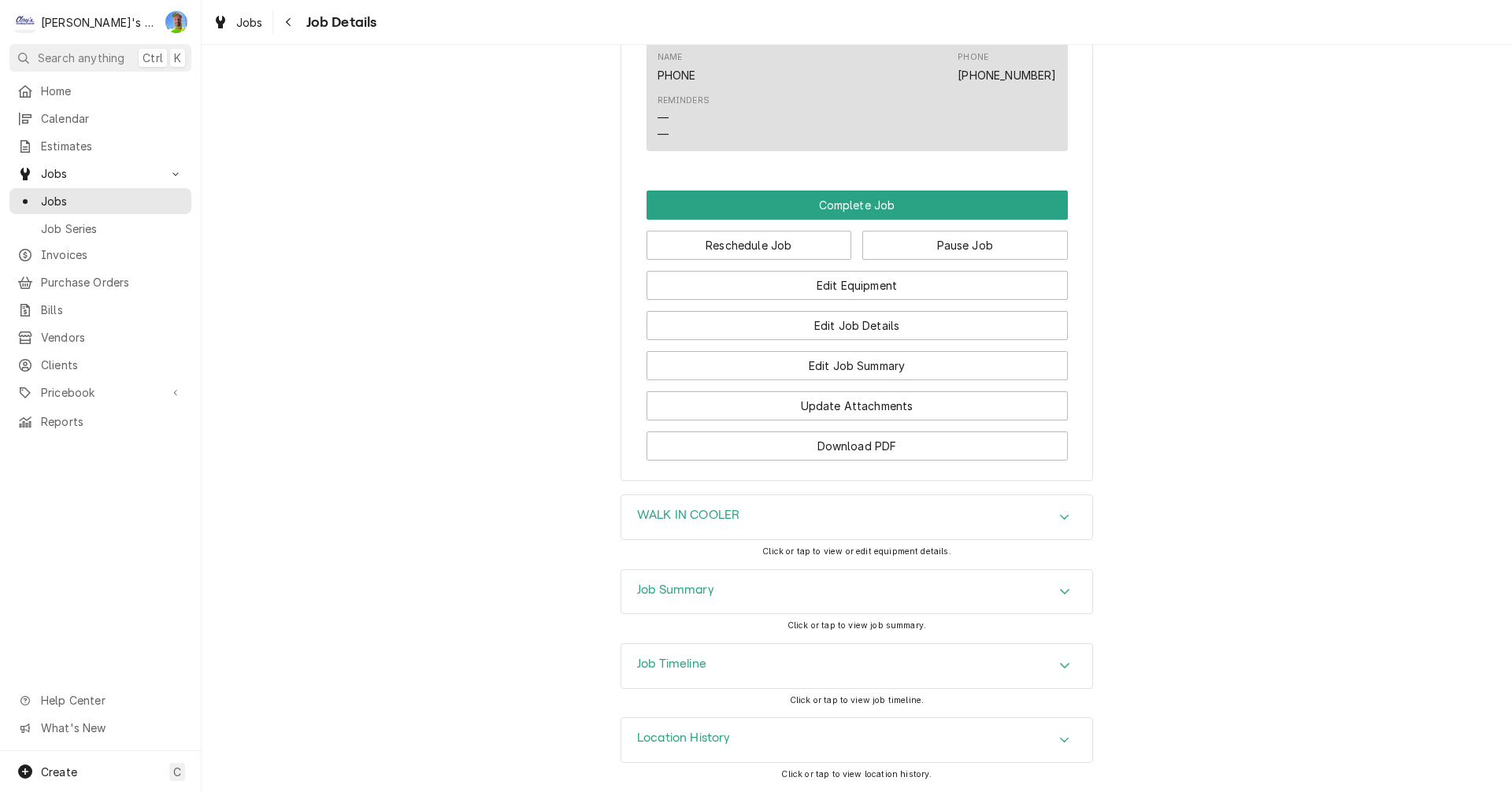
click at [637, 594] on h3 "Job Summary" at bounding box center [675, 590] width 77 height 15
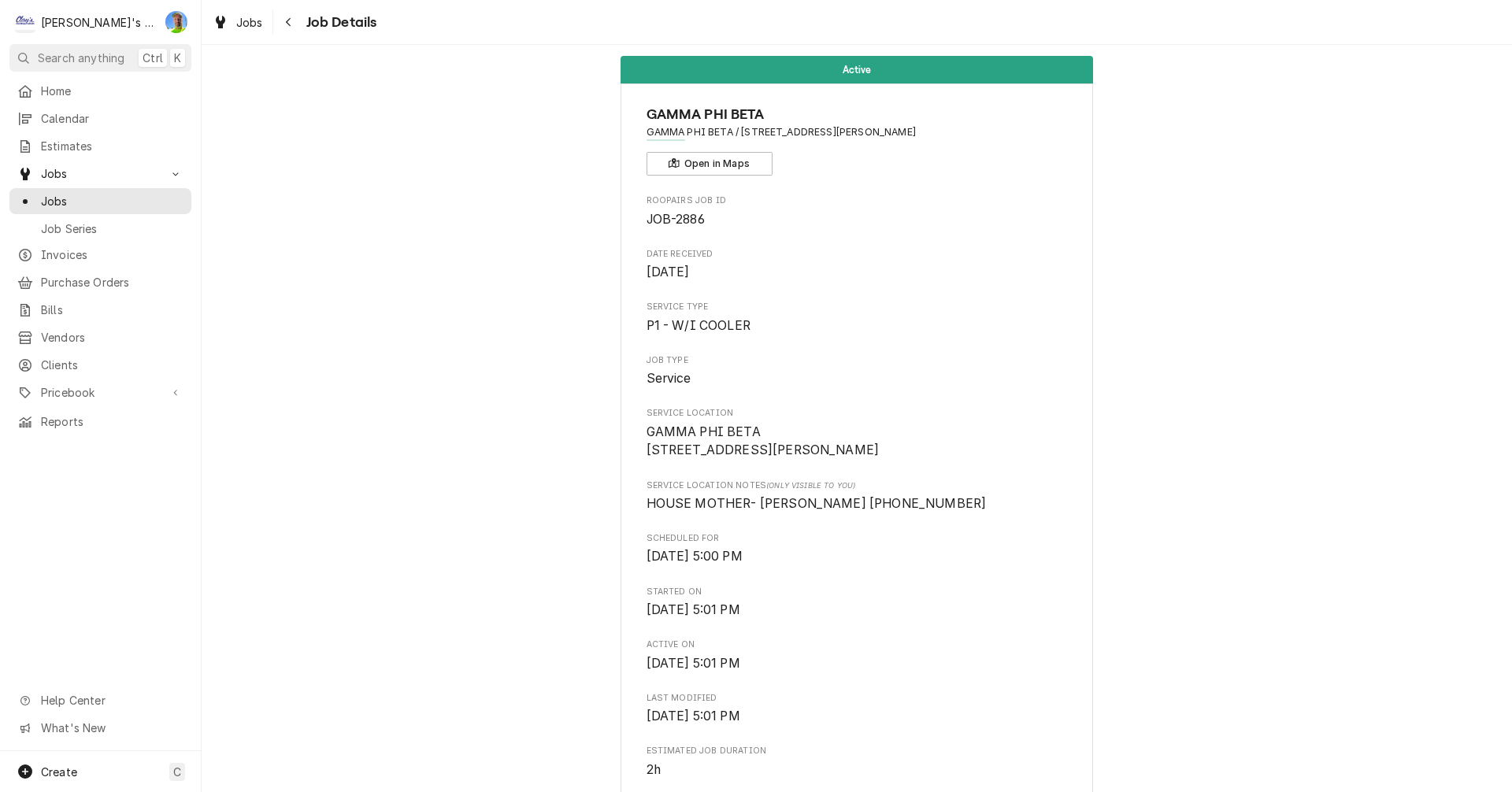
scroll to position [0, 0]
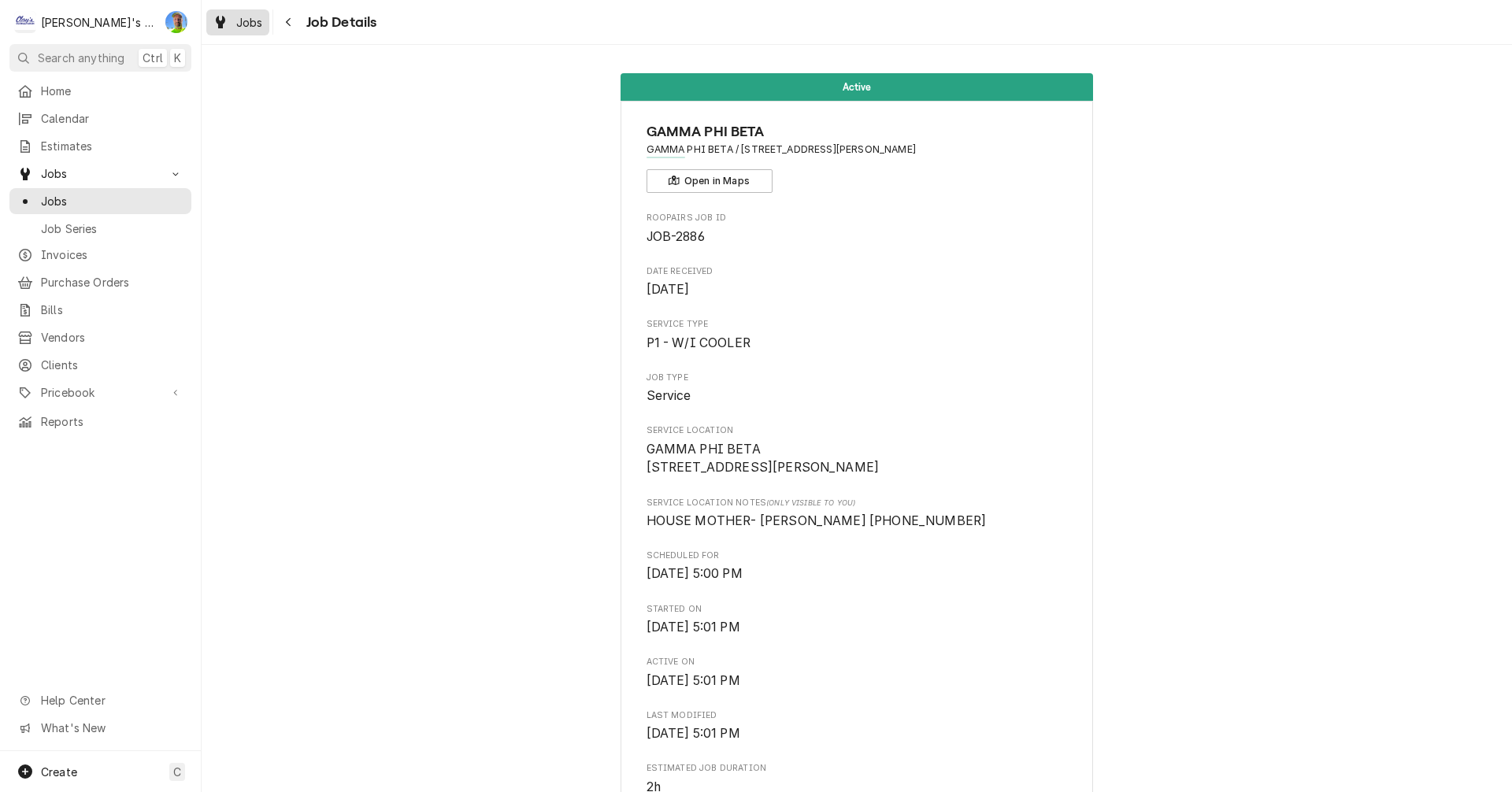
click at [252, 27] on span "Jobs" at bounding box center [249, 23] width 26 height 17
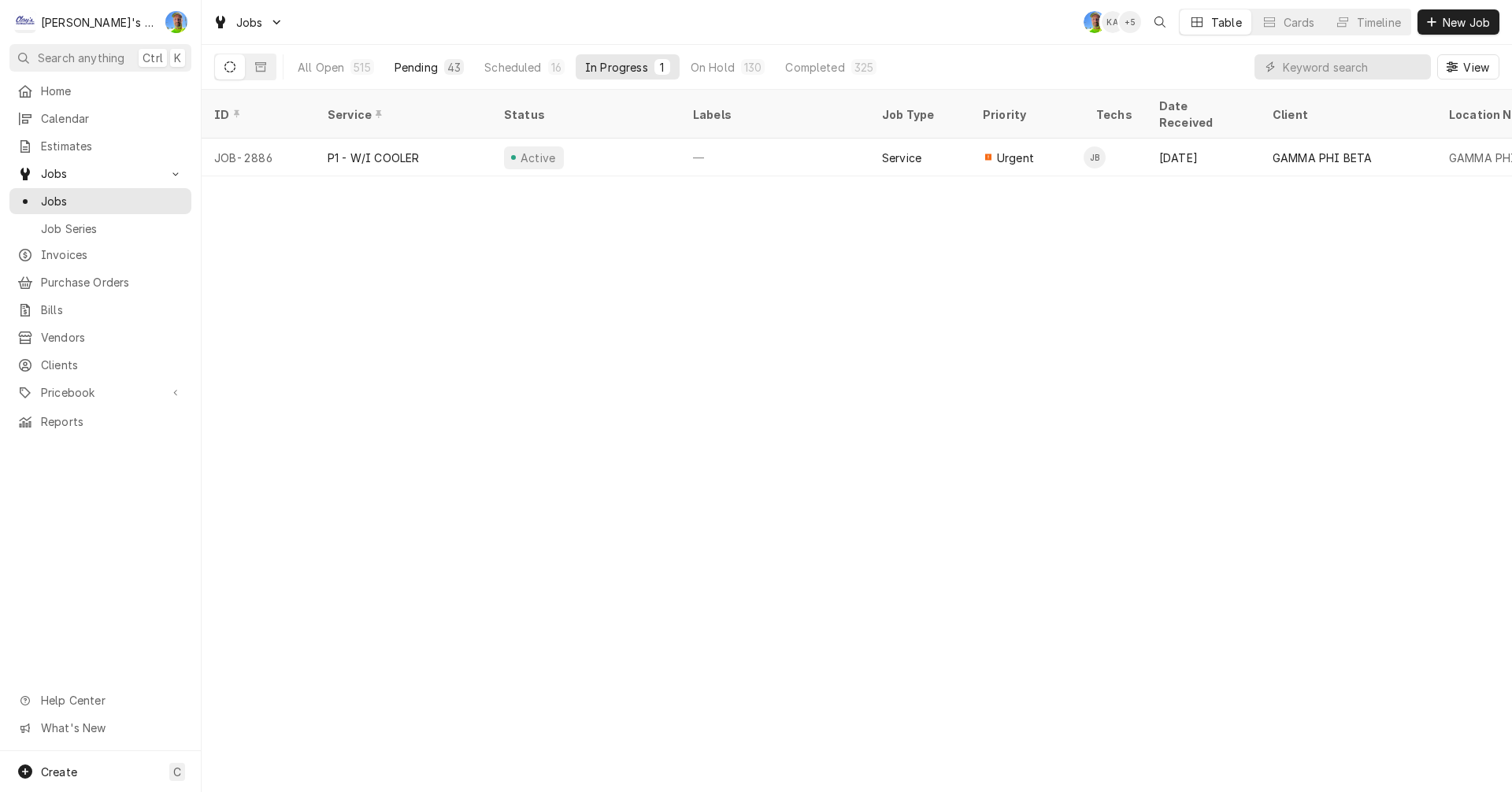
click at [423, 65] on div "Pending" at bounding box center [416, 68] width 43 height 17
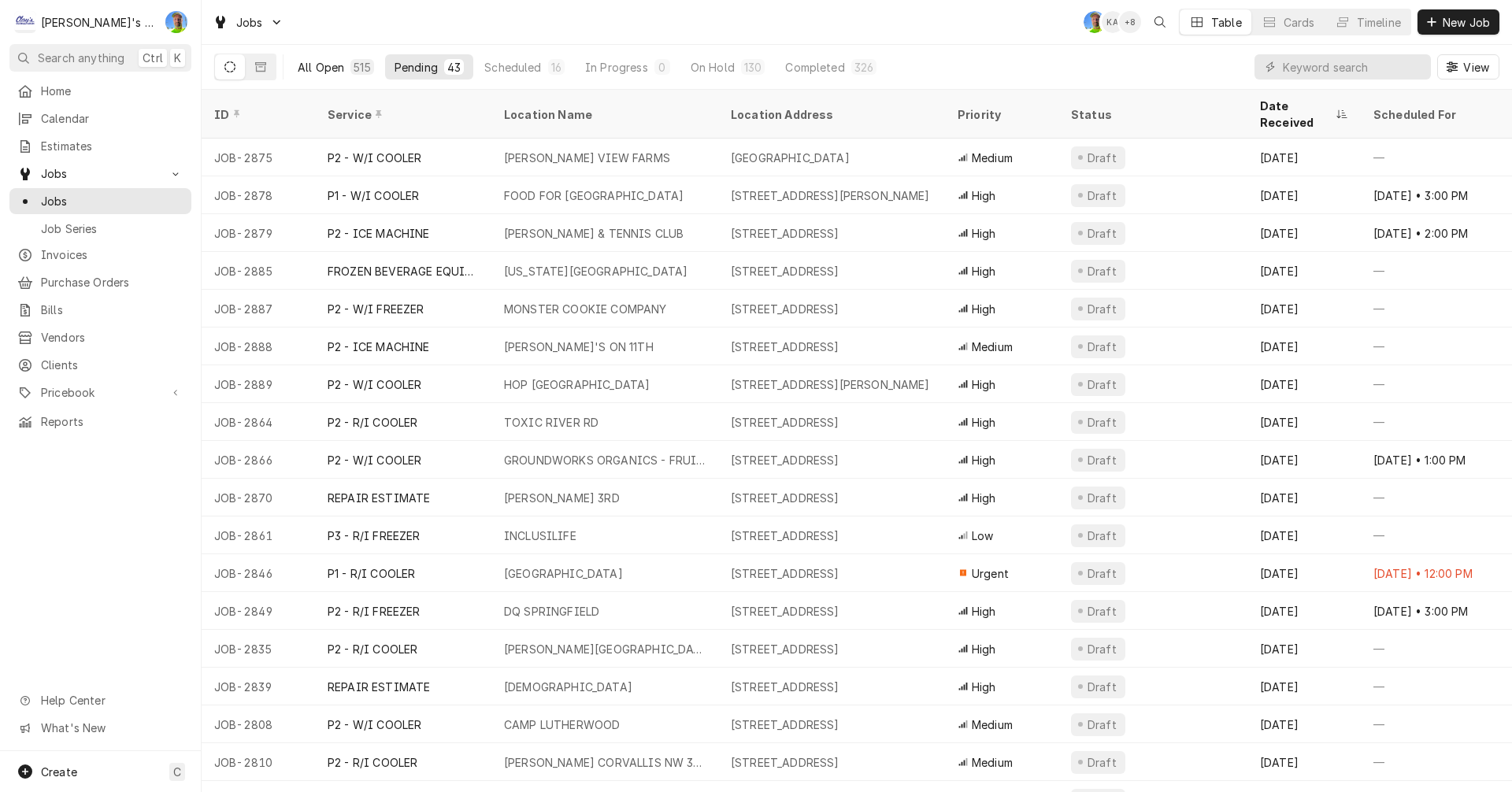
click at [314, 68] on div "All Open" at bounding box center [320, 68] width 46 height 17
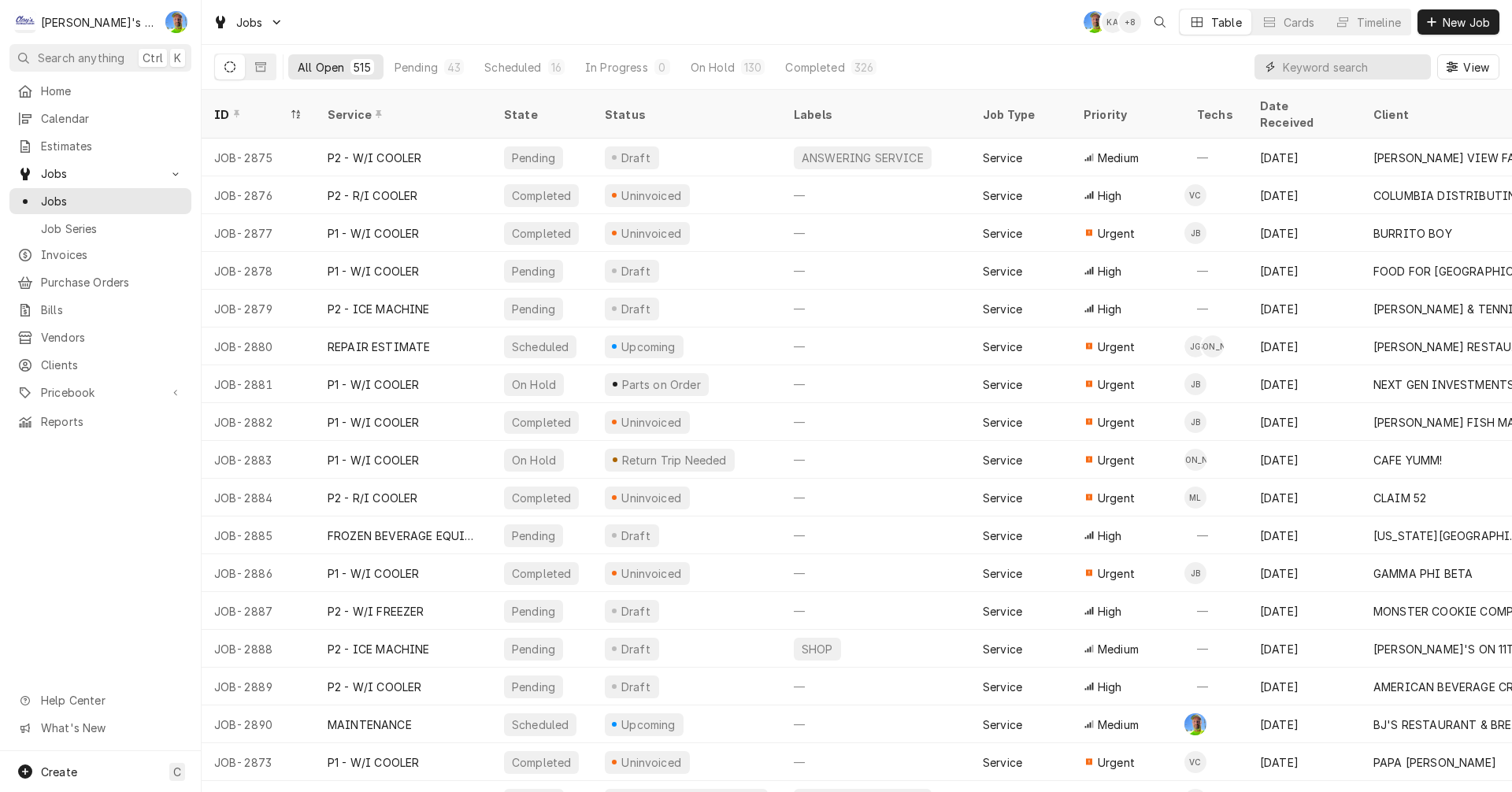
click at [1309, 67] on input "Dynamic Content Wrapper" at bounding box center [1352, 67] width 140 height 25
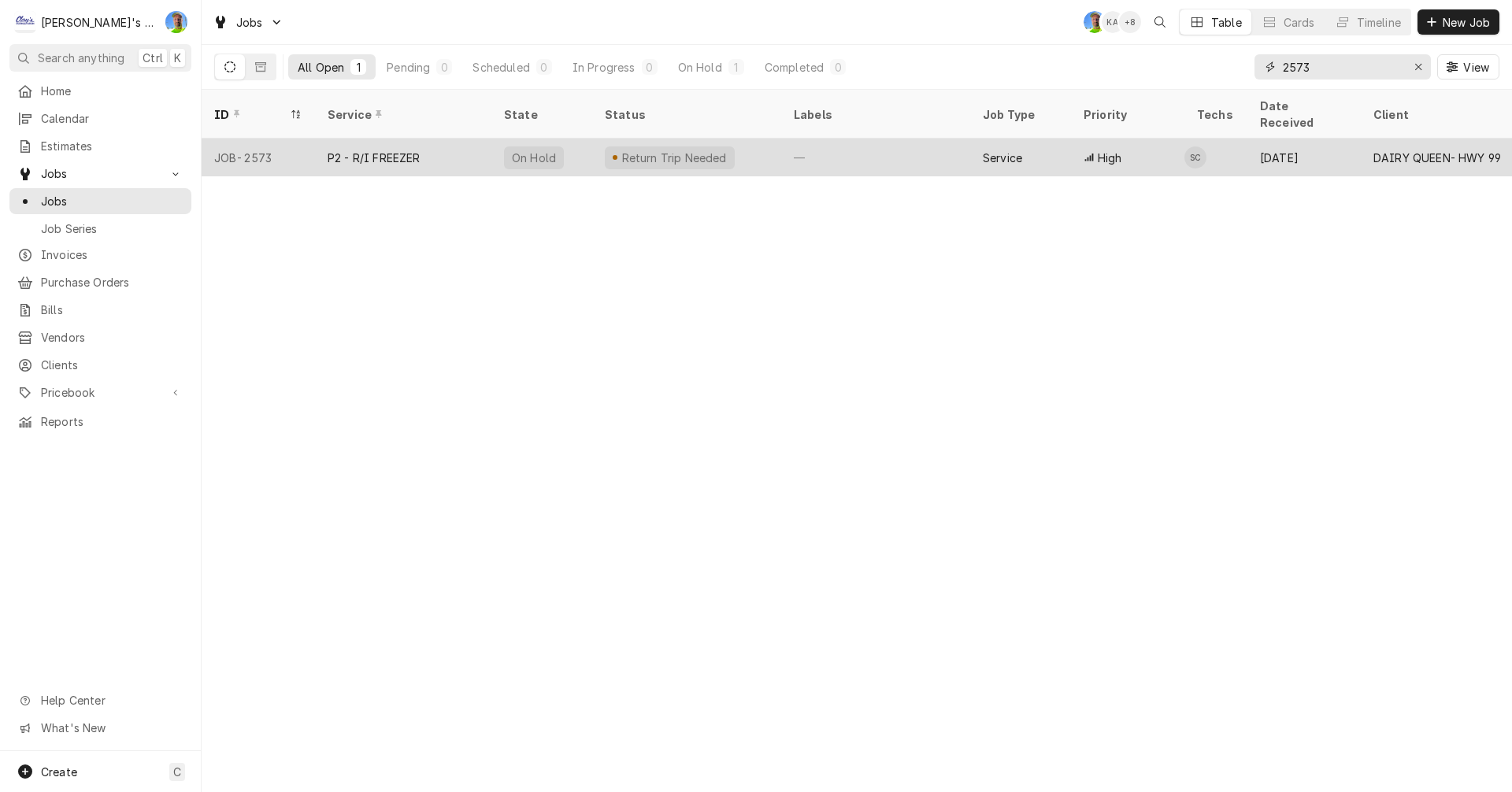
type input "2573"
click at [1238, 139] on td "SC" at bounding box center [1215, 158] width 63 height 38
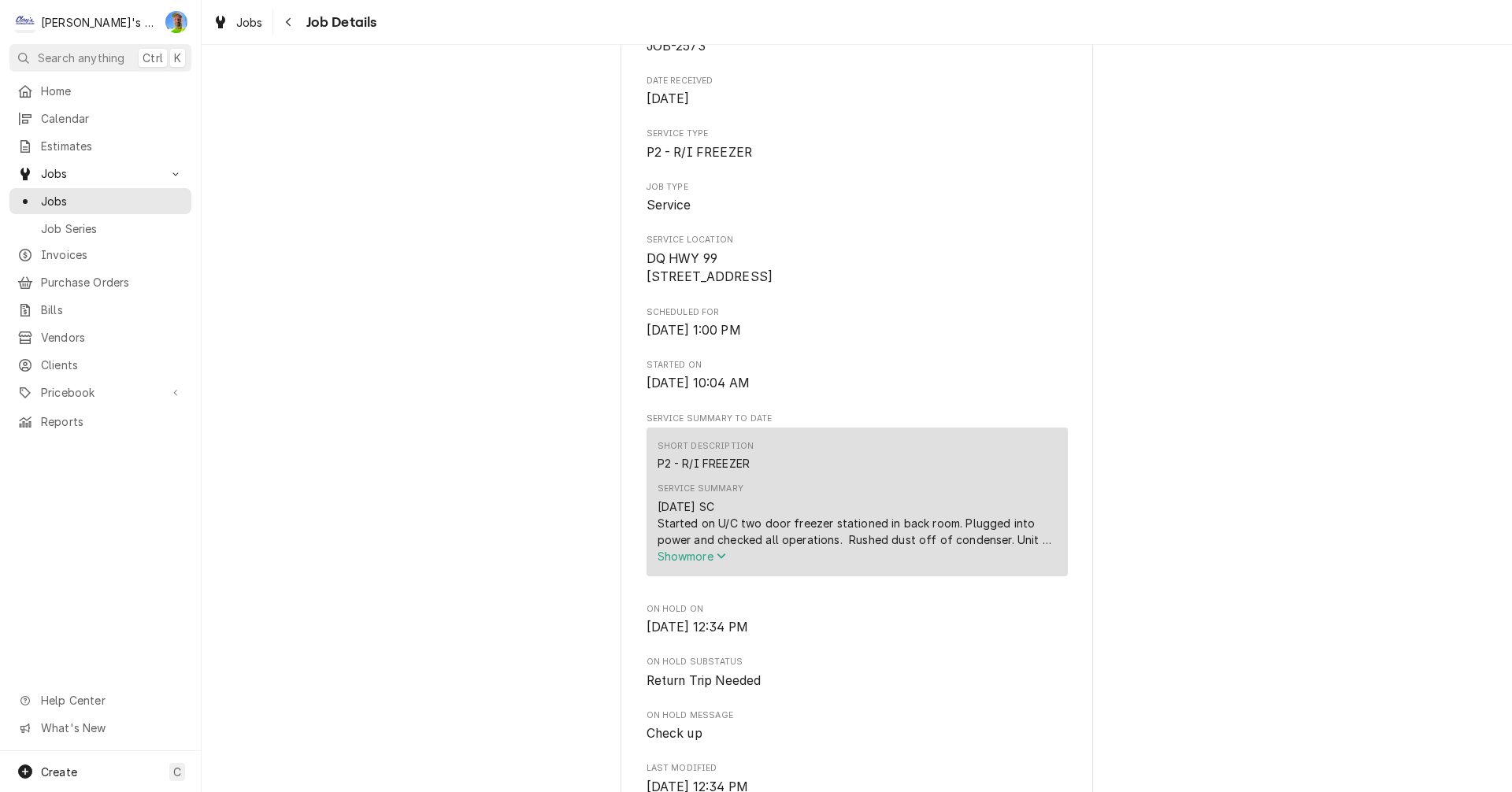
scroll to position [236, 0]
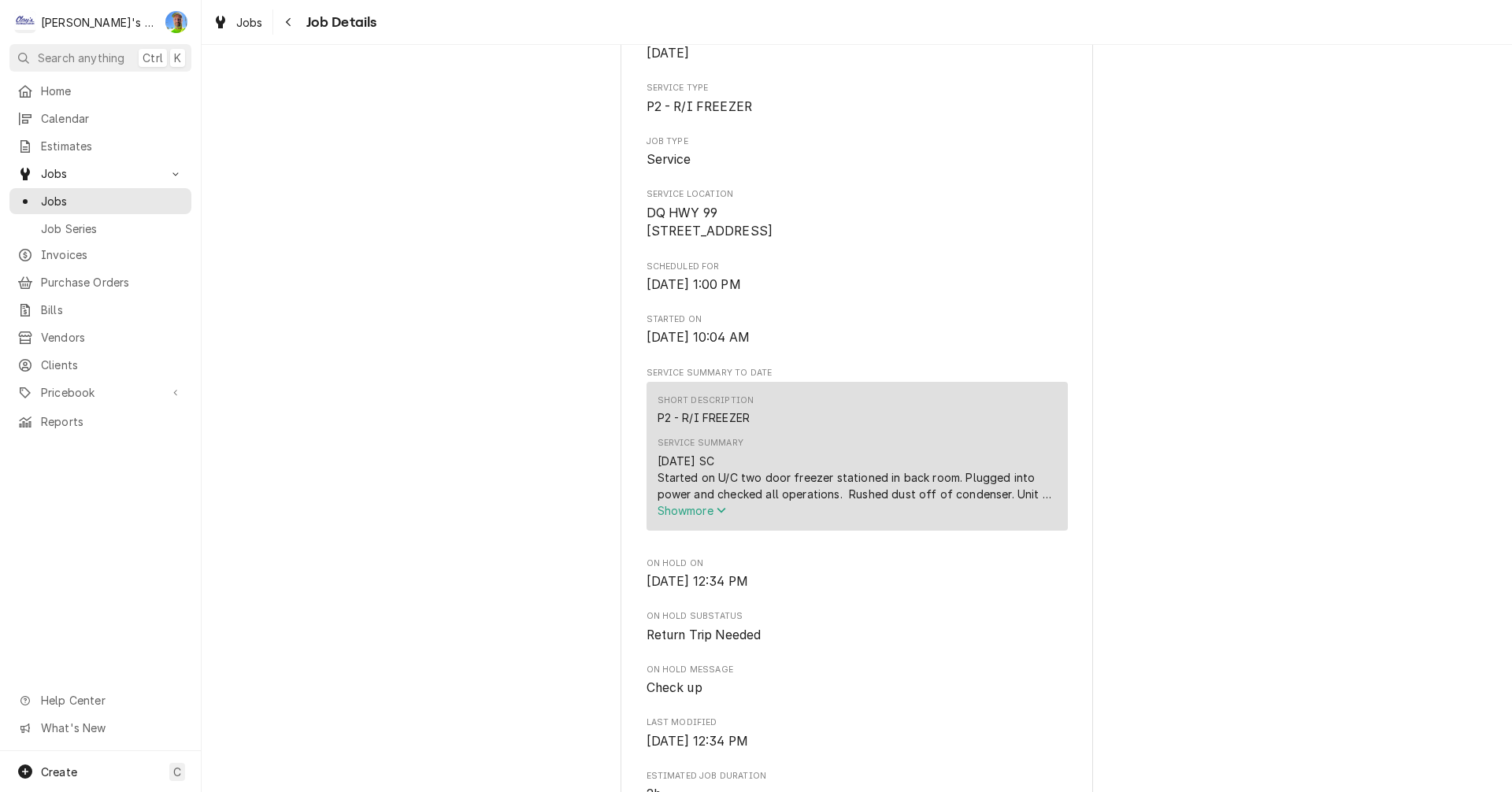
click at [717, 515] on icon "Service Summary" at bounding box center [722, 510] width 9 height 11
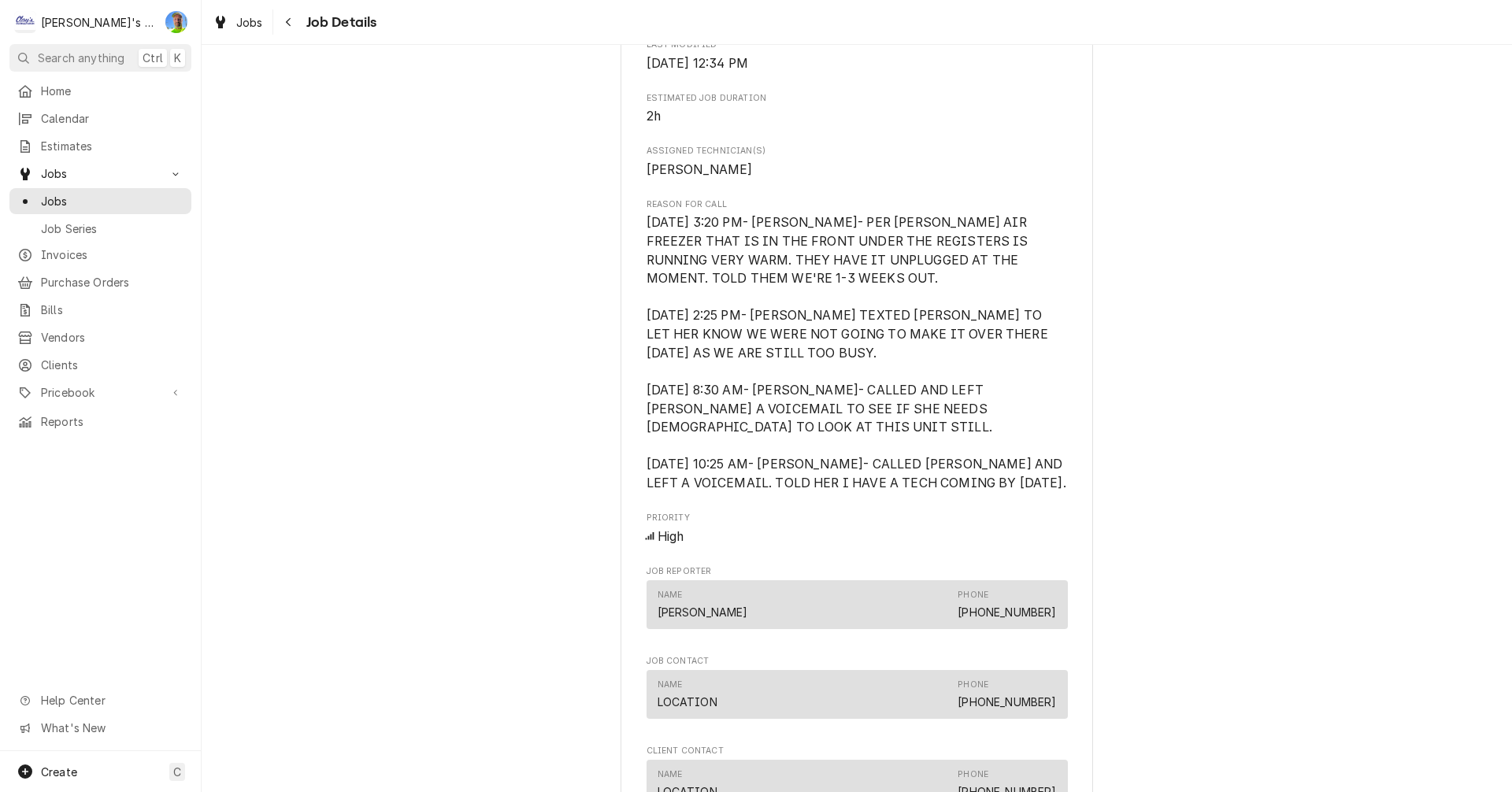
scroll to position [1102, 0]
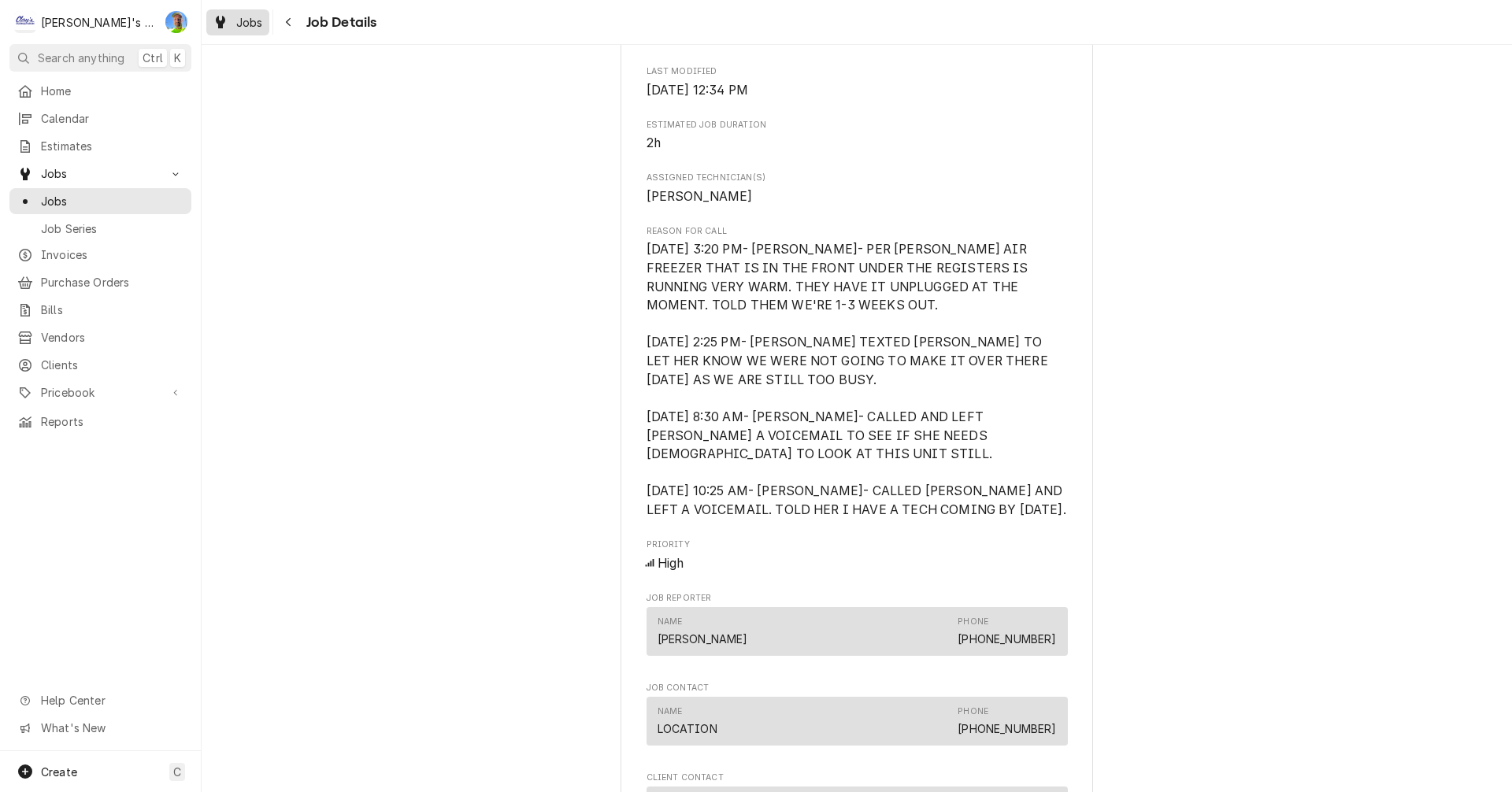
click at [229, 25] on div "Jobs" at bounding box center [238, 22] width 57 height 20
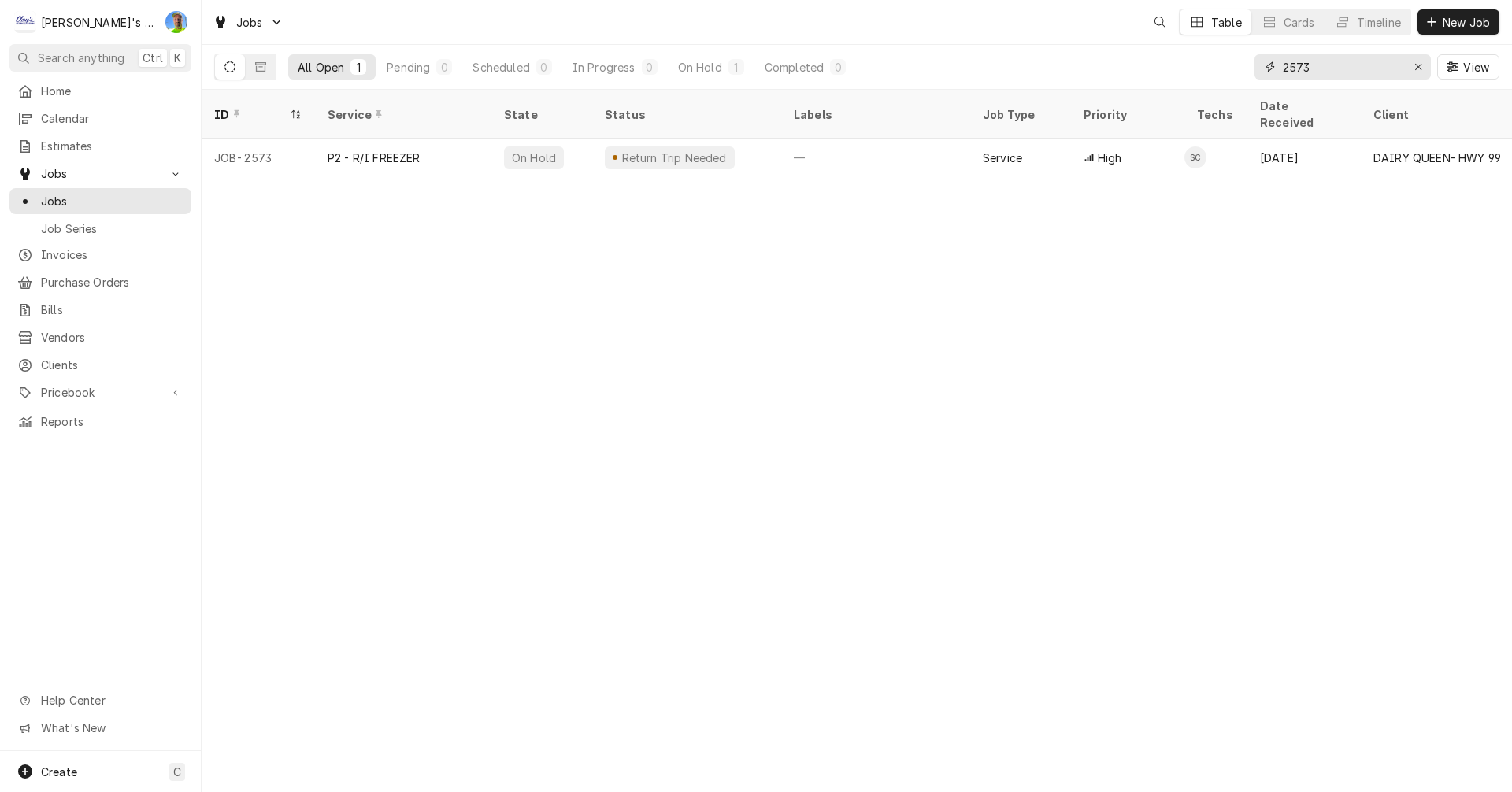
click at [1344, 64] on input "2573" at bounding box center [1341, 67] width 118 height 25
type input "2"
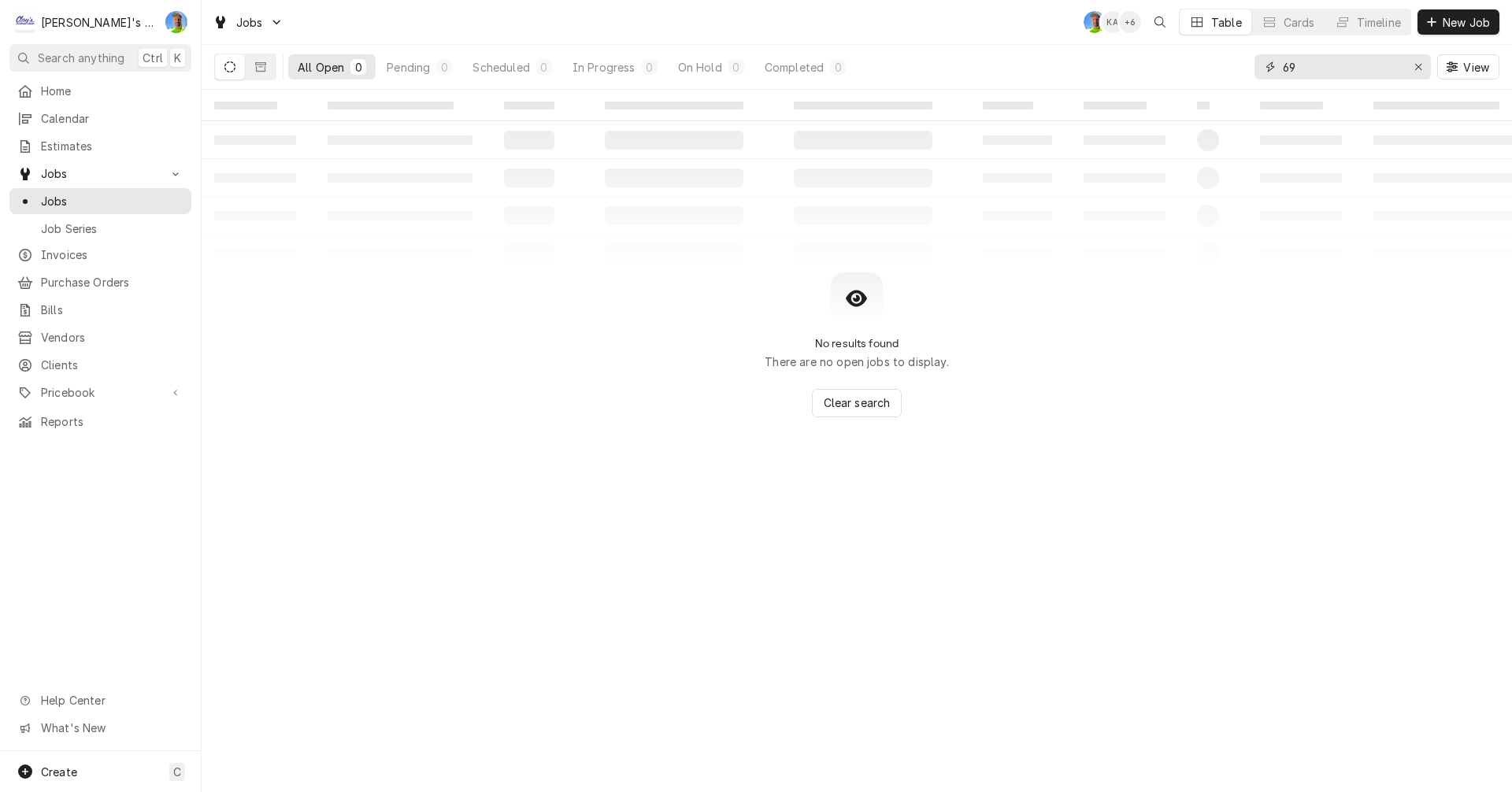
type input "6"
click at [255, 69] on icon "Dynamic Content Wrapper" at bounding box center [261, 67] width 11 height 11
click at [221, 69] on button "Dynamic Content Wrapper" at bounding box center [230, 67] width 30 height 25
click at [1318, 66] on input "2697" at bounding box center [1341, 67] width 118 height 25
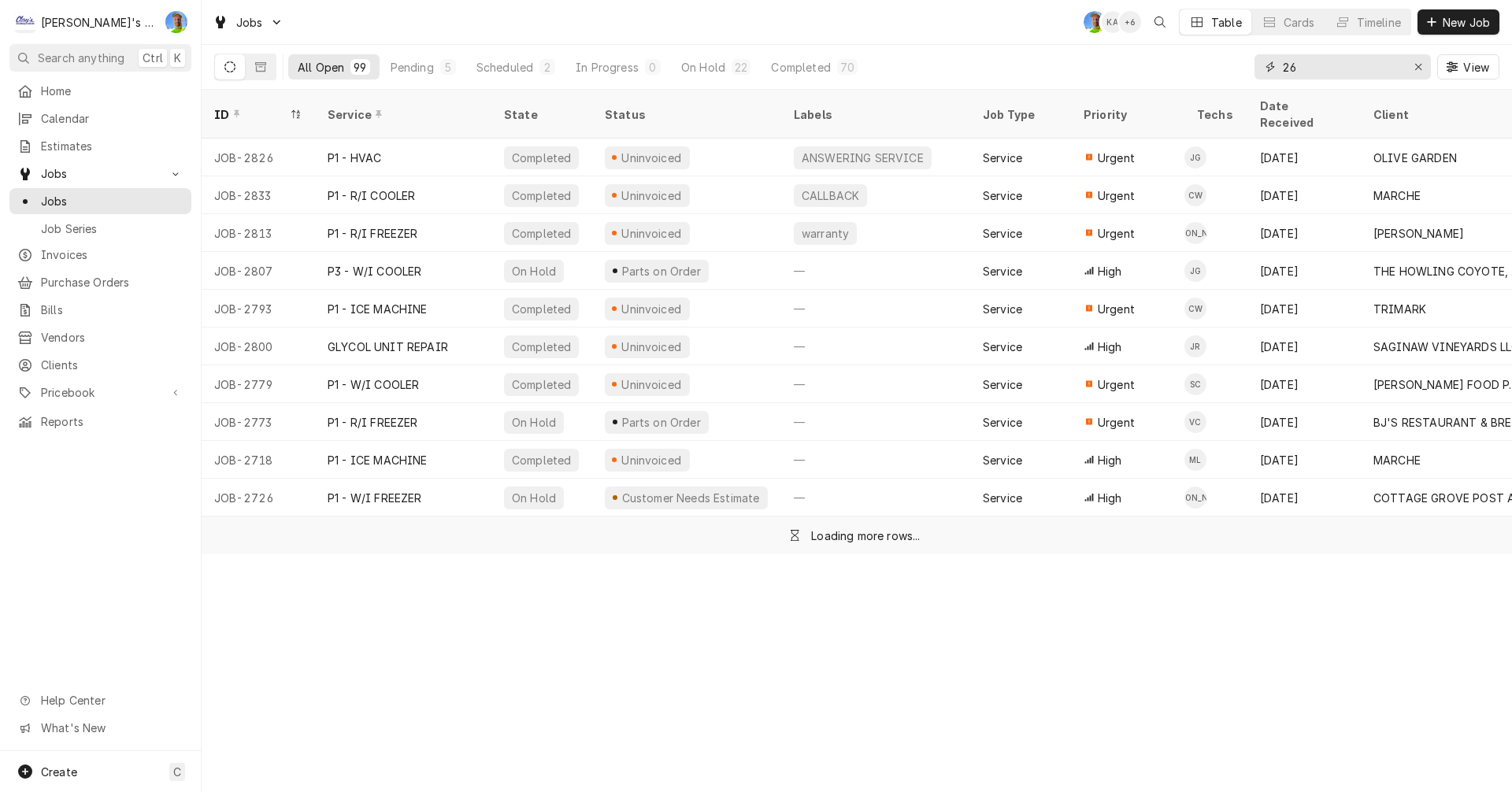
type input "2"
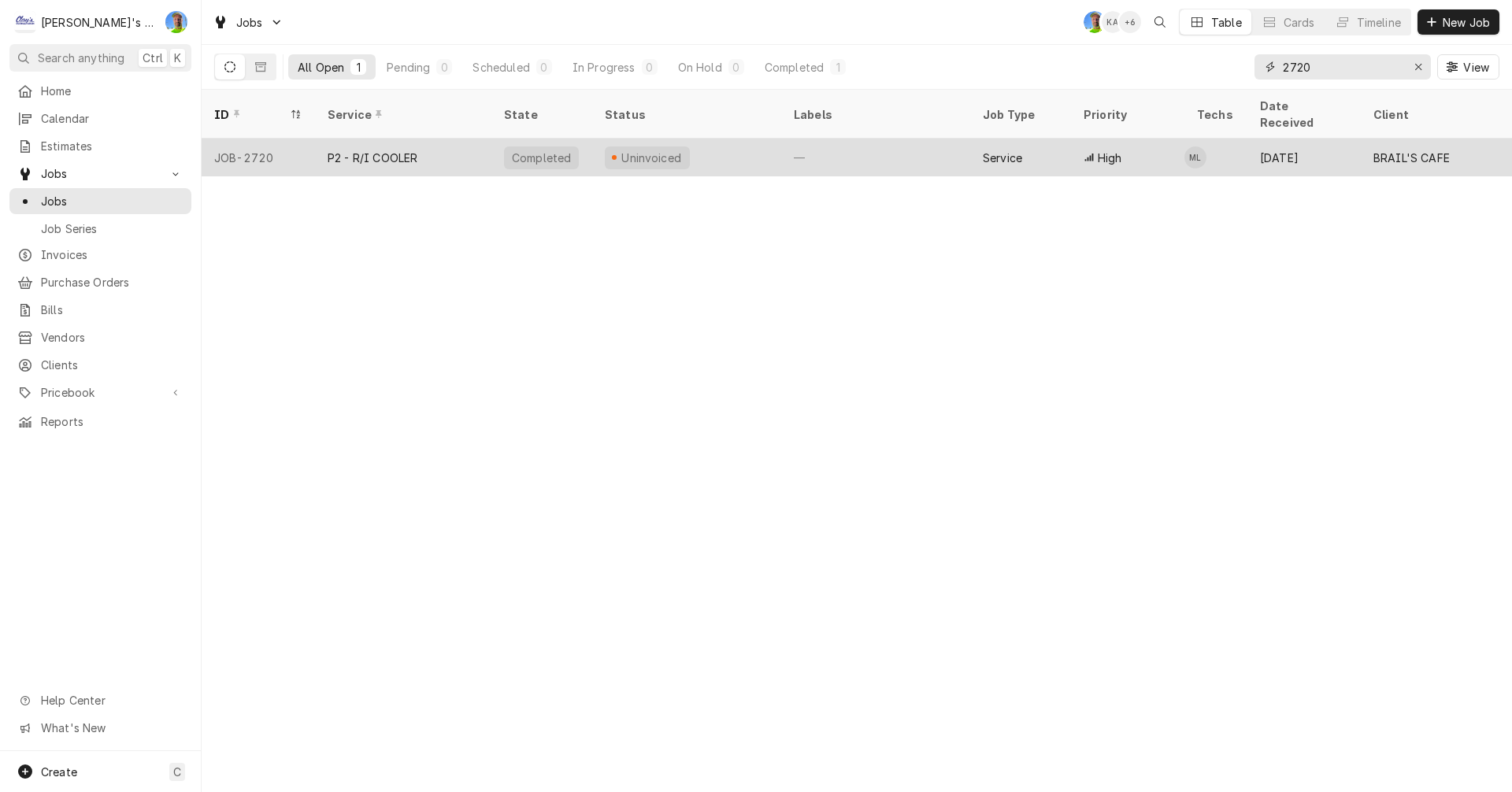
type input "2720"
click at [1041, 144] on div "Service" at bounding box center [1020, 158] width 101 height 38
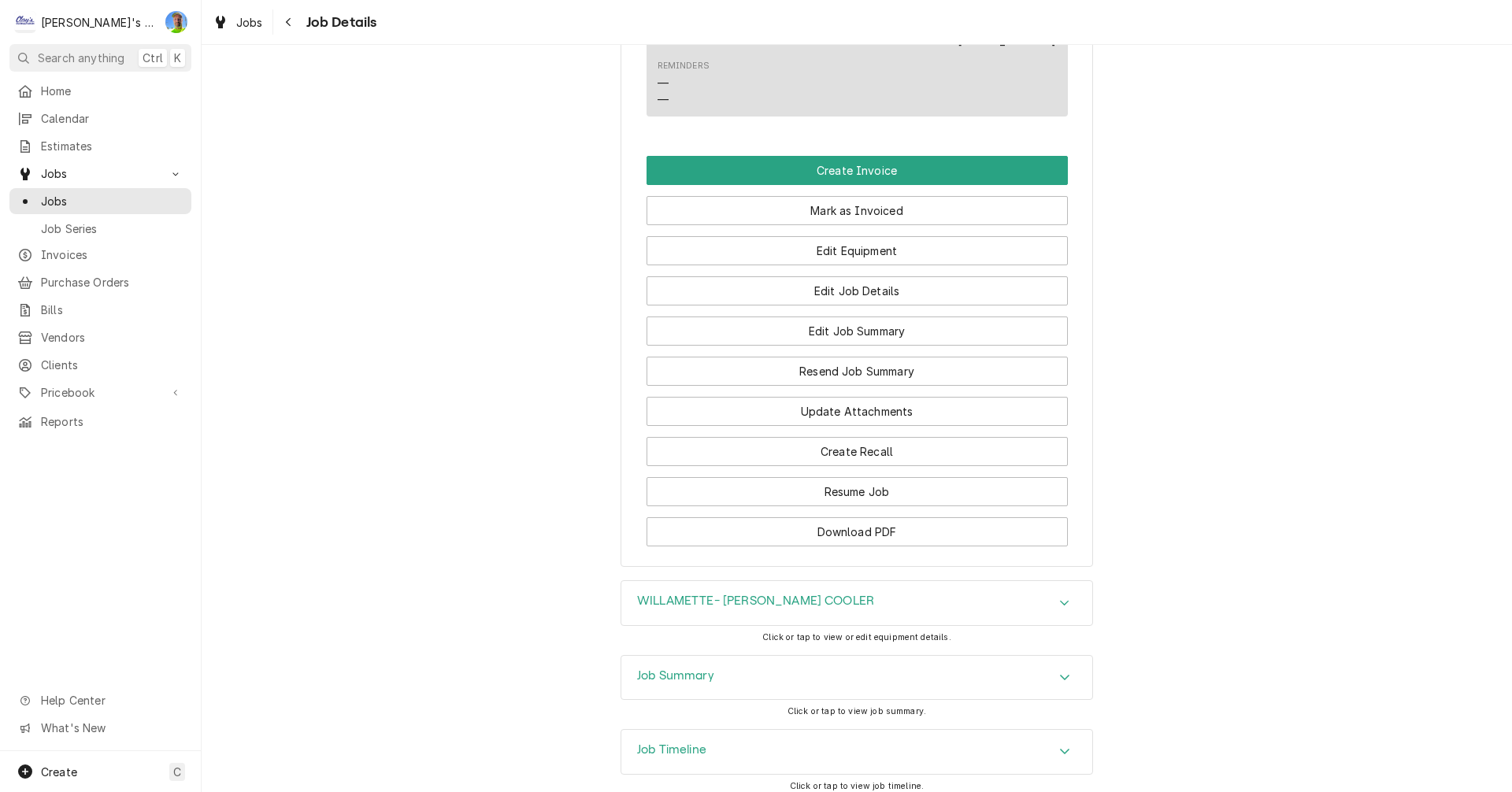
scroll to position [1523, 0]
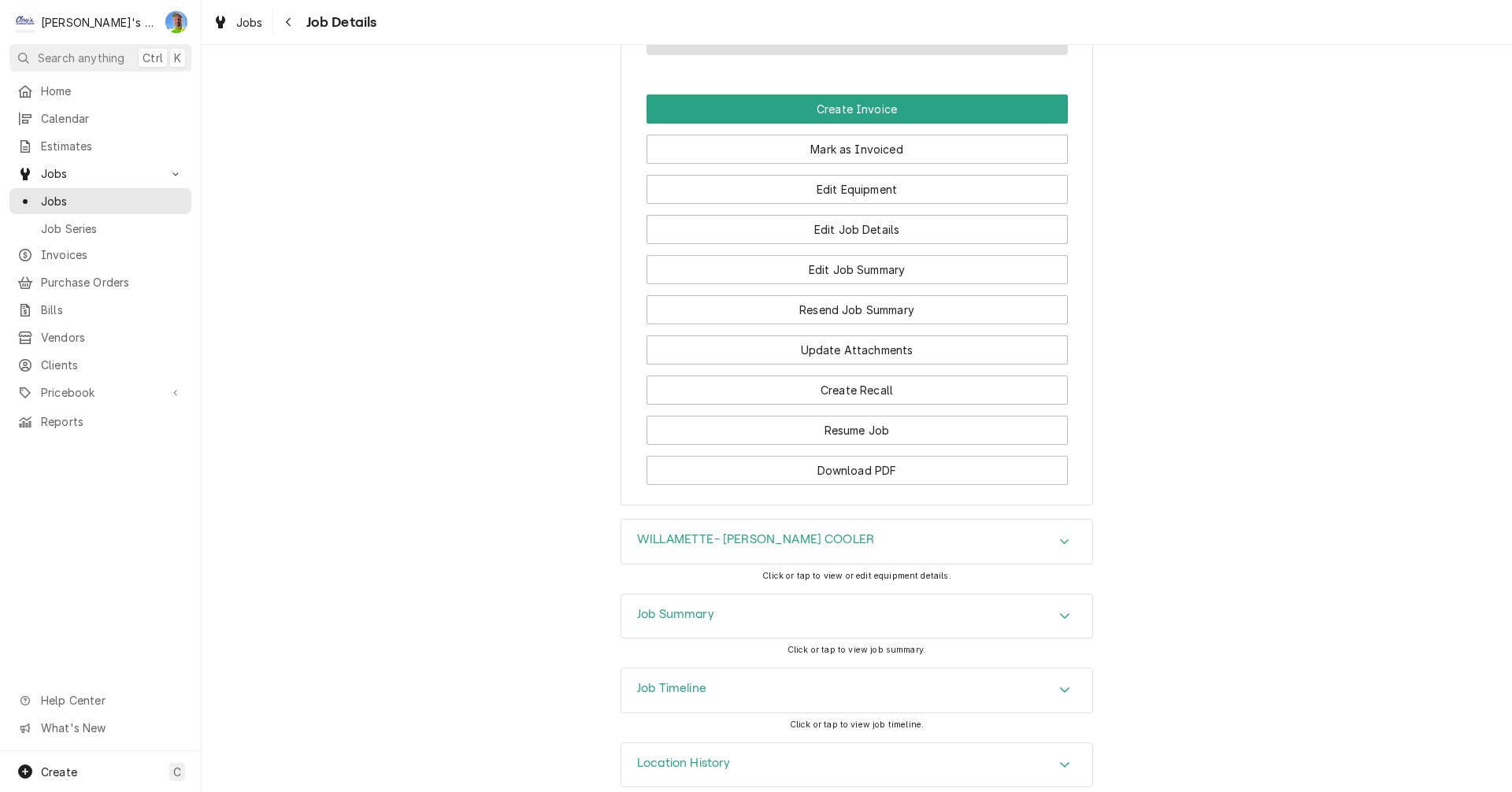
click at [1069, 532] on div "Accordion Header" at bounding box center [1064, 542] width 24 height 19
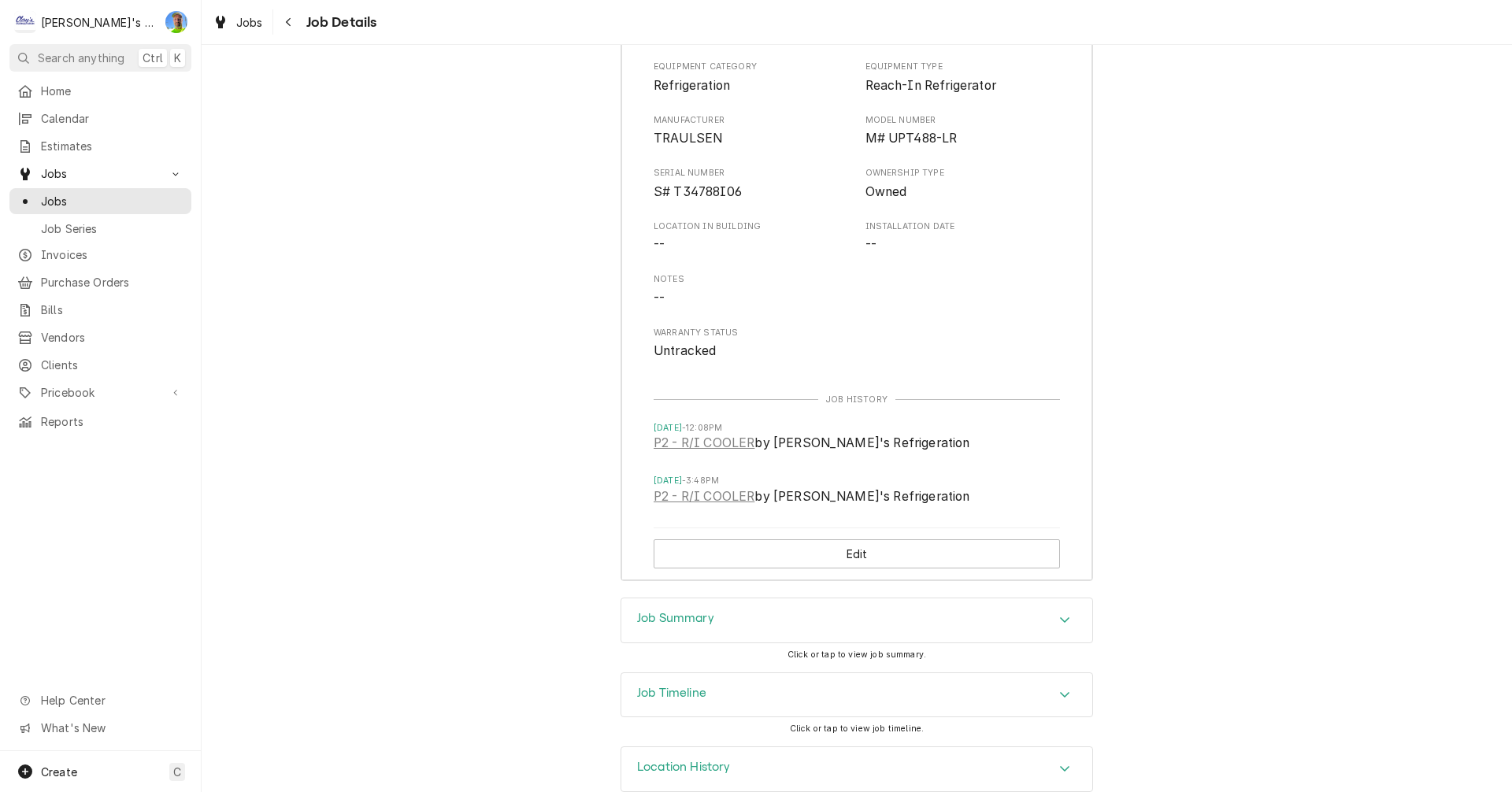
scroll to position [2047, 0]
click at [1060, 613] on icon "Accordion Header" at bounding box center [1064, 615] width 9 height 6
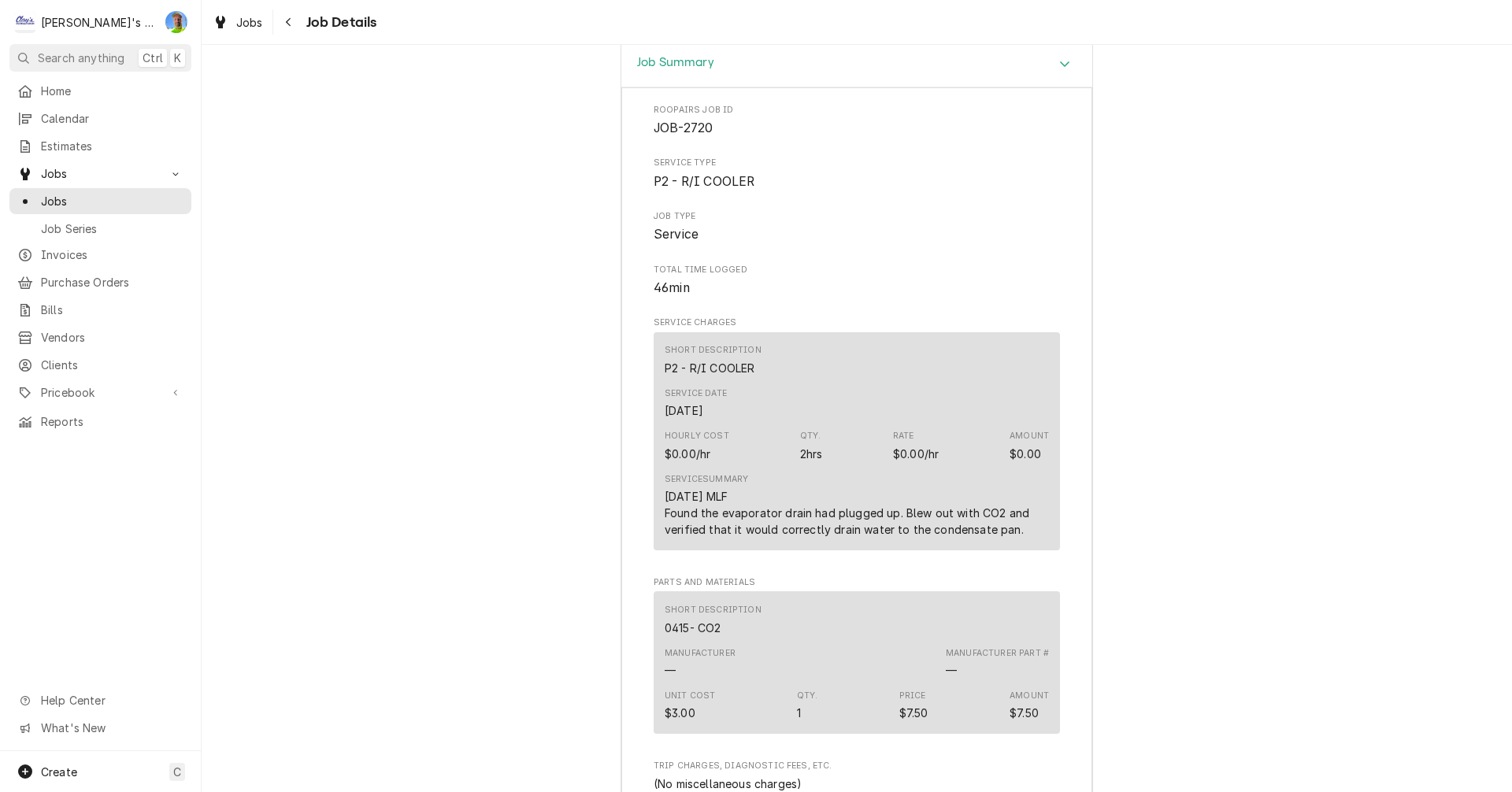
scroll to position [2519, 0]
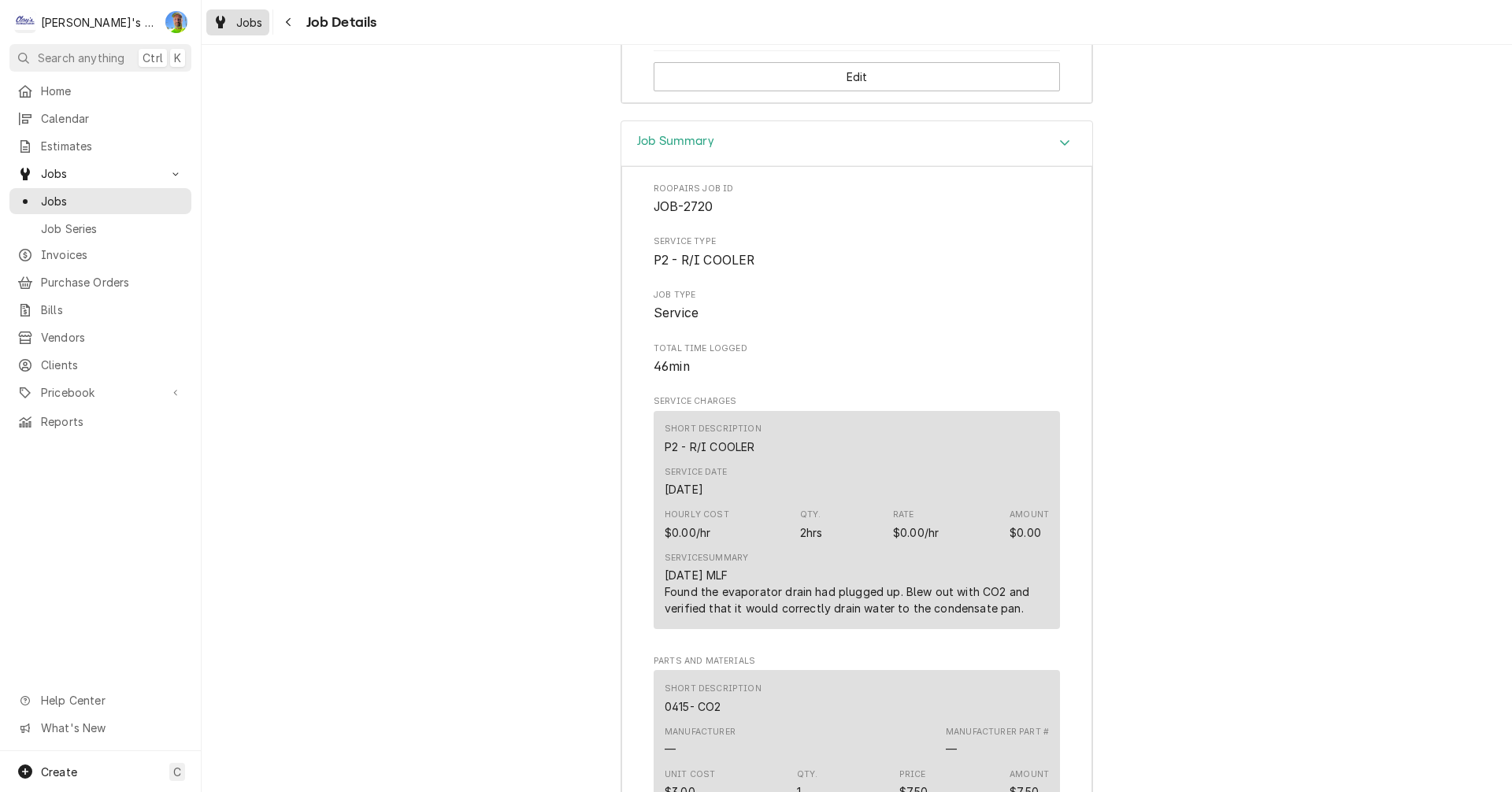
click at [243, 25] on span "Jobs" at bounding box center [249, 23] width 26 height 17
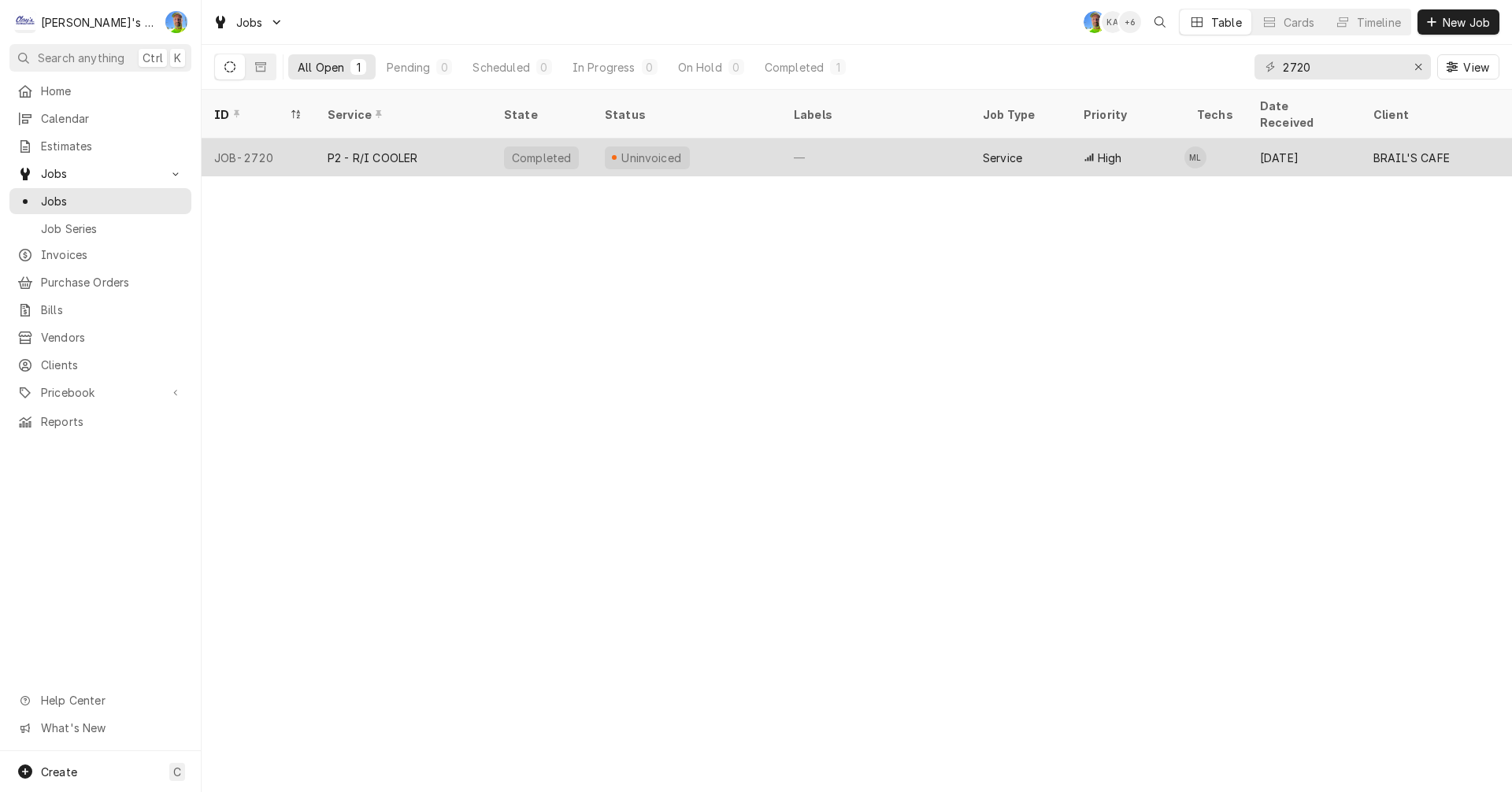
click at [926, 139] on div "—" at bounding box center [875, 158] width 189 height 38
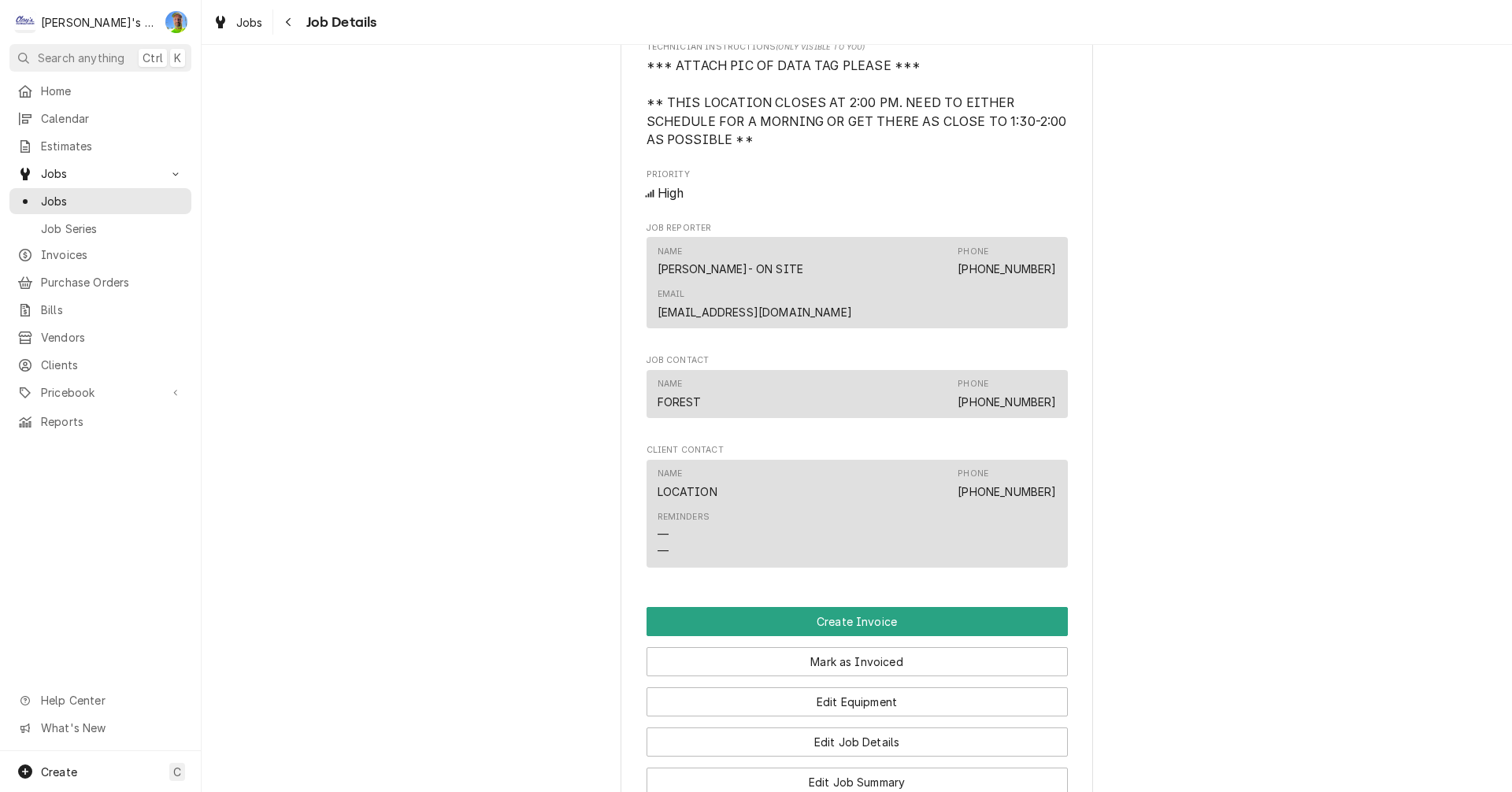
scroll to position [1417, 0]
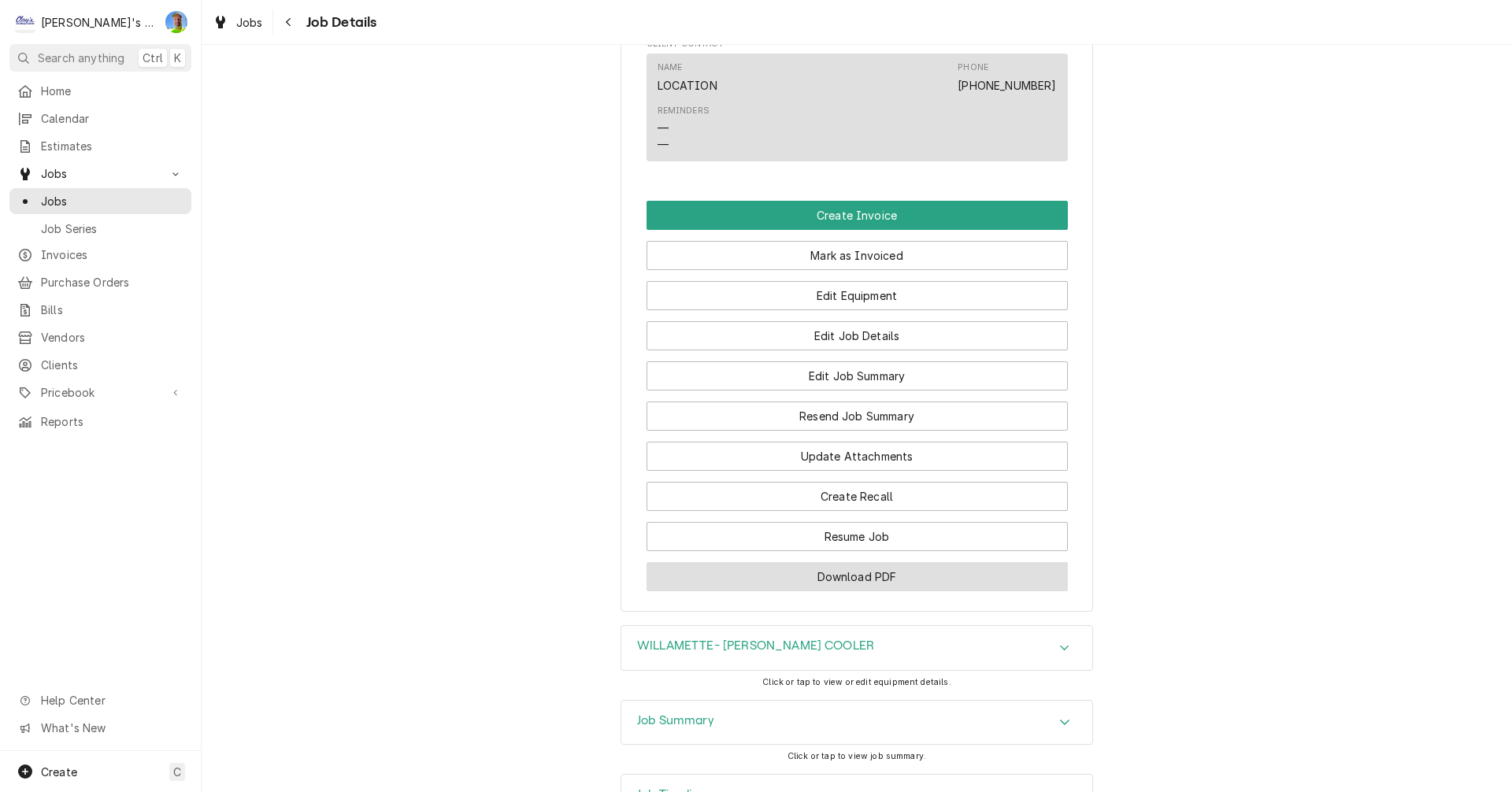
click at [862, 562] on button "Download PDF" at bounding box center [857, 576] width 421 height 29
click at [248, 18] on span "Jobs" at bounding box center [249, 23] width 26 height 17
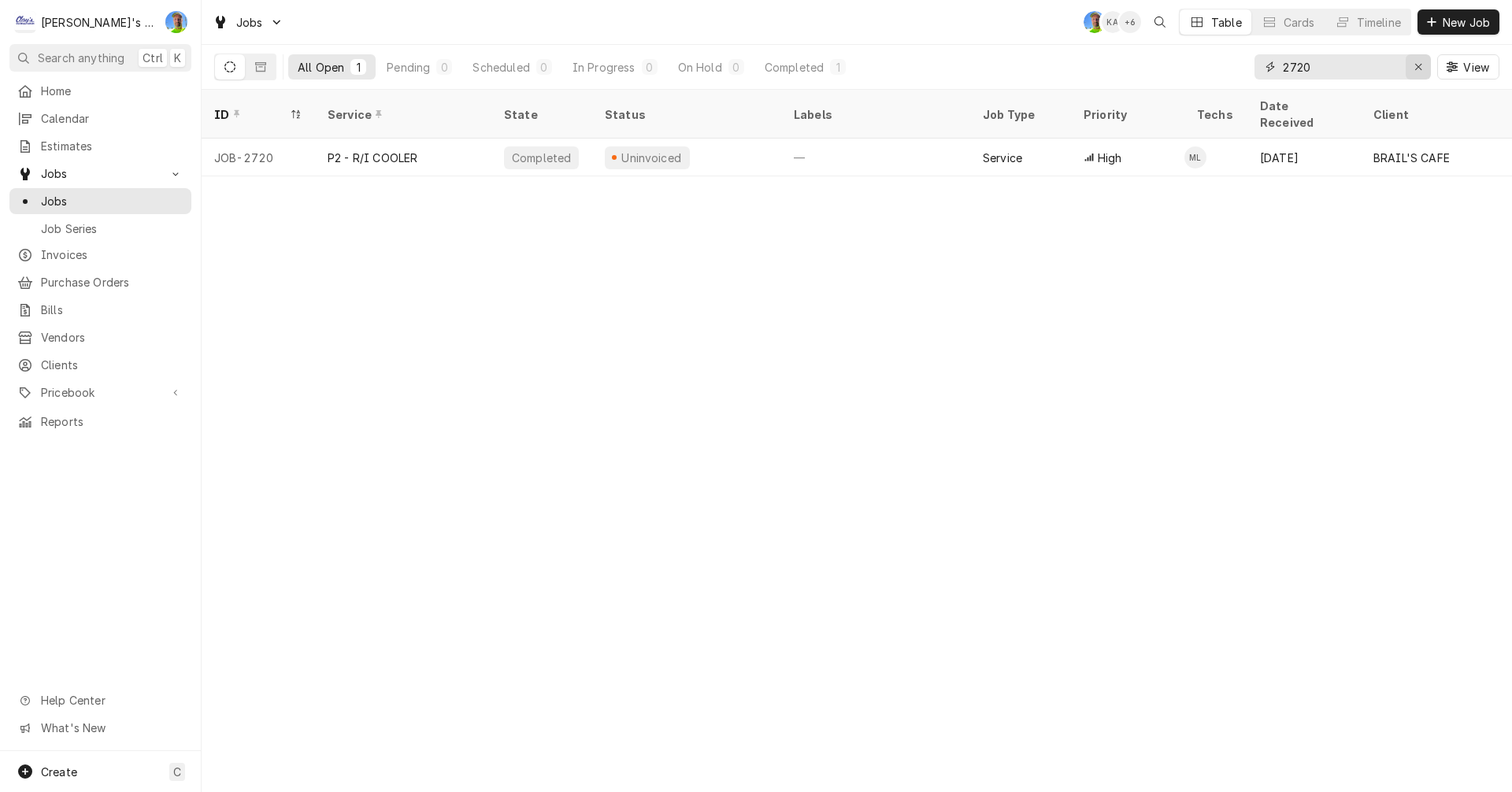
click at [1420, 68] on icon "Erase input" at bounding box center [1418, 67] width 8 height 11
type input "2745"
click at [1422, 67] on div "Erase input" at bounding box center [1418, 67] width 16 height 16
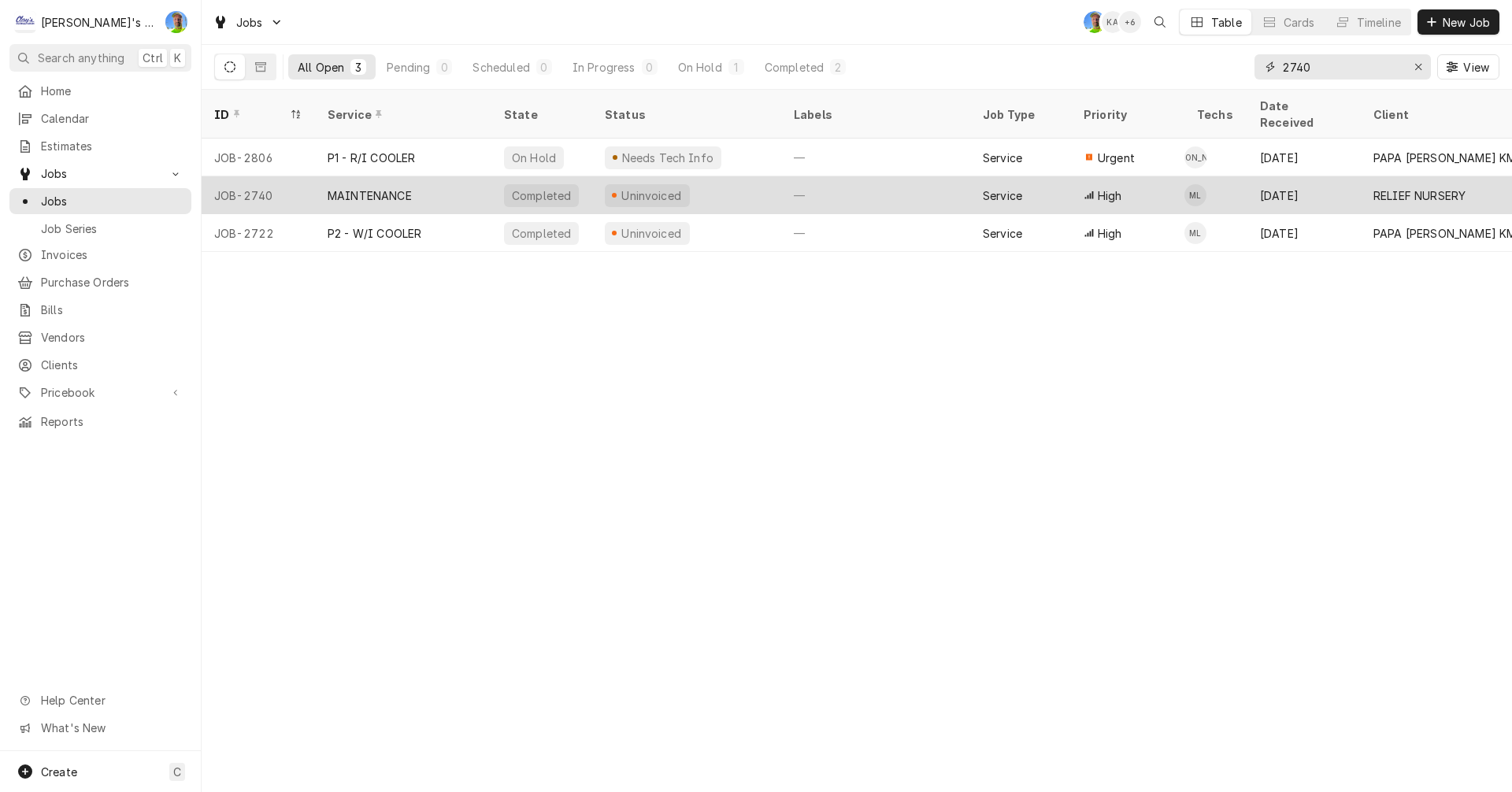
type input "2740"
click at [1047, 179] on div "Service" at bounding box center [1020, 195] width 101 height 38
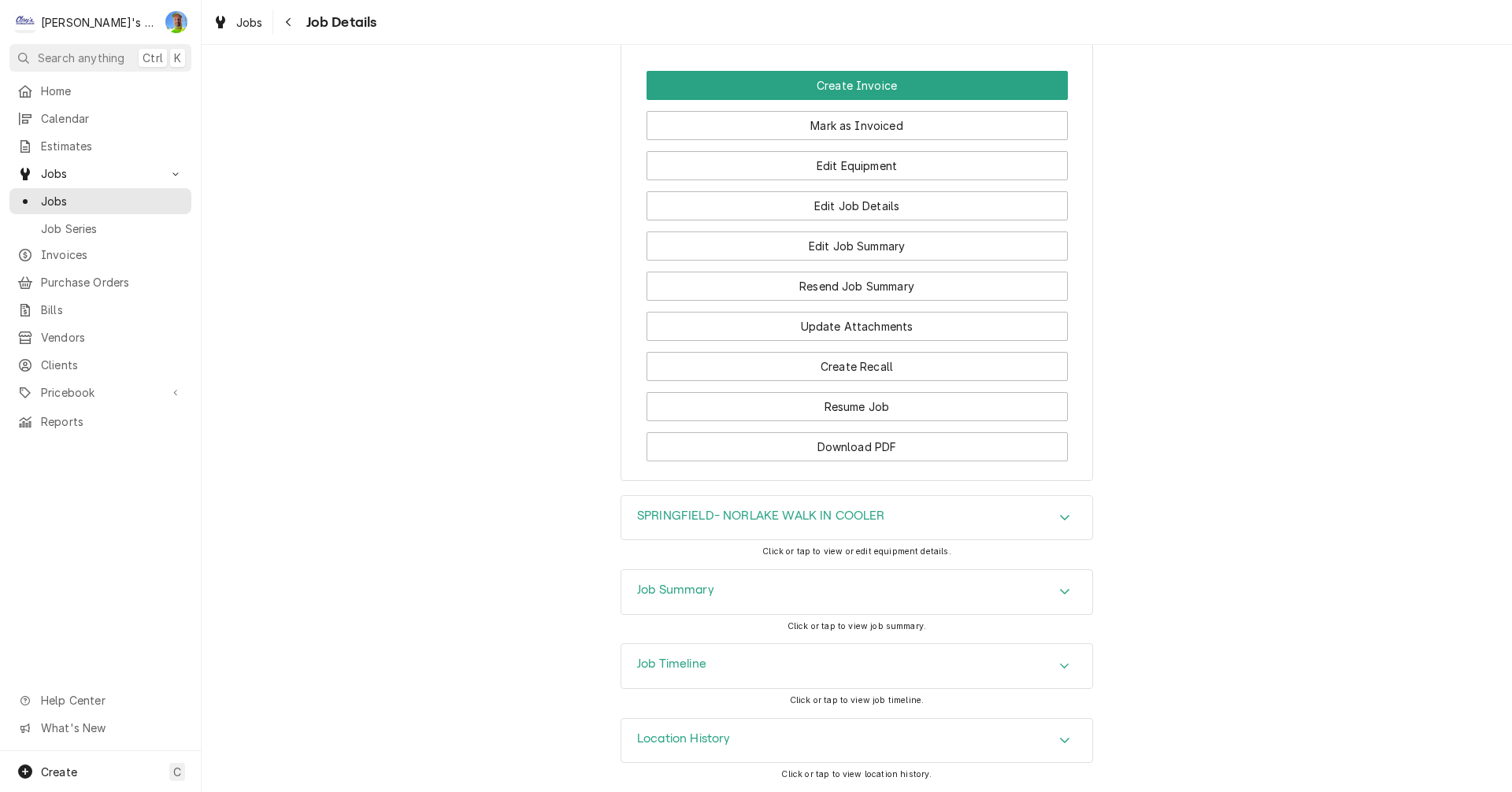
scroll to position [1414, 0]
click at [1059, 584] on icon "Accordion Header" at bounding box center [1064, 590] width 11 height 12
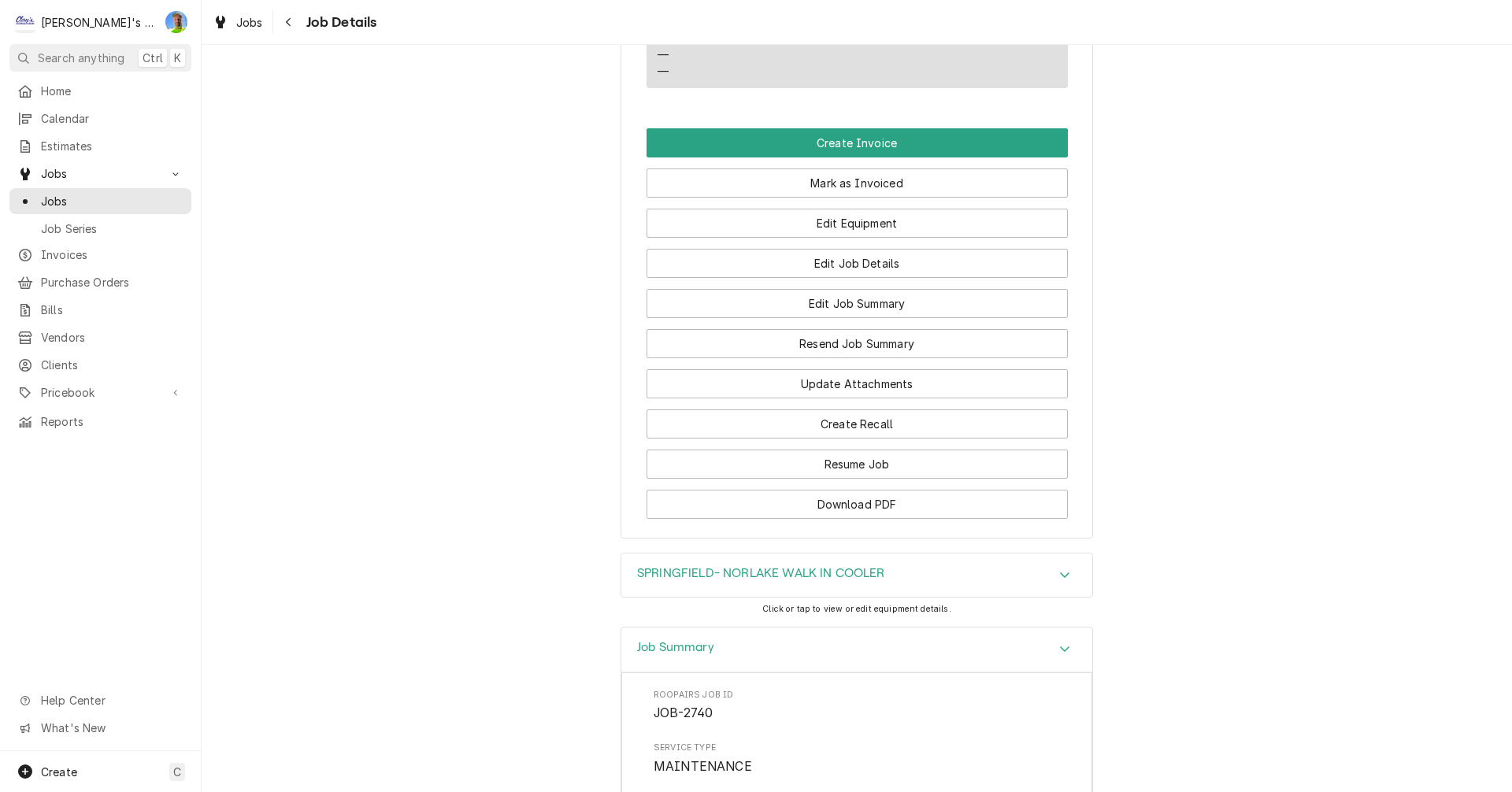
scroll to position [1495, 0]
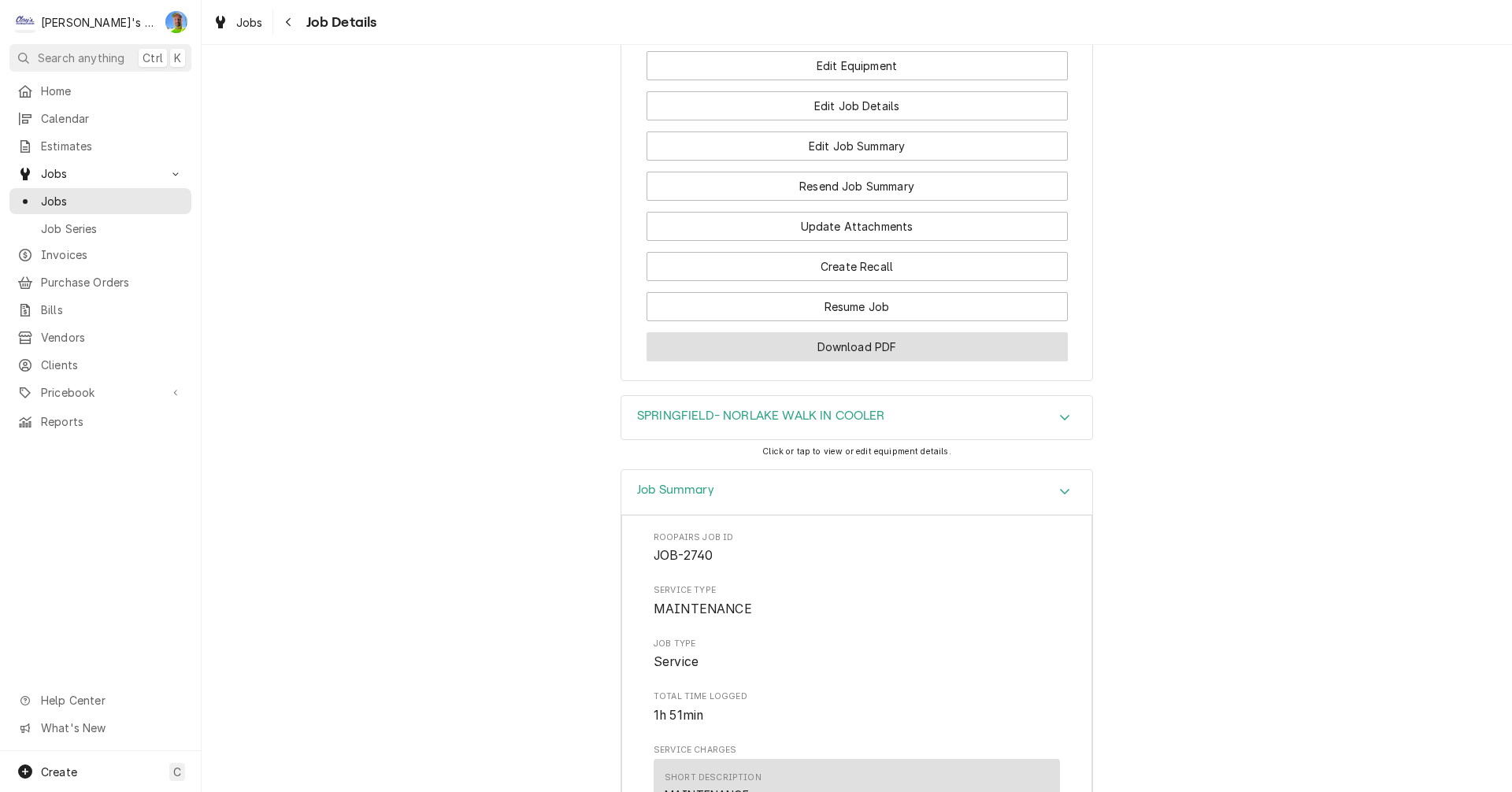
click at [907, 359] on button "Download PDF" at bounding box center [857, 346] width 421 height 29
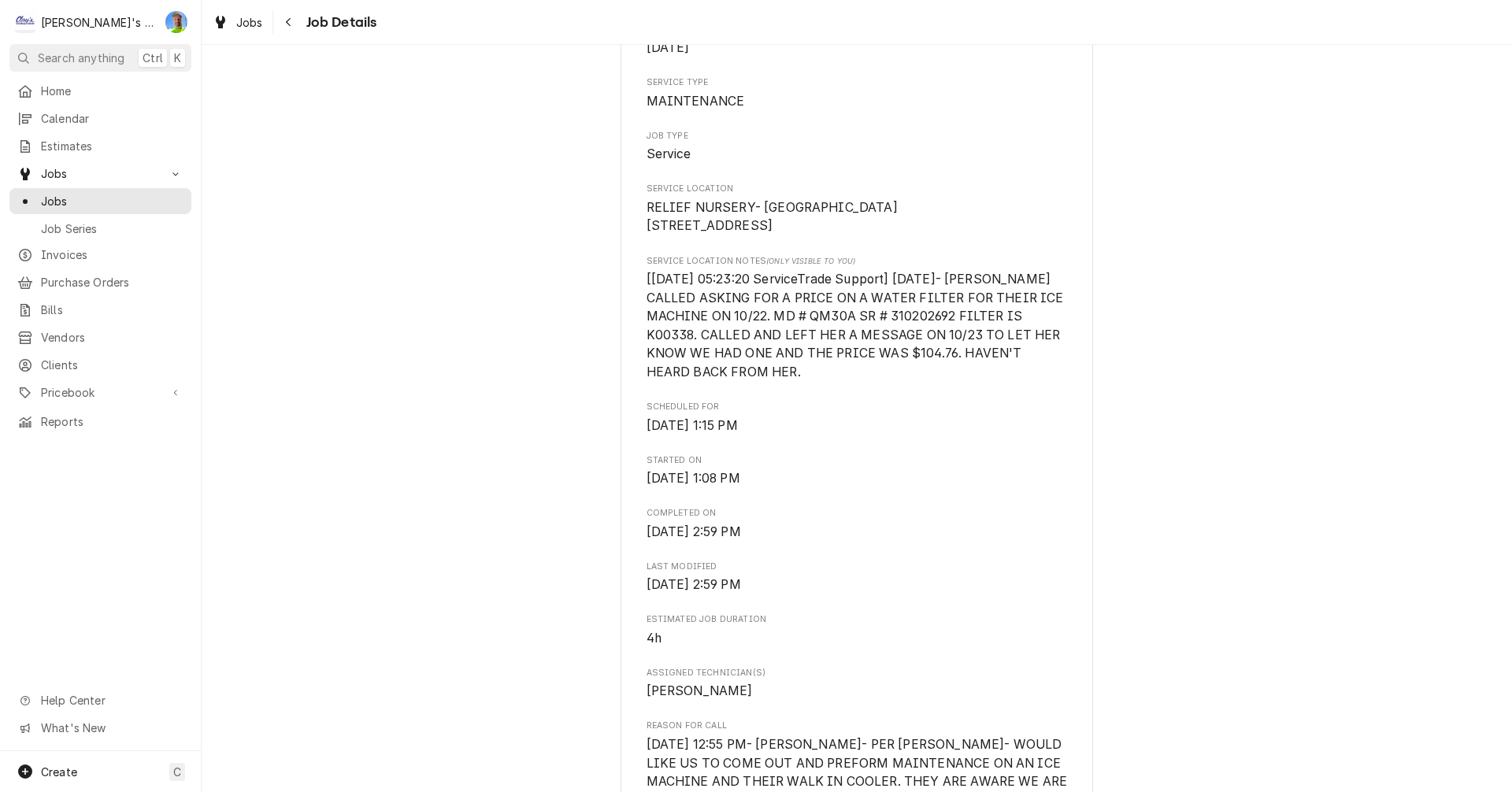
scroll to position [0, 0]
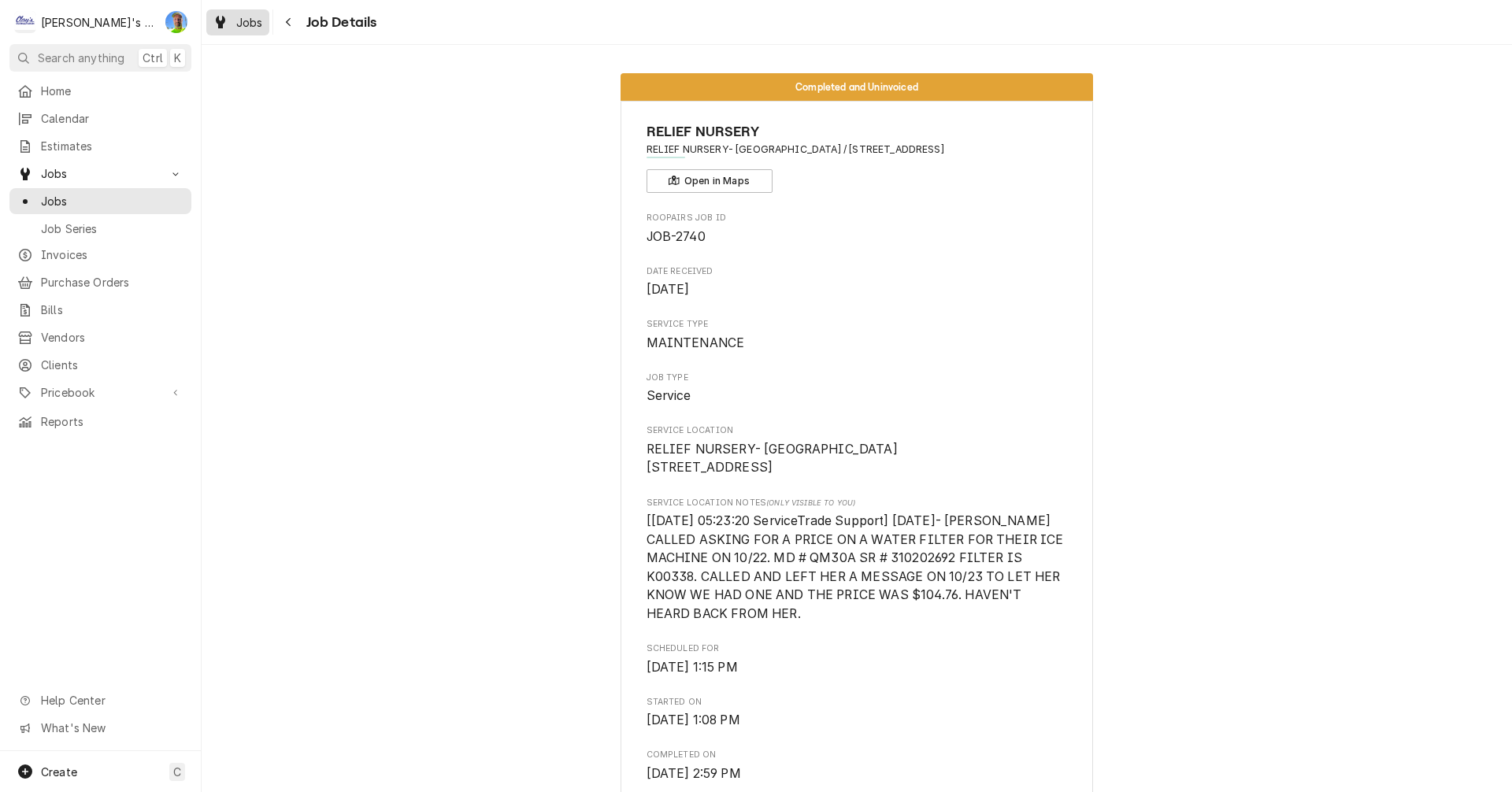
click at [235, 28] on div "Jobs" at bounding box center [238, 22] width 57 height 20
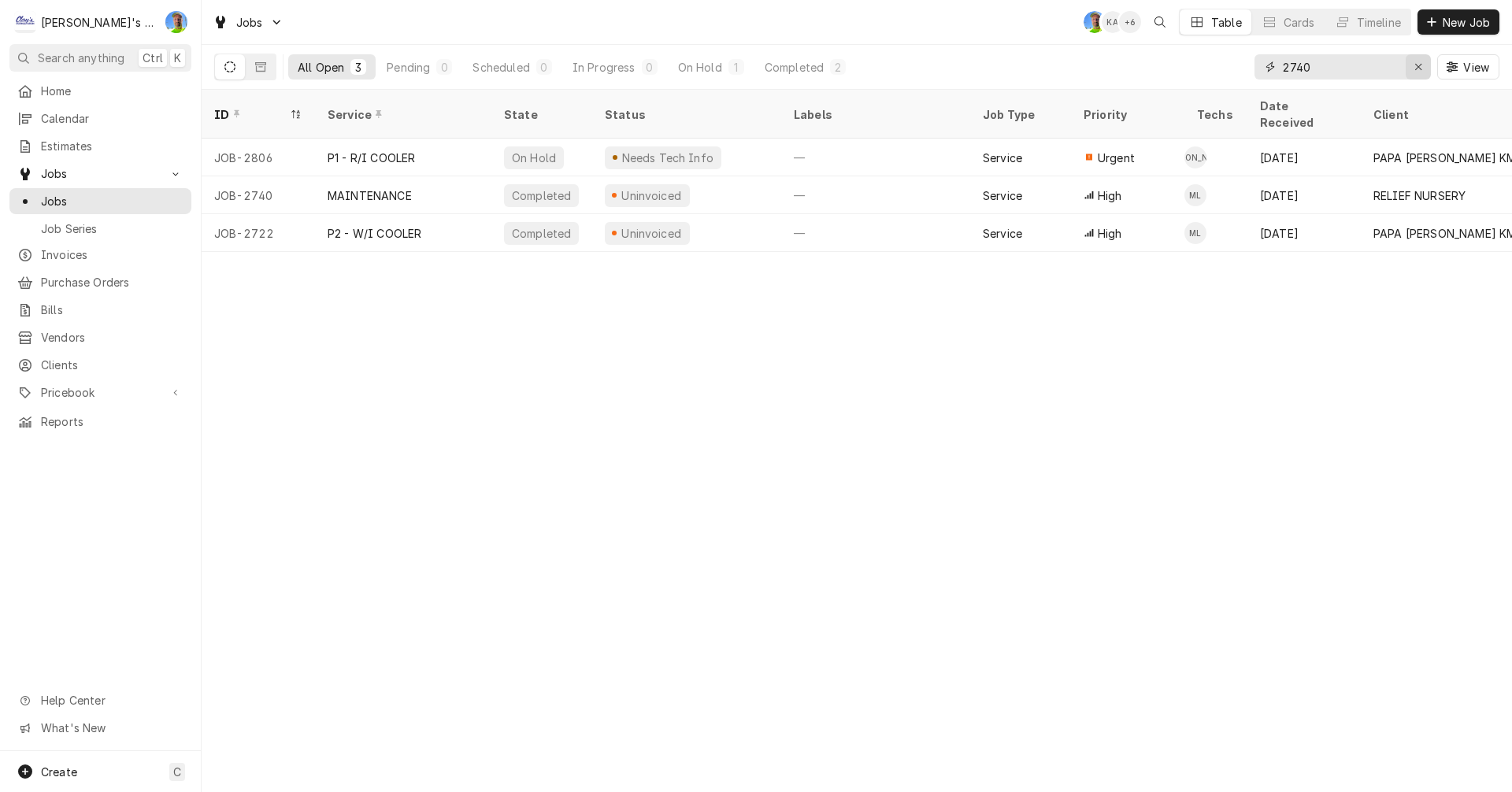
click at [1419, 67] on icon "Erase input" at bounding box center [1418, 67] width 8 height 11
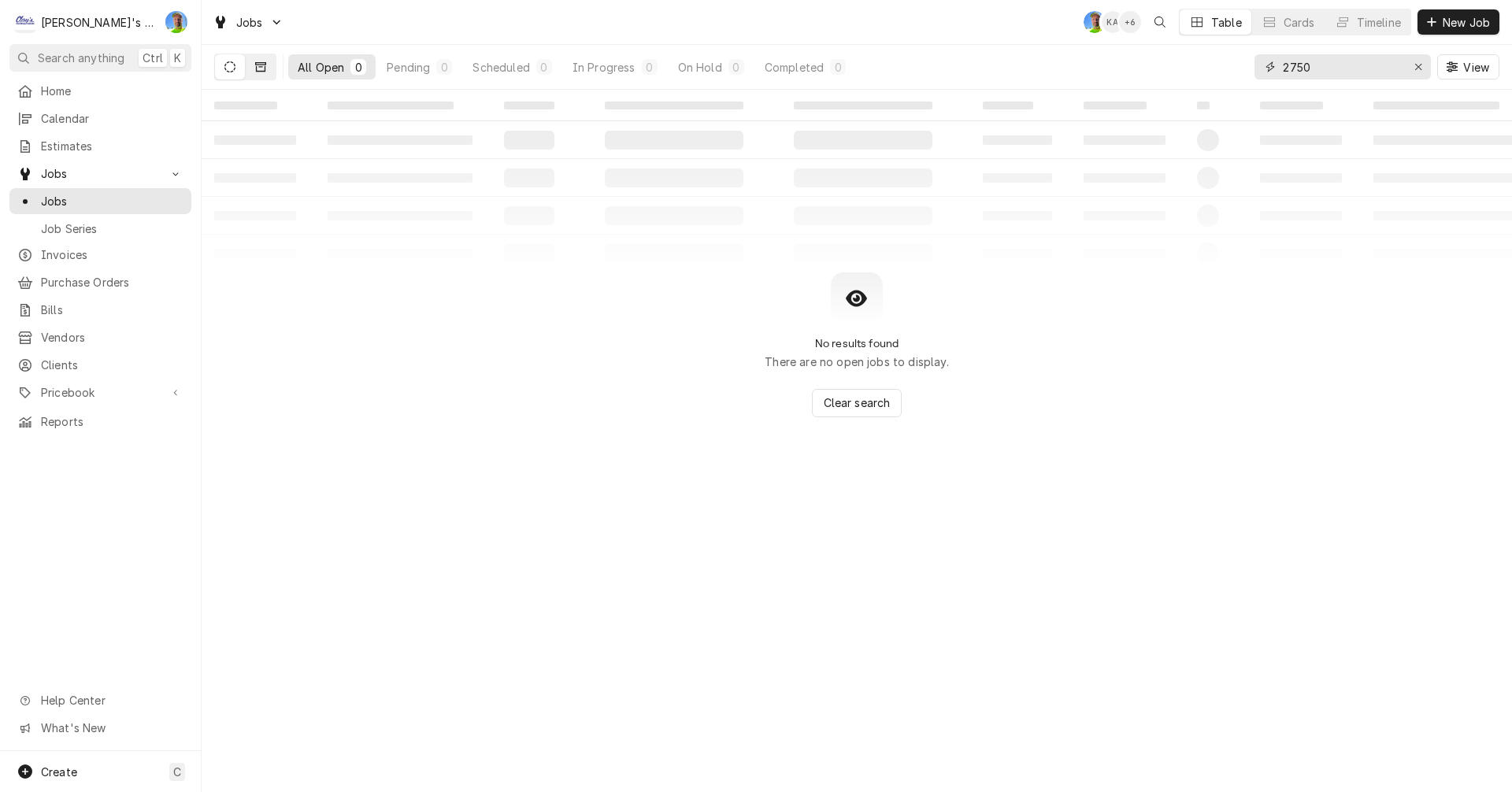
type input "2750"
click at [258, 71] on icon "Dynamic Content Wrapper" at bounding box center [261, 67] width 11 height 9
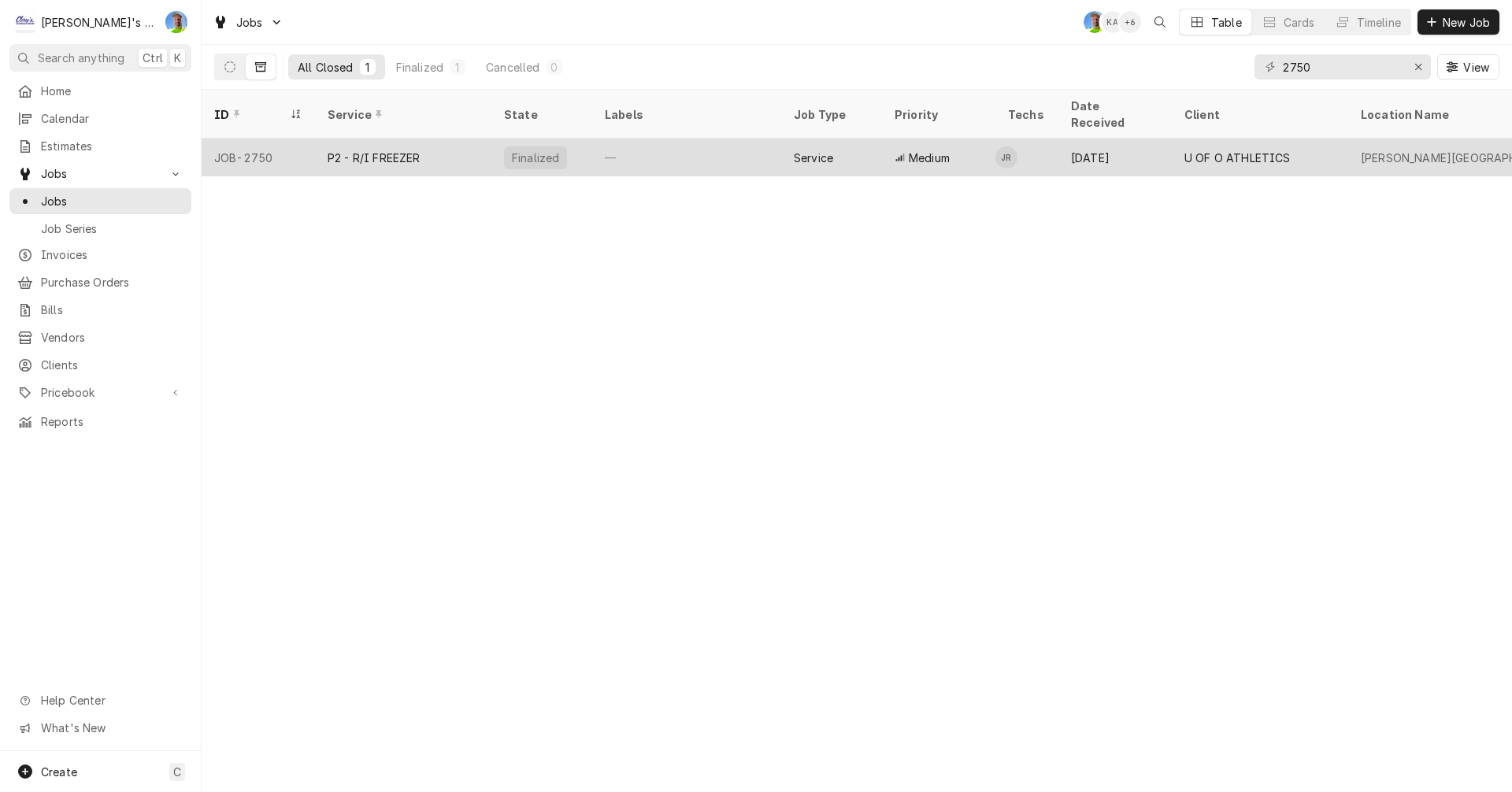
click at [343, 149] on div "P2 - R/I FREEZER" at bounding box center [374, 158] width 93 height 17
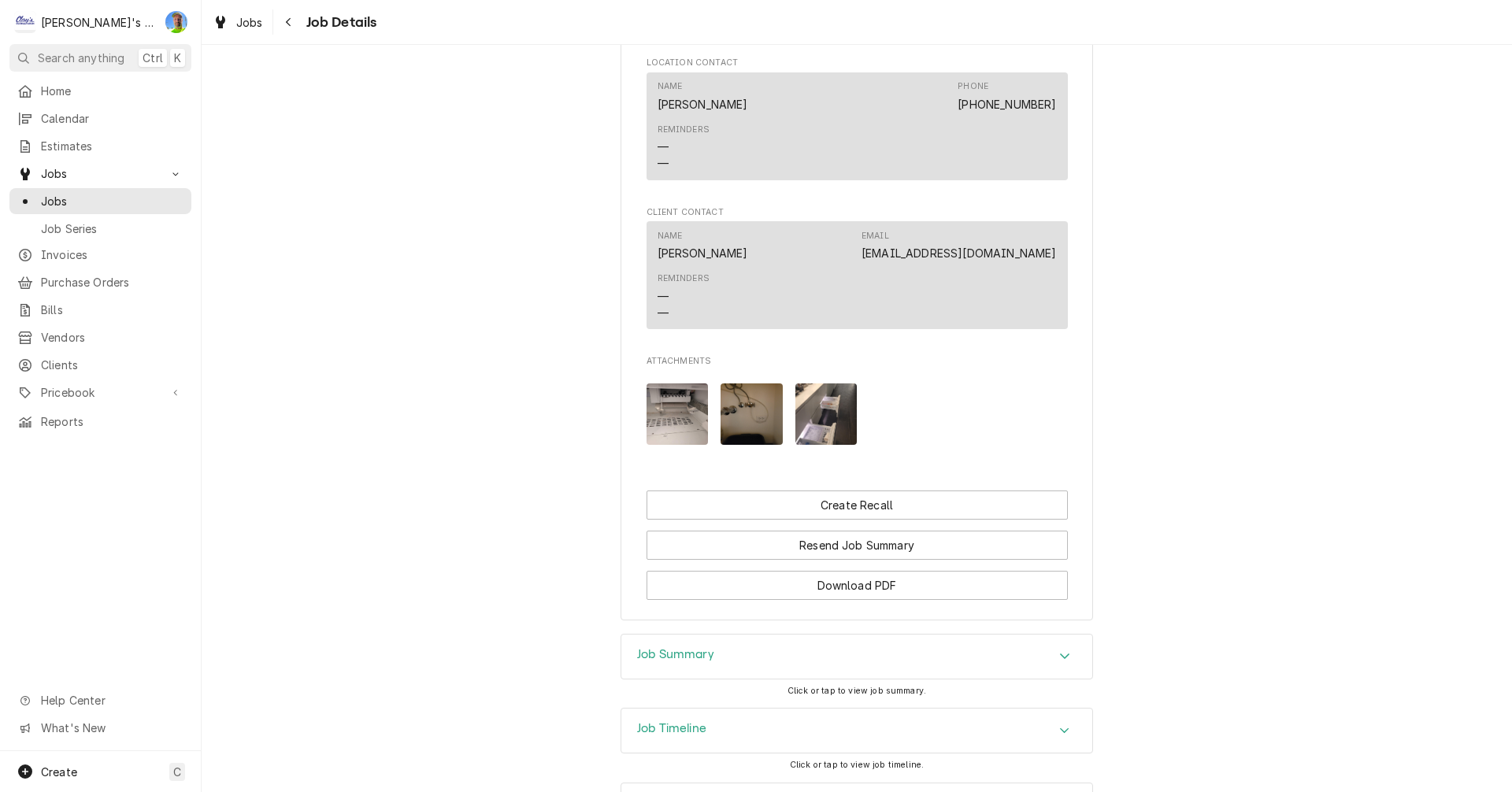
scroll to position [1259, 0]
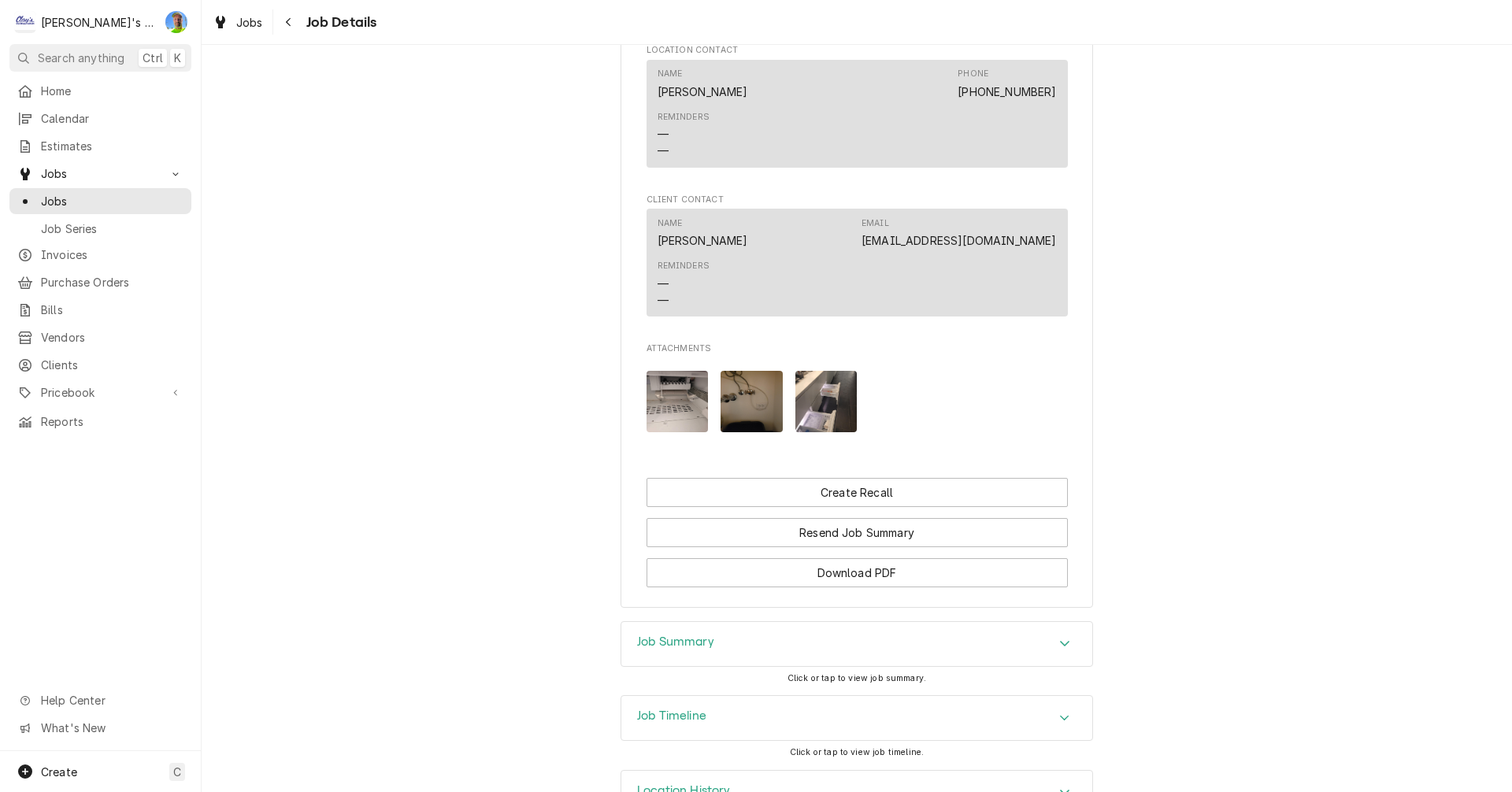
click at [676, 389] on img "Attachments" at bounding box center [677, 402] width 62 height 62
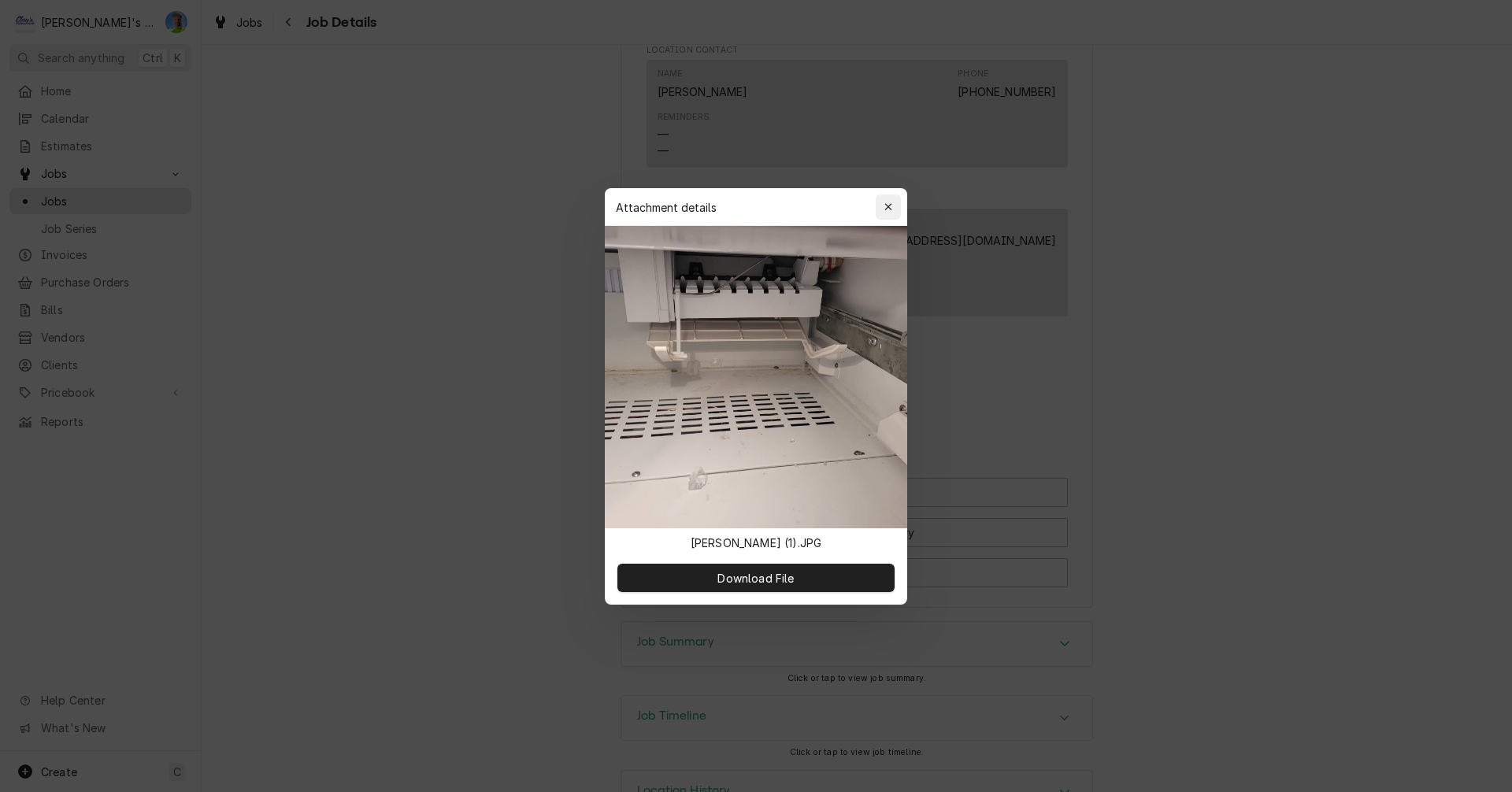
click at [890, 207] on icon "button" at bounding box center [888, 207] width 8 height 11
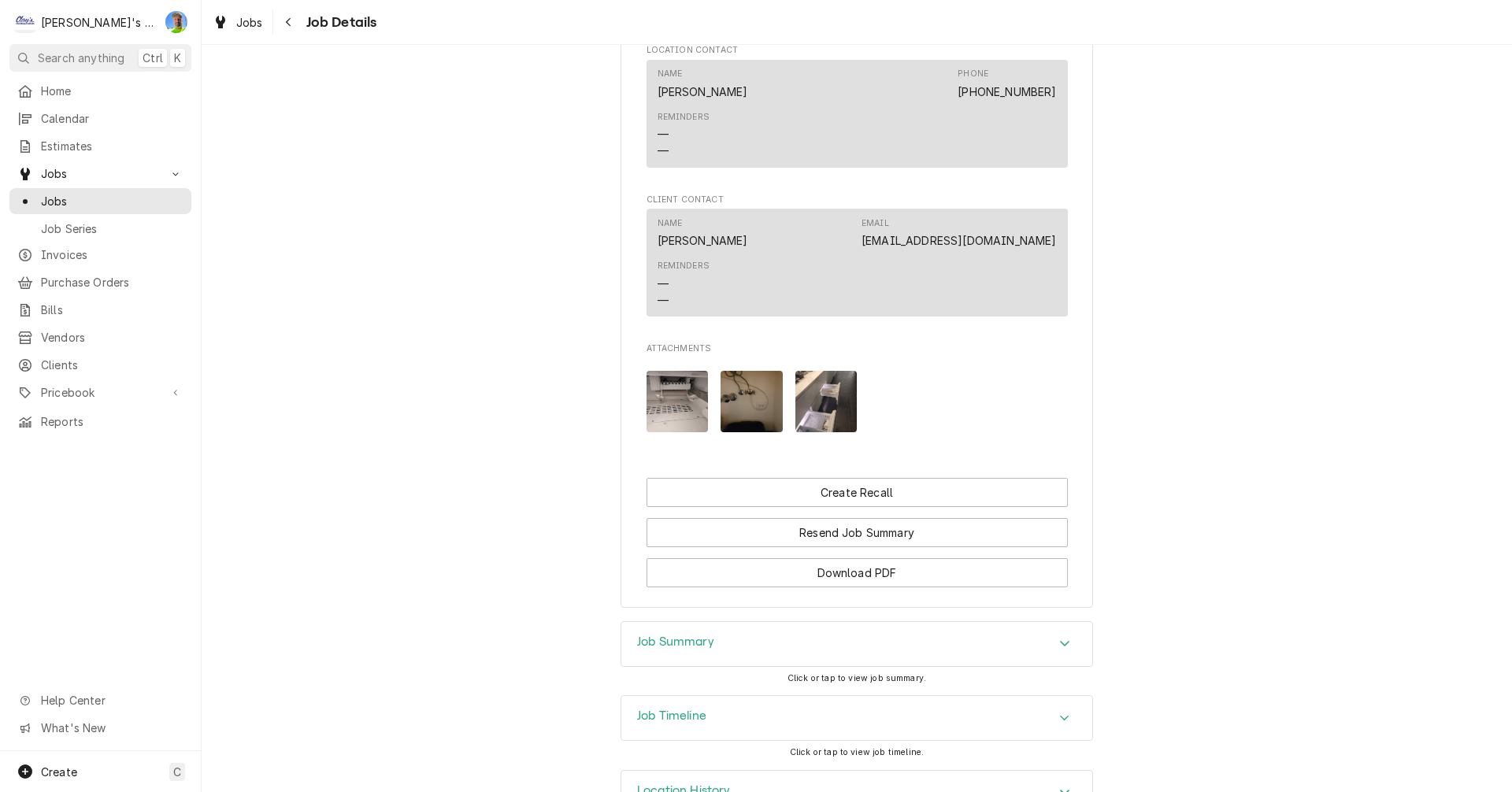
click at [742, 391] on img "Attachments" at bounding box center [752, 402] width 62 height 62
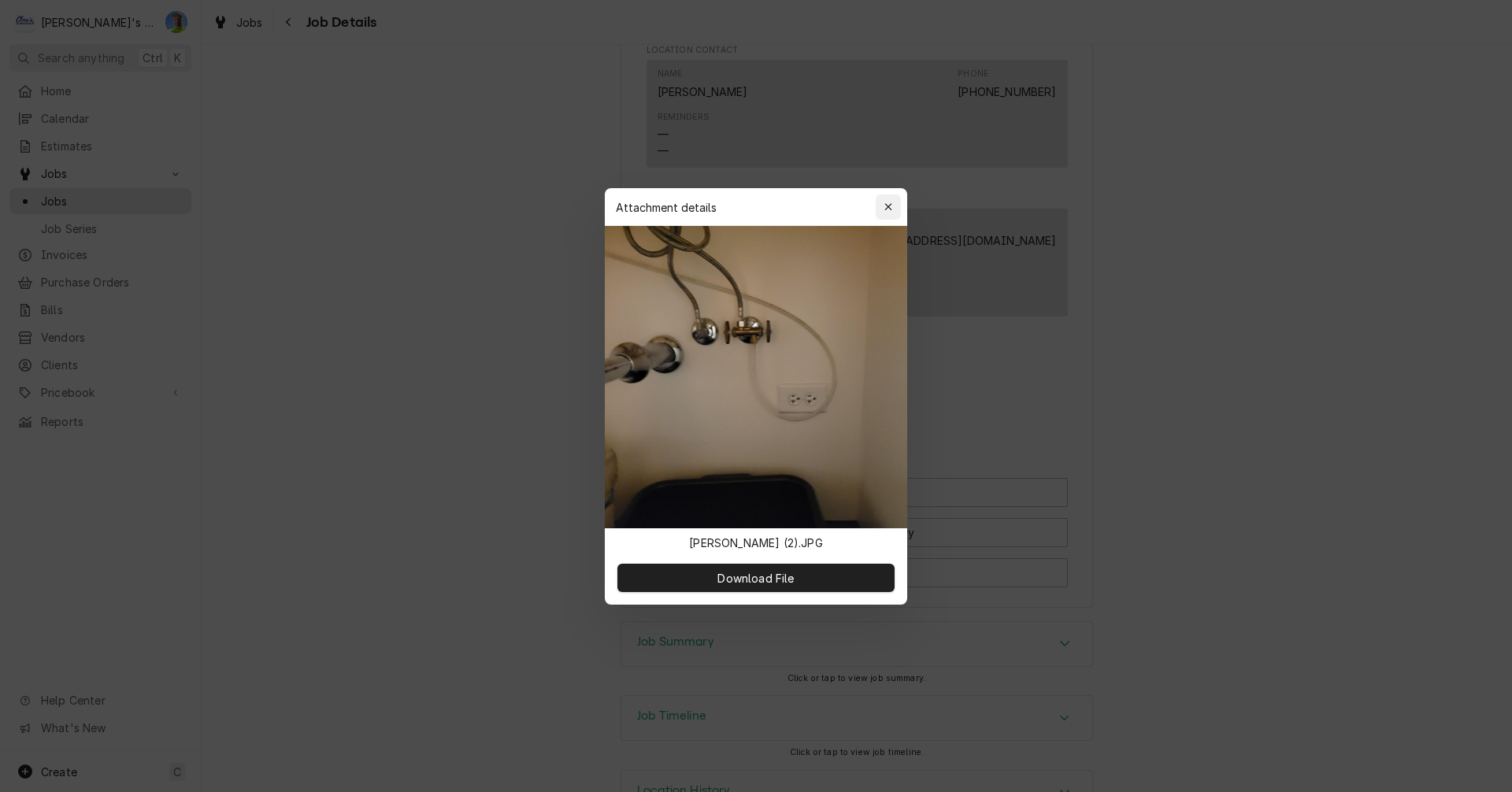
click at [888, 206] on icon "button" at bounding box center [888, 207] width 8 height 8
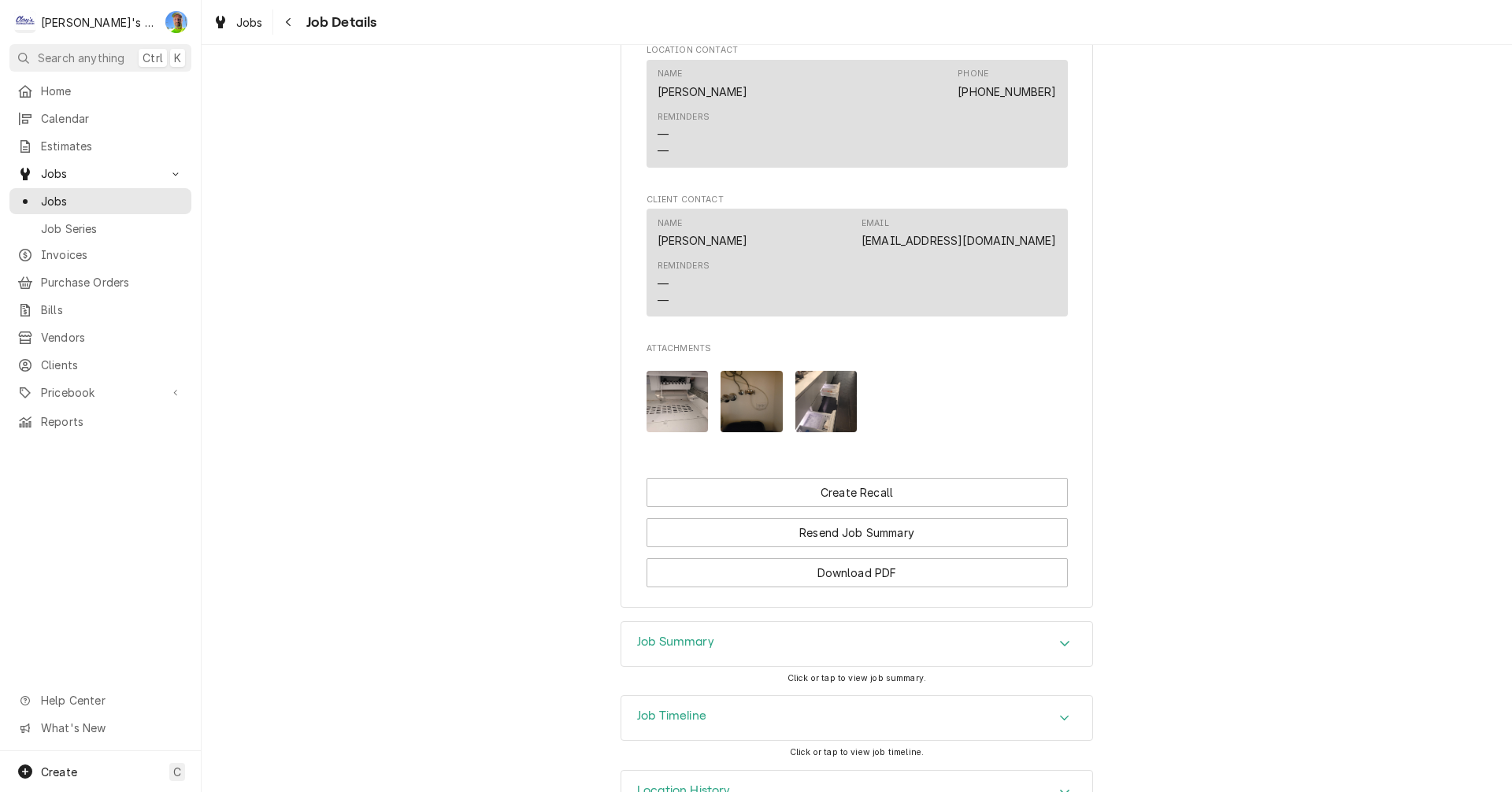
click at [810, 396] on img "Attachments" at bounding box center [826, 402] width 62 height 62
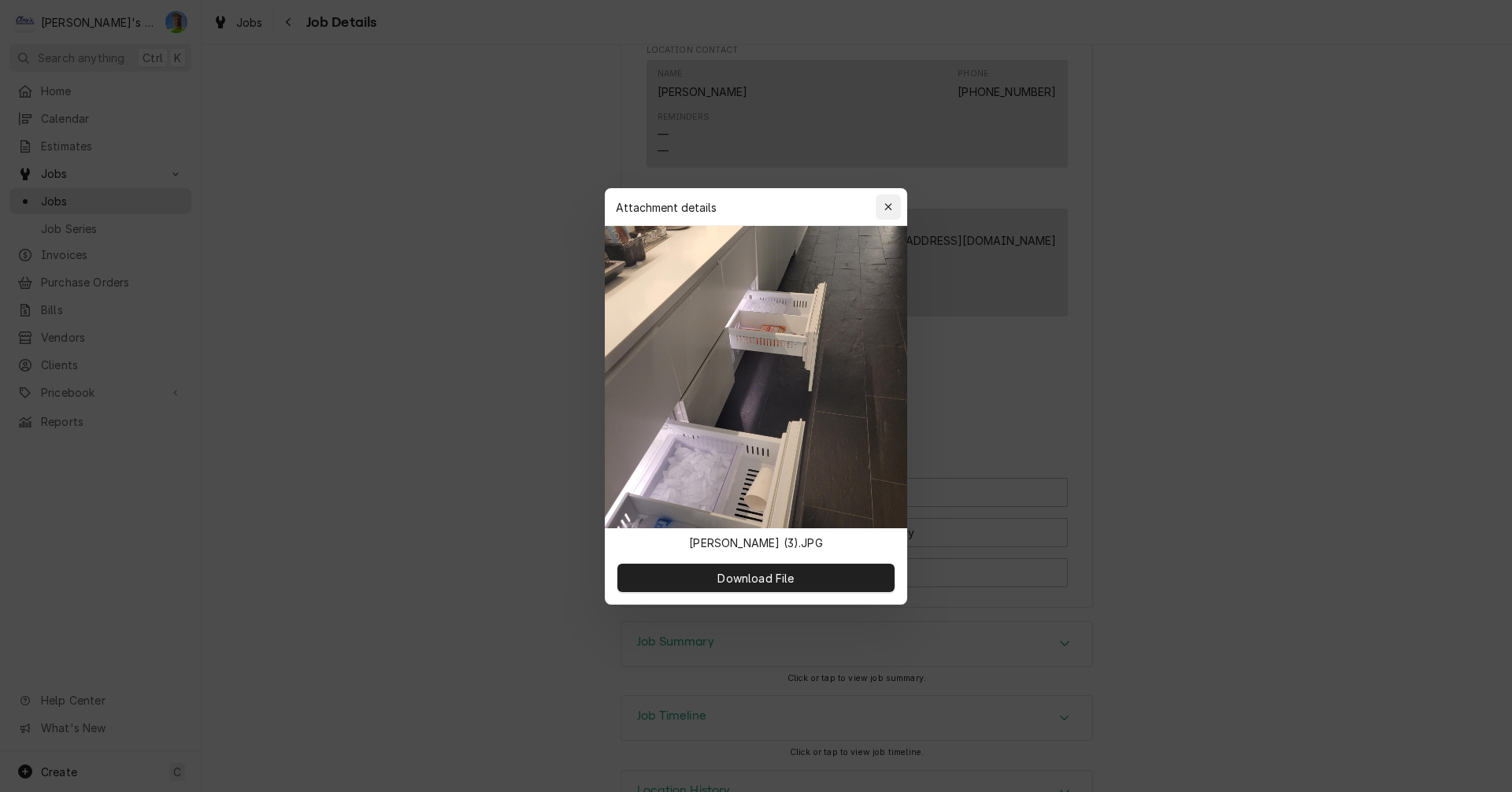
click at [889, 206] on icon "button" at bounding box center [888, 207] width 8 height 11
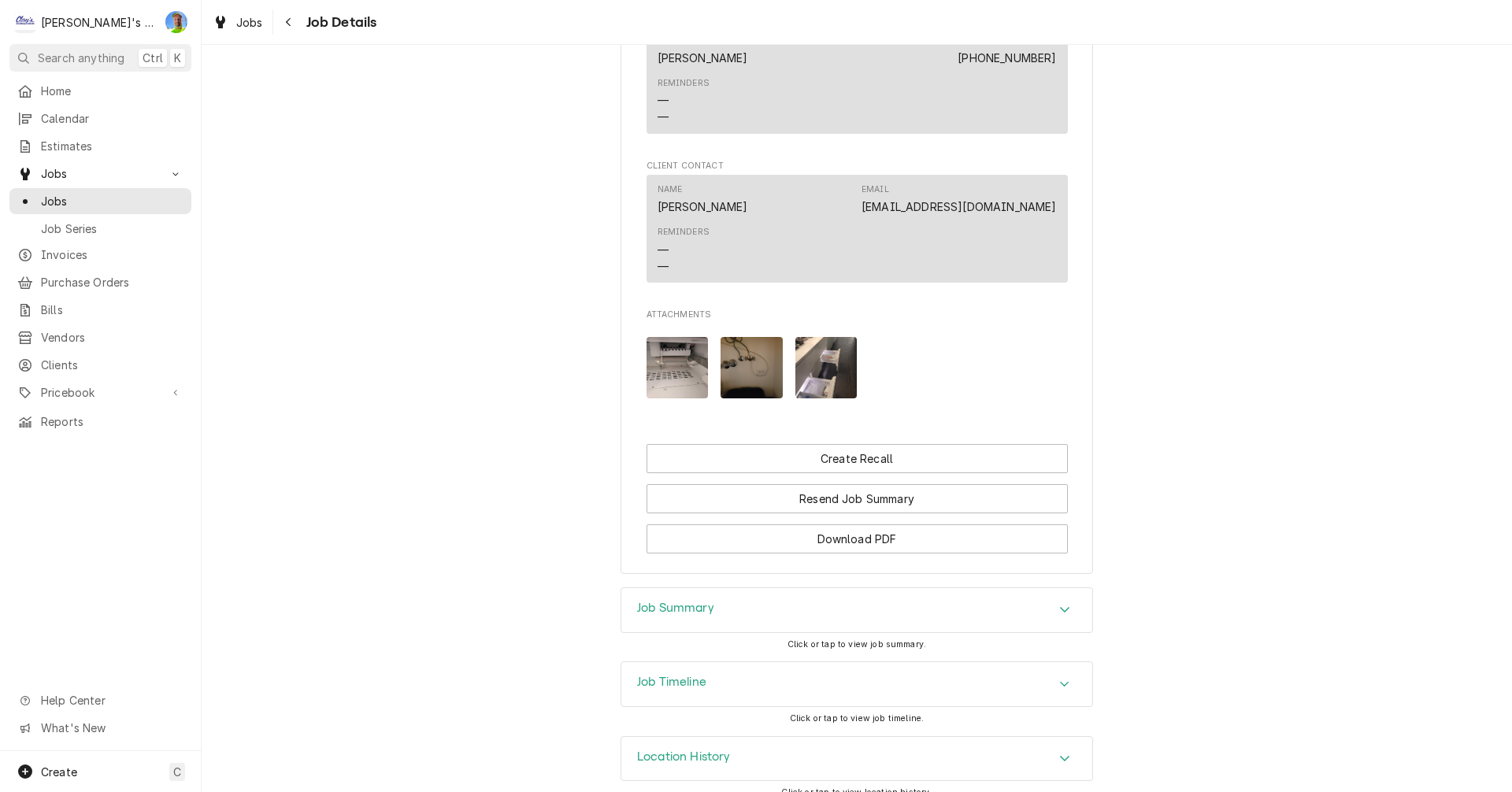
scroll to position [1311, 0]
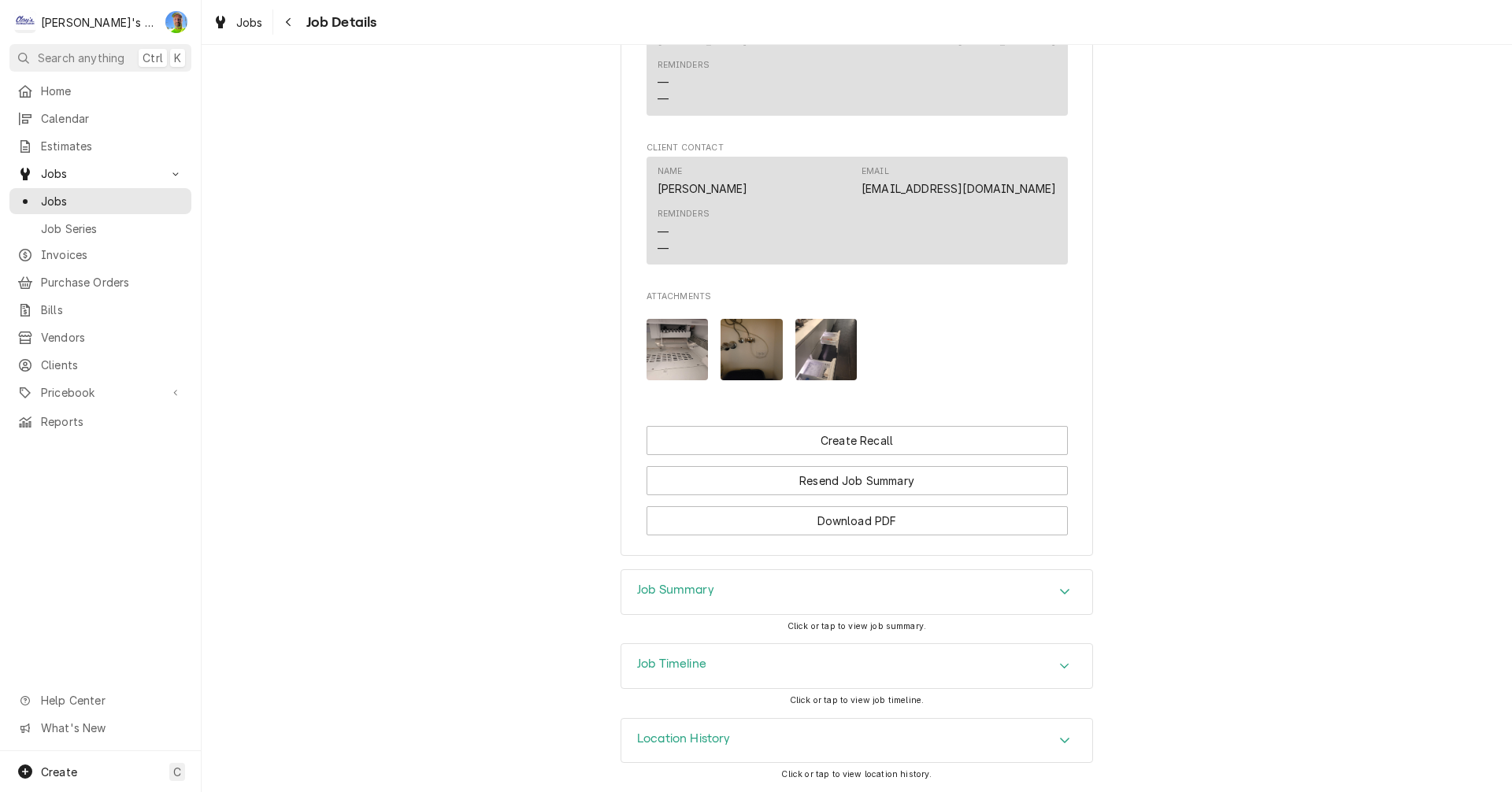
click at [652, 583] on h3 "Job Summary" at bounding box center [675, 590] width 77 height 15
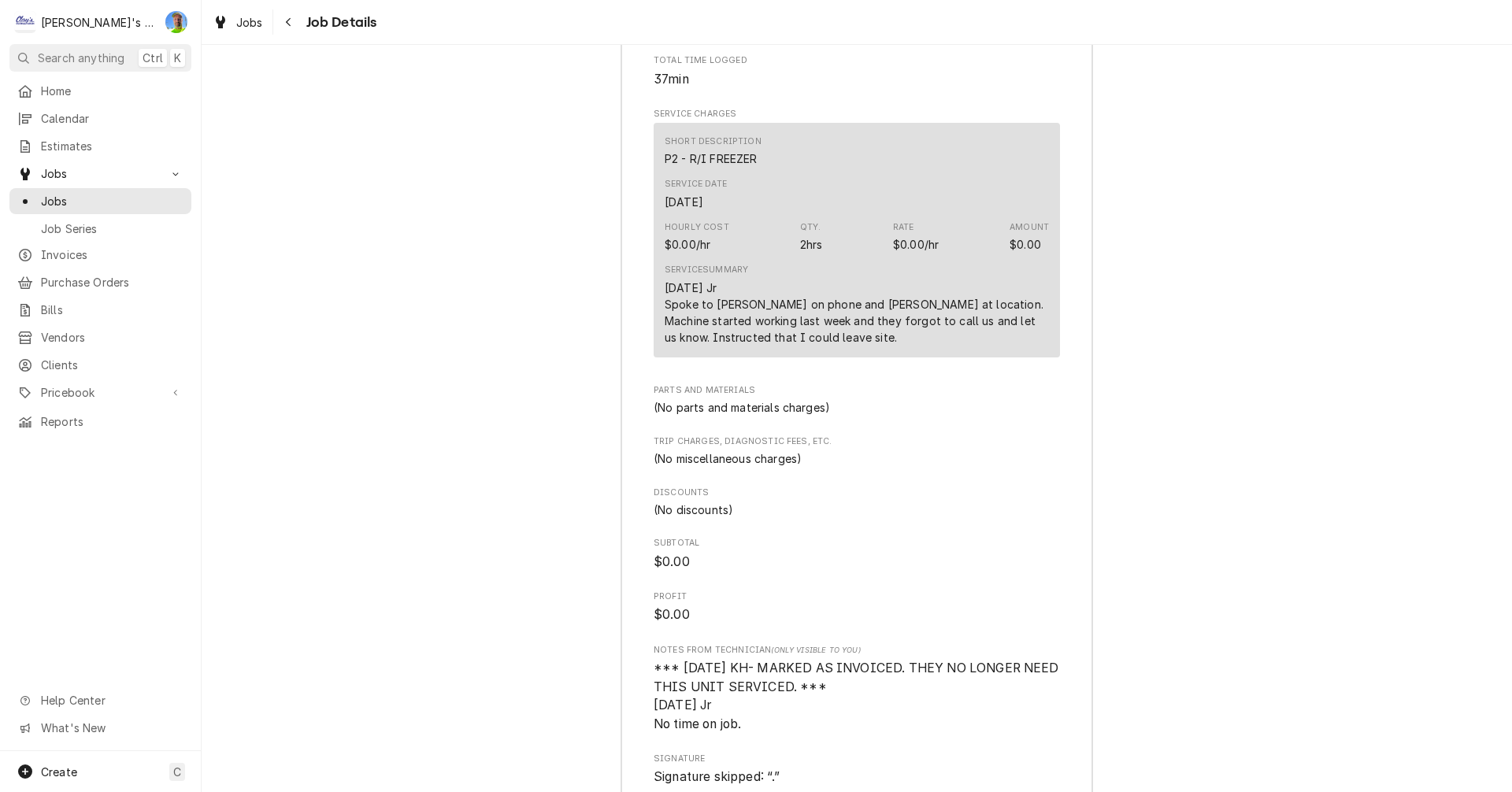
scroll to position [2019, 0]
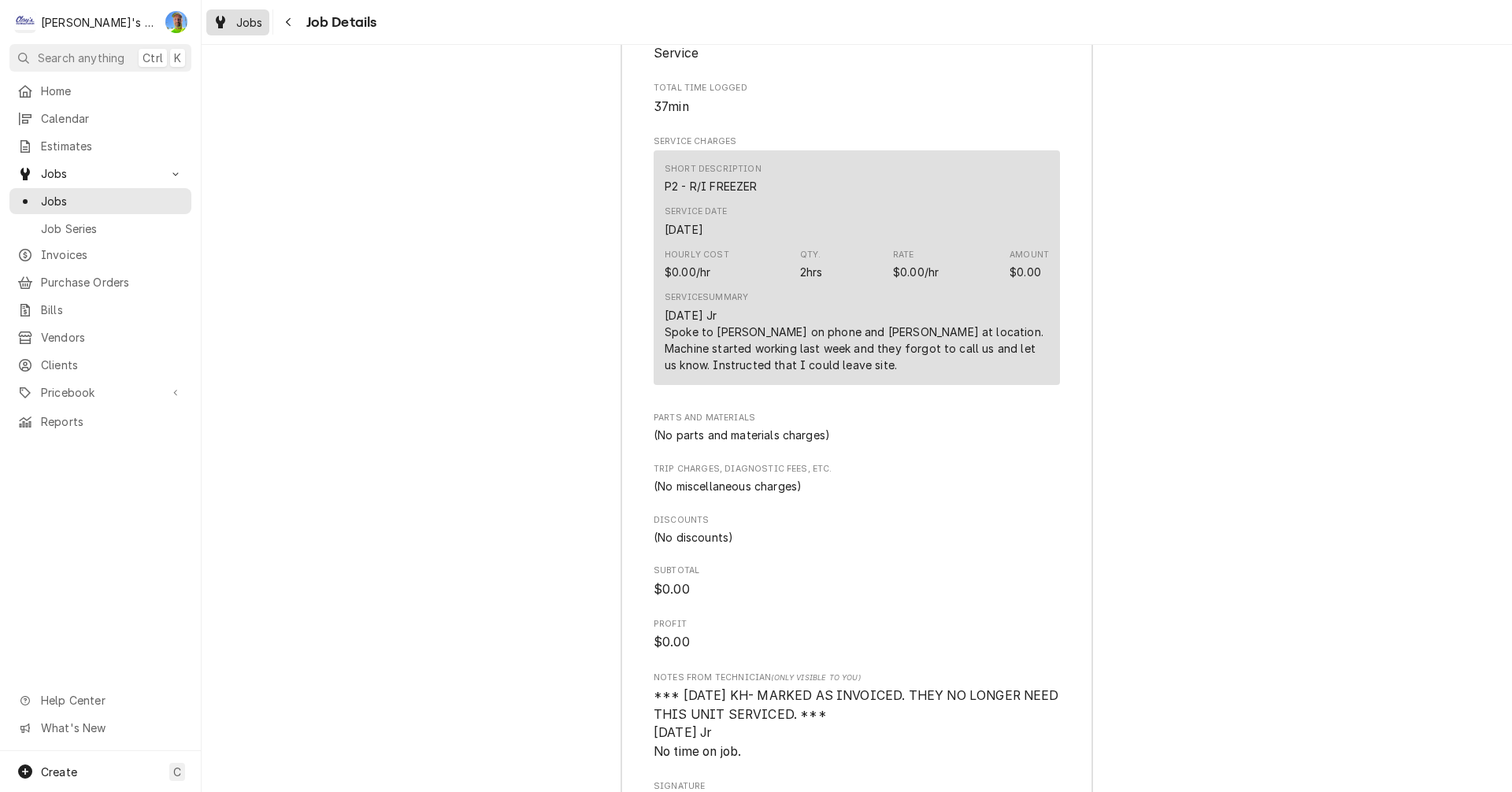
click at [232, 28] on div "Jobs" at bounding box center [238, 22] width 57 height 20
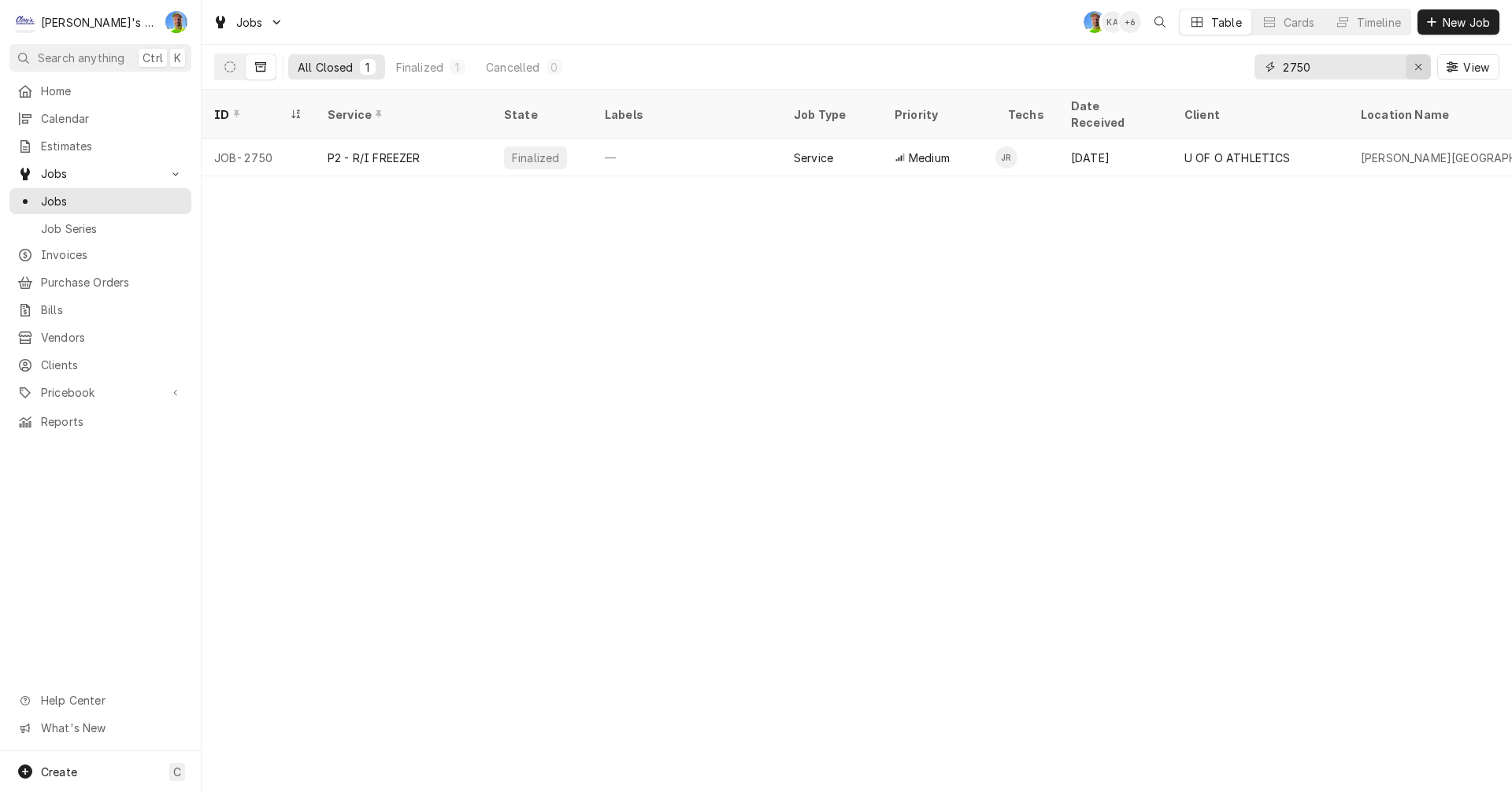
click at [1418, 61] on icon "Erase input" at bounding box center [1418, 67] width 8 height 11
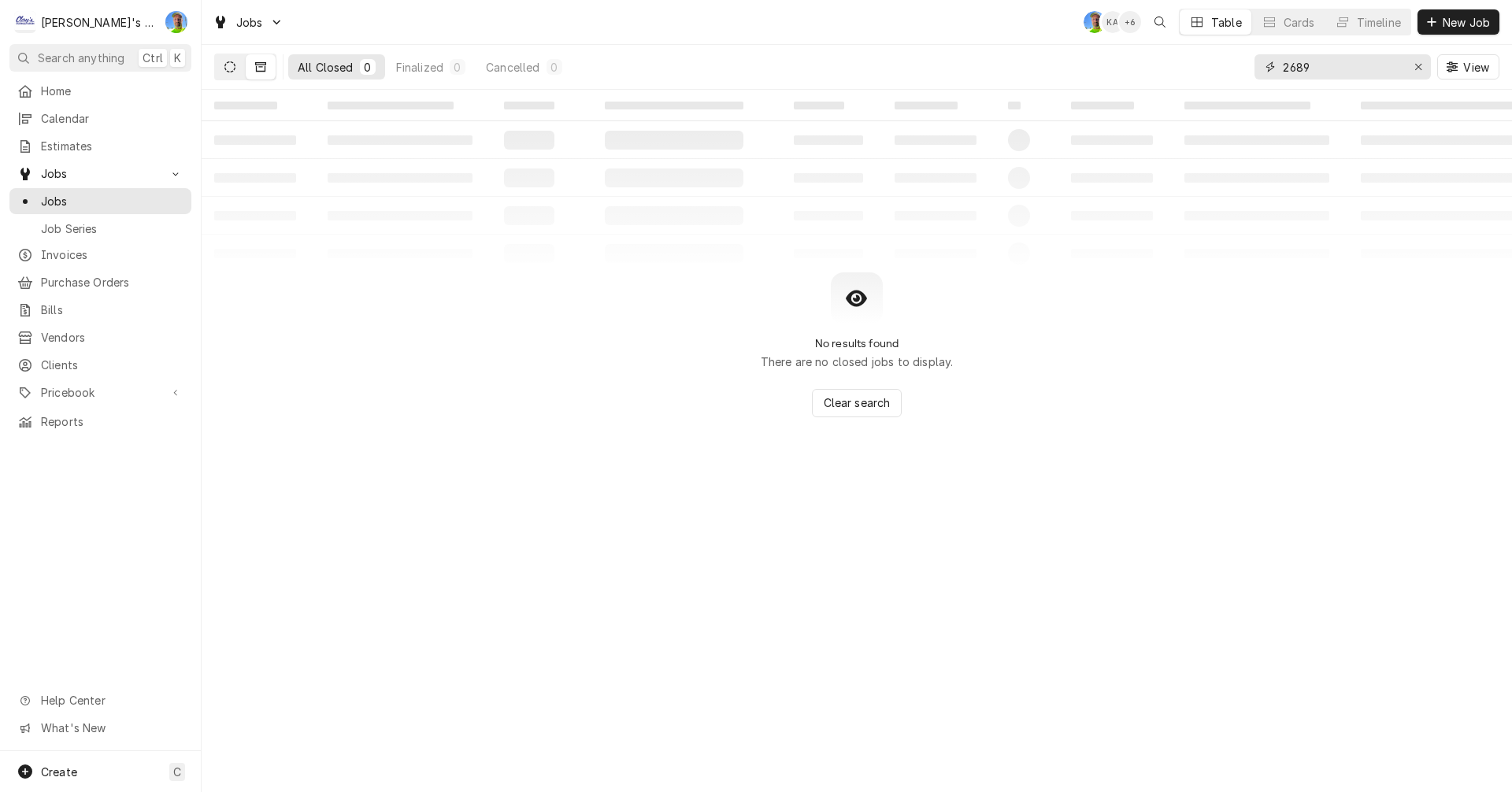
type input "2689"
click at [224, 67] on button "Dynamic Content Wrapper" at bounding box center [230, 67] width 30 height 25
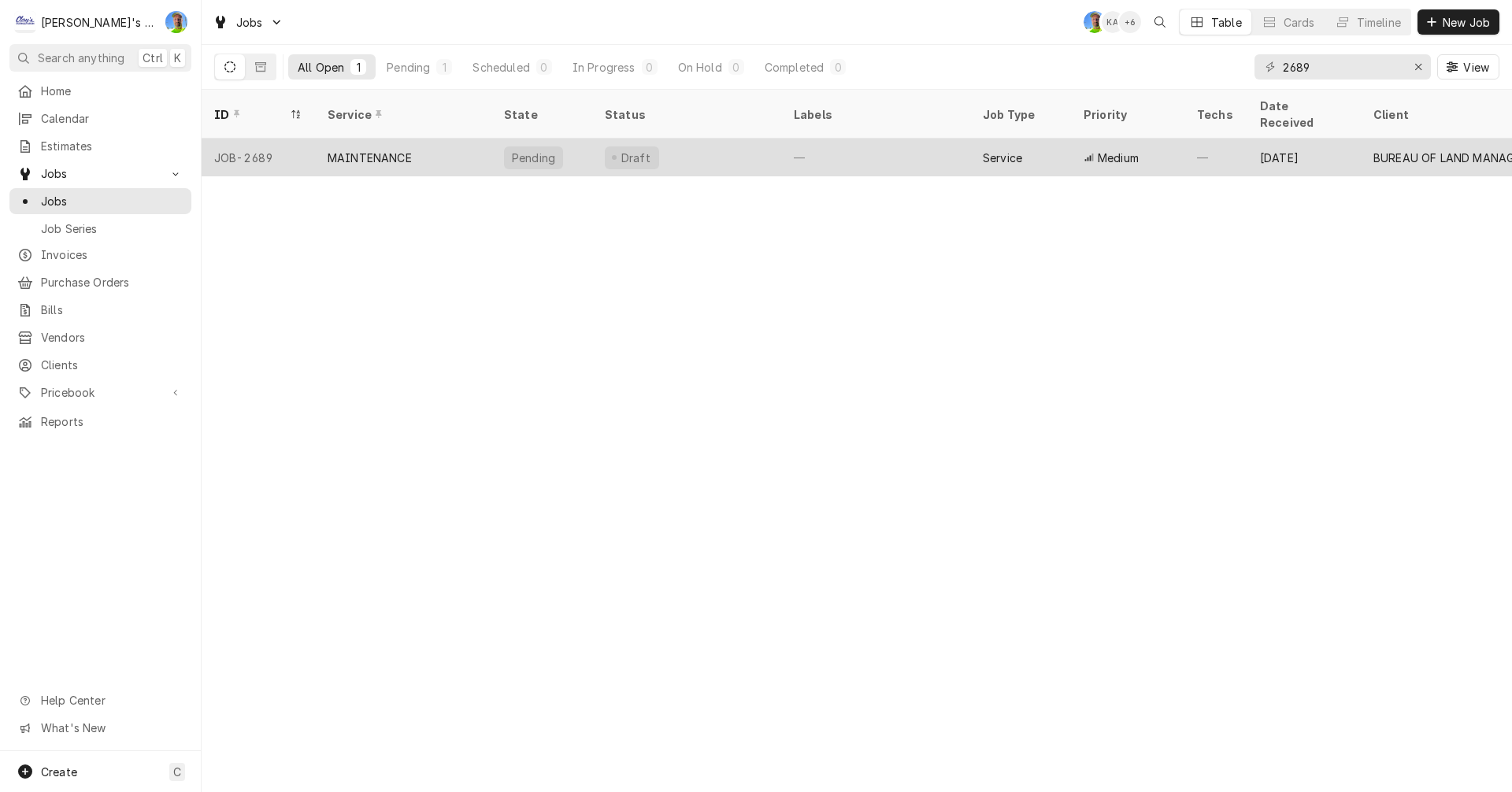
click at [876, 139] on div "—" at bounding box center [875, 158] width 189 height 38
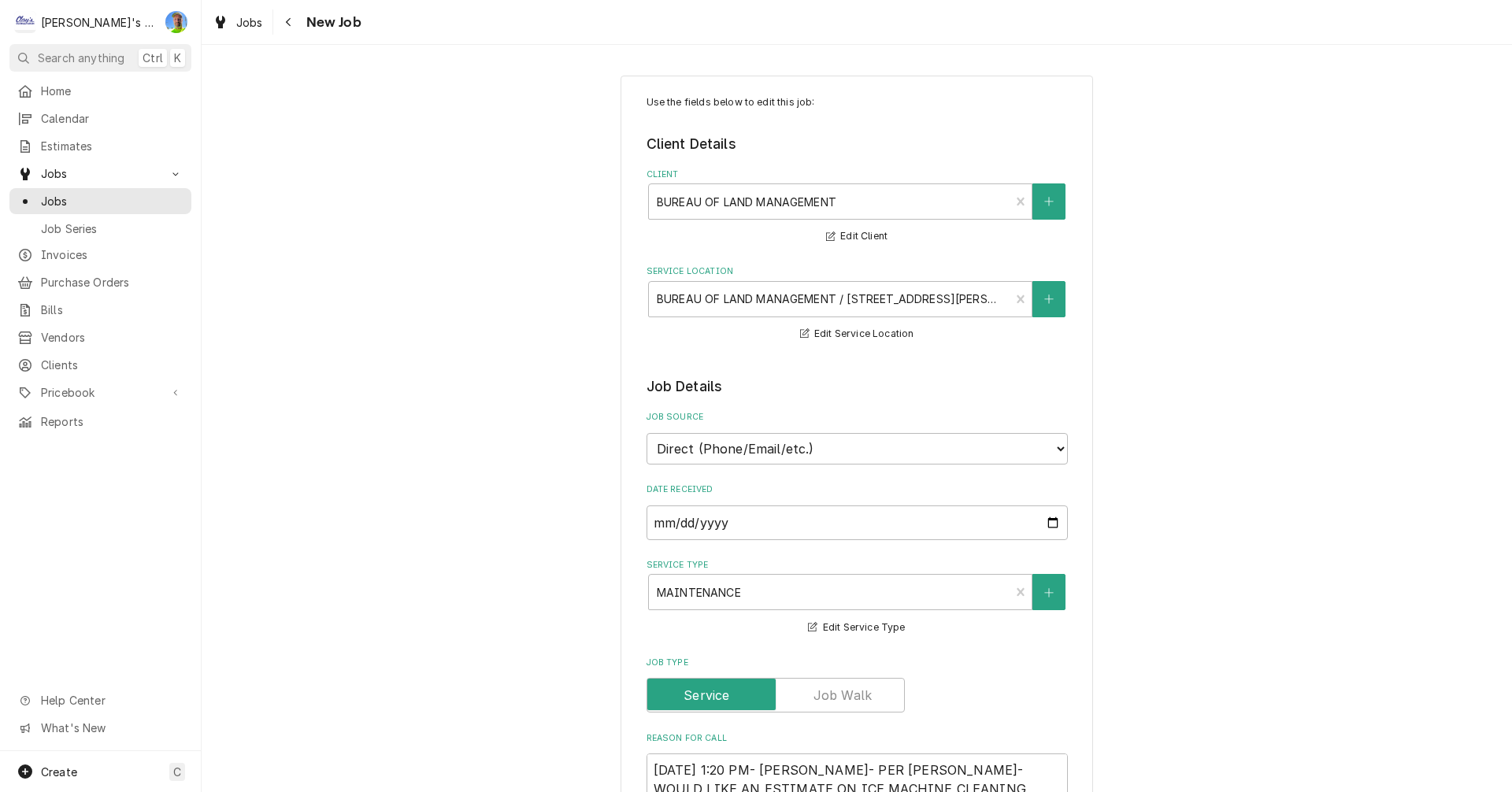
type textarea "x"
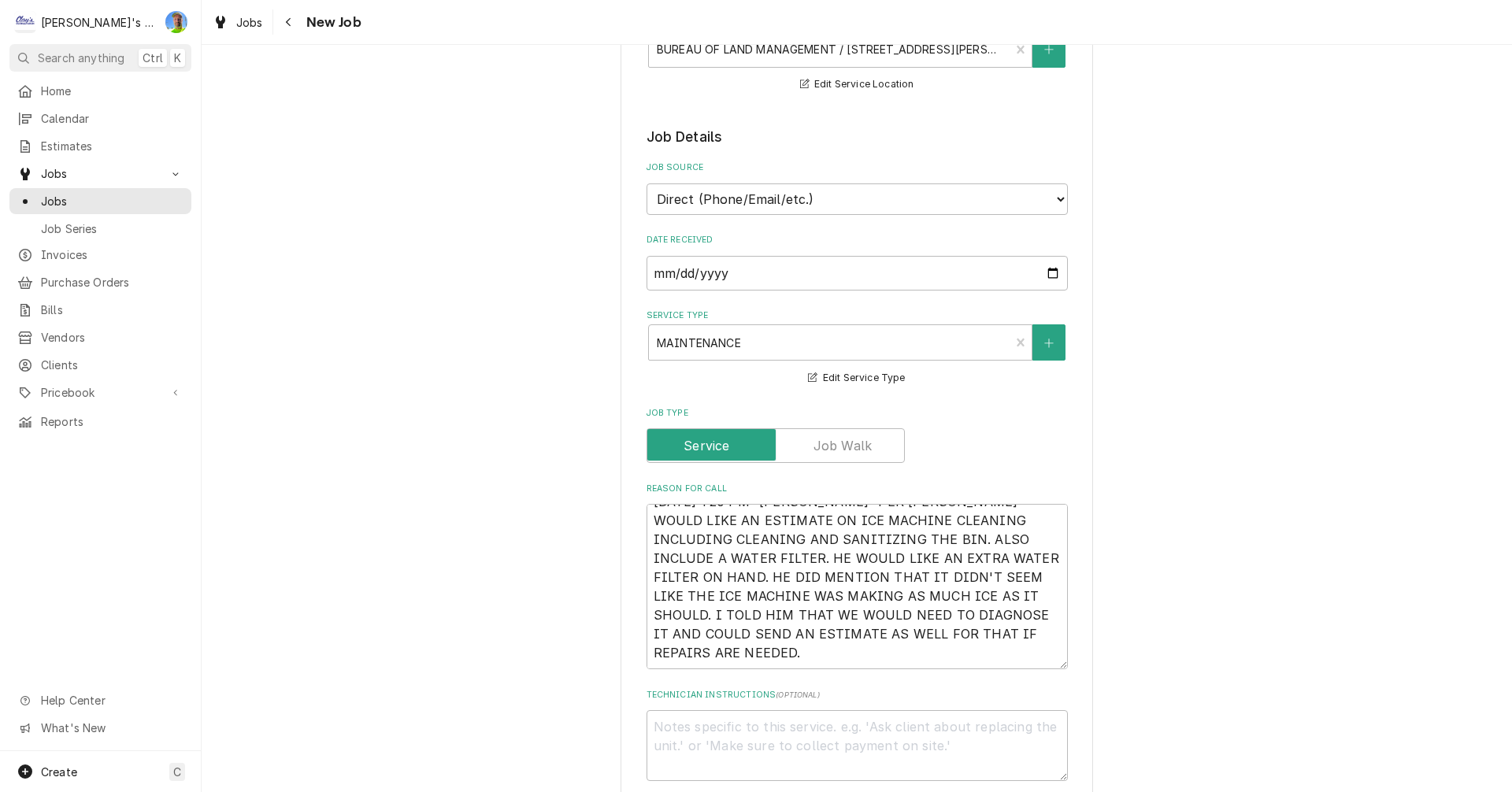
scroll to position [236, 0]
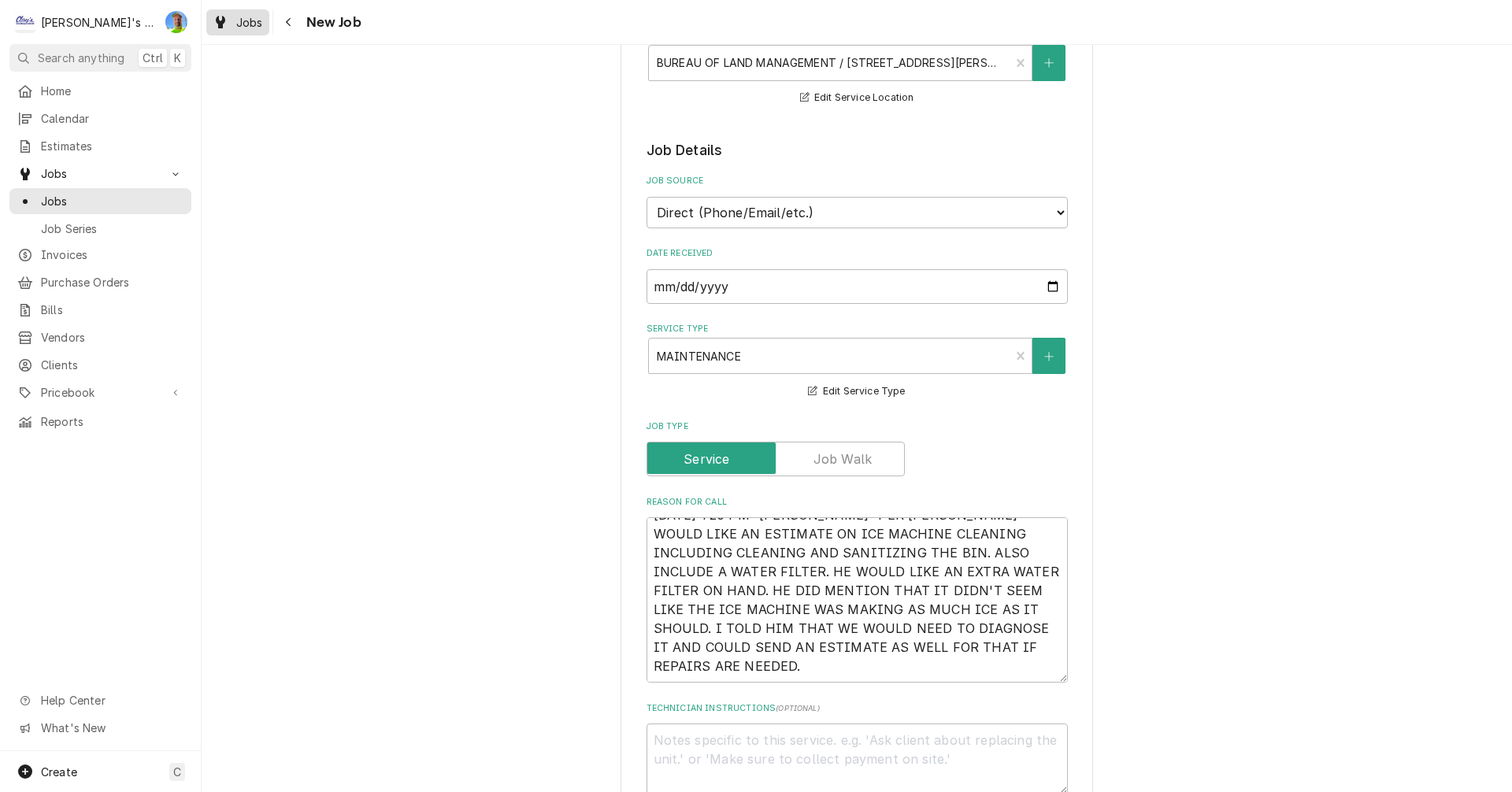
click at [242, 26] on span "Jobs" at bounding box center [249, 23] width 26 height 17
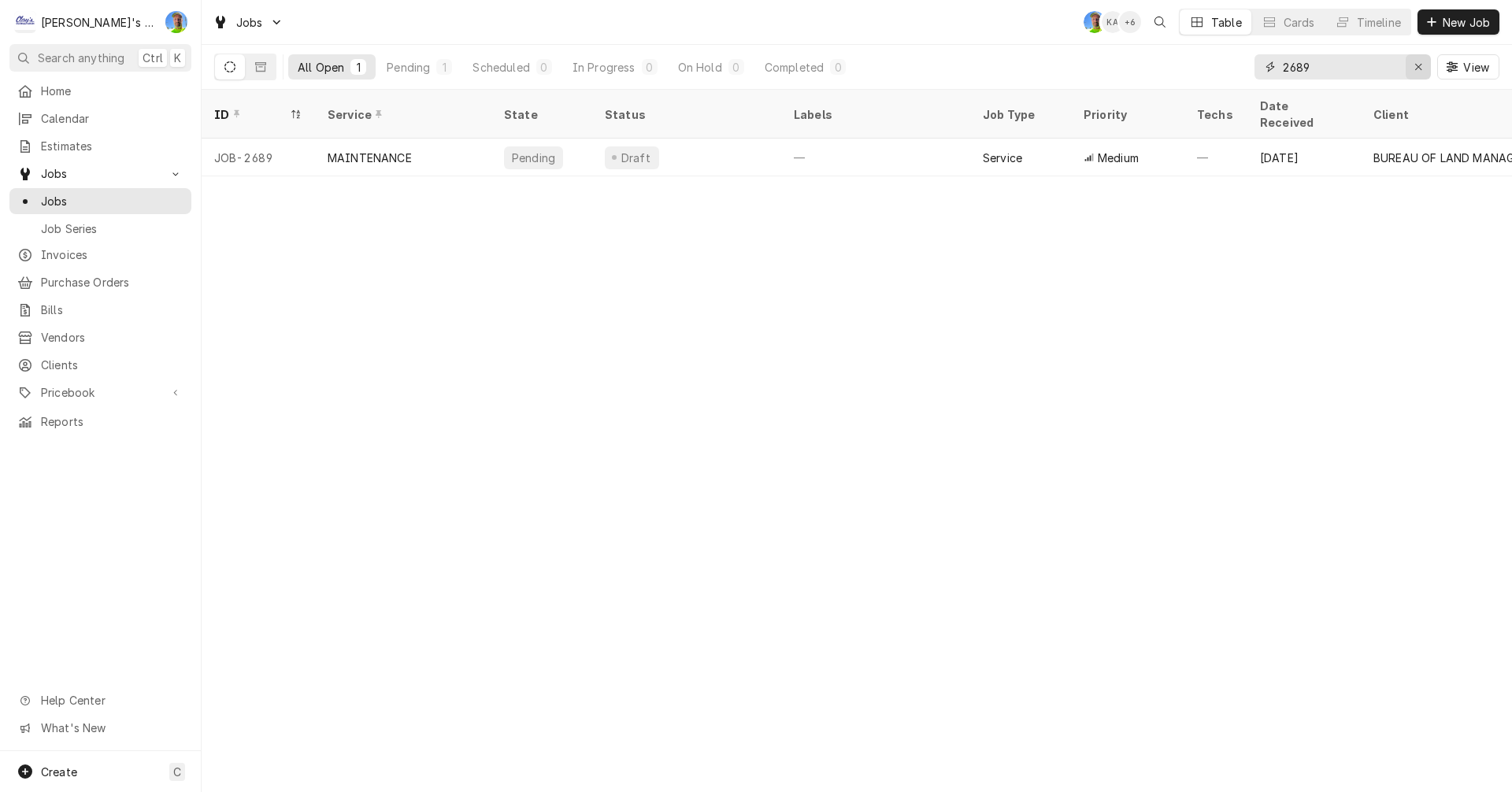
click at [1418, 71] on icon "Erase input" at bounding box center [1418, 67] width 8 height 11
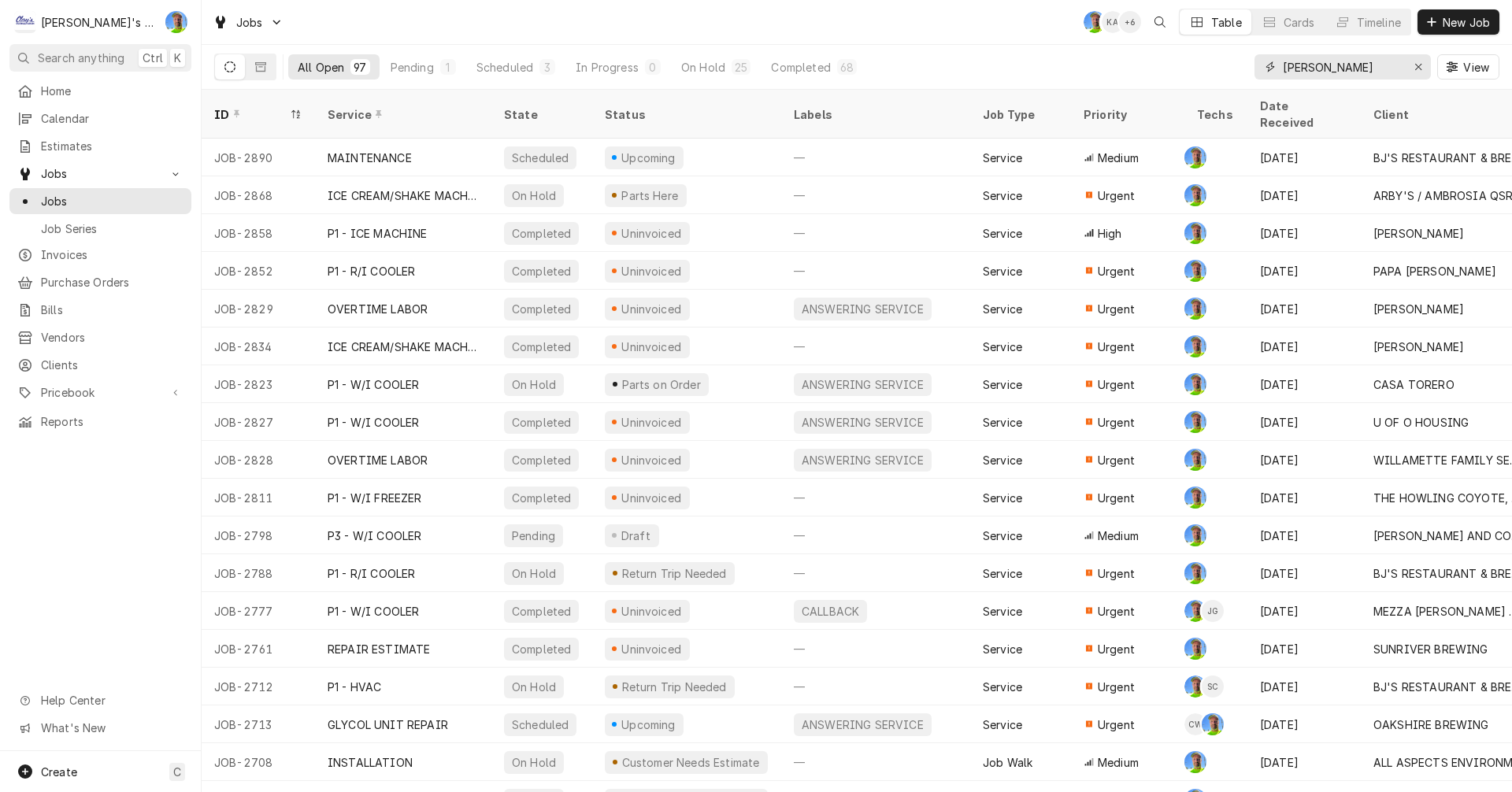
type input "[PERSON_NAME]"
click at [1414, 69] on icon "Erase input" at bounding box center [1418, 67] width 8 height 11
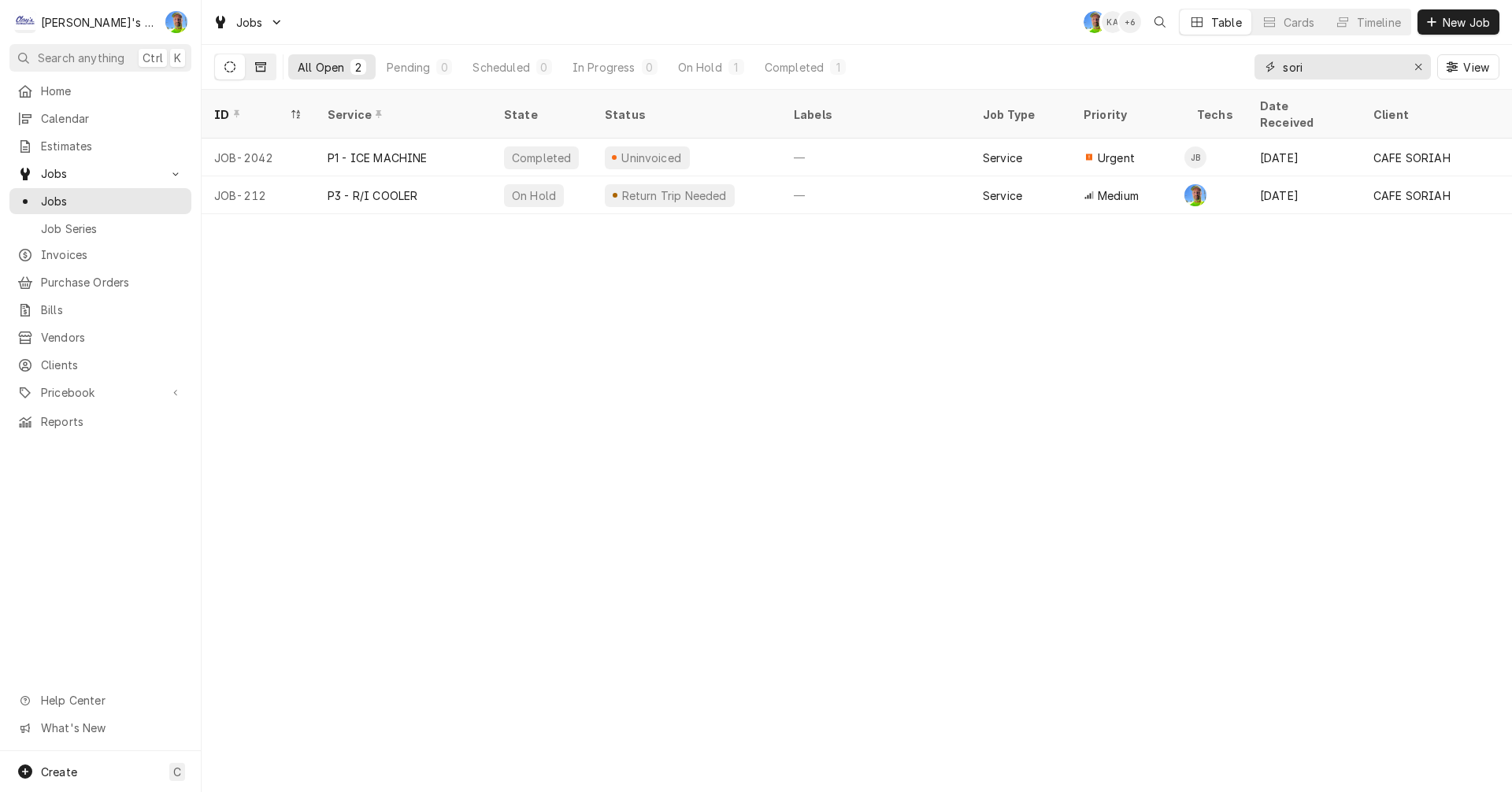
type input "sori"
click at [262, 62] on icon "Dynamic Content Wrapper" at bounding box center [261, 67] width 11 height 9
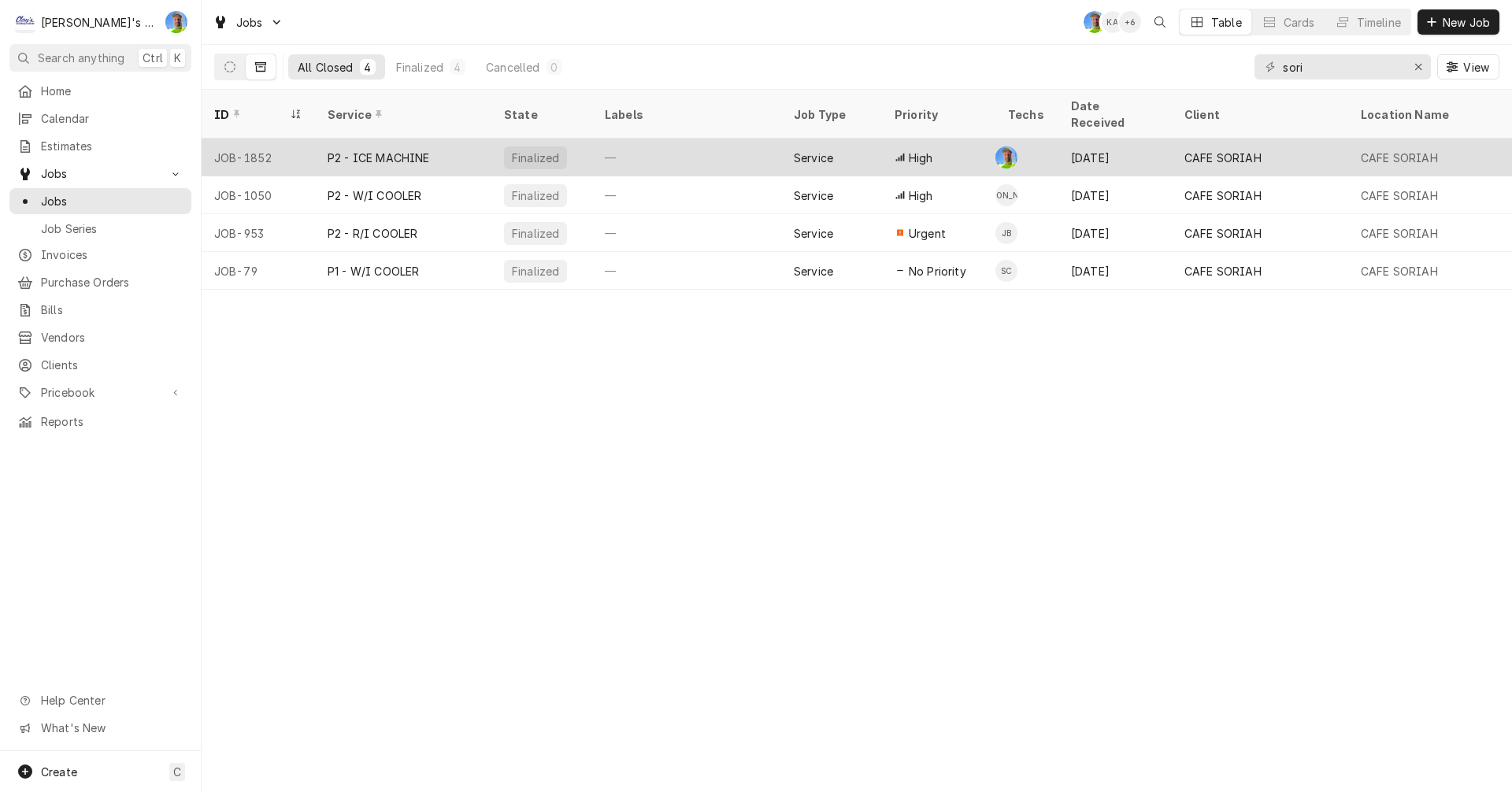
click at [373, 149] on div "P2 - ICE MACHINE" at bounding box center [379, 158] width 102 height 17
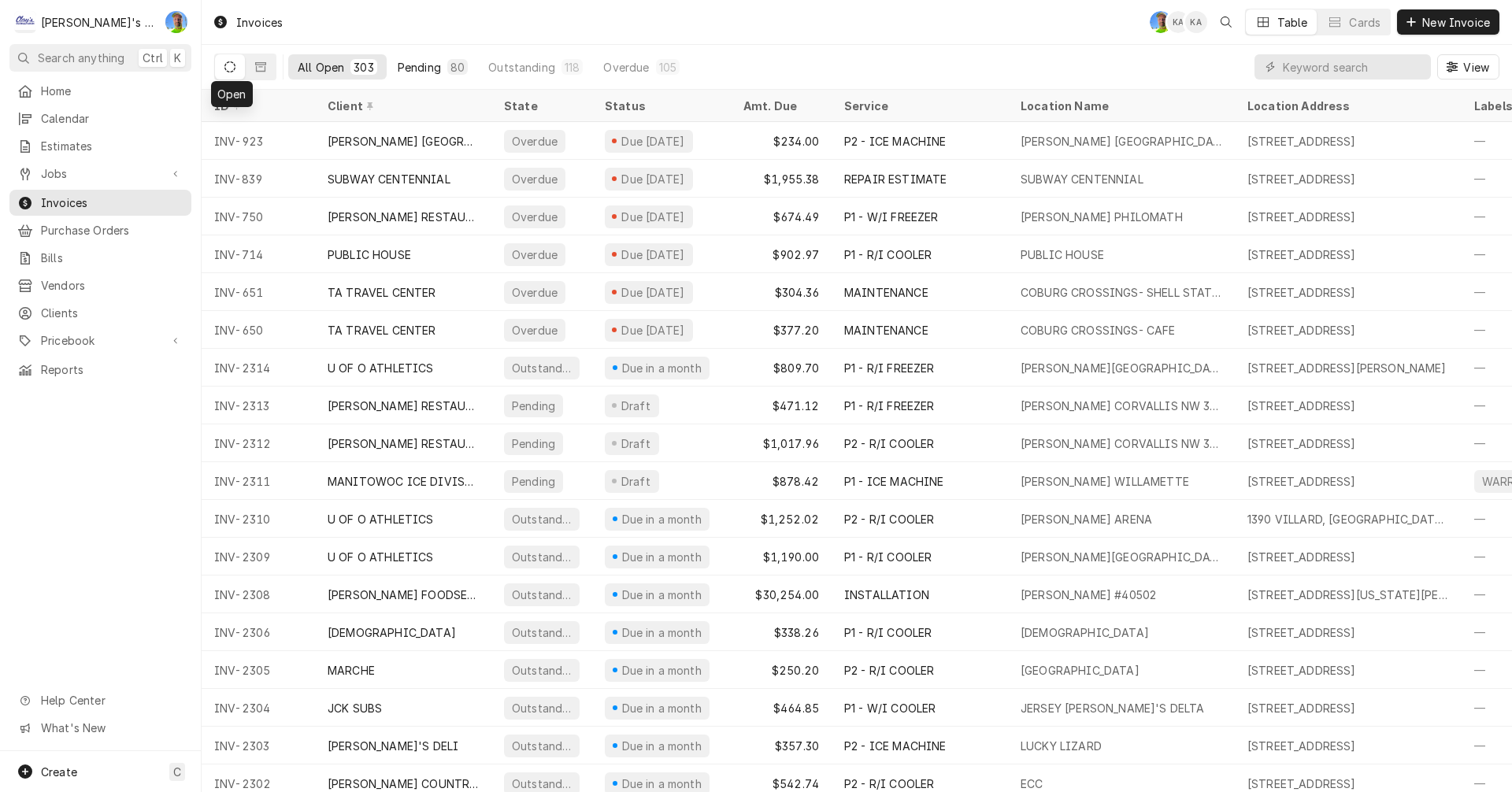
click at [405, 59] on div "Pending" at bounding box center [419, 68] width 43 height 17
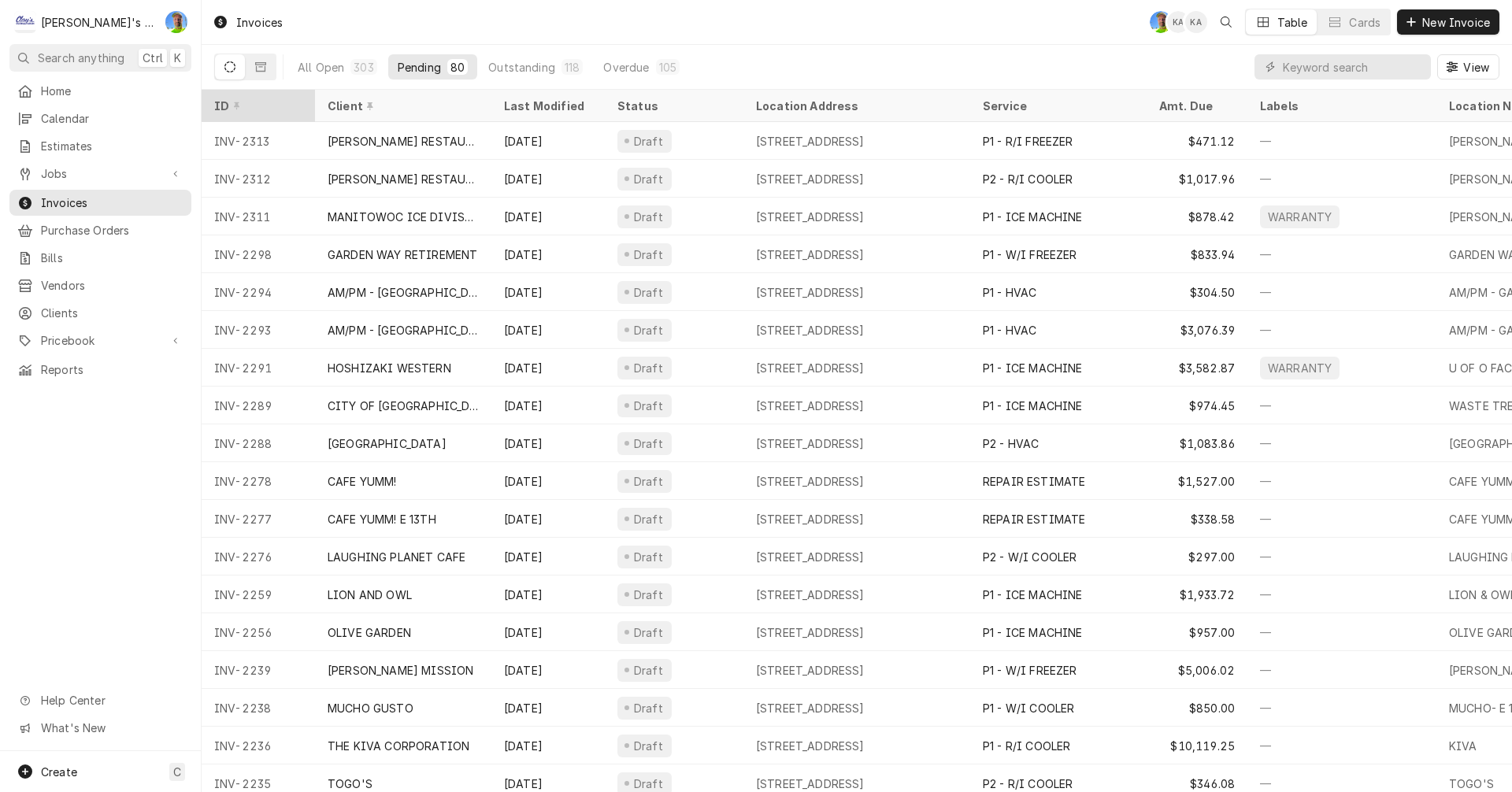
click at [273, 101] on div "ID" at bounding box center [257, 106] width 85 height 17
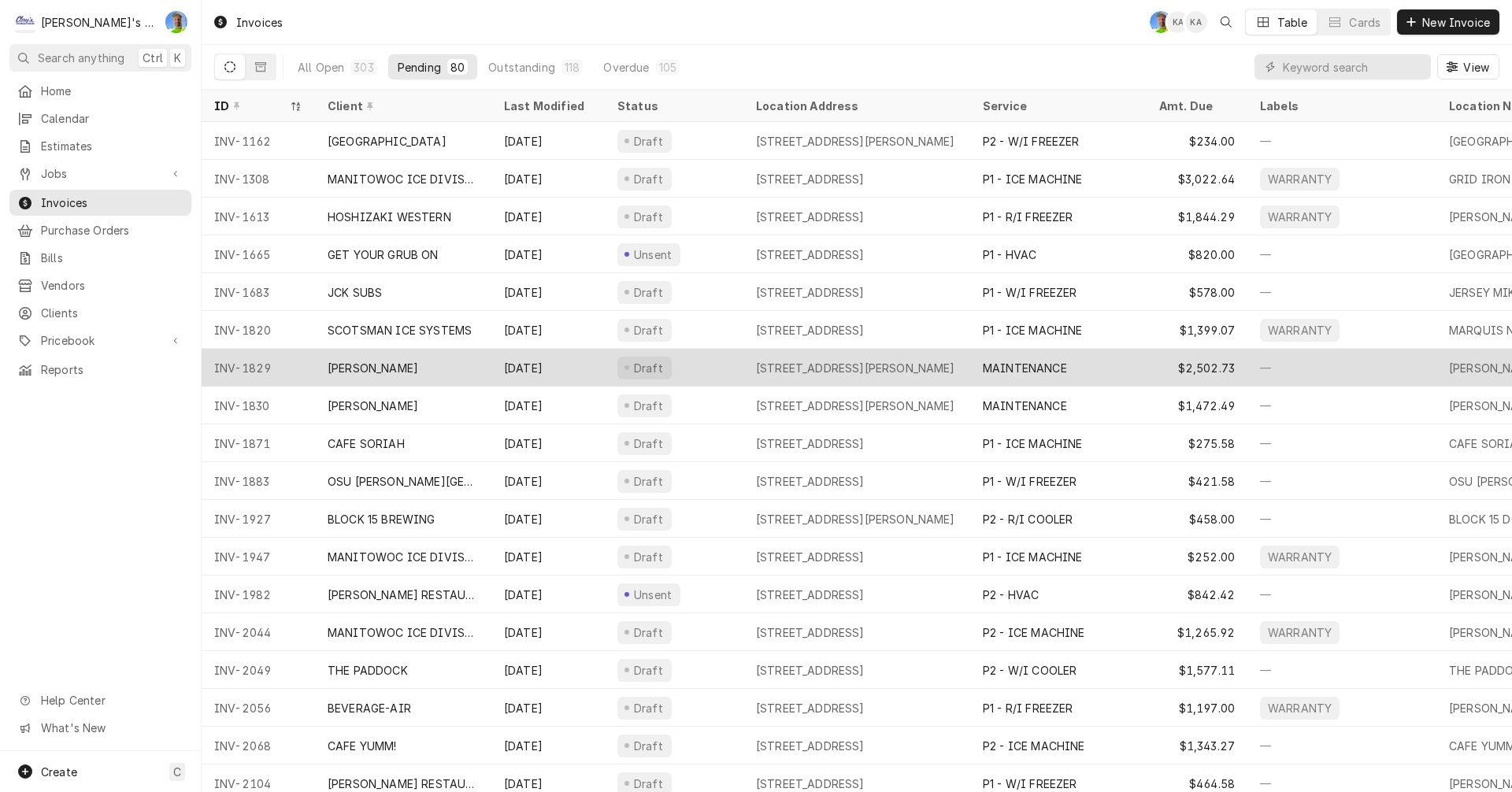
click at [744, 361] on div "250 GRANT SMITH RD, ROSEBURG, OR 97471" at bounding box center [857, 367] width 227 height 38
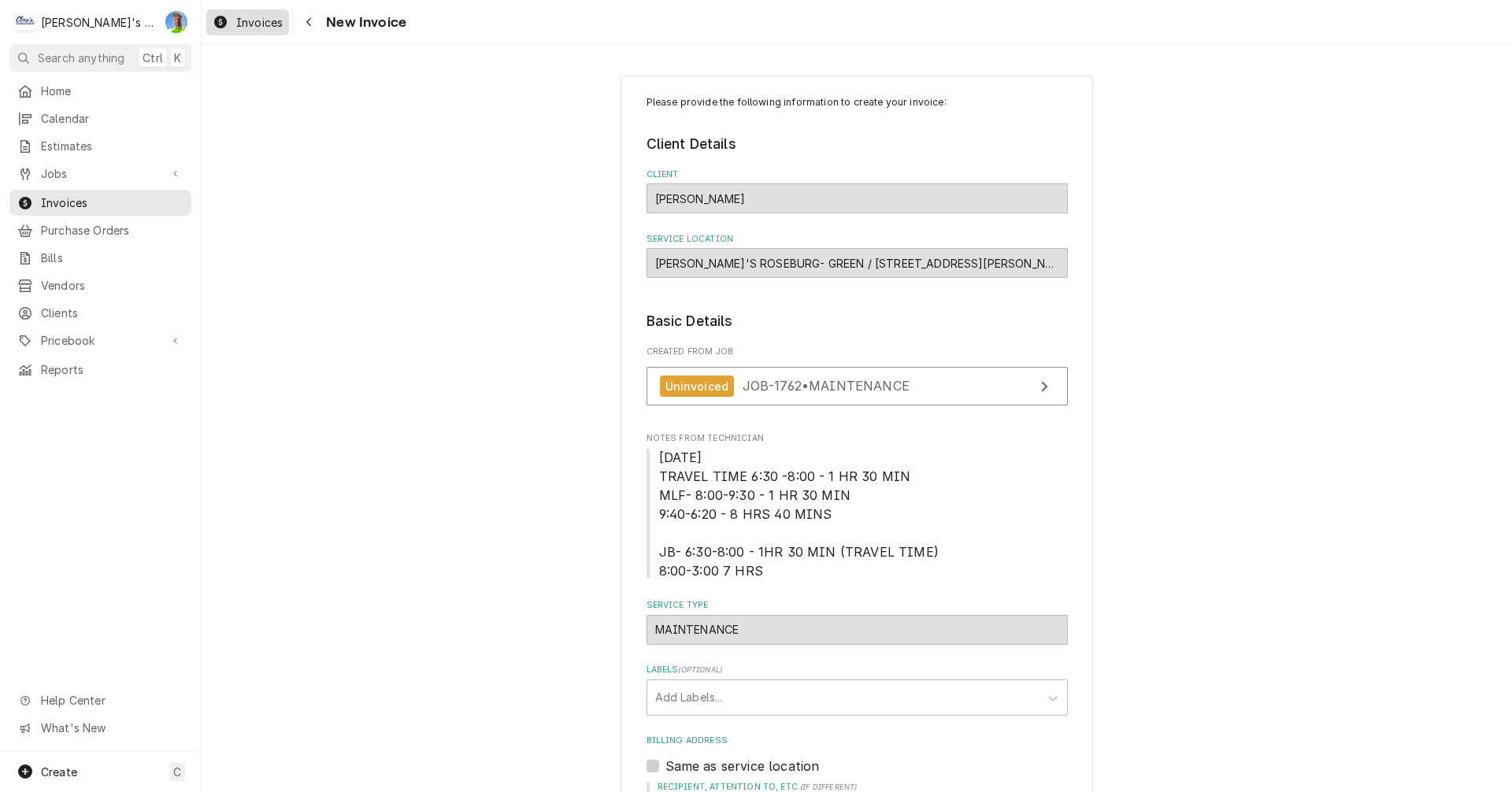
click at [245, 17] on span "Invoices" at bounding box center [259, 23] width 46 height 17
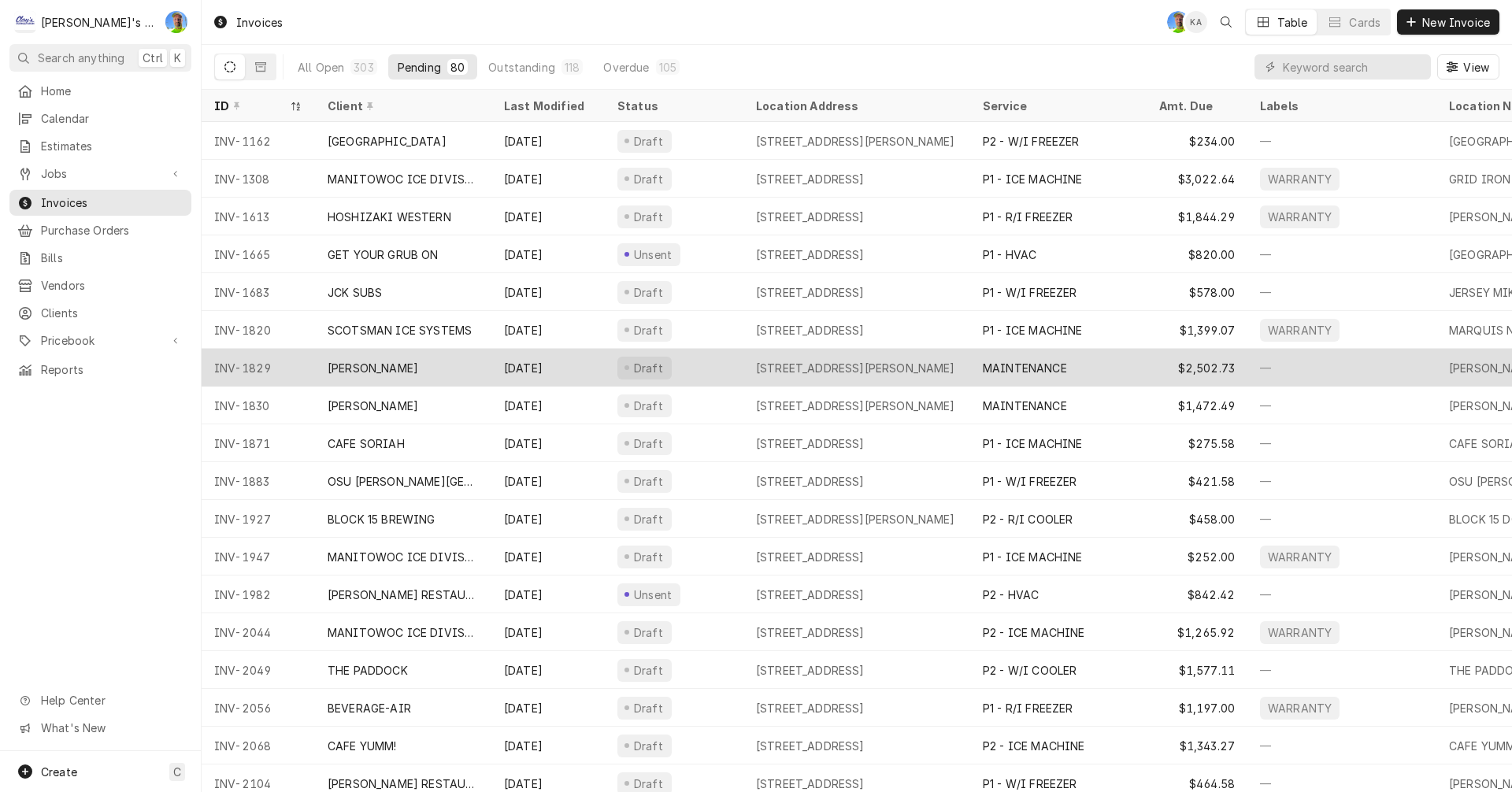
click at [570, 372] on div "Aug 9" at bounding box center [548, 367] width 113 height 38
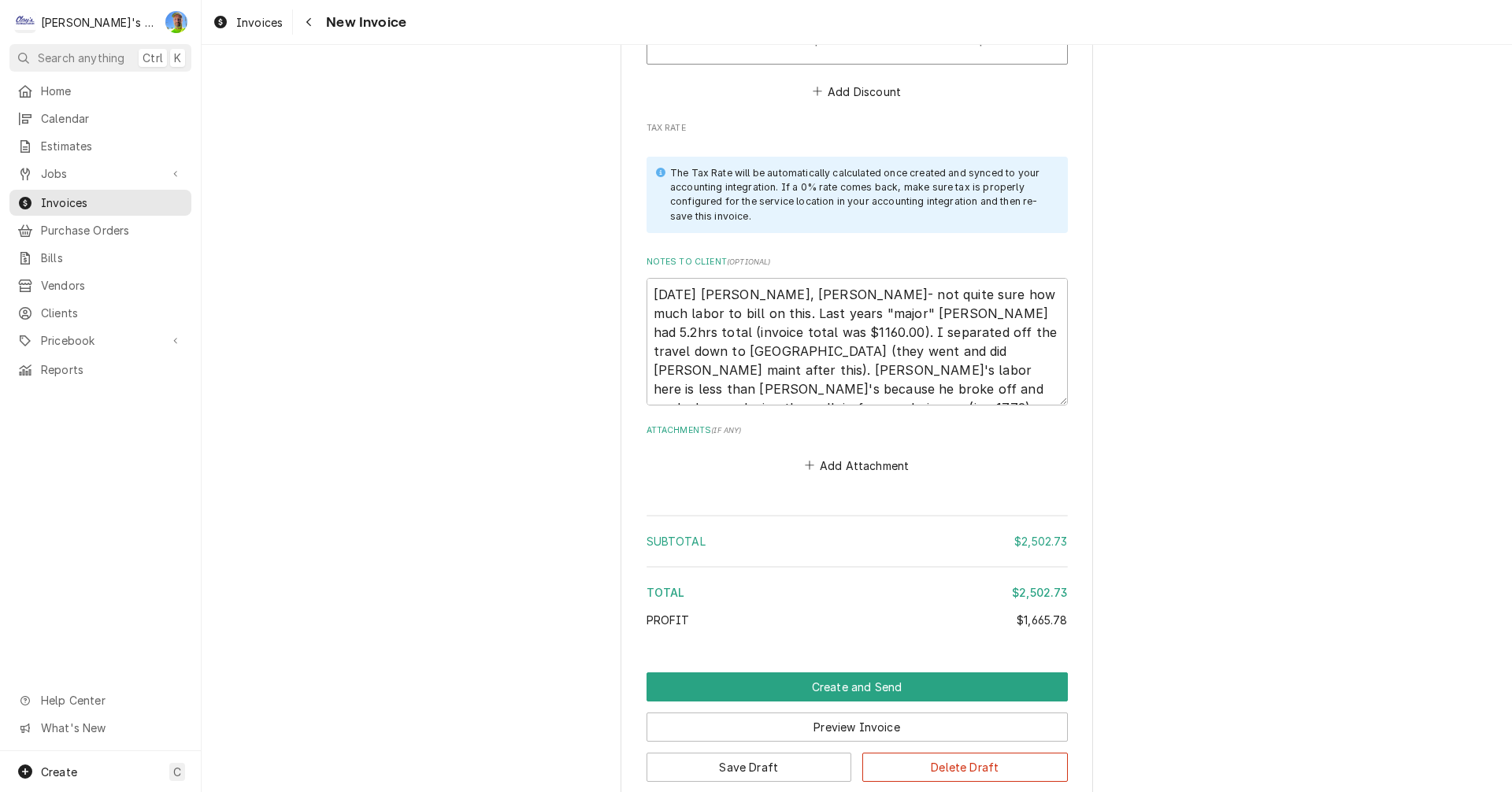
scroll to position [4407, 0]
click at [266, 25] on span "Invoices" at bounding box center [259, 23] width 46 height 17
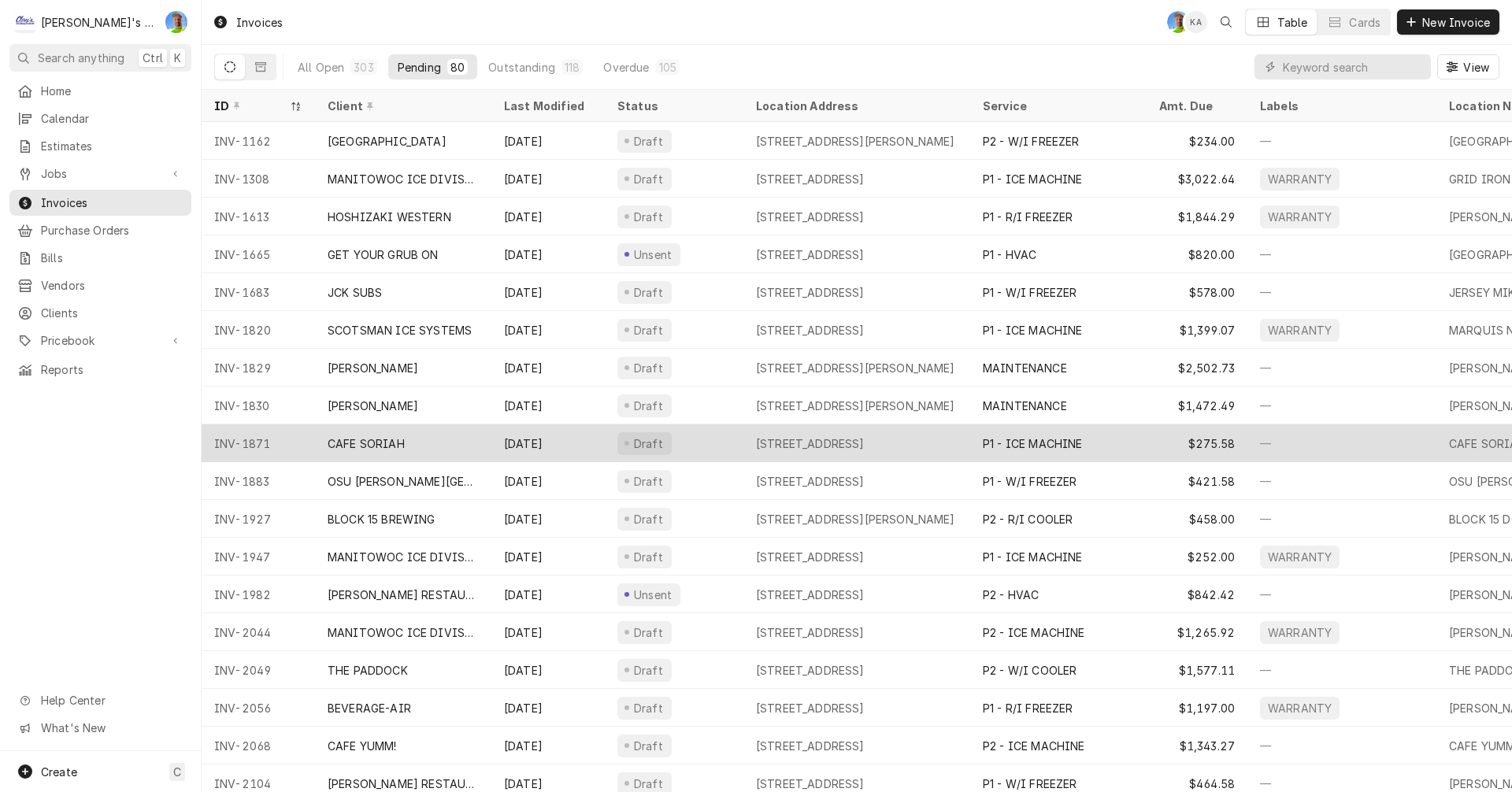
click at [864, 446] on div "[STREET_ADDRESS]" at bounding box center [809, 444] width 109 height 17
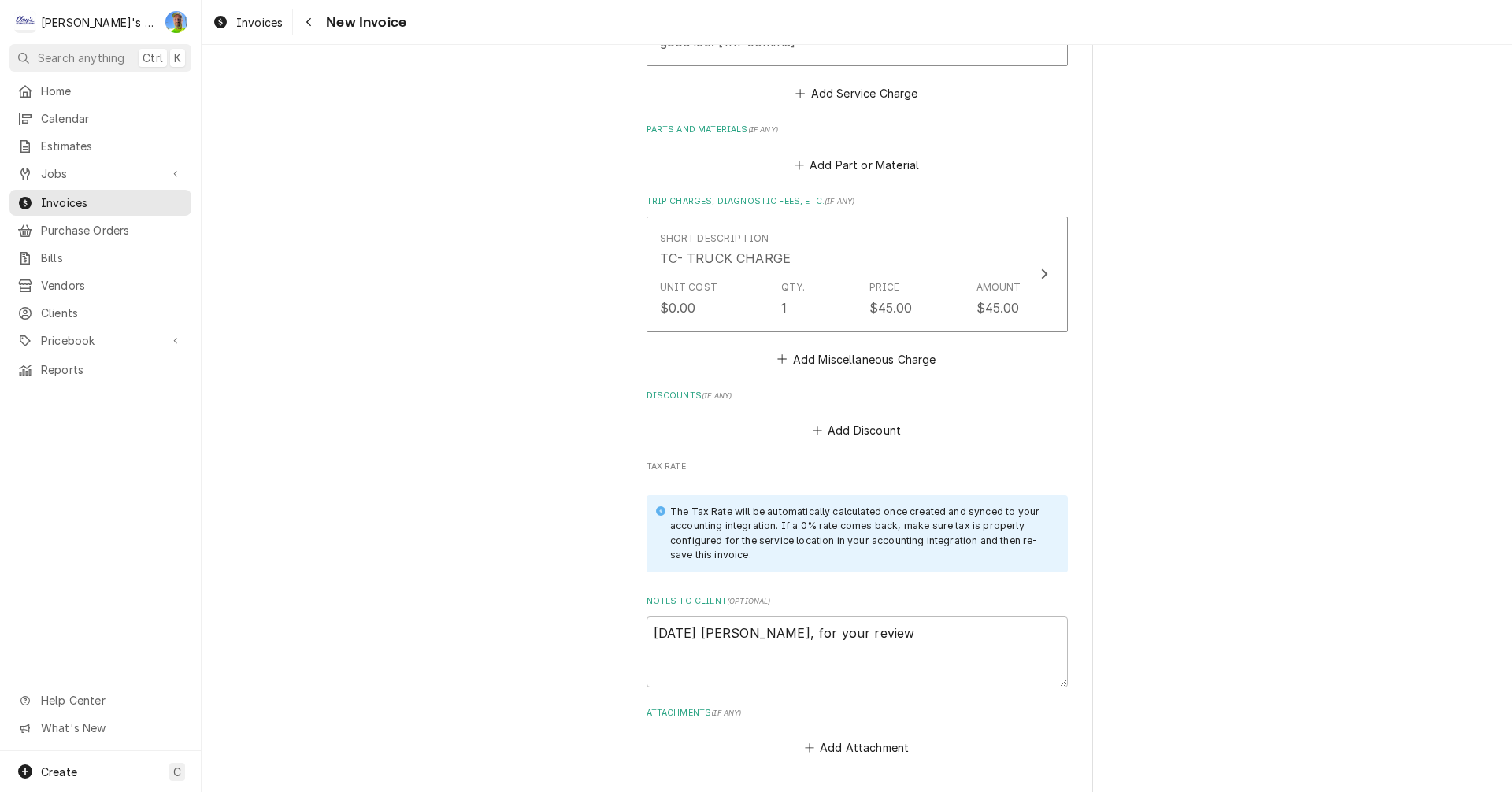
scroll to position [1731, 0]
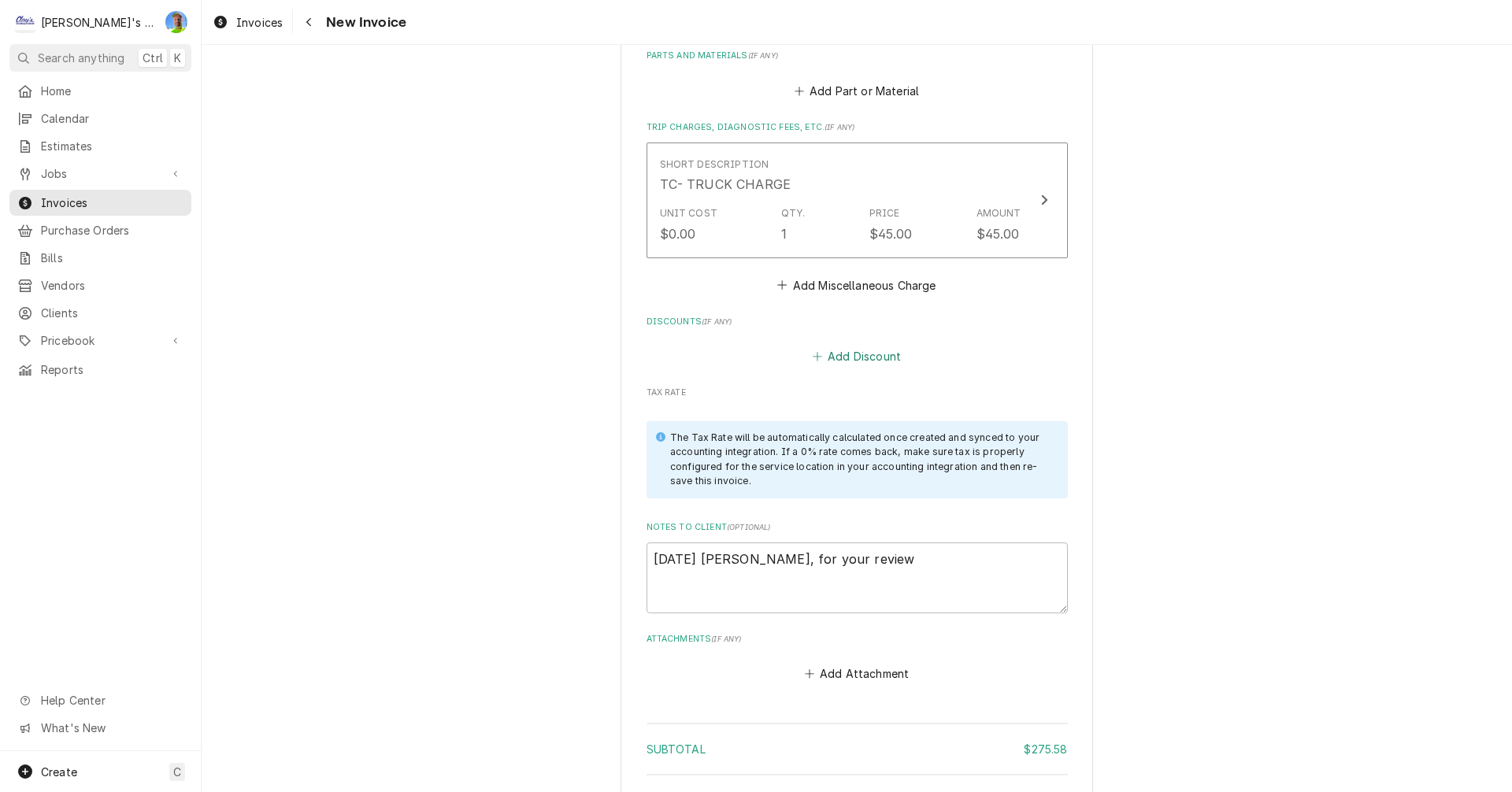
click at [846, 362] on button "Add Discount" at bounding box center [856, 356] width 93 height 22
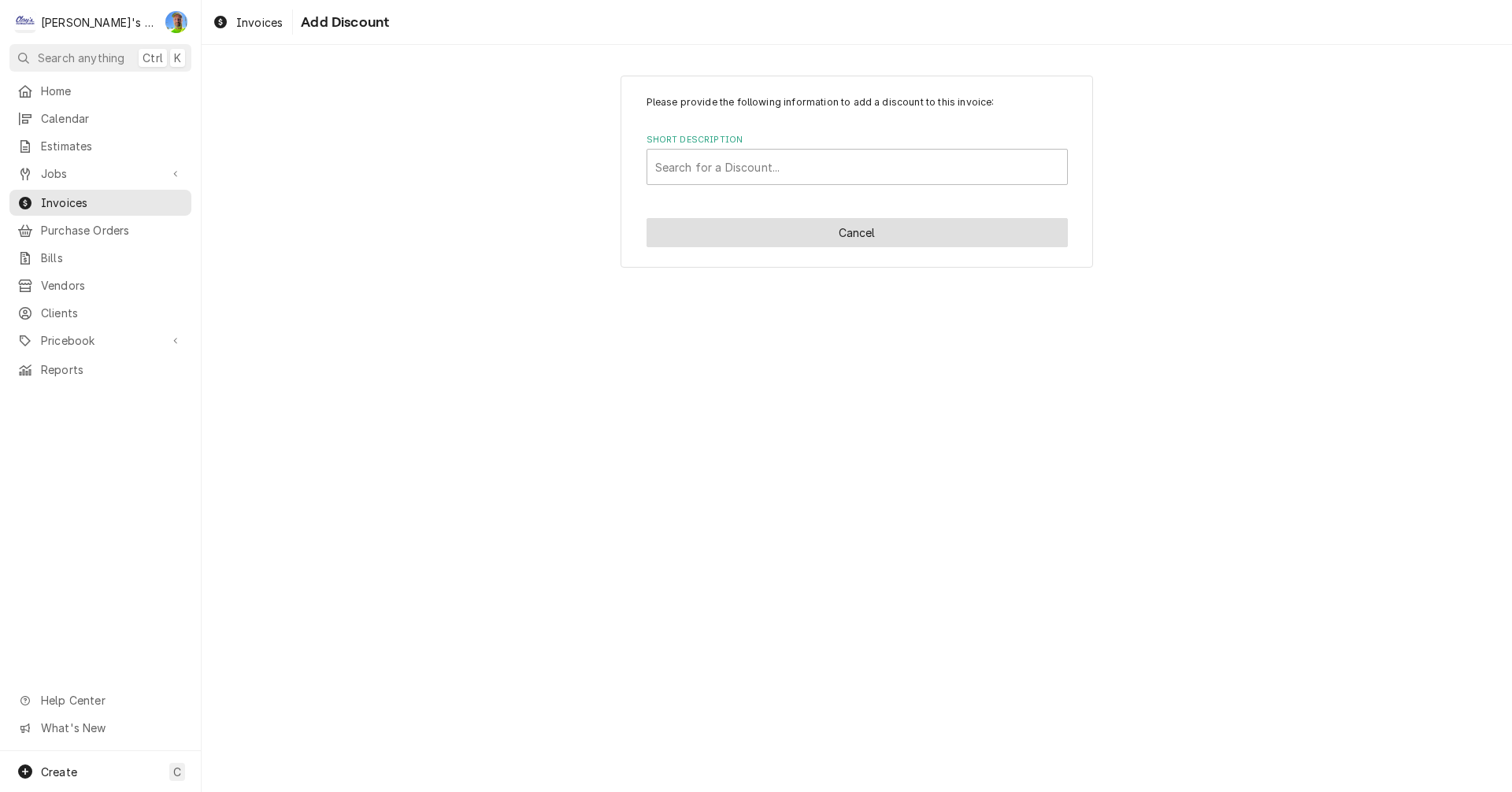
click at [818, 233] on button "Cancel" at bounding box center [857, 232] width 421 height 29
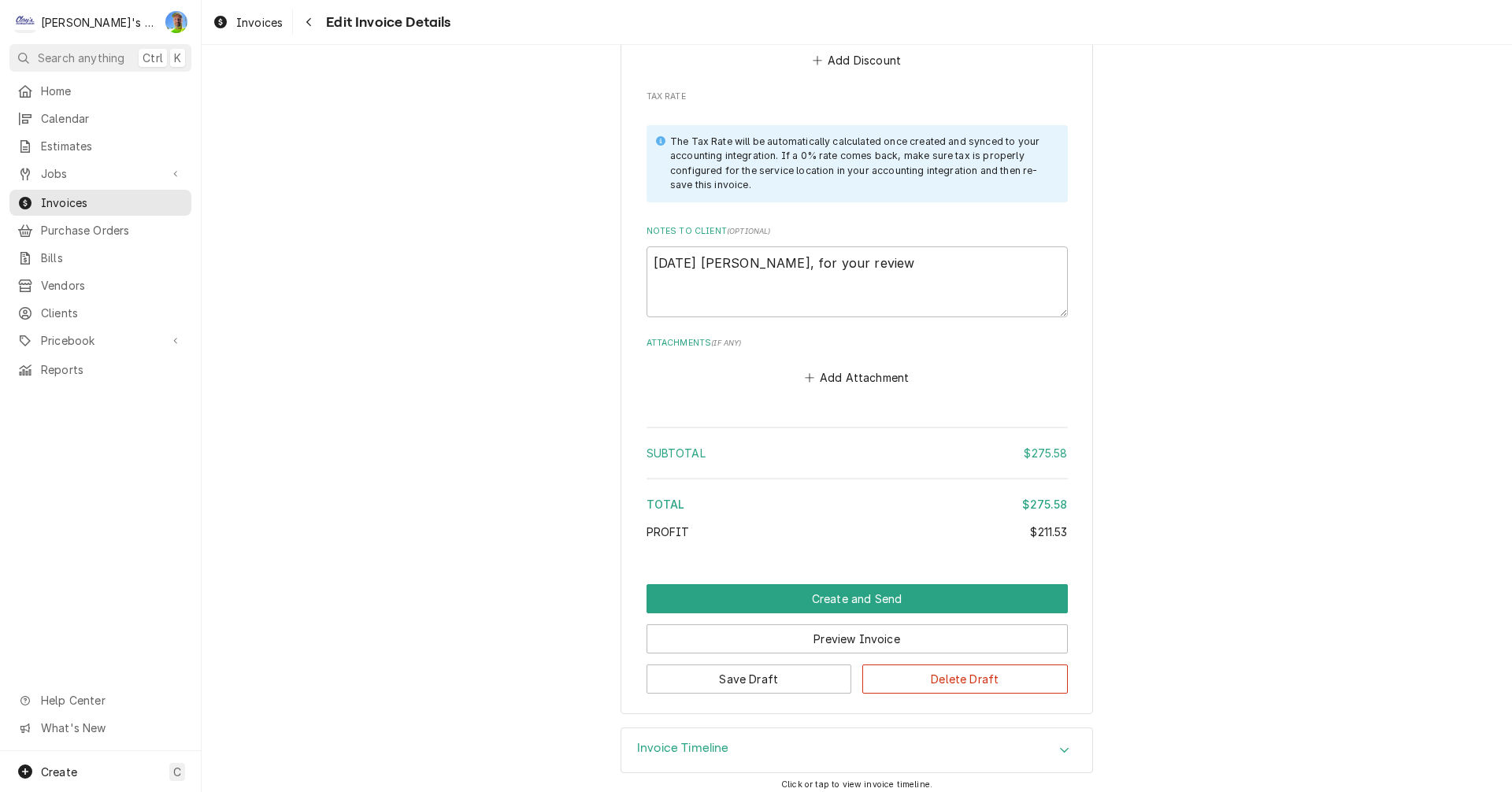
scroll to position [1870, 0]
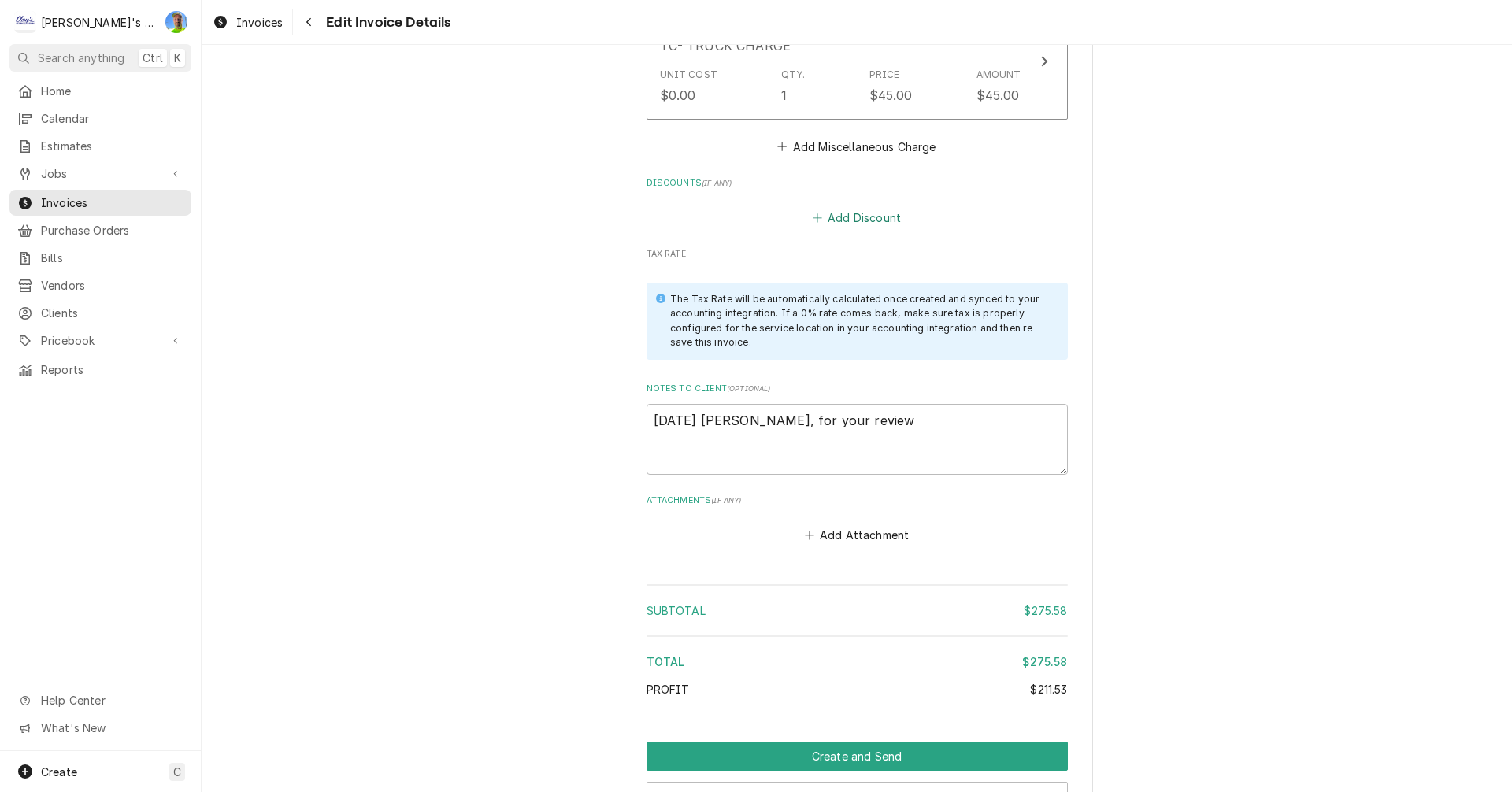
click at [833, 220] on button "Add Discount" at bounding box center [856, 217] width 93 height 22
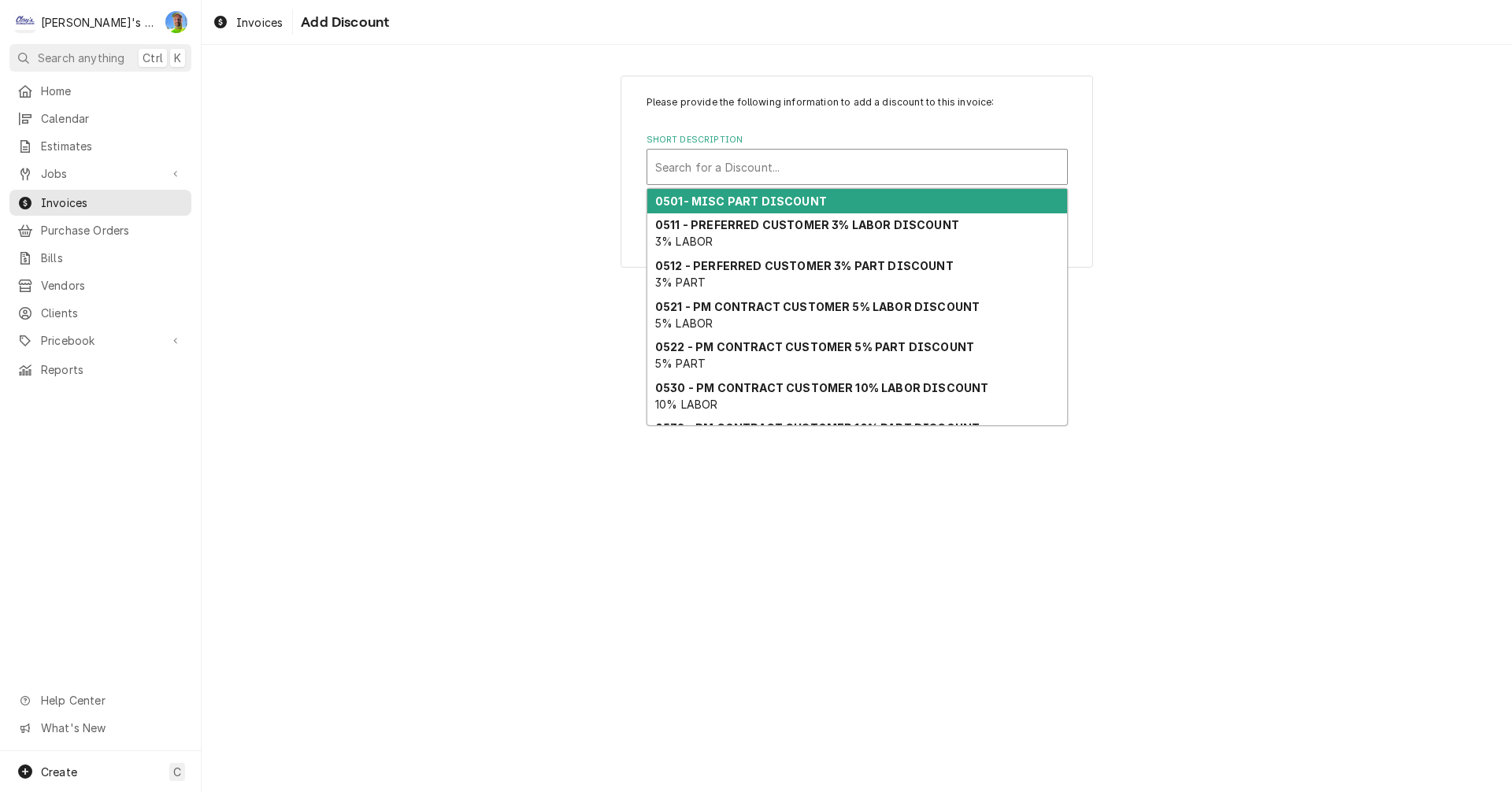
click at [760, 173] on div "Short Description" at bounding box center [858, 167] width 404 height 28
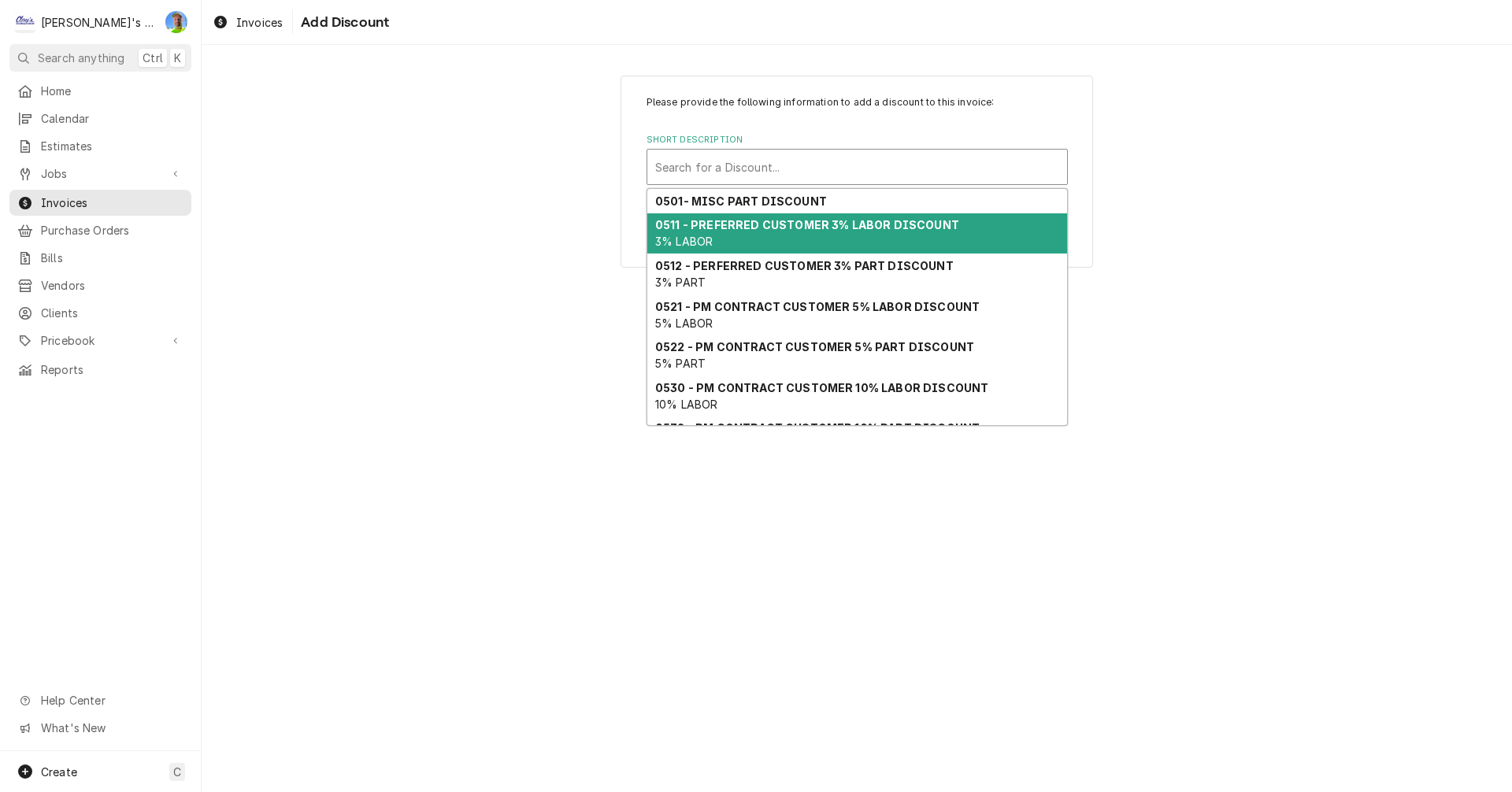
scroll to position [104, 0]
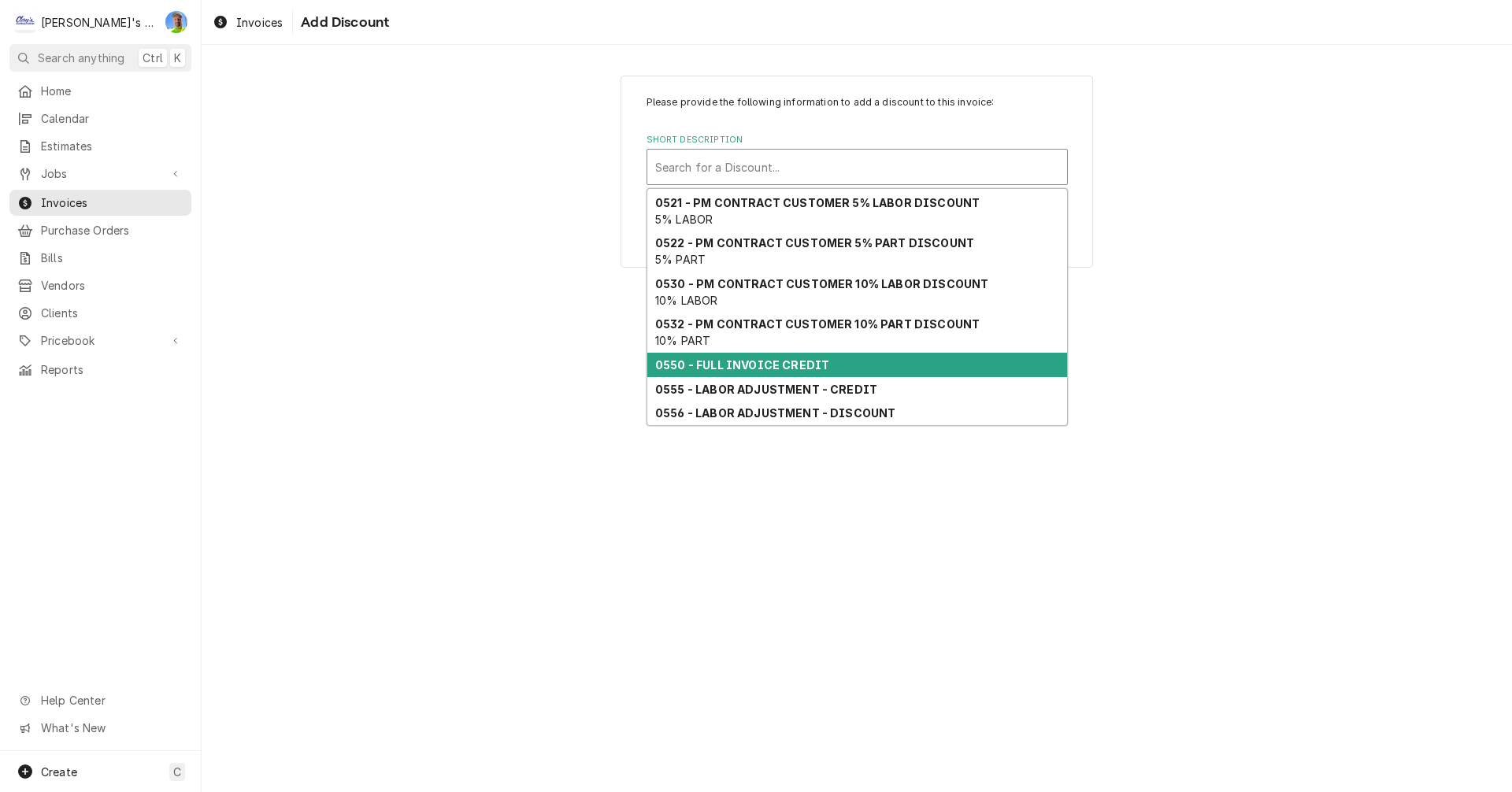
click at [794, 371] on strong "0550 - FULL INVOICE CREDIT" at bounding box center [742, 364] width 174 height 13
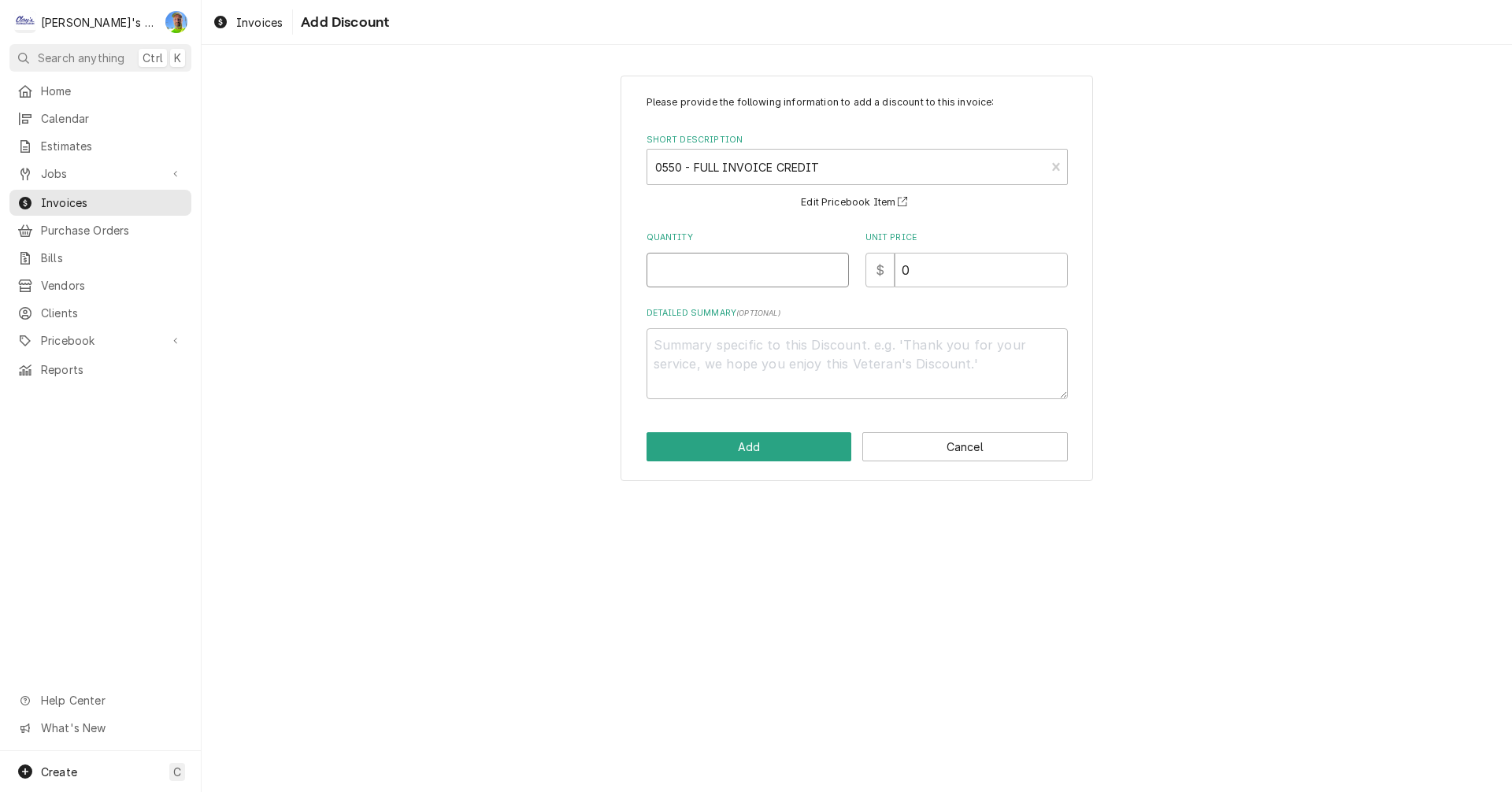
click at [739, 276] on input "Quantity" at bounding box center [747, 270] width 202 height 35
type textarea "x"
type input "1"
type textarea "x"
type input "2"
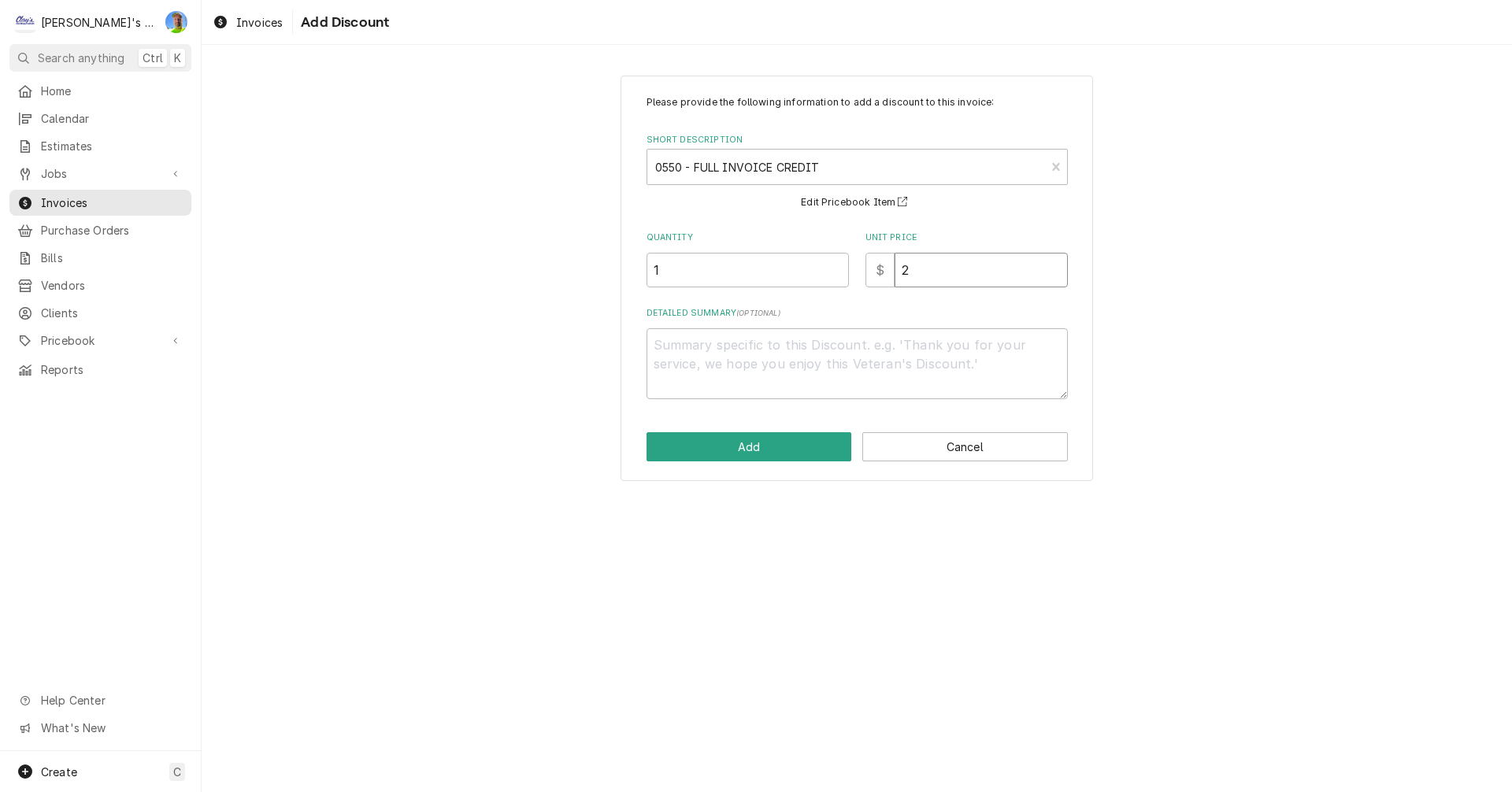
type textarea "x"
type input "27"
type textarea "x"
type input "275"
type textarea "x"
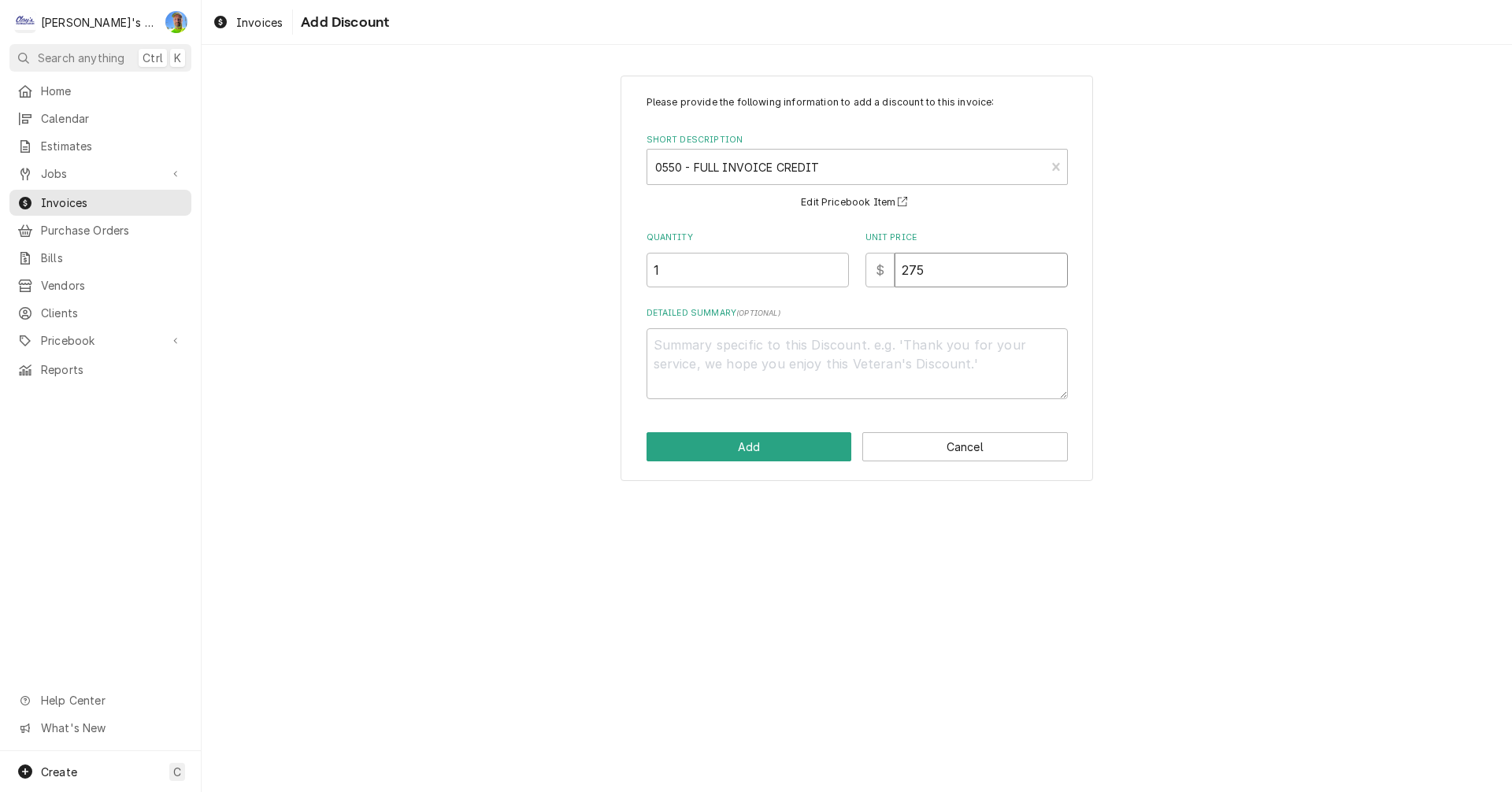
type input "275.5"
type textarea "x"
type input "275.58"
type textarea "x"
type textarea "*"
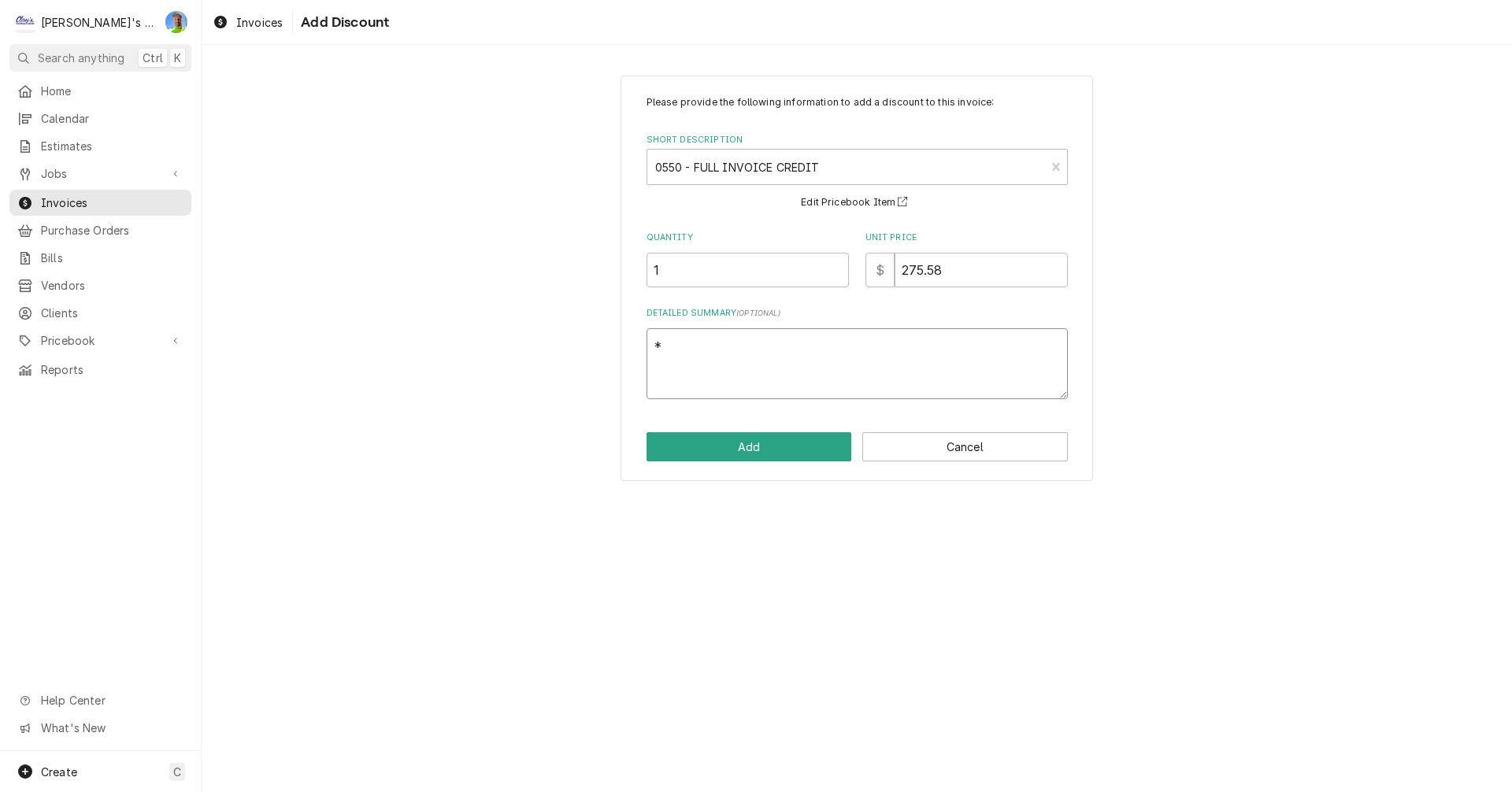
type textarea "x"
type textarea "*S"
type textarea "x"
type textarea "*Se"
type textarea "x"
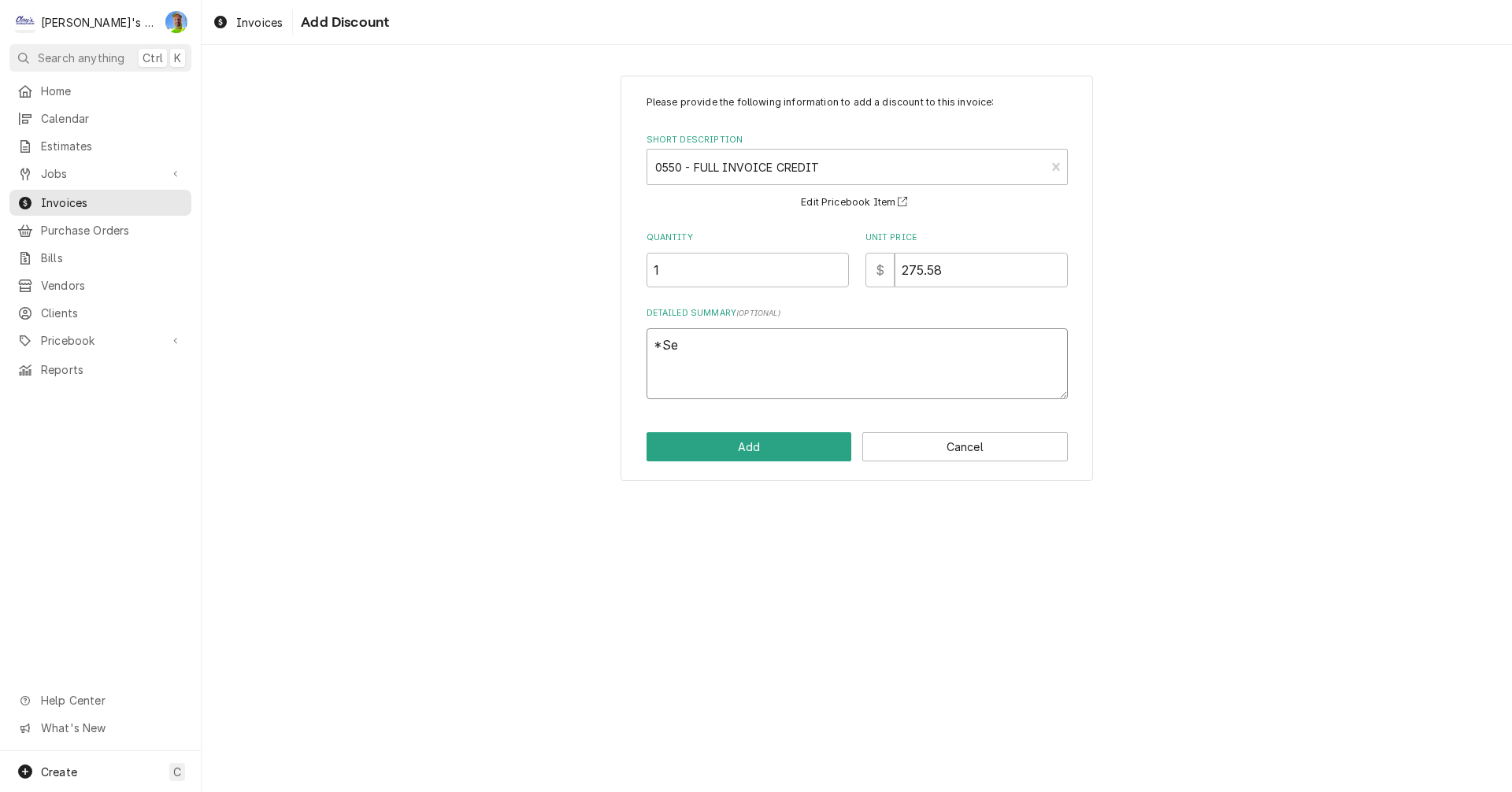
type textarea "*Ser"
type textarea "x"
type textarea "*Serv"
type textarea "x"
type textarea "*Servi"
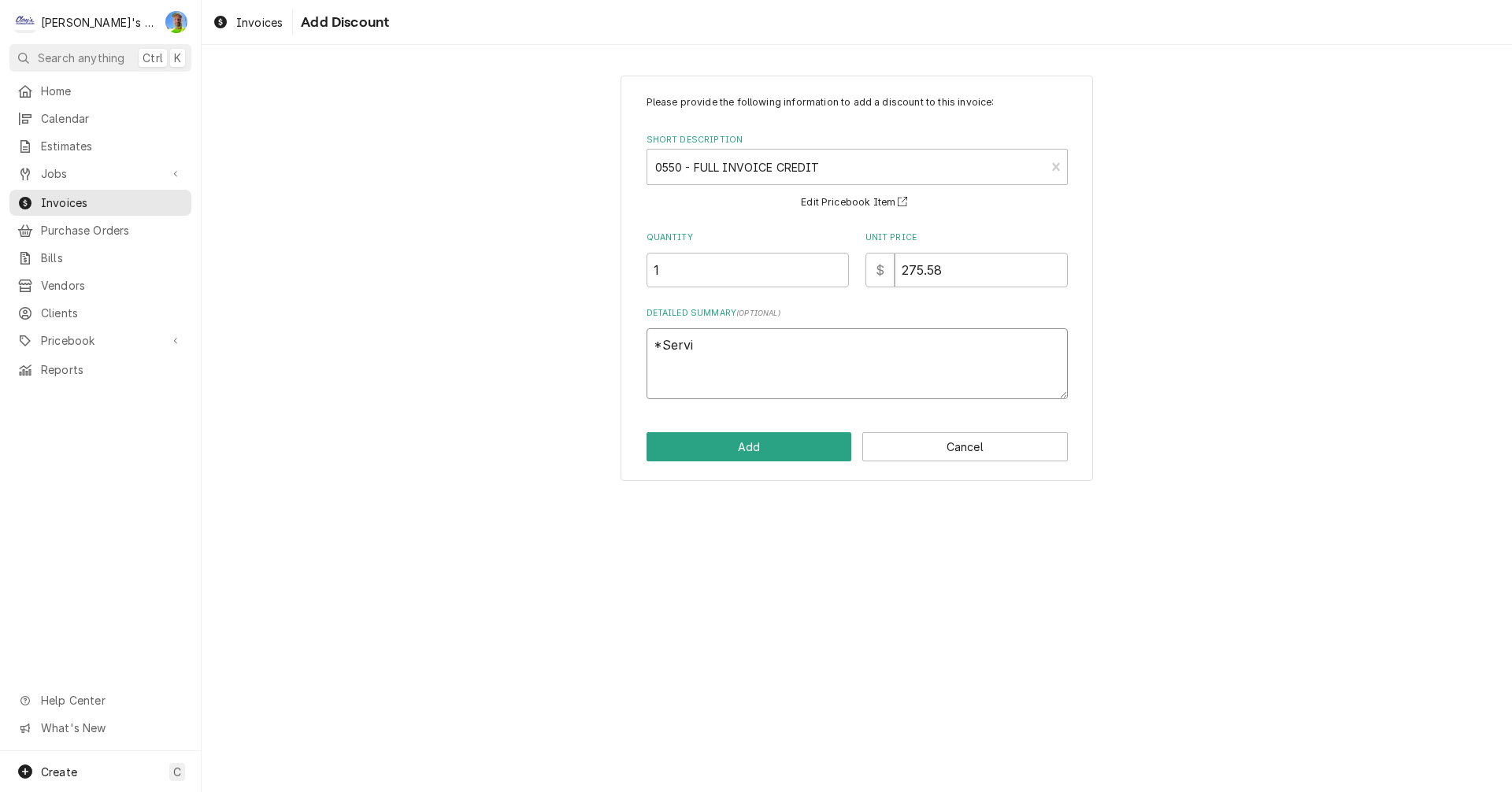
type textarea "x"
type textarea "*Servic"
type textarea "x"
type textarea "*Service"
type textarea "x"
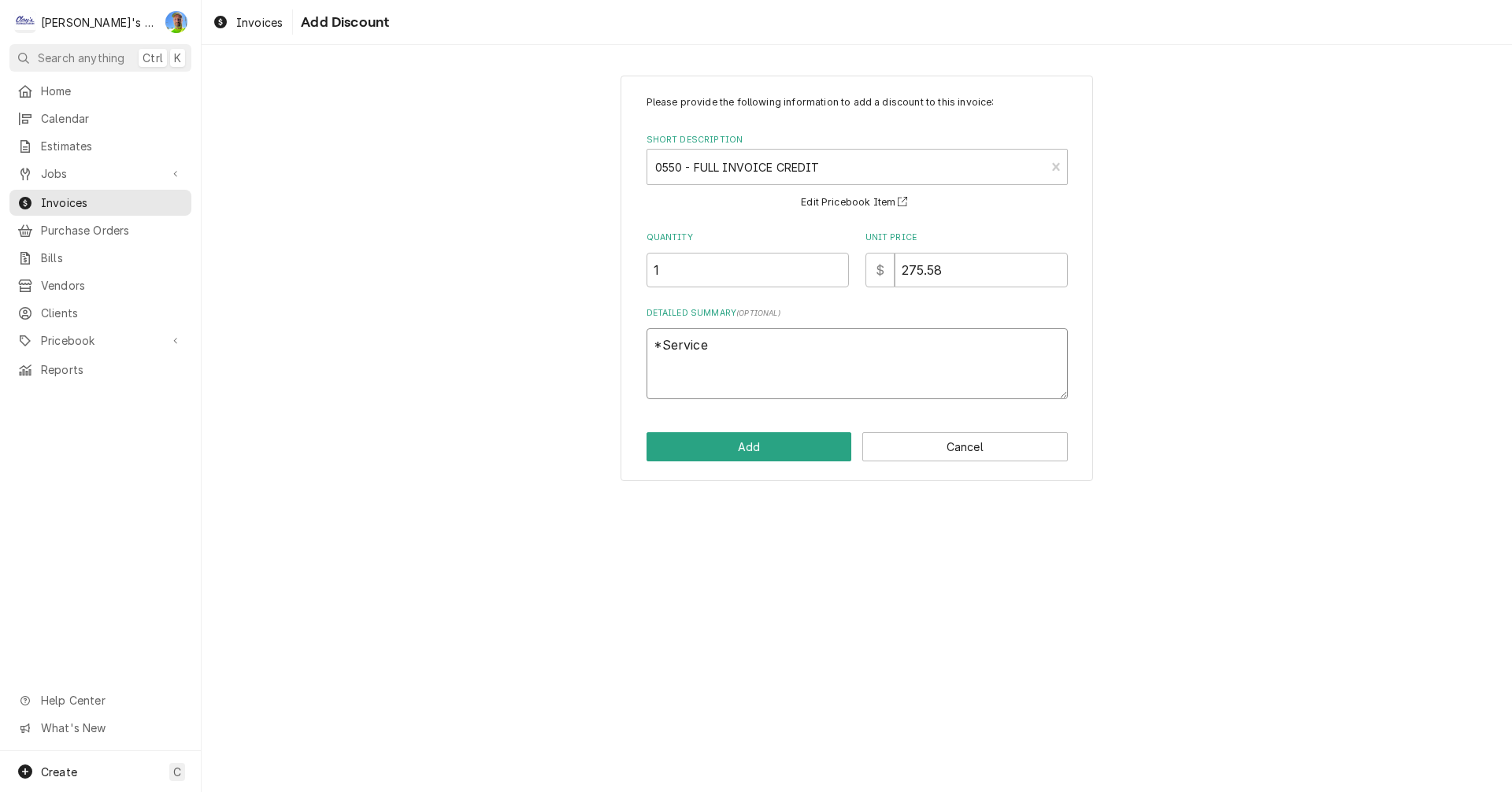
type textarea "*Service"
type textarea "x"
type textarea "*Service d"
type textarea "x"
type textarea "*Service do"
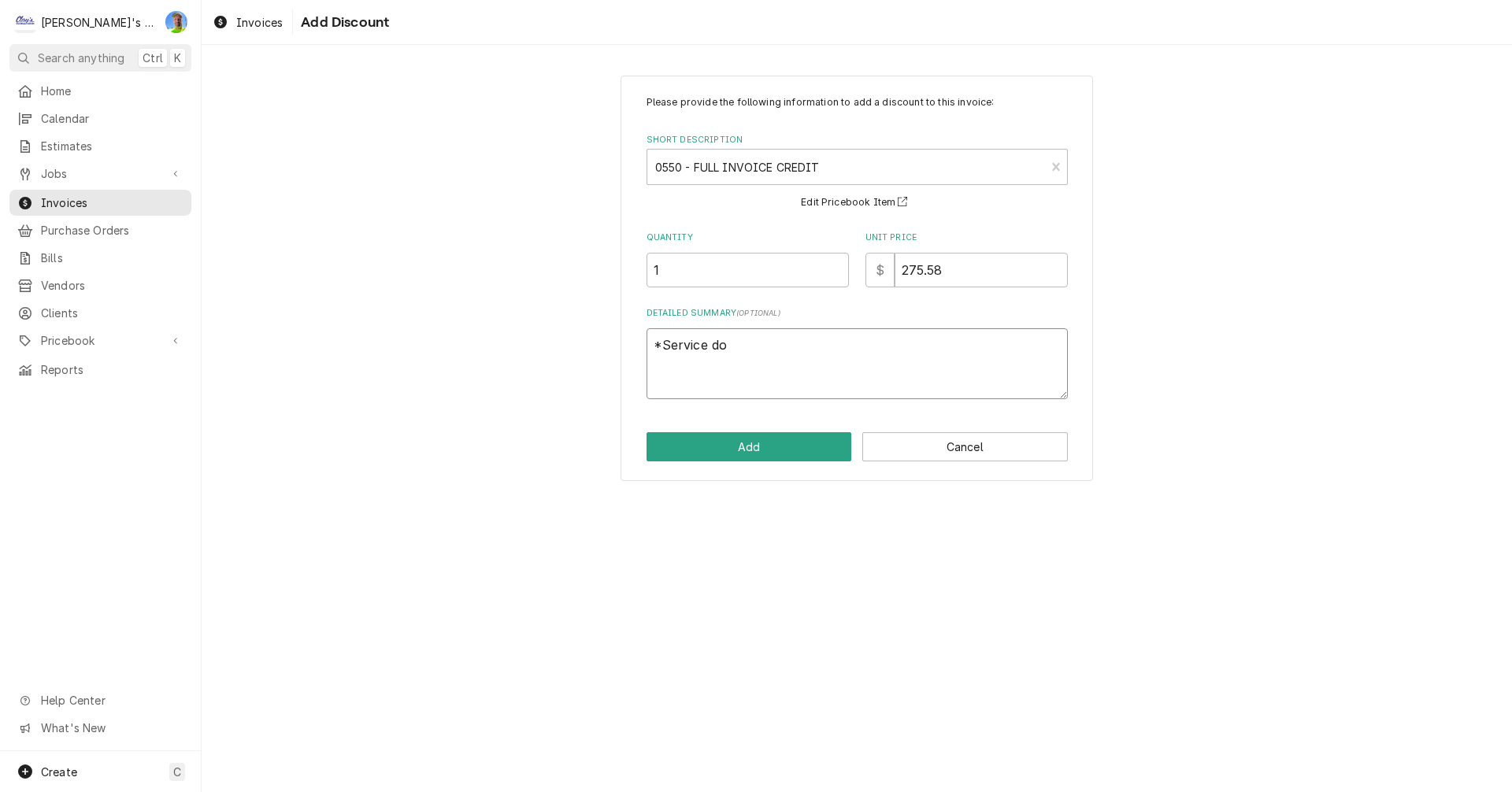
type textarea "x"
type textarea "*Service don"
type textarea "x"
type textarea "*Service done"
type textarea "x"
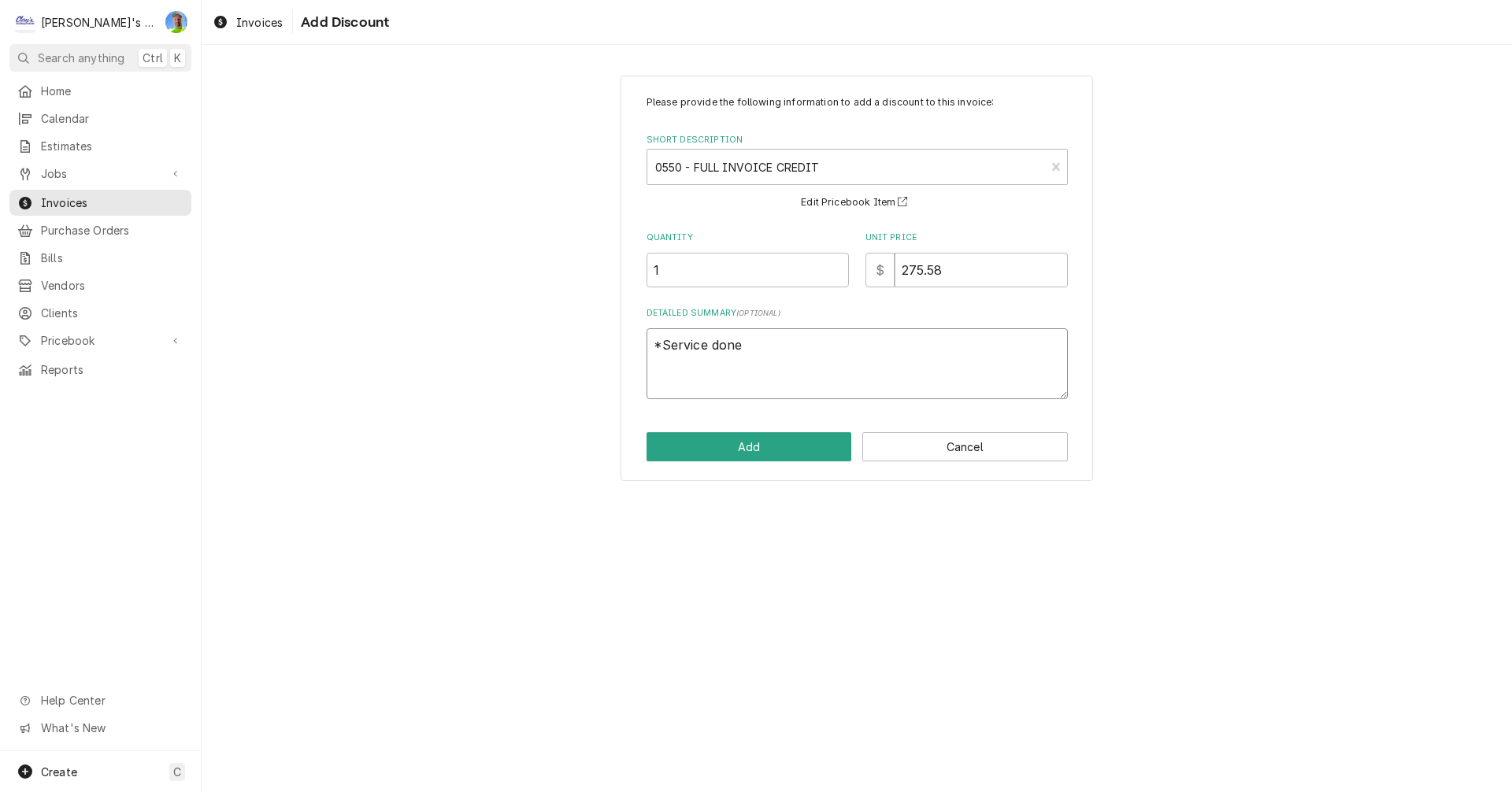
type textarea "*Service done"
type textarea "x"
type textarea "*Service done 5"
type textarea "x"
type textarea "*Service done 5/"
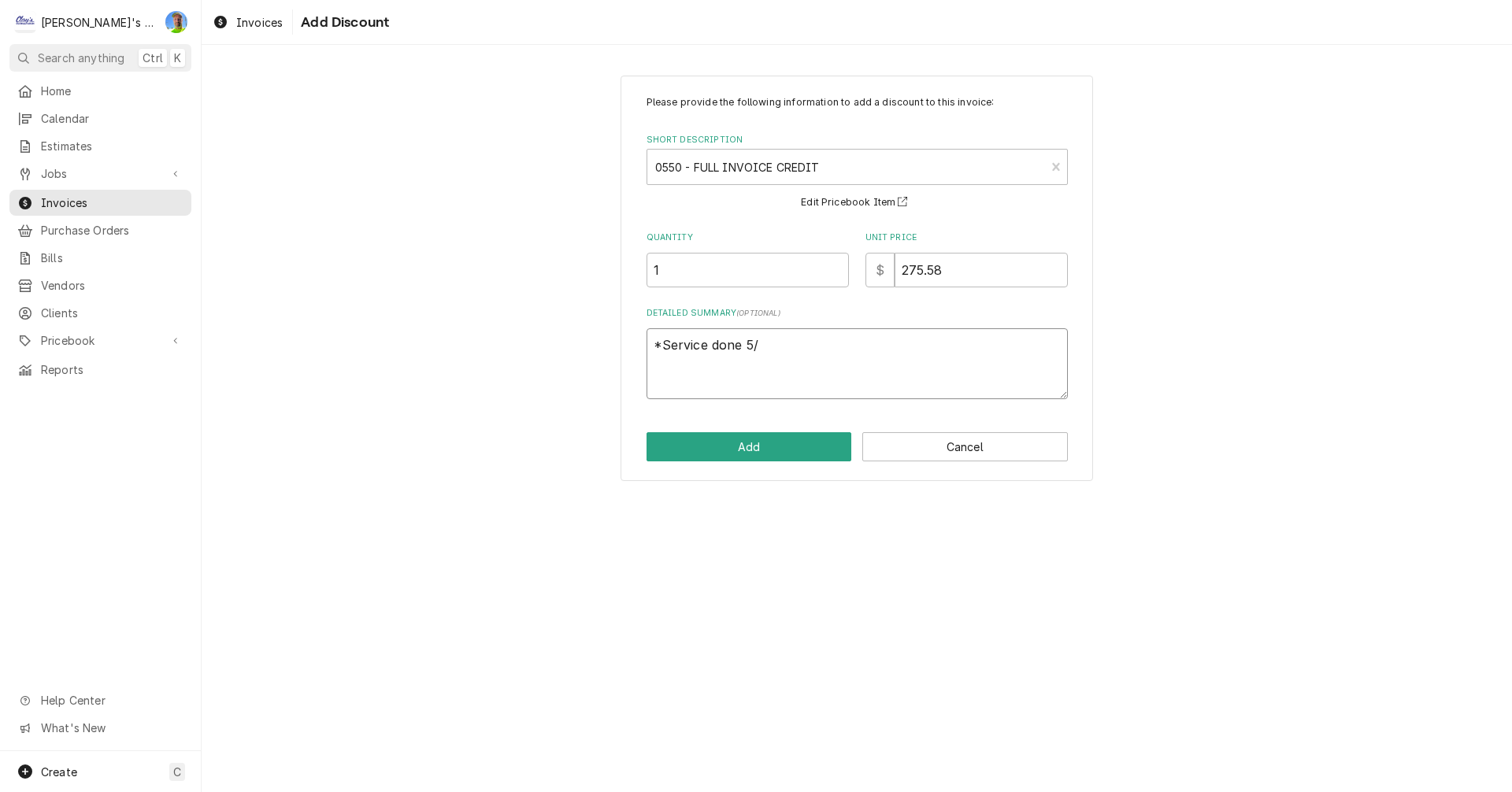
type textarea "x"
type textarea "*Service done 5/1"
type textarea "x"
type textarea "*Service done 5/14"
type textarea "x"
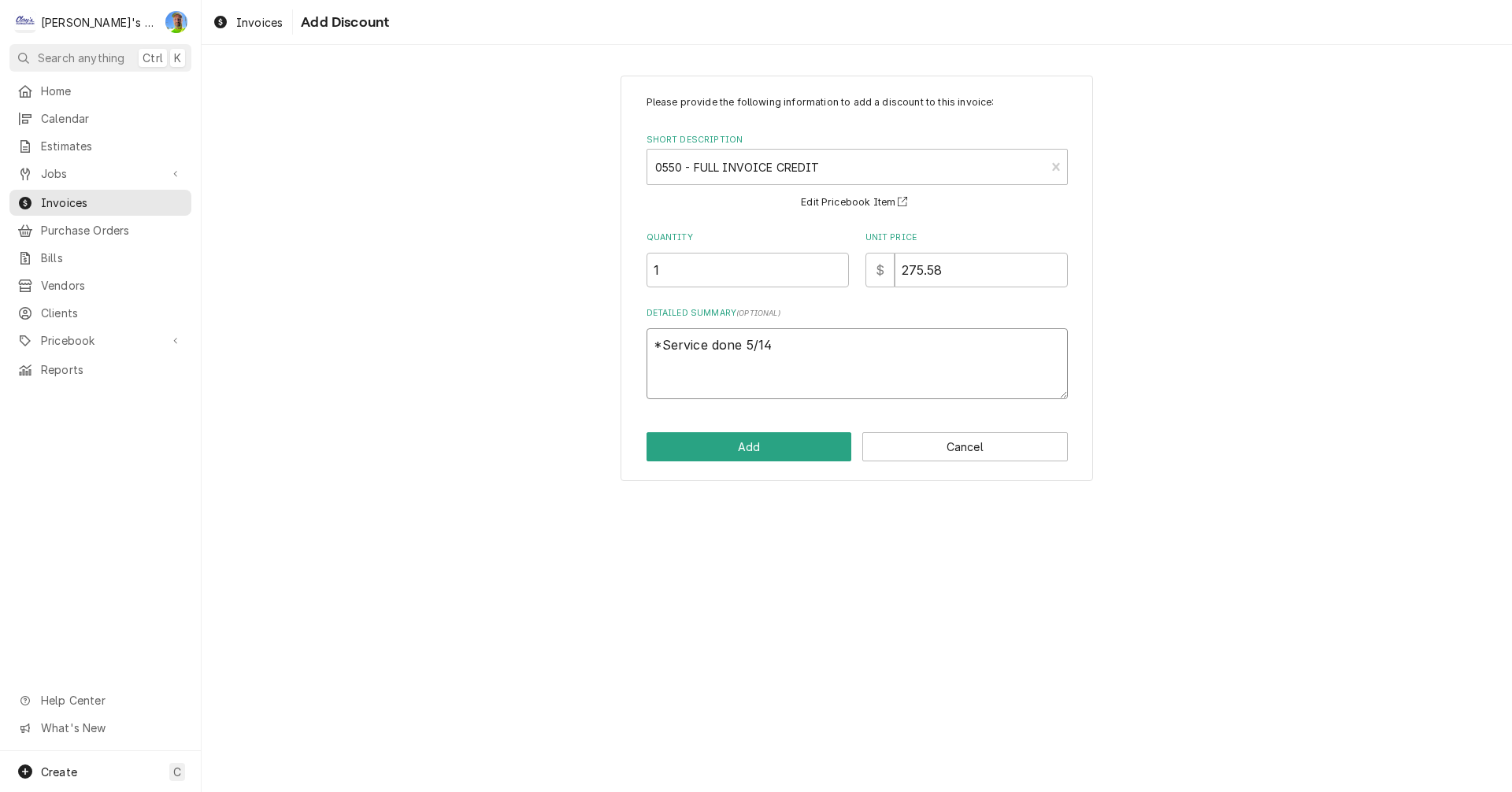
type textarea "*Service done 5/14/"
type textarea "x"
type textarea "*Service done 5/14/2"
type textarea "x"
type textarea "*Service done 5/14/25"
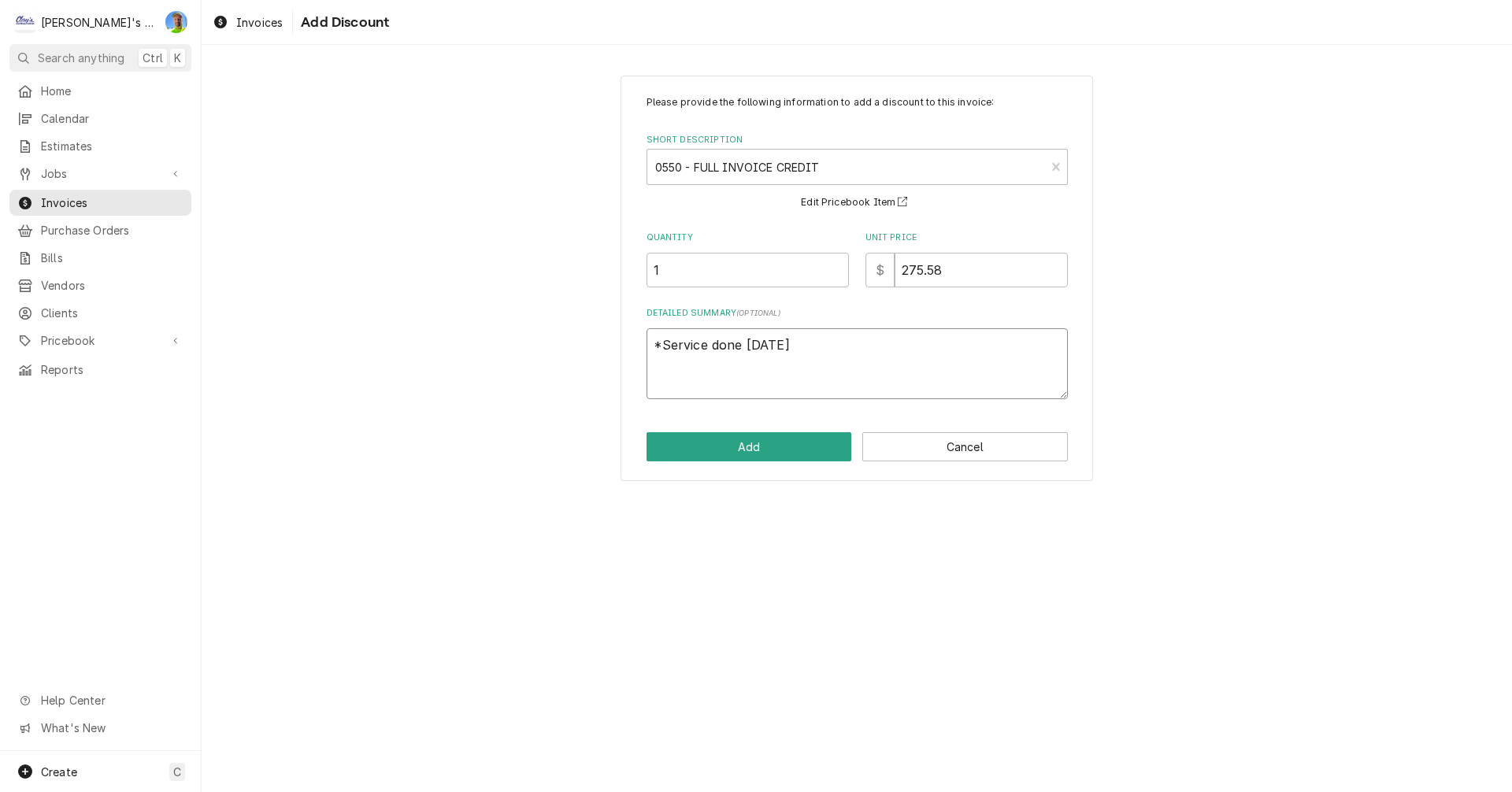
type textarea "x"
type textarea "*Service done 5/14/25"
type textarea "x"
type textarea "*Service done 5/14/25 -"
type textarea "x"
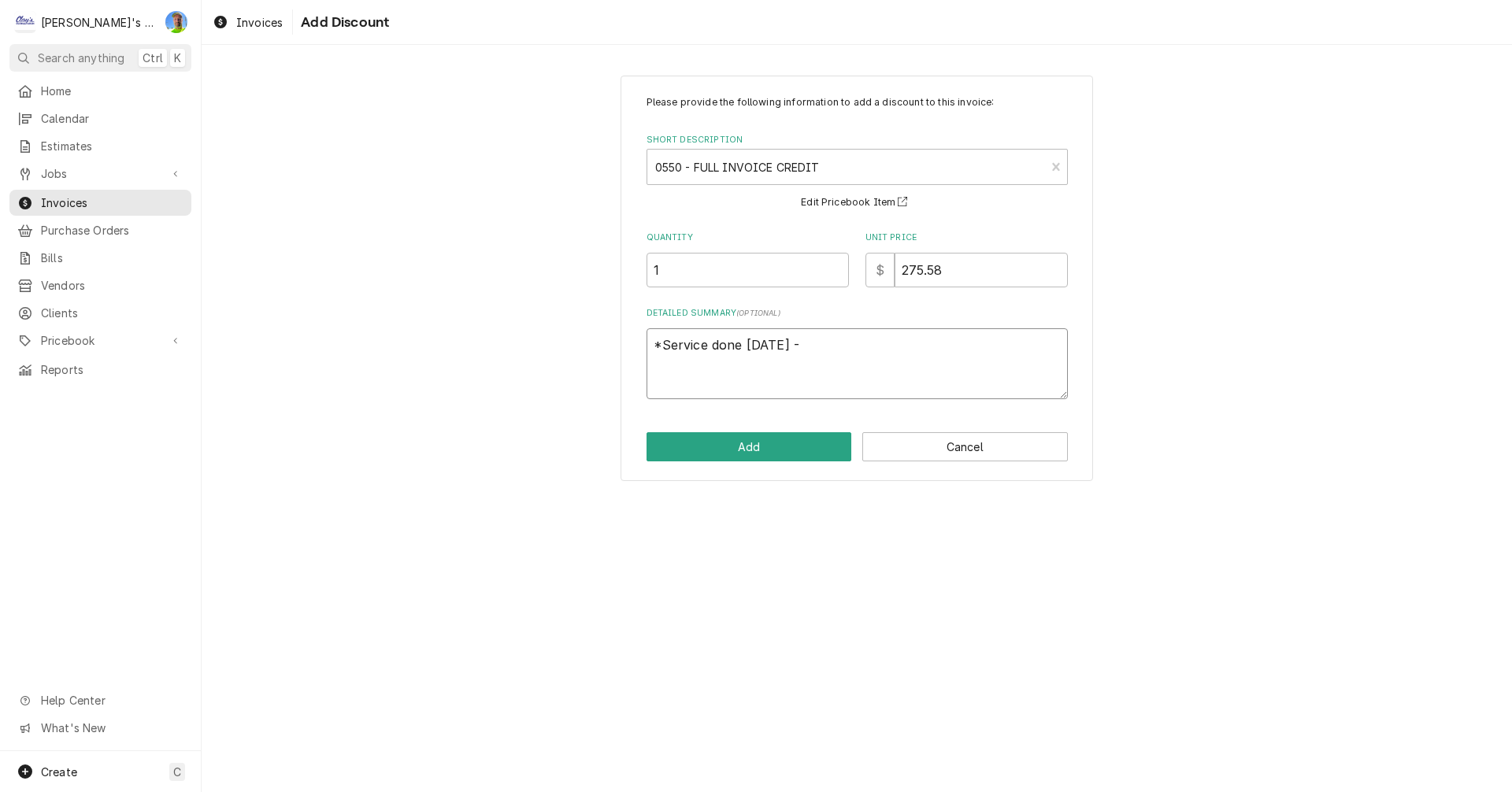
type textarea "*Service done 5/14/25 -"
type textarea "x"
type textarea "*Service done 5/14/25 - a"
type textarea "x"
type textarea "*Service done 5/14/25 - ap"
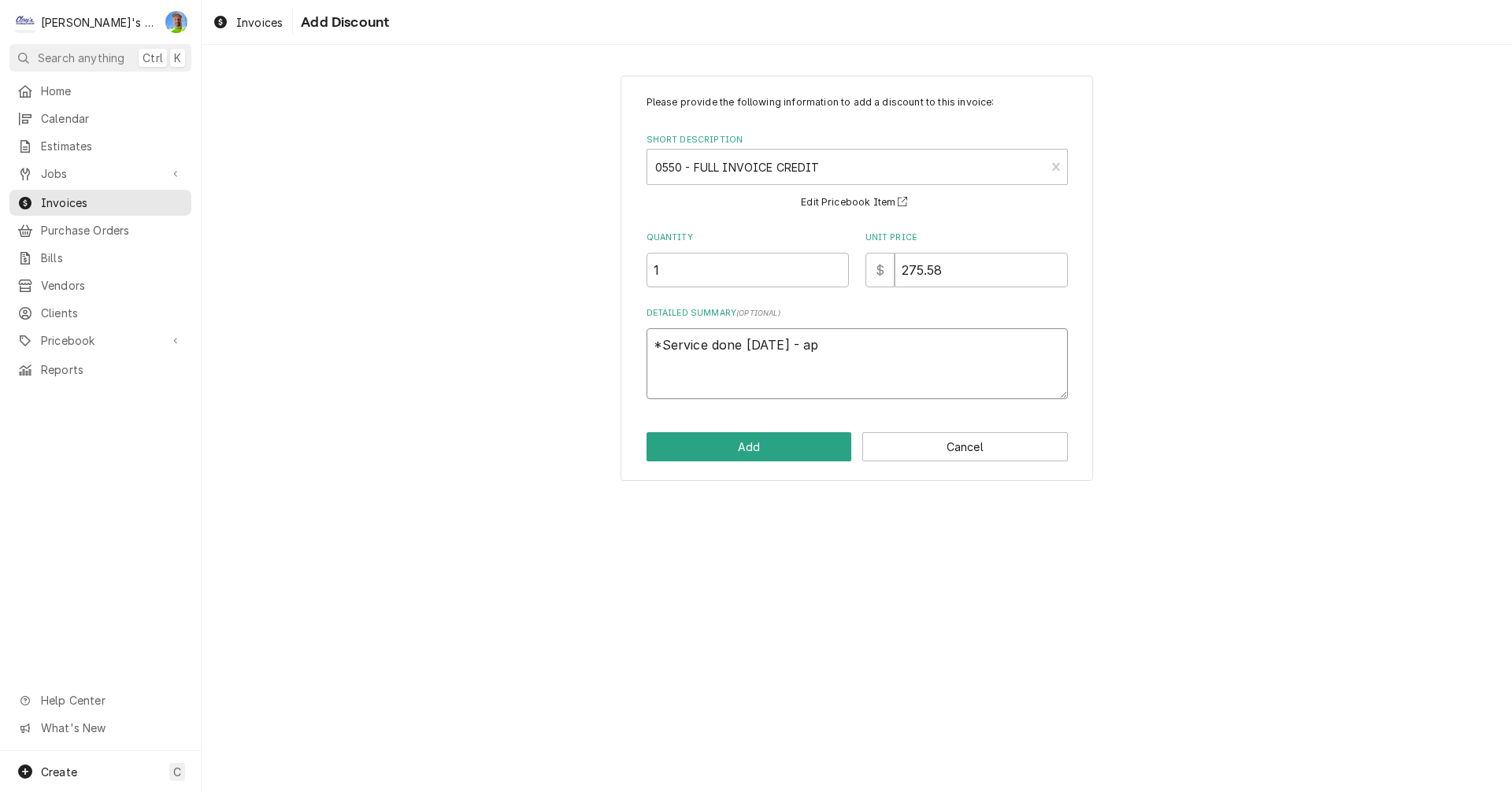
type textarea "x"
type textarea "*Service done 5/14/25 - app"
type textarea "x"
type textarea "*Service done 5/14/25 - appl"
type textarea "x"
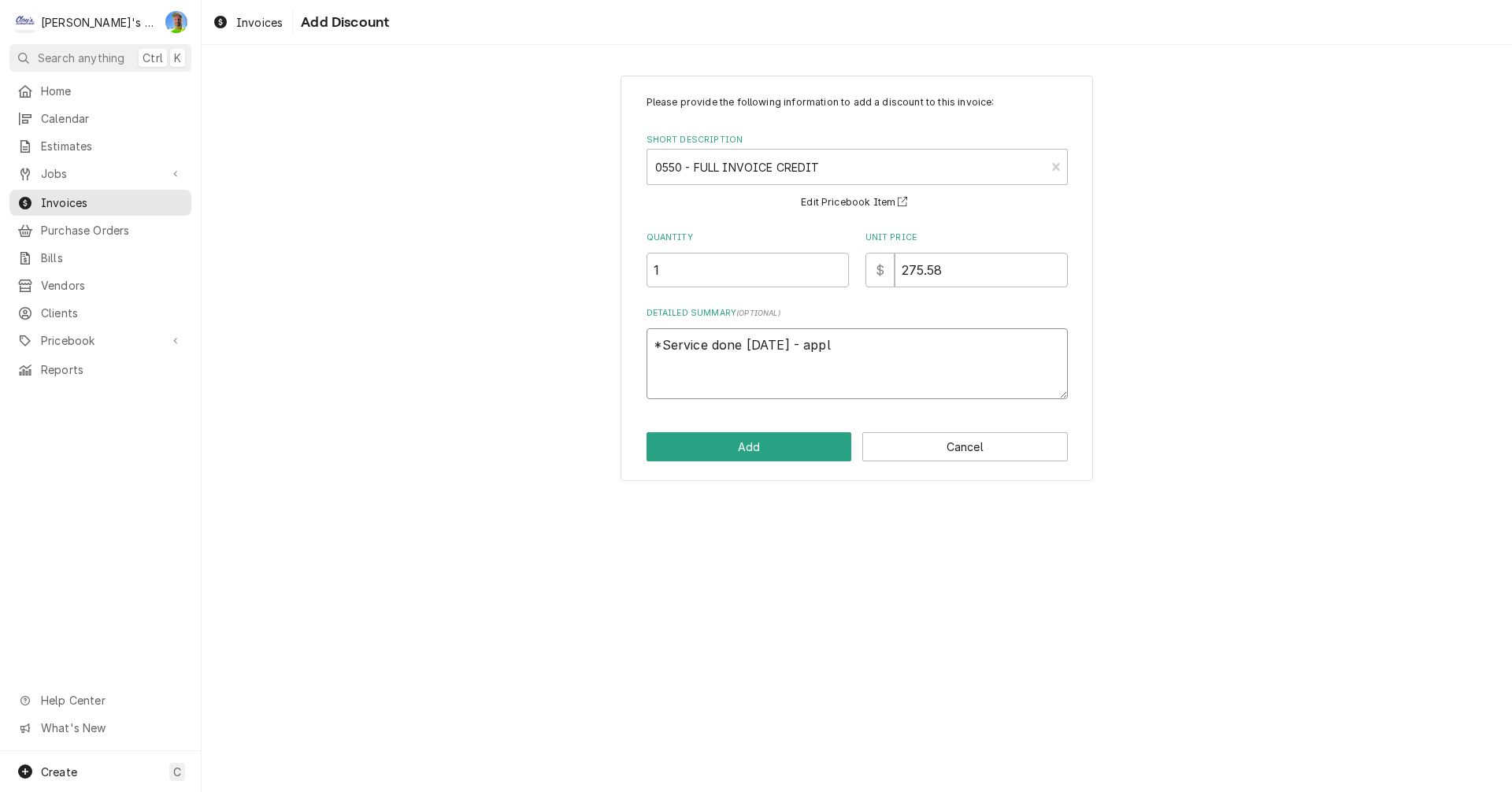
type textarea "*Service done 5/14/25 - appli"
type textarea "x"
type textarea "*Service done 5/14/25 - applie"
type textarea "x"
type textarea "*Service done 5/14/25 - applies"
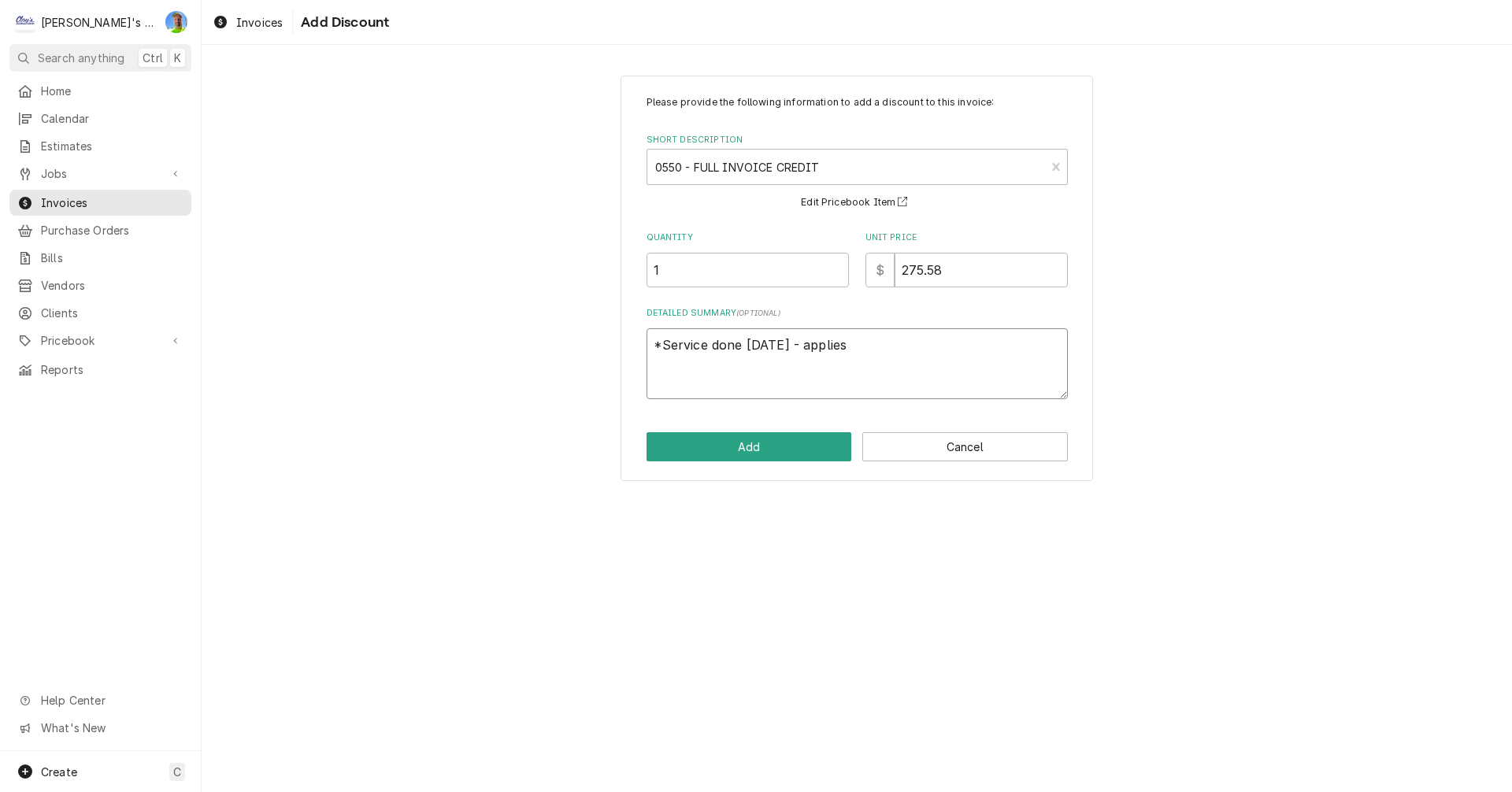
type textarea "x"
type textarea "*Service done 5/14/25 - applies"
type textarea "x"
type textarea "*Service done 5/14/25 - applies t"
type textarea "x"
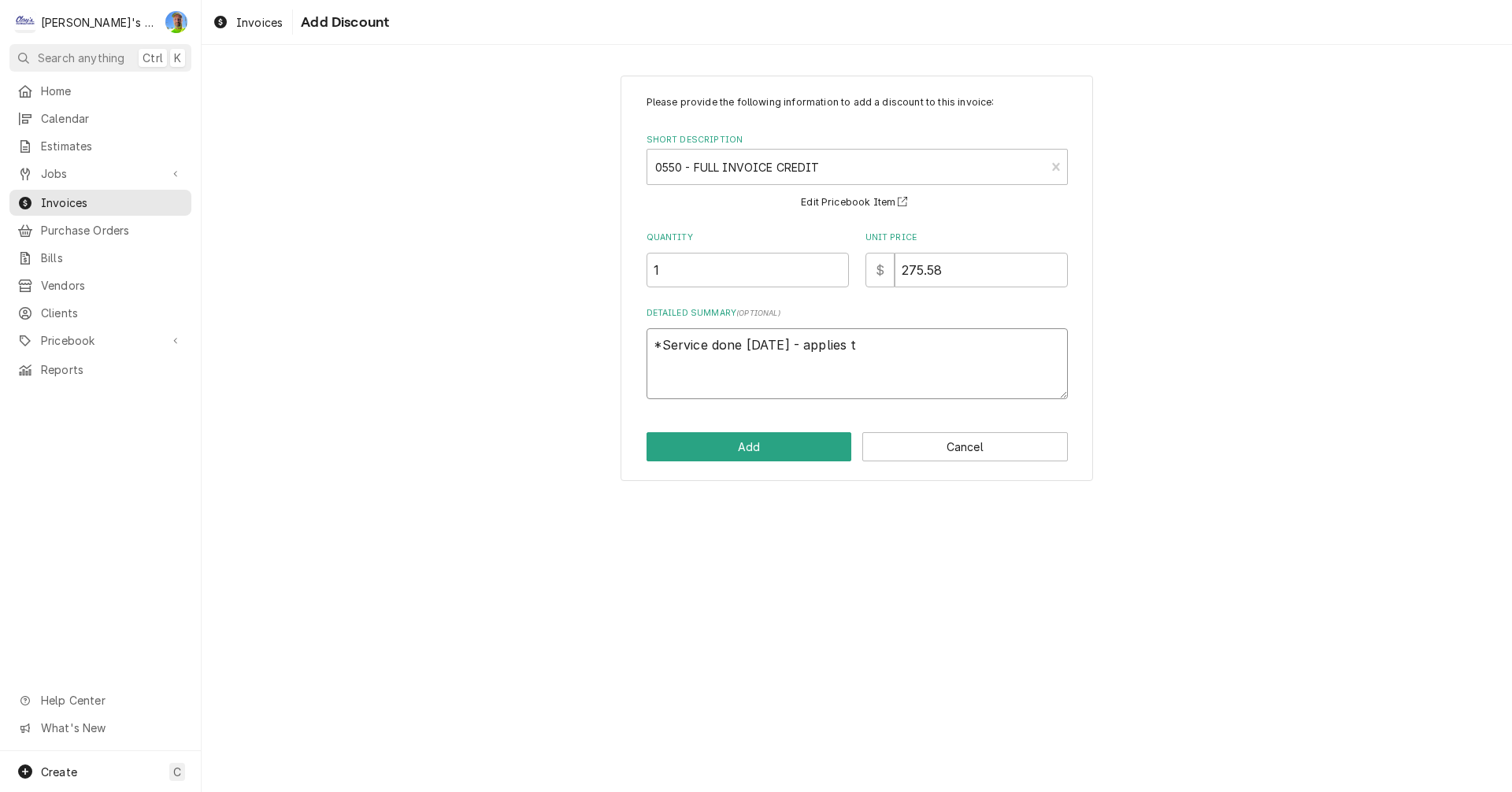
type textarea "*Service done 5/14/25 - applies to"
type textarea "x"
type textarea "*Service done 5/14/25 - applies to"
type textarea "x"
type textarea "*Service done 5/14/25 - applies to o"
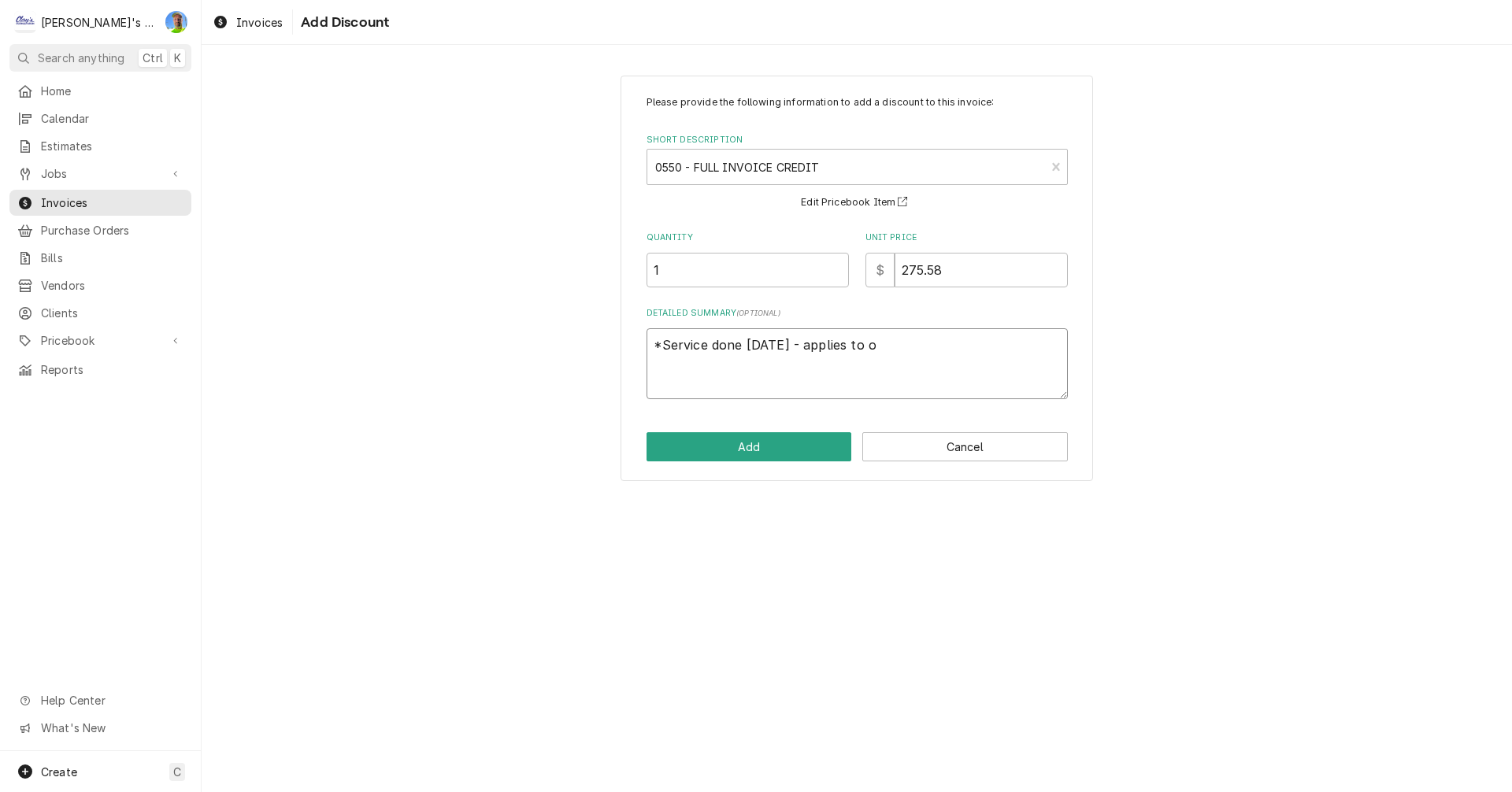
type textarea "x"
type textarea "*Service done 5/14/25 - applies to ou"
type textarea "x"
type textarea "*Service done 5/14/25 - applies to our"
type textarea "x"
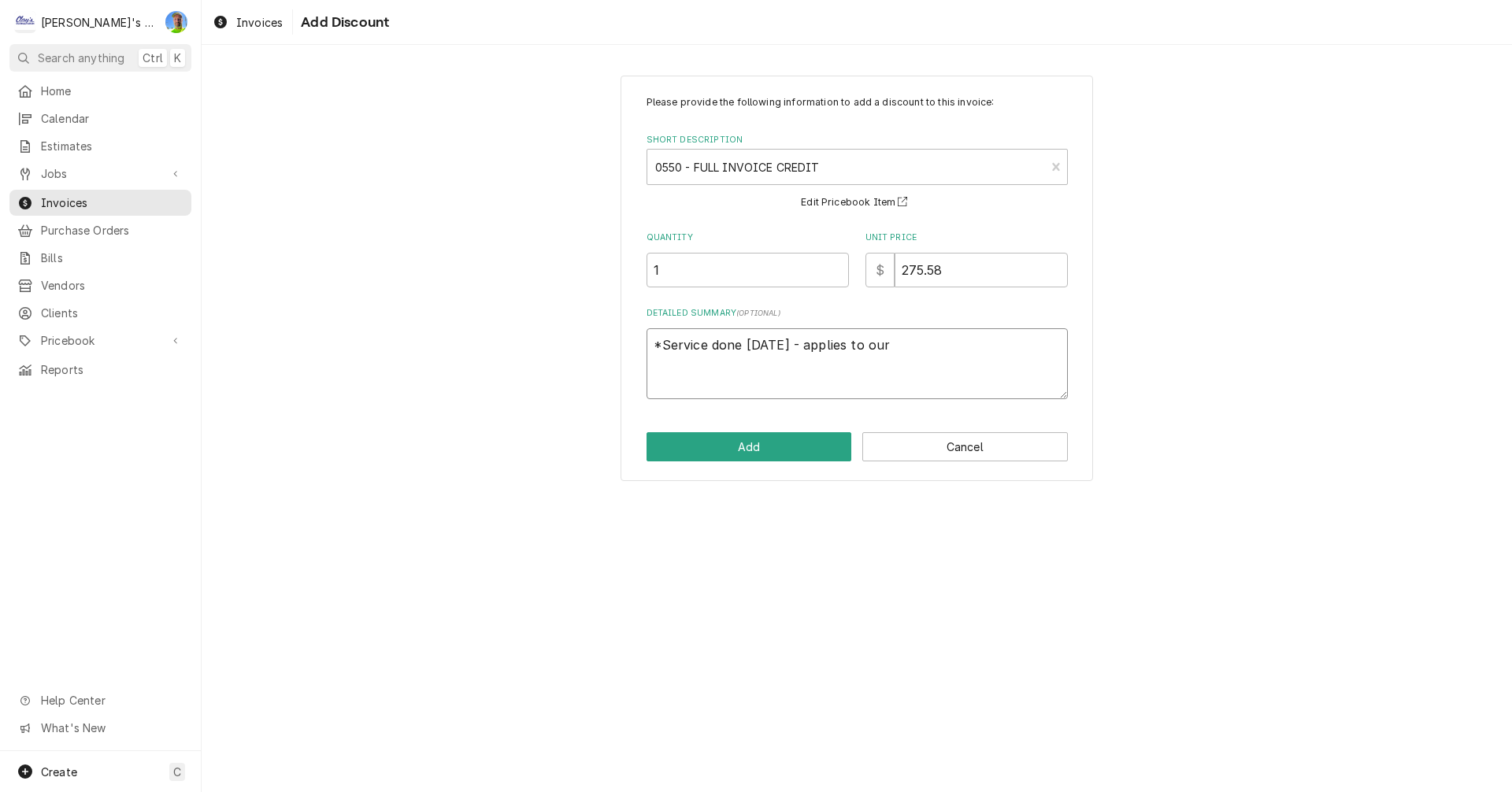
type textarea "*Service done 5/14/25 - applies to our"
type textarea "x"
type textarea "*Service done 5/14/25 - applies to our 9"
type textarea "x"
type textarea "*Service done 5/14/25 - applies to our 90"
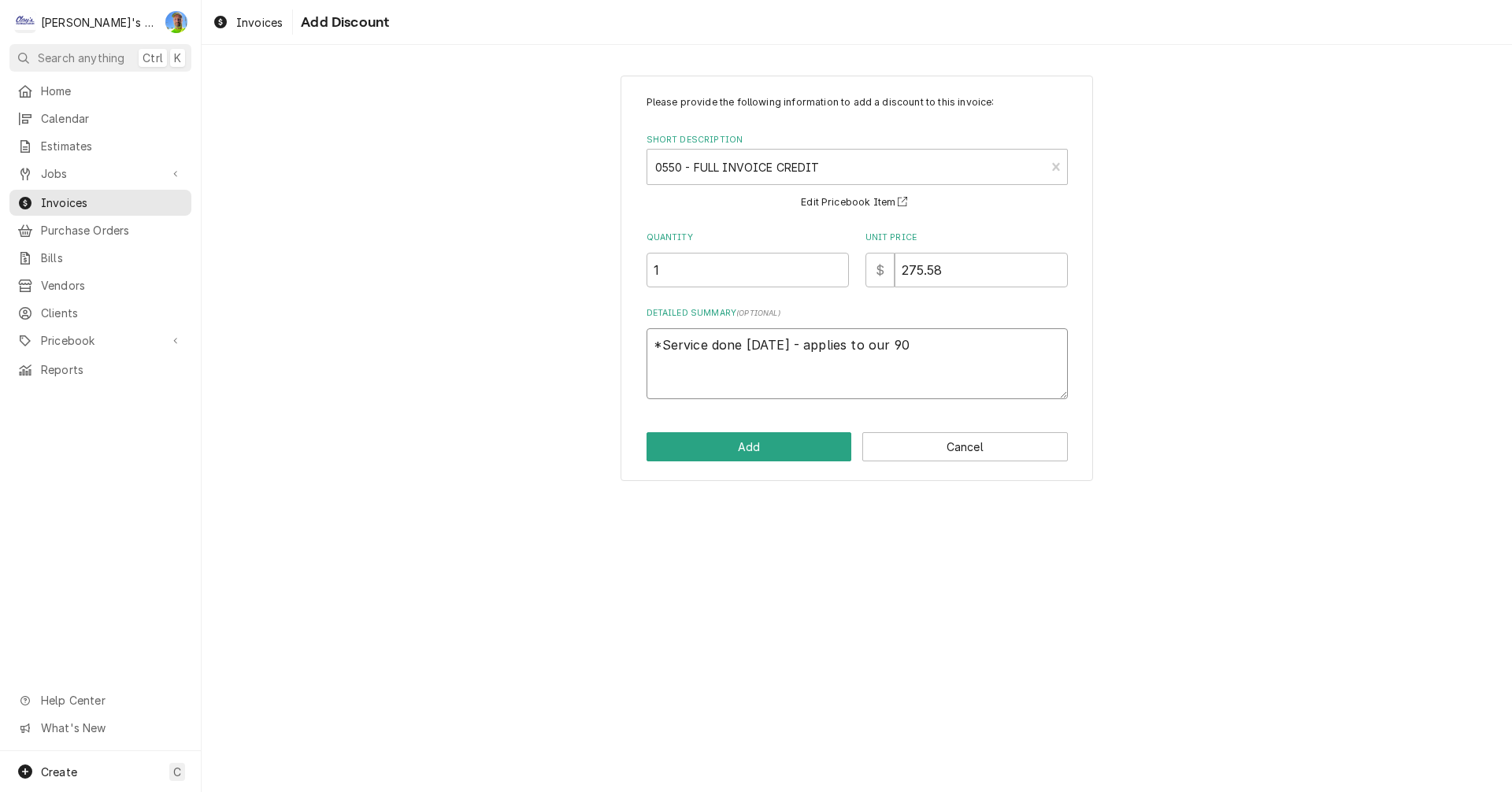
type textarea "x"
type textarea "*Service done 5/14/25 - applies to our 90-"
type textarea "x"
type textarea "*Service done 5/14/25 - applies to our 90-d"
type textarea "x"
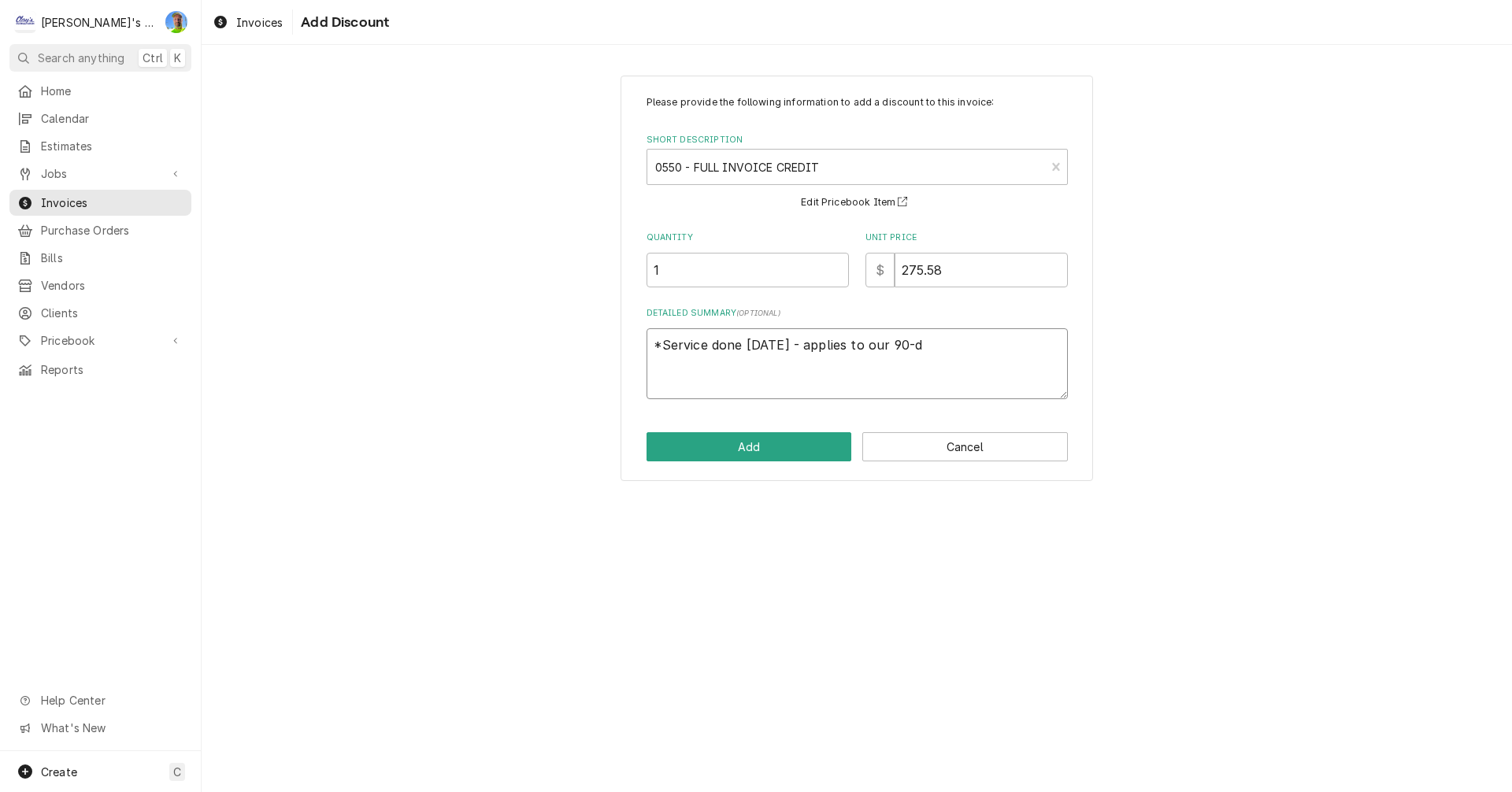
type textarea "*Service done 5/14/25 - applies to our 90-da"
type textarea "x"
type textarea "*Service done 5/14/25 - applies to our 90-day"
type textarea "x"
type textarea "*Service done 5/14/25 - applies to our 90-day"
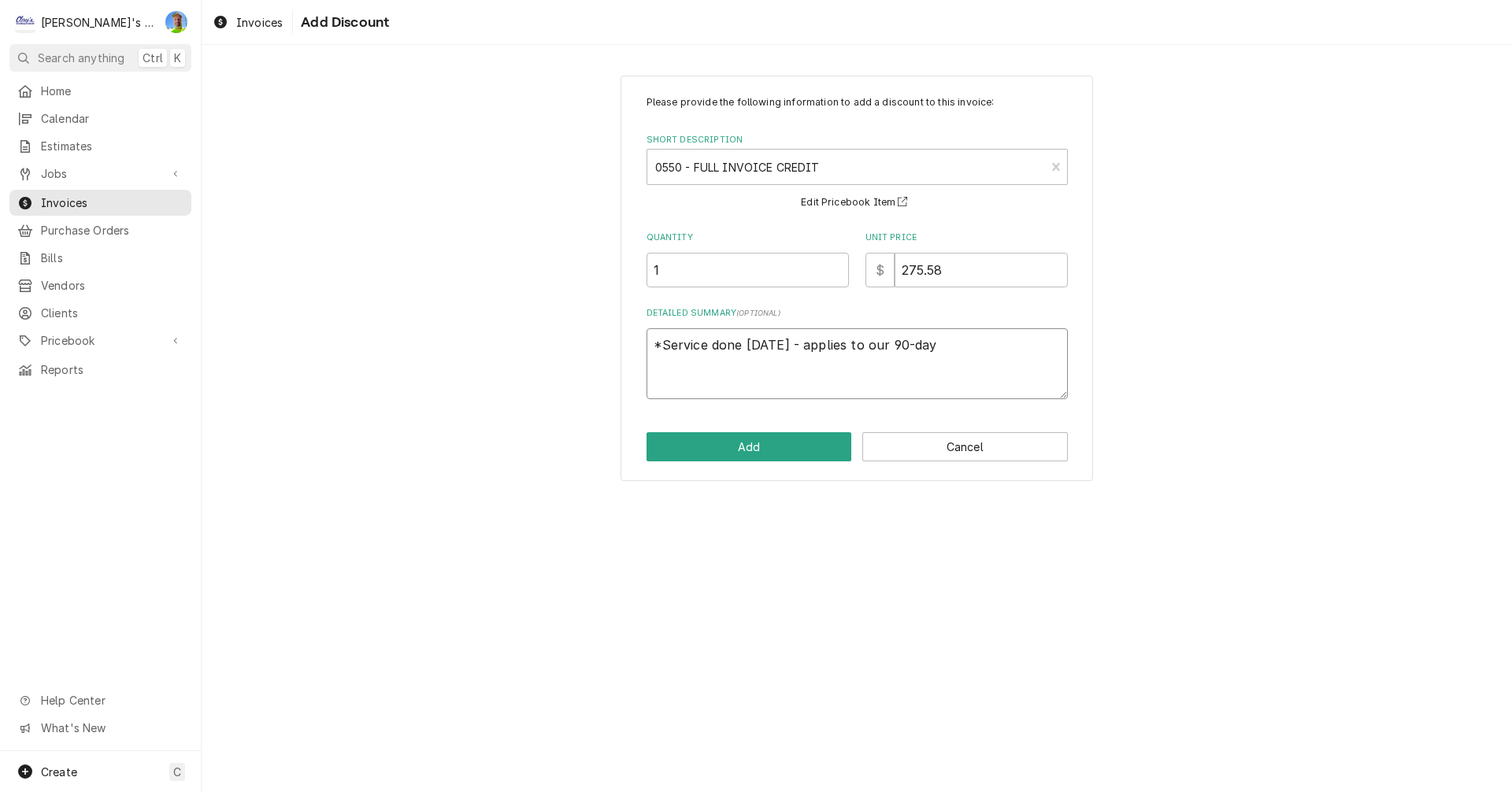
type textarea "x"
type textarea "*Service done 5/14/25 - applies to our 90-day w"
type textarea "x"
type textarea "*Service done 5/14/25 - applies to our 90-day wa"
type textarea "x"
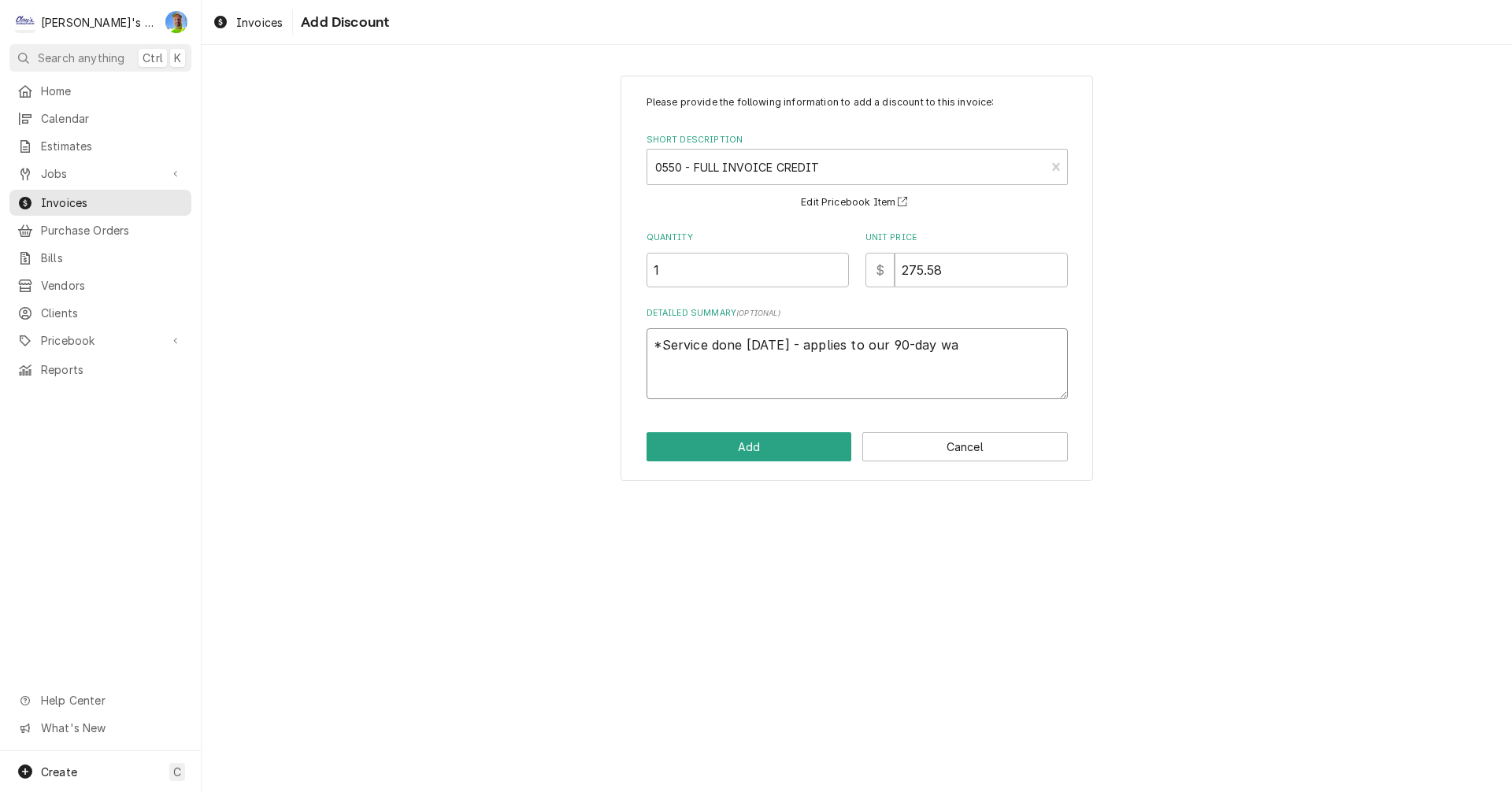
type textarea "*Service done 5/14/25 - applies to our 90-day war"
type textarea "x"
type textarea "*Service done 5/14/25 - applies to our 90-day warr"
type textarea "x"
type textarea "*Service done 5/14/25 - applies to our 90-day warra"
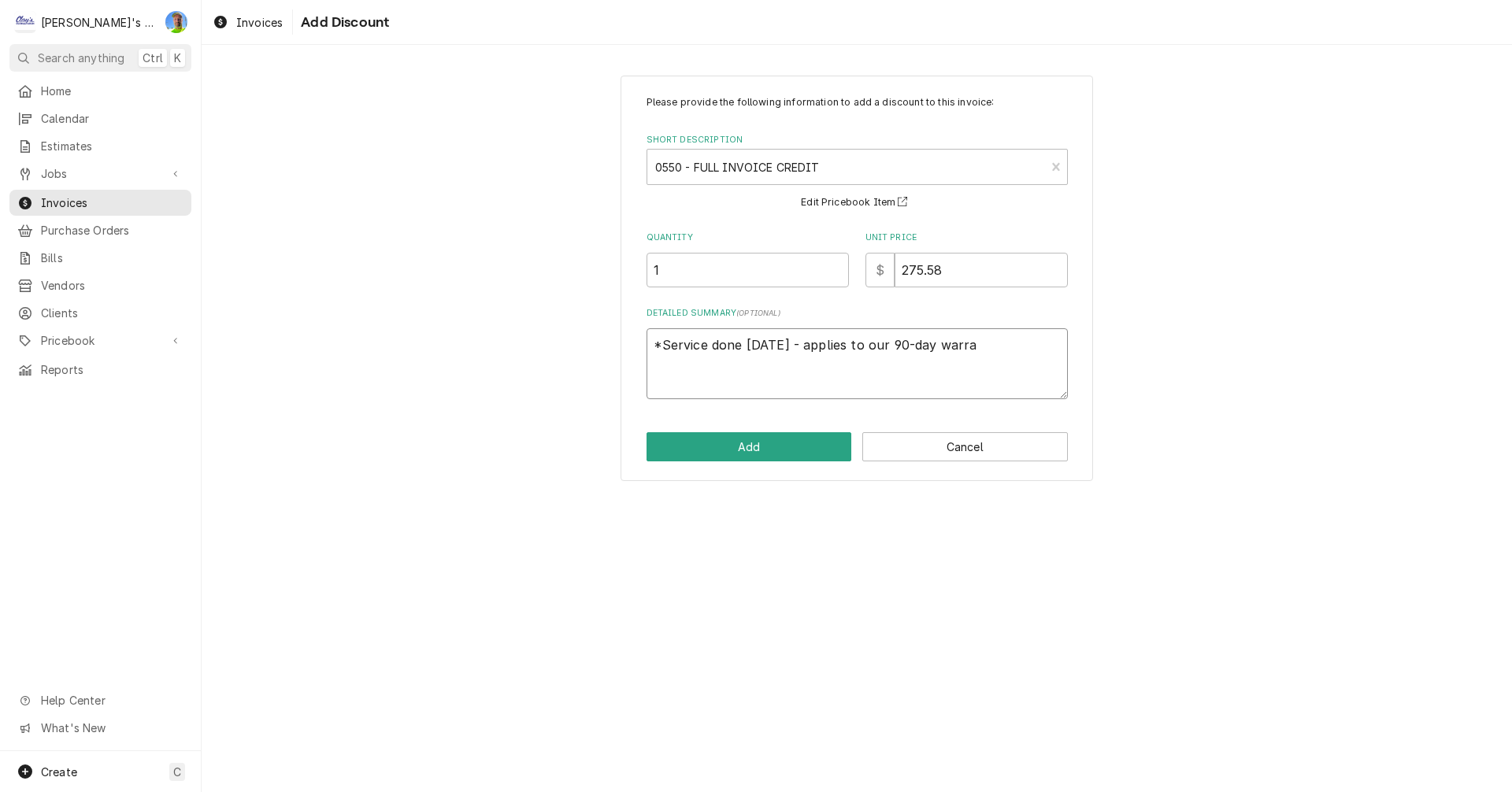
type textarea "x"
type textarea "*Service done 5/14/25 - applies to our 90-day warran"
type textarea "x"
type textarea "*Service done 5/14/25 - applies to our 90-day warrant"
type textarea "x"
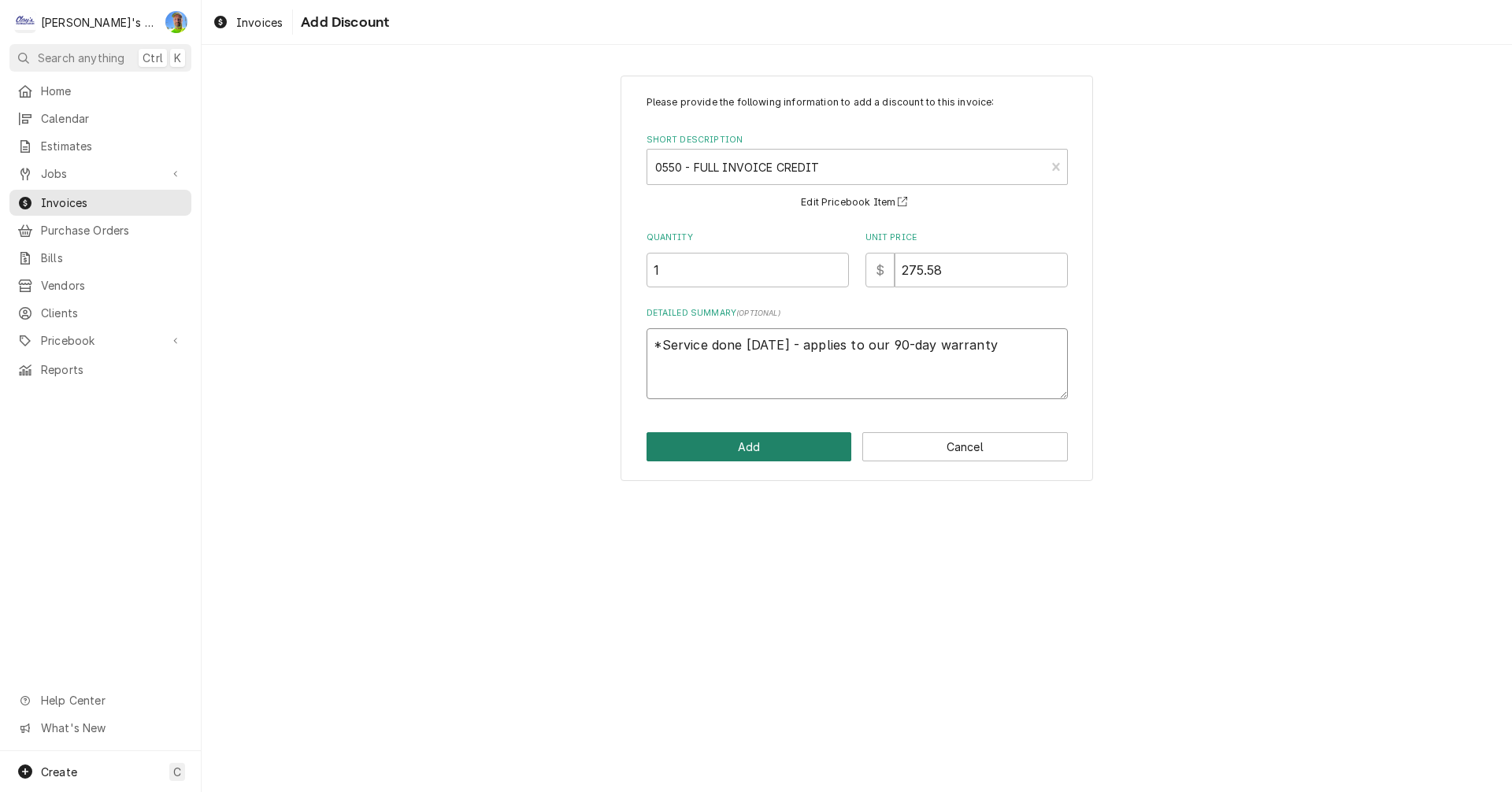
type textarea "*Service done 5/14/25 - applies to our 90-day warranty"
click at [753, 452] on button "Add" at bounding box center [749, 447] width 206 height 29
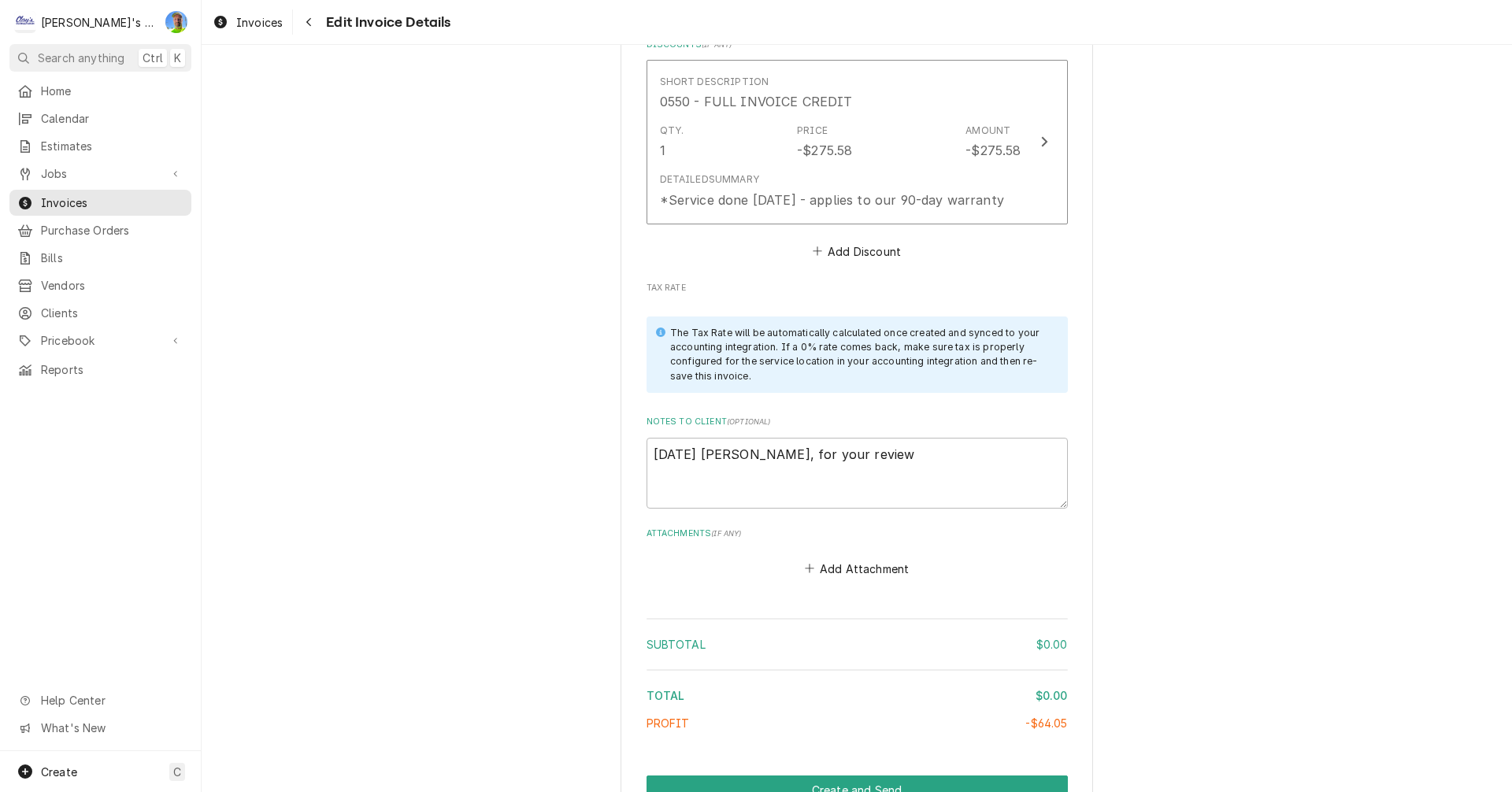
scroll to position [2087, 0]
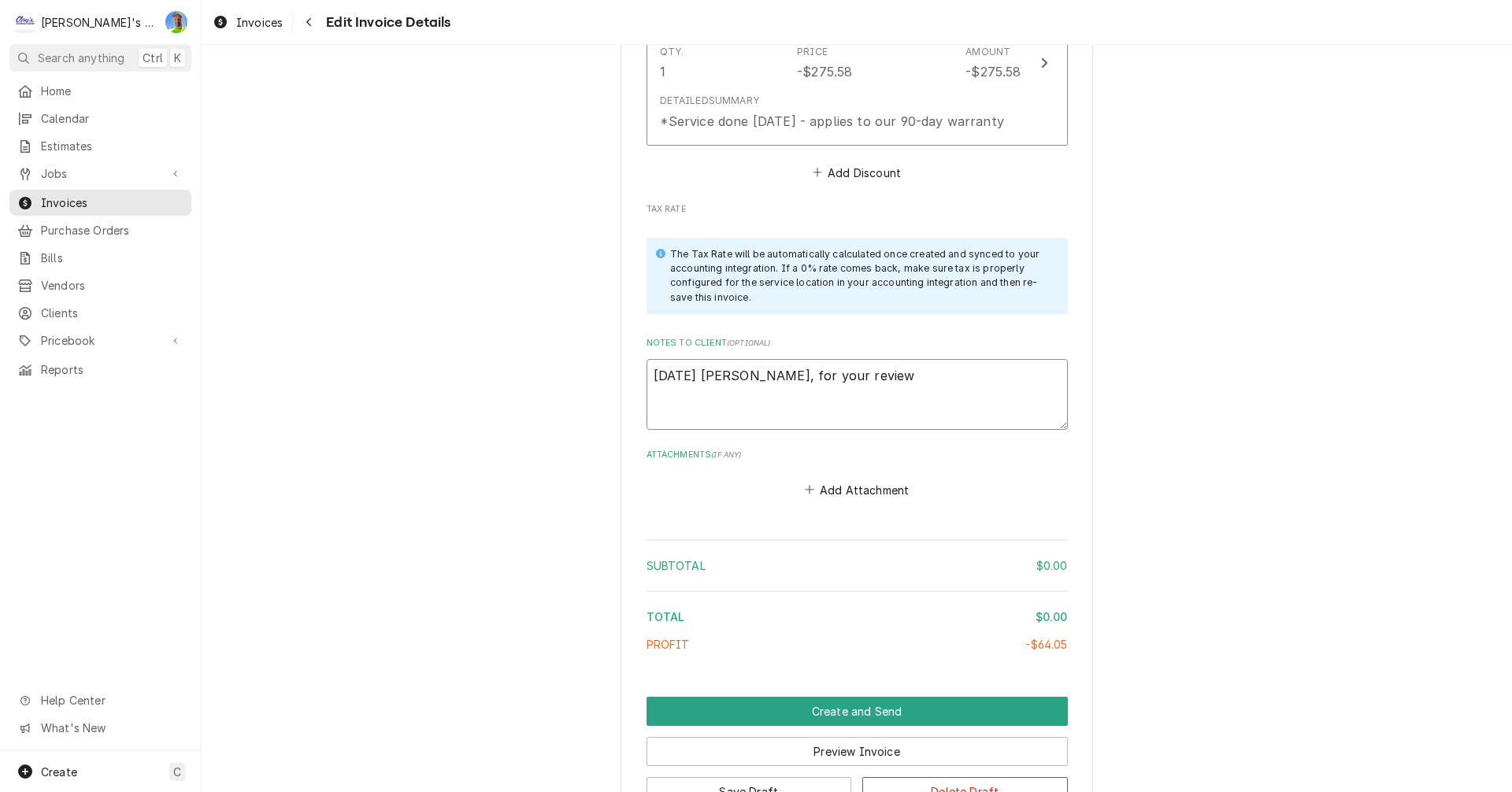
click at [913, 378] on textarea "7/12/2025 Sarah- Greg, for your review" at bounding box center [857, 394] width 421 height 71
type textarea "x"
type textarea "7/12/2025 Sarah- Greg, for your review"
type textarea "x"
type textarea "7/12/2025 Sarah- Greg, for your review 9"
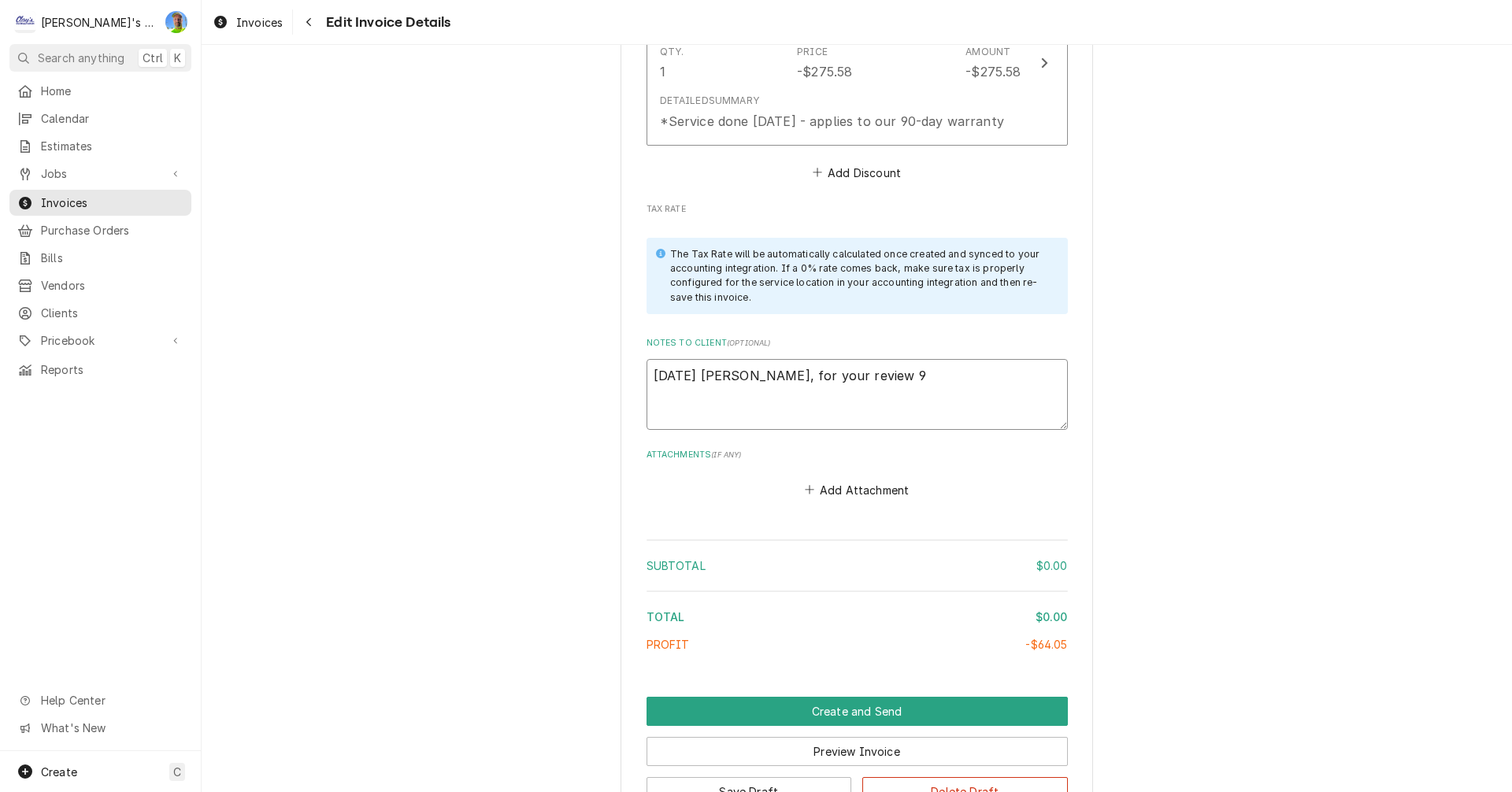
type textarea "x"
type textarea "7/12/2025 Sarah- Greg, for your review 9/"
type textarea "x"
type textarea "7/12/2025 Sarah- Greg, for your review 9/8"
type textarea "x"
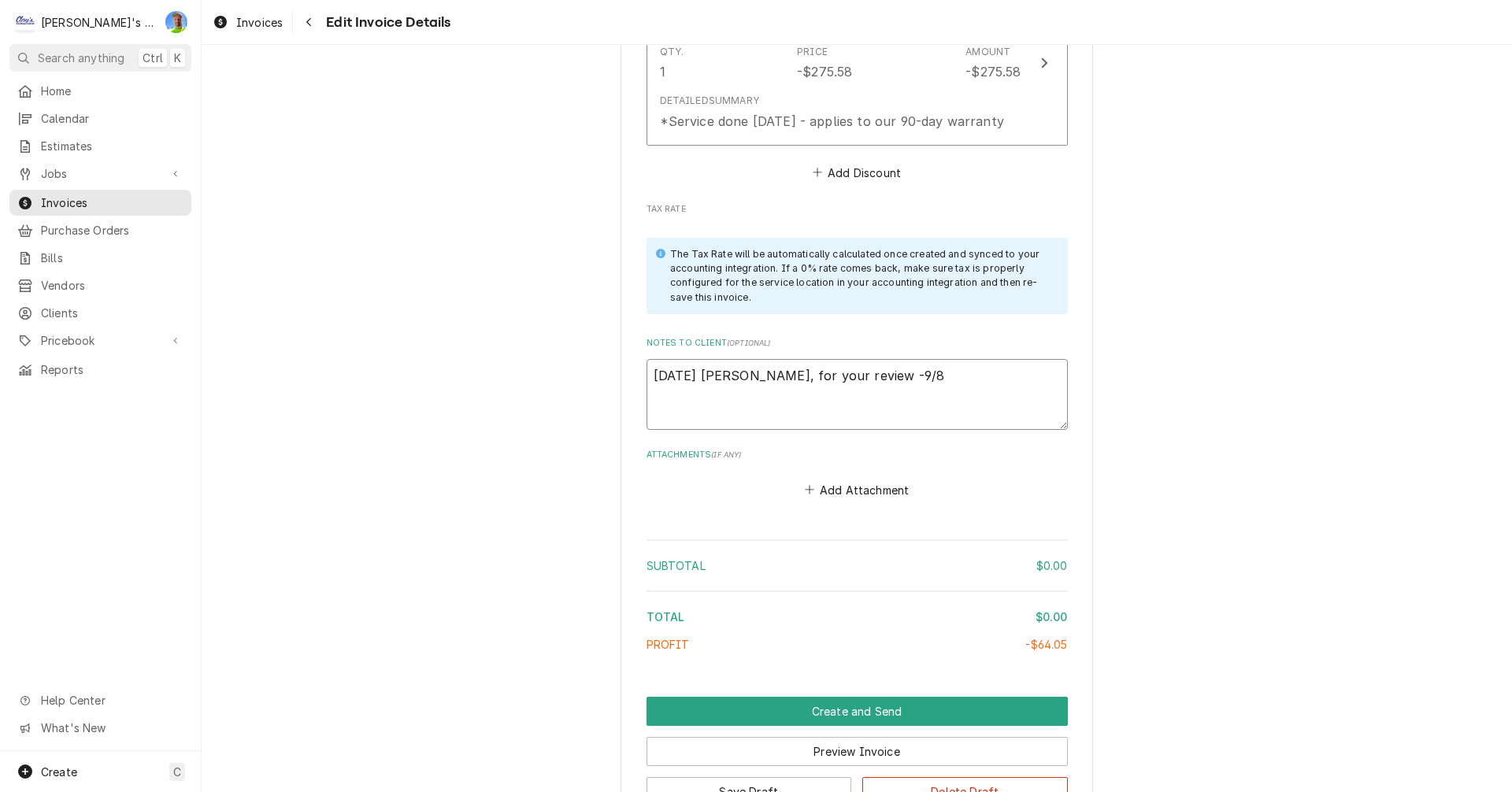
type textarea "7/12/2025 Sarah- Greg, for your review -9/8"
click at [941, 381] on textarea "7/12/2025 Sarah- Greg, for your review -9/8" at bounding box center [857, 394] width 421 height 71
type textarea "x"
type textarea "7/12/2025 Sarah- Greg, for your review -9/8"
type textarea "x"
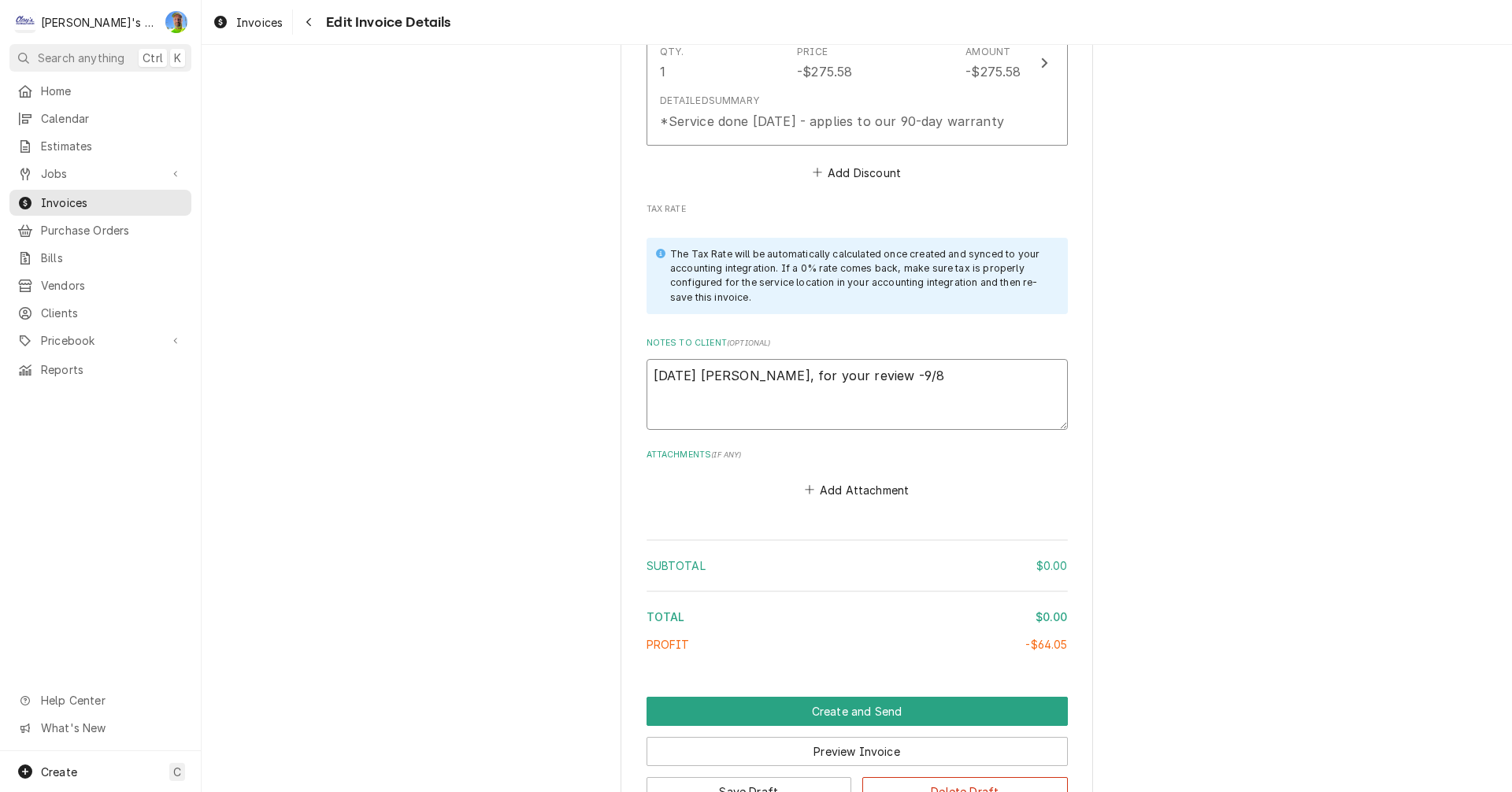
type textarea "7/12/2025 Sarah- Greg, for your review -9/8 G"
type textarea "x"
type textarea "7/12/2025 Sarah- Greg, for your review -9/8 GA"
type textarea "x"
type textarea "7/12/2025 Sarah- Greg, for your review -9/8 GA"
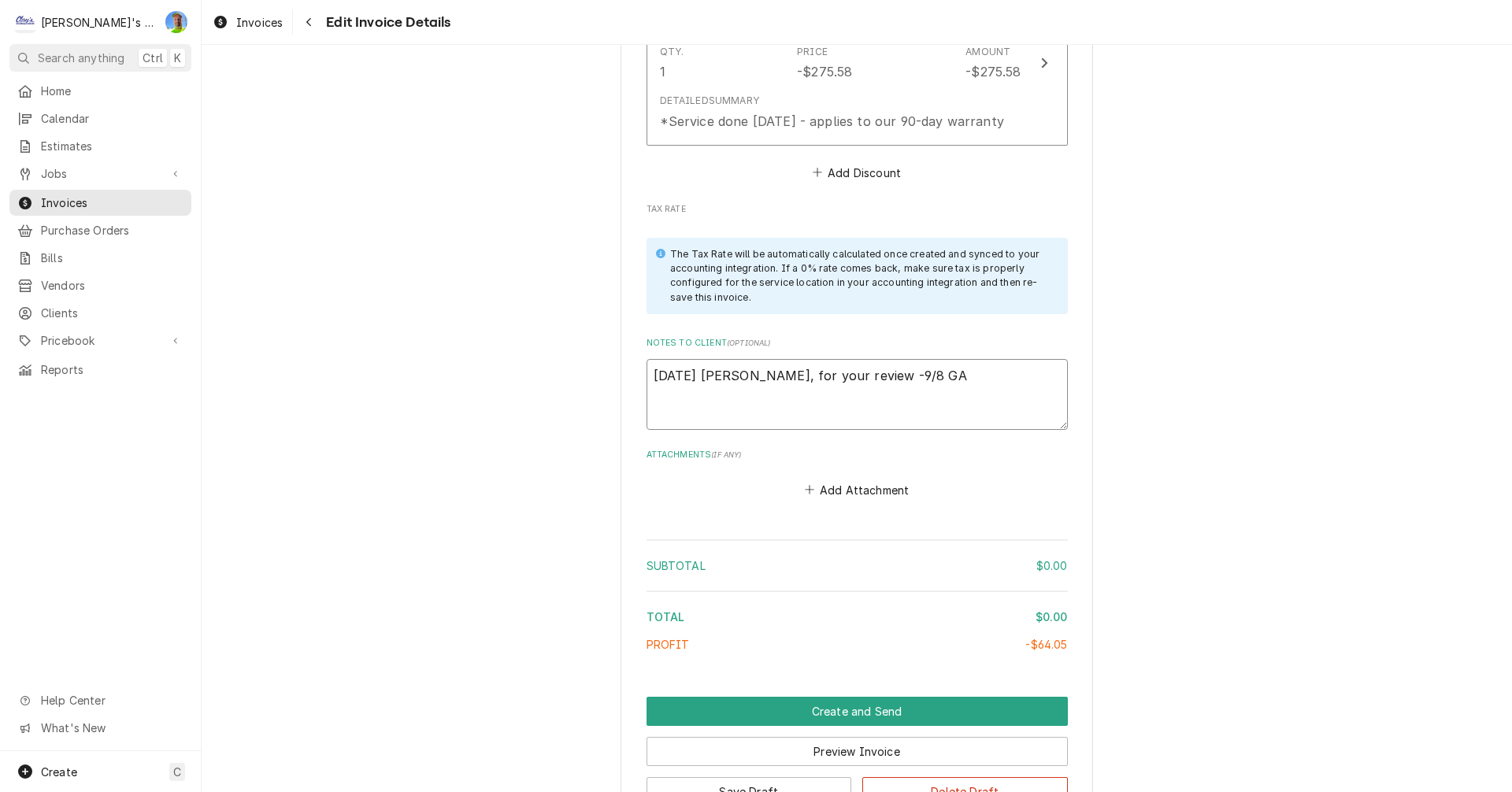
type textarea "x"
type textarea "7/12/2025 Sarah- Greg, for your review -9/8 GA -"
type textarea "x"
type textarea "7/12/2025 Sarah- Greg, for your review -9/8 GA -"
type textarea "x"
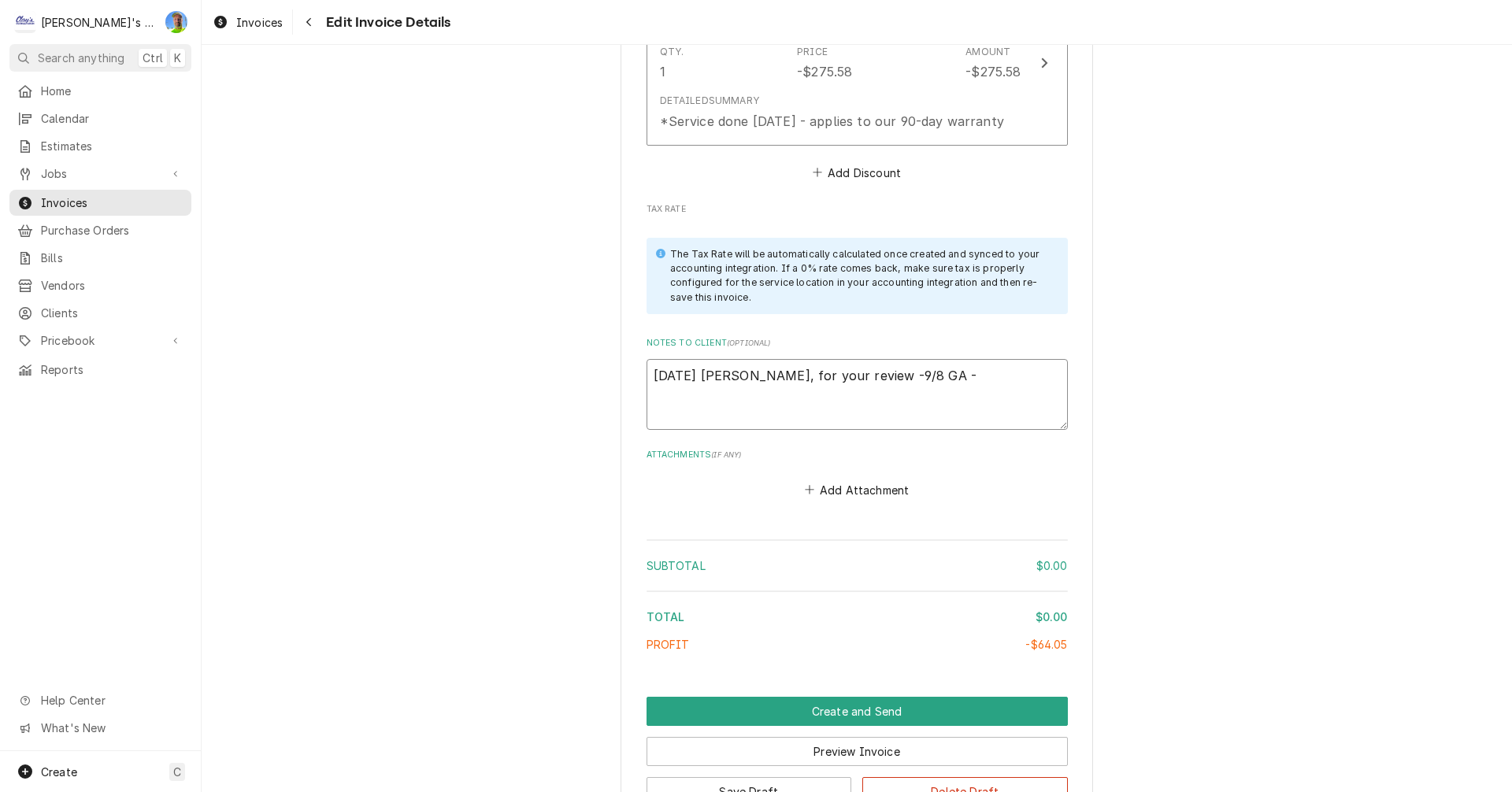
type textarea "7/12/2025 Sarah- Greg, for your review -9/8 GA -"
type textarea "x"
type textarea "7/12/2025 Sarah- Greg, for your review -9/8 GA"
type textarea "x"
type textarea "7/12/2025 Sarah- Greg, for your review -9/8 GA T"
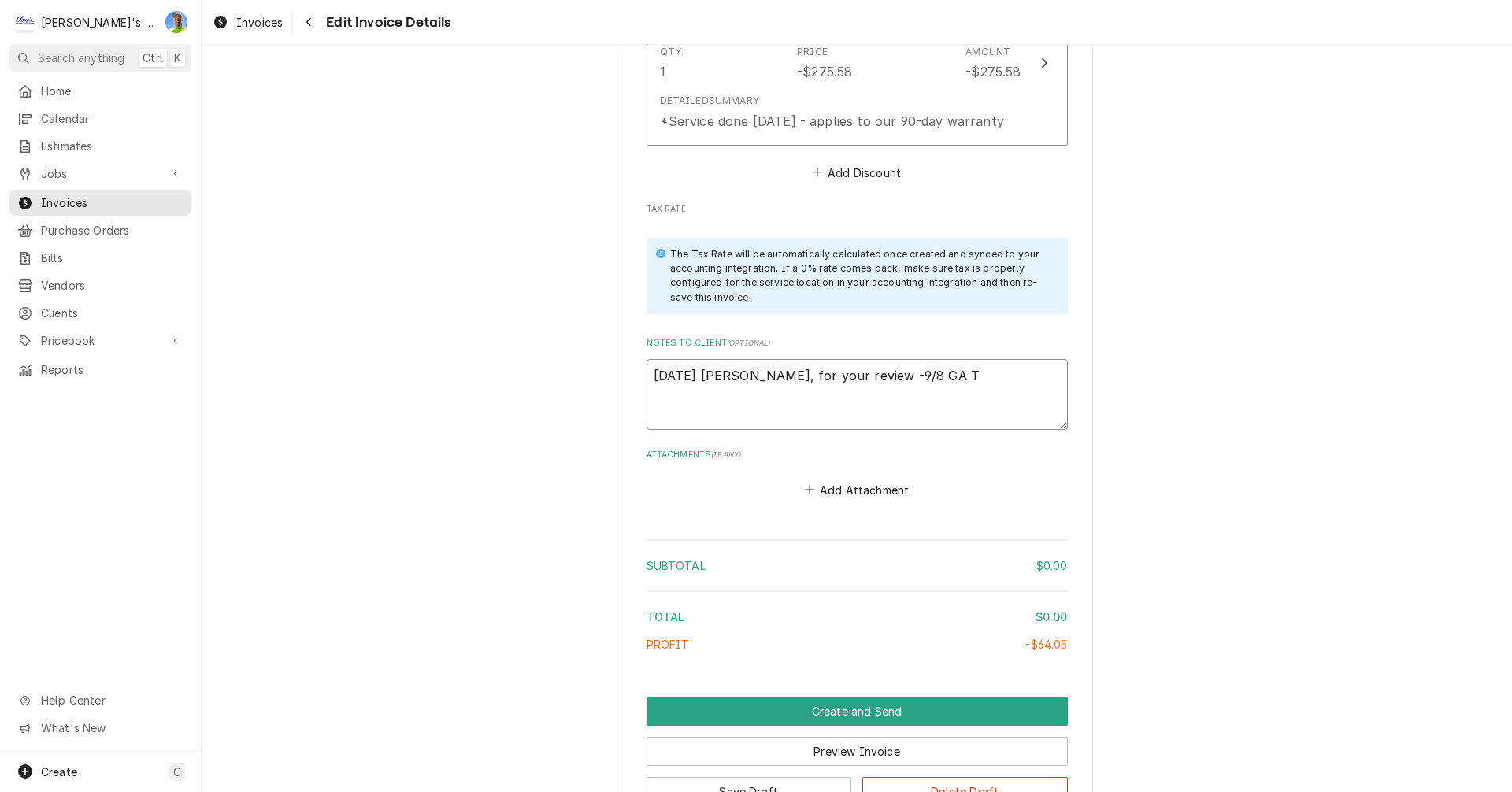
type textarea "x"
type textarea "7/12/2025 Sarah- Greg, for your review -9/8 GA Ty"
type textarea "x"
type textarea "7/12/2025 Sarah- Greg, for your review -9/8 GA T"
type textarea "x"
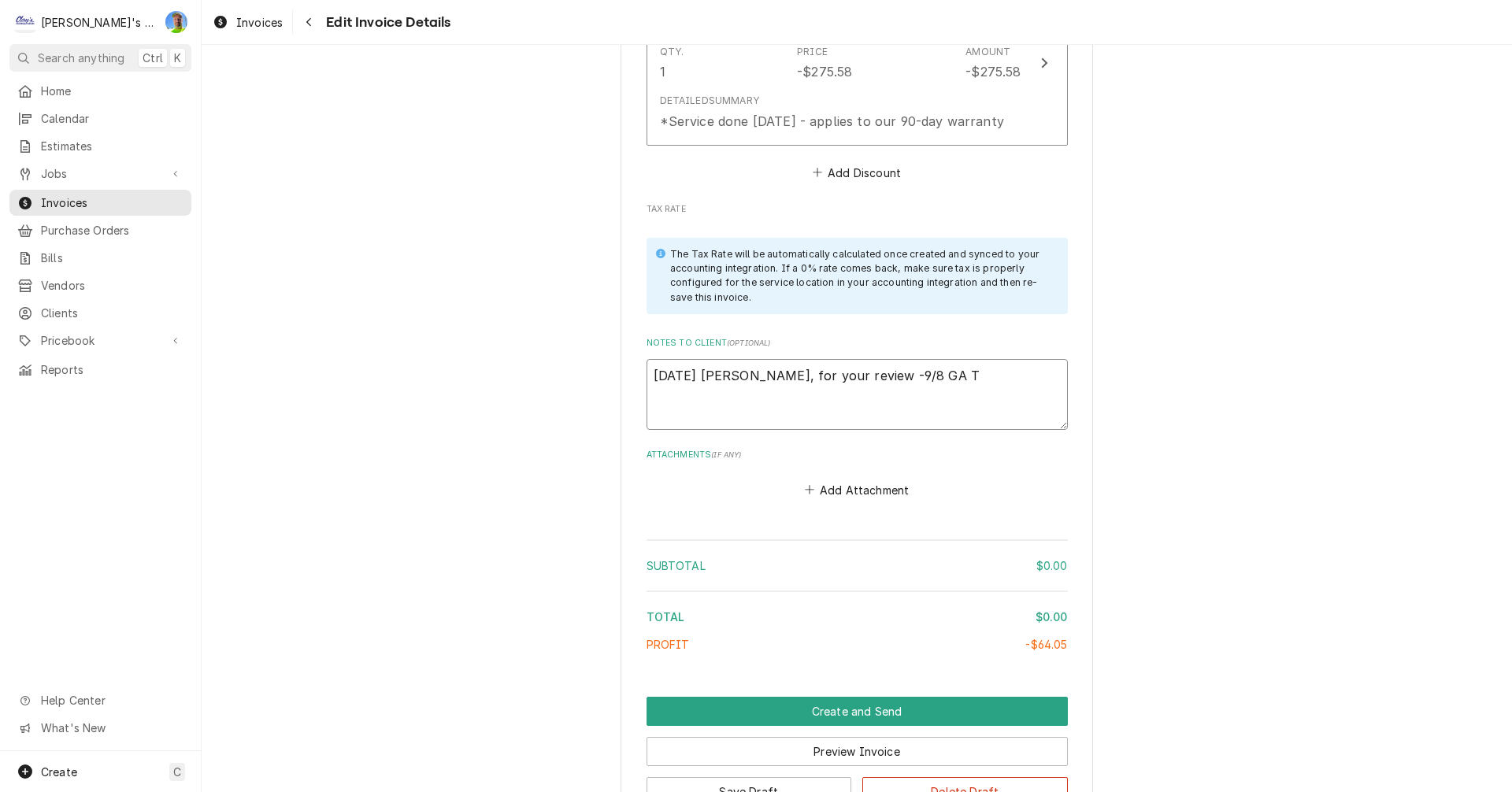
type textarea "7/12/2025 Sarah- Greg, for your review -9/8 GA TY"
type textarea "x"
type textarea "7/12/2025 Sarah- Greg, for your review -9/8 GA TY!"
click at [708, 712] on button "Create and Send" at bounding box center [857, 711] width 421 height 29
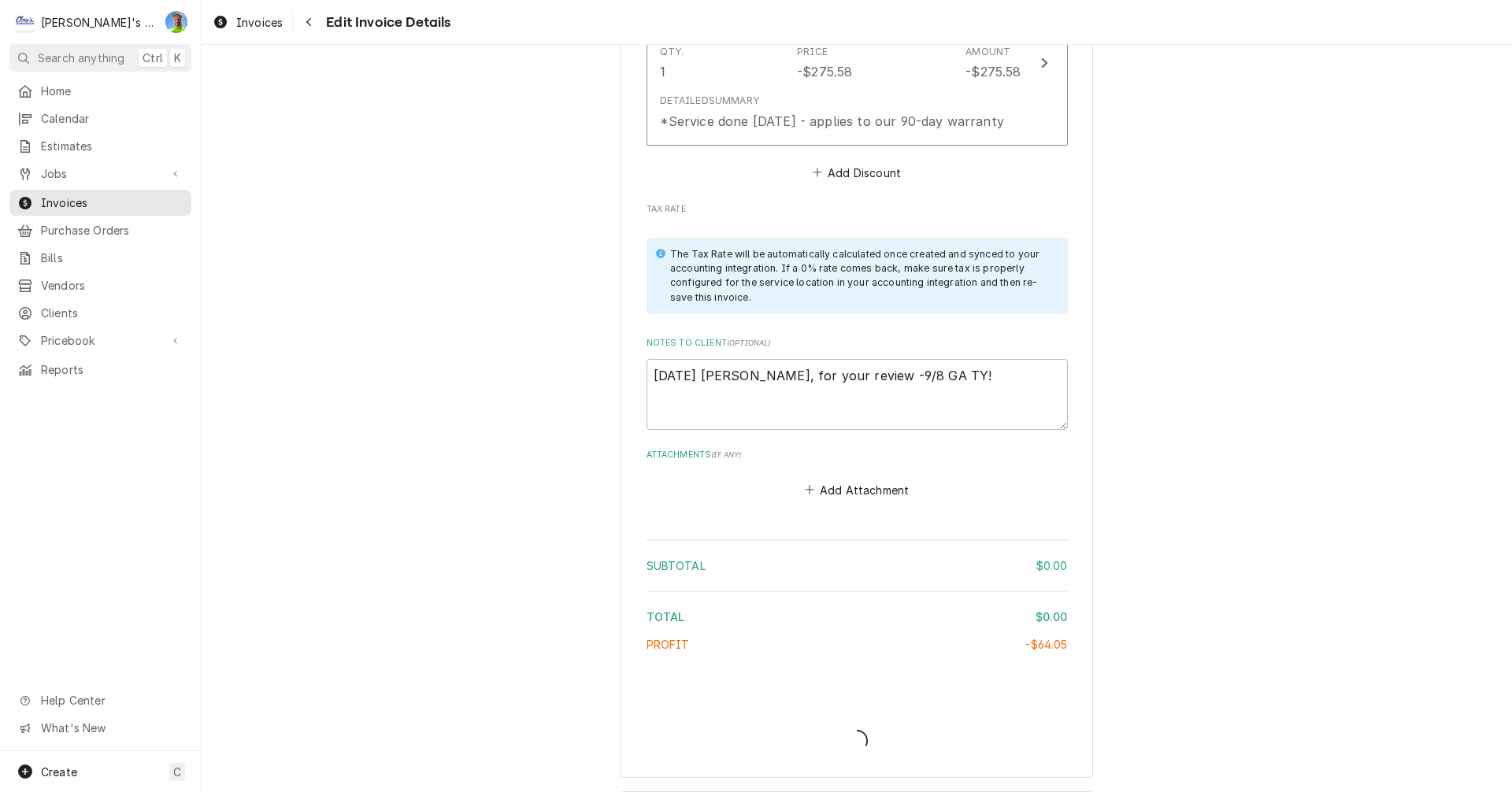
type textarea "x"
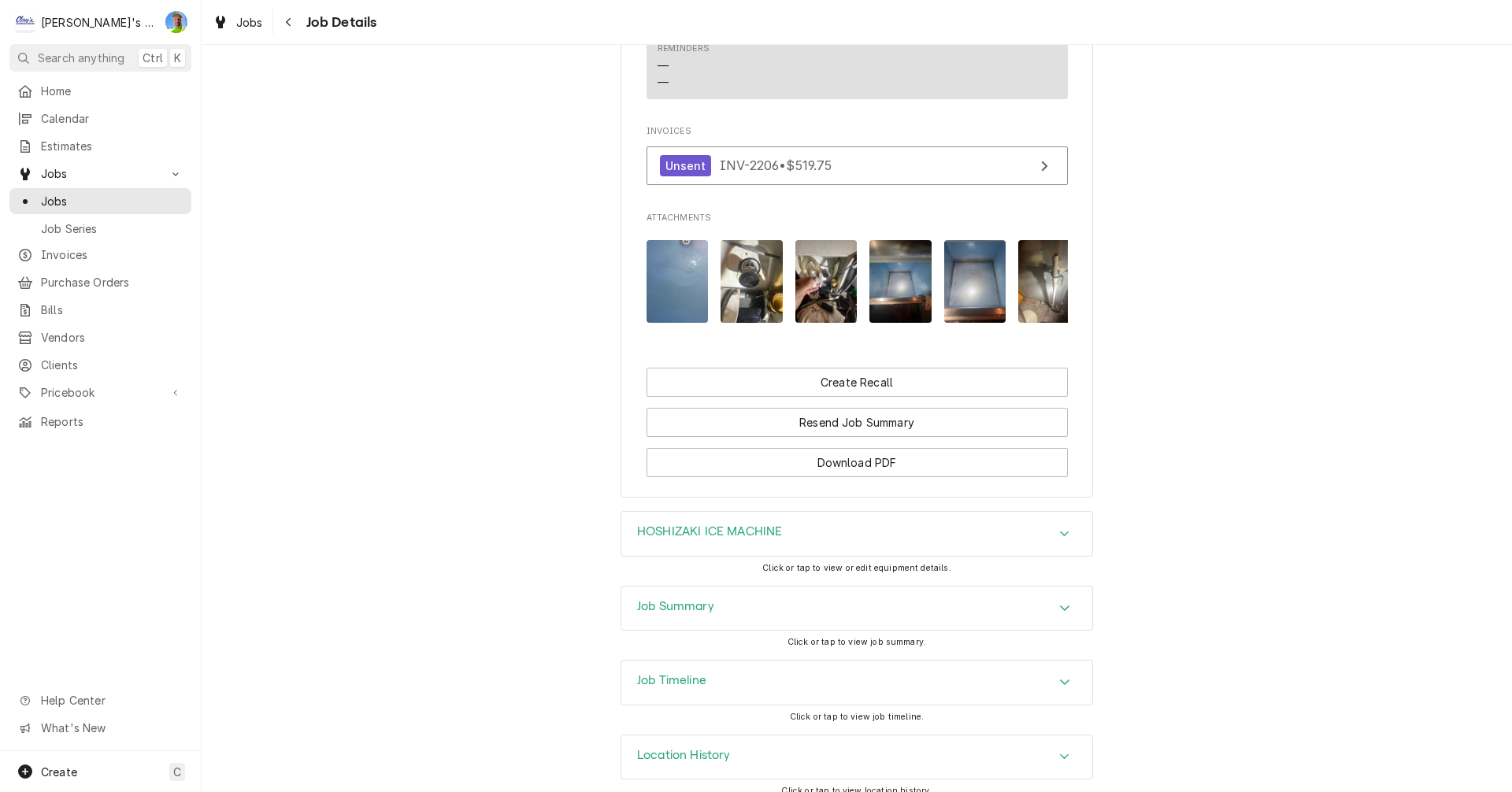
scroll to position [1430, 0]
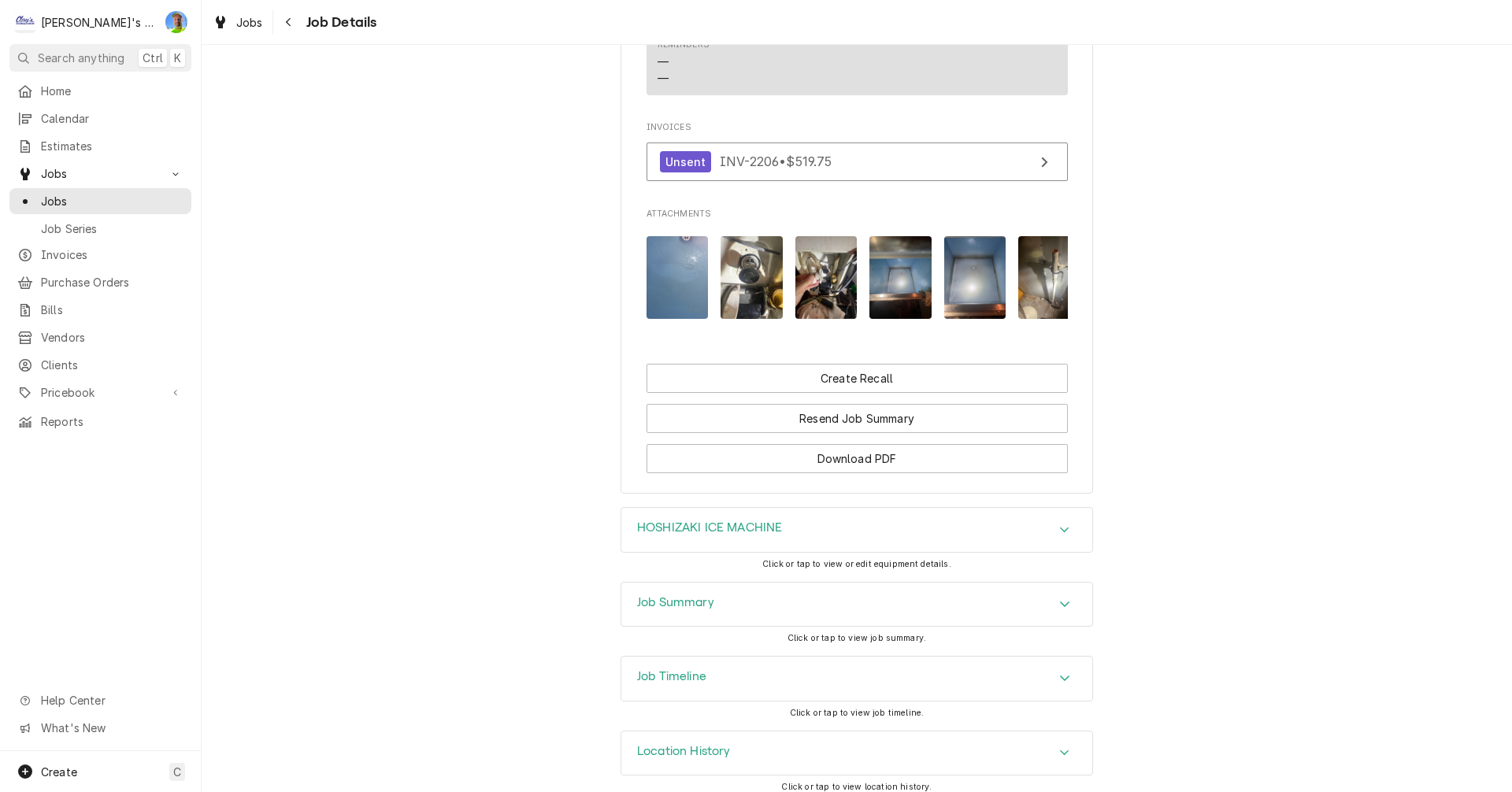
click at [1066, 582] on div "Job Summary" at bounding box center [857, 604] width 471 height 44
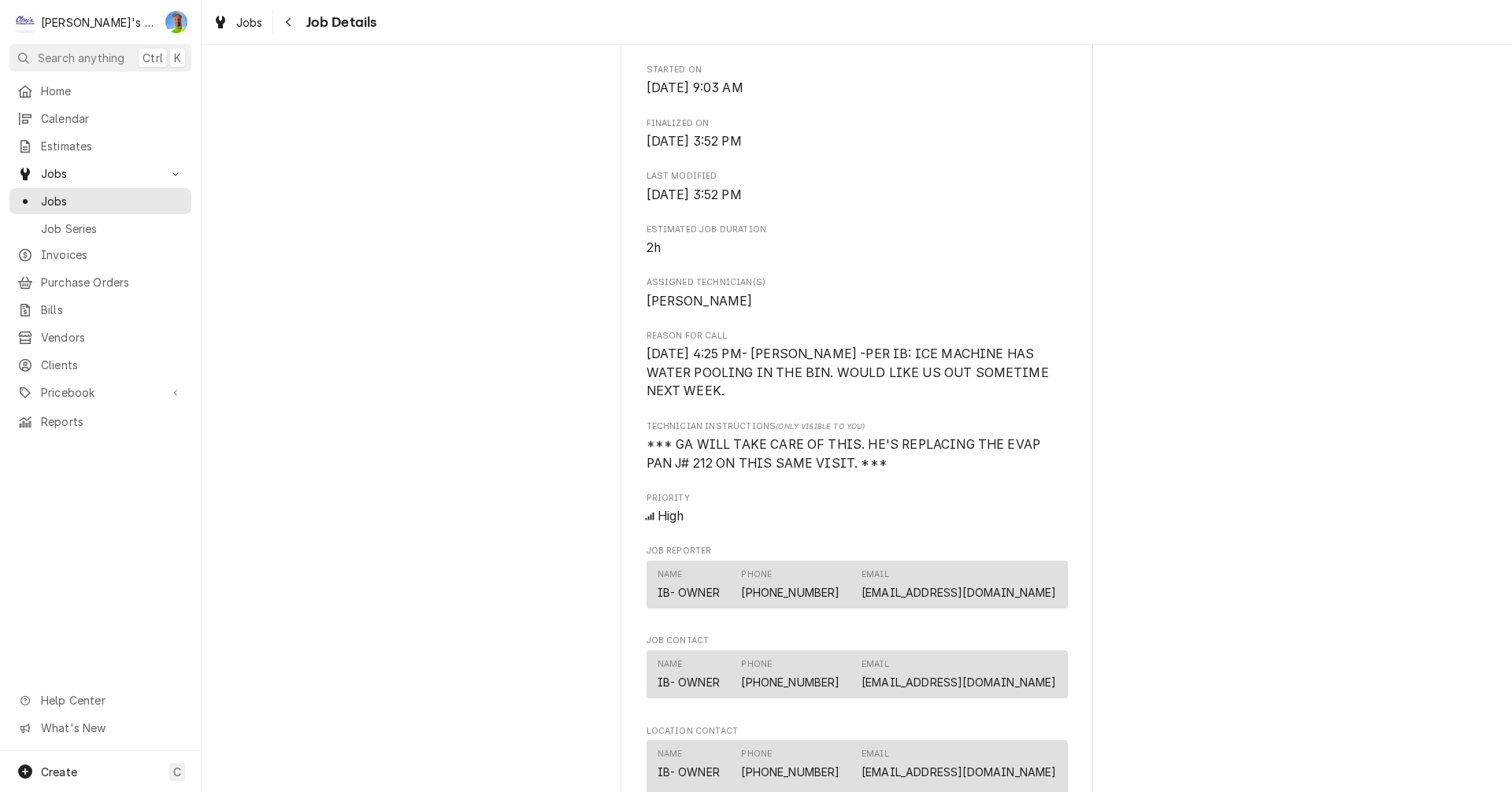
scroll to position [0, 0]
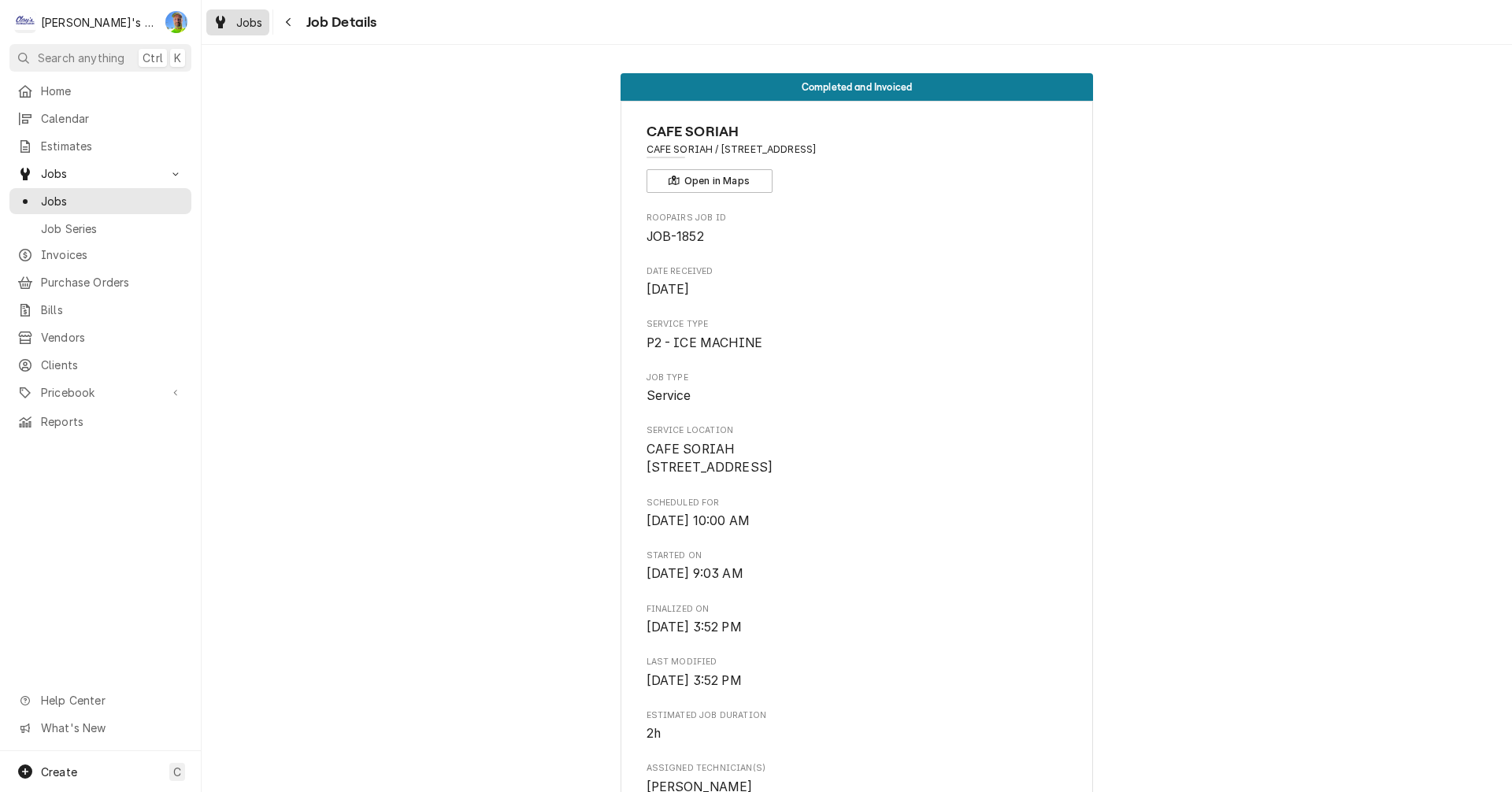
click at [257, 21] on span "Jobs" at bounding box center [249, 23] width 26 height 17
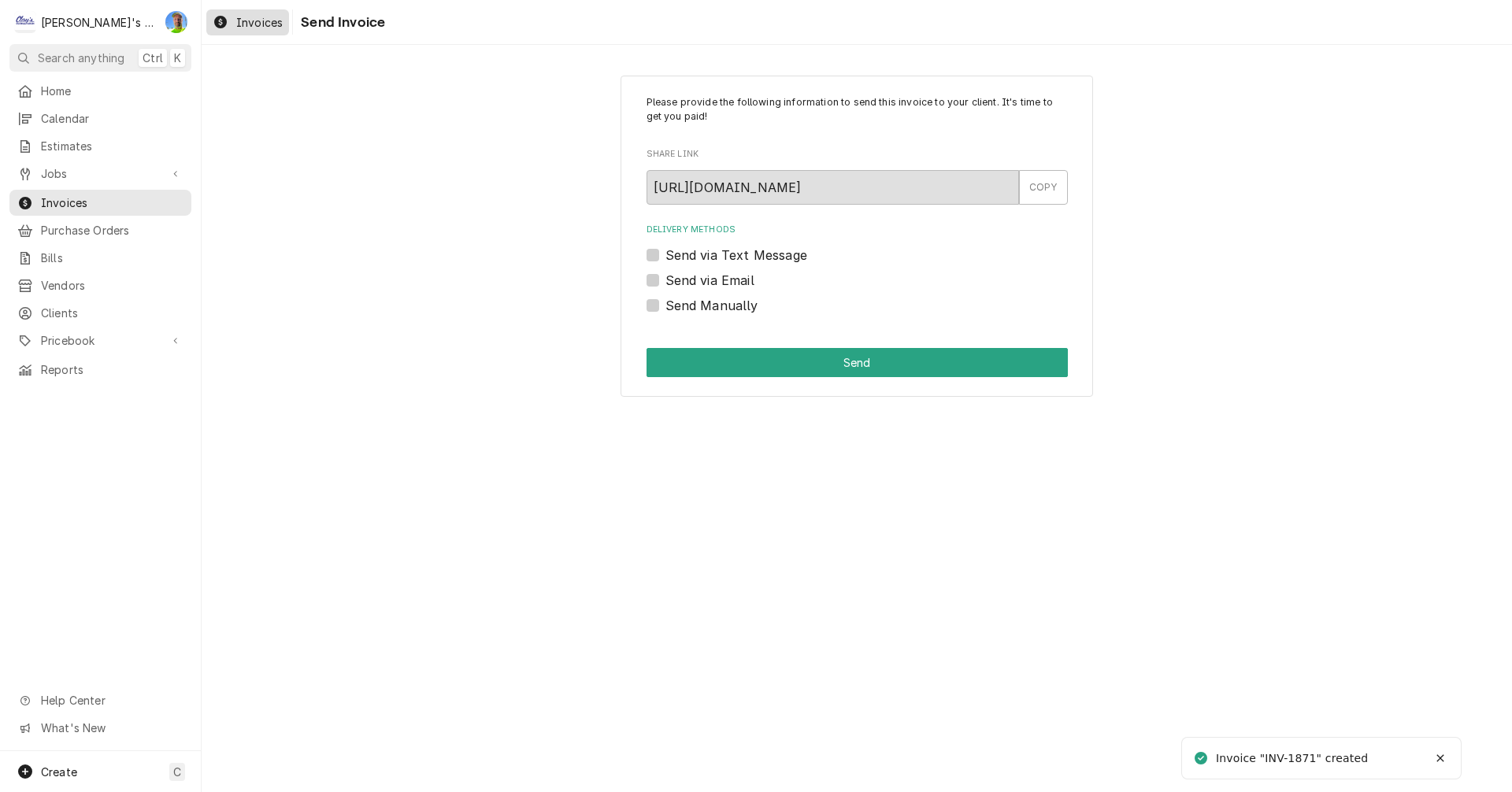
click at [247, 25] on span "Invoices" at bounding box center [259, 23] width 46 height 17
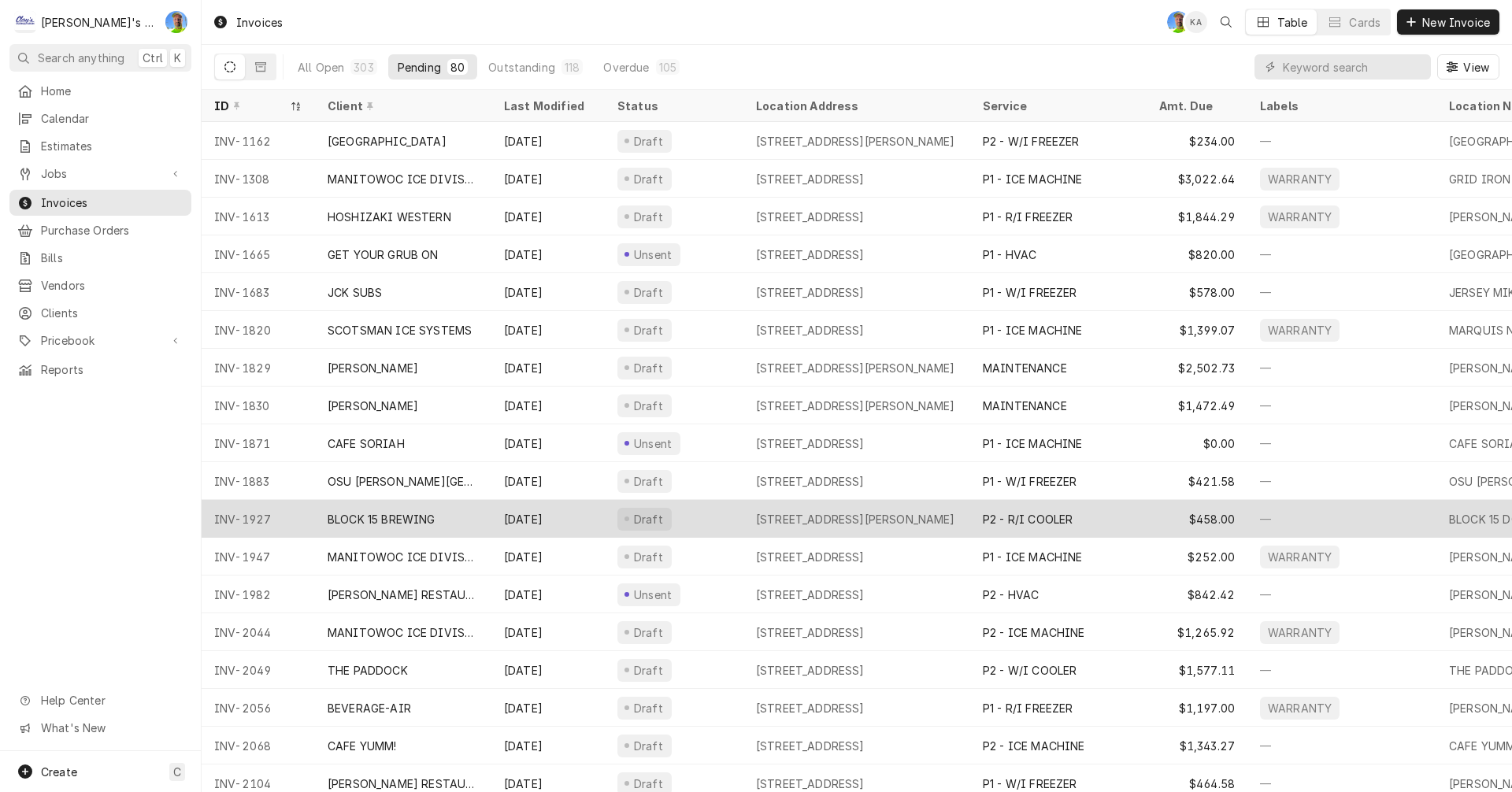
click at [434, 512] on div "BLOCK 15 BREWING" at bounding box center [382, 519] width 108 height 17
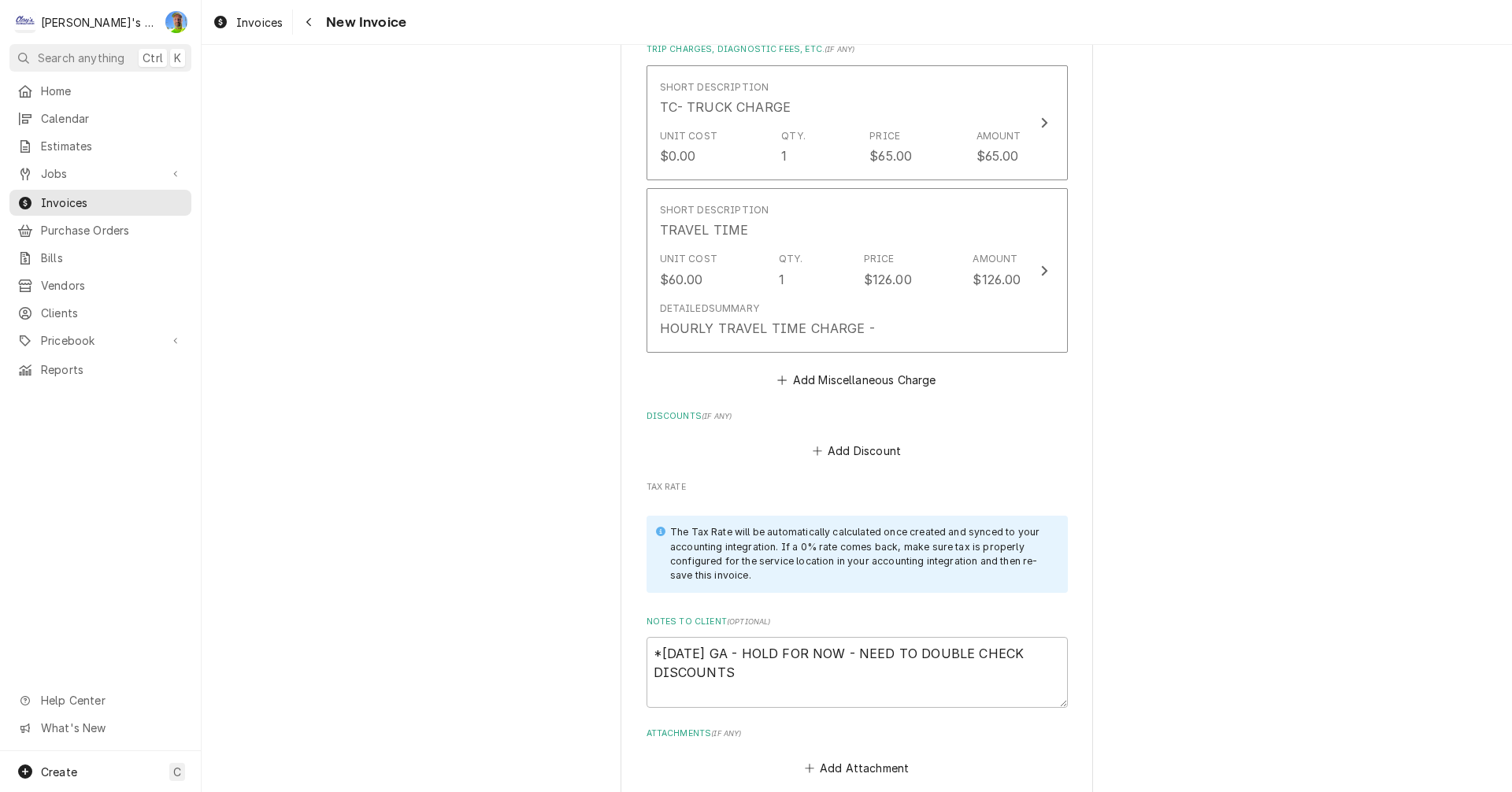
scroll to position [2047, 0]
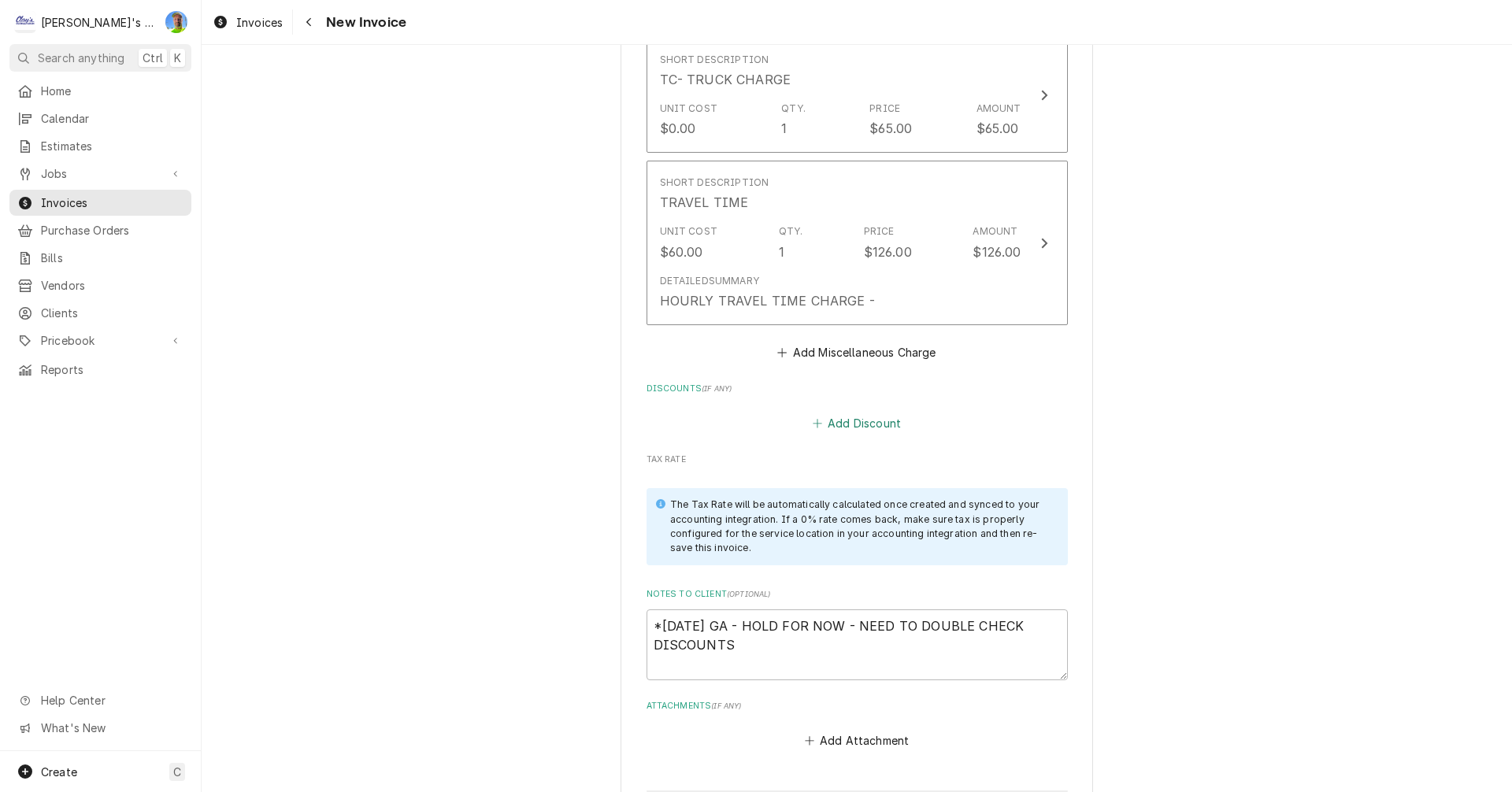
click at [850, 424] on button "Add Discount" at bounding box center [856, 423] width 93 height 22
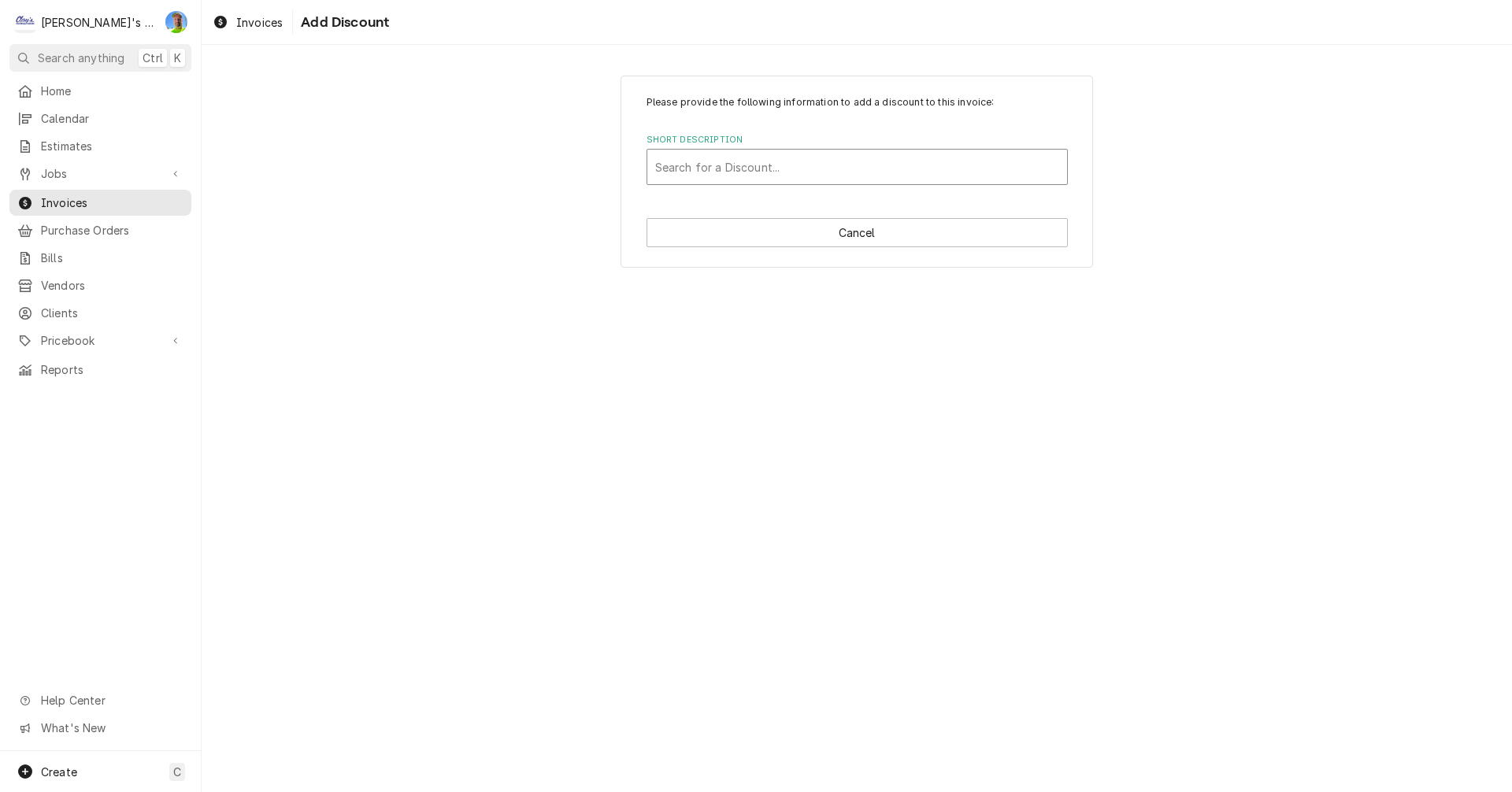
click at [795, 177] on div "Short Description" at bounding box center [858, 167] width 404 height 28
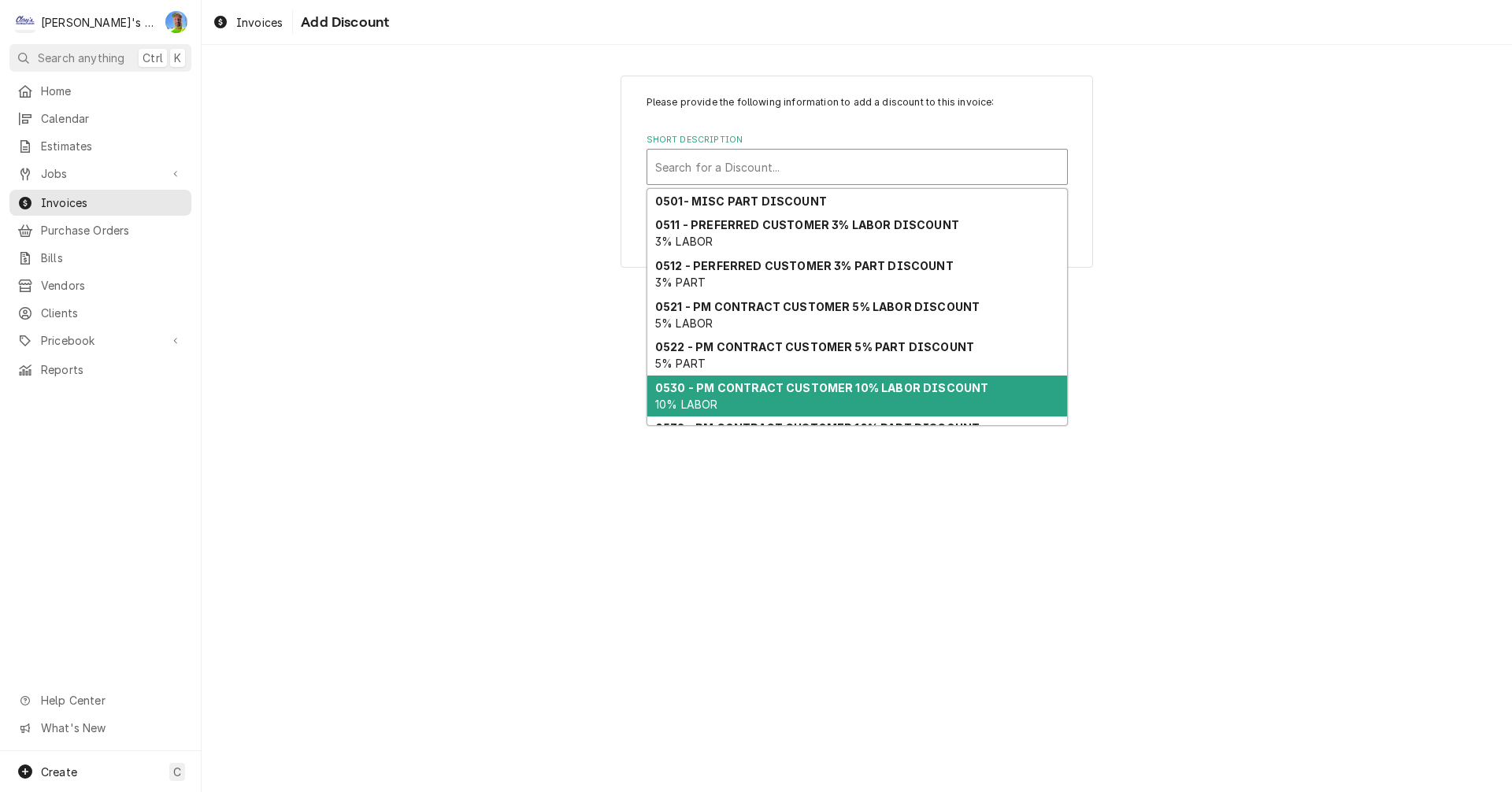
click at [815, 395] on div "0530 - PM CONTRACT CUSTOMER 10% LABOR DISCOUNT 10% LABOR" at bounding box center [857, 396] width 419 height 41
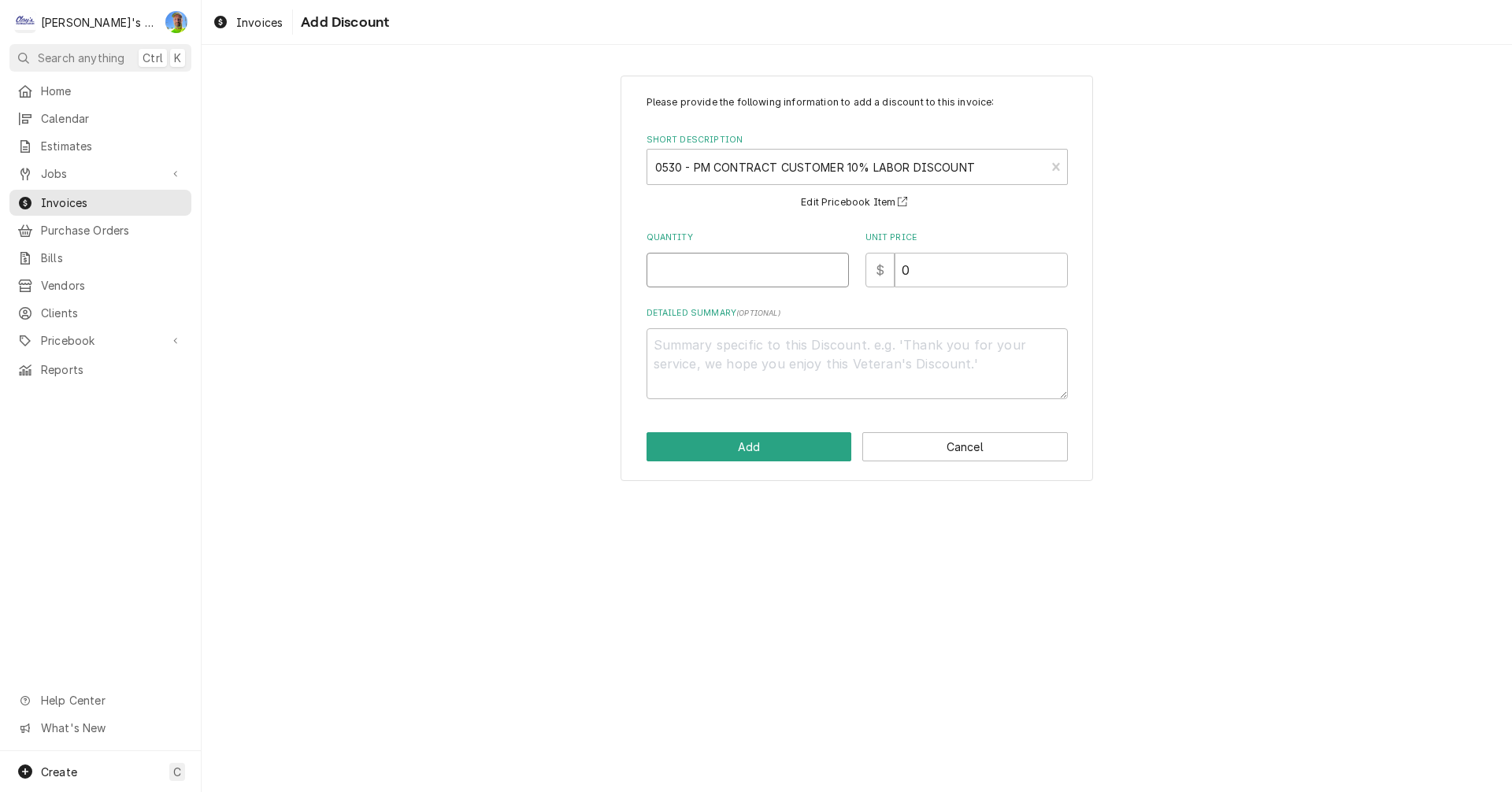
click at [728, 273] on input "Quantity" at bounding box center [747, 270] width 202 height 35
type textarea "x"
type input "1"
click at [777, 445] on button "Add" at bounding box center [749, 447] width 206 height 29
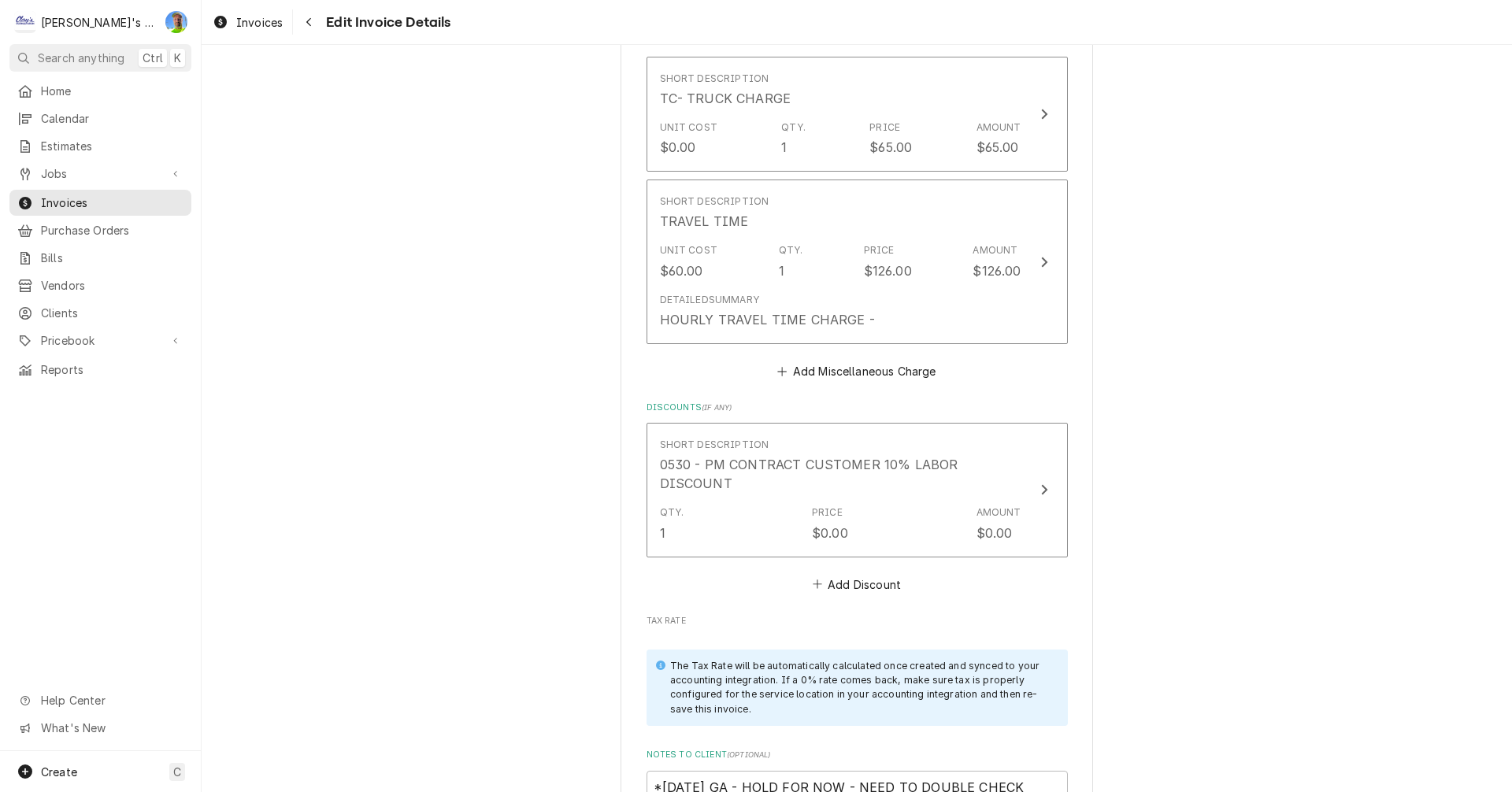
scroll to position [2028, 0]
click at [845, 587] on button "Add Discount" at bounding box center [856, 583] width 93 height 22
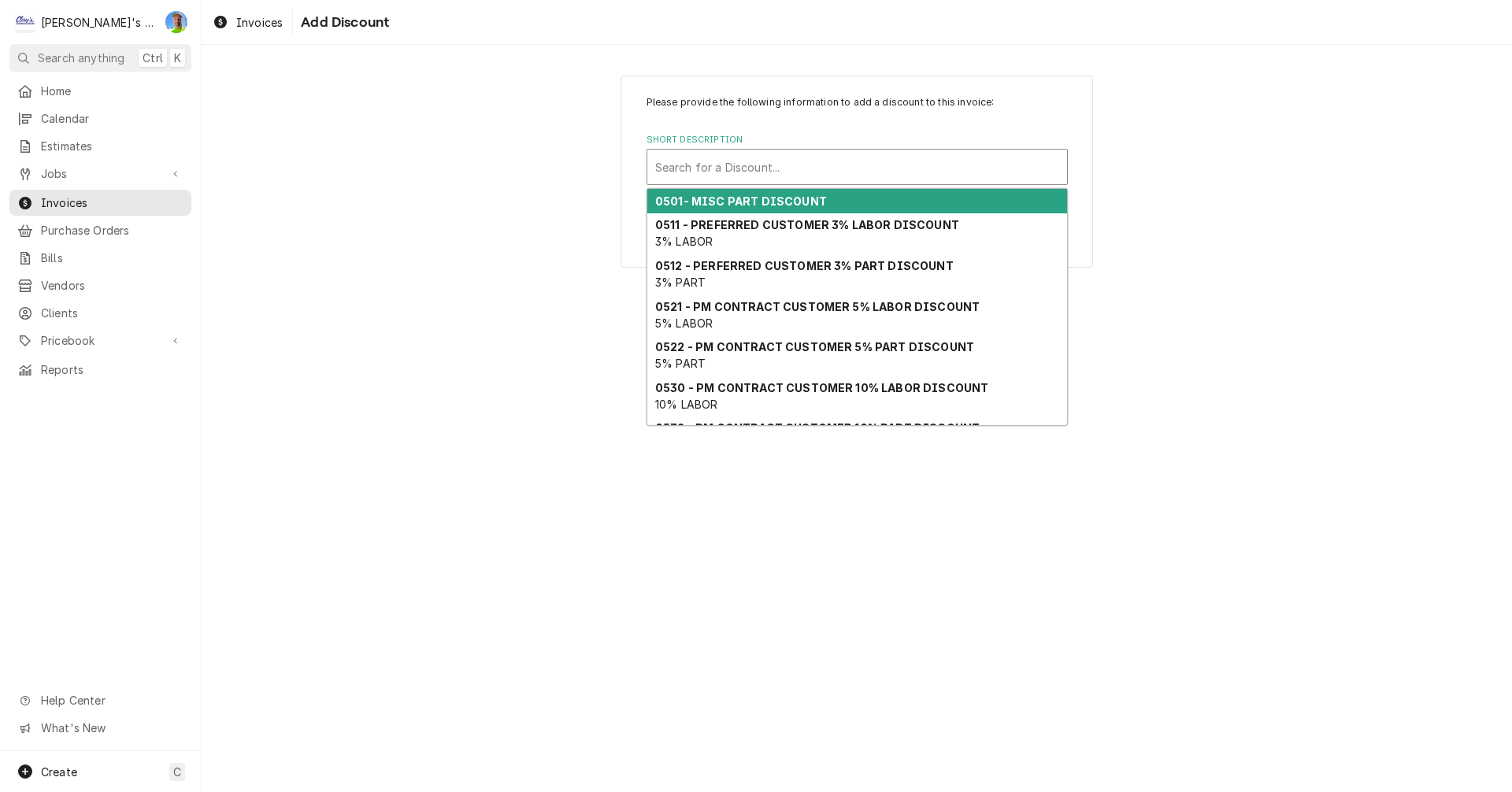
click at [725, 167] on div "Short Description" at bounding box center [858, 167] width 404 height 28
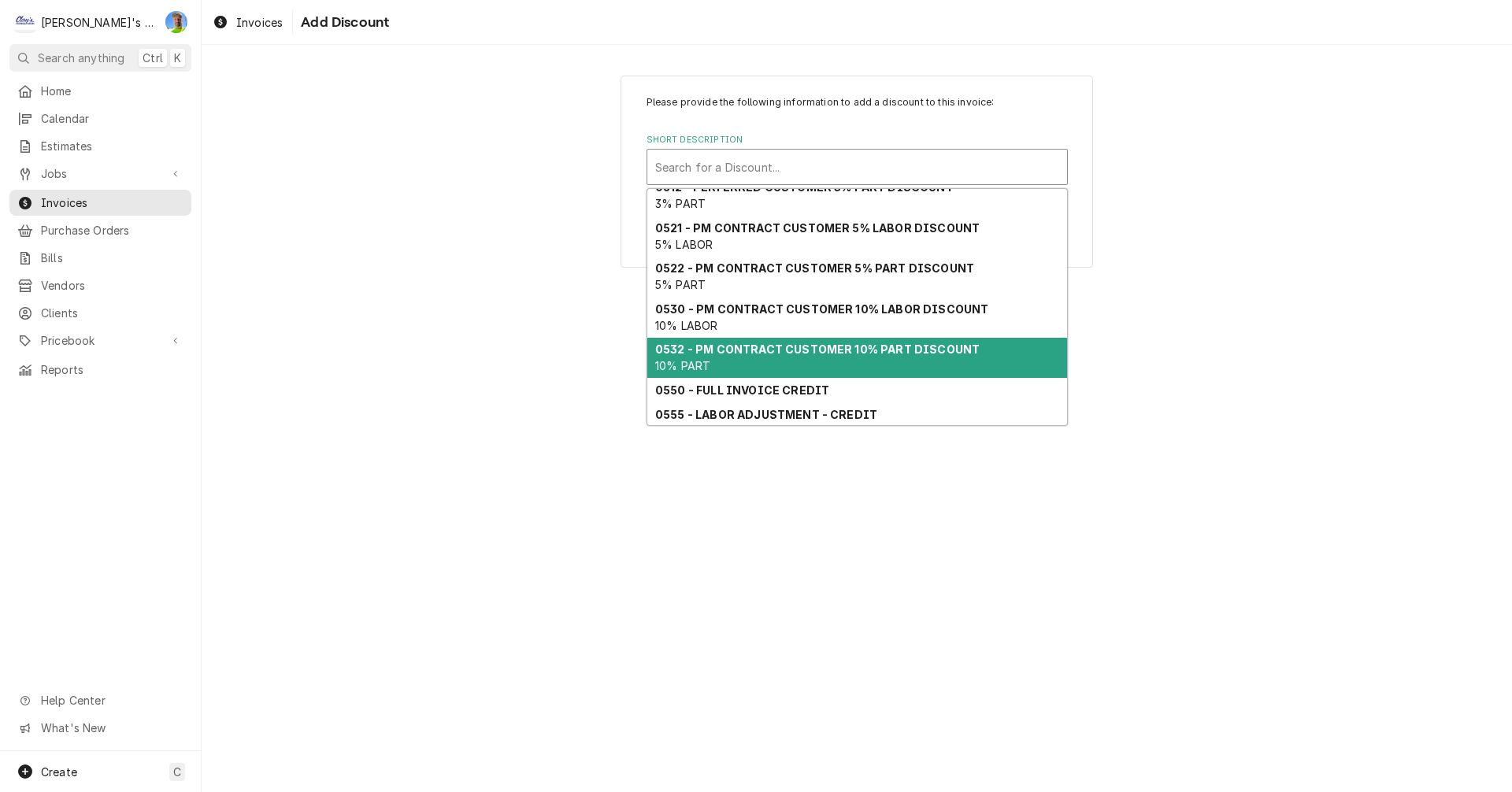
scroll to position [104, 0]
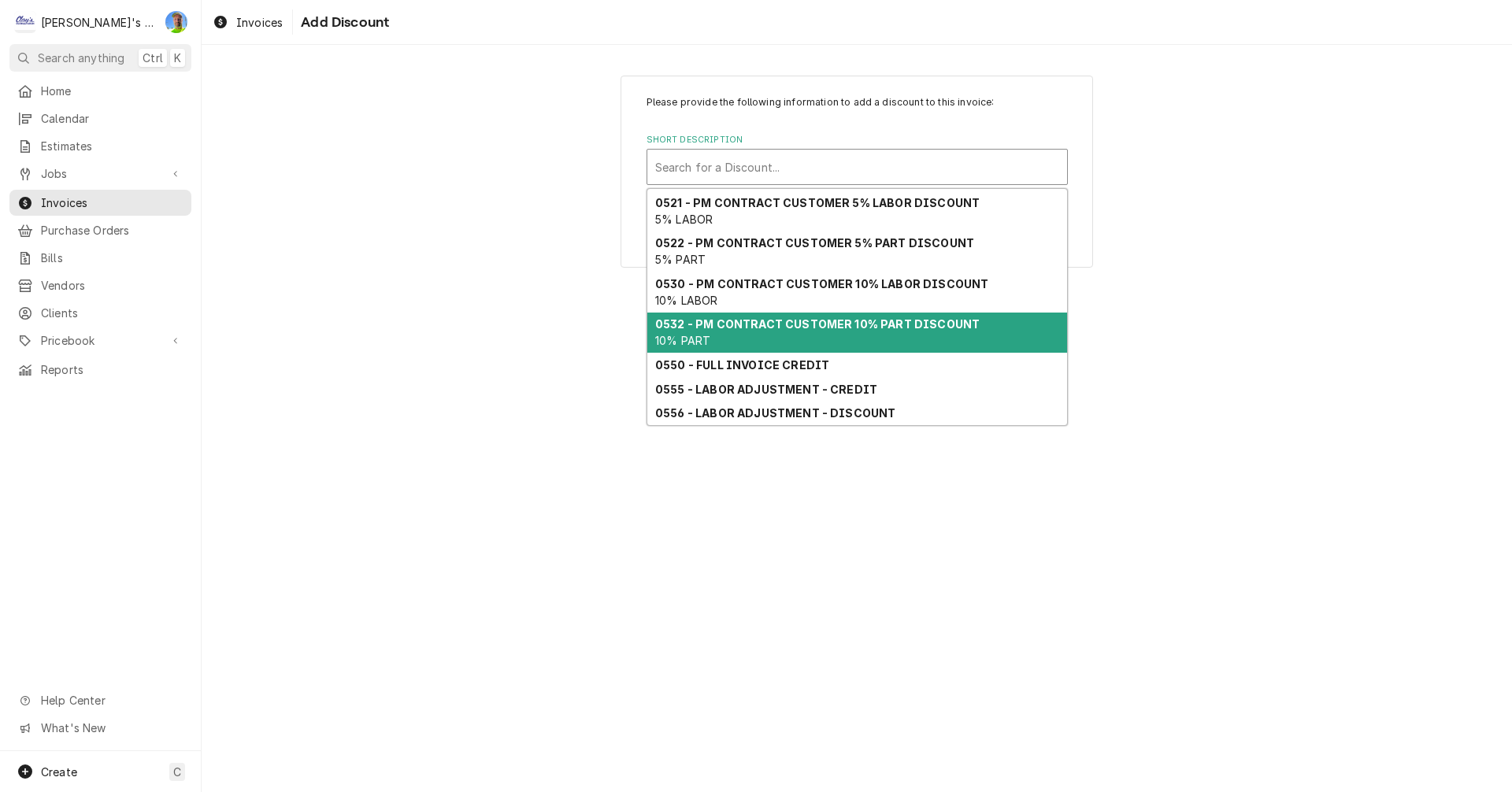
click at [760, 324] on strong "0532 - PM CONTRACT CUSTOMER 10% PART DISCOUNT" at bounding box center [817, 324] width 324 height 13
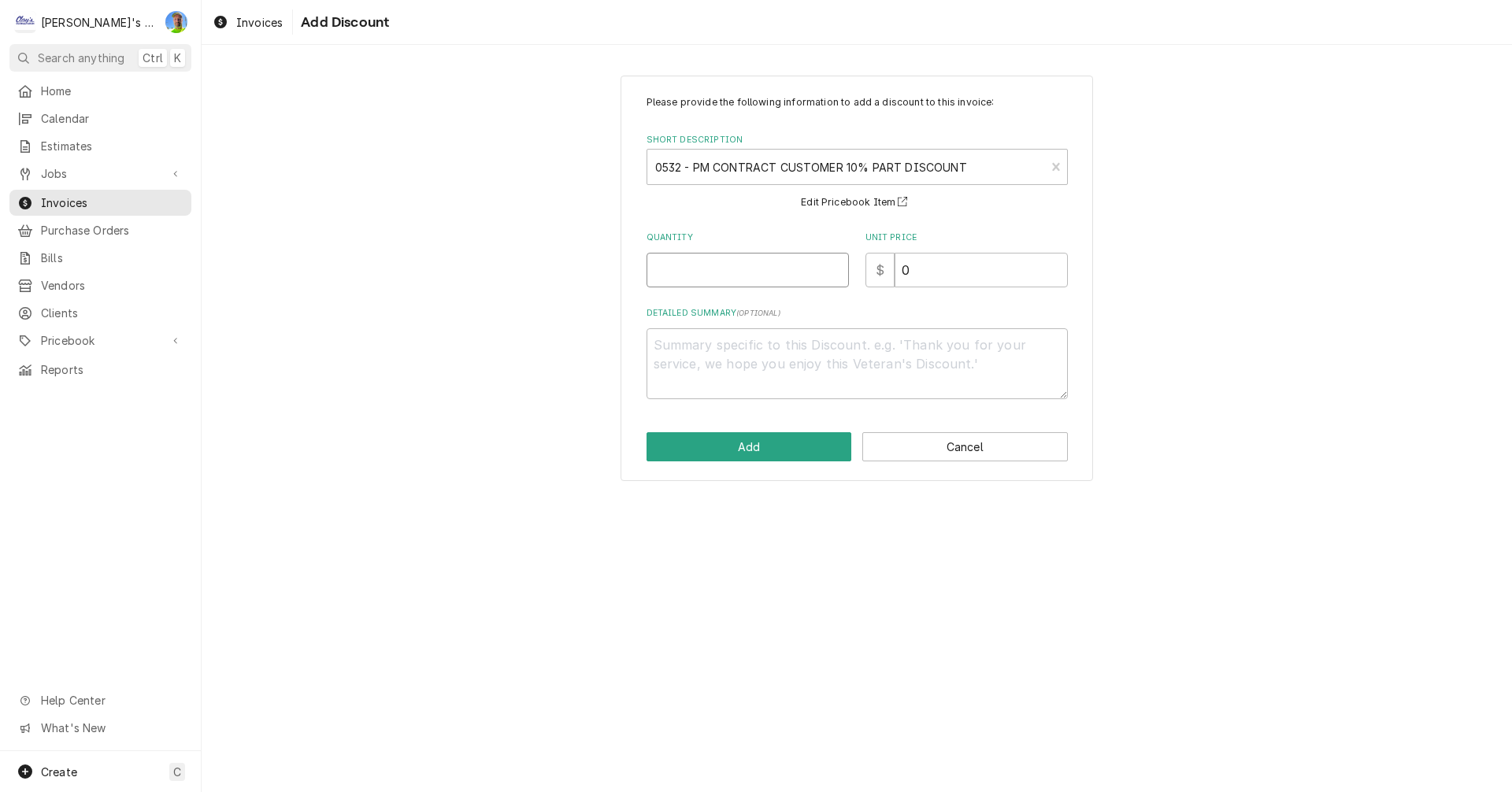
click at [725, 273] on input "Quantity" at bounding box center [747, 270] width 202 height 35
type textarea "x"
type input "1"
click at [752, 447] on button "Add" at bounding box center [749, 447] width 206 height 29
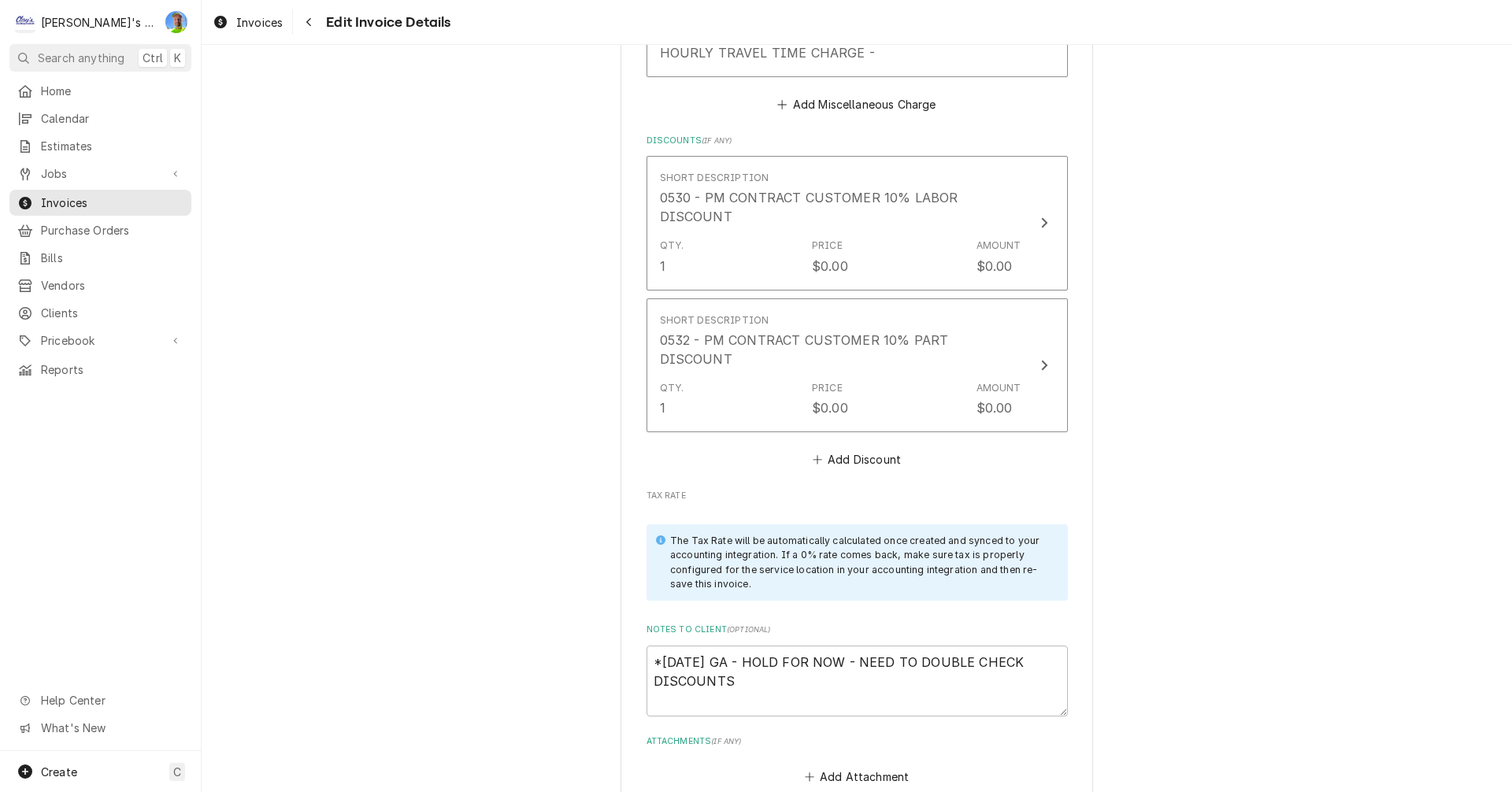
scroll to position [2323, 0]
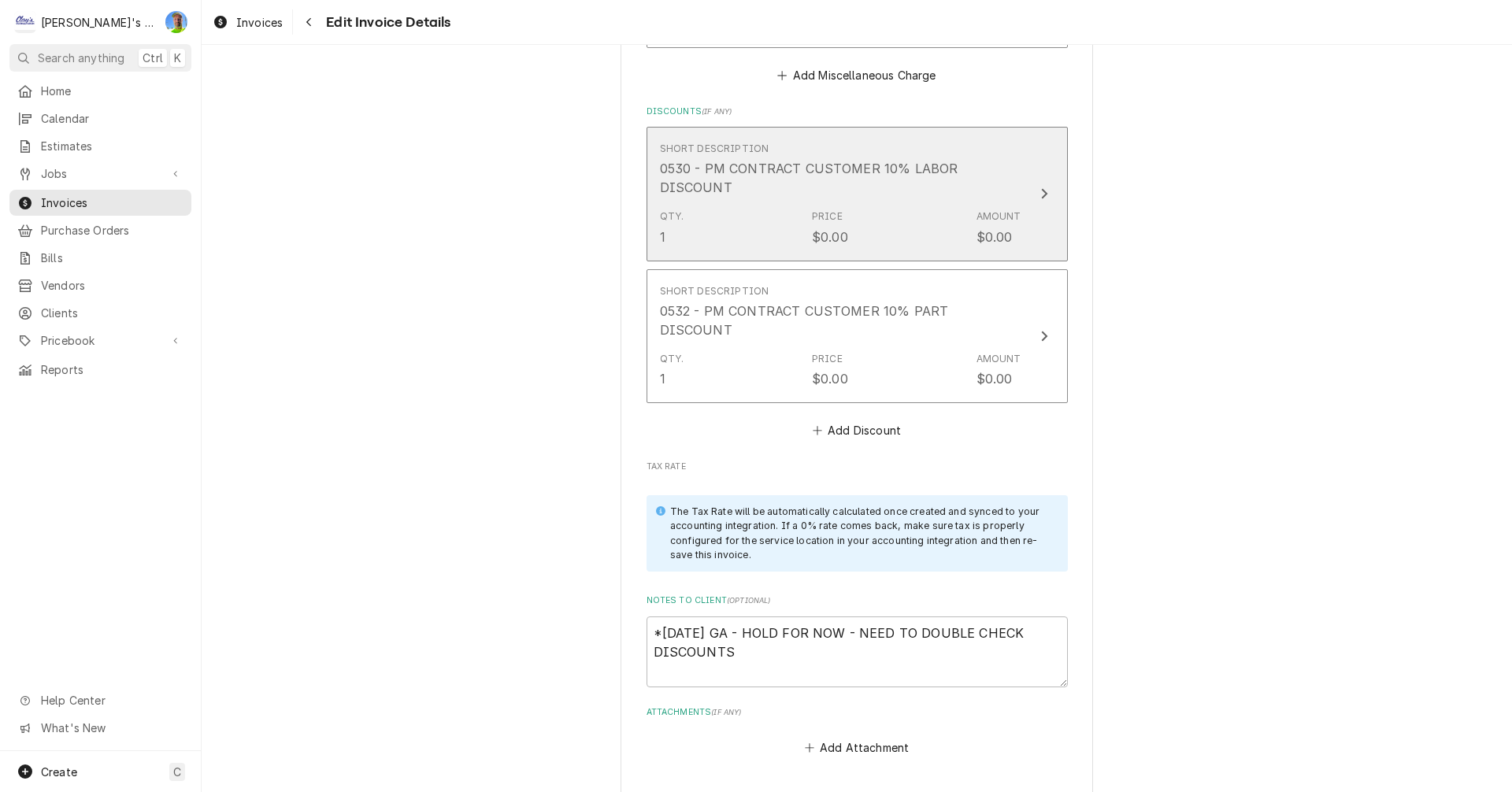
click at [1039, 212] on button "Short Description 0530 - PM CONTRACT CUSTOMER 10% LABOR DISCOUNT Qty. 1 Price $…" at bounding box center [857, 194] width 421 height 134
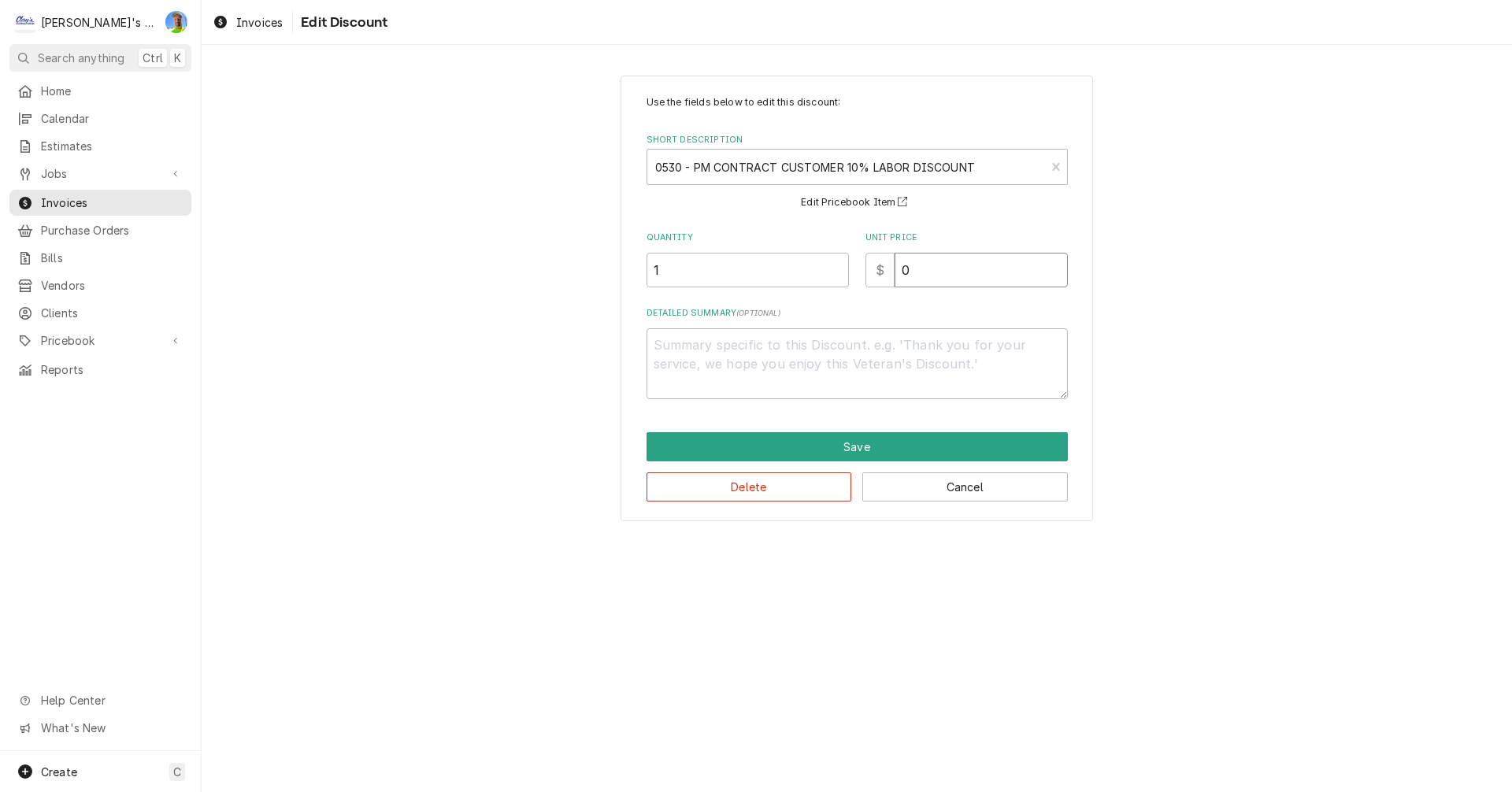
click at [940, 278] on input "0" at bounding box center [980, 270] width 173 height 35
type textarea "x"
type input "3"
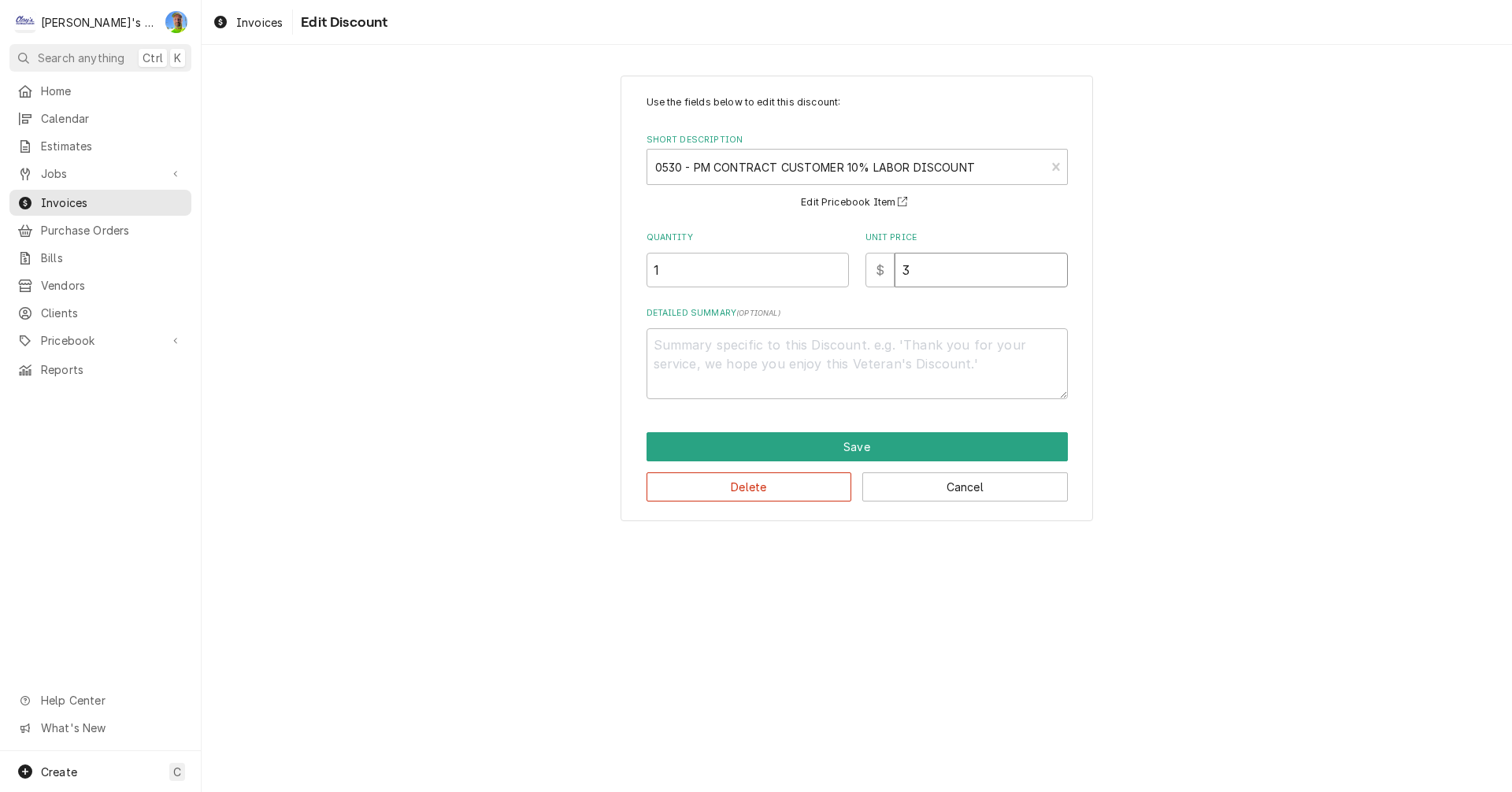
type textarea "x"
type input "37"
type textarea "x"
type input "37.8"
click at [930, 447] on button "Save" at bounding box center [857, 447] width 421 height 29
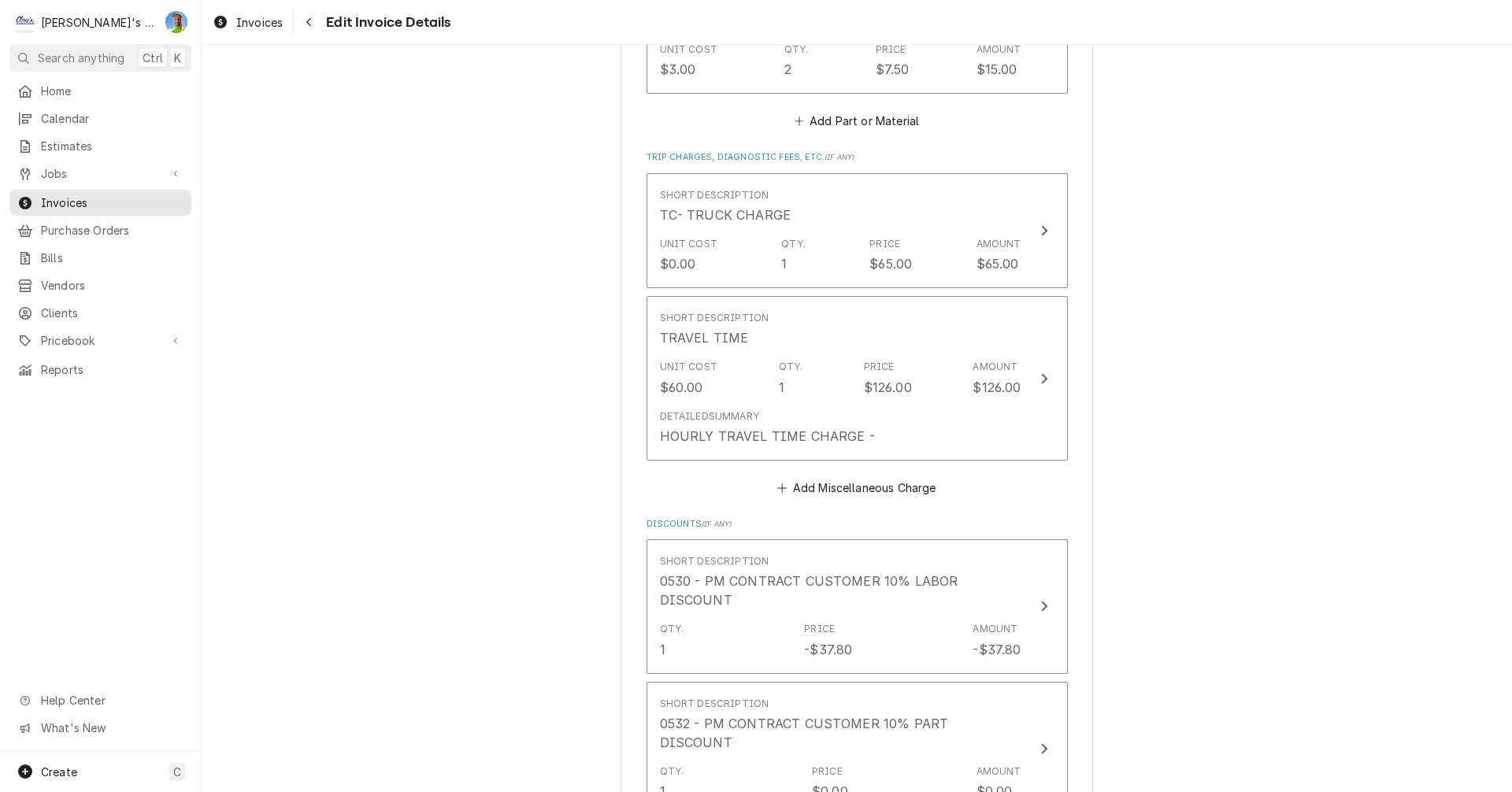
scroll to position [1990, 0]
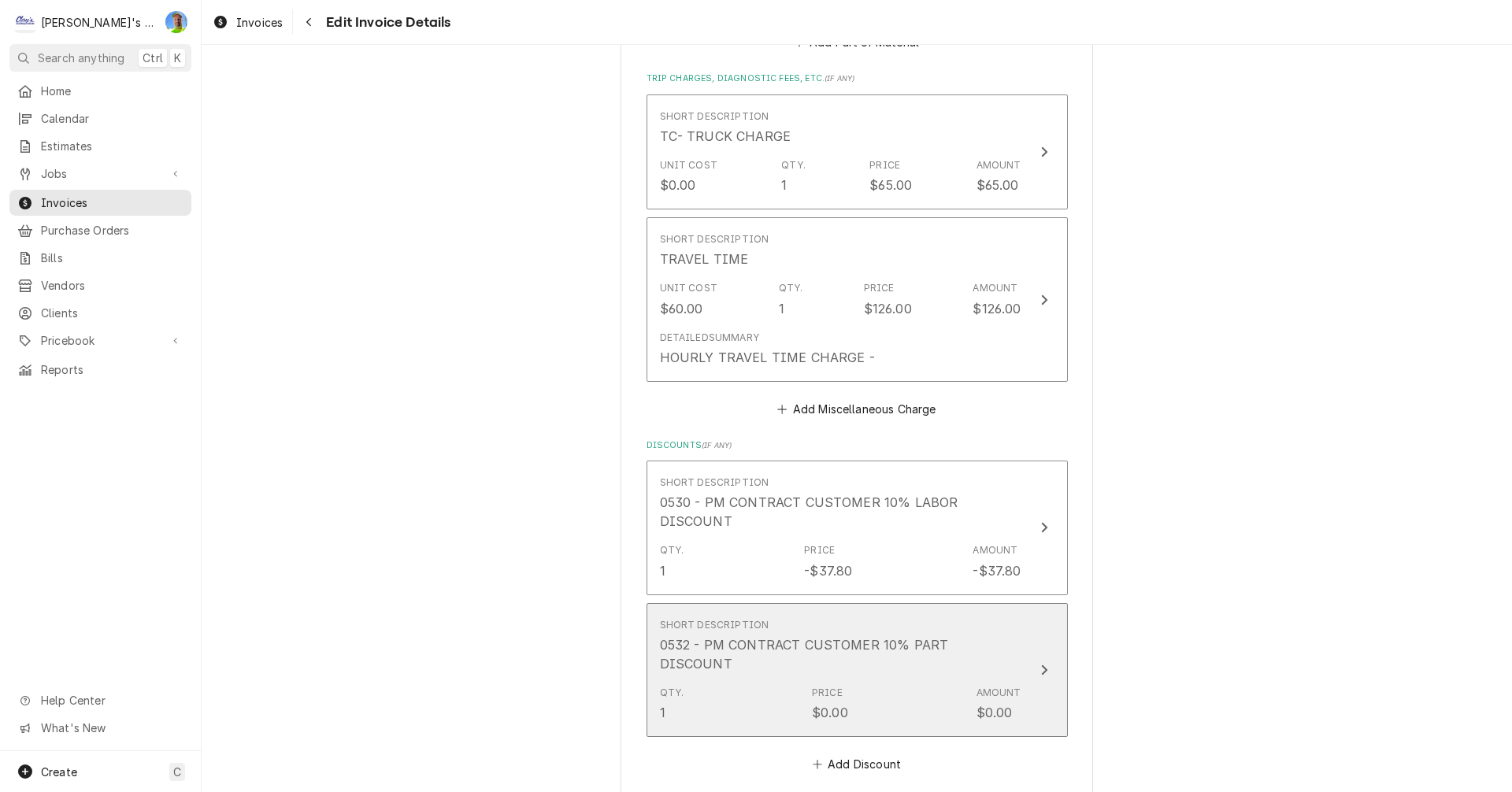
click at [1042, 682] on button "Short Description 0532 - PM CONTRACT CUSTOMER 10% PART DISCOUNT Qty. 1 Price $0…" at bounding box center [857, 670] width 421 height 134
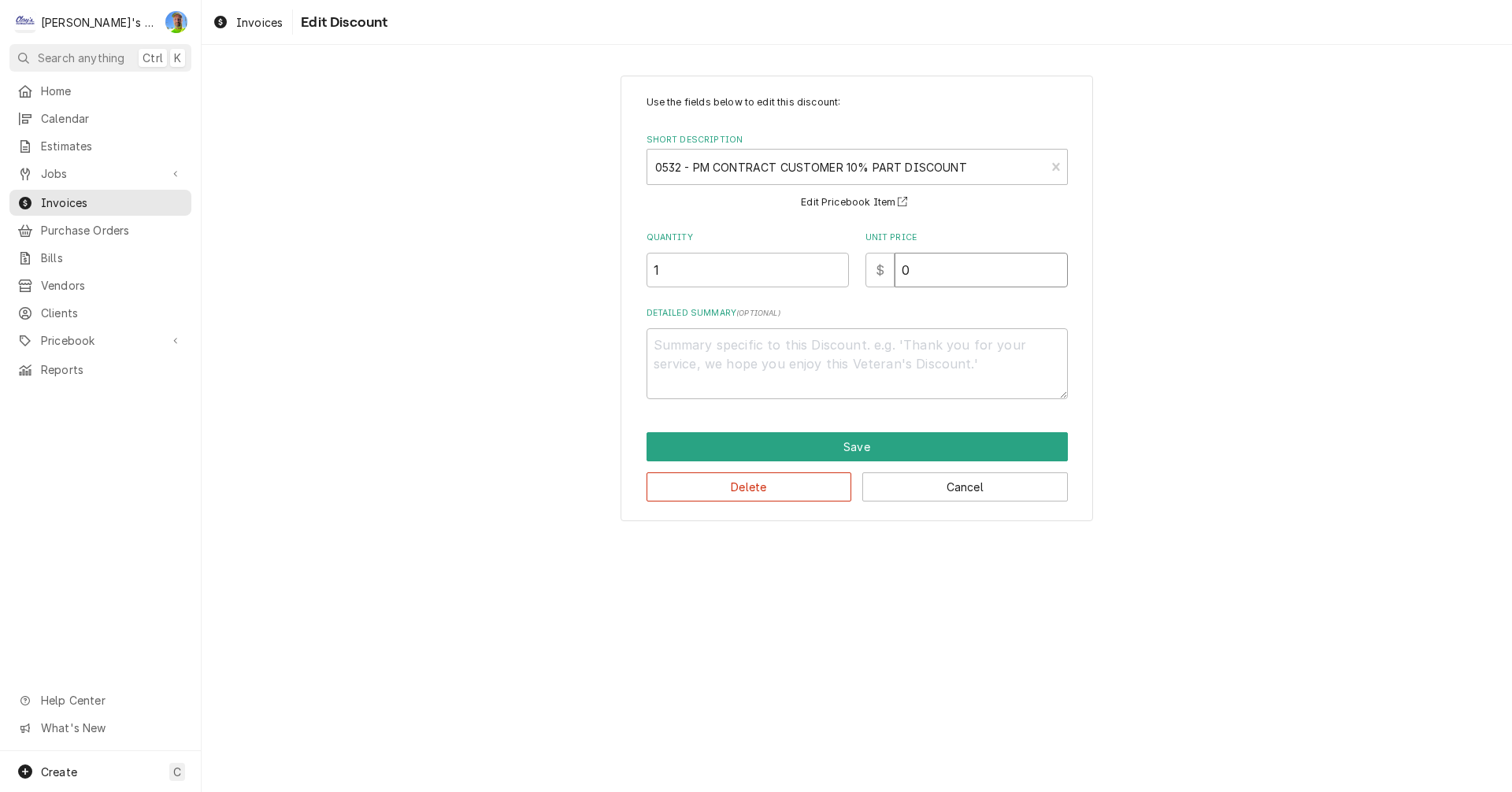
click at [931, 270] on input "0" at bounding box center [980, 270] width 173 height 35
type textarea "x"
type input "1"
type textarea "x"
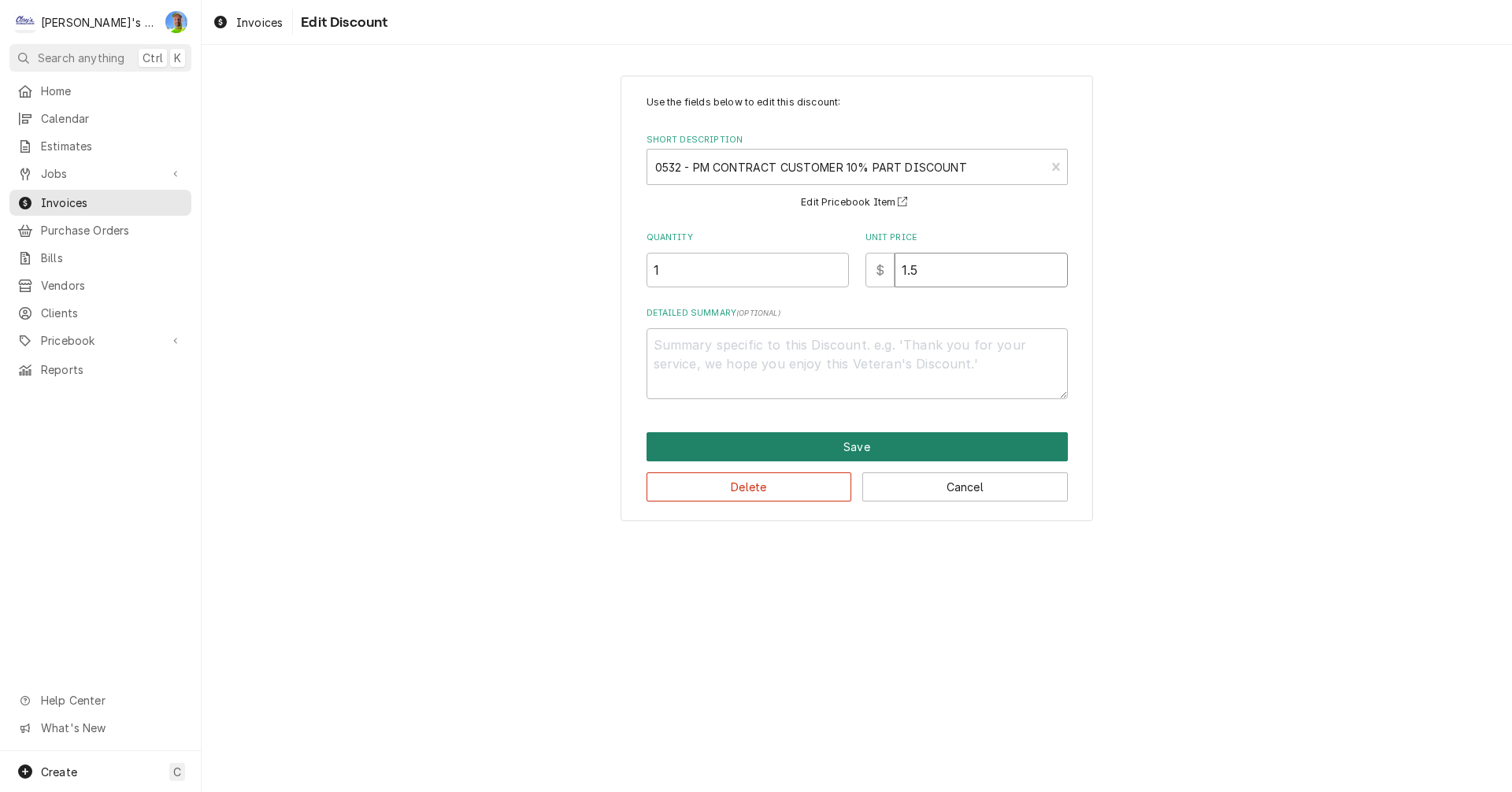
type input "1.5"
click at [871, 439] on button "Save" at bounding box center [857, 447] width 421 height 29
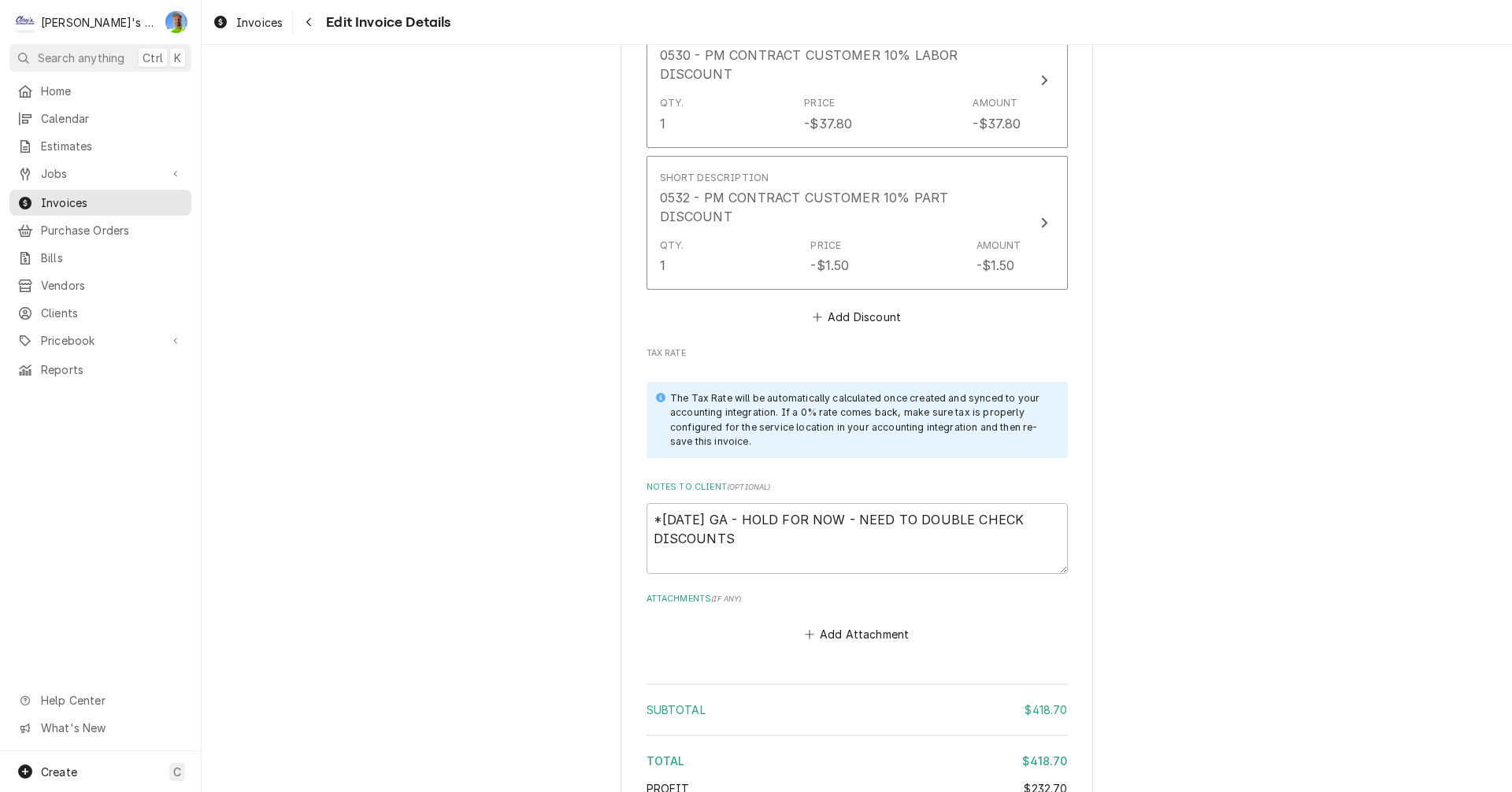
scroll to position [2443, 0]
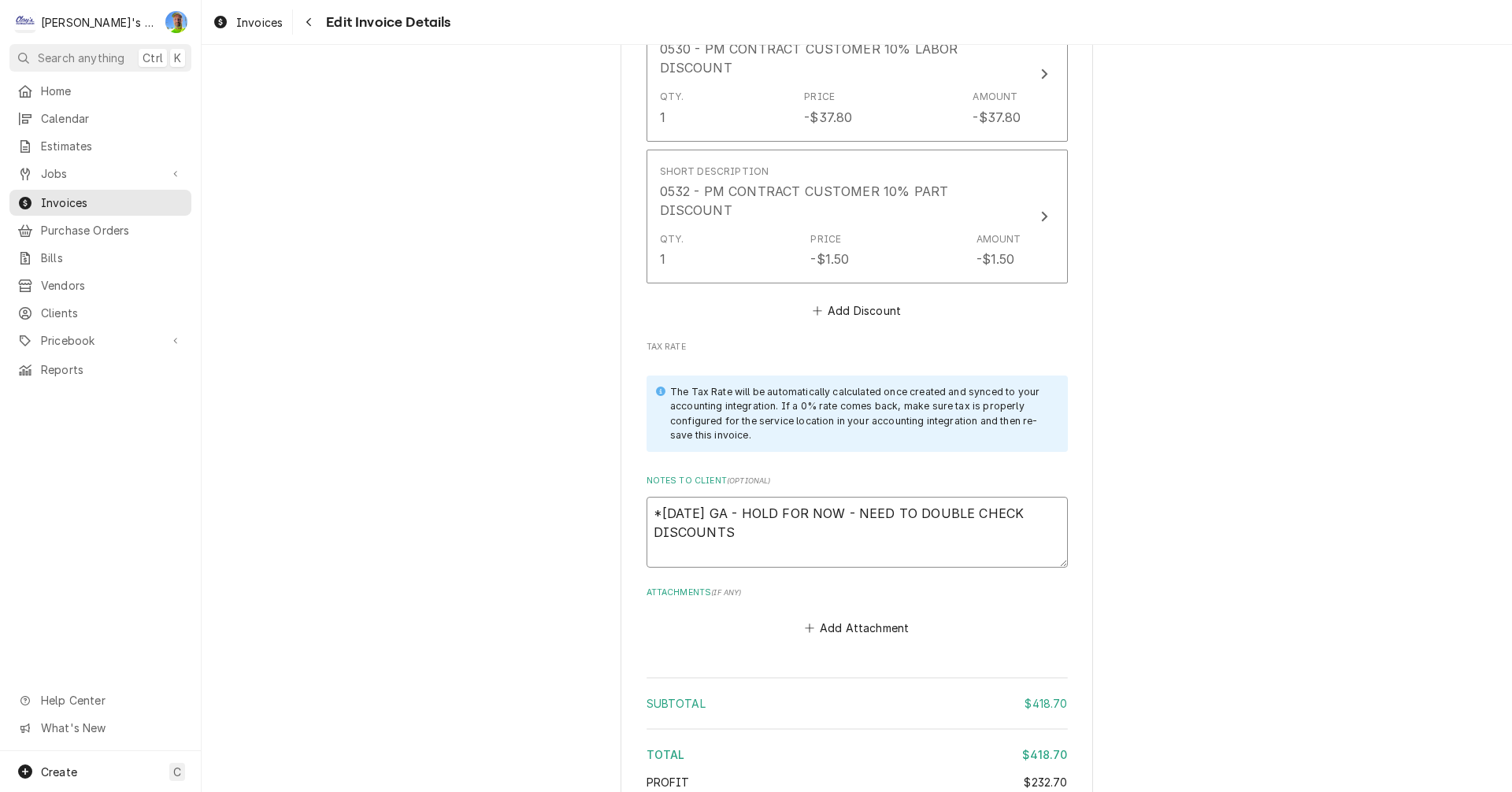
click at [916, 529] on textarea "*7/20/2025 GA - HOLD FOR NOW - NEED TO DOUBLE CHECK DISCOUNTS" at bounding box center [857, 531] width 421 height 71
type textarea "x"
type textarea "*7/20/2025 GA - HOLD FOR NOW - NEED TO DOUBLE CHECK DISCOUNT"
type textarea "x"
type textarea "*7/20/2025 GA - HOLD FOR NOW - NEED TO DOUBLE CHECK DISCOUN"
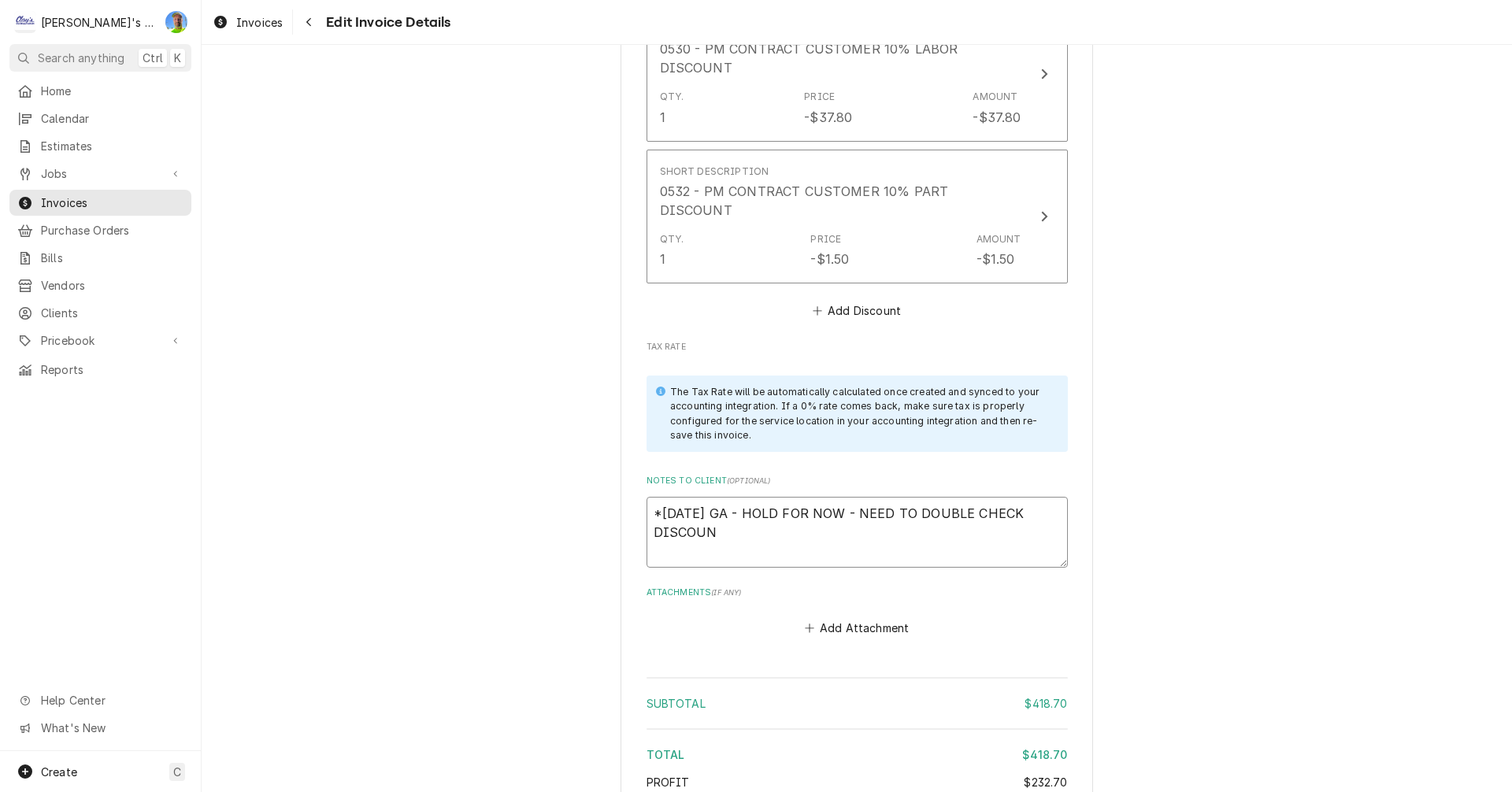
type textarea "x"
type textarea "*7/20/2025 GA - HOLD FOR NOW - NEED TO DOUBLE CHECK DISCOU"
type textarea "x"
type textarea "*7/20/2025 GA - HOLD FOR NOW - NEED TO DOUBLE CHECK DISCO"
type textarea "x"
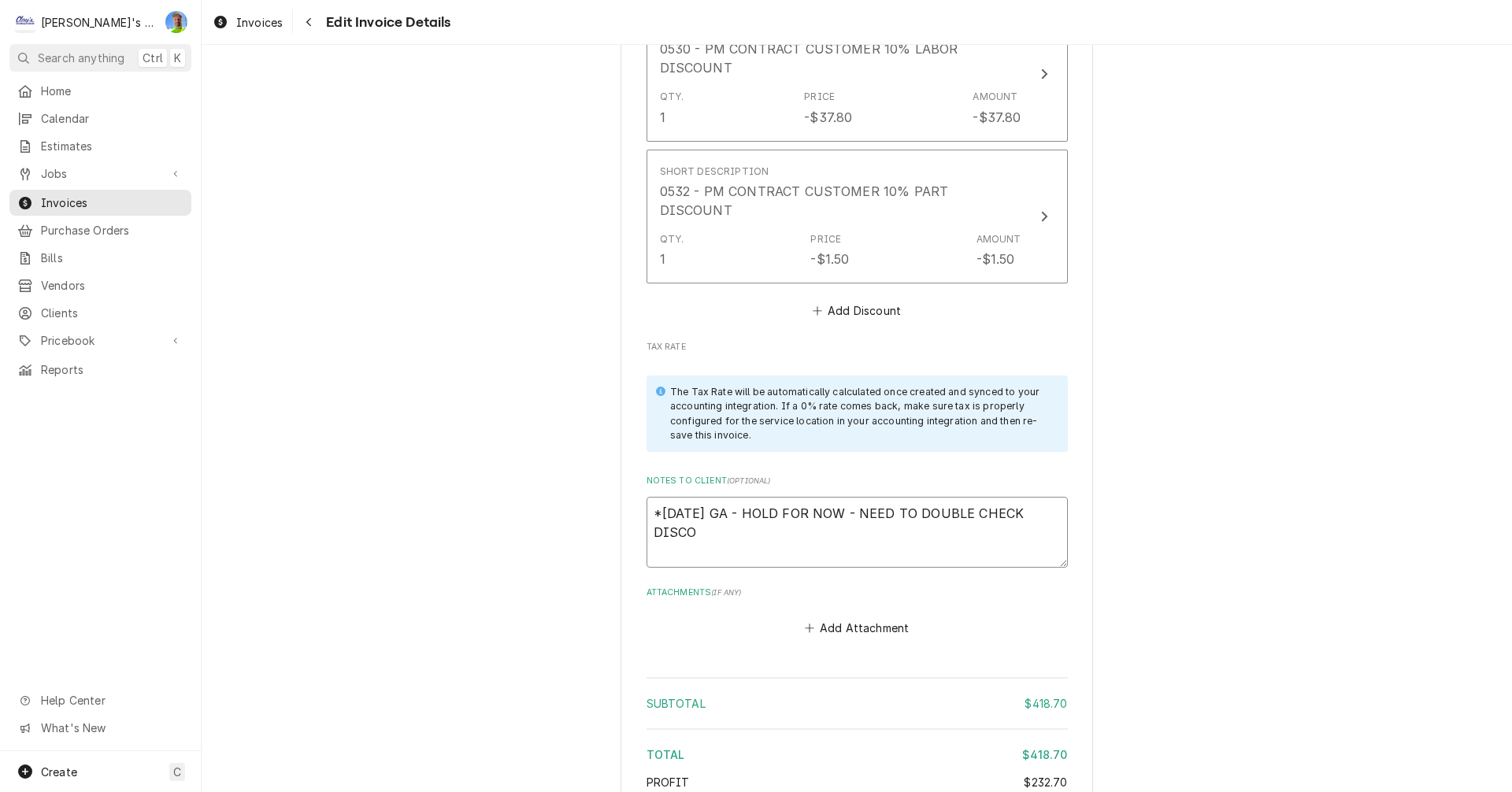
type textarea "*7/20/2025 GA - HOLD FOR NOW - NEED TO DOUBLE CHECK DISC"
type textarea "x"
type textarea "*7/20/2025 GA - HOLD FOR NOW - NEED TO DOUBLE CHECK DIS"
type textarea "x"
type textarea "*7/20/2025 GA - HOLD FOR NOW - NEED TO DOUBLE CHECK DI"
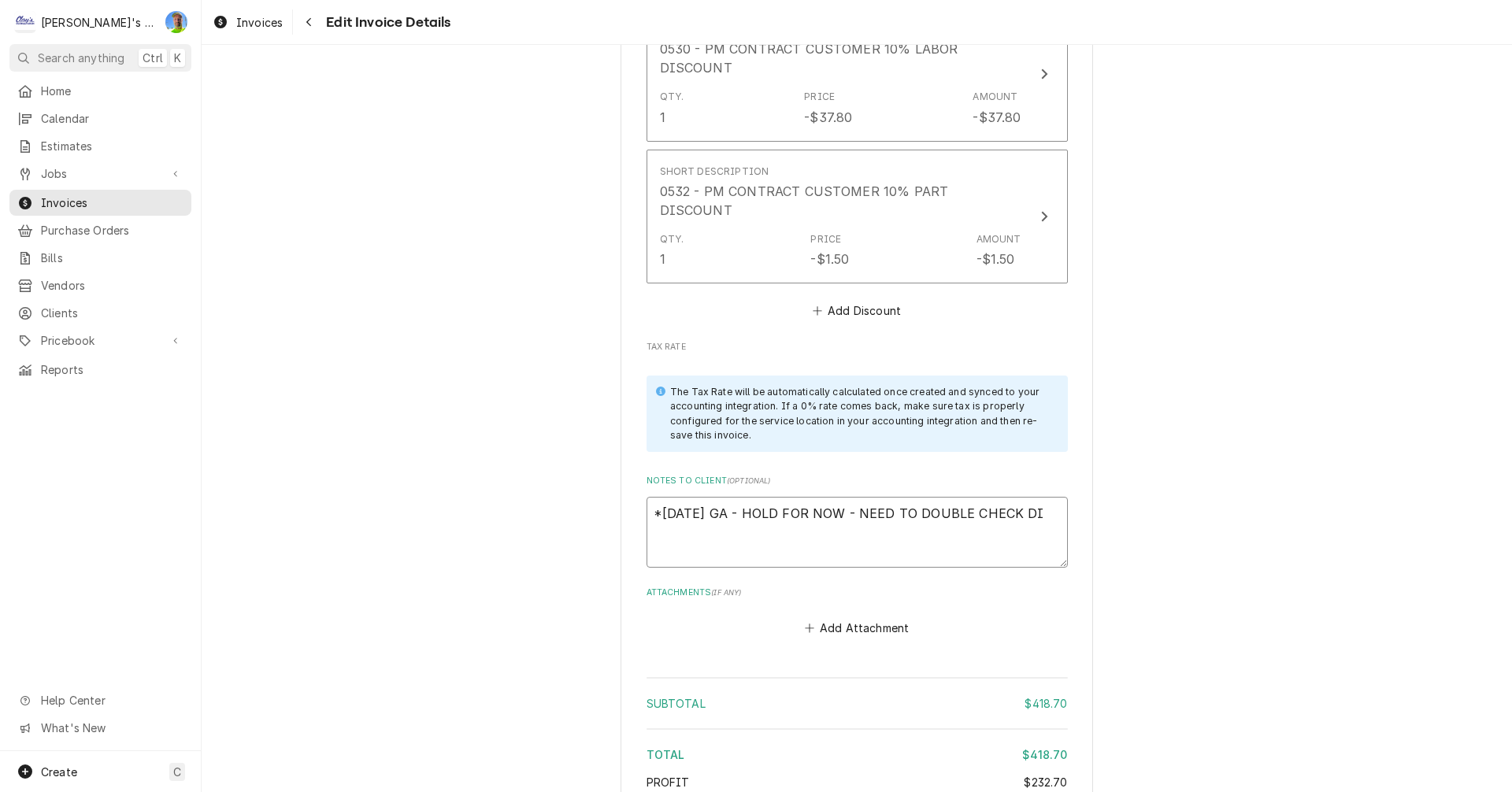
type textarea "x"
type textarea "*7/20/2025 GA - HOLD FOR NOW - NEED TO DOUBLE CHECK D"
type textarea "x"
type textarea "*7/20/2025 GA - HOLD FOR NOW - NEED TO DOUBLE CHECK"
type textarea "x"
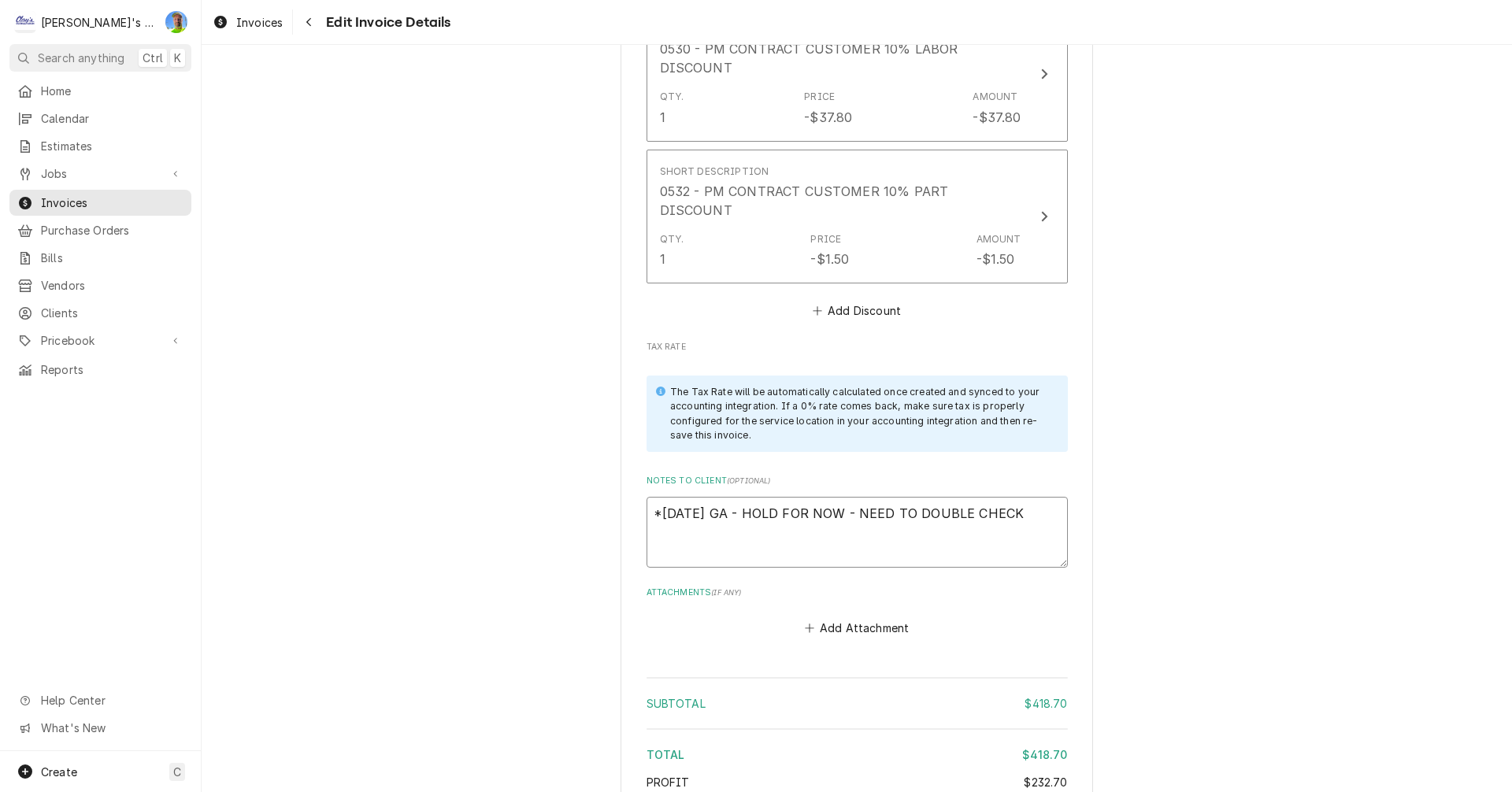
type textarea "*7/20/2025 GA - HOLD FOR NOW - NEED TO DOUBLE CHECK"
type textarea "x"
type textarea "*7/20/2025 GA - HOLD FOR NOW - NEED TO DOUBLE CHEC"
type textarea "x"
type textarea "*7/20/2025 GA - HOLD FOR NOW - NEED TO DOUBLE CHE"
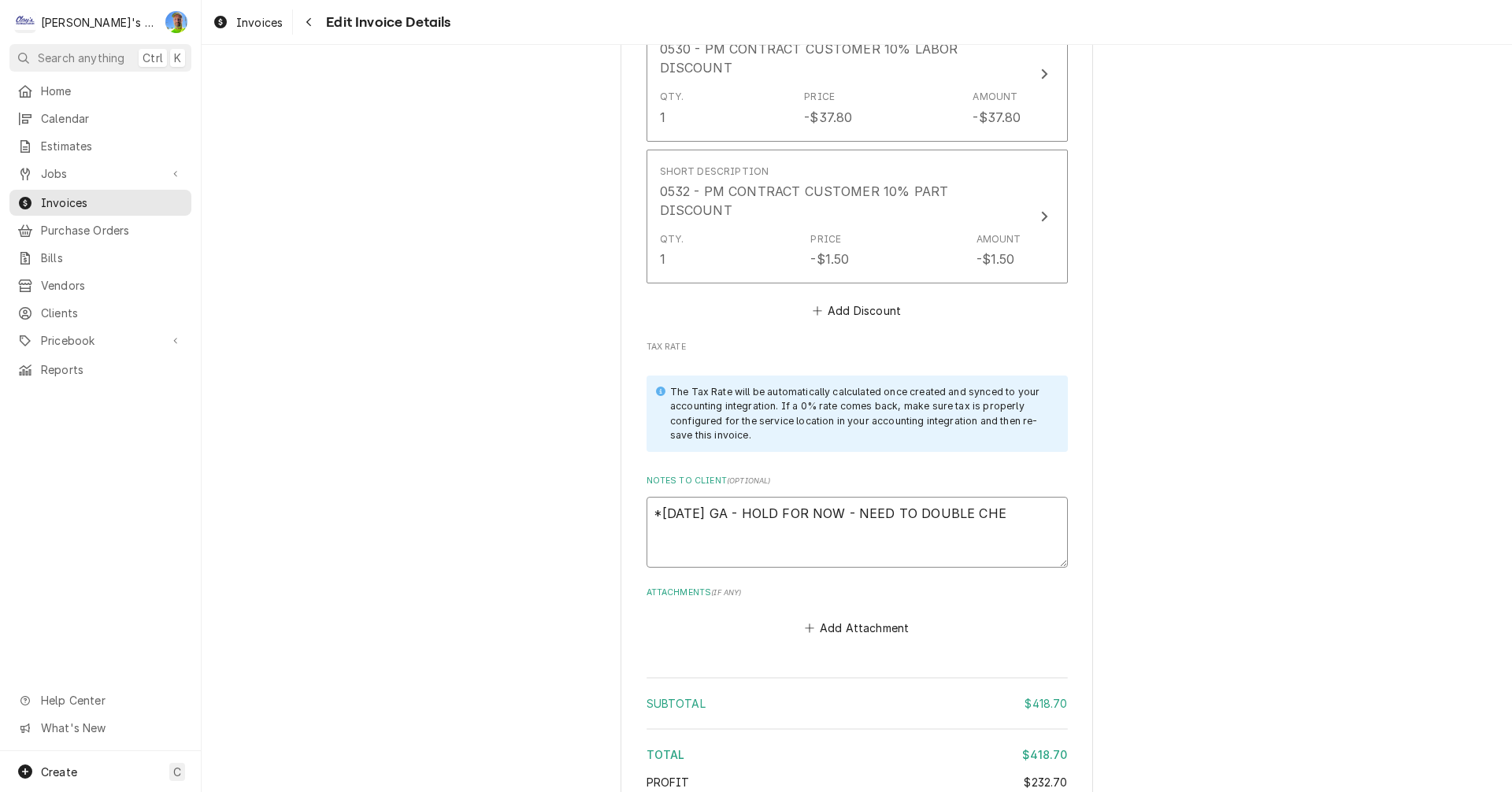
type textarea "x"
type textarea "*7/20/2025 GA - HOLD FOR NOW - NEED TO DOUBLE CH"
type textarea "x"
type textarea "*7/20/2025 GA - HOLD FOR NOW - NEED TO DOUBLE C"
type textarea "x"
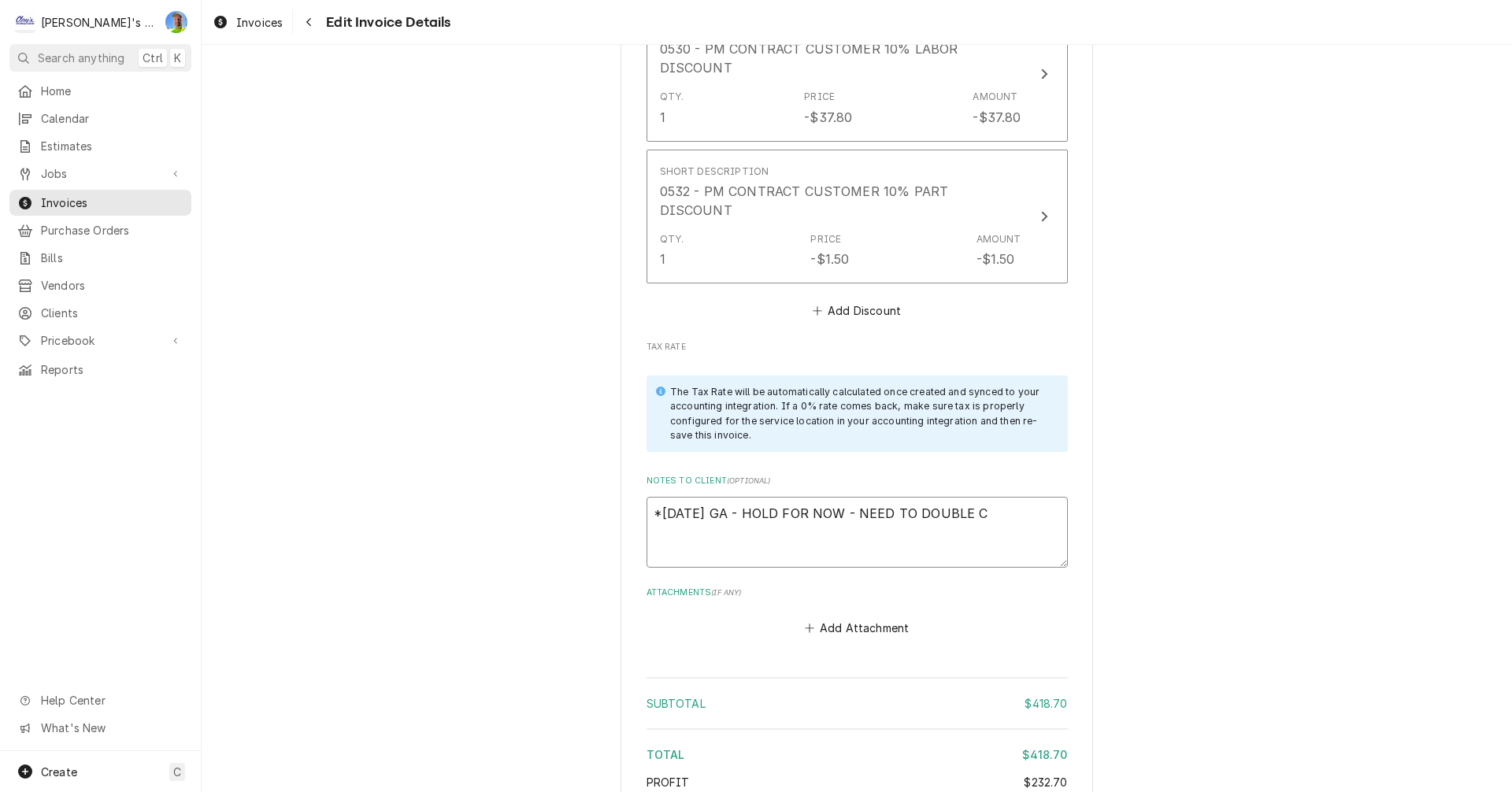
type textarea "*7/20/2025 GA - HOLD FOR NOW - NEED TO DOUBLE"
type textarea "x"
type textarea "*7/20/2025 GA - HOLD FOR NOW - NEED TO DOUBLE"
type textarea "x"
type textarea "*7/20/2025 GA - HOLD FOR NOW - NEED TO DOUBL"
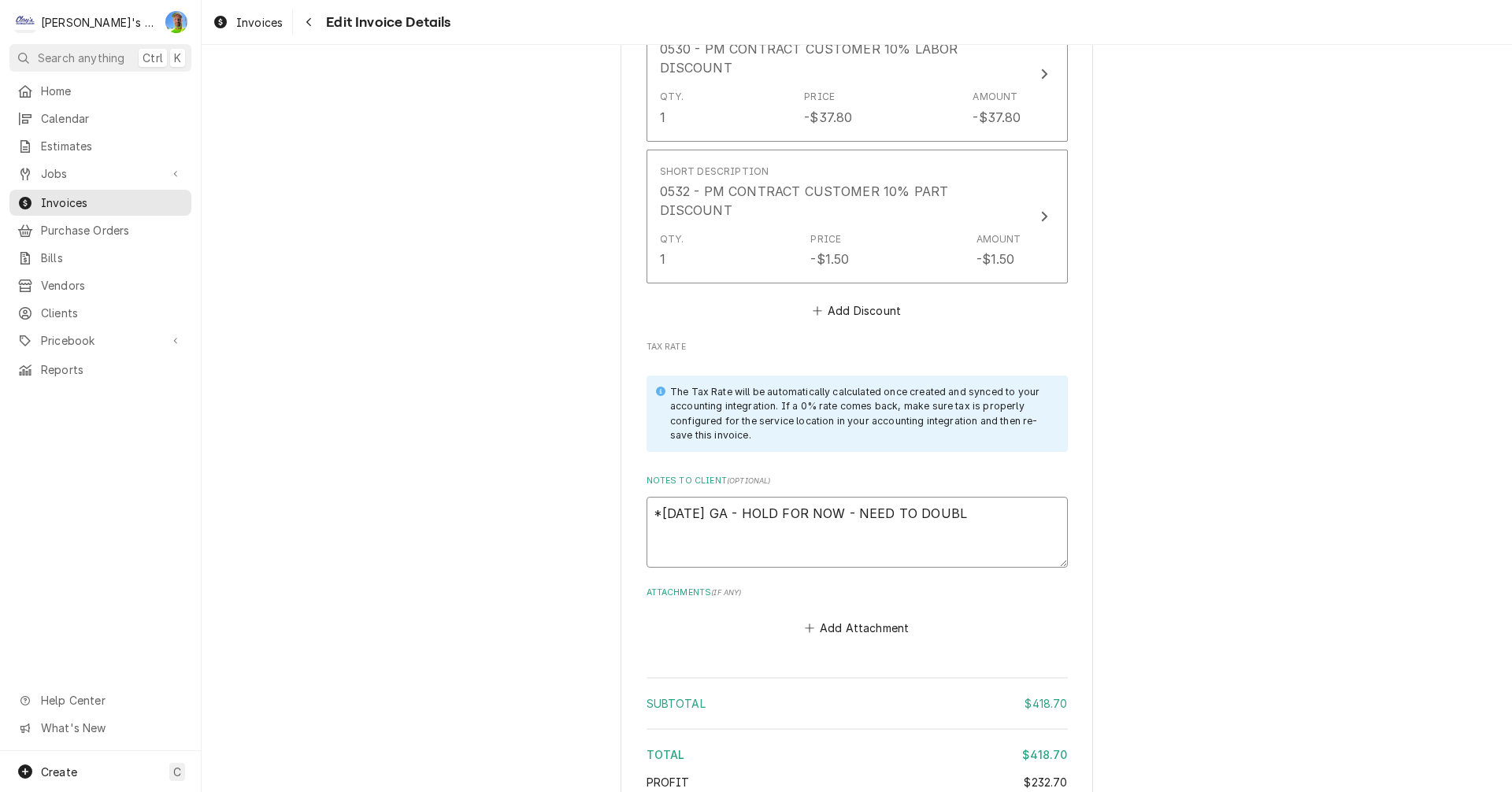
type textarea "x"
type textarea "*7/20/2025 GA - HOLD FOR NOW - NEED TO DOUB"
type textarea "x"
type textarea "*7/20/2025 GA - HOLD FOR NOW - NEED TO DOU"
type textarea "x"
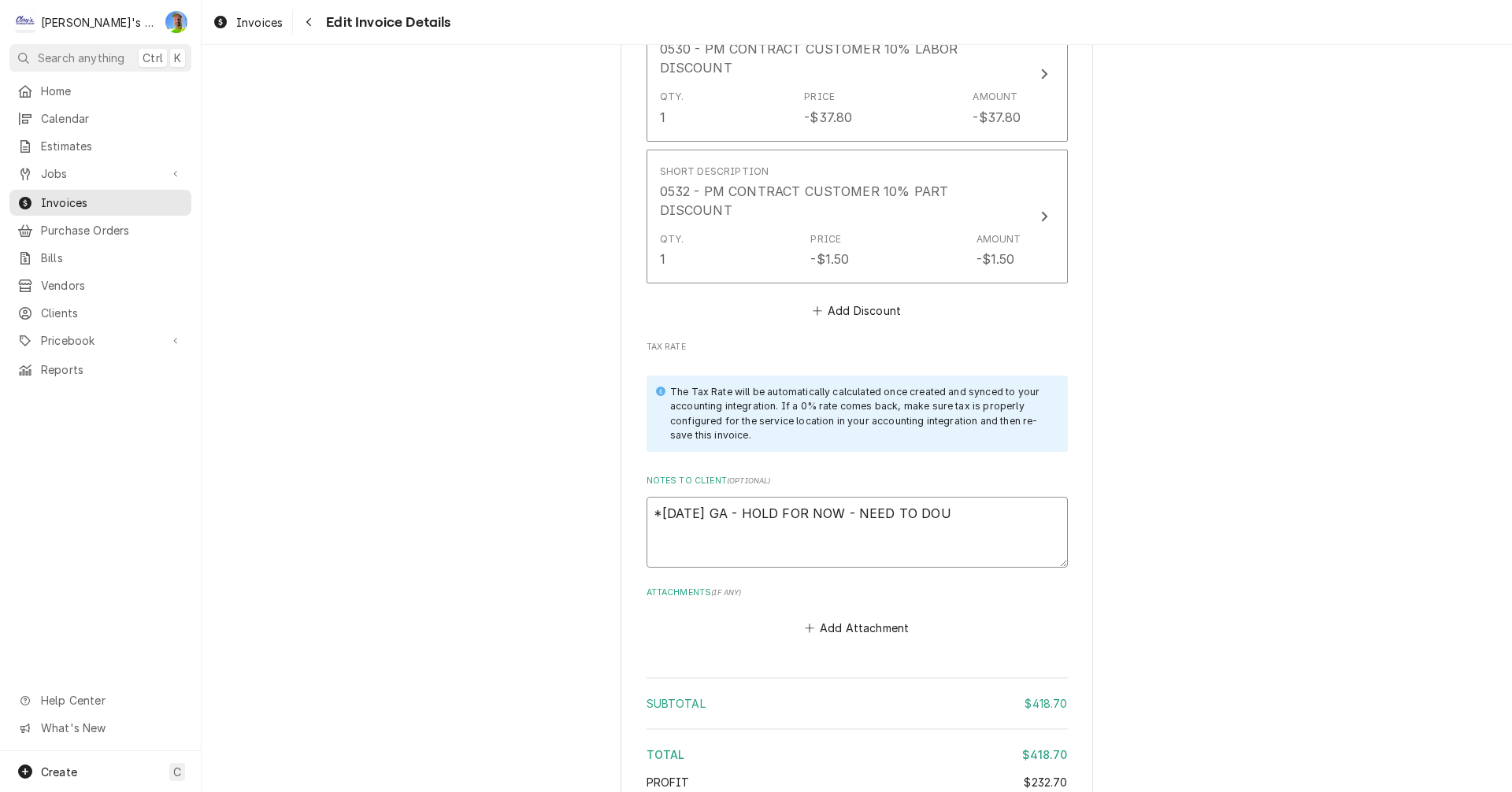
type textarea "*7/20/2025 GA - HOLD FOR NOW - NEED TO DO"
type textarea "x"
type textarea "*7/20/2025 GA - HOLD FOR NOW - NEED TO D"
type textarea "x"
type textarea "*7/20/2025 GA - HOLD FOR NOW - NEED TO"
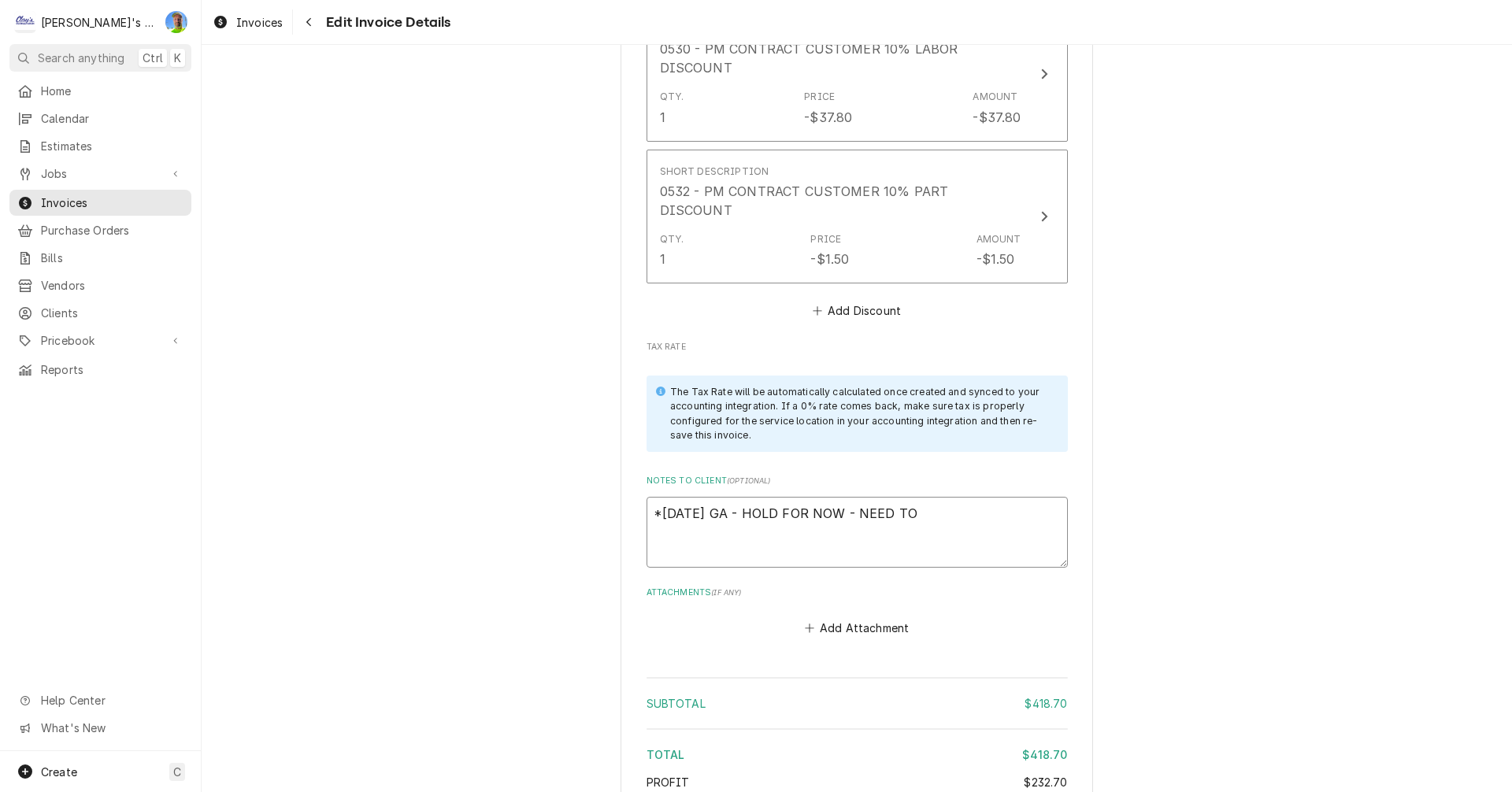
type textarea "x"
type textarea "*7/20/2025 GA - HOLD FOR NOW - NEED TO"
type textarea "x"
type textarea "*7/20/2025 GA - HOLD FOR NOW - NEED T"
type textarea "x"
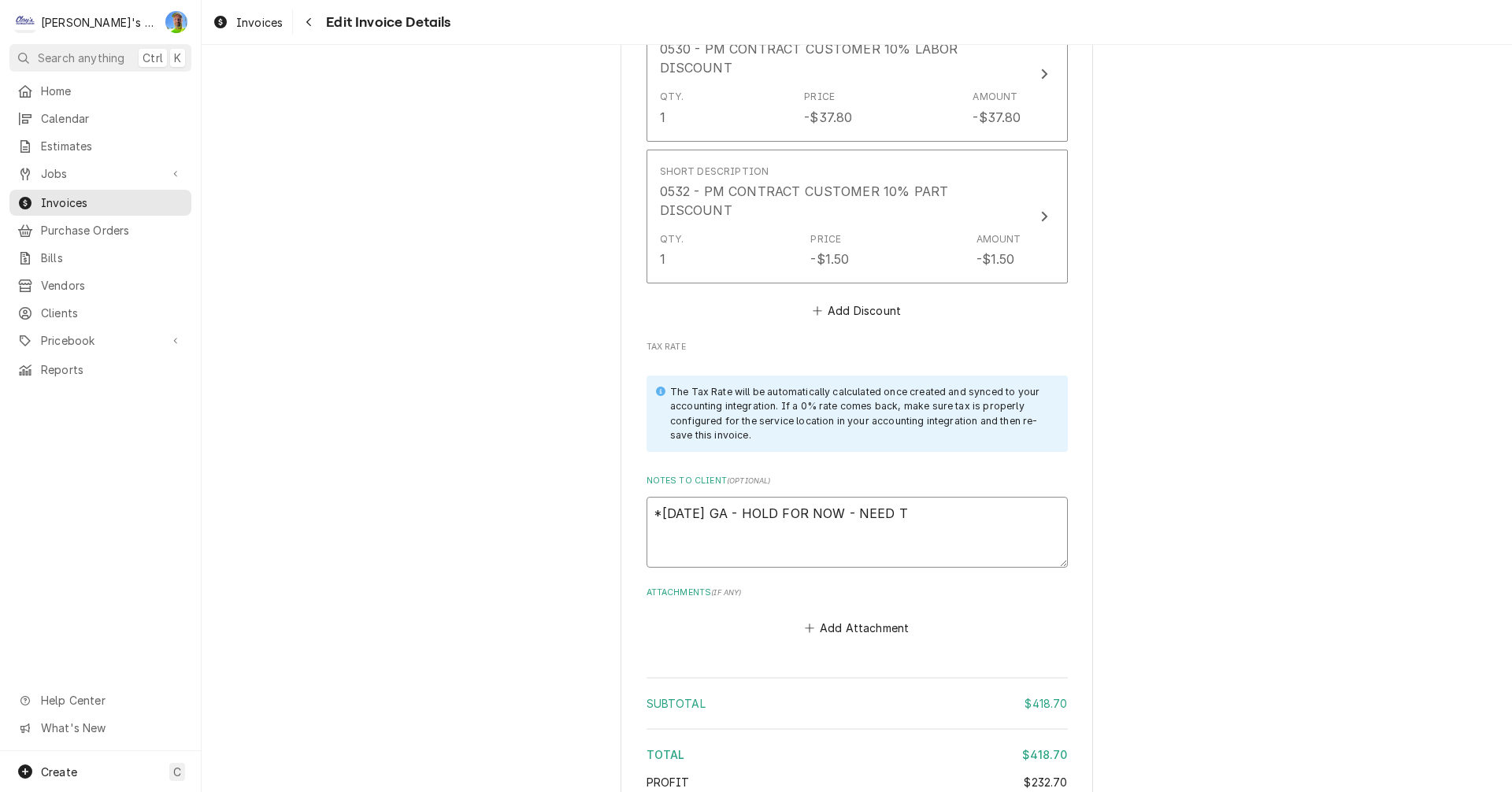
type textarea "*7/20/2025 GA - HOLD FOR NOW - NEED"
type textarea "x"
type textarea "*7/20/2025 GA - HOLD FOR NOW - NEED"
type textarea "x"
type textarea "*7/20/2025 GA - HOLD FOR NOW - NEE"
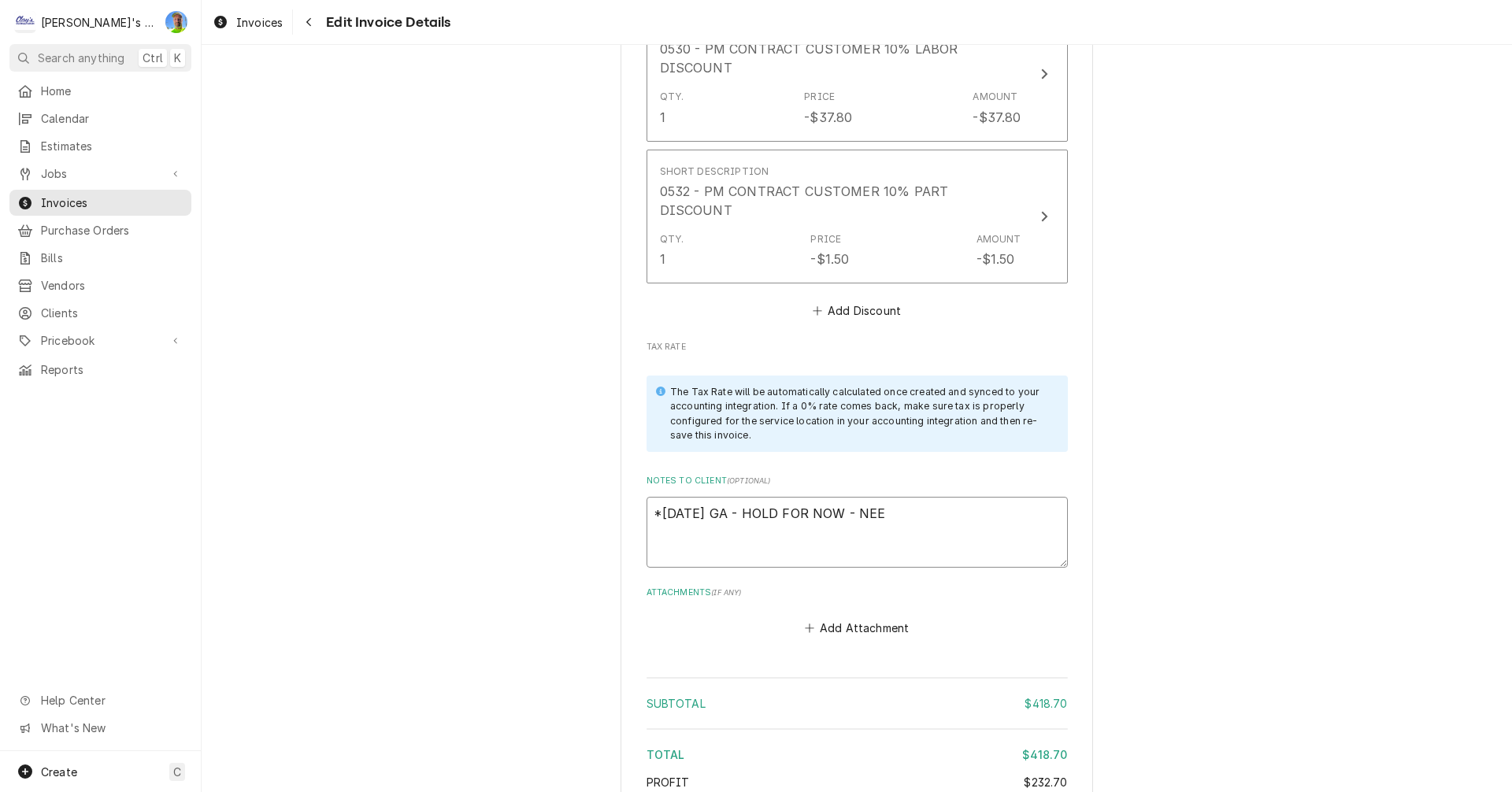
type textarea "x"
type textarea "*7/20/2025 GA - HOLD FOR NOW - NE"
type textarea "x"
type textarea "*7/20/2025 GA - HOLD FOR NOW - N"
type textarea "x"
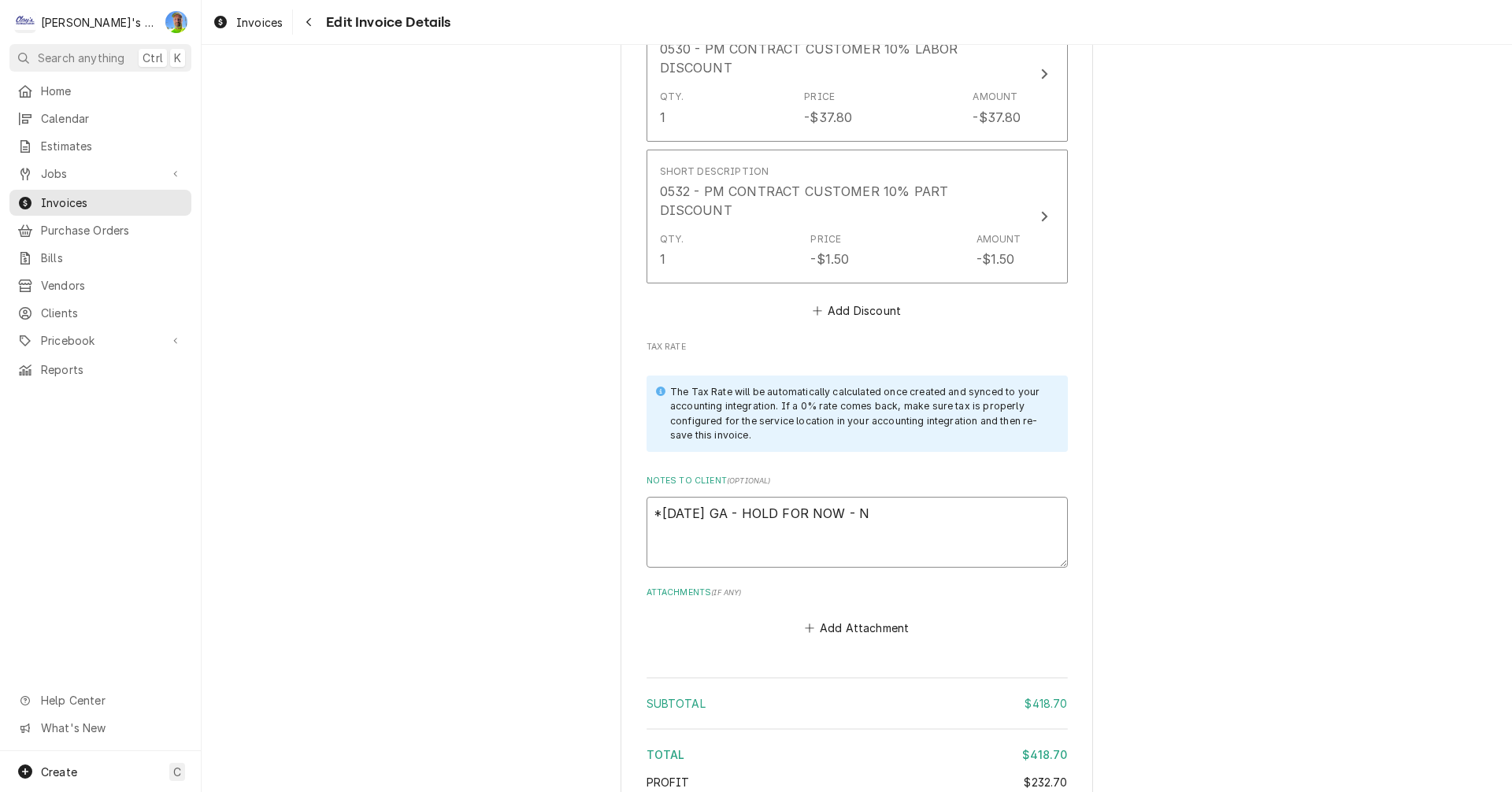
type textarea "*7/20/2025 GA - HOLD FOR NOW -"
type textarea "x"
type textarea "*7/20/2025 GA - HOLD FOR NOW -"
type textarea "x"
type textarea "*7/20/2025 GA - HOLD FOR NOW"
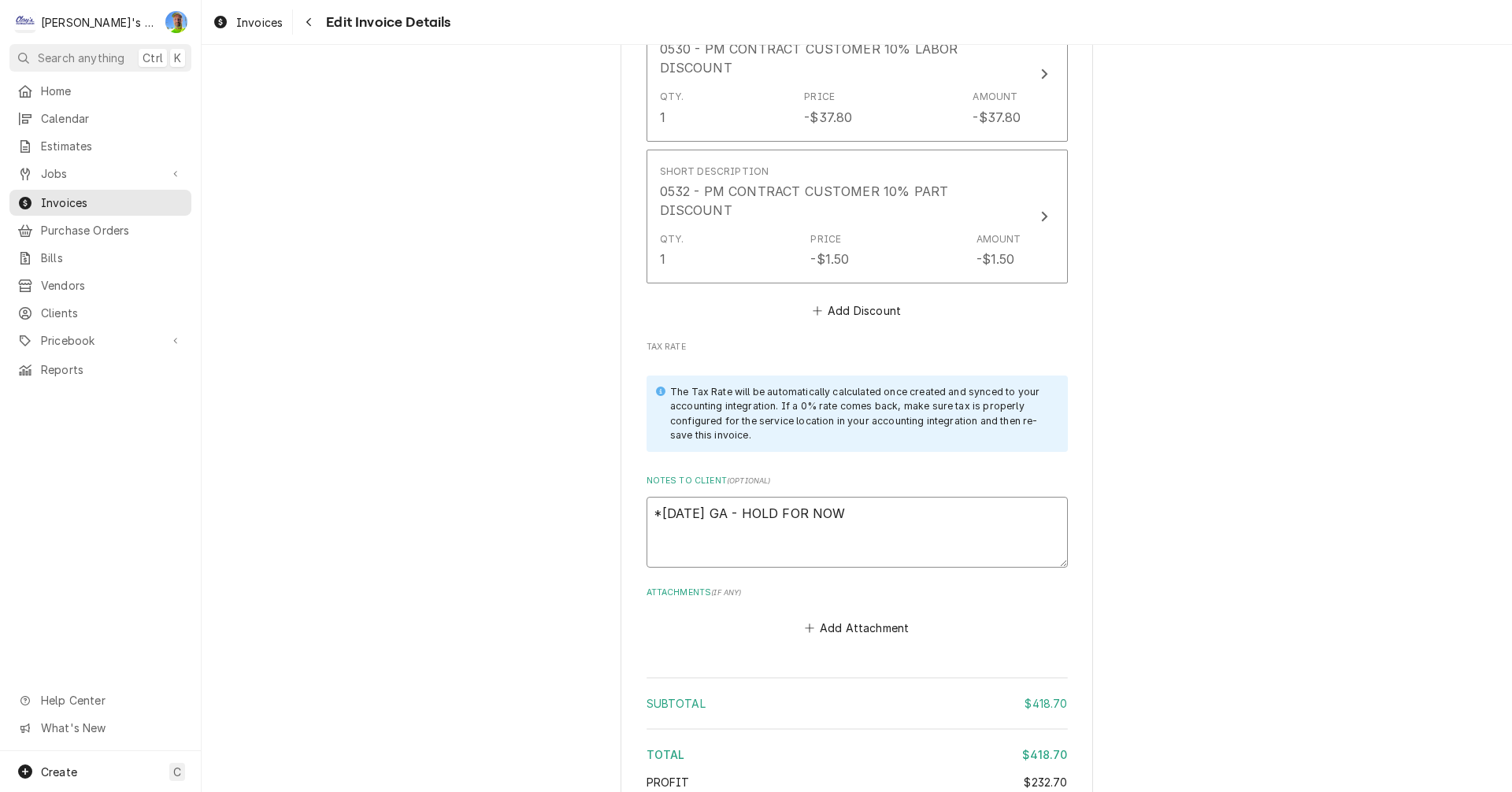
type textarea "x"
type textarea "*7/20/2025 GA - HOLD FOR NOW"
type textarea "x"
type textarea "*7/20/2025 GA - HOLD FOR NO"
type textarea "x"
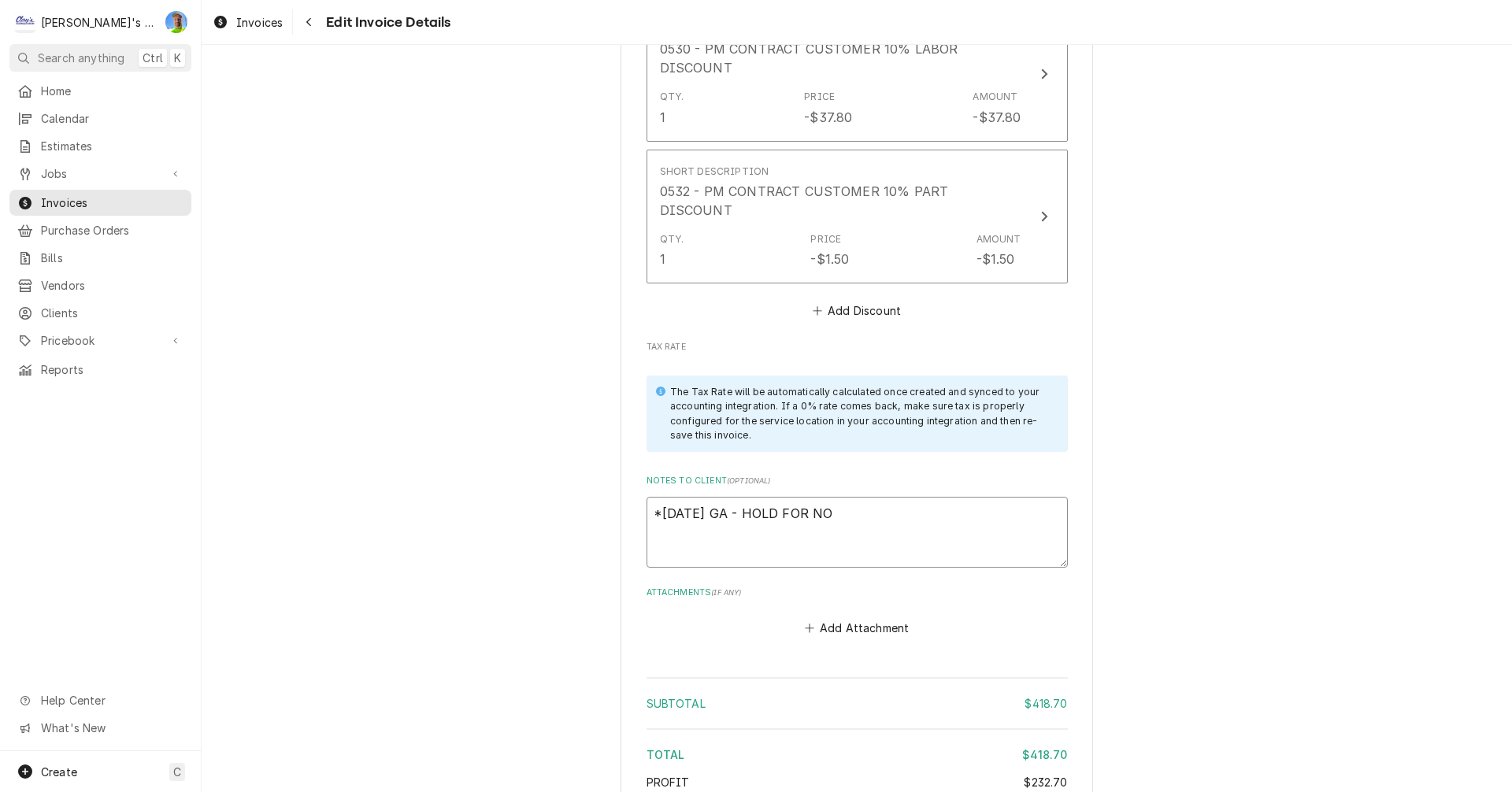
type textarea "*7/20/2025 GA - HOLD FOR N"
type textarea "x"
type textarea "*7/20/2025 GA - HOLD FOR"
type textarea "x"
type textarea "*7/20/2025 GA - HOLD FOR"
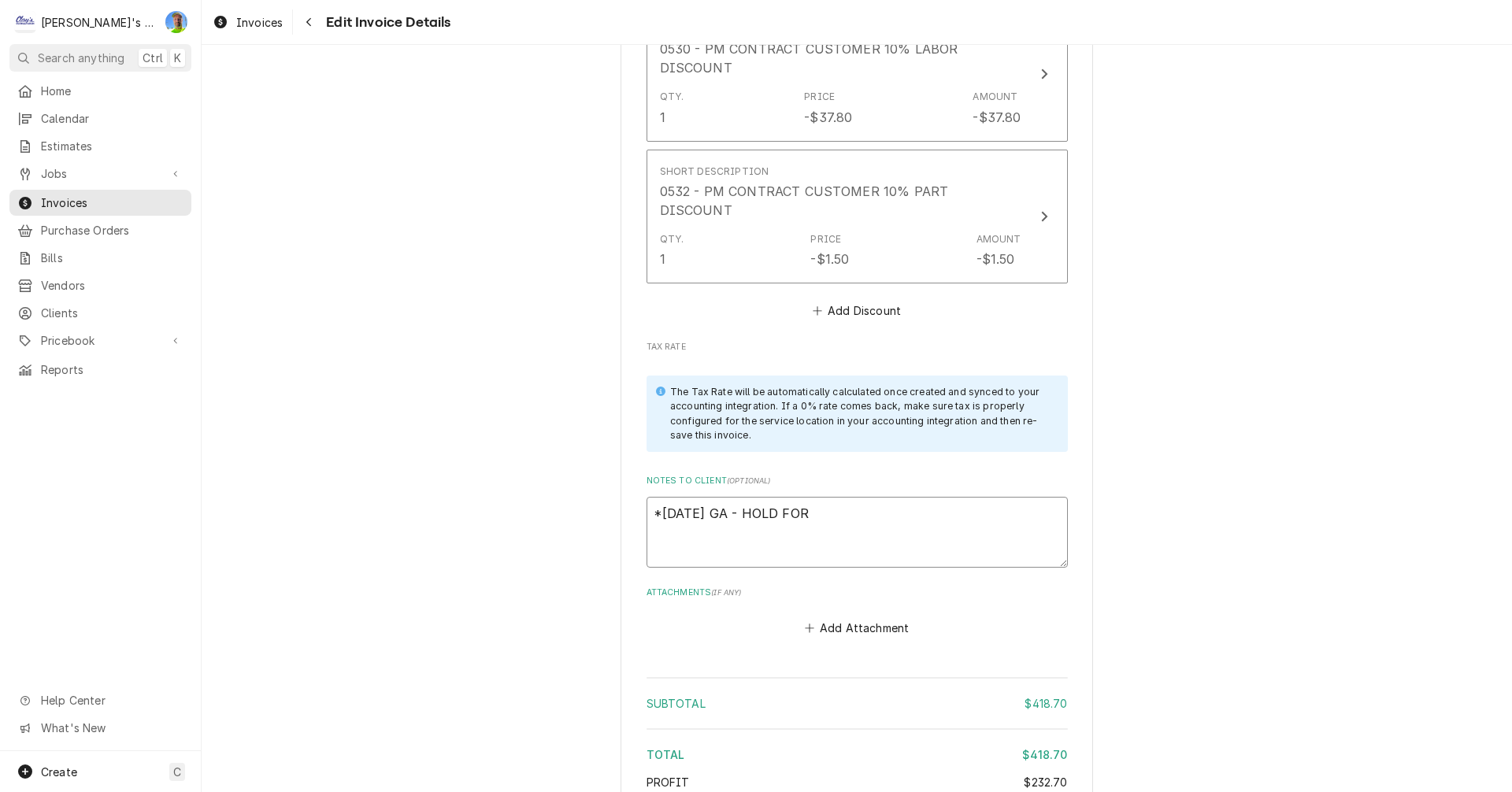
type textarea "x"
type textarea "*7/20/2025 GA - HOLD FO"
type textarea "x"
type textarea "*7/20/2025 GA - HOLD F"
type textarea "x"
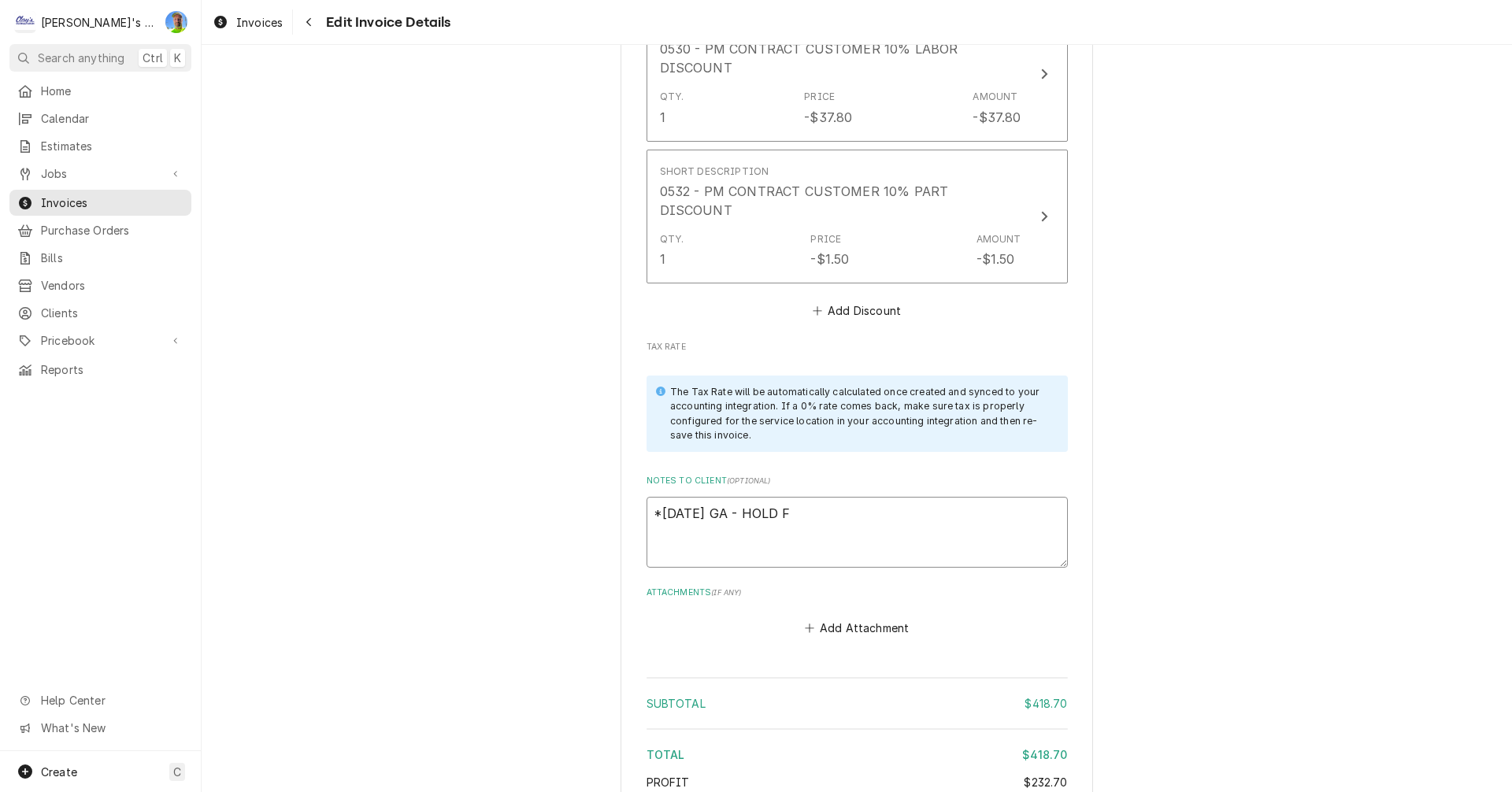
type textarea "*7/20/2025 GA - HOLD"
type textarea "x"
type textarea "*7/20/2025 GA - HOLD"
type textarea "x"
type textarea "*7/20/2025 GA - HOL"
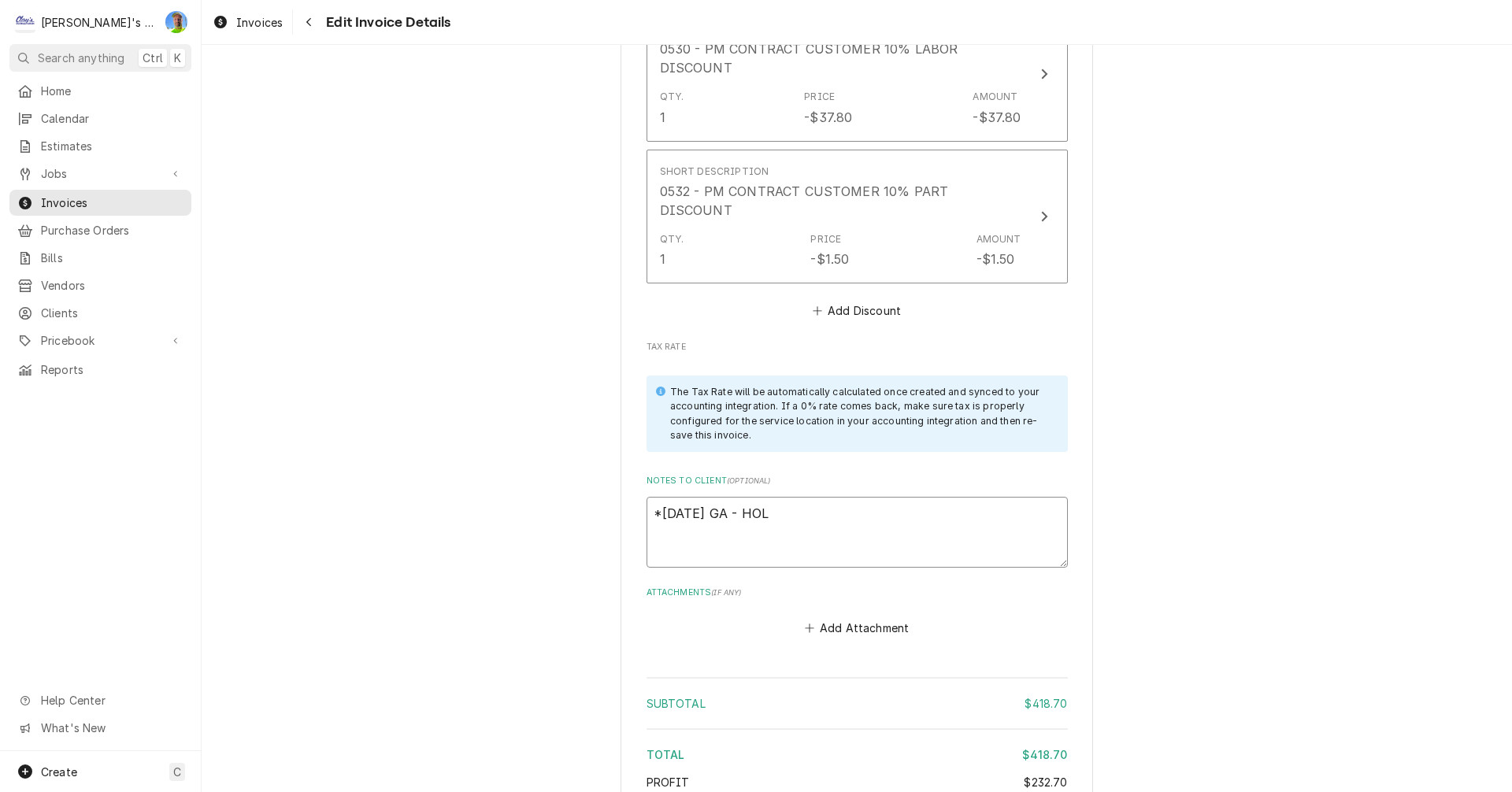
type textarea "x"
type textarea "*7/20/2025 GA - HO"
type textarea "x"
type textarea "*7/20/2025 GA - H"
type textarea "x"
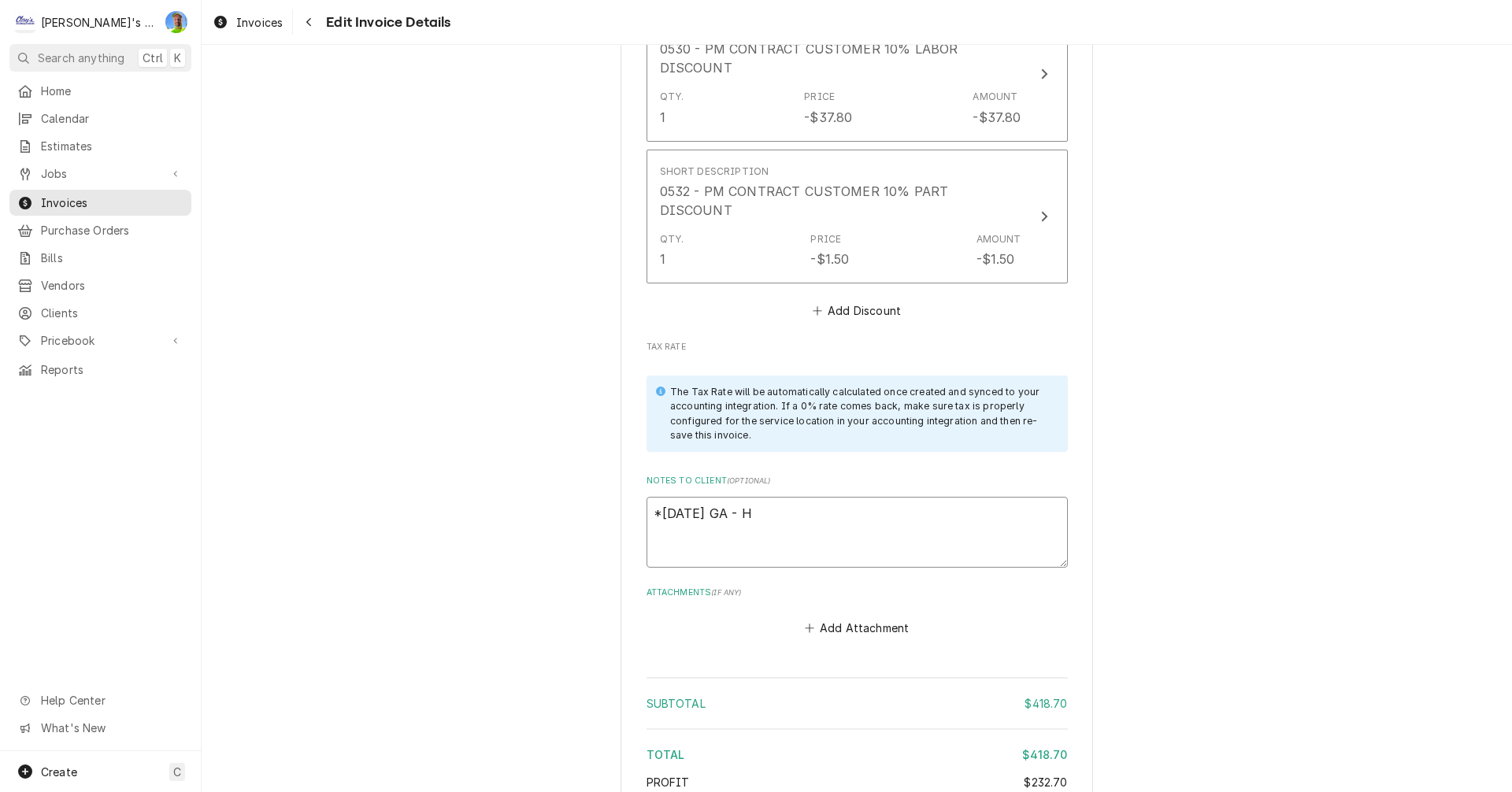
type textarea "*7/20/2025 GA -"
type textarea "x"
type textarea "*7/20/2025 GA - l"
type textarea "x"
type textarea "*7/20/2025 GA - lo"
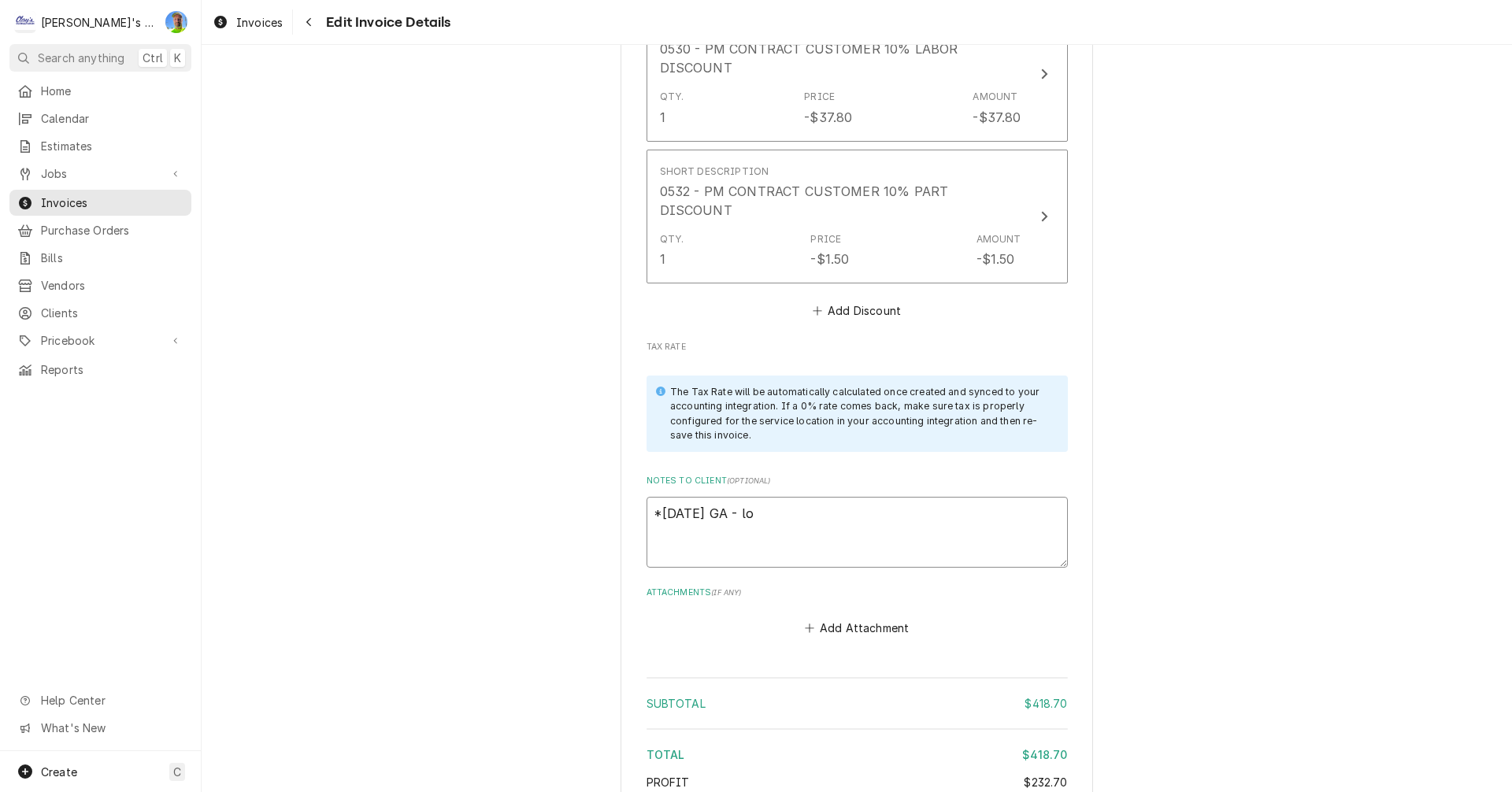
type textarea "x"
type textarea "*7/20/2025 GA - loo"
type textarea "x"
type textarea "*7/20/2025 GA - look"
type textarea "x"
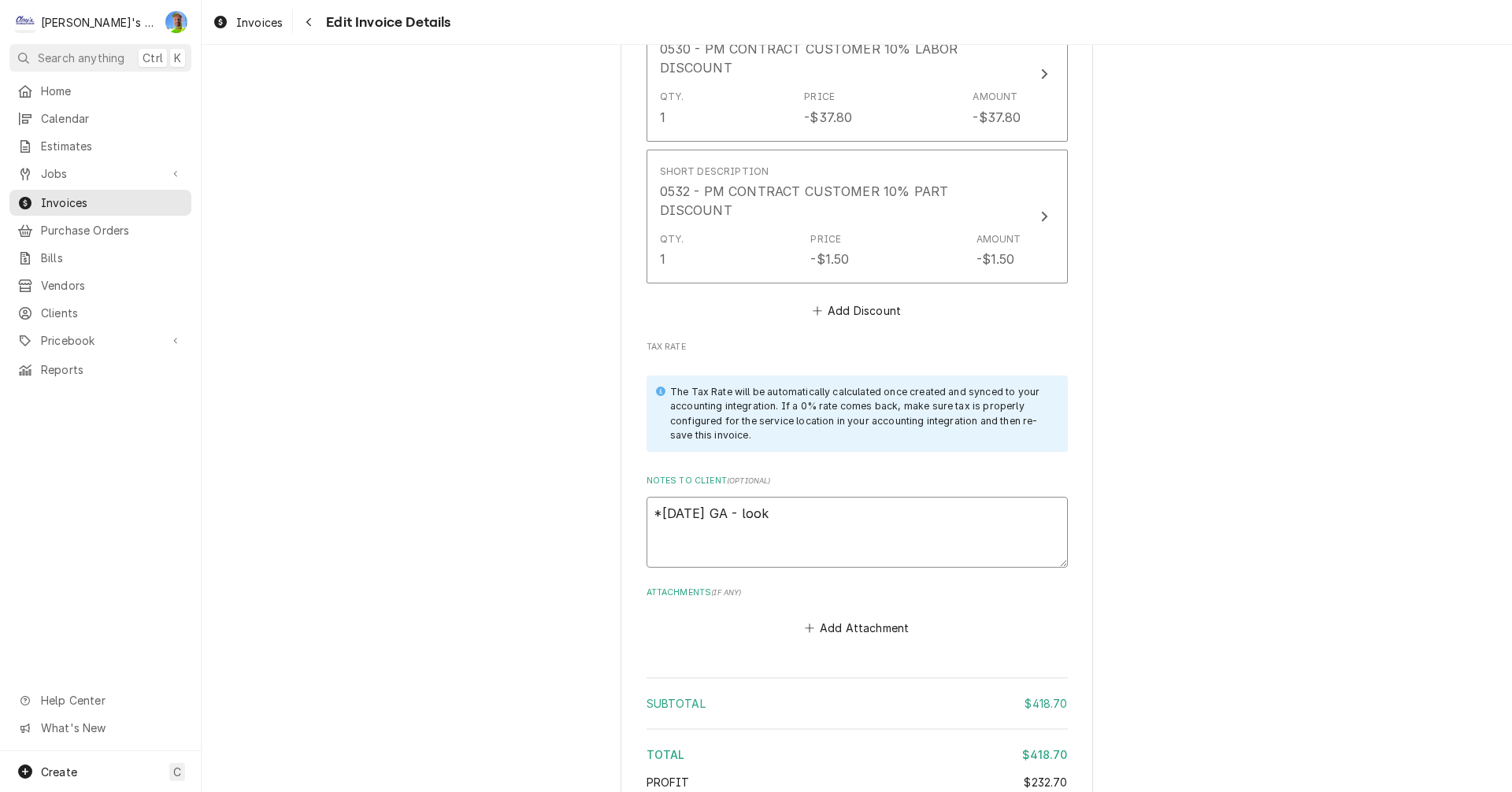
type textarea "*7/20/2025 GA - look"
type textarea "x"
type textarea "*7/20/2025 GA - look o"
type textarea "x"
type textarea "*7/20/2025 GA - look ok"
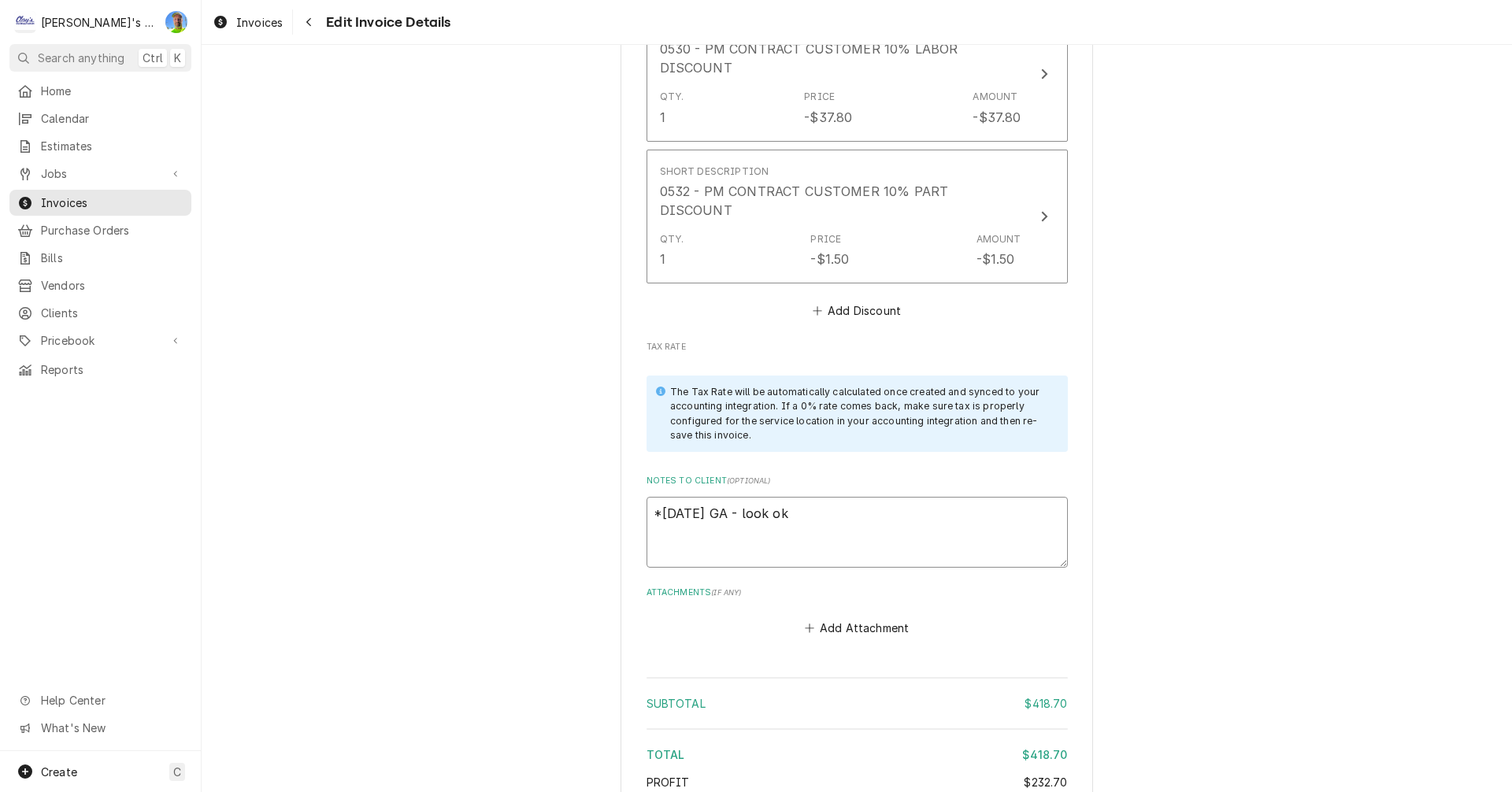
type textarea "x"
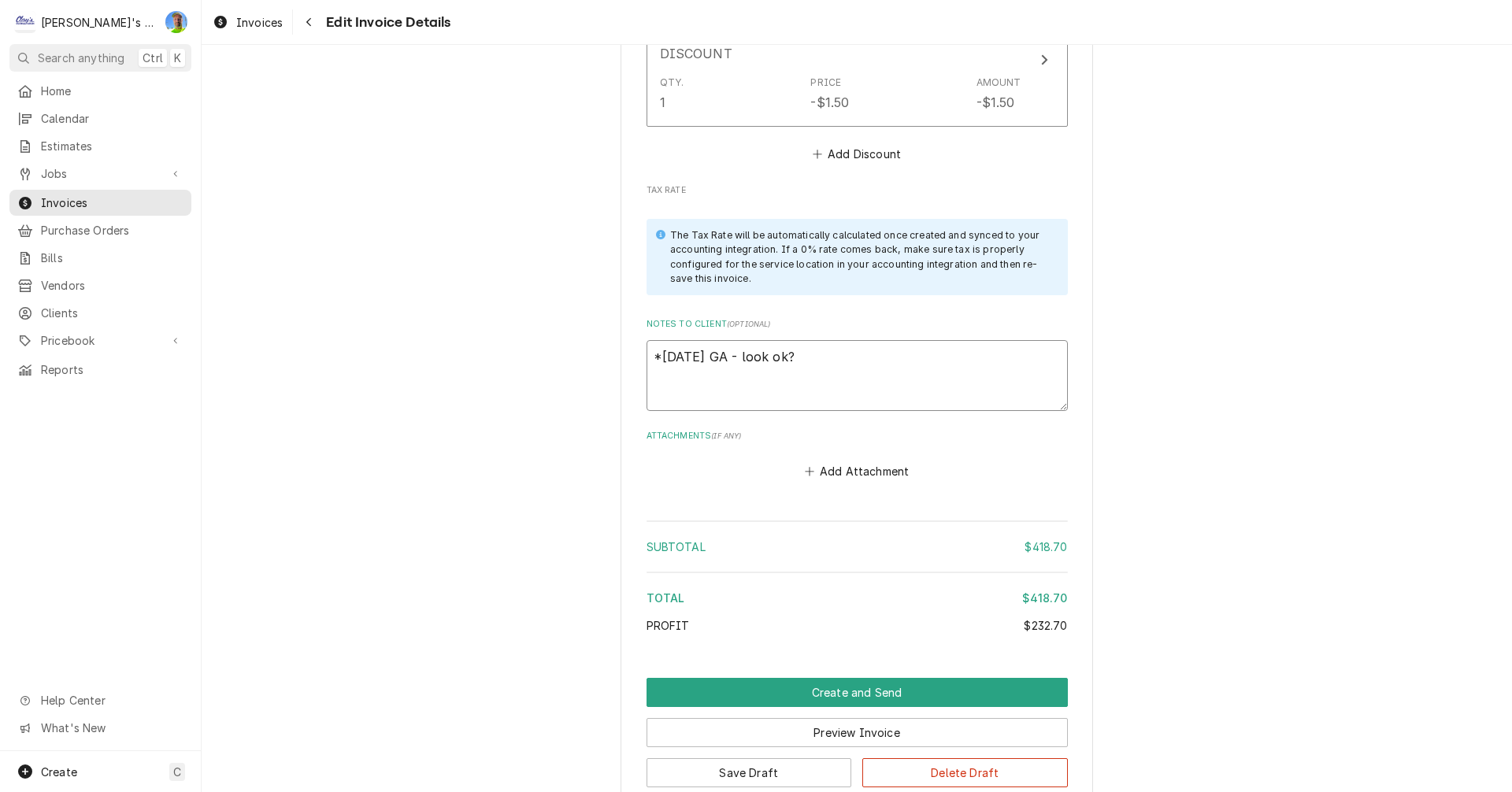
scroll to position [2600, 0]
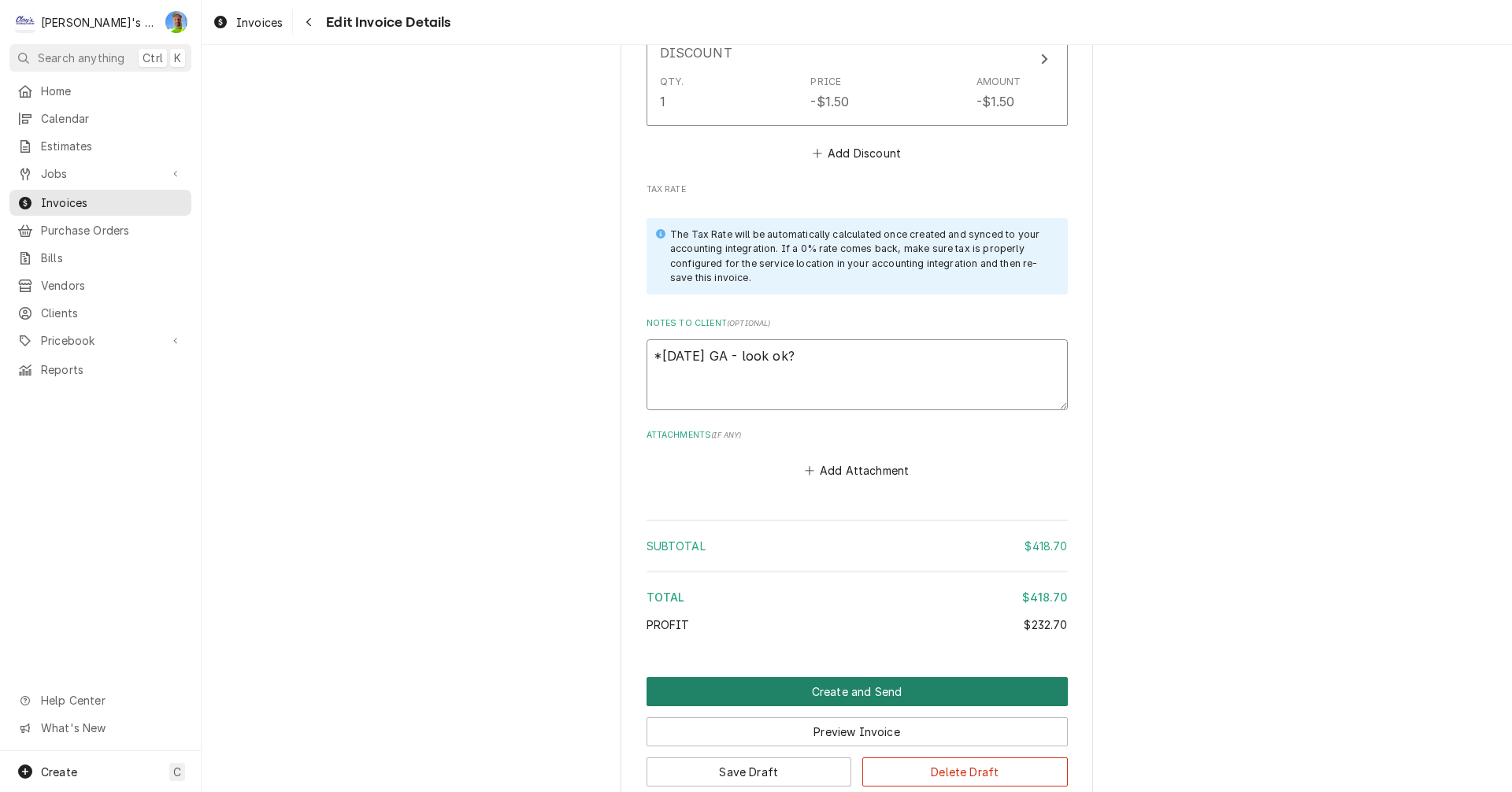
type textarea "*7/20/2025 GA - look ok?"
click at [1008, 677] on button "Create and Send" at bounding box center [857, 691] width 421 height 29
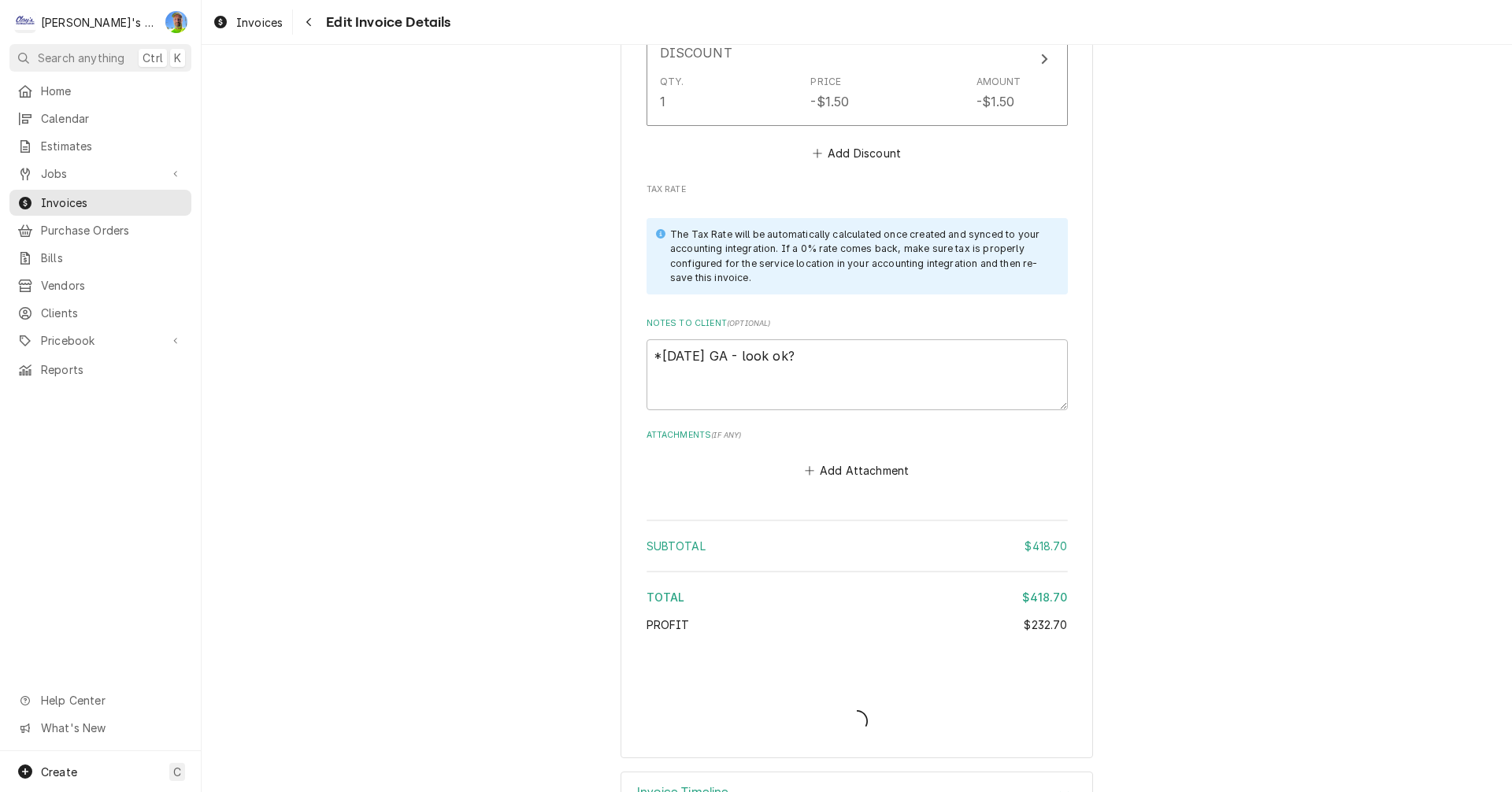
type textarea "x"
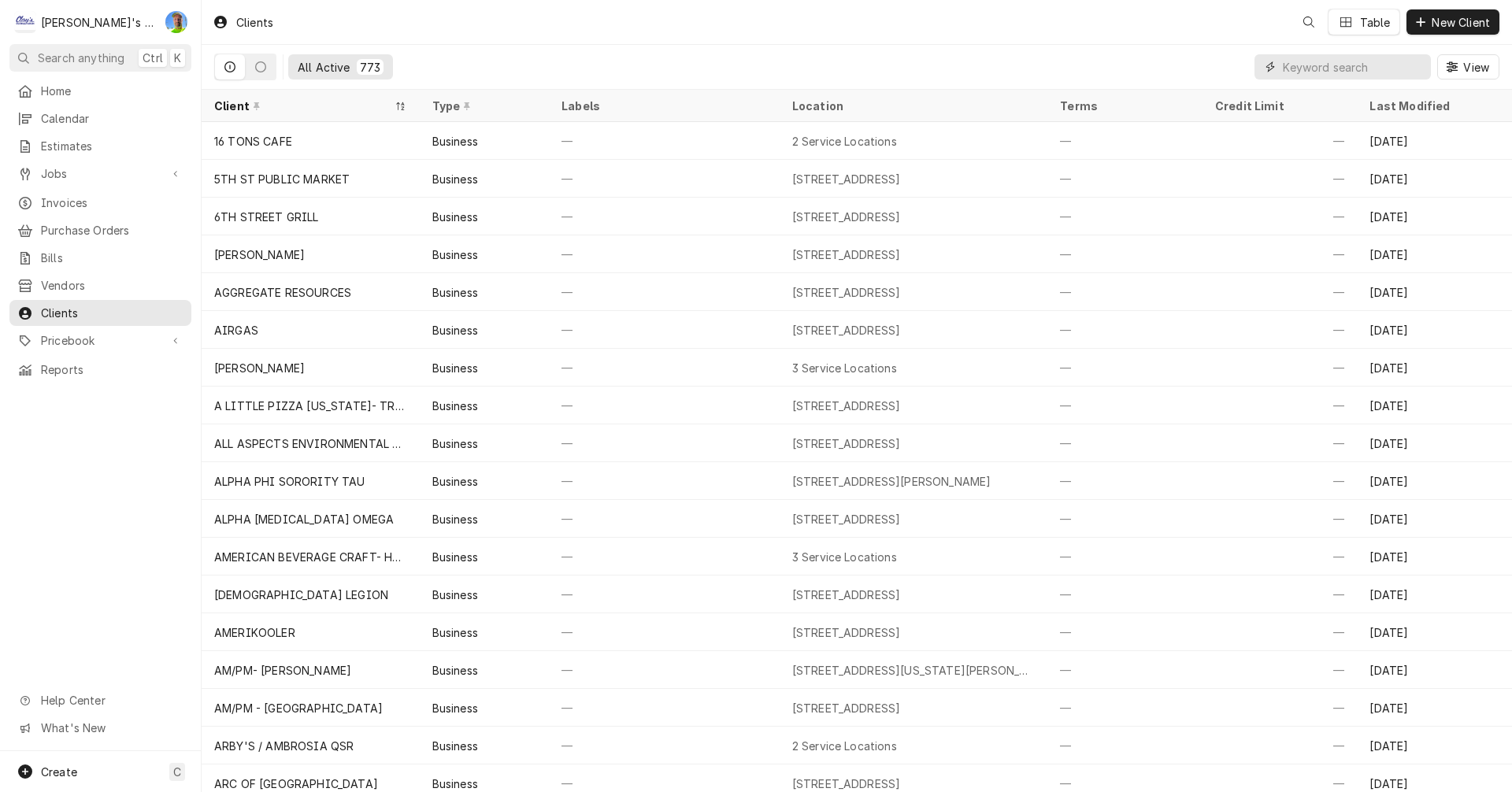
click at [1342, 69] on input "Dynamic Content Wrapper" at bounding box center [1352, 67] width 140 height 25
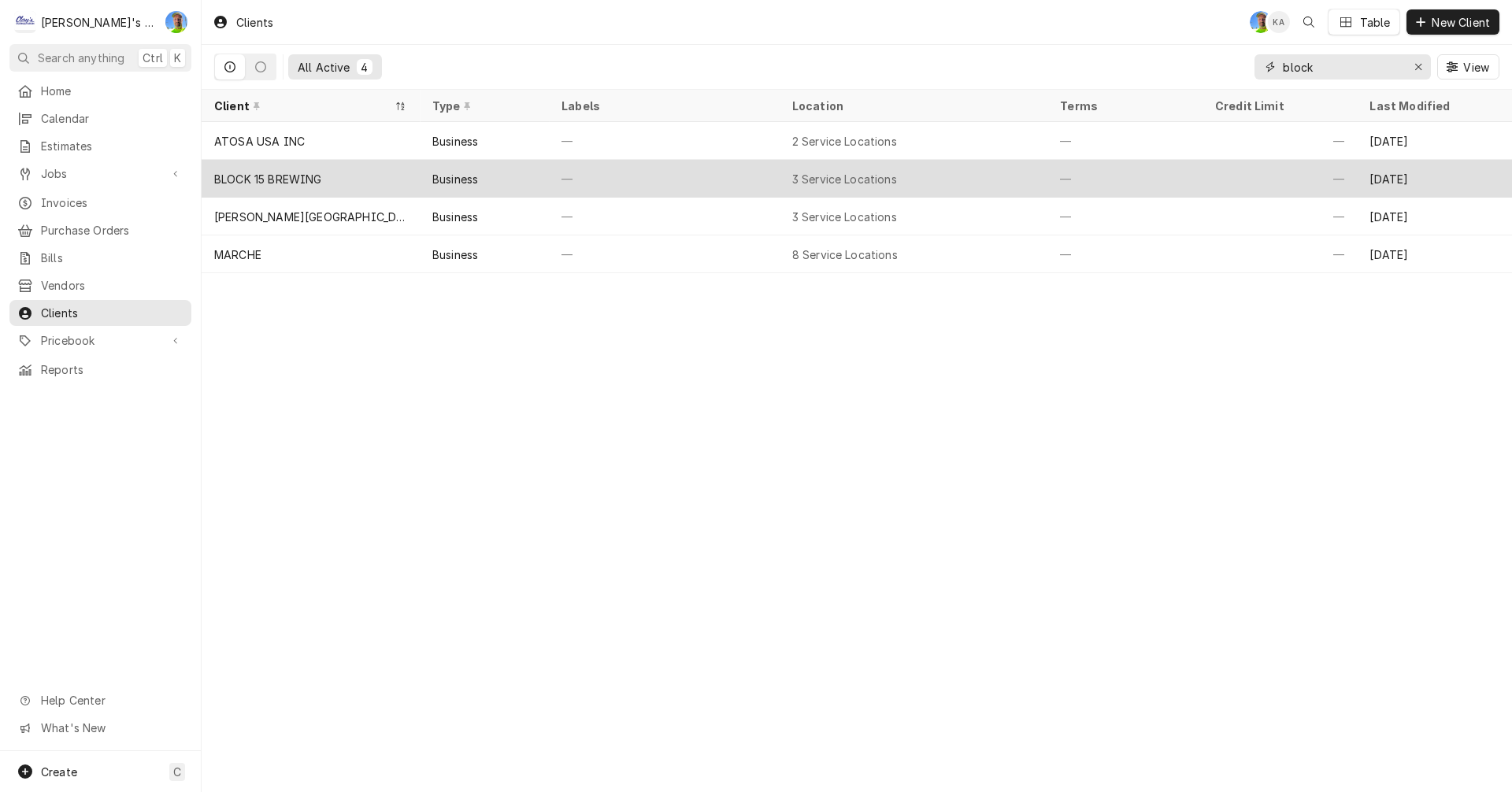
type input "block"
click at [1114, 177] on div "—" at bounding box center [1125, 178] width 155 height 38
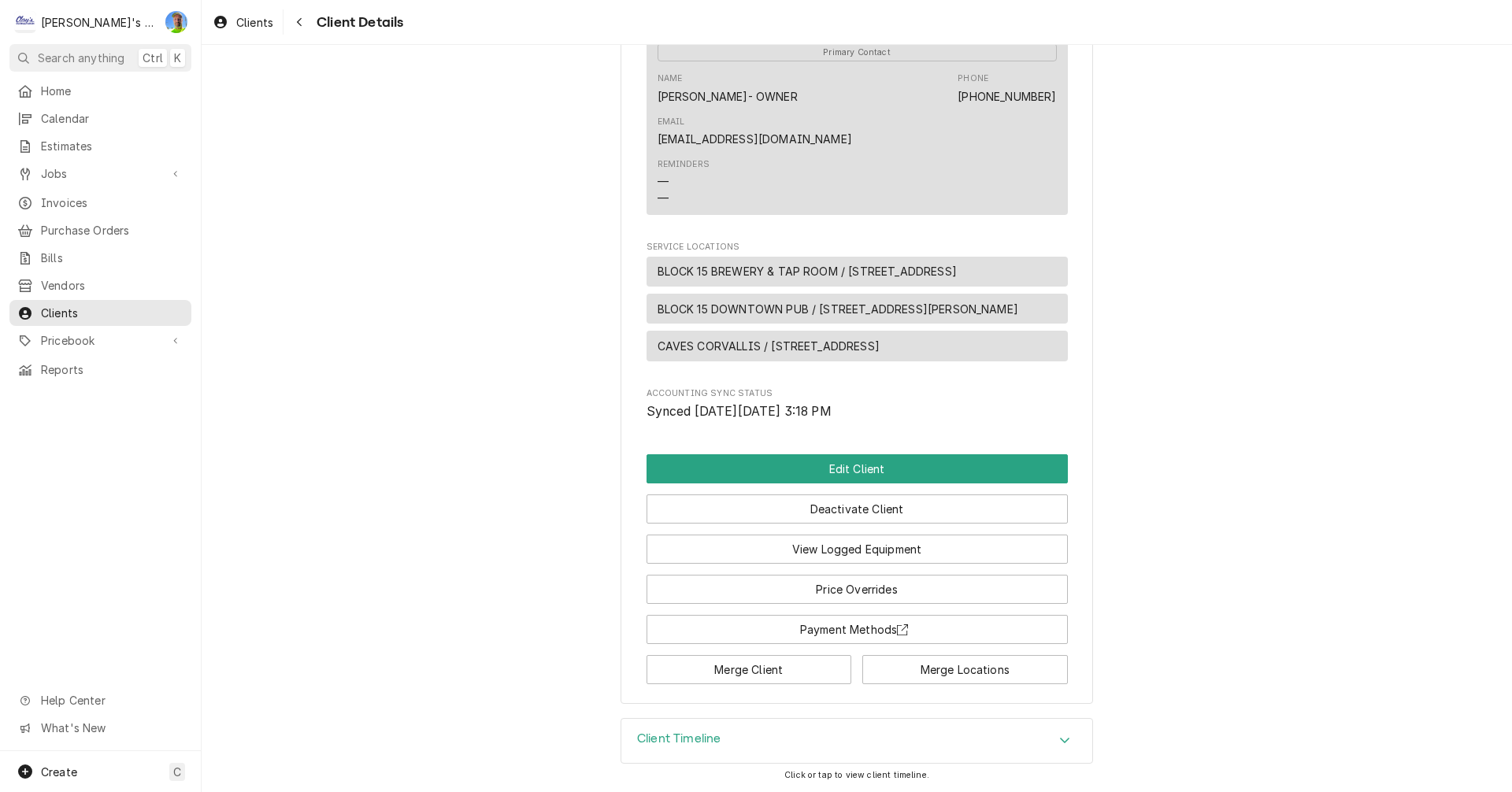
scroll to position [547, 0]
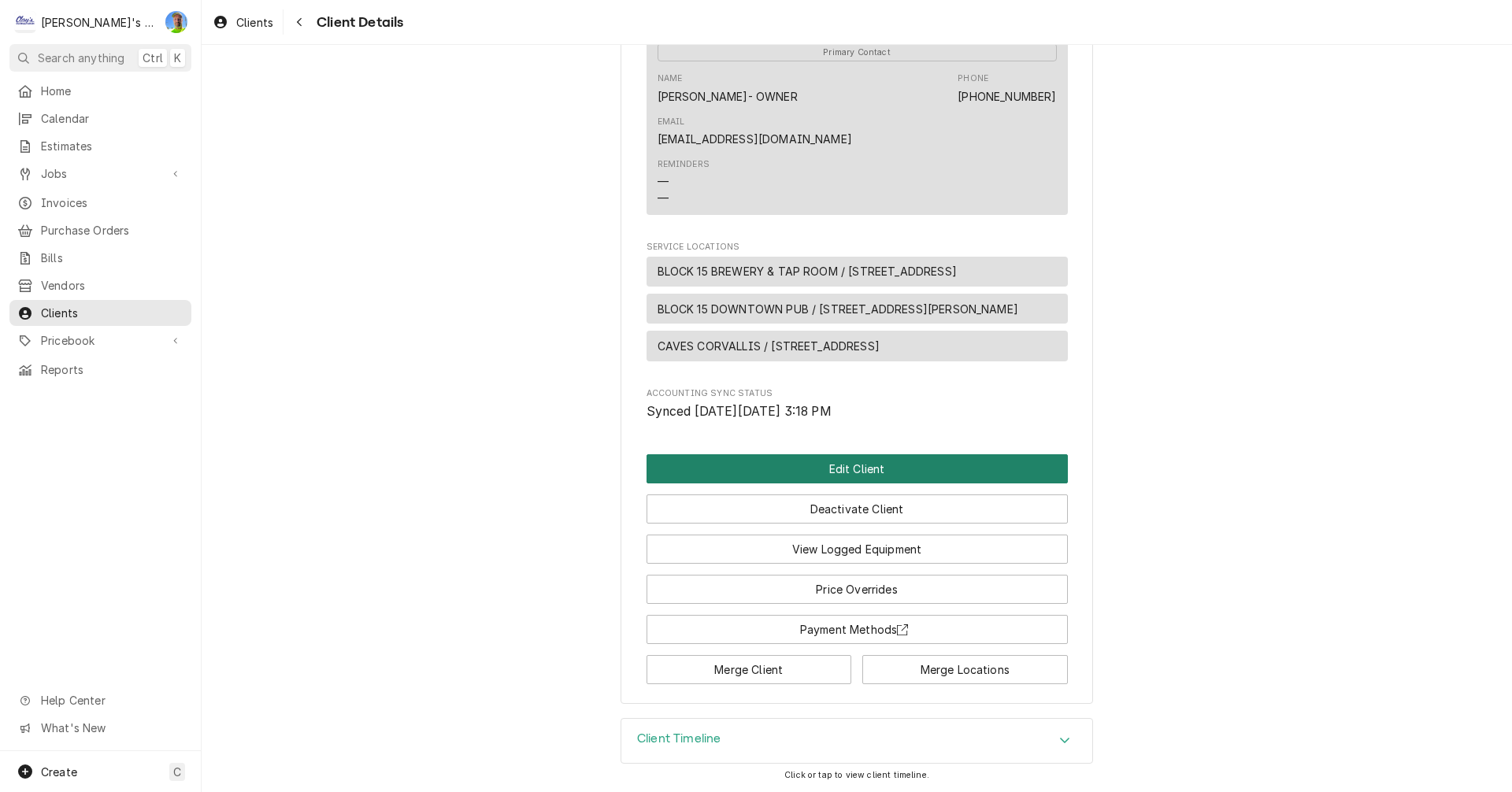
click at [1035, 470] on button "Edit Client" at bounding box center [857, 468] width 421 height 29
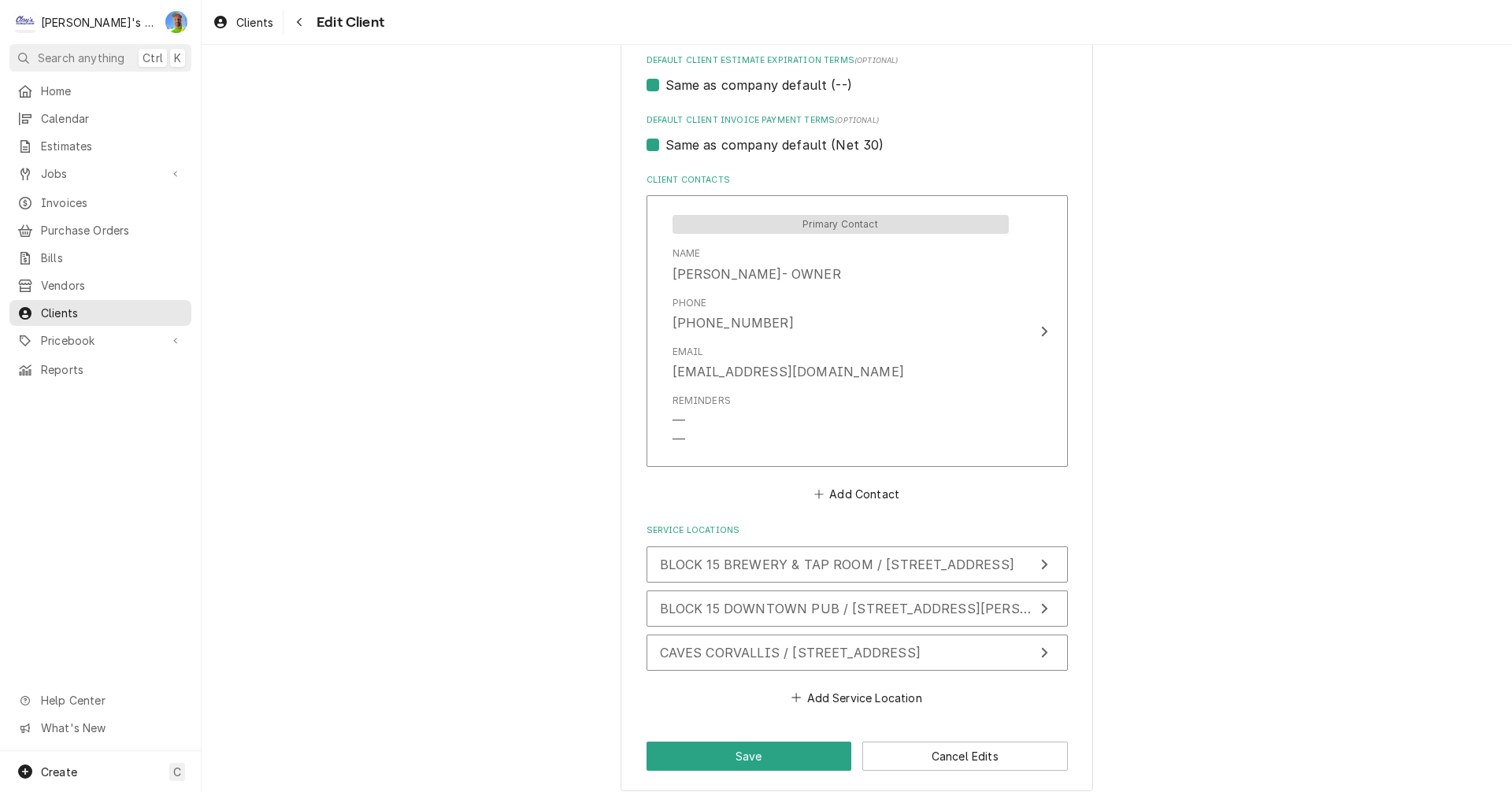
scroll to position [953, 0]
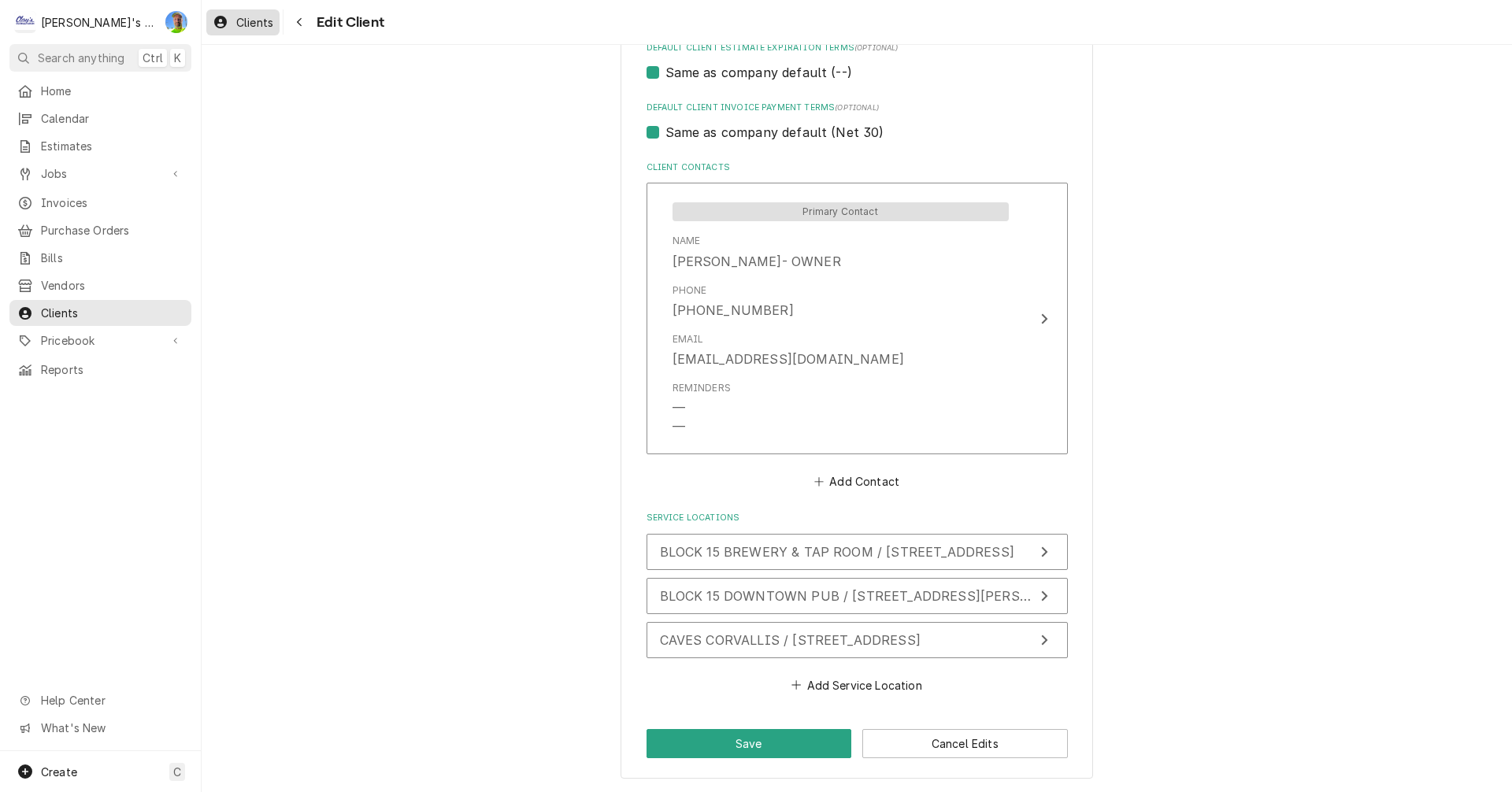
click at [248, 26] on span "Clients" at bounding box center [254, 23] width 37 height 17
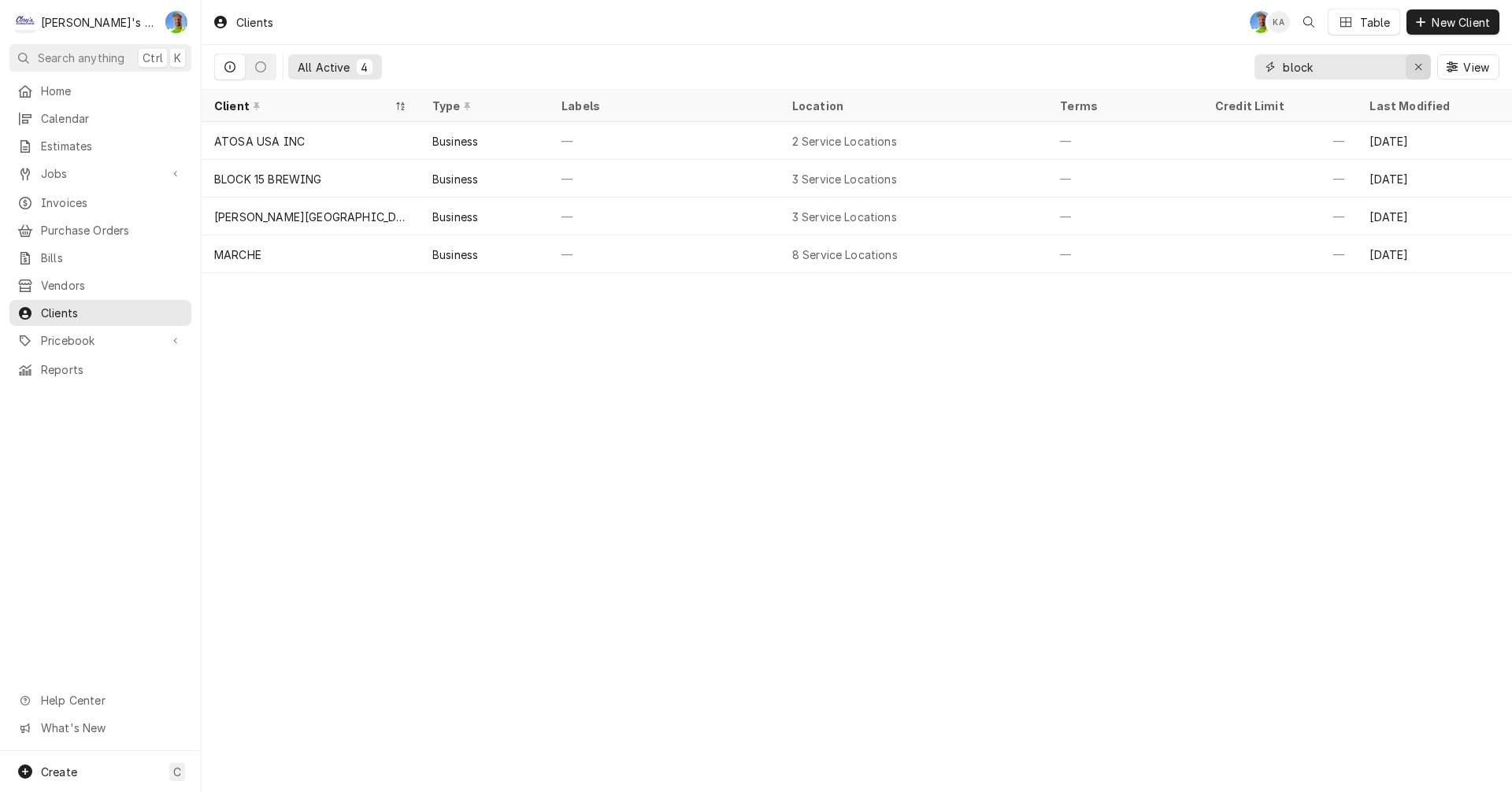
click at [1420, 71] on icon "Erase input" at bounding box center [1418, 67] width 8 height 11
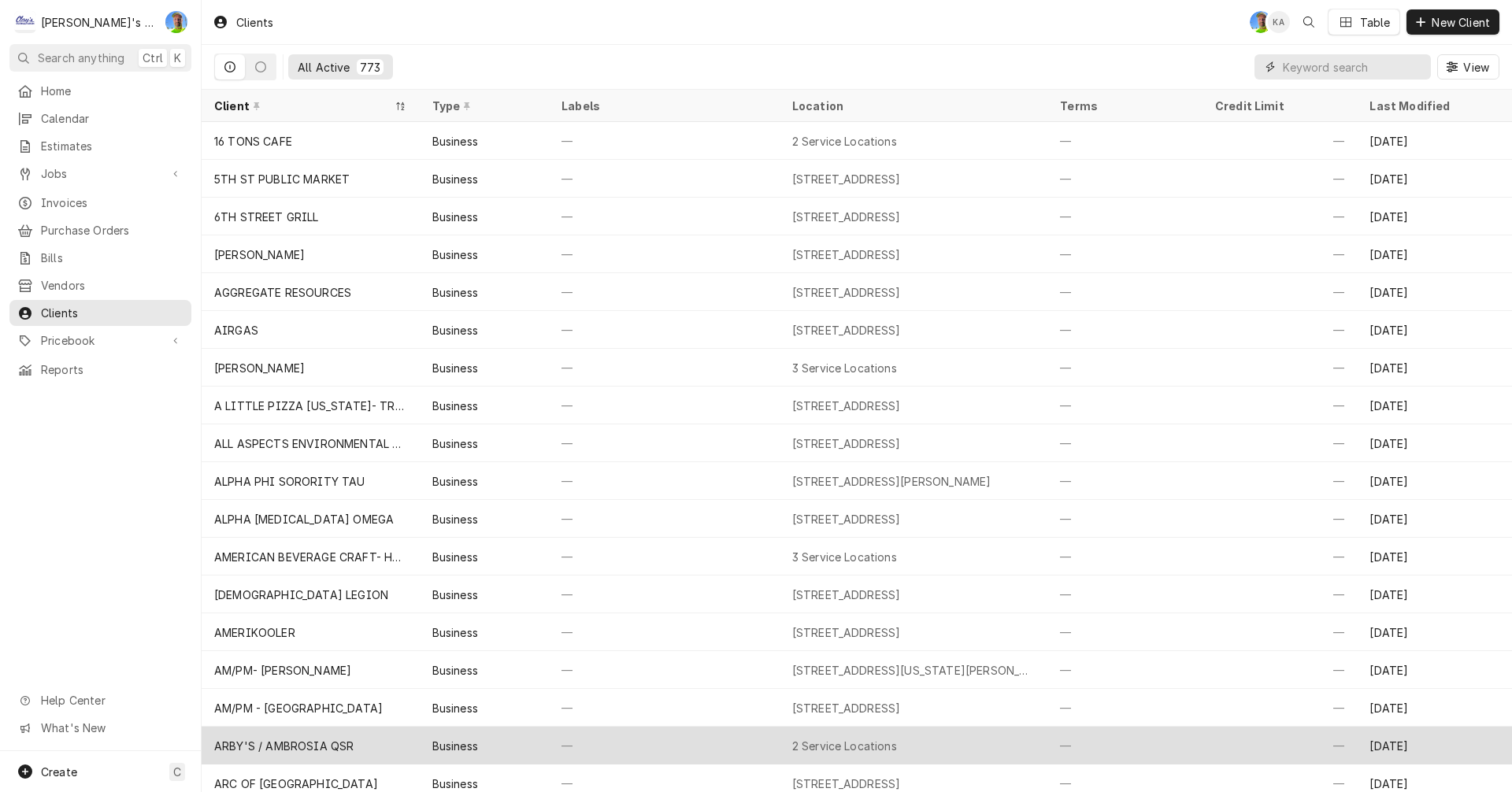
scroll to position [78, 0]
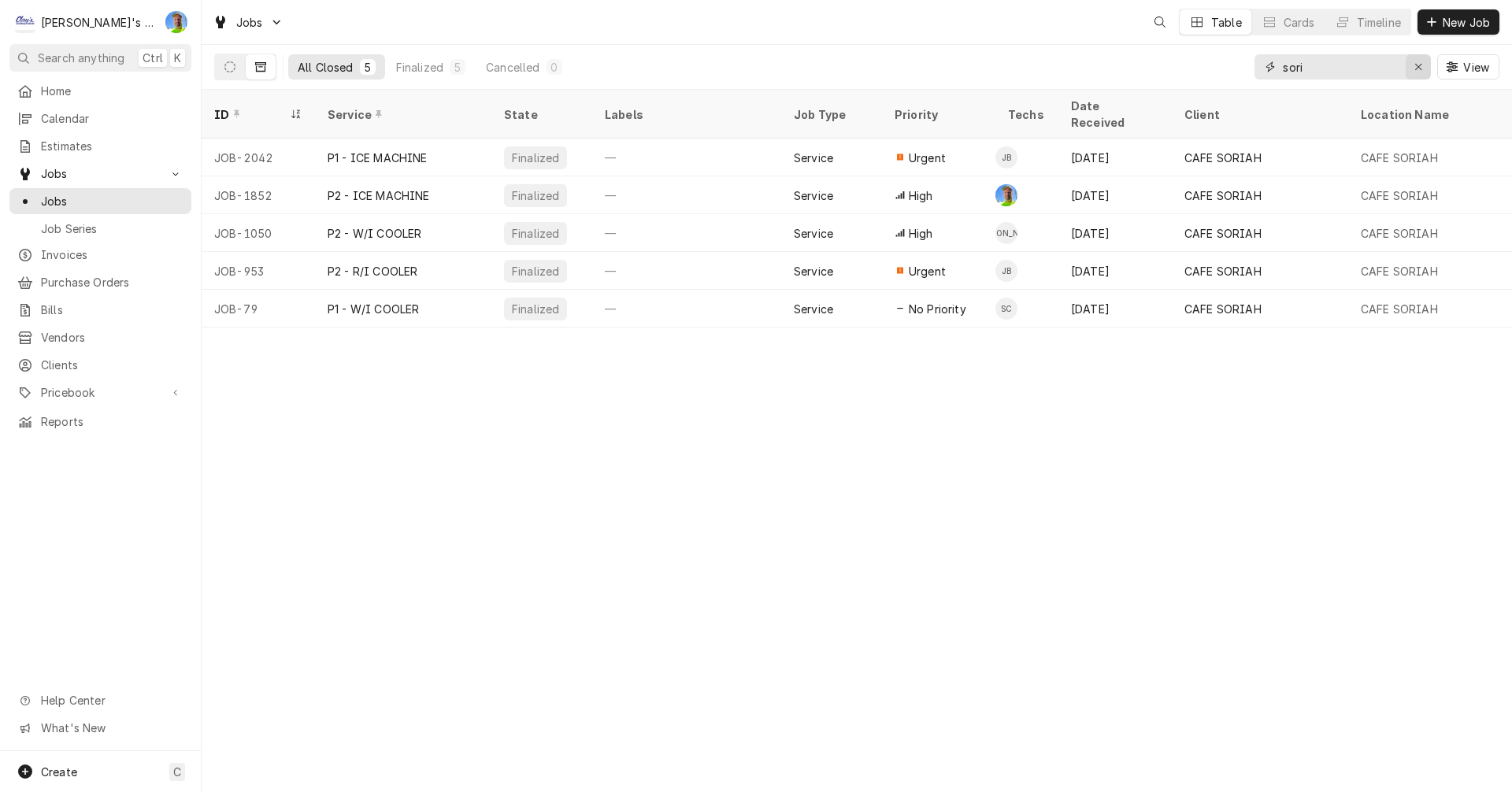
click at [1421, 68] on icon "Erase input" at bounding box center [1418, 67] width 8 height 11
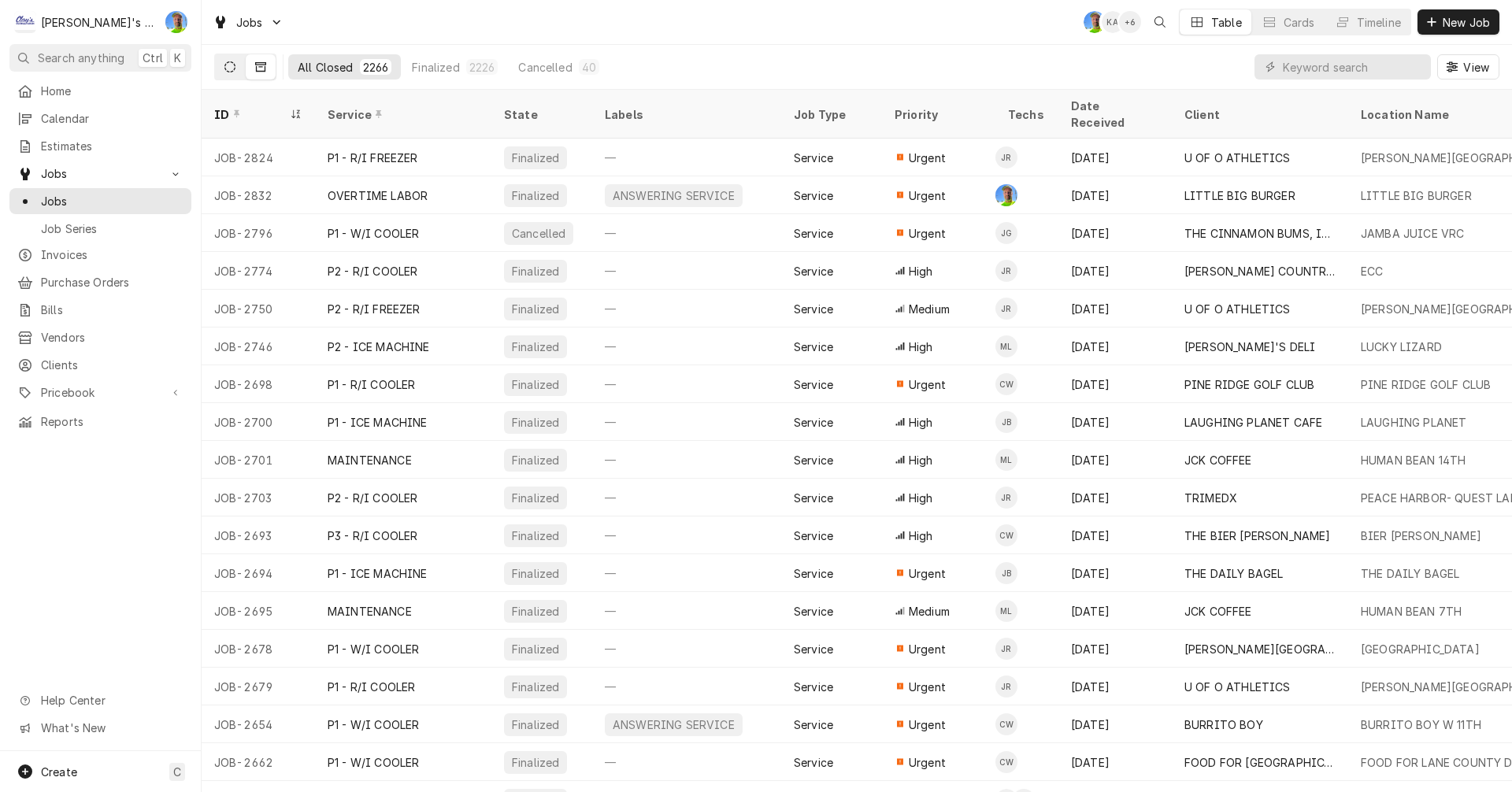
click at [229, 69] on icon "Dynamic Content Wrapper" at bounding box center [230, 67] width 11 height 11
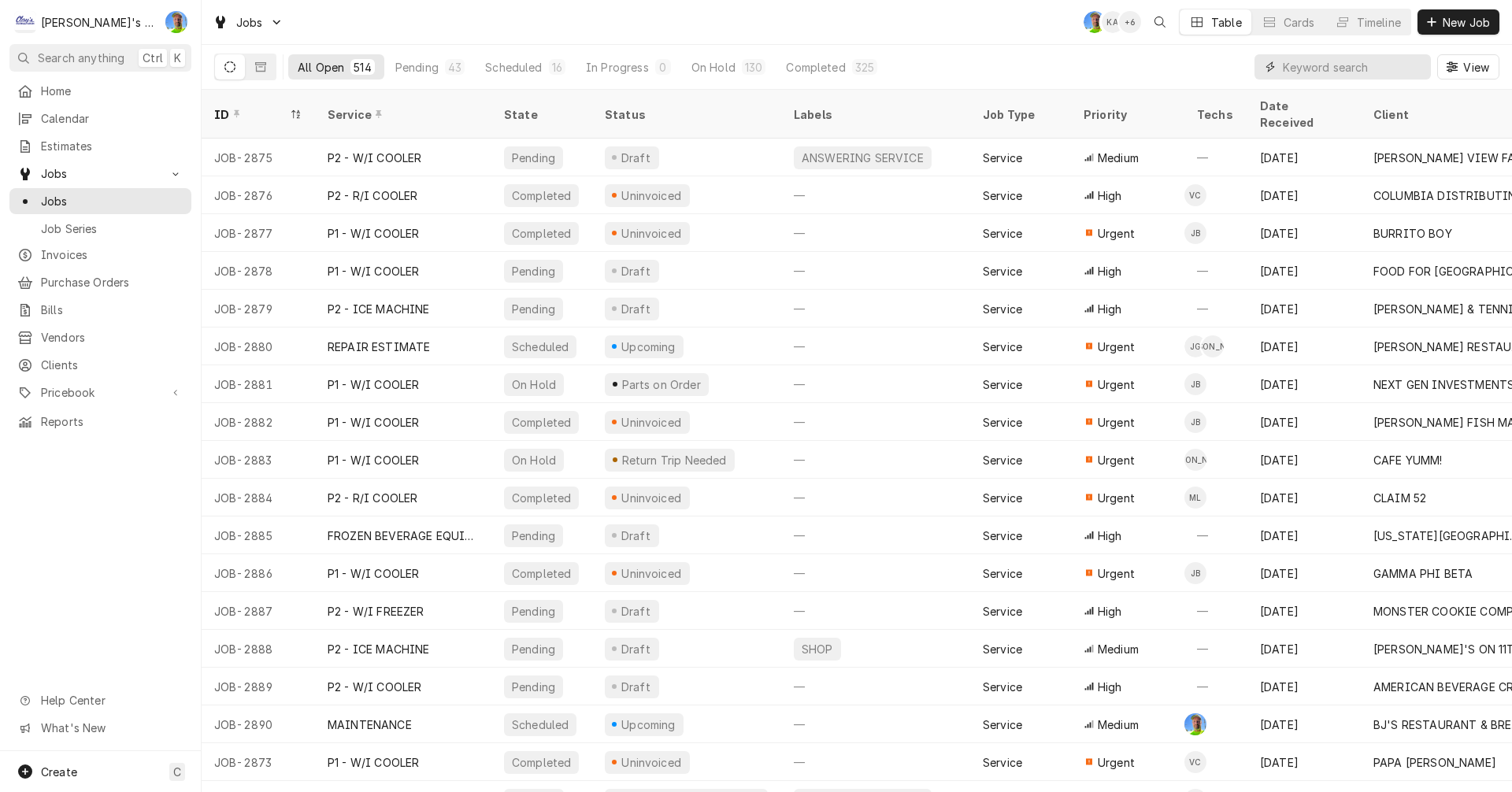
click at [1344, 65] on input "Dynamic Content Wrapper" at bounding box center [1352, 67] width 140 height 25
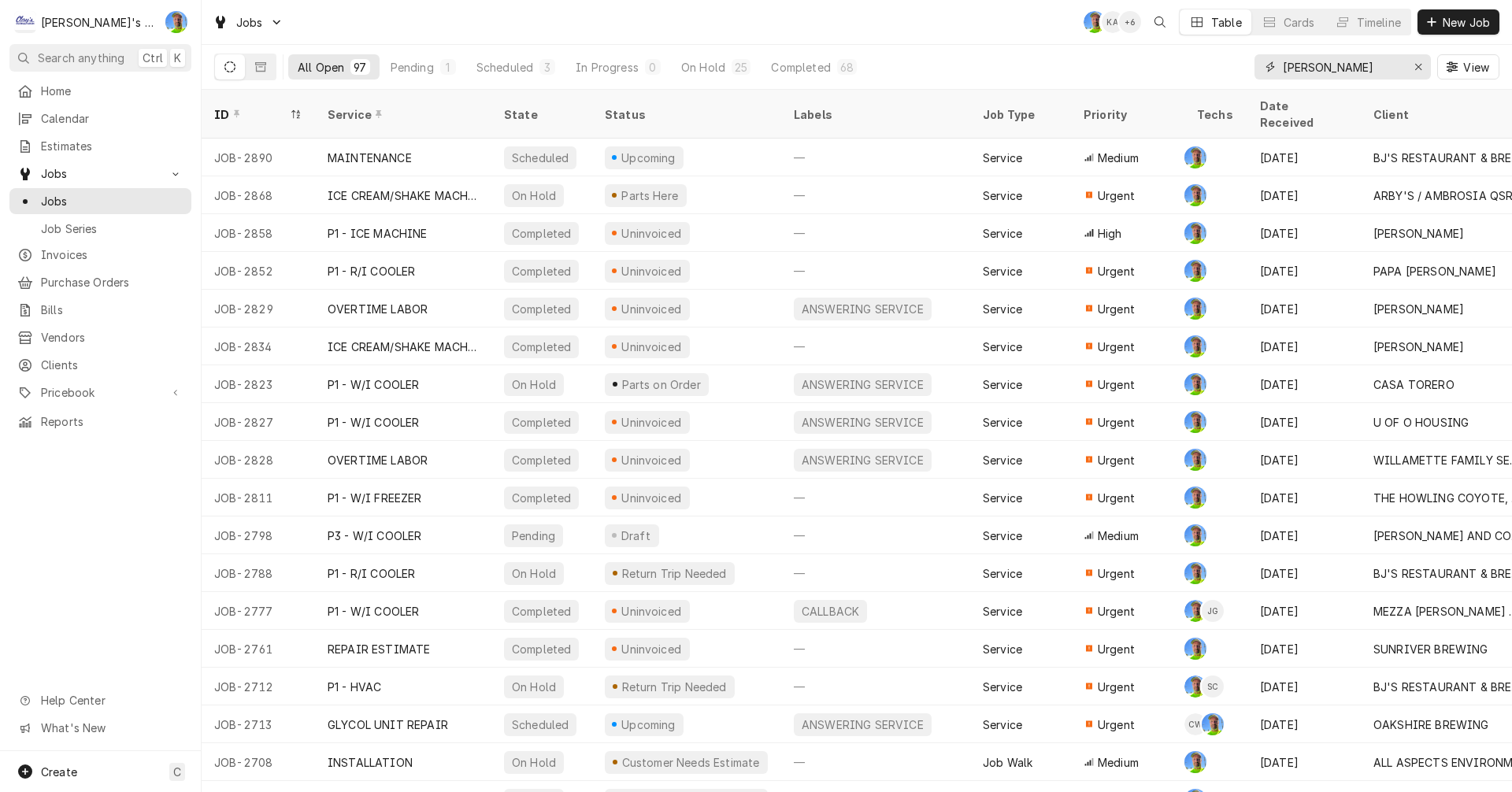
type input "[PERSON_NAME]"
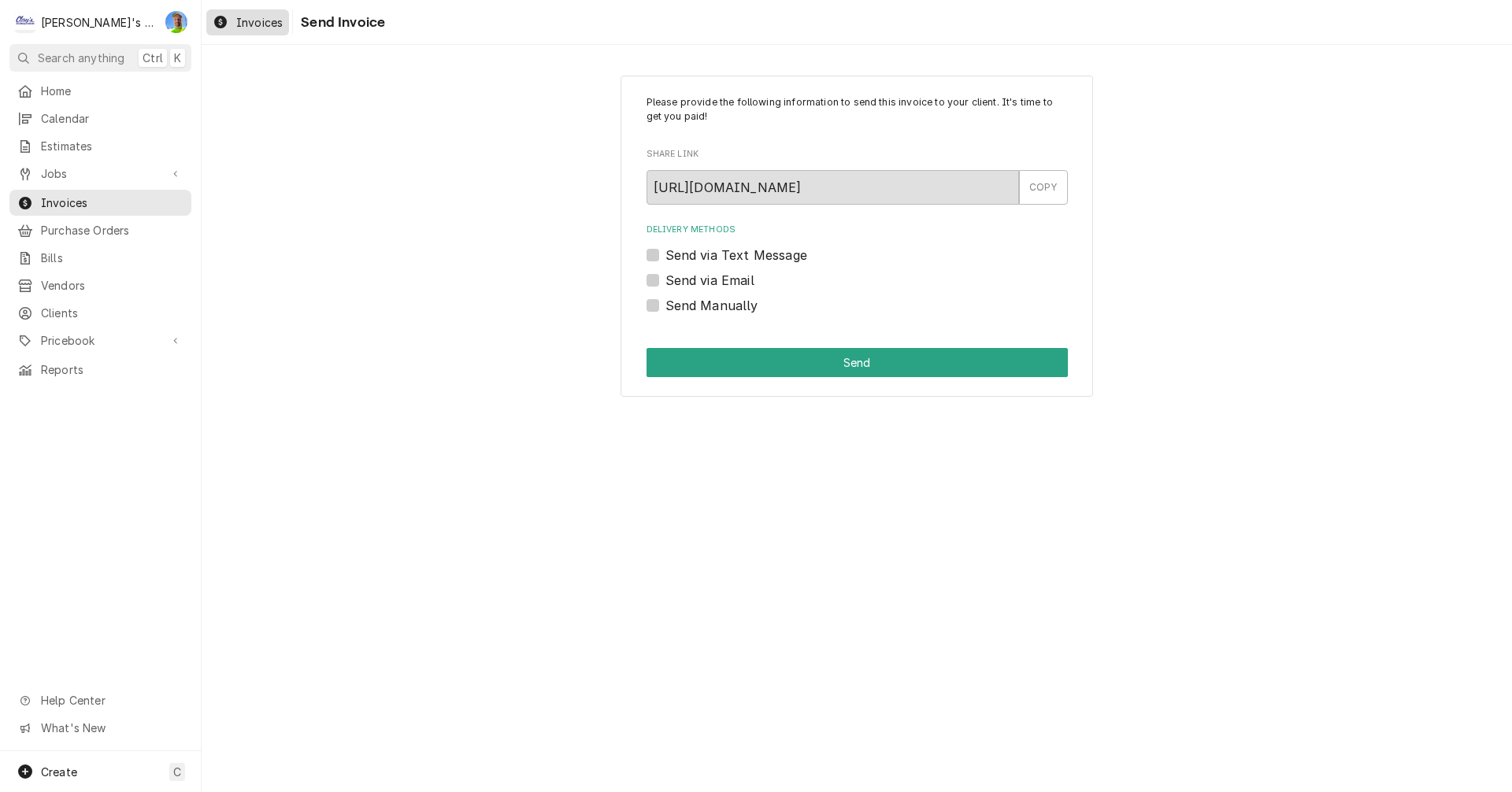
click at [253, 17] on span "Invoices" at bounding box center [259, 23] width 46 height 17
